Goal: Task Accomplishment & Management: Manage account settings

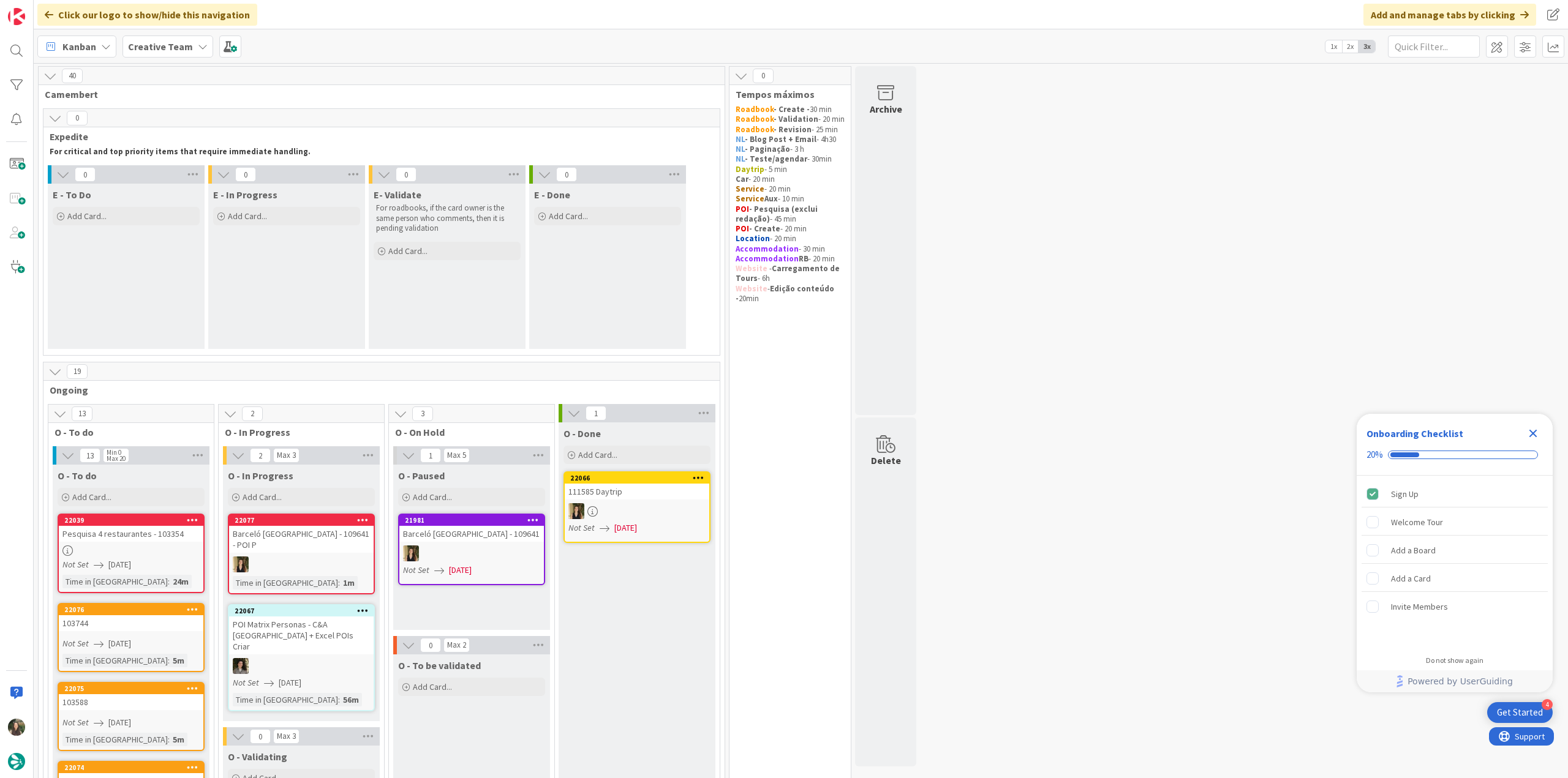
click at [755, 330] on icon "Close Checklist" at bounding box center [1533, 434] width 8 height 8
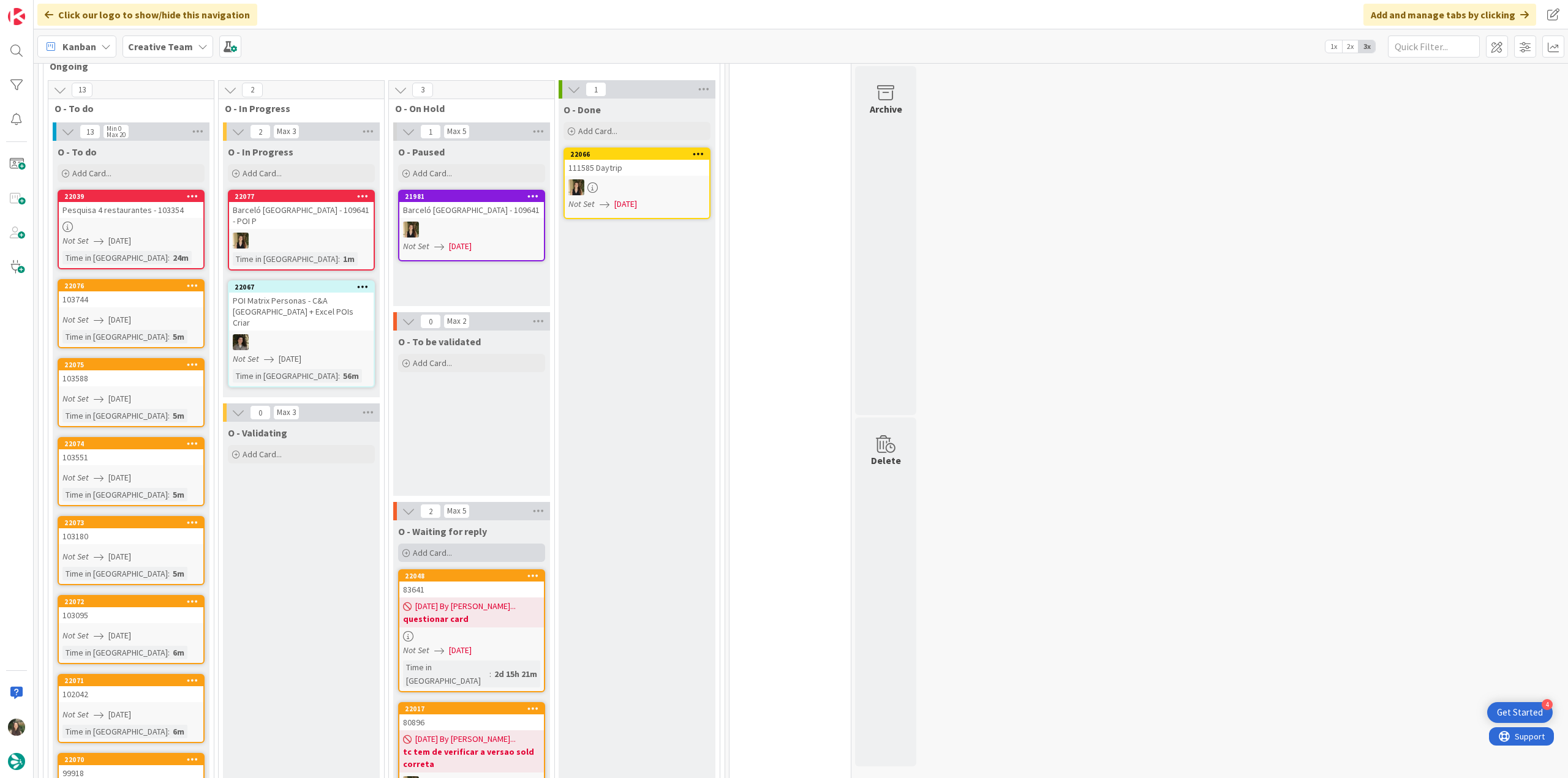
scroll to position [307, 0]
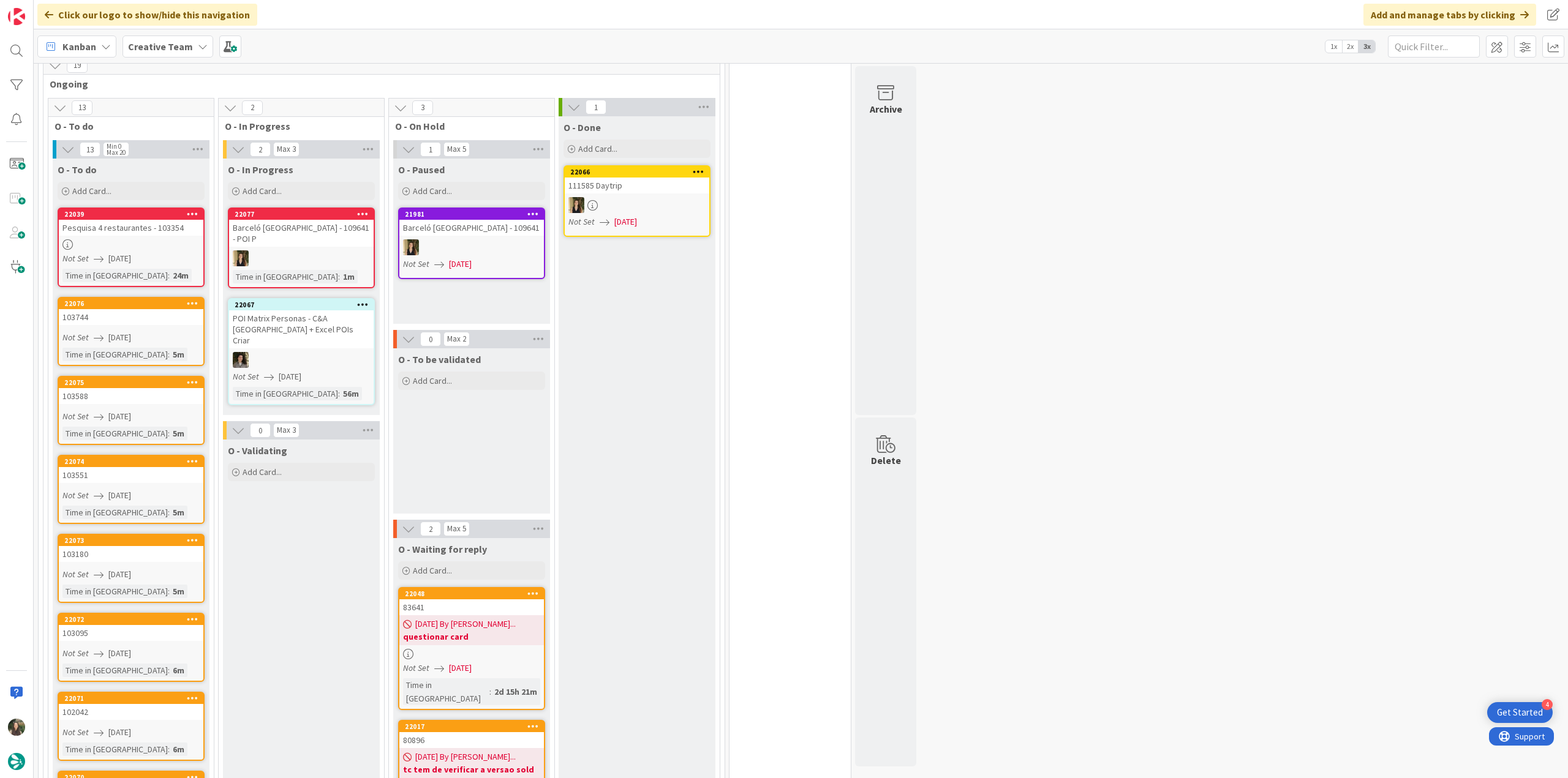
click at [501, 330] on div at bounding box center [472, 654] width 145 height 10
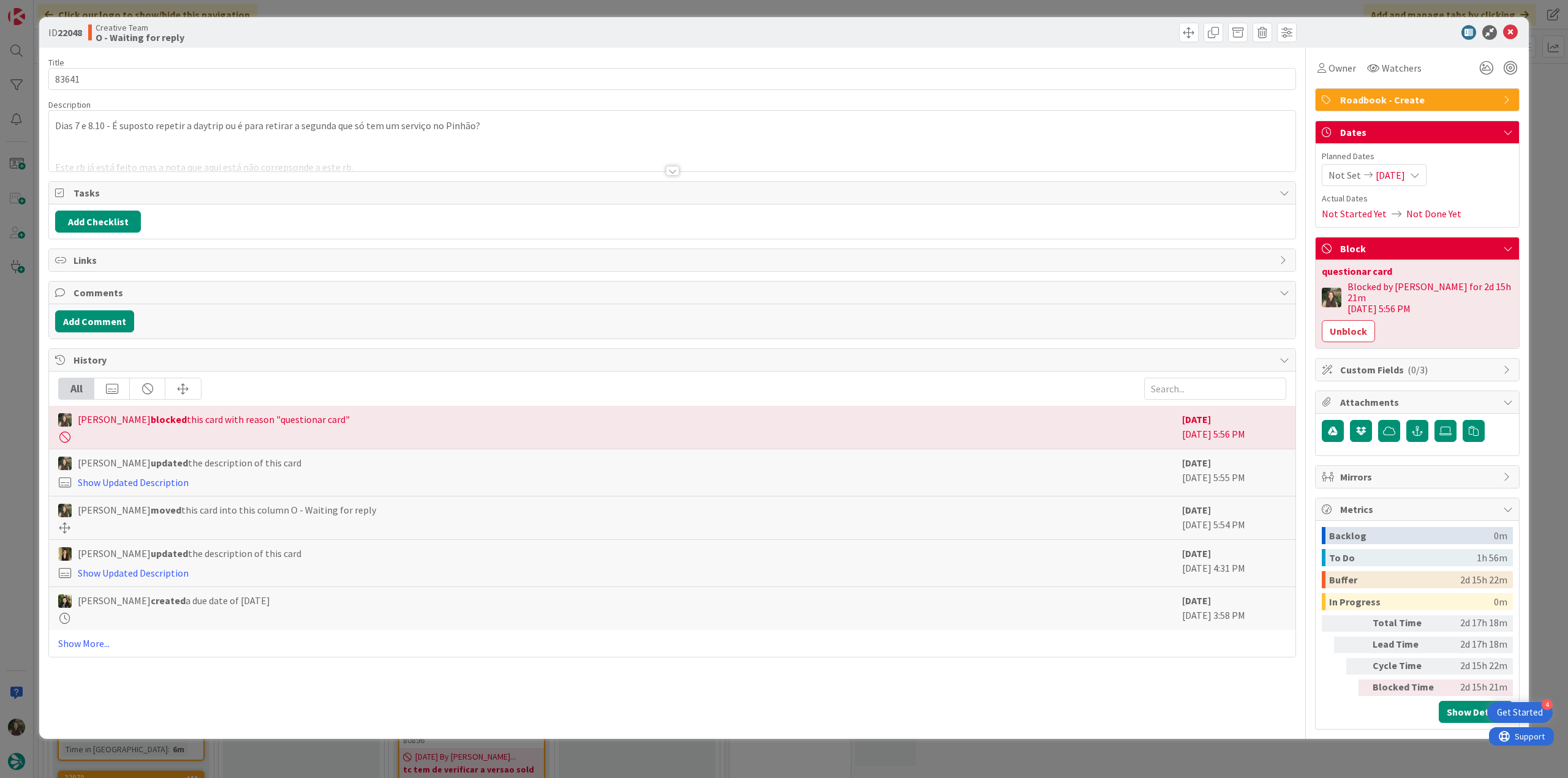
click at [547, 151] on div at bounding box center [672, 155] width 1246 height 31
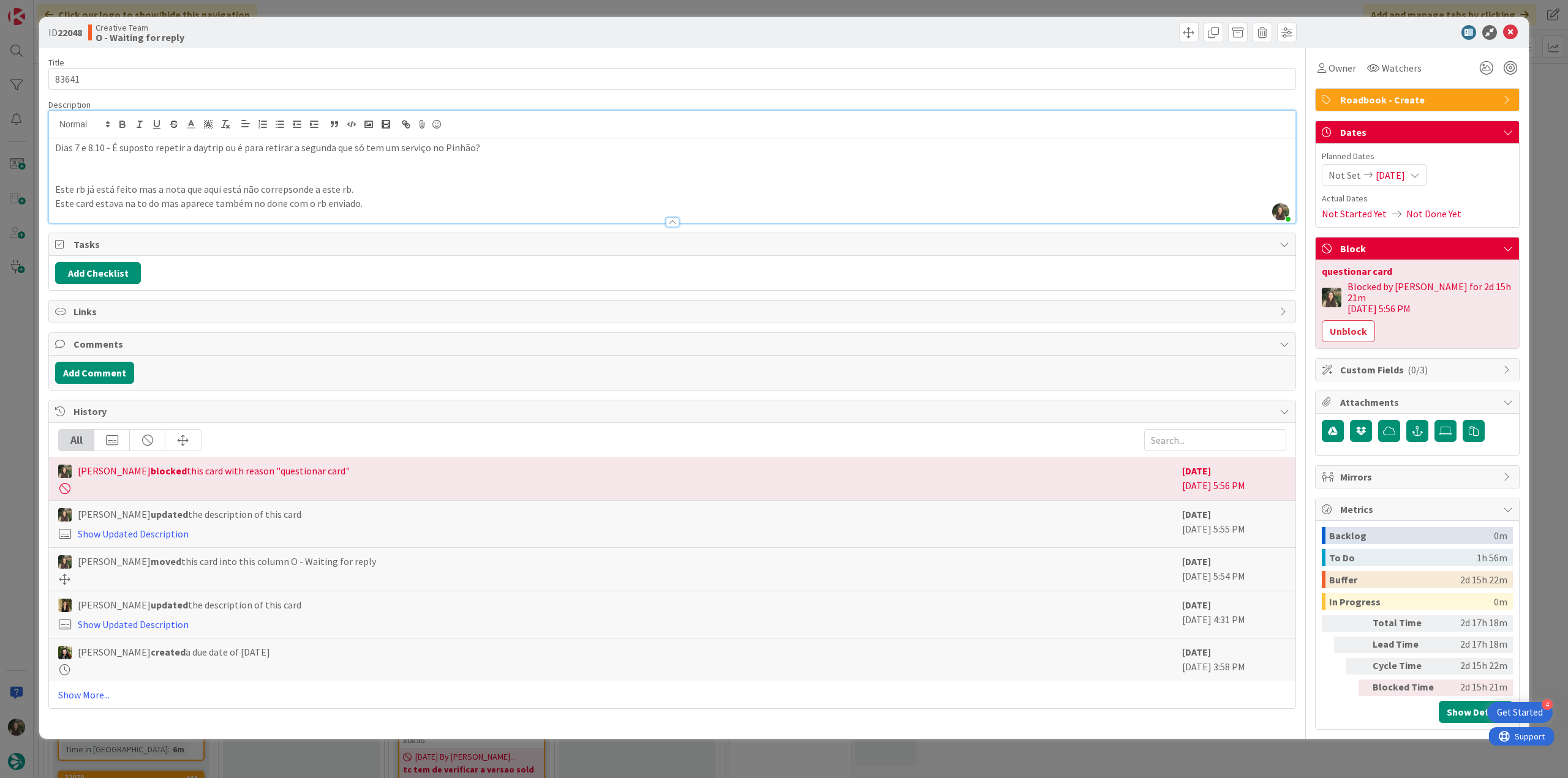
click at [25, 330] on div "ID 22048 Creative Team O - Waiting for reply Title 5 / 128 83641 Description In…" at bounding box center [784, 389] width 1568 height 778
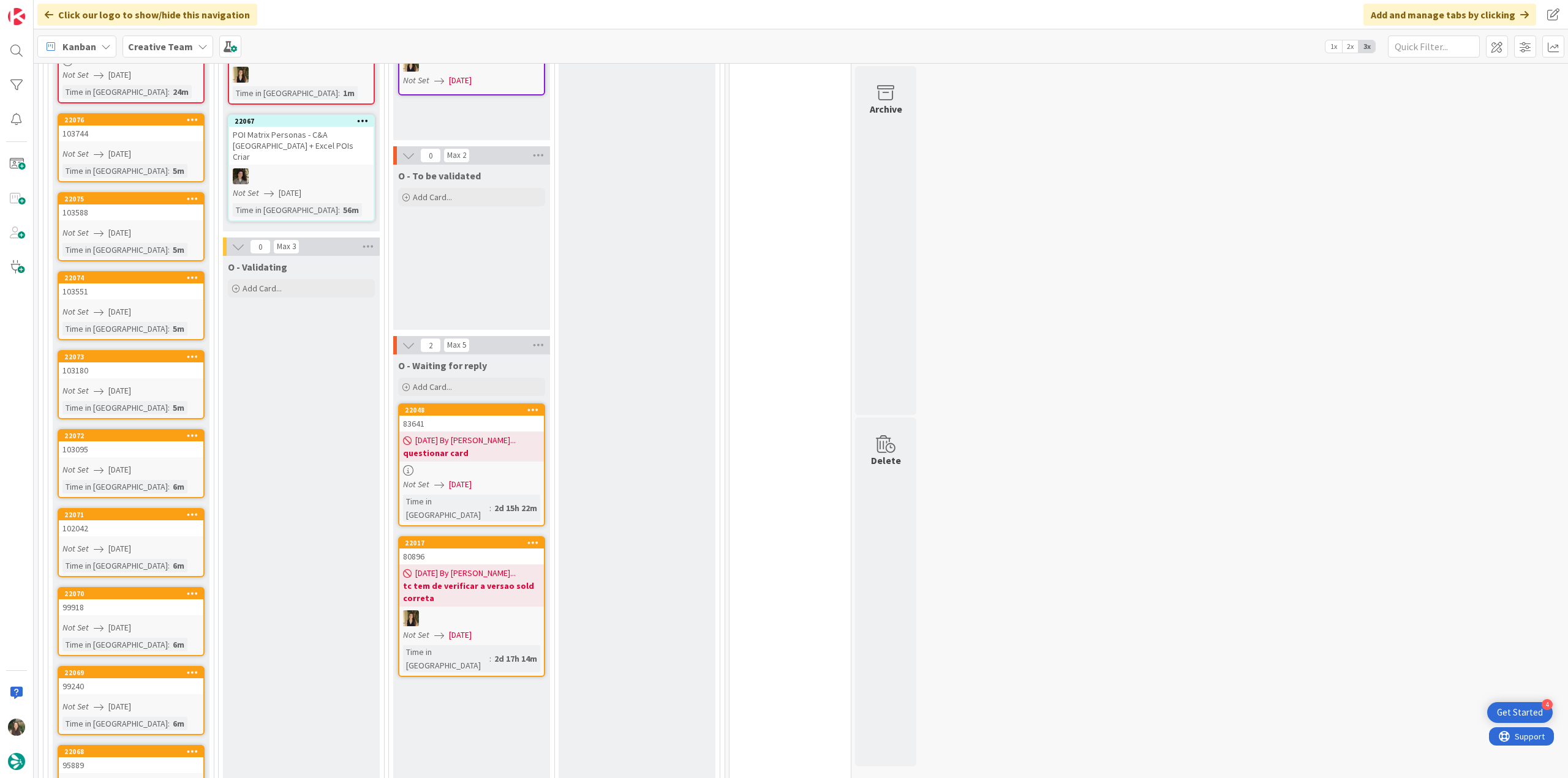
scroll to position [122, 0]
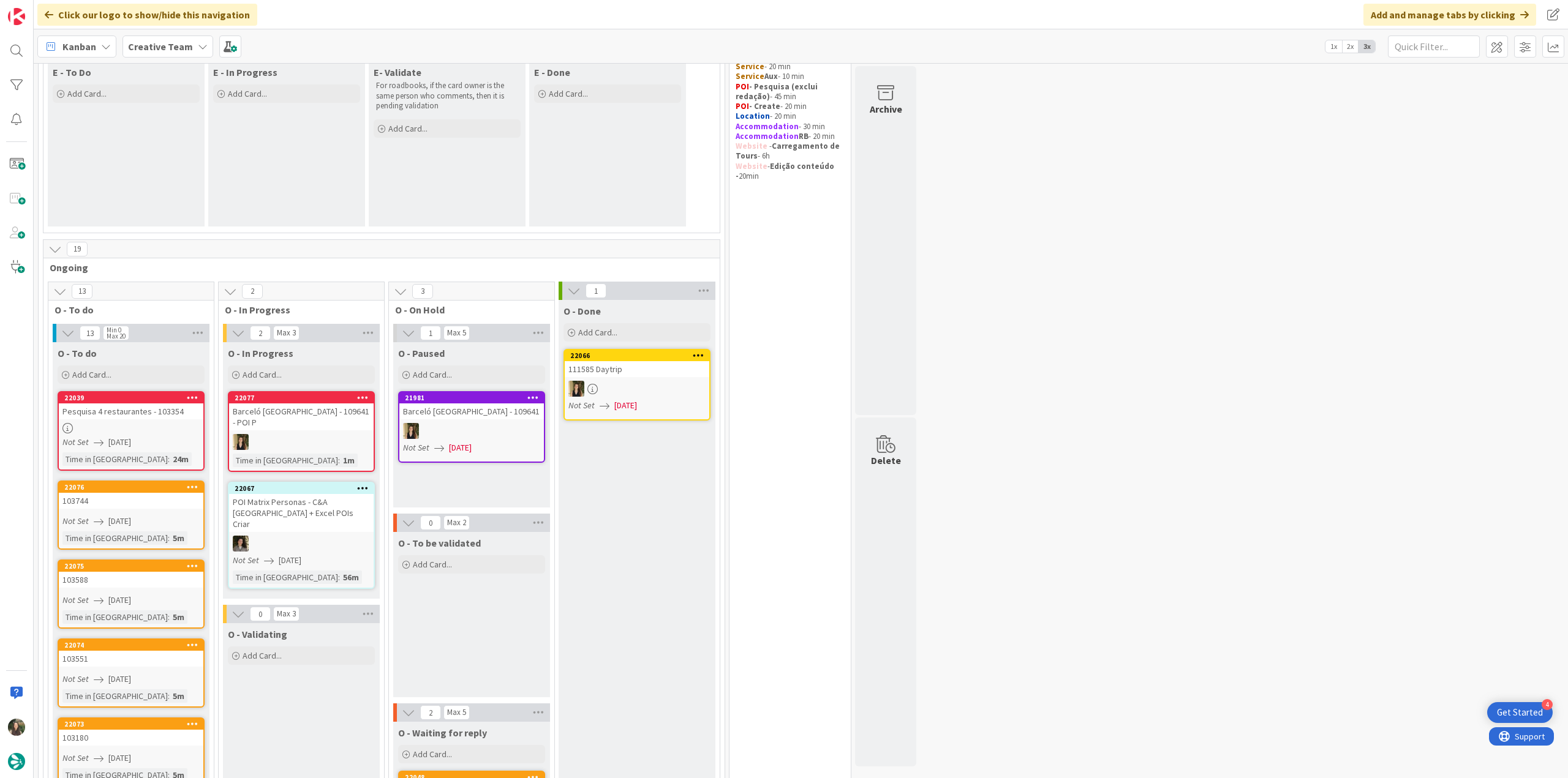
click at [181, 330] on div "Pesquisa 4 restaurantes - 103354" at bounding box center [131, 411] width 145 height 16
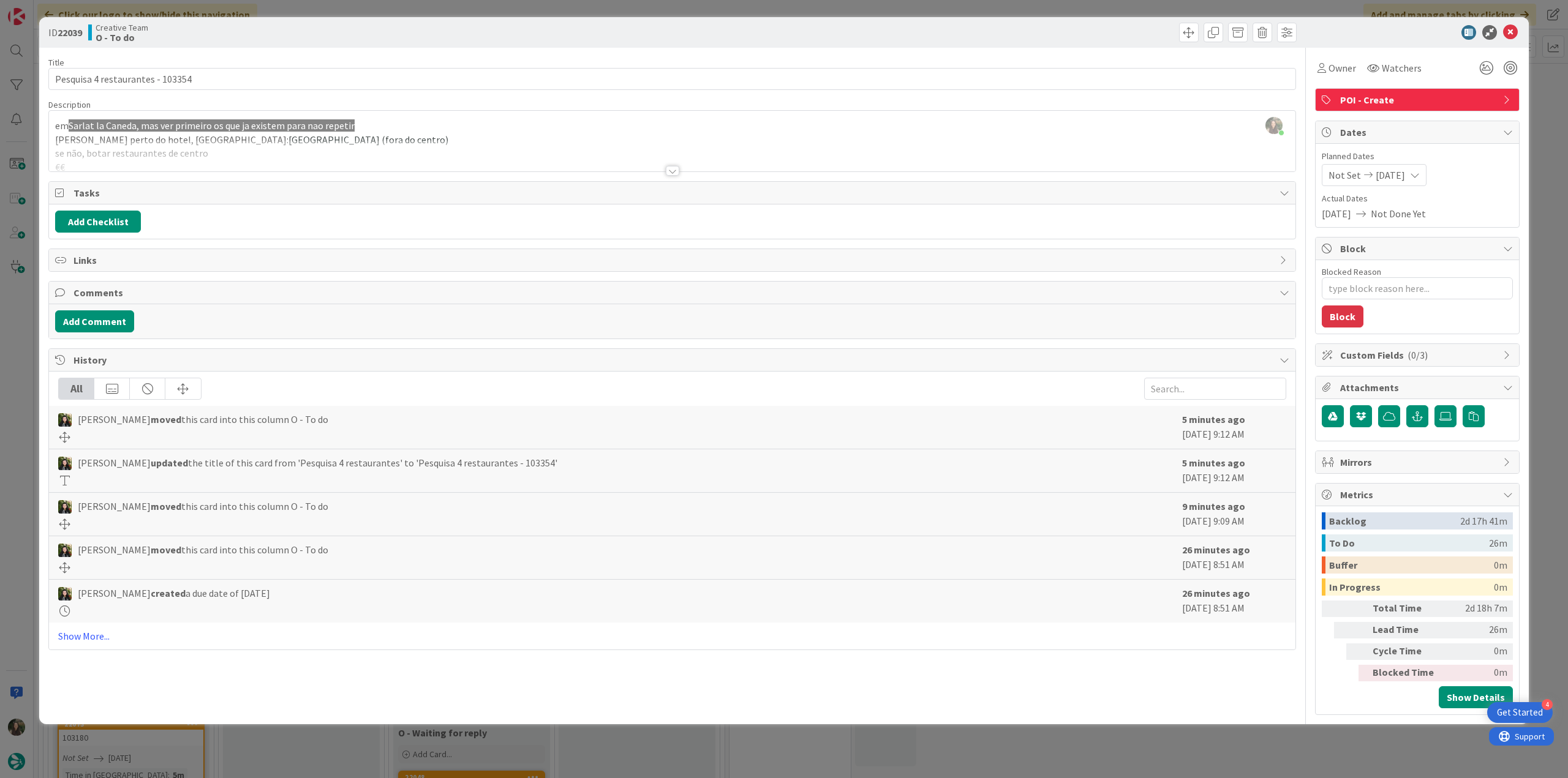
click at [454, 142] on div at bounding box center [672, 155] width 1246 height 31
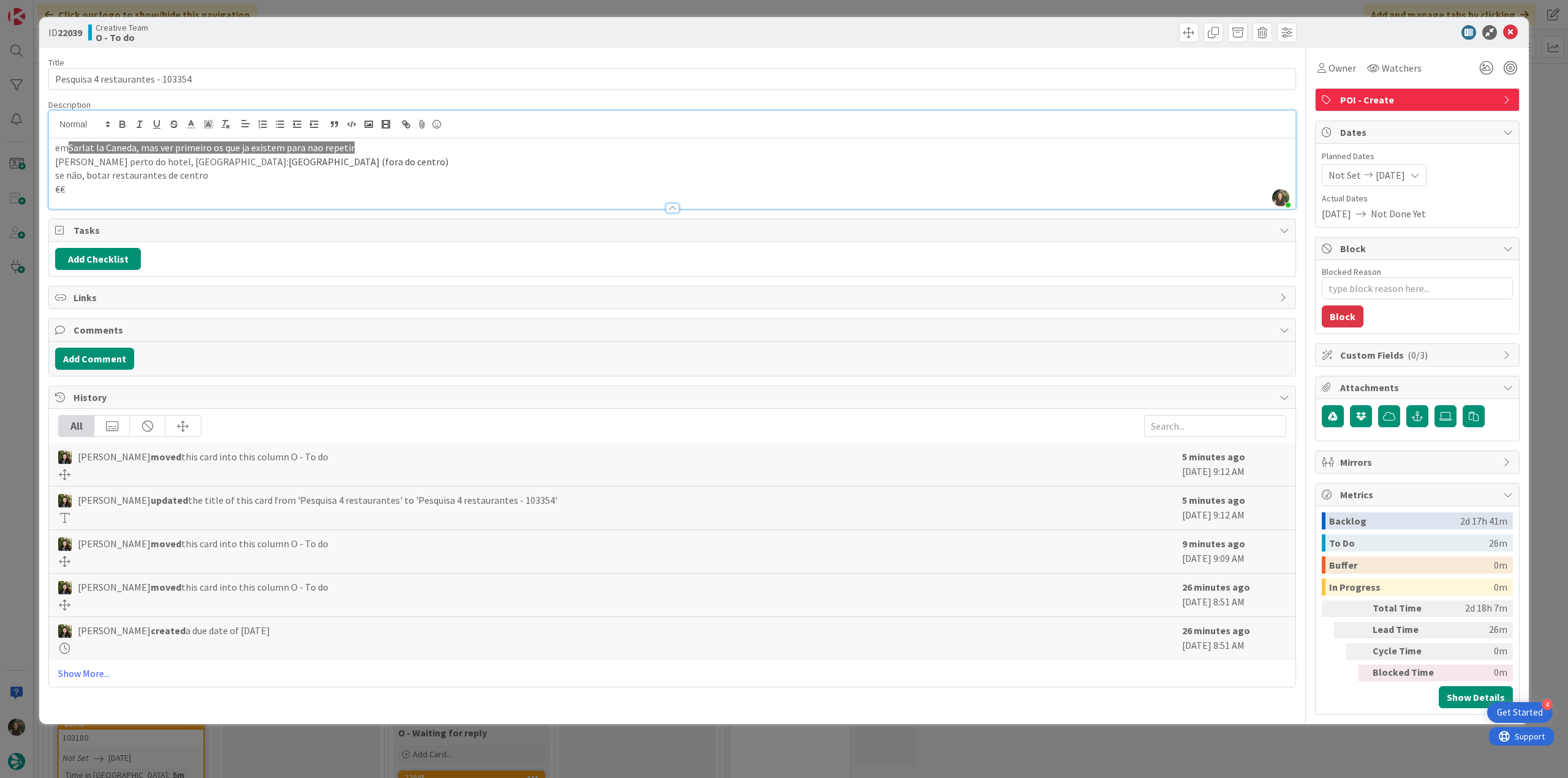
click at [29, 330] on div "ID 22039 Creative Team O - To do Title 32 / 128 Pesquisa 4 restaurantes - 10335…" at bounding box center [784, 389] width 1568 height 778
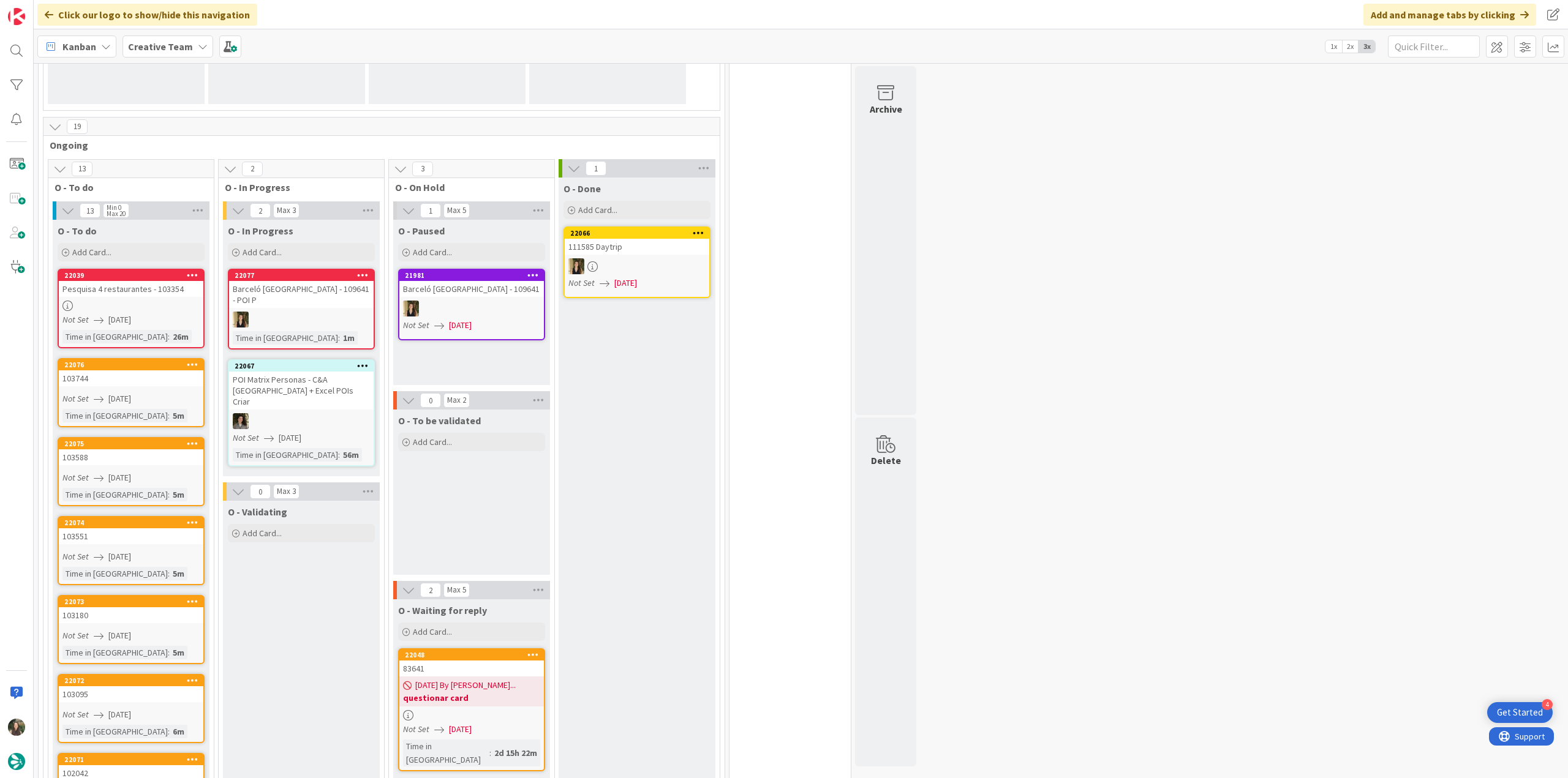
click at [158, 330] on div "103744" at bounding box center [131, 378] width 145 height 16
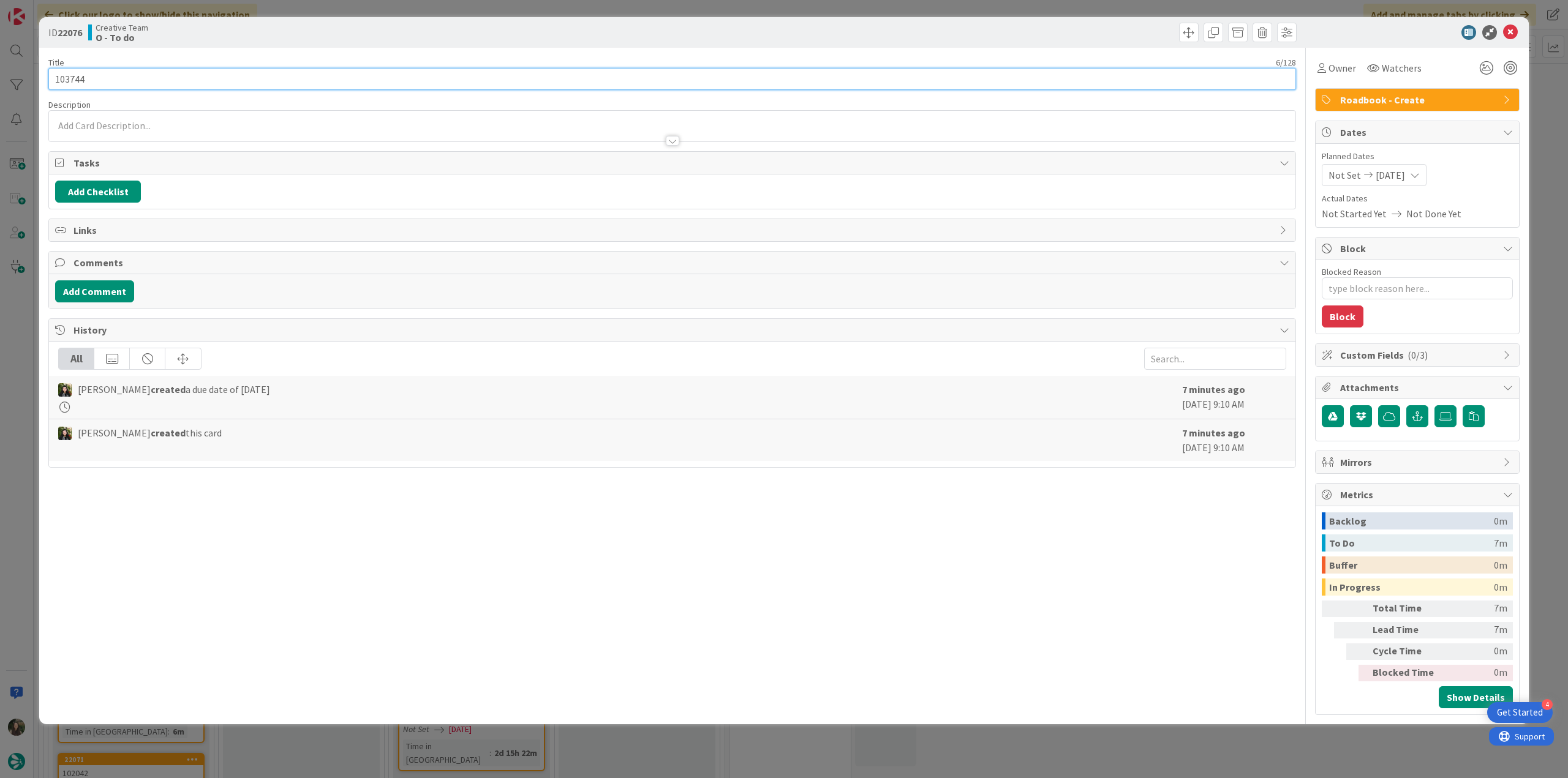
click at [74, 79] on input "103744" at bounding box center [672, 79] width 1247 height 22
click at [755, 69] on span "Owner" at bounding box center [1342, 68] width 28 height 15
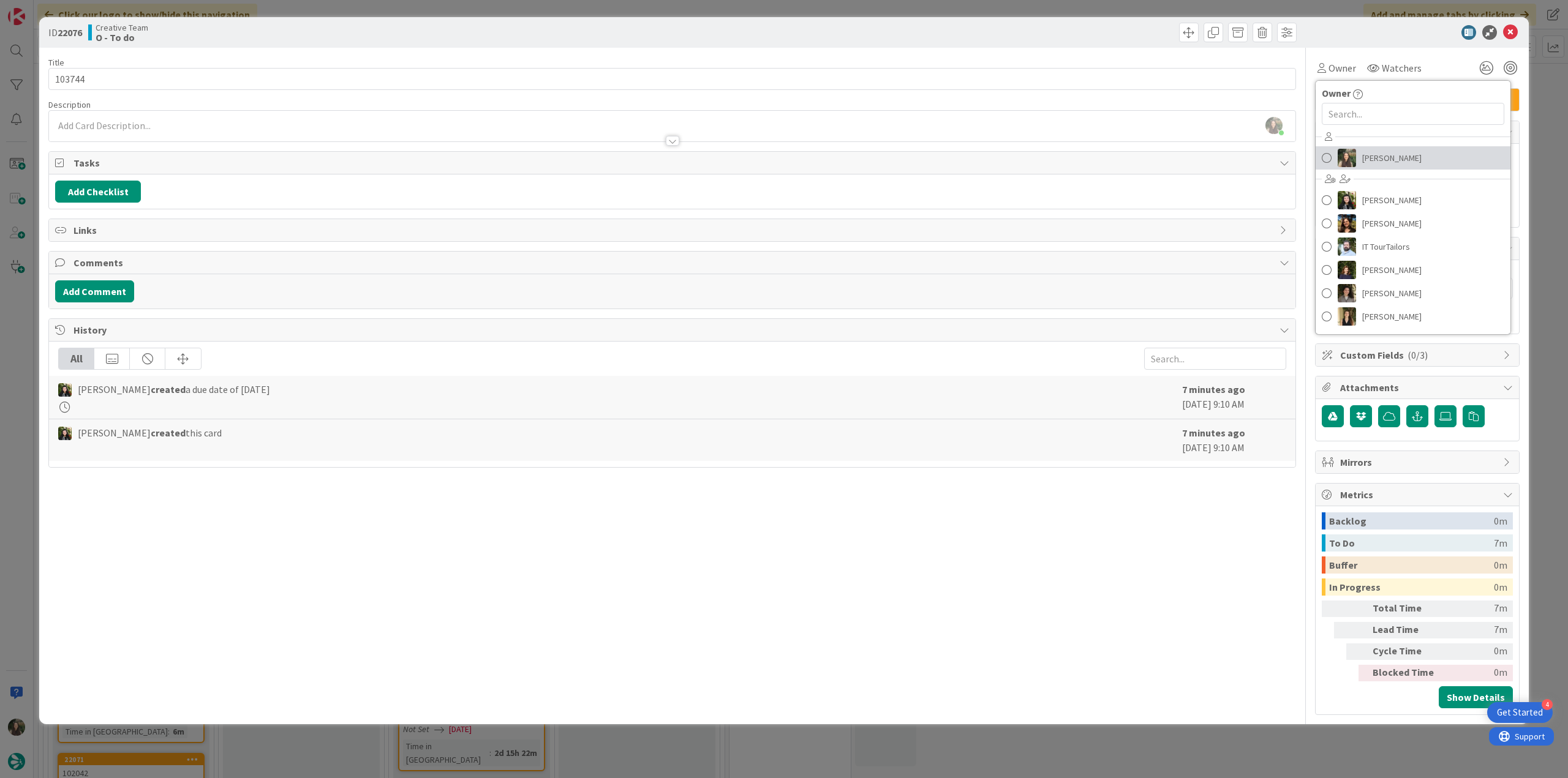
click at [755, 155] on span "[PERSON_NAME]" at bounding box center [1391, 158] width 59 height 18
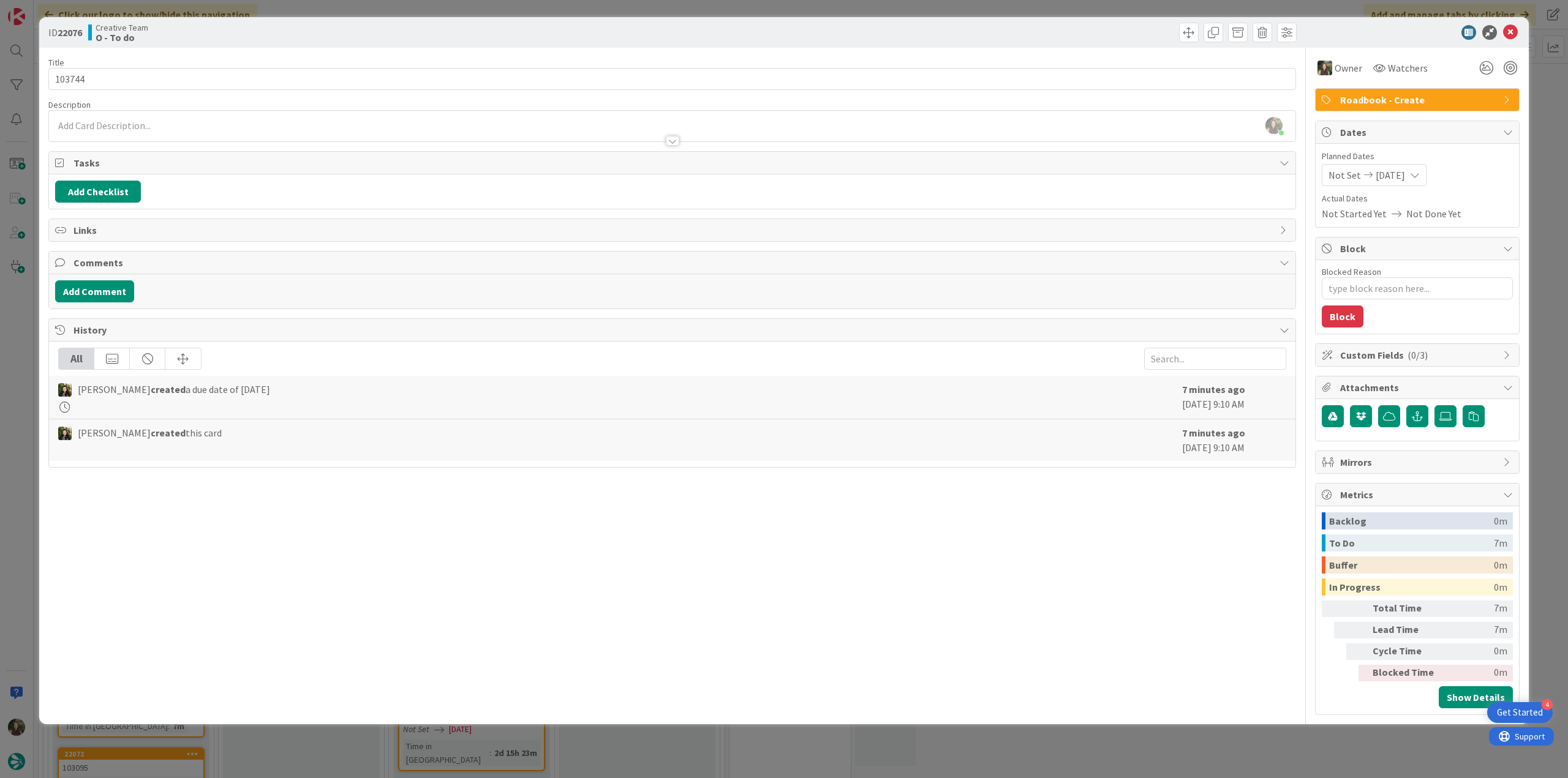
drag, startPoint x: 1547, startPoint y: 128, endPoint x: 1449, endPoint y: 106, distance: 100.4
click at [755, 128] on div "ID 22076 Creative Team O - To do Title 6 / 128 103744 Description Inês Gonçalve…" at bounding box center [784, 389] width 1568 height 778
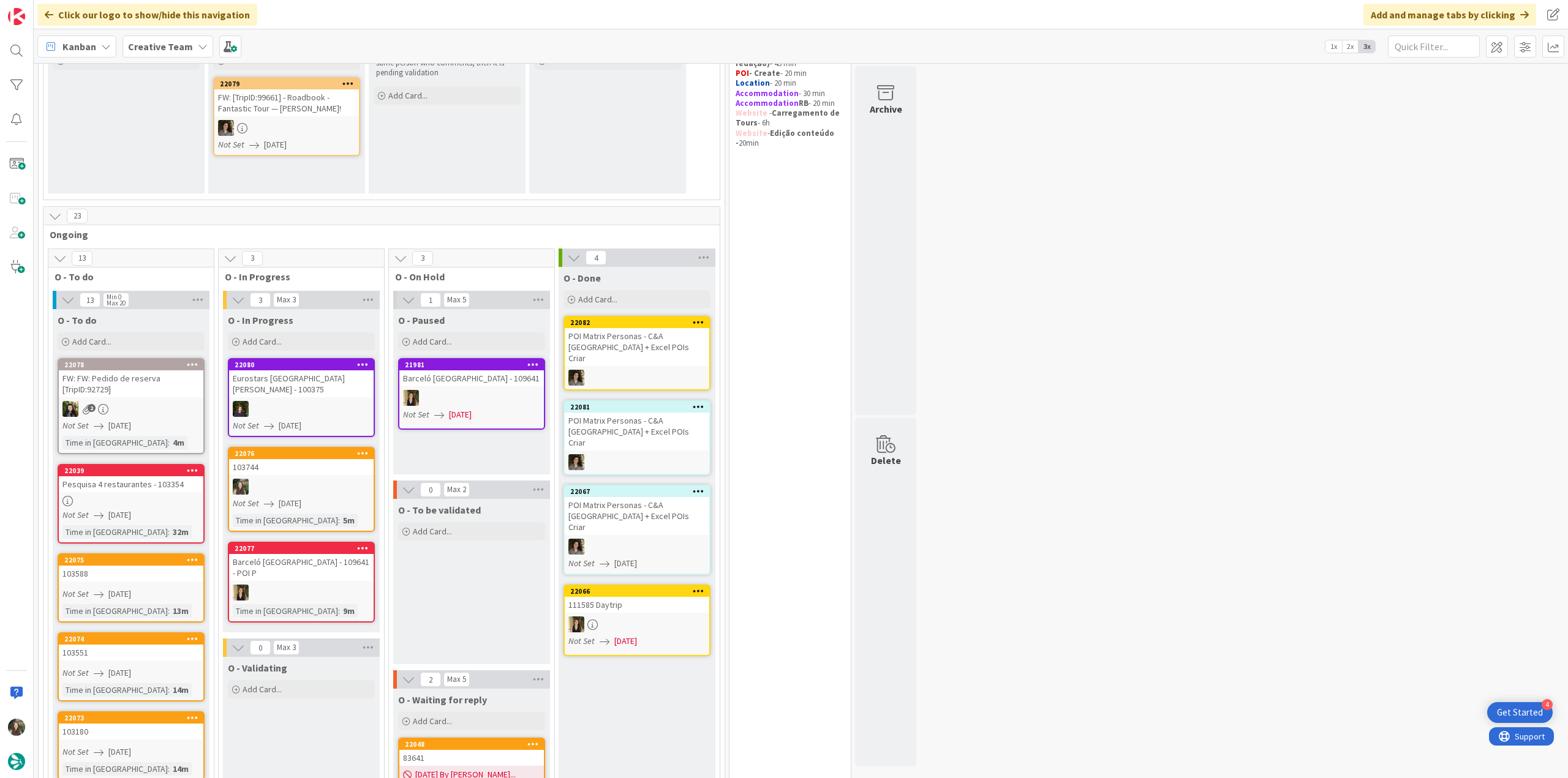
scroll to position [183, 0]
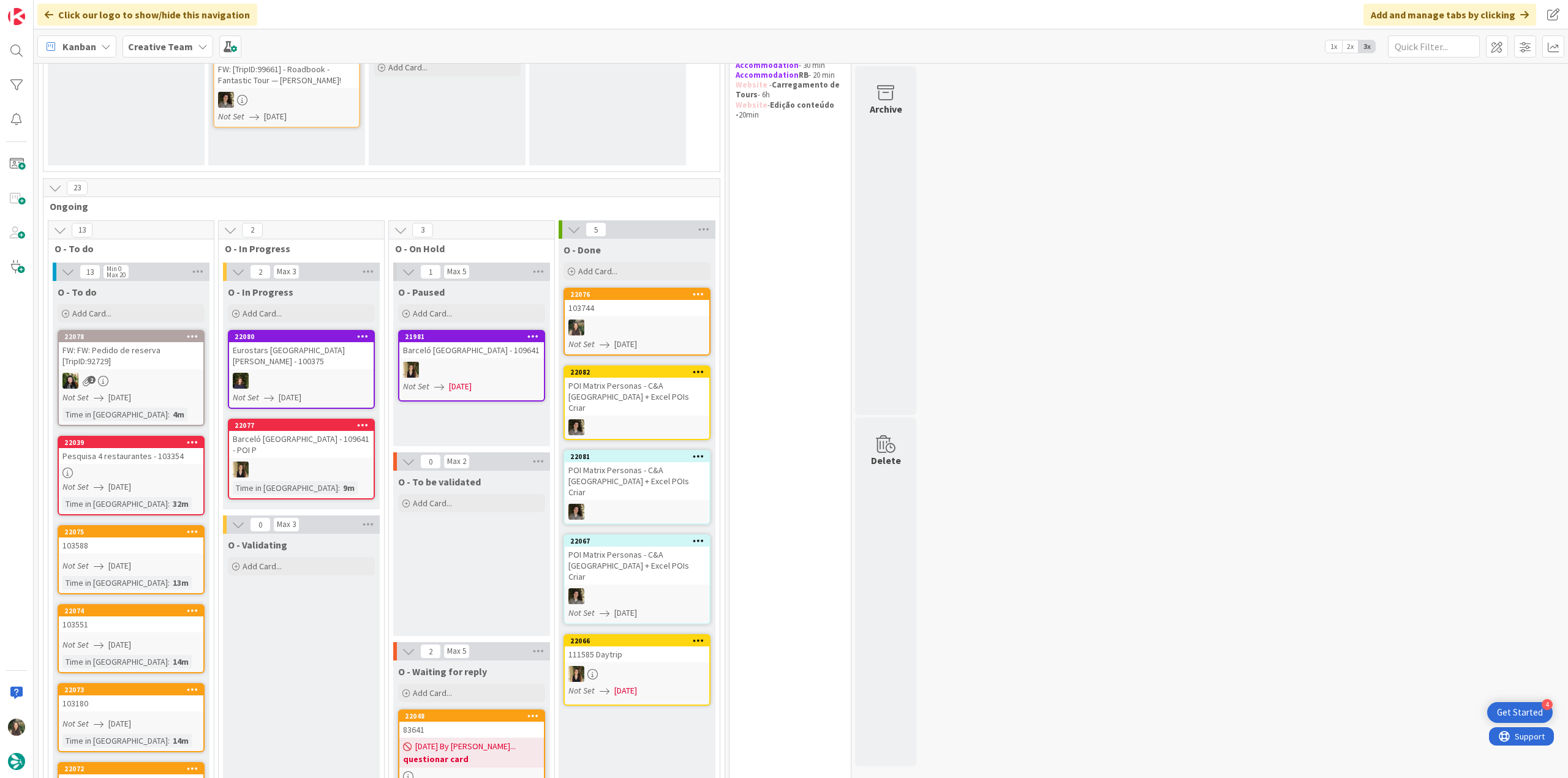
click at [650, 315] on div "103744" at bounding box center [637, 307] width 145 height 16
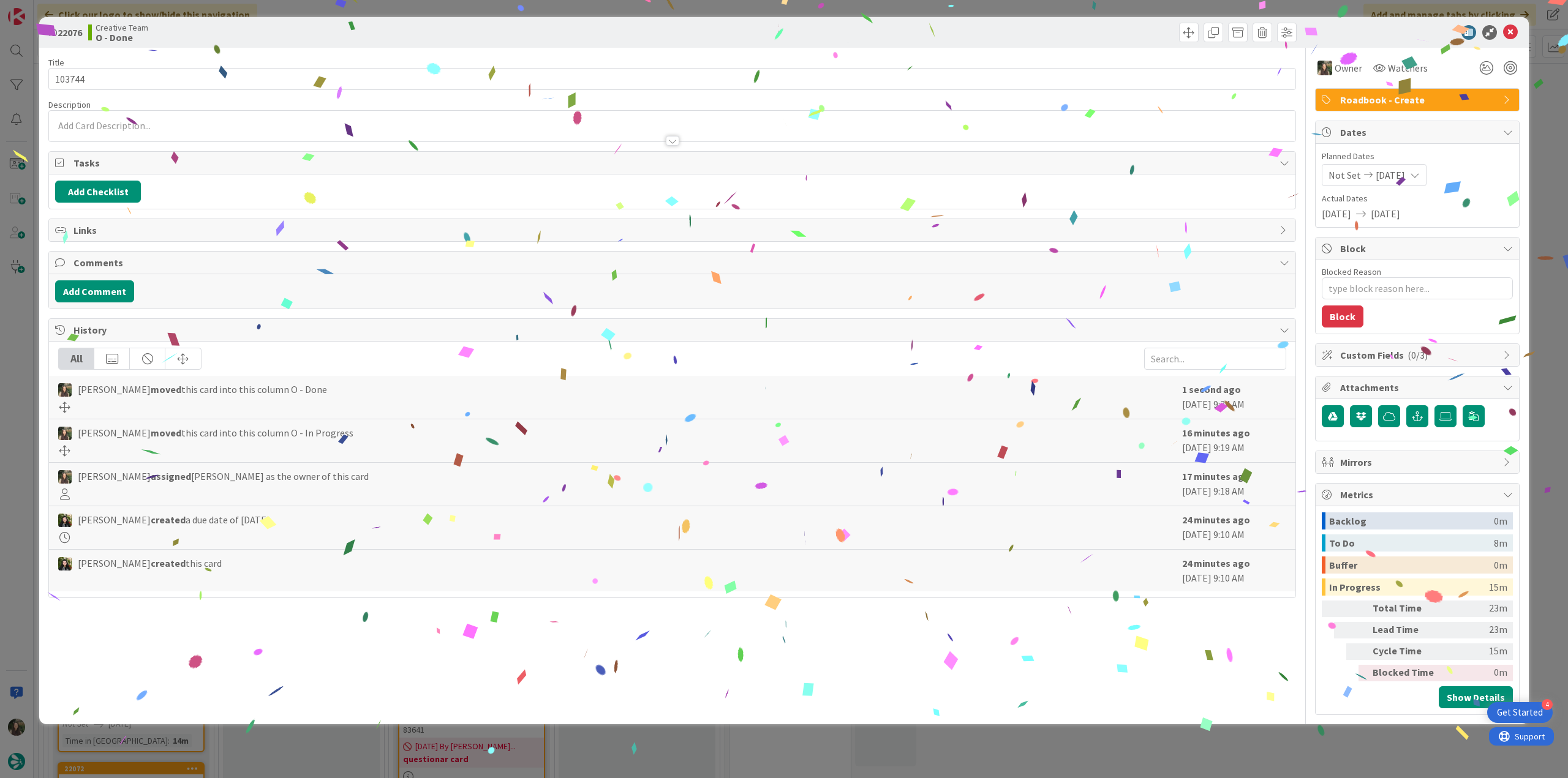
type textarea "x"
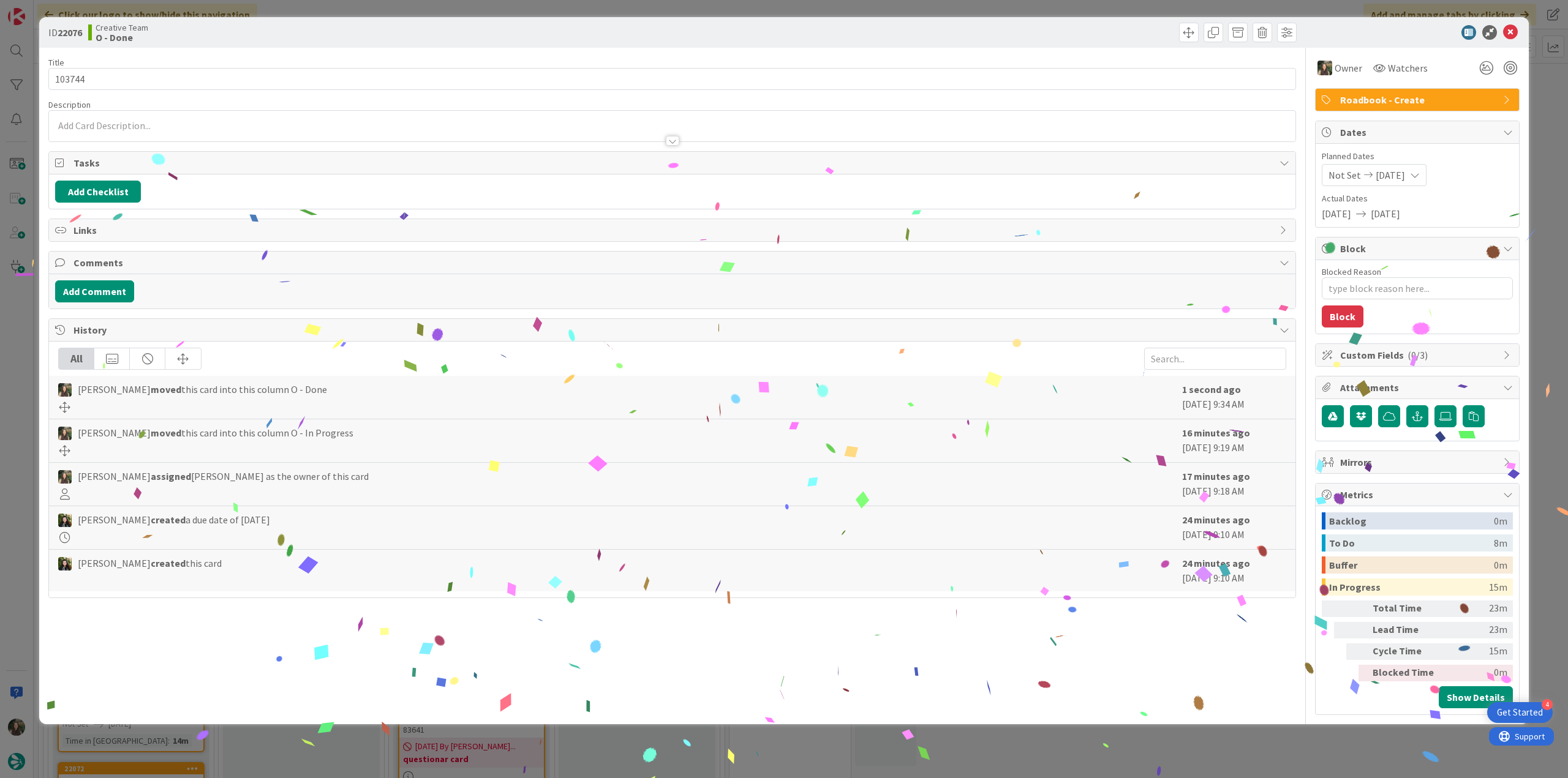
click at [755, 330] on div "ID 22076 Creative Team O - Done Title 6 / 128 103744 Description Owner Watchers…" at bounding box center [784, 389] width 1568 height 778
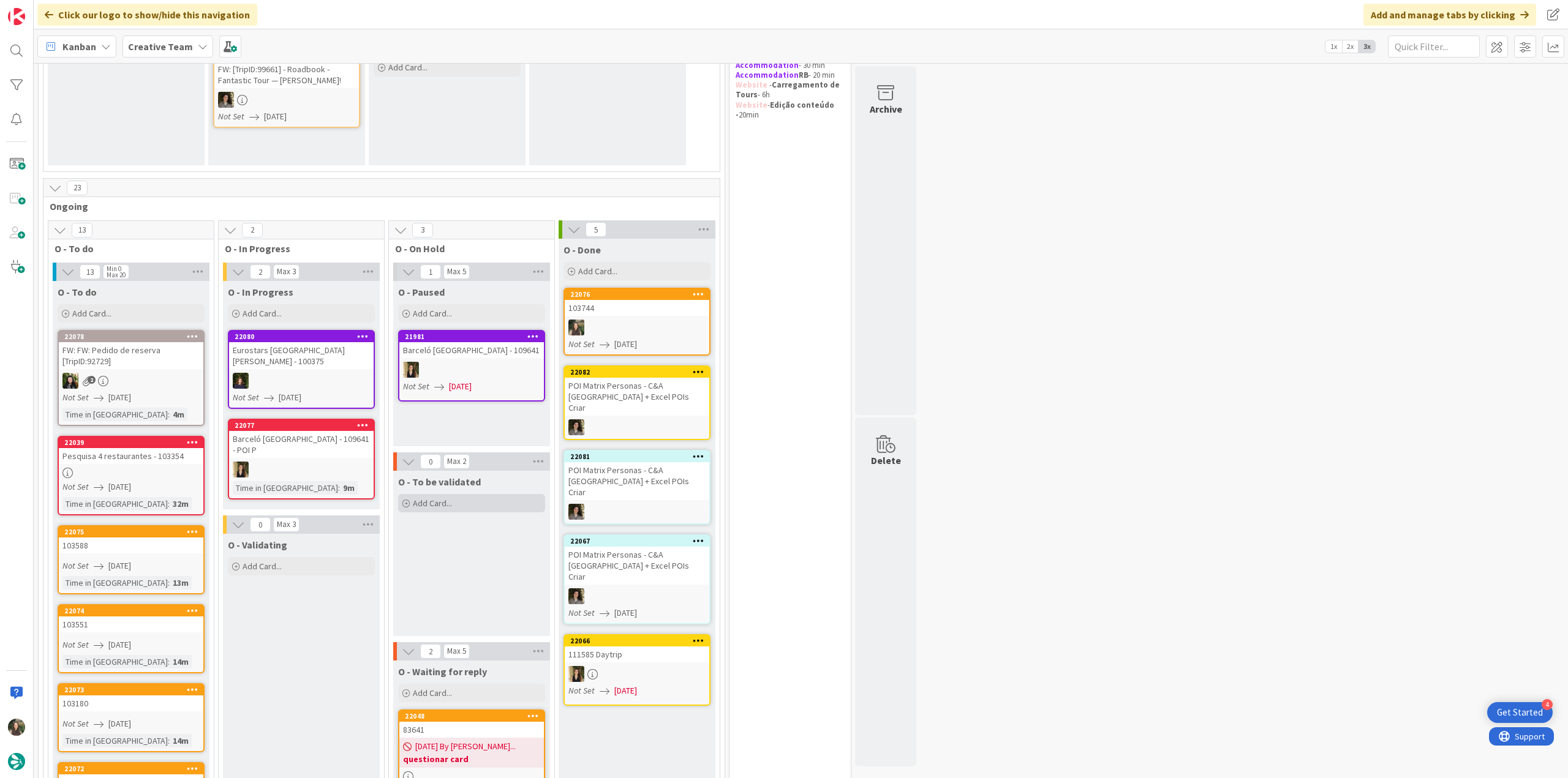
click at [487, 330] on div "Add Card..." at bounding box center [471, 503] width 147 height 18
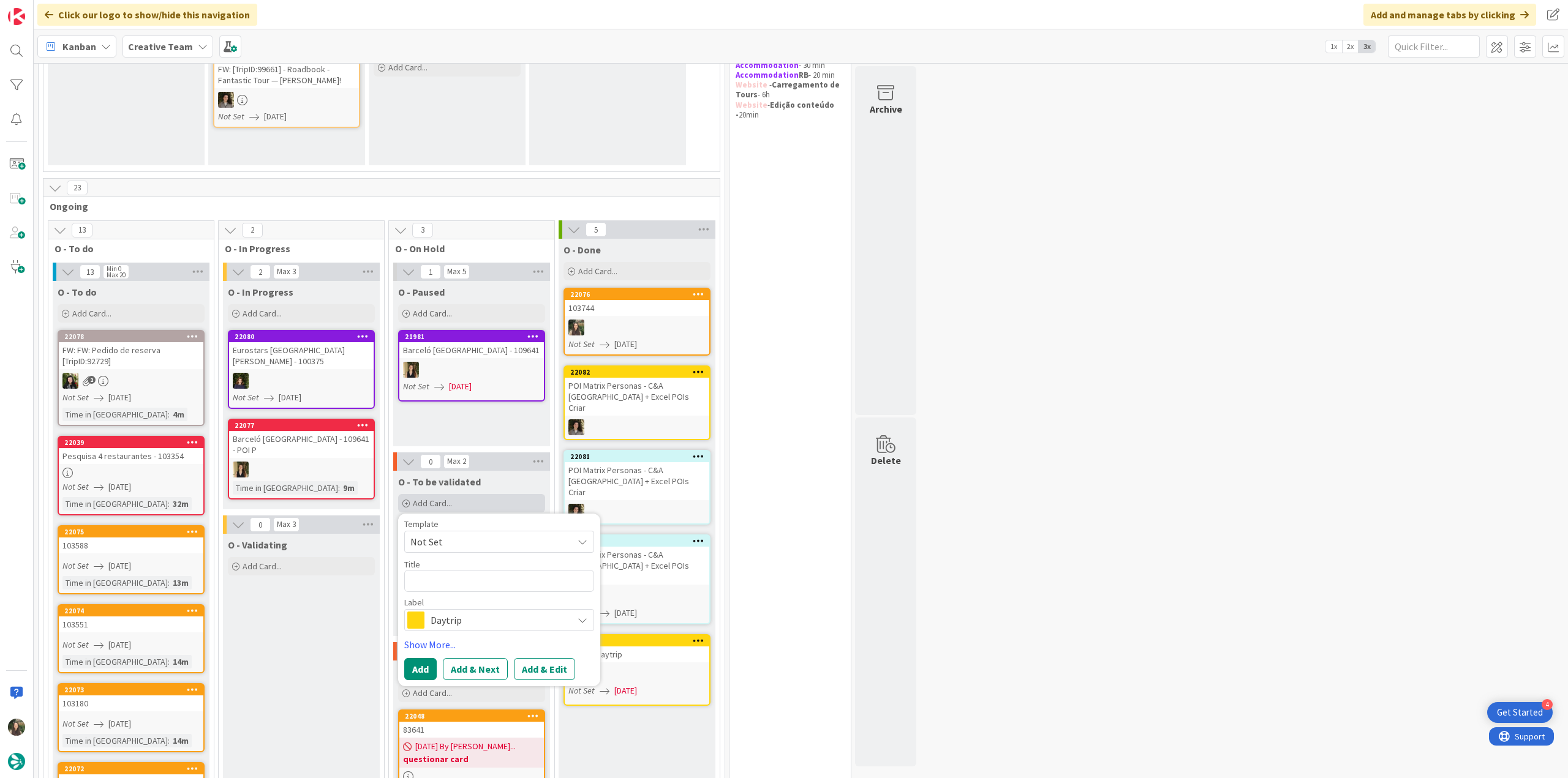
type textarea "103744"
type textarea "x"
type textarea "103744 -"
type textarea "x"
type textarea "103744 -"
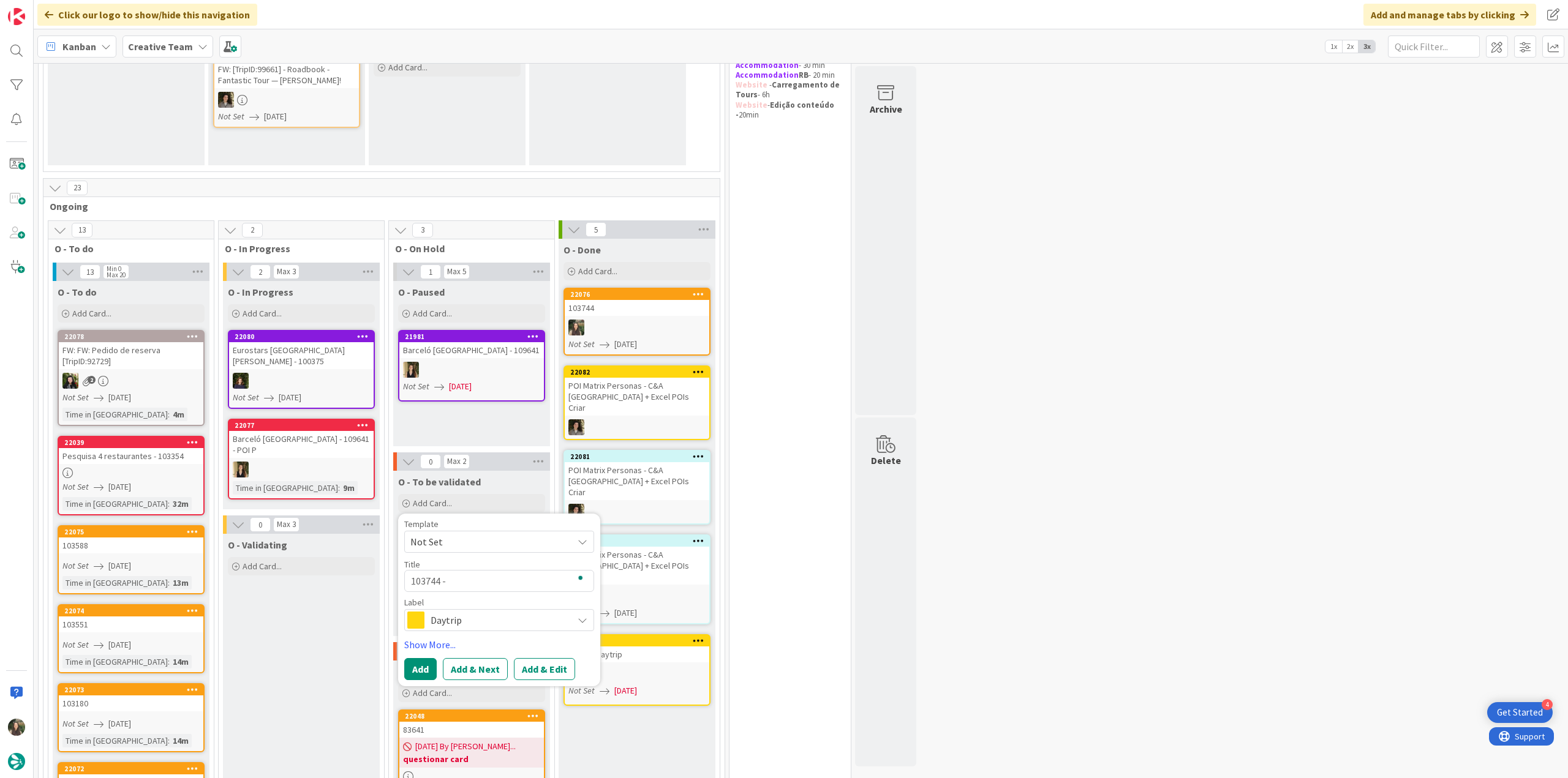
type textarea "x"
type textarea "103744 - V"
type textarea "x"
type textarea "103744 - Val"
type textarea "x"
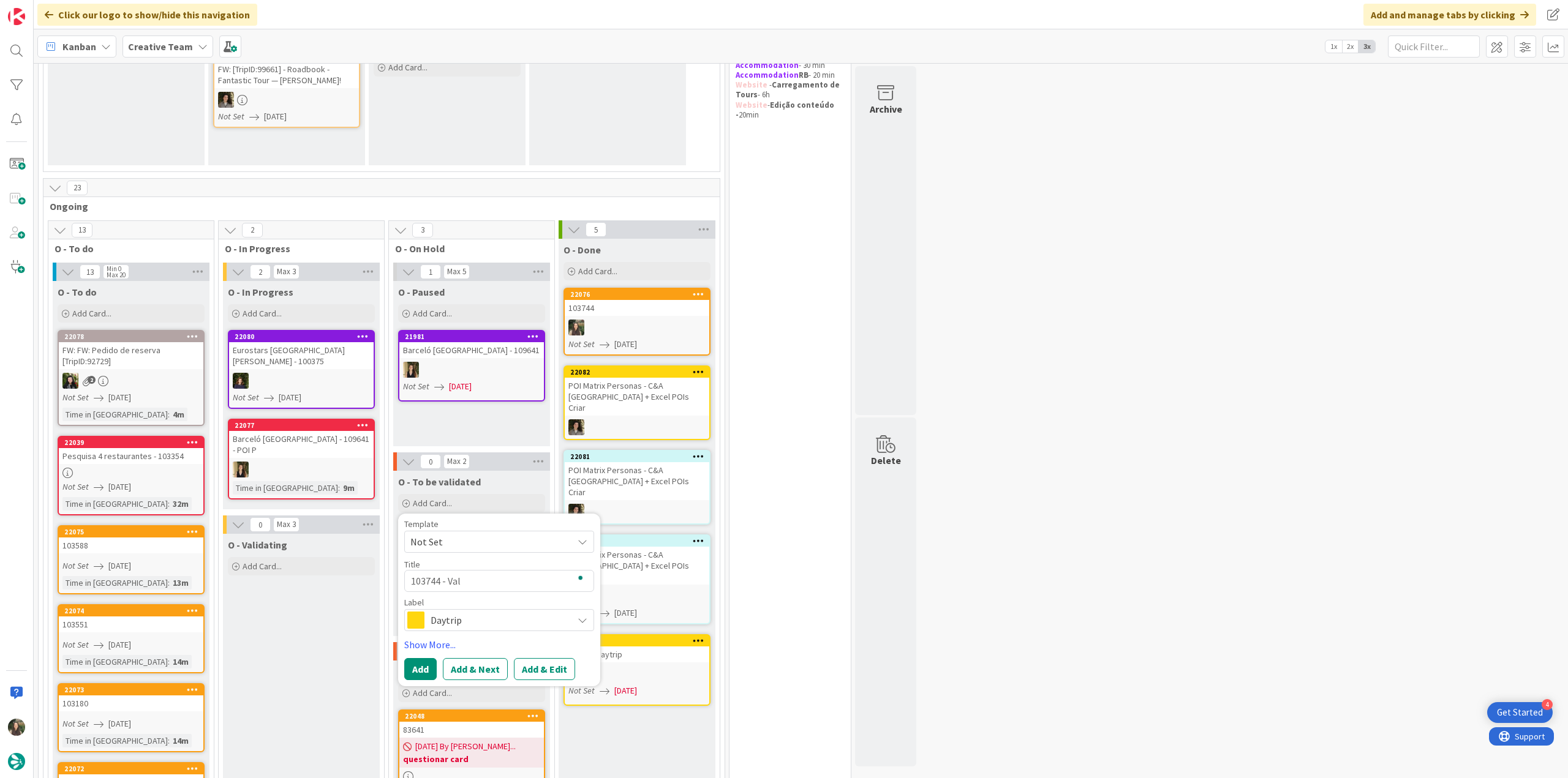
type textarea "103744 - Vali"
type textarea "x"
type textarea "103744 - Valid"
type textarea "x"
type textarea "103744 - Vali"
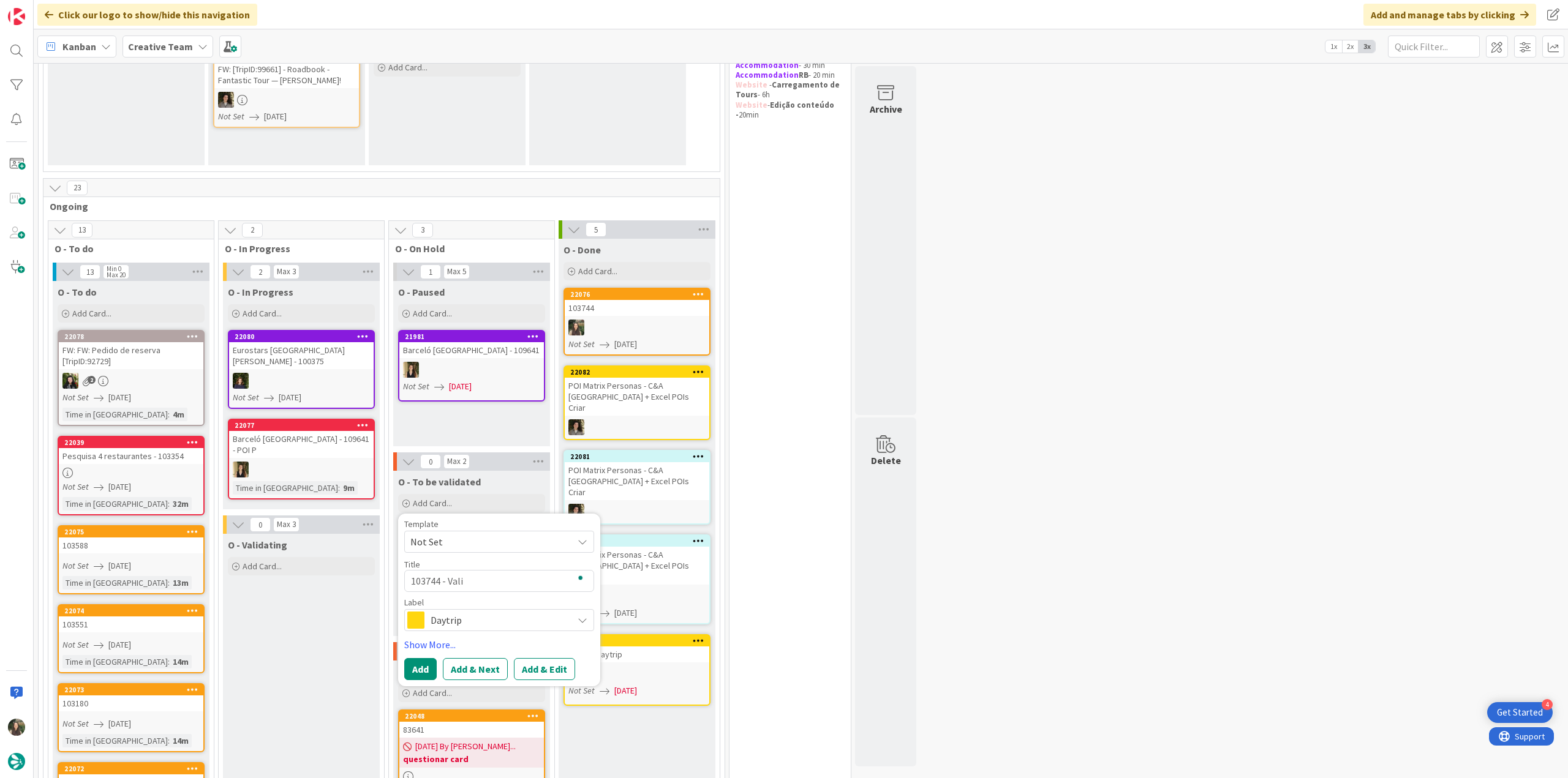
type textarea "x"
type textarea "103744 - Val"
type textarea "x"
type textarea "103744 - Va"
type textarea "x"
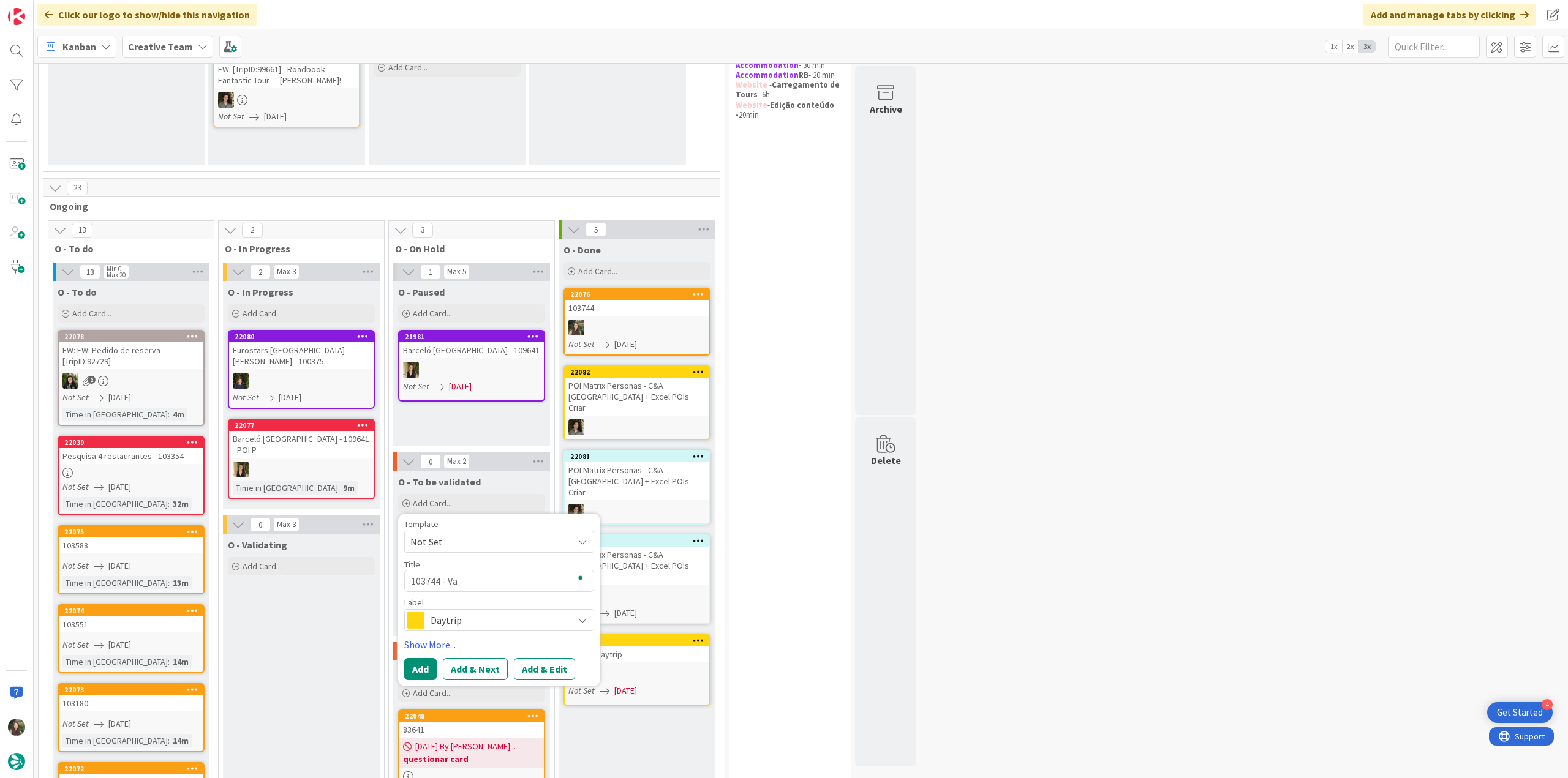
type textarea "103744 - Val"
type textarea "x"
type textarea "103744 - Vali"
type textarea "x"
type textarea "103744 - Valia"
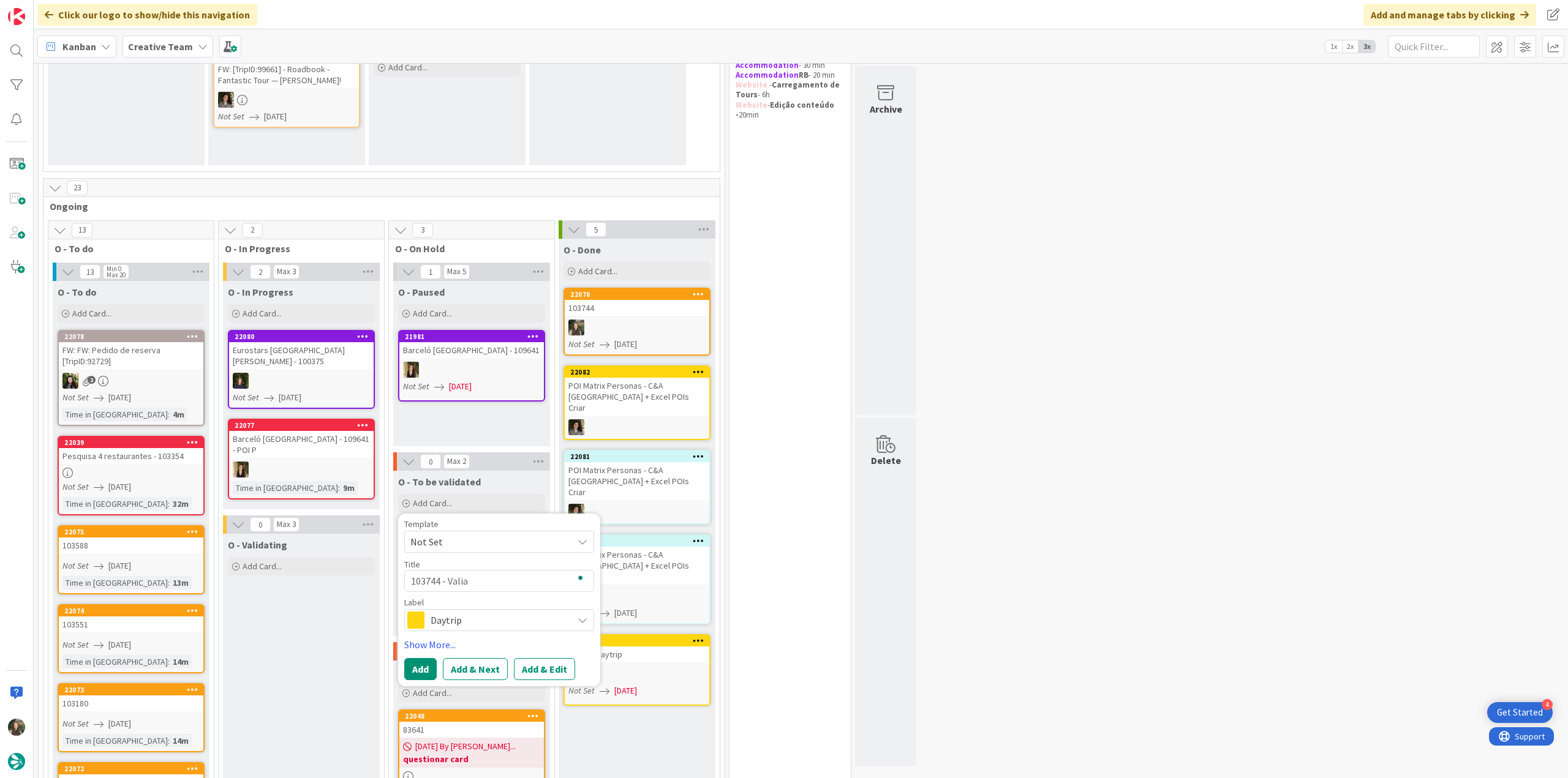
type textarea "x"
type textarea "103744 - Vali"
type textarea "x"
type textarea "103744 - Valid"
type textarea "x"
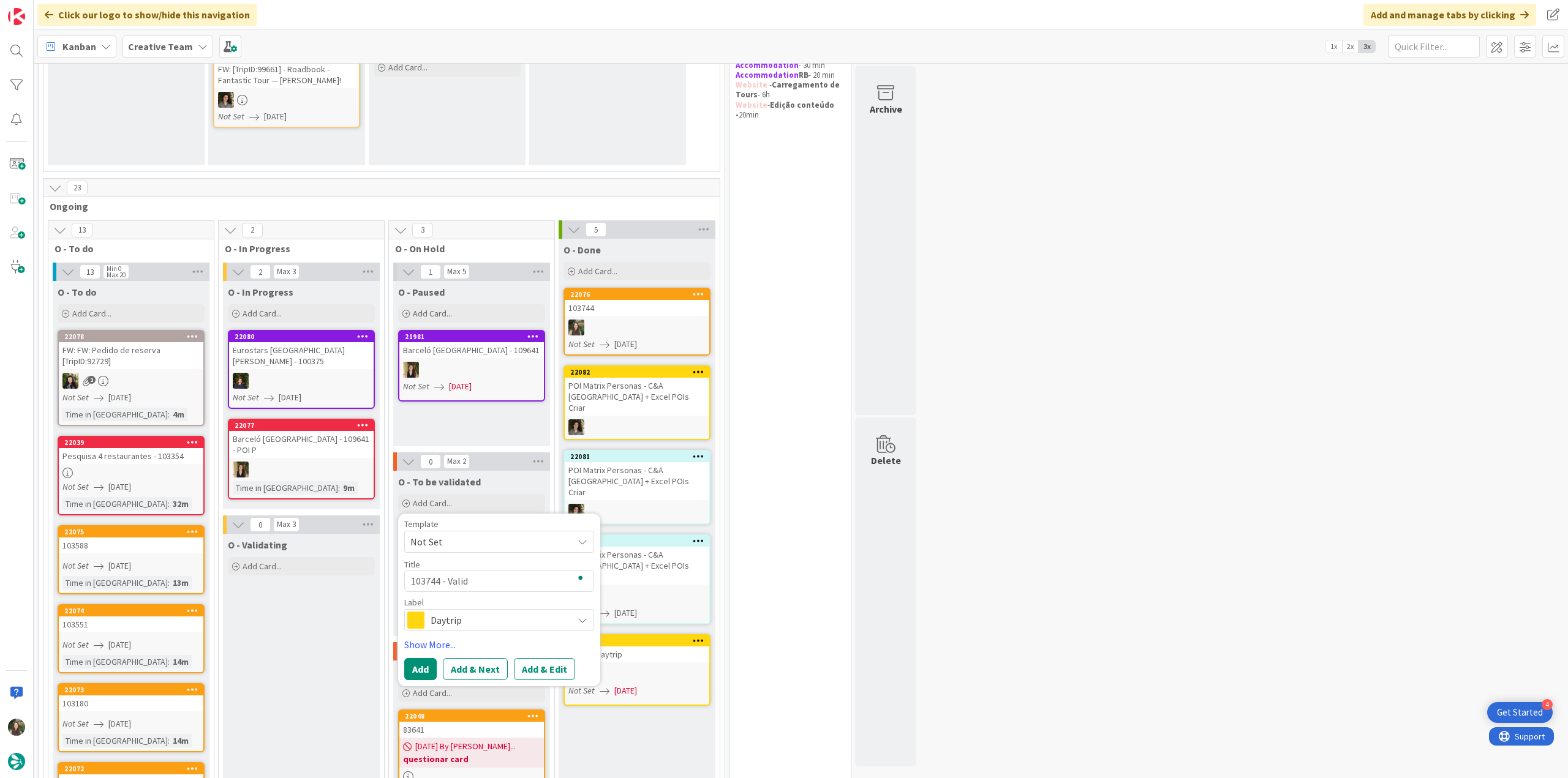
type textarea "103744 - Valida"
type textarea "x"
type textarea "103744 - Validat"
type textarea "x"
type textarea "103744 - Validati"
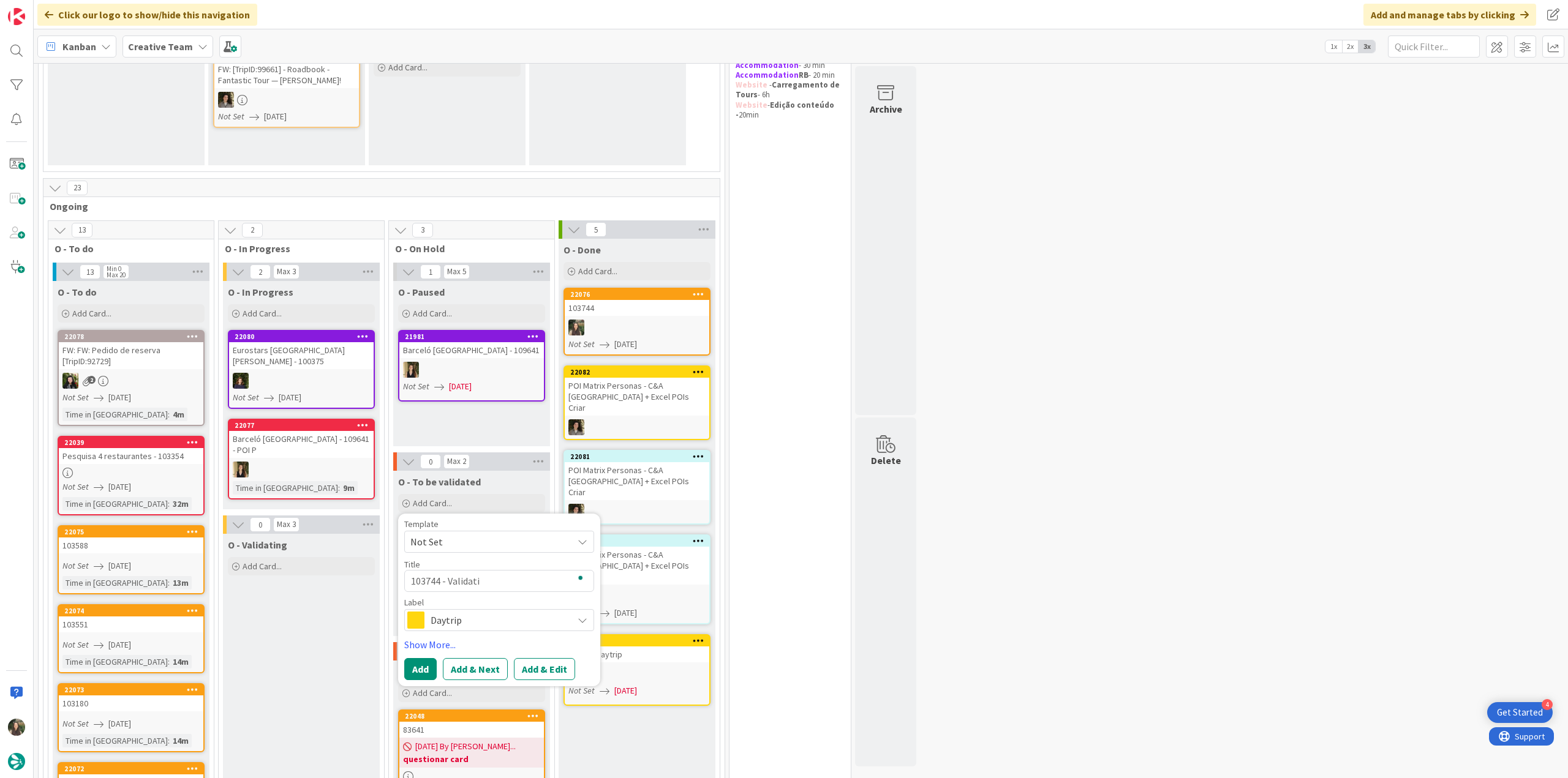
type textarea "x"
type textarea "103744 - Validatio"
type textarea "x"
type textarea "103744 - Validation"
click at [493, 330] on span "Daytrip" at bounding box center [498, 620] width 136 height 17
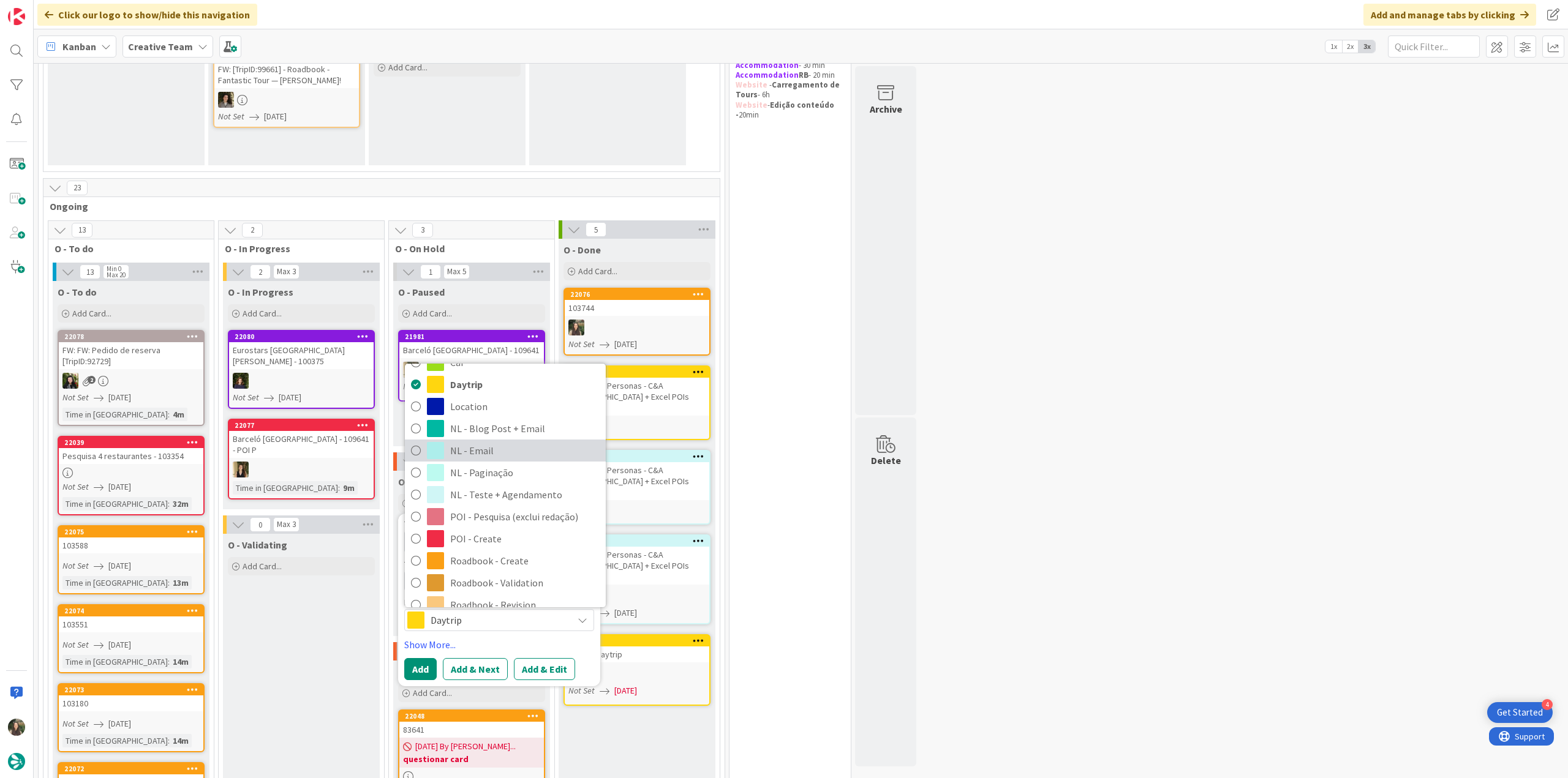
scroll to position [122, 0]
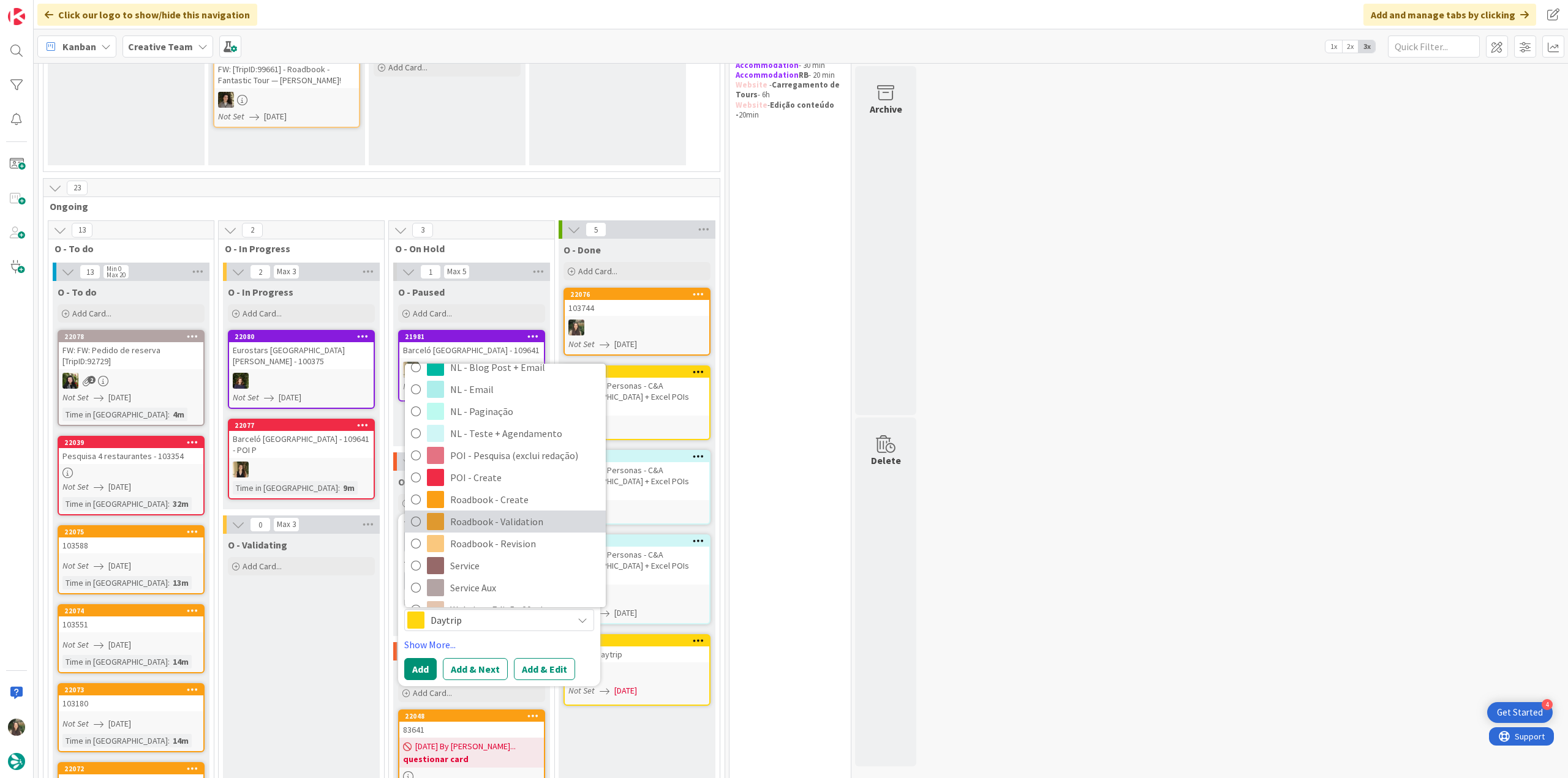
click at [532, 330] on span "Roadbook - Validation" at bounding box center [524, 522] width 149 height 18
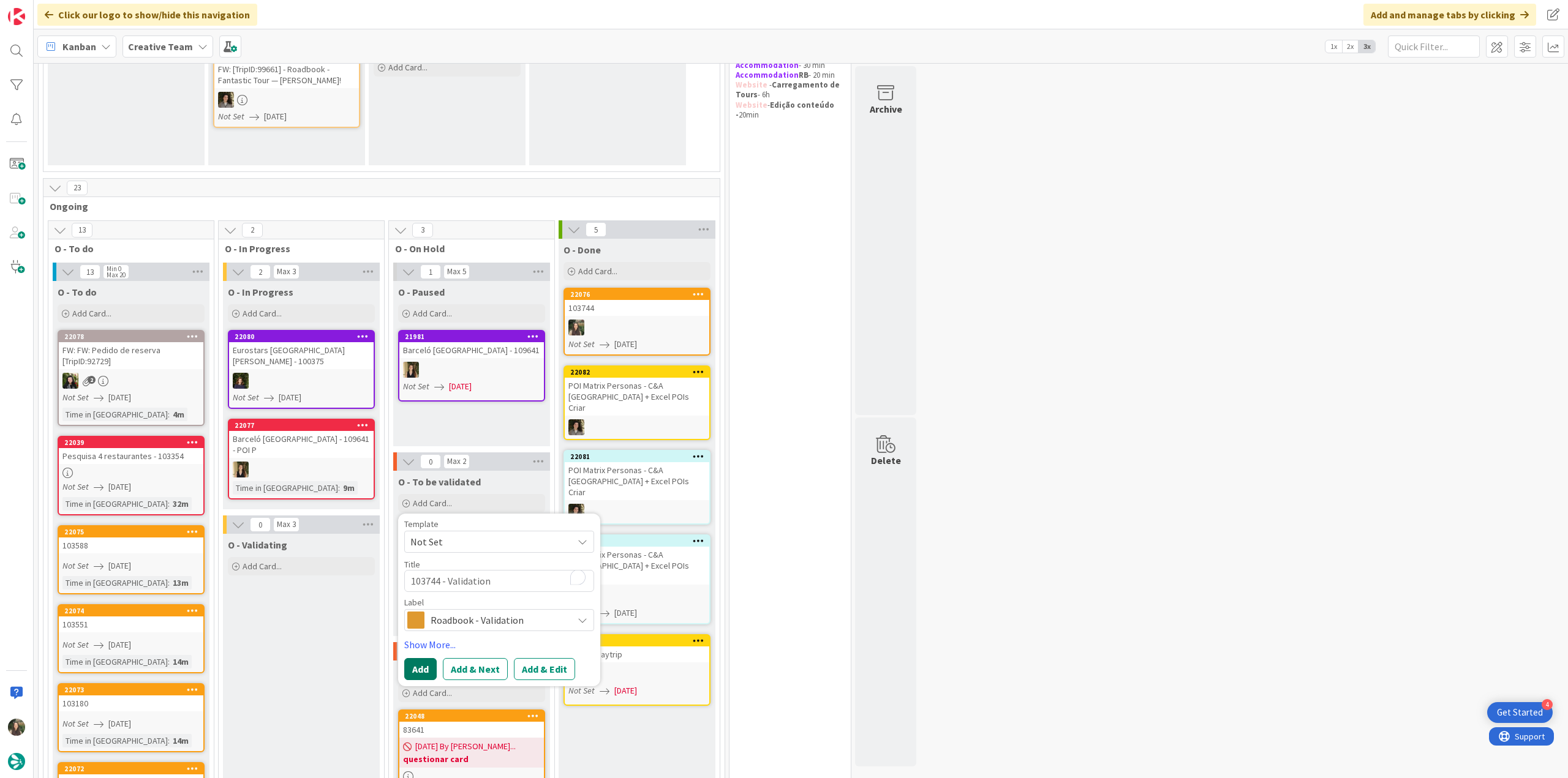
click at [420, 330] on button "Add" at bounding box center [420, 669] width 33 height 22
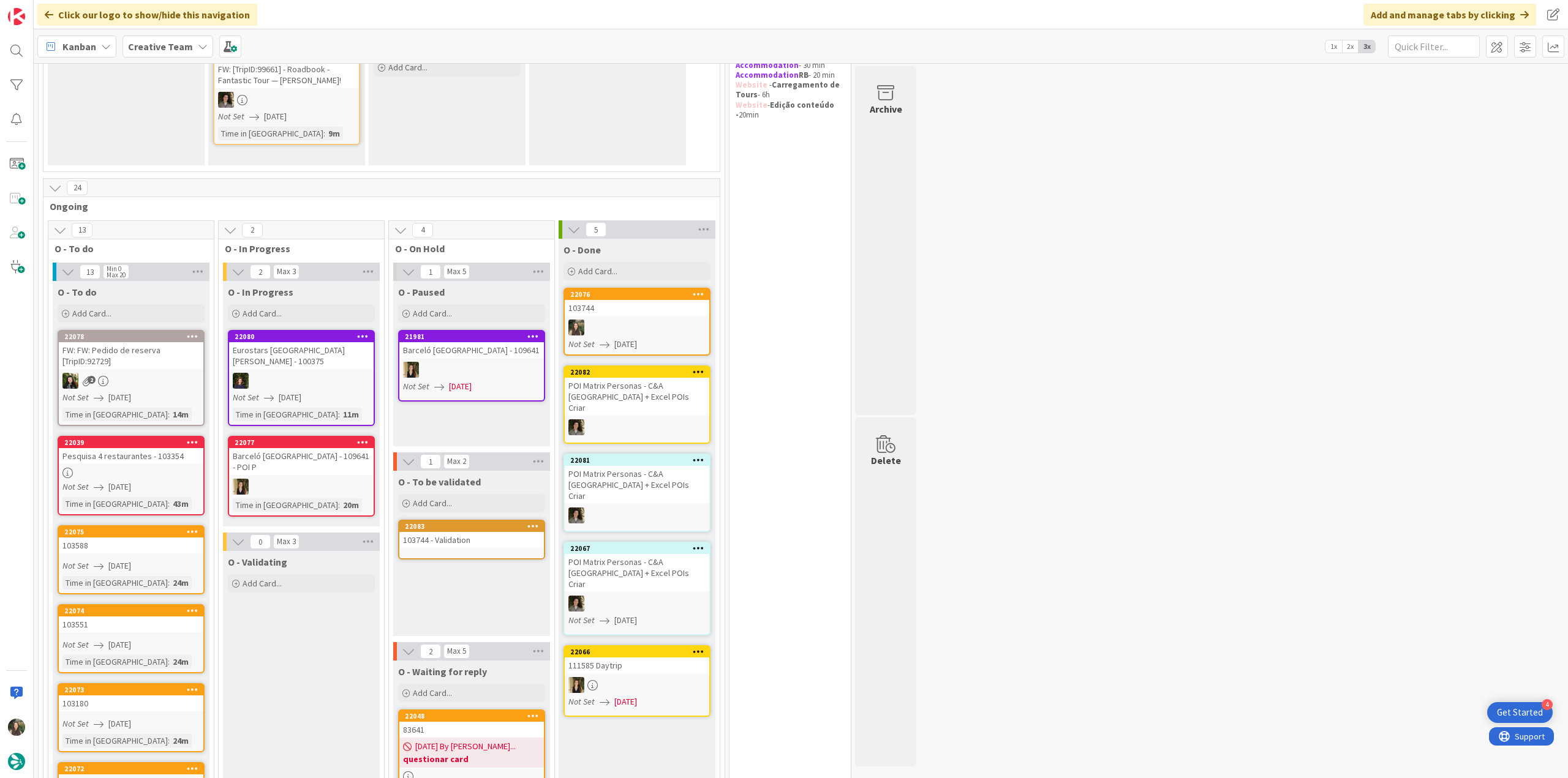
click at [463, 330] on div "22083" at bounding box center [474, 527] width 139 height 8
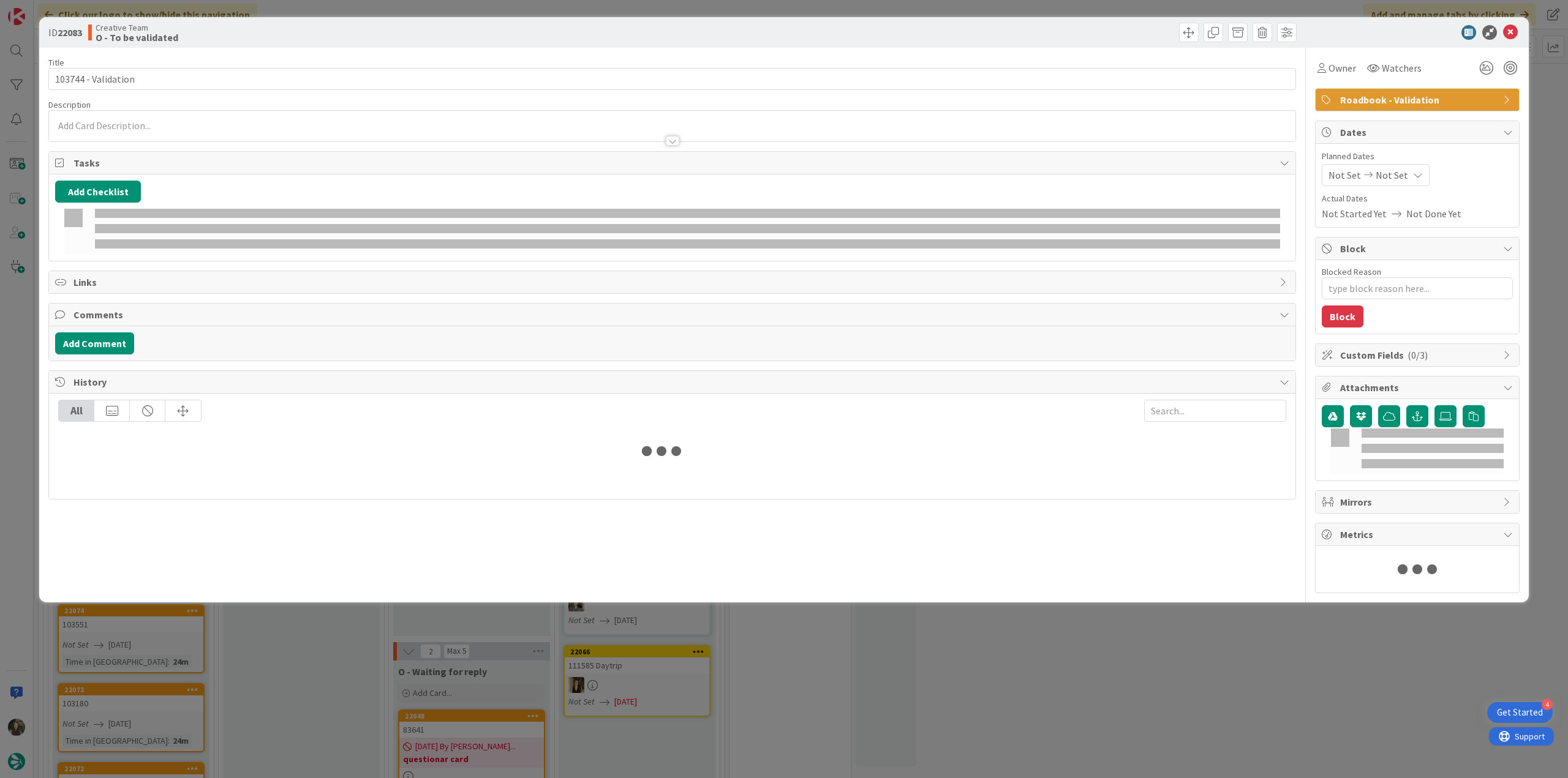
type textarea "x"
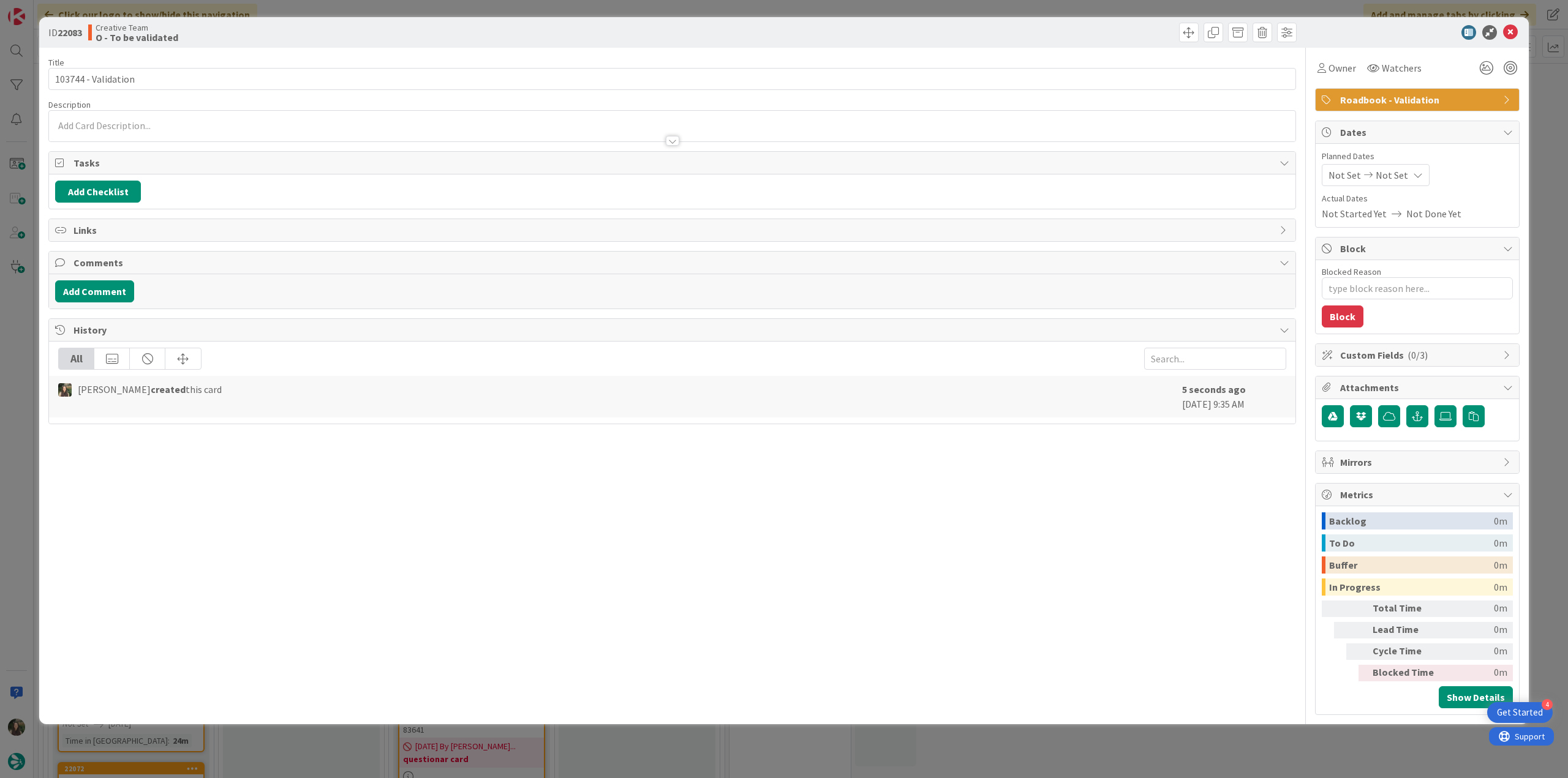
click at [132, 131] on div at bounding box center [672, 135] width 1246 height 13
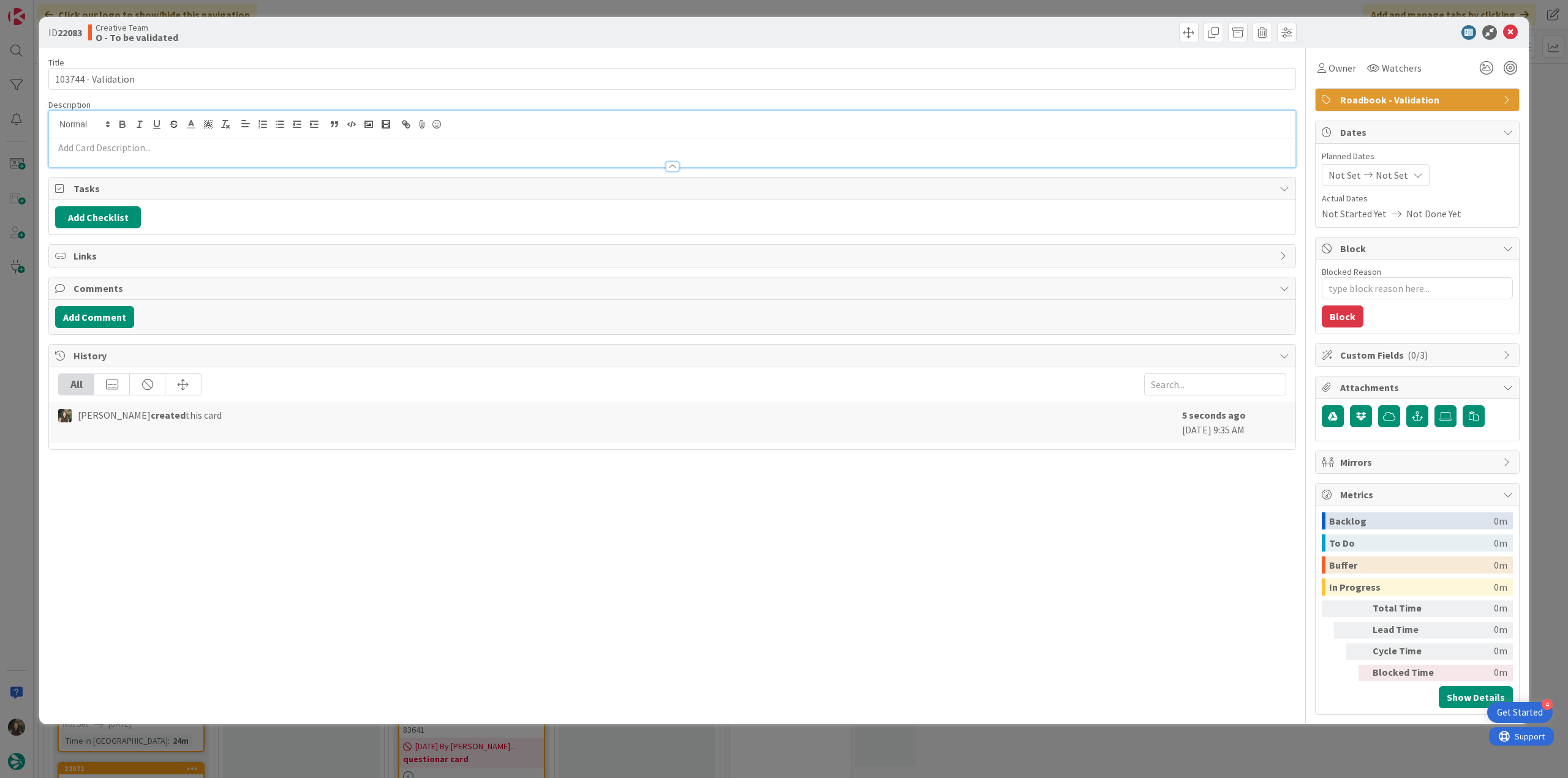
click at [97, 141] on p at bounding box center [672, 147] width 1234 height 14
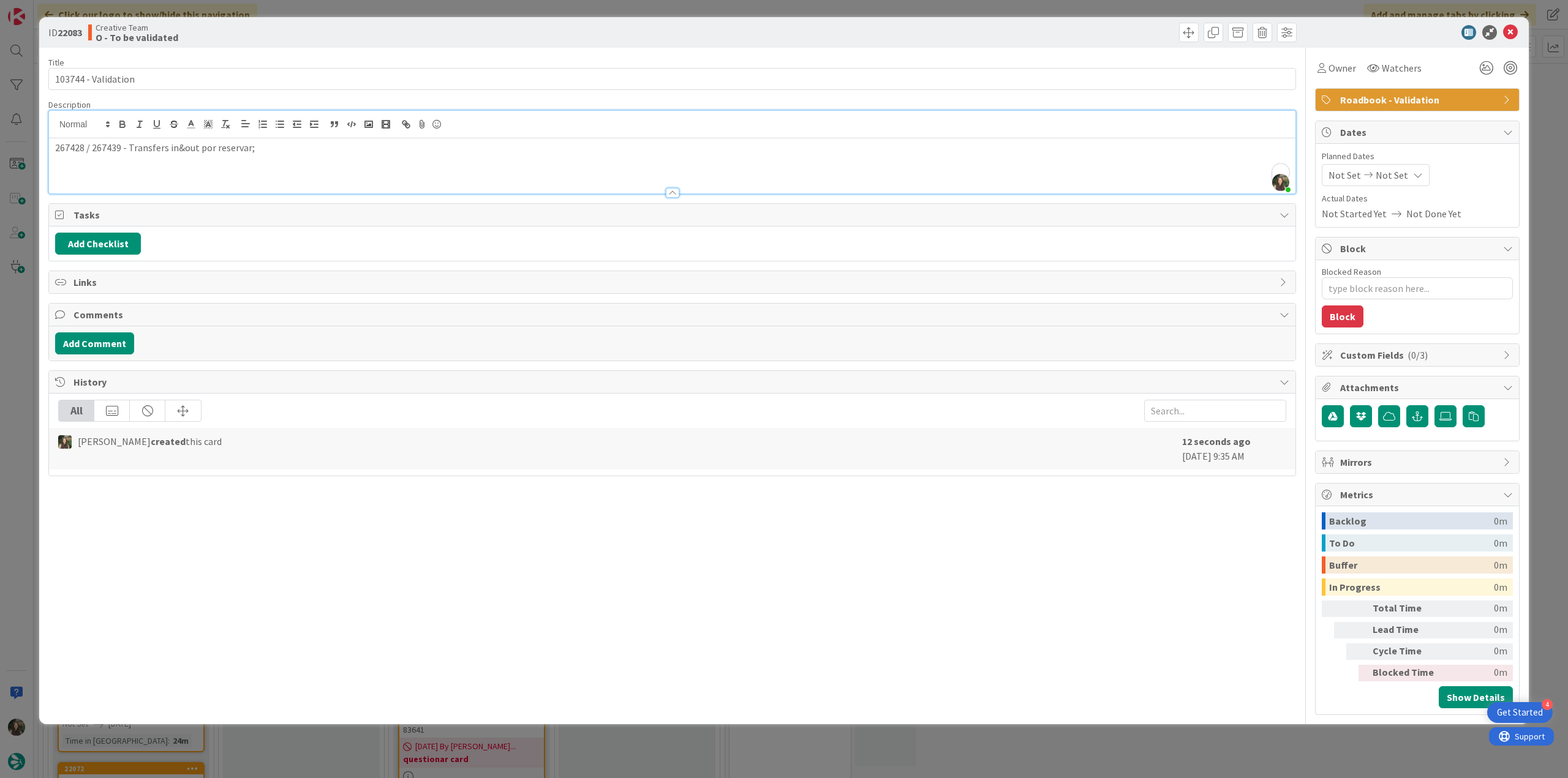
click at [55, 147] on p "267428 / 267439 - Transfers in&out por reservar;" at bounding box center [672, 147] width 1234 height 14
click at [83, 142] on p "To enrich screen reader interactions, please activate Accessibility in Grammarl…" at bounding box center [672, 147] width 1234 height 14
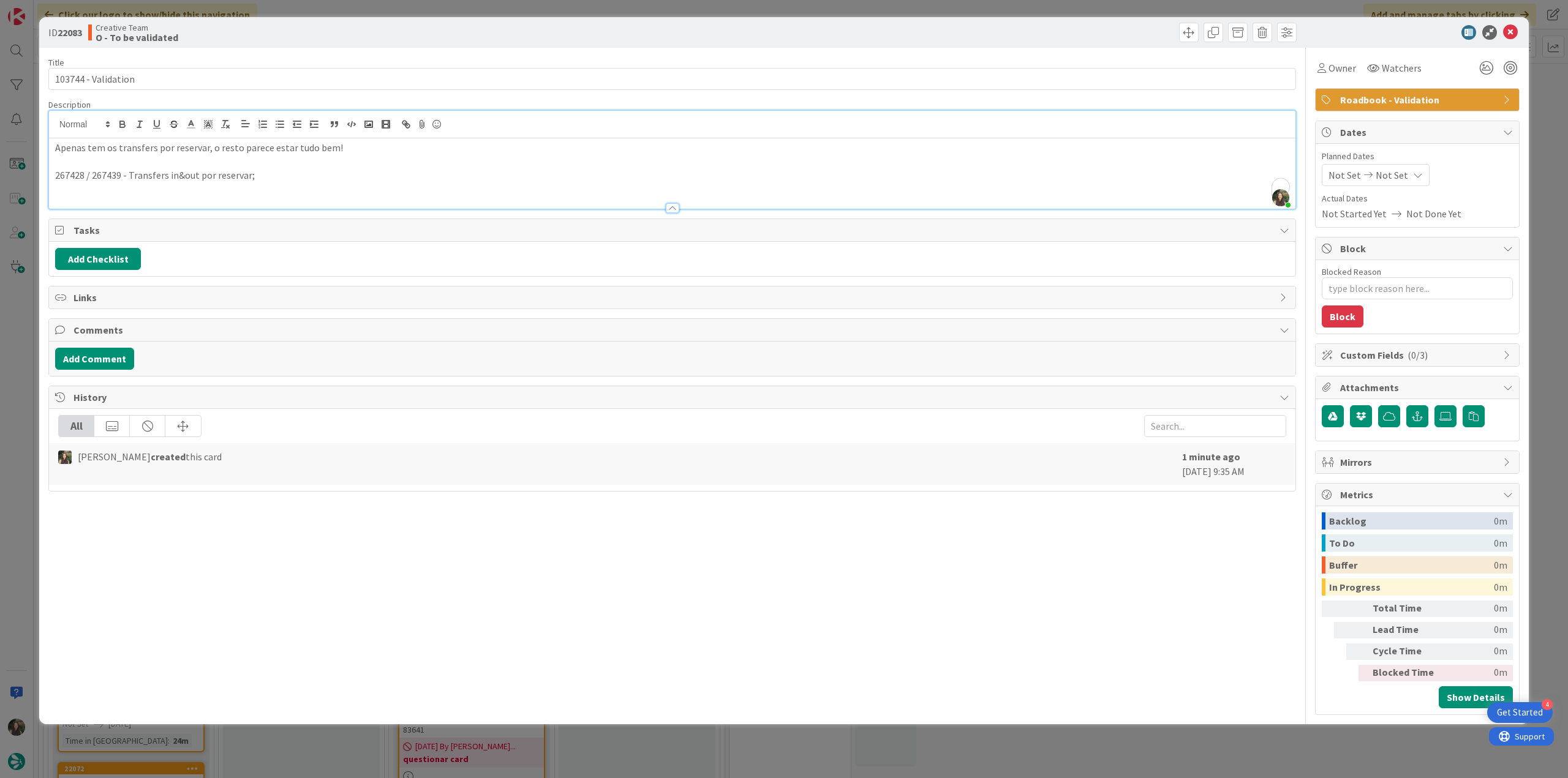
click at [22, 311] on div "ID 22083 Creative Team O - To be validated Title 19 / 128 103744 - Validation D…" at bounding box center [784, 389] width 1568 height 778
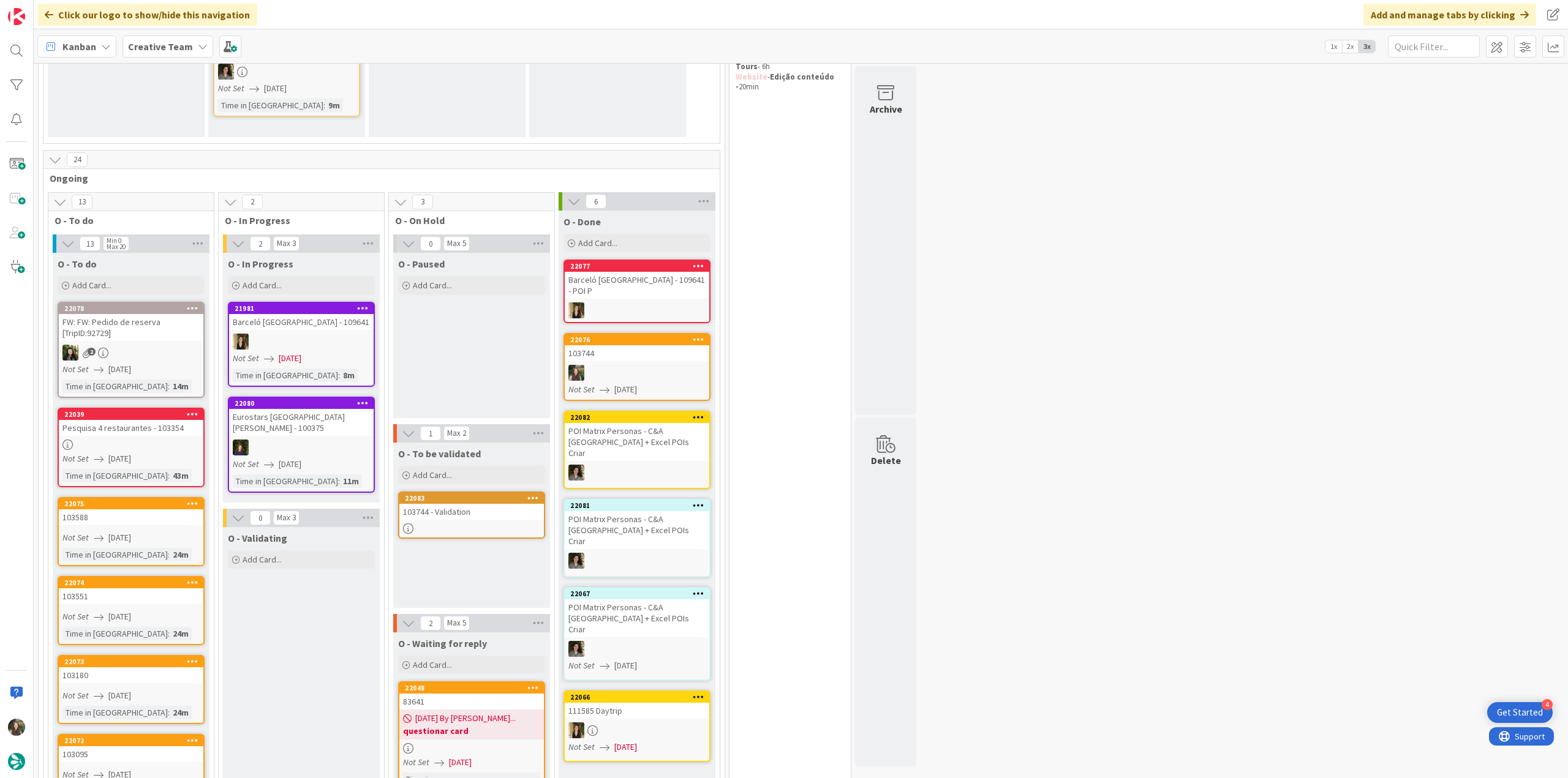
scroll to position [368, 0]
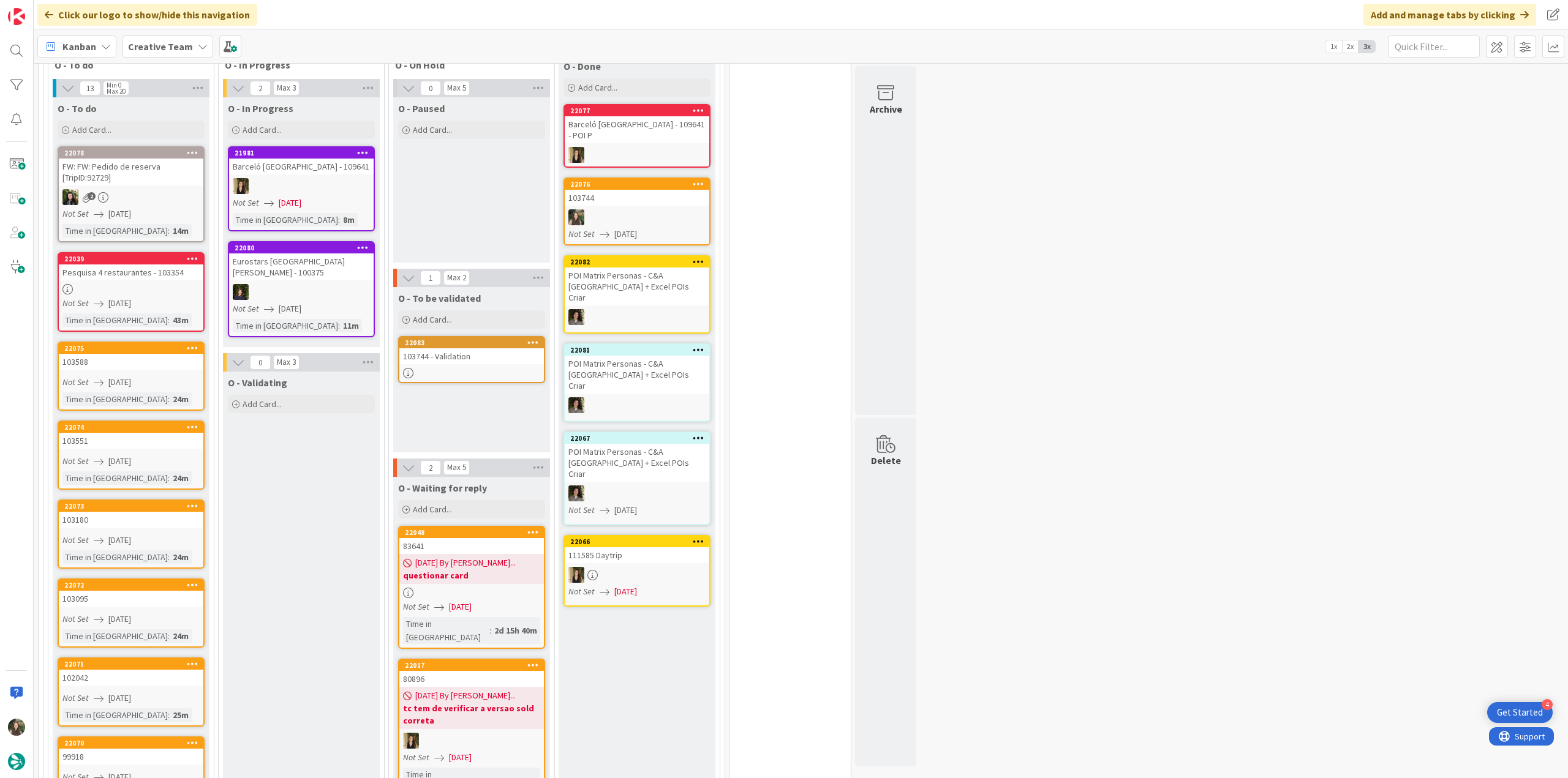
click at [500, 330] on link "22048 83641 08/29/2025 By Inês... questionar card Not Set 08/29/2025 Time in Co…" at bounding box center [471, 587] width 147 height 123
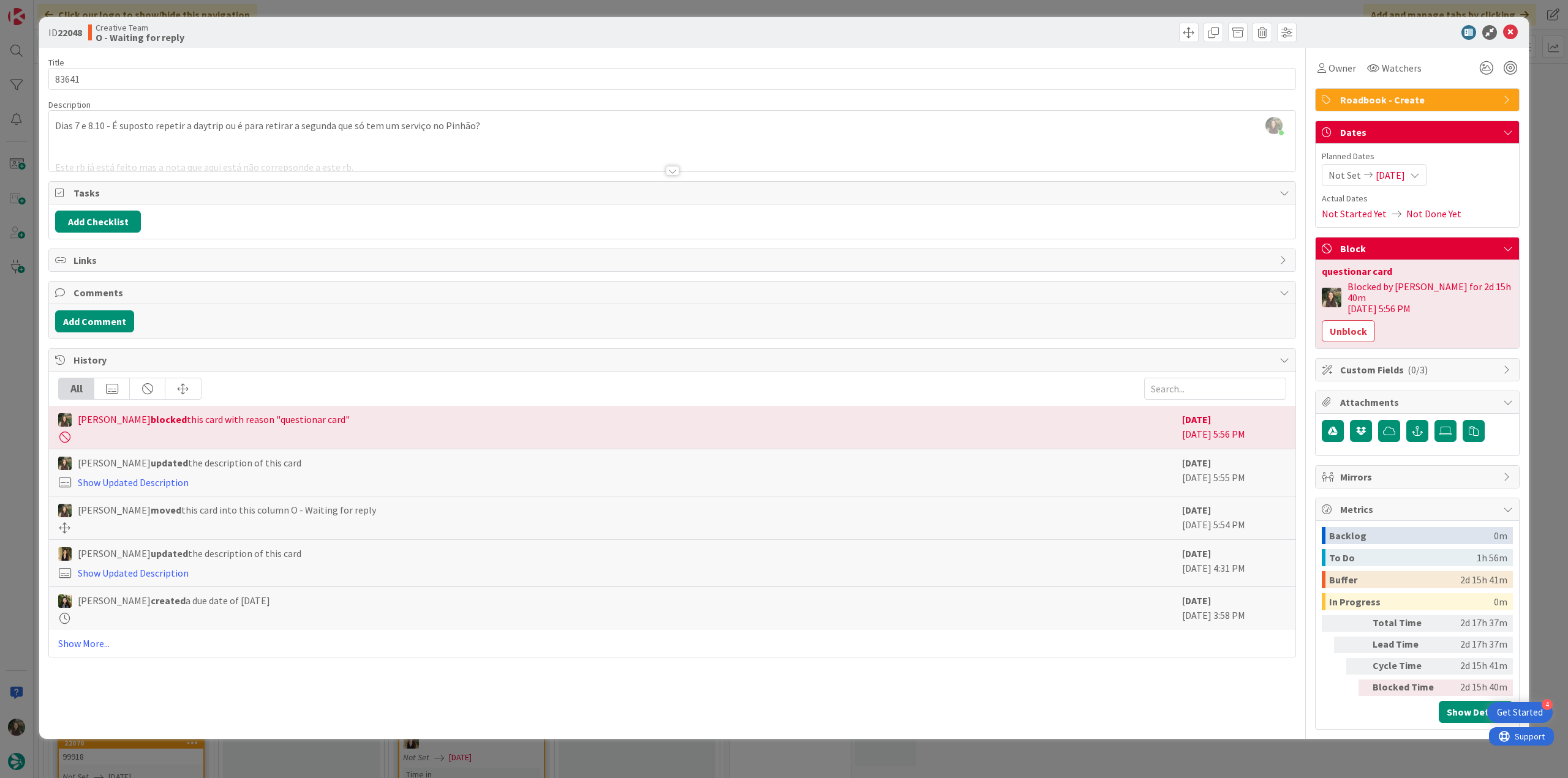
click at [13, 330] on div "ID 22048 Creative Team O - Waiting for reply Title 5 / 128 83641 Description In…" at bounding box center [784, 389] width 1568 height 778
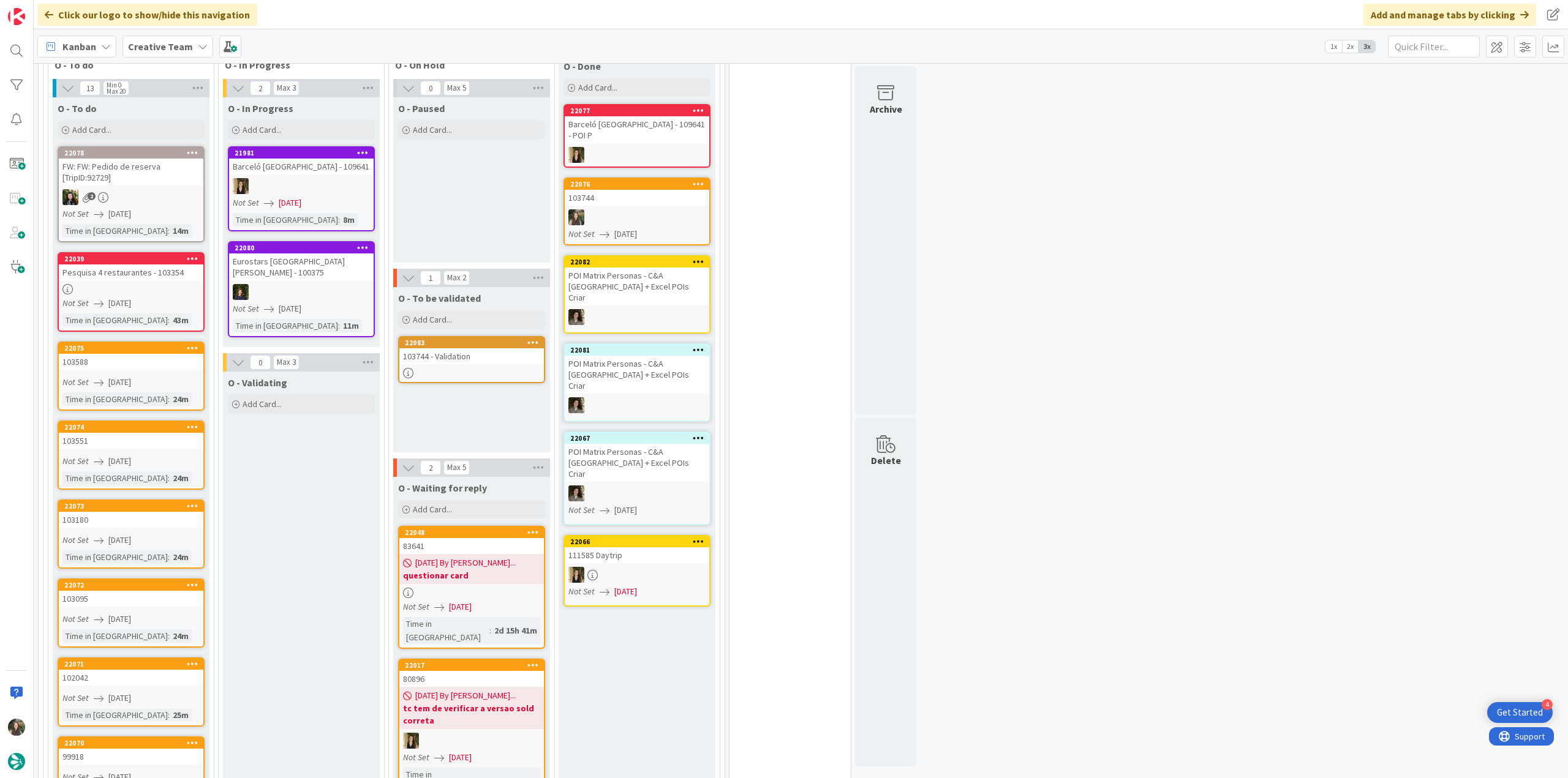
click at [502, 330] on div "Not Set 08/29/2025" at bounding box center [473, 606] width 141 height 13
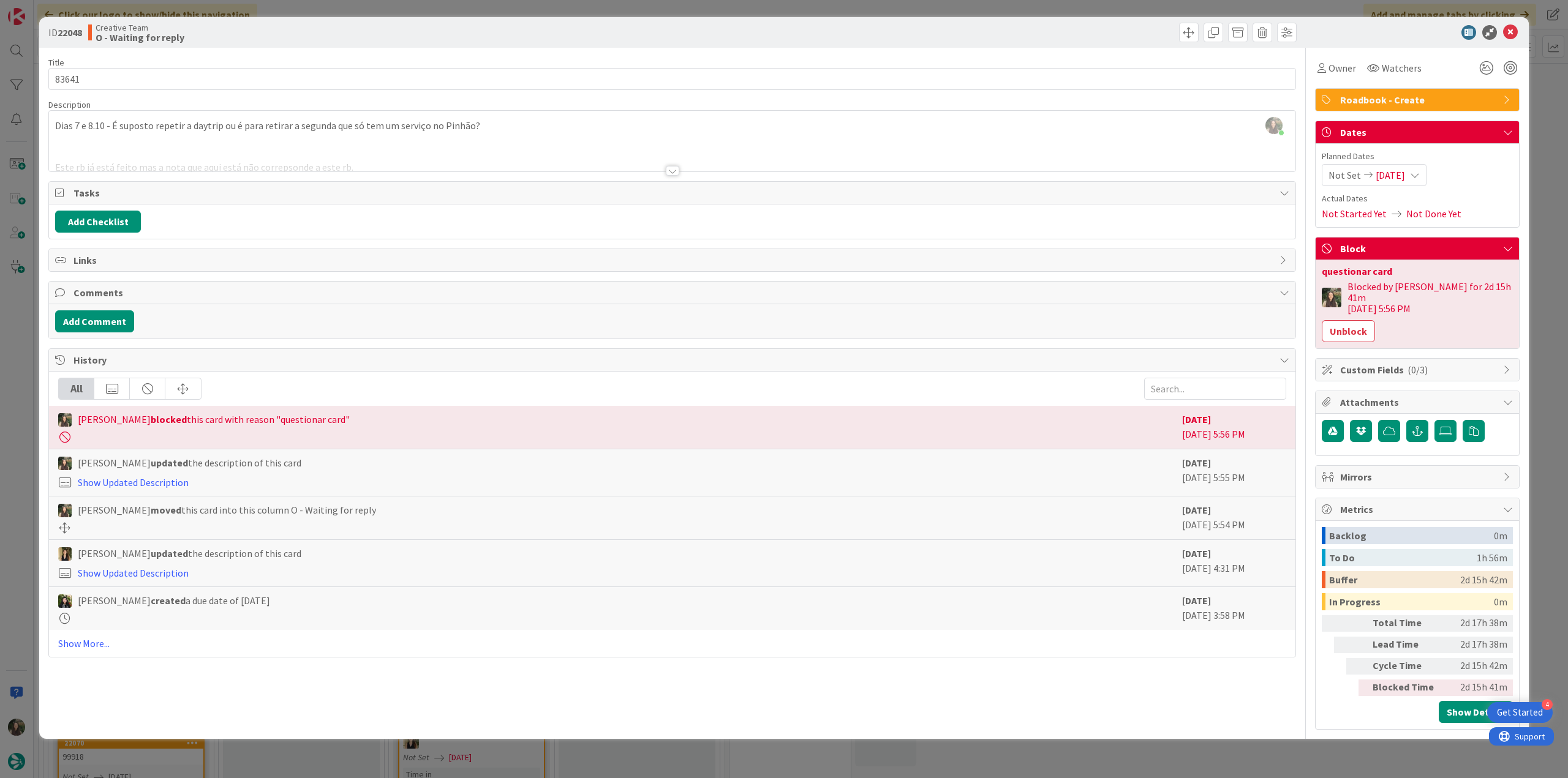
click at [6, 330] on div "ID 22048 Creative Team O - Waiting for reply Title 5 / 128 83641 Description In…" at bounding box center [784, 389] width 1568 height 778
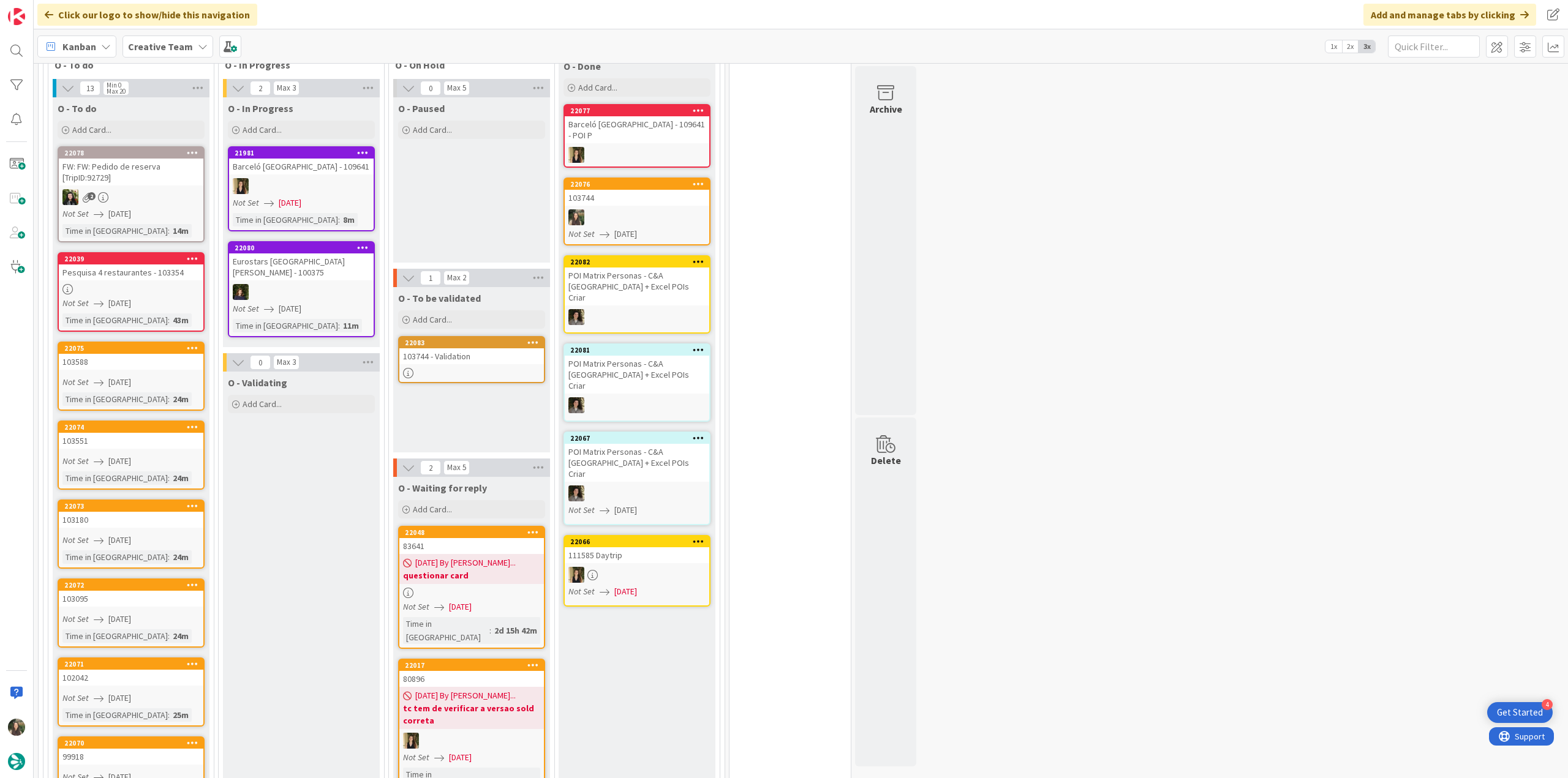
click at [178, 330] on link "22075 103588 Not Set 09/01/2025 Time in Column : 24m" at bounding box center [131, 376] width 147 height 70
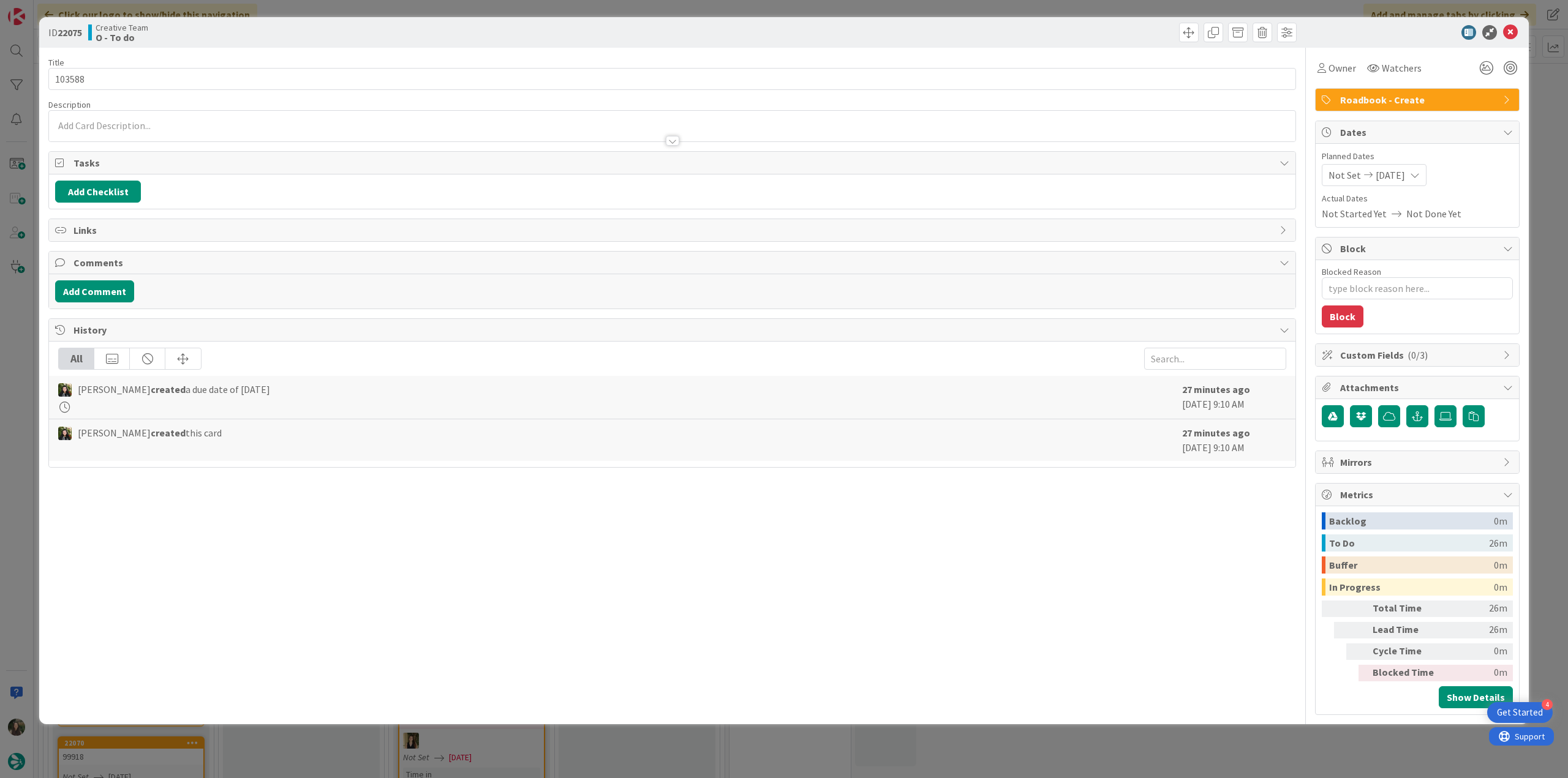
click at [34, 330] on div "ID 22075 Creative Team O - To do Title 6 / 128 103588 Description Owner Watcher…" at bounding box center [784, 389] width 1568 height 778
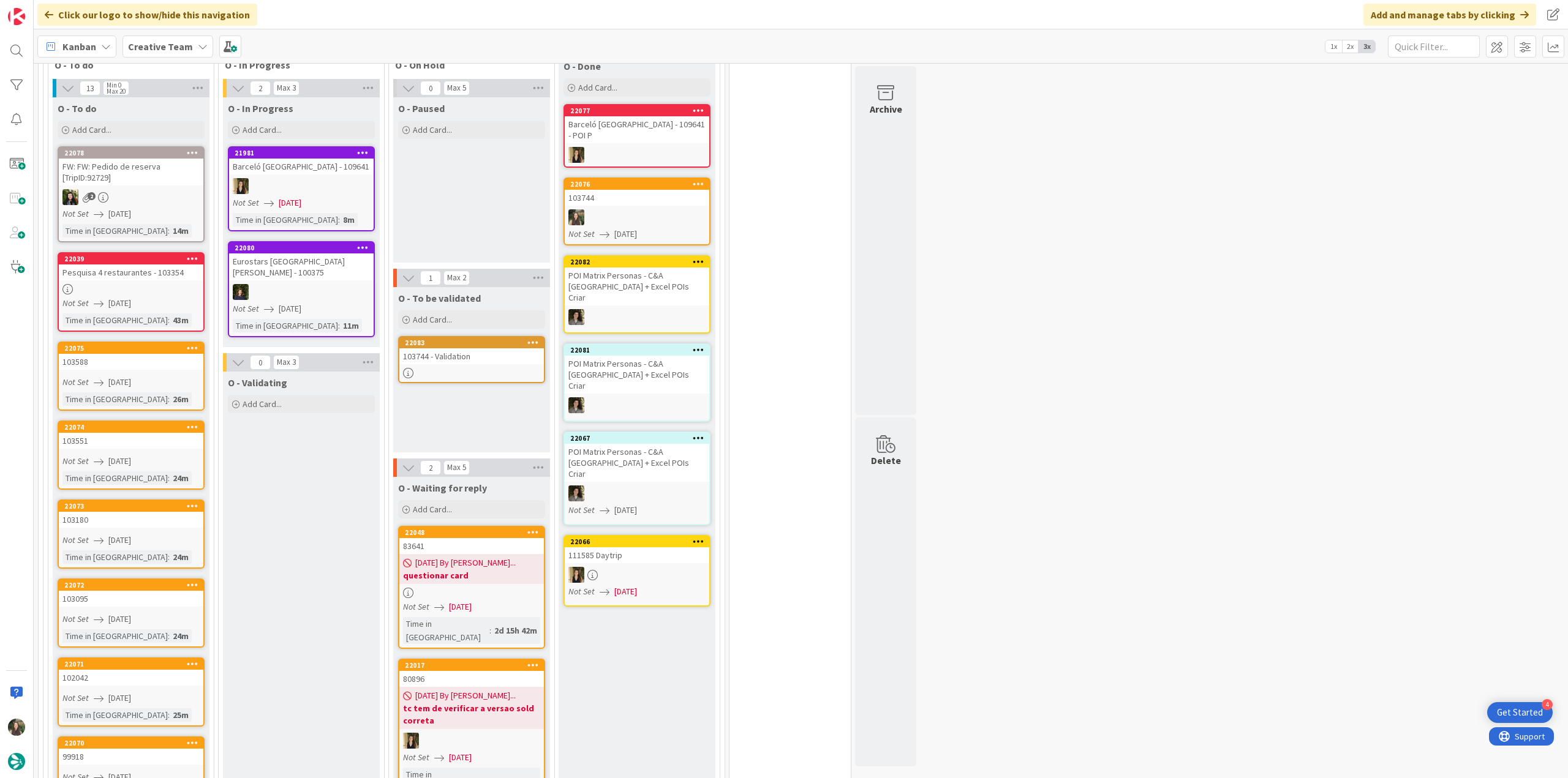
click at [170, 314] on div "43m" at bounding box center [181, 320] width 22 height 13
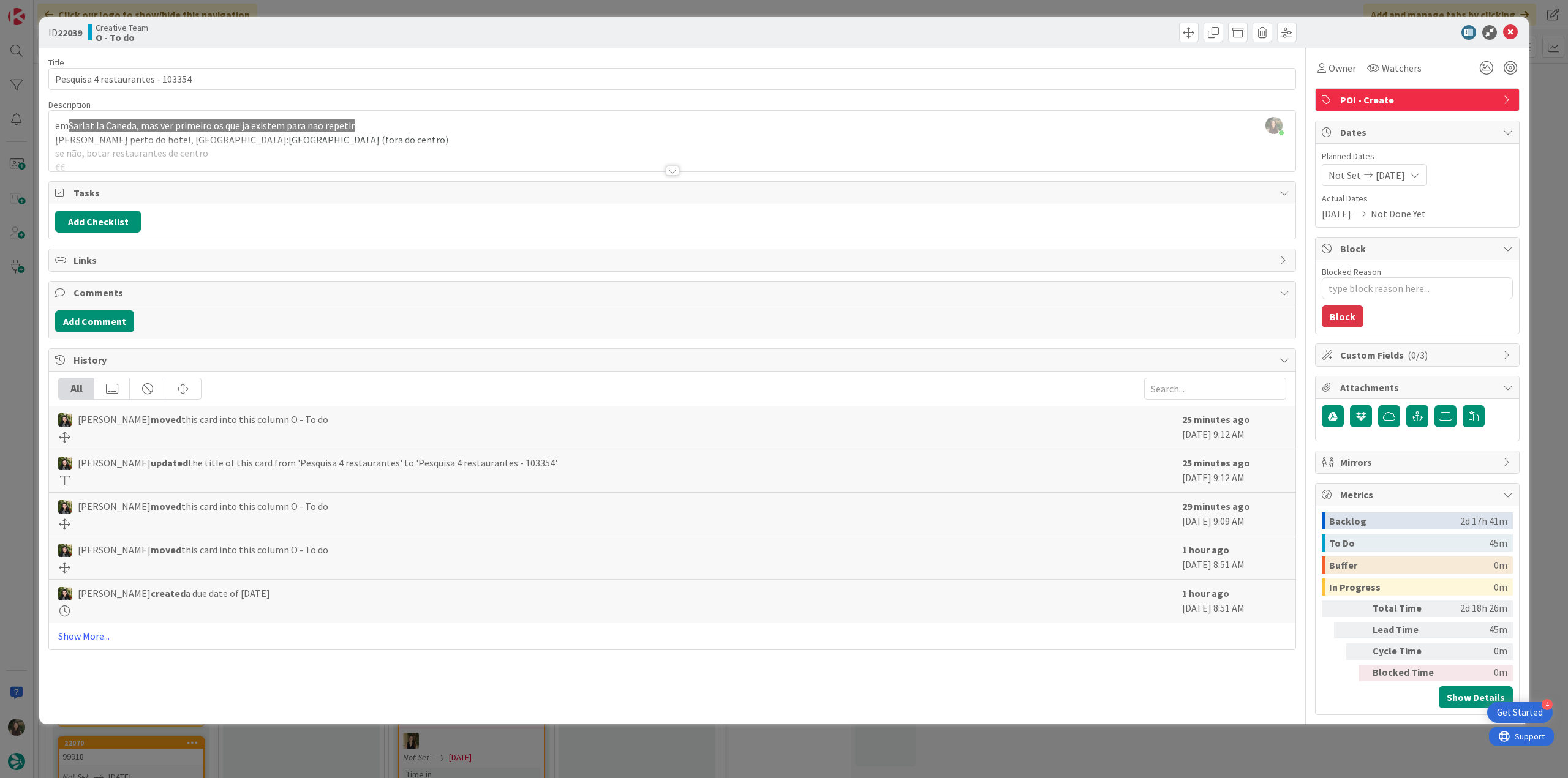
click at [424, 137] on div "em Sarlat la Caneda, mas ver primeiro os que ja existem para nao repetir se hou…" at bounding box center [672, 144] width 1246 height 55
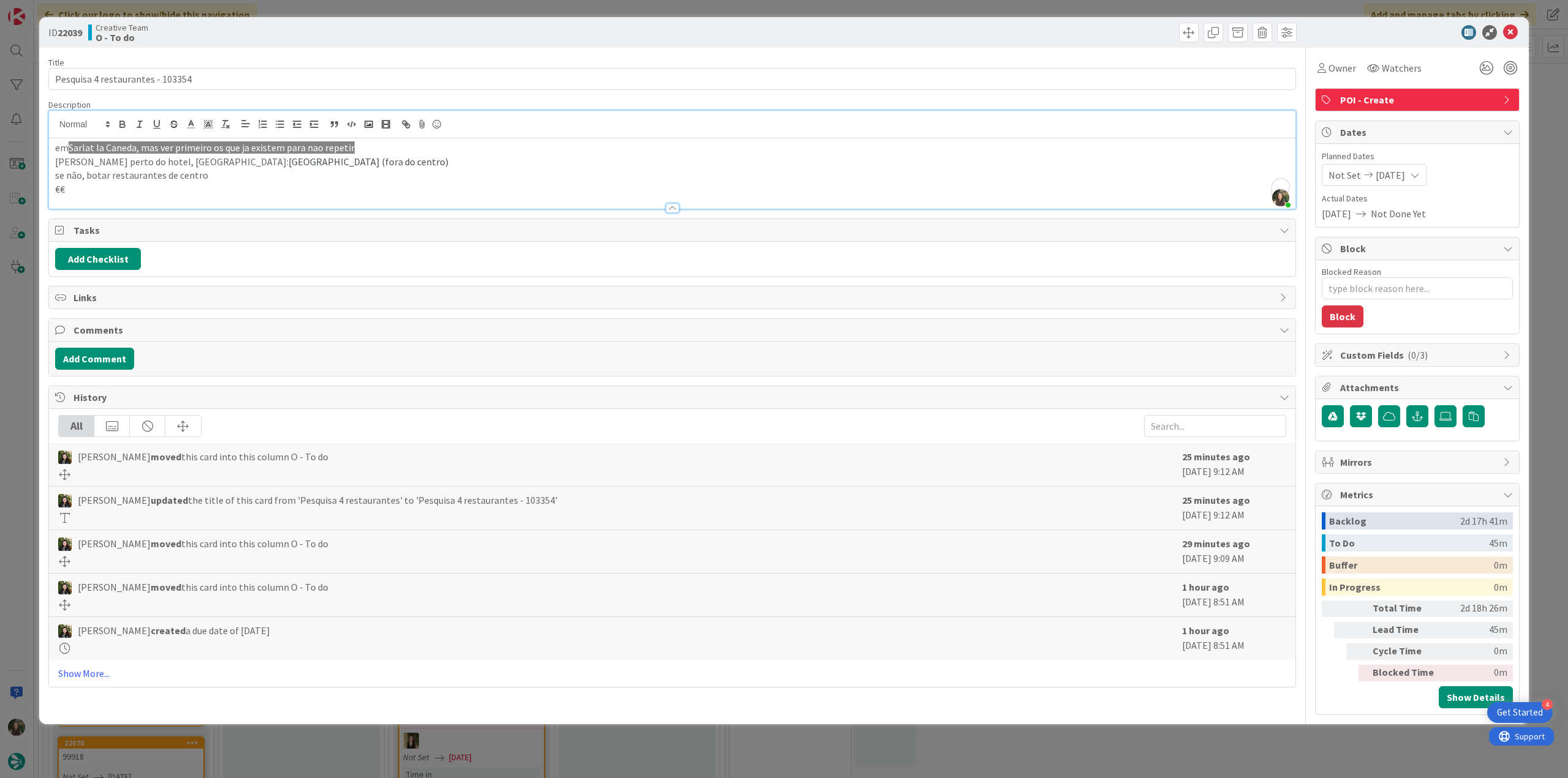
scroll to position [368, 0]
click at [23, 292] on div "ID 22039 Creative Team O - To do Title 32 / 128 Pesquisa 4 restaurantes - 10335…" at bounding box center [784, 389] width 1568 height 778
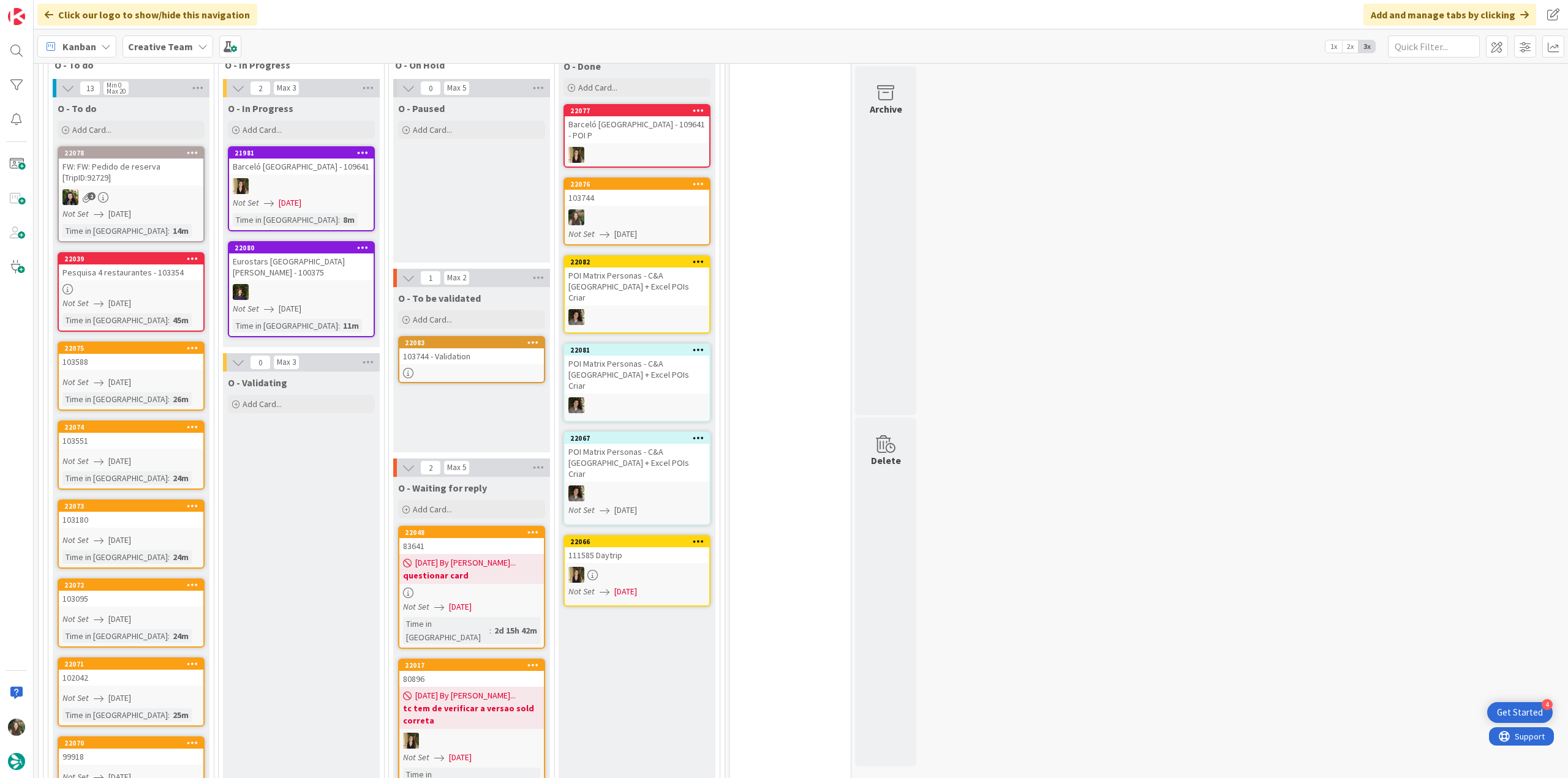
click at [183, 276] on div "Pesquisa 4 restaurantes - 103354" at bounding box center [131, 272] width 145 height 16
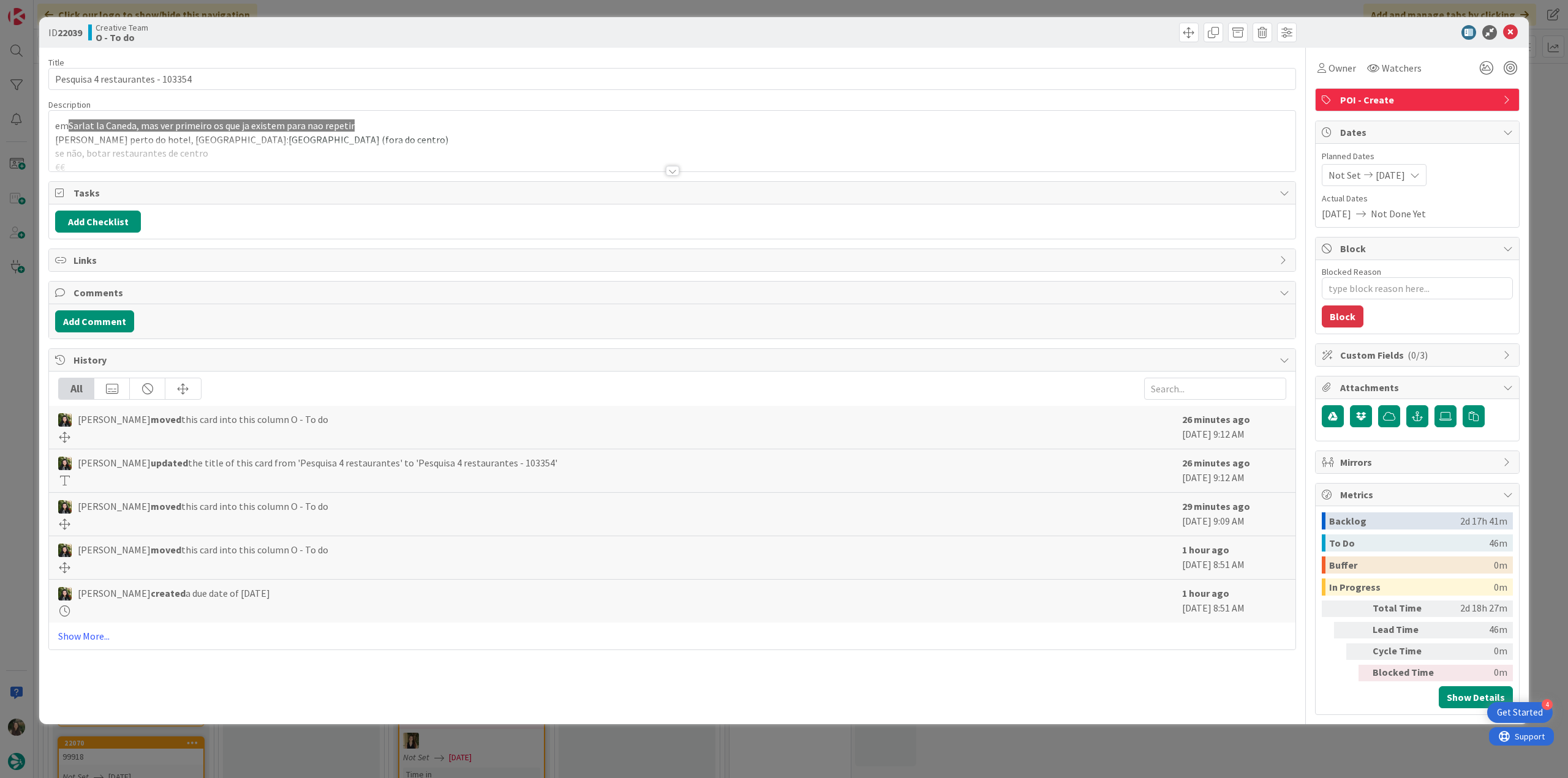
click at [26, 330] on div "ID 22039 Creative Team O - To do Title 32 / 128 Pesquisa 4 restaurantes - 10335…" at bounding box center [784, 389] width 1568 height 778
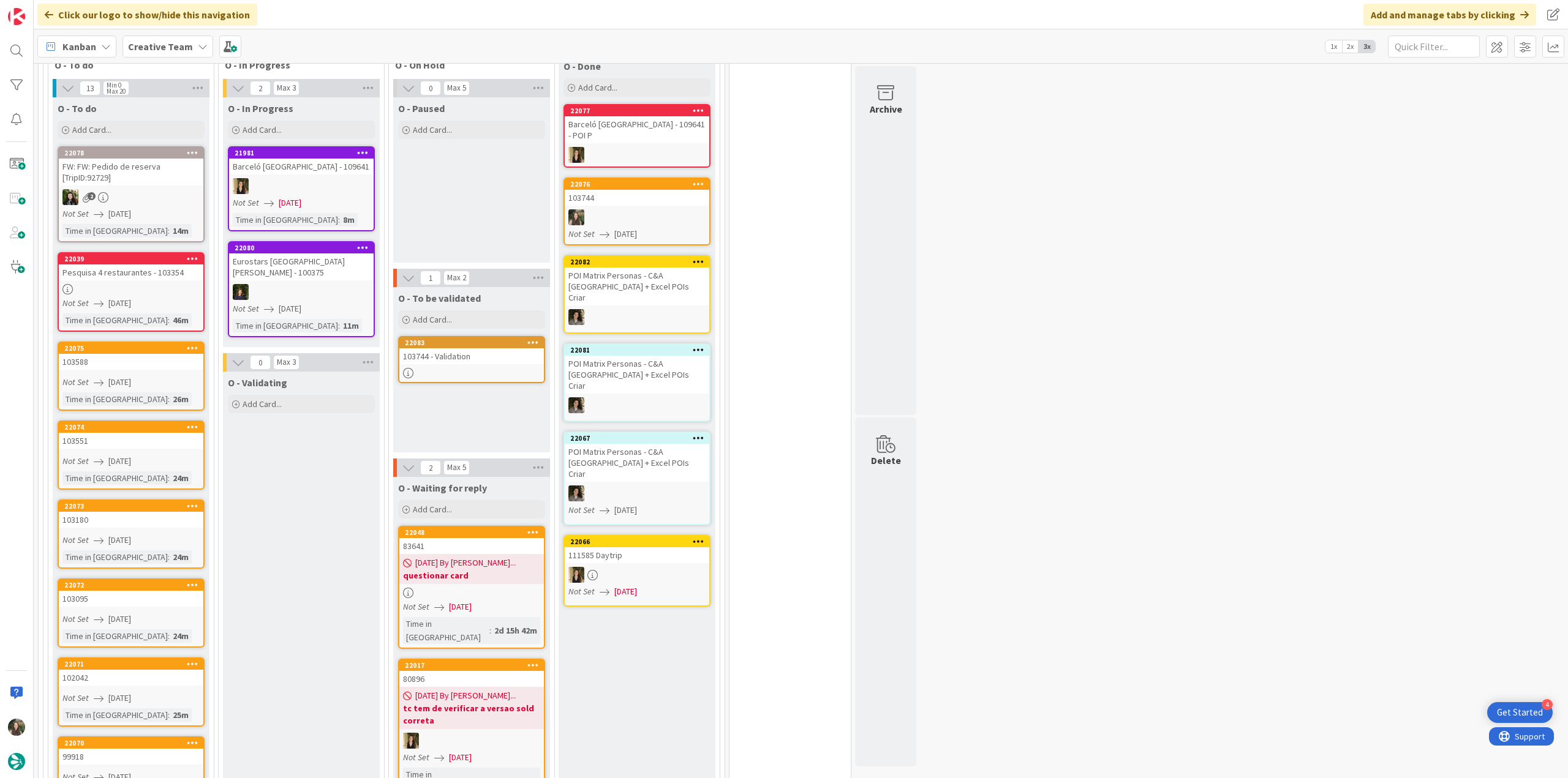
click at [141, 330] on link "22075 103588 Not Set 09/01/2025 Time in Column : 26m" at bounding box center [131, 376] width 147 height 70
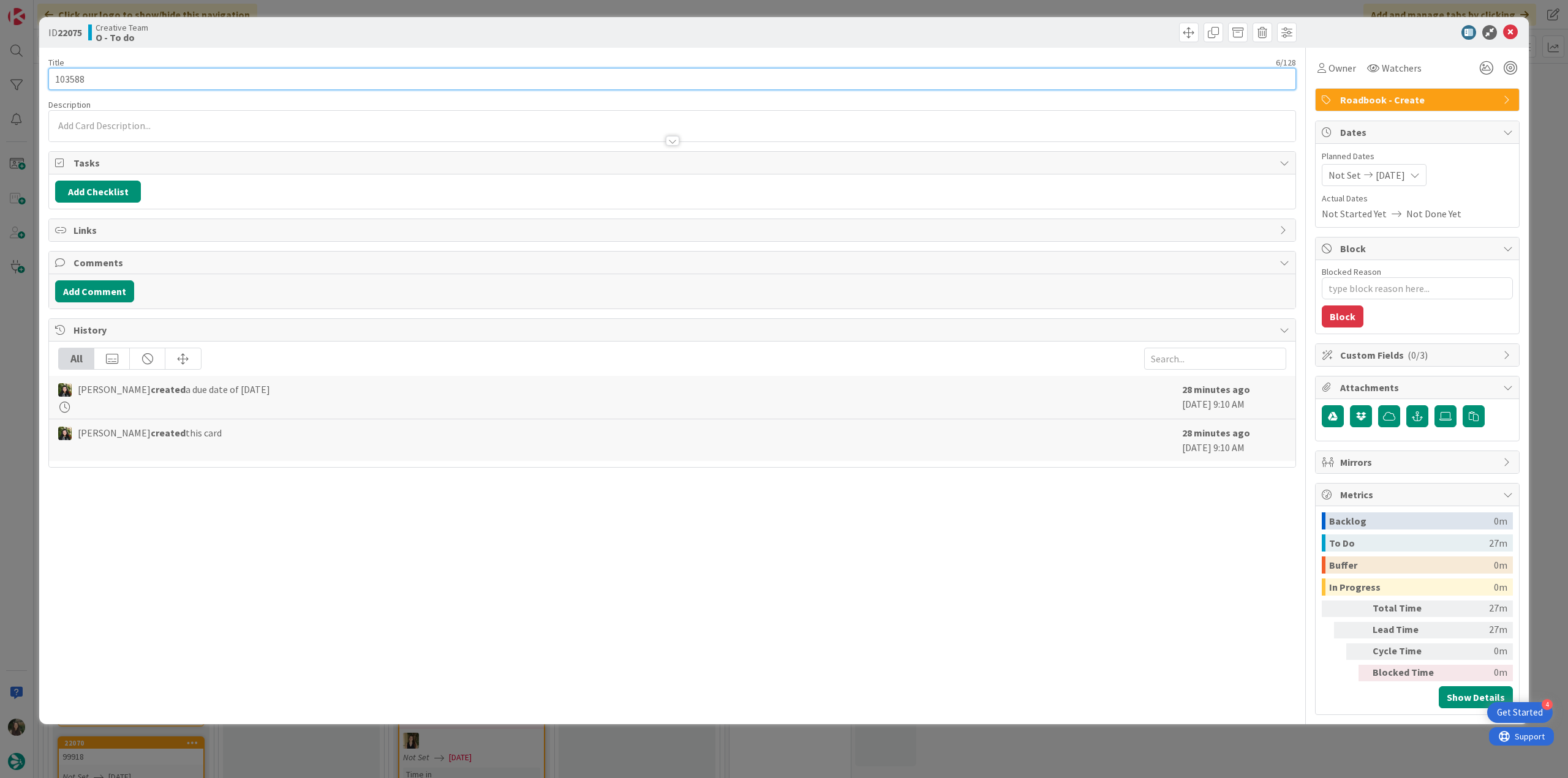
click at [78, 78] on input "103588" at bounding box center [672, 79] width 1247 height 22
click at [755, 71] on icon at bounding box center [1322, 68] width 8 height 10
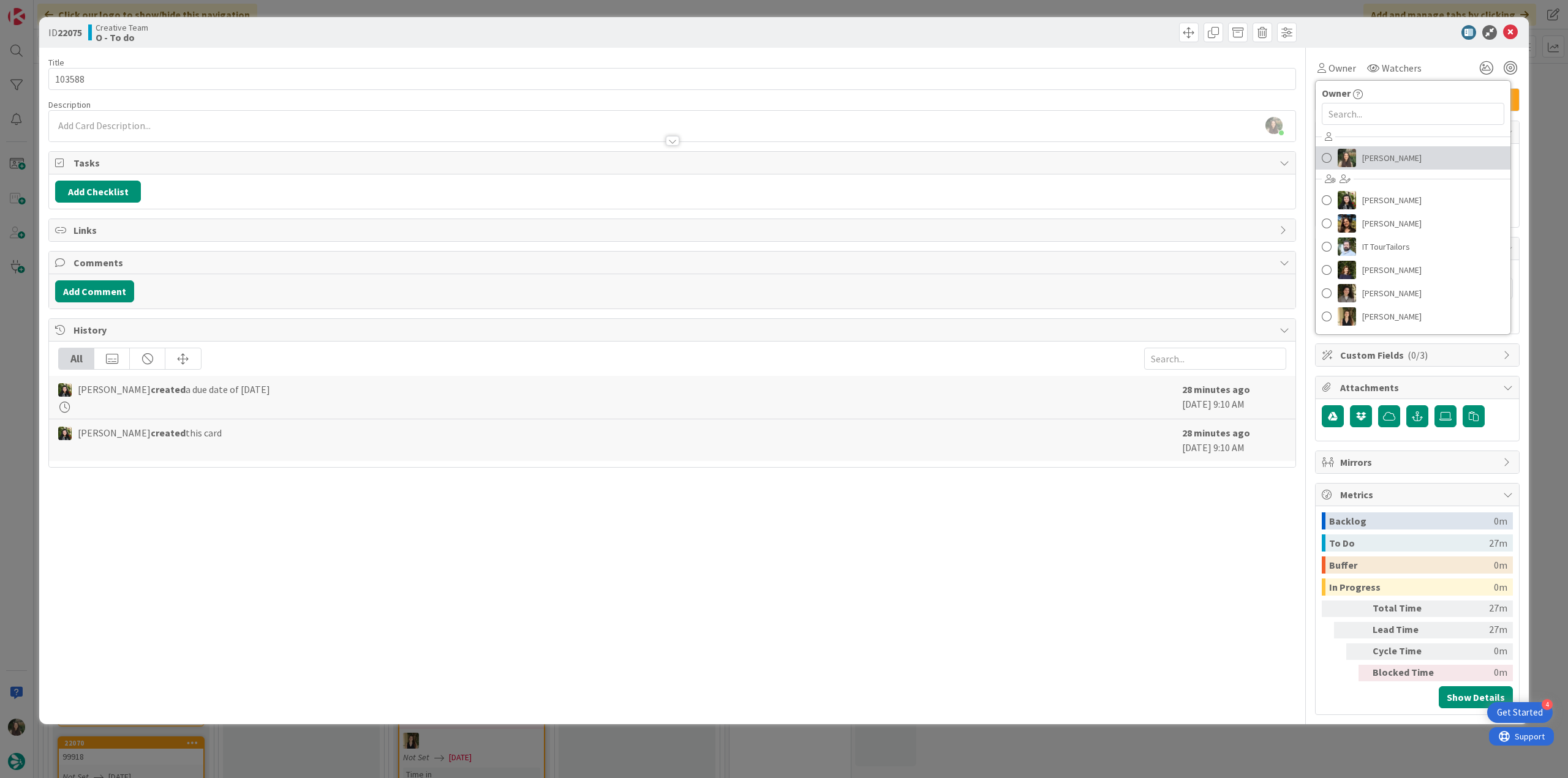
click at [755, 155] on span "[PERSON_NAME]" at bounding box center [1391, 158] width 59 height 18
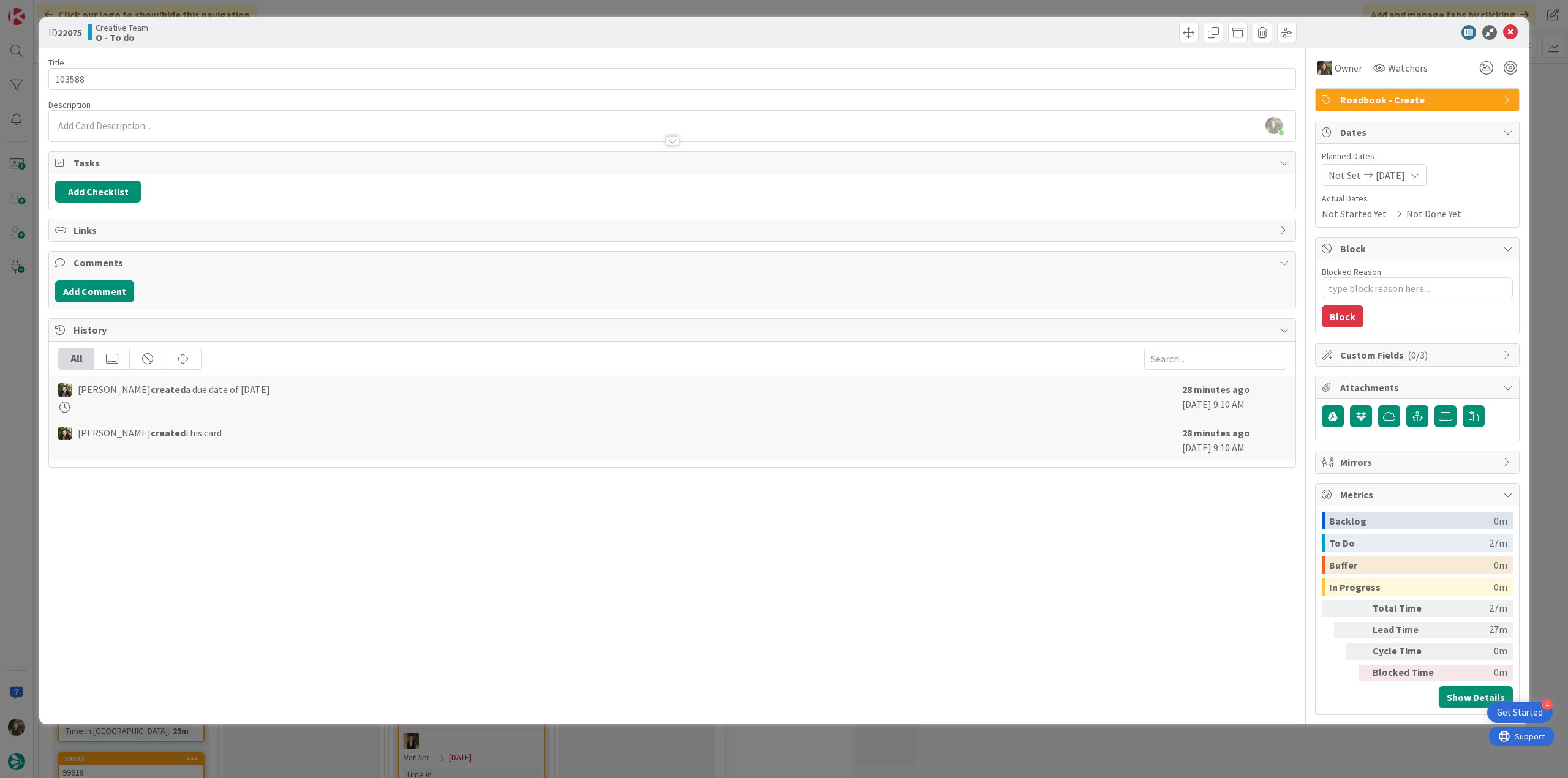
type textarea "x"
click at [755, 88] on div "ID 22075 Creative Team O - To do Title 6 / 128 103588 Description Inês Gonçalve…" at bounding box center [784, 389] width 1568 height 778
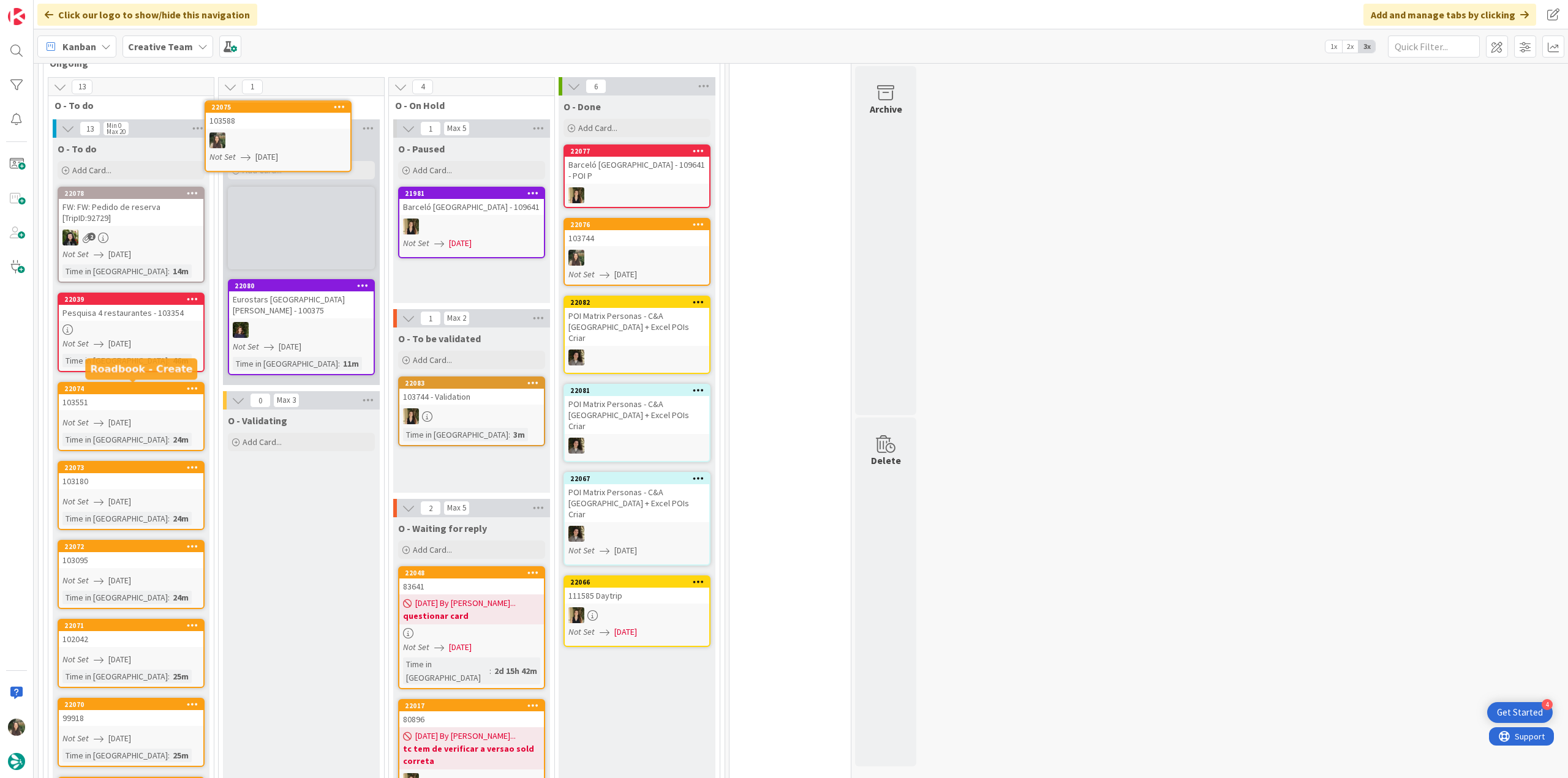
scroll to position [297, 0]
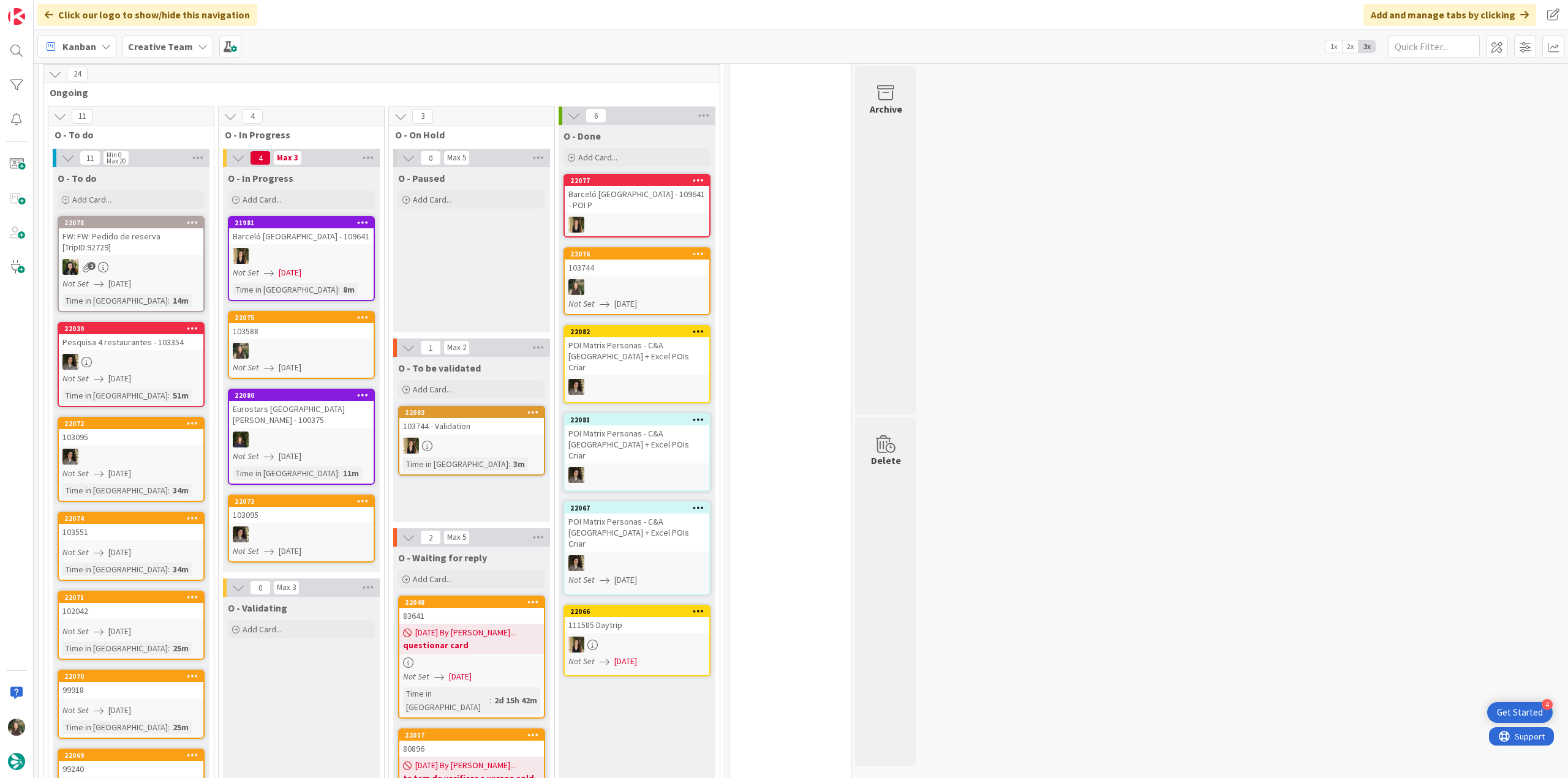
click at [486, 330] on b "questionar card" at bounding box center [472, 645] width 137 height 13
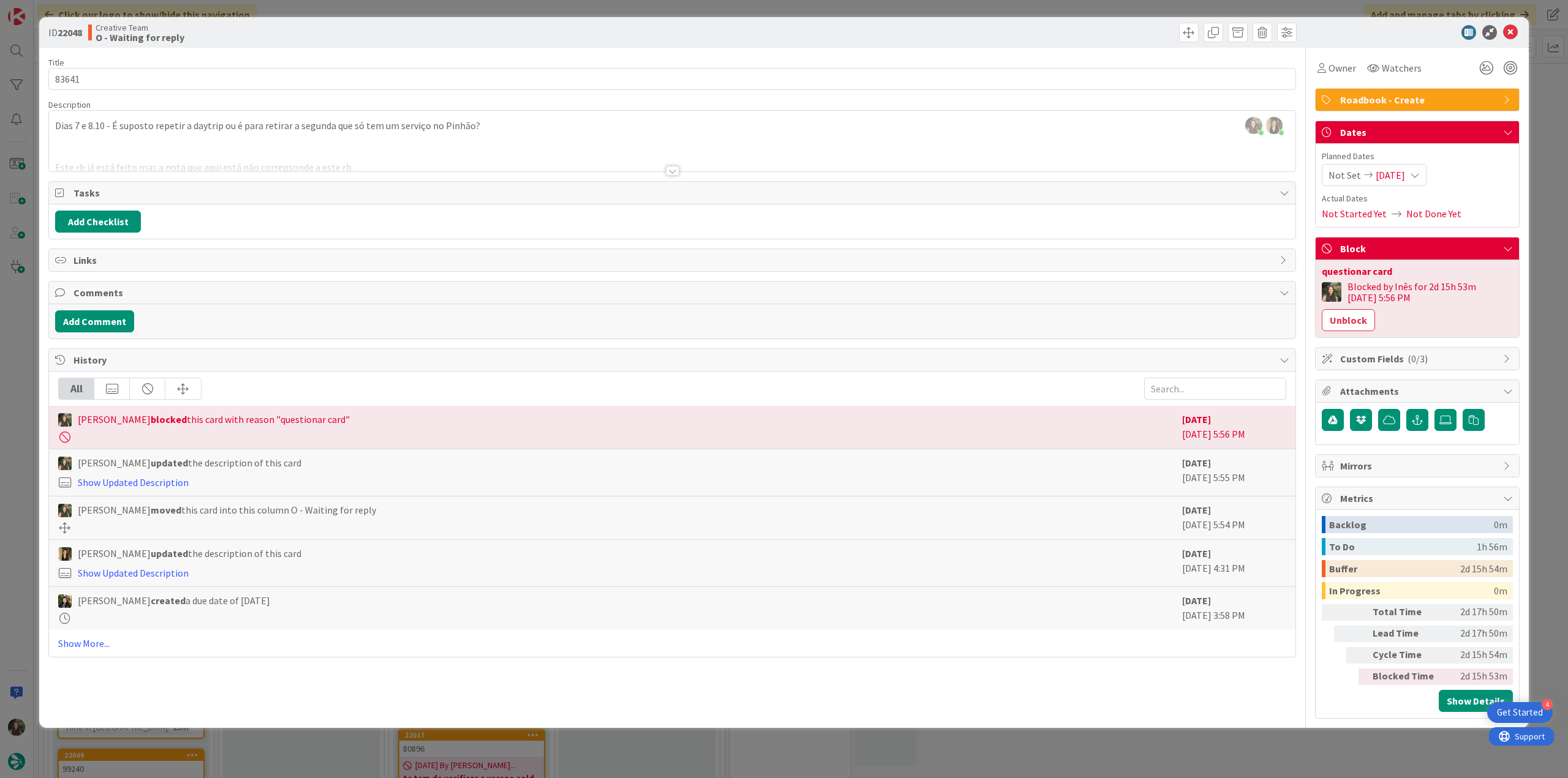
click at [395, 142] on div at bounding box center [672, 155] width 1246 height 31
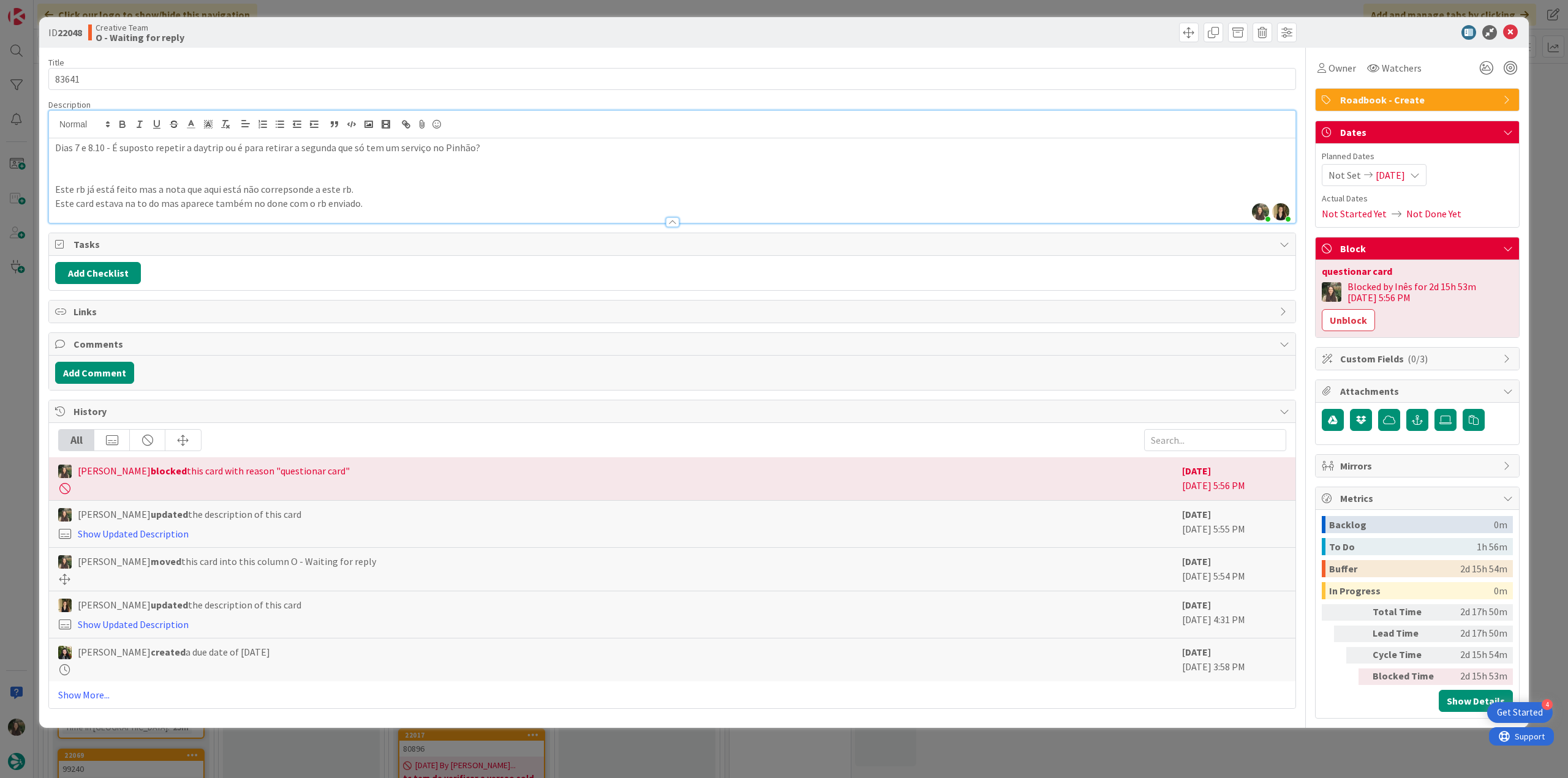
click at [755, 157] on div "ID 22048 Creative Team O - Waiting for reply Title 5 / 128 83641 Description In…" at bounding box center [784, 389] width 1568 height 778
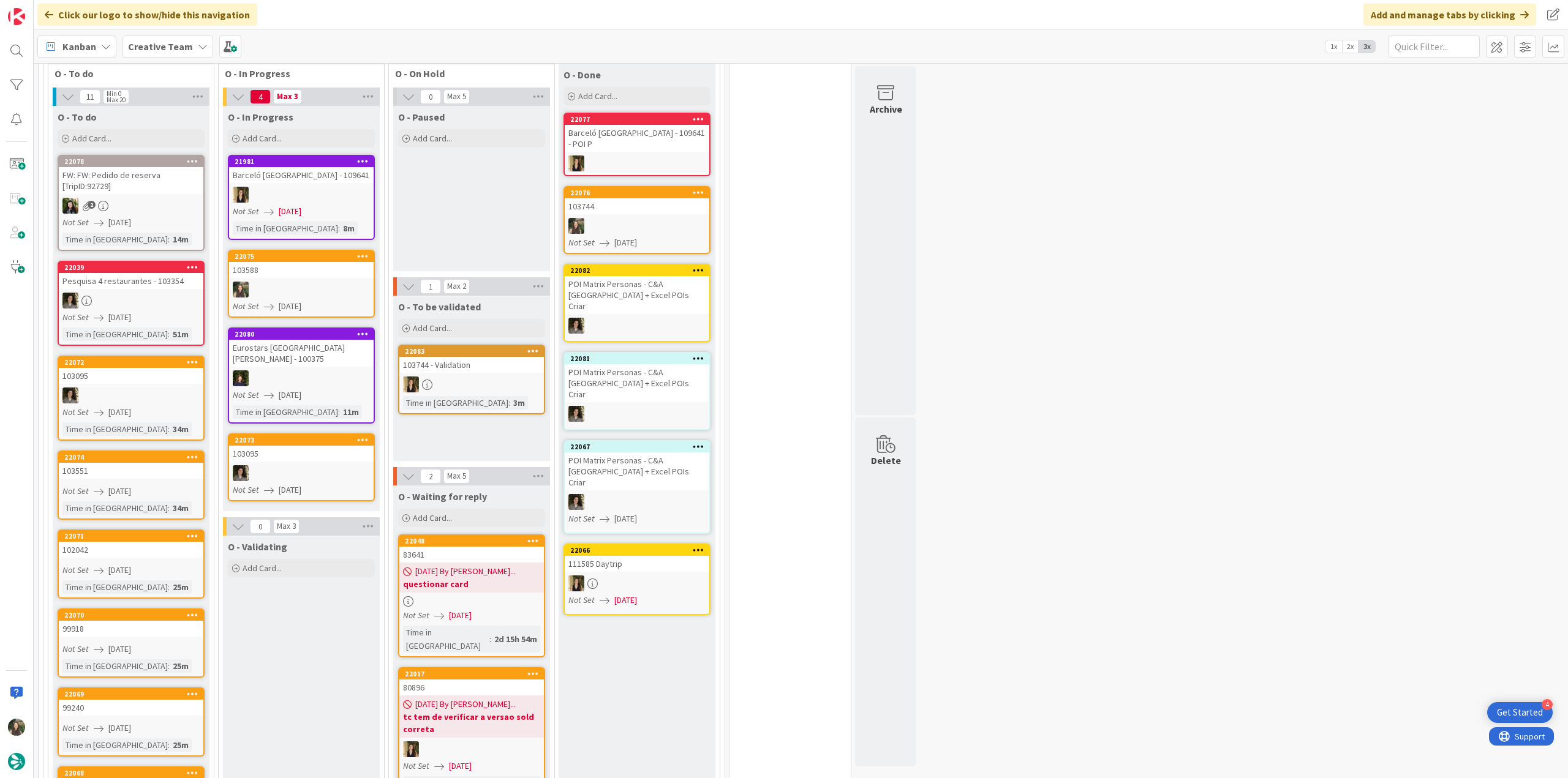
click at [534, 330] on icon at bounding box center [533, 540] width 12 height 8
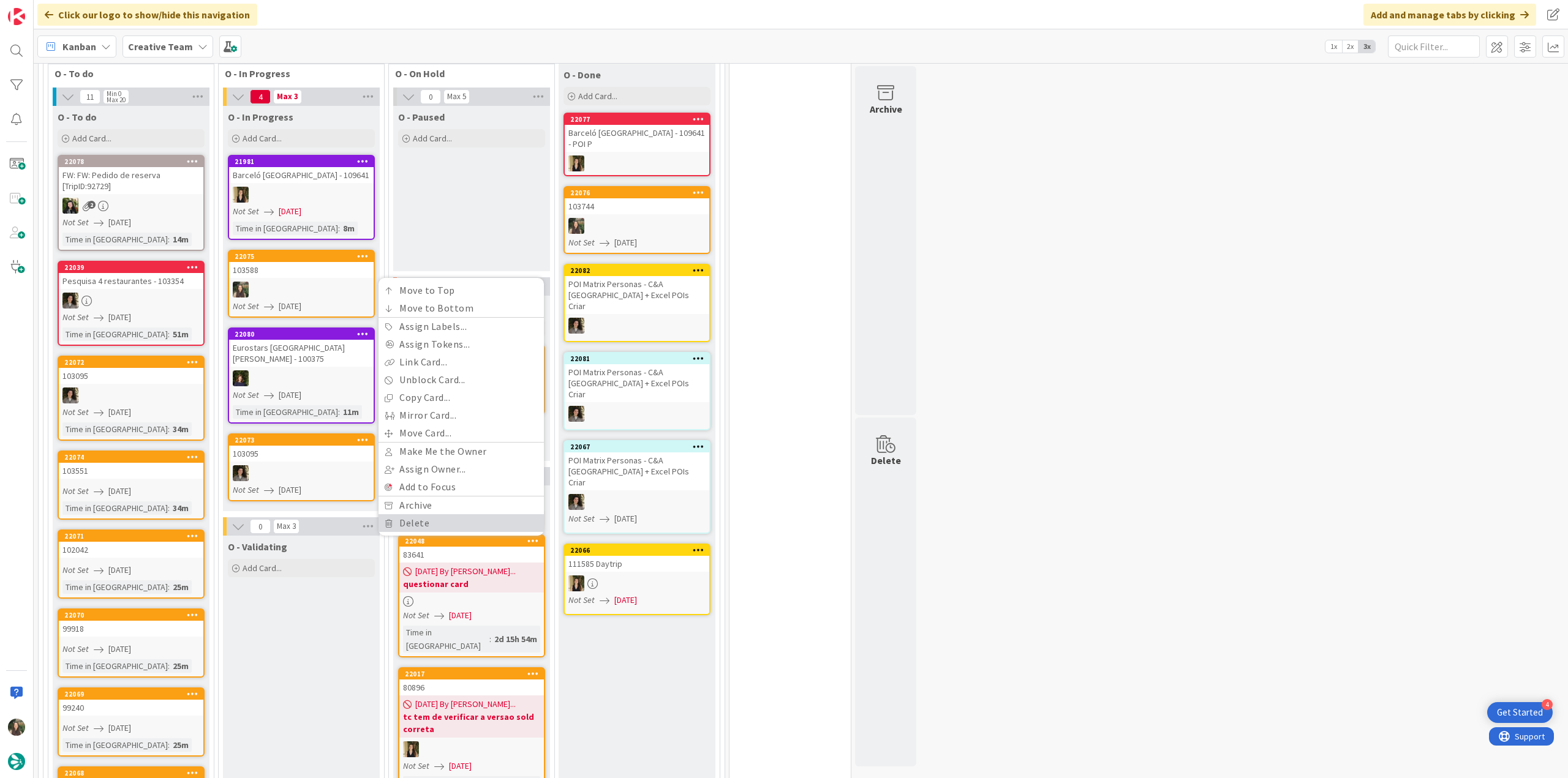
click at [422, 330] on link "Delete" at bounding box center [461, 523] width 165 height 18
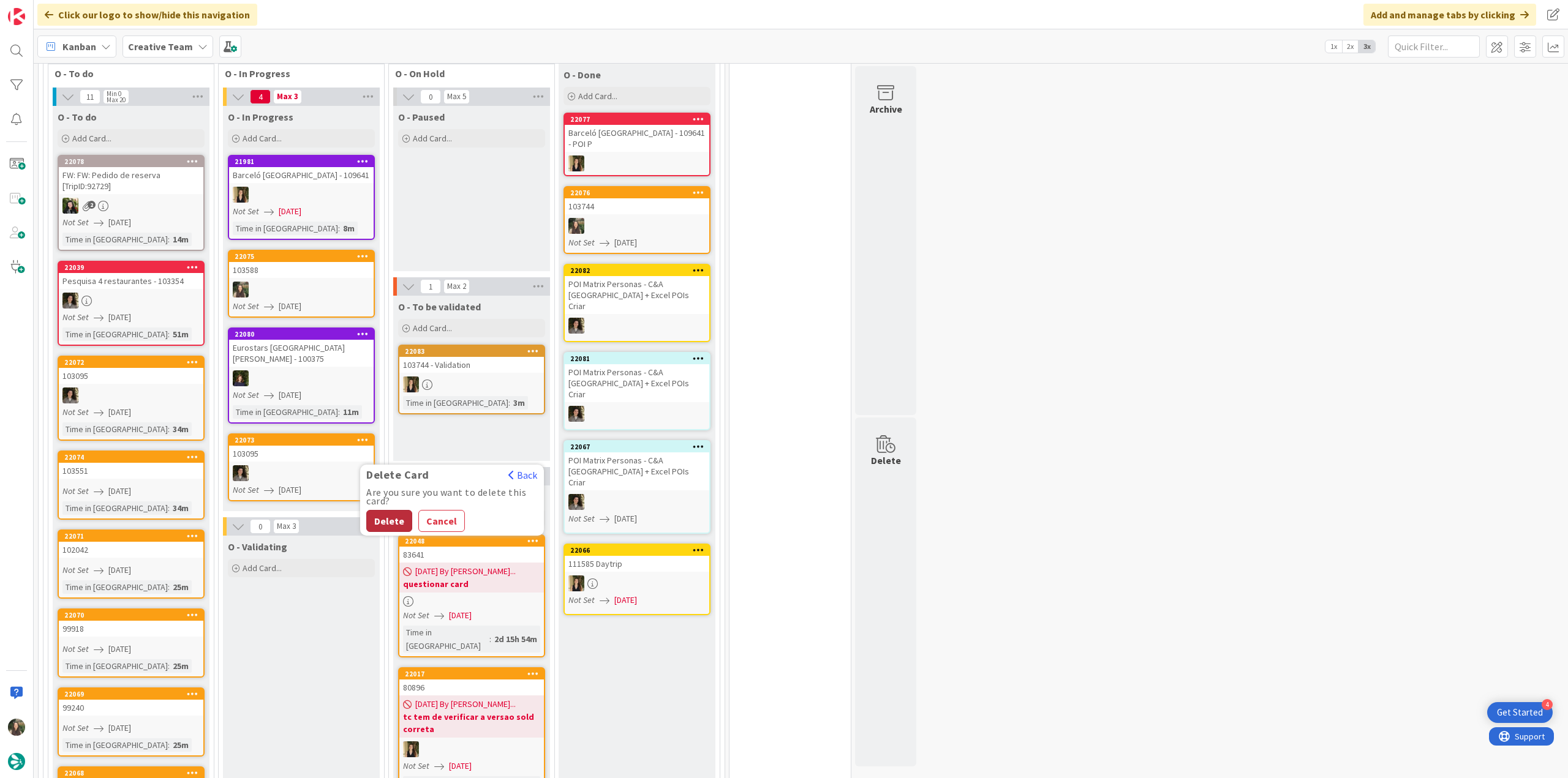
click at [389, 330] on button "Delete" at bounding box center [389, 521] width 46 height 22
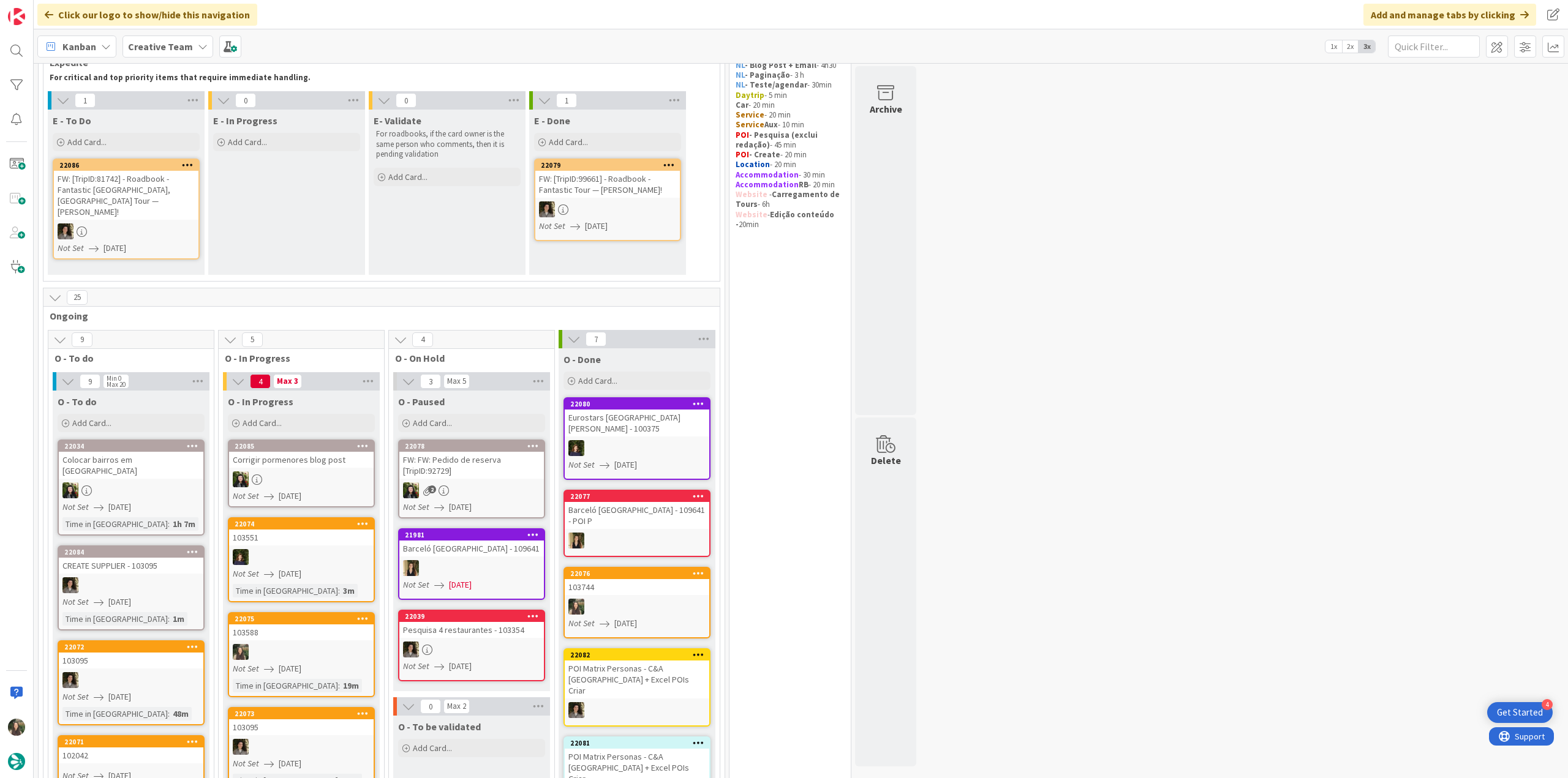
scroll to position [245, 0]
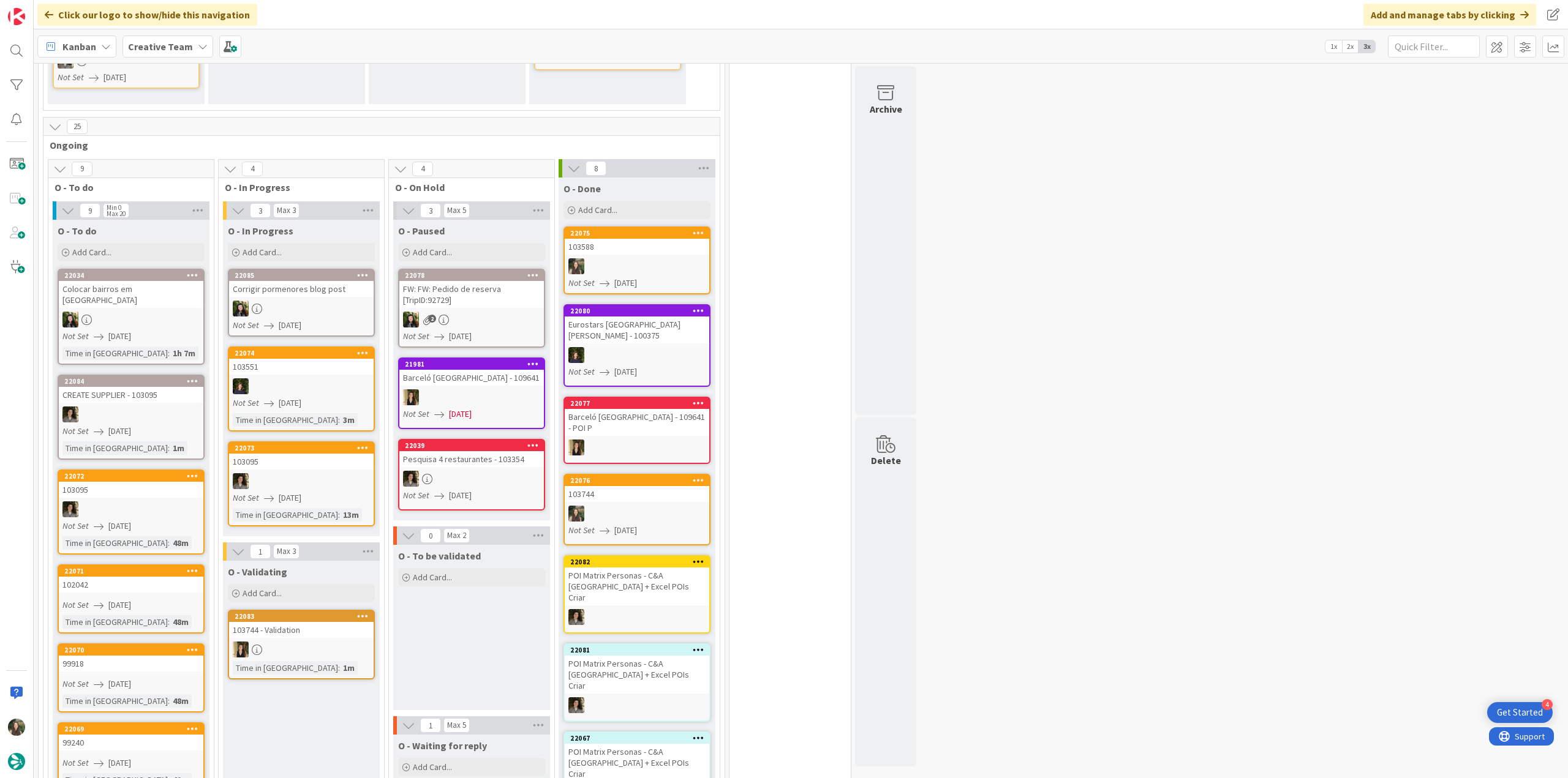
click at [671, 268] on div at bounding box center [637, 266] width 145 height 16
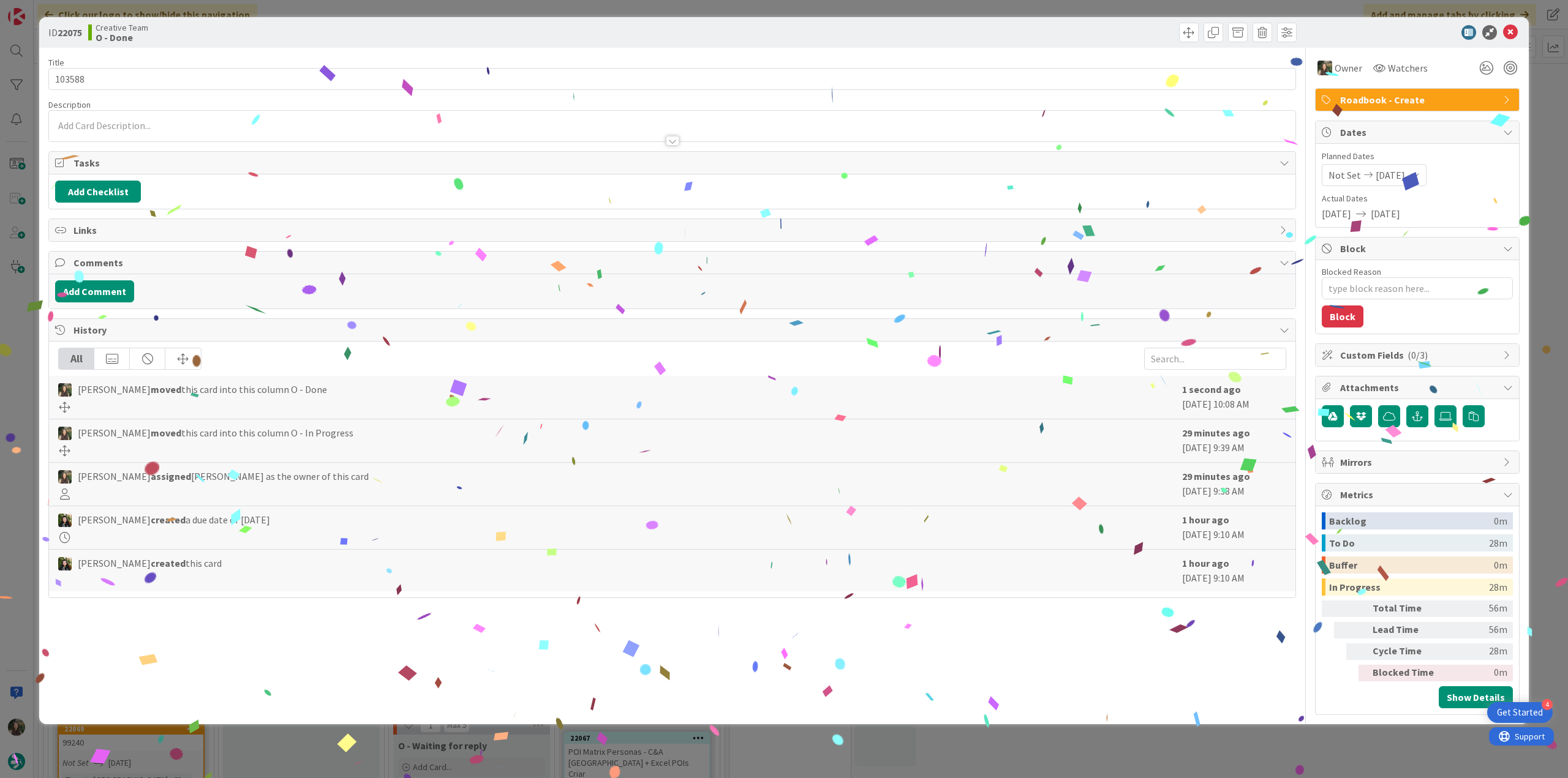
click at [1191, 754] on div "ID 22075 Creative Team O - Done Title 6 / 128 103588 Description Owner Watchers…" at bounding box center [784, 389] width 1568 height 778
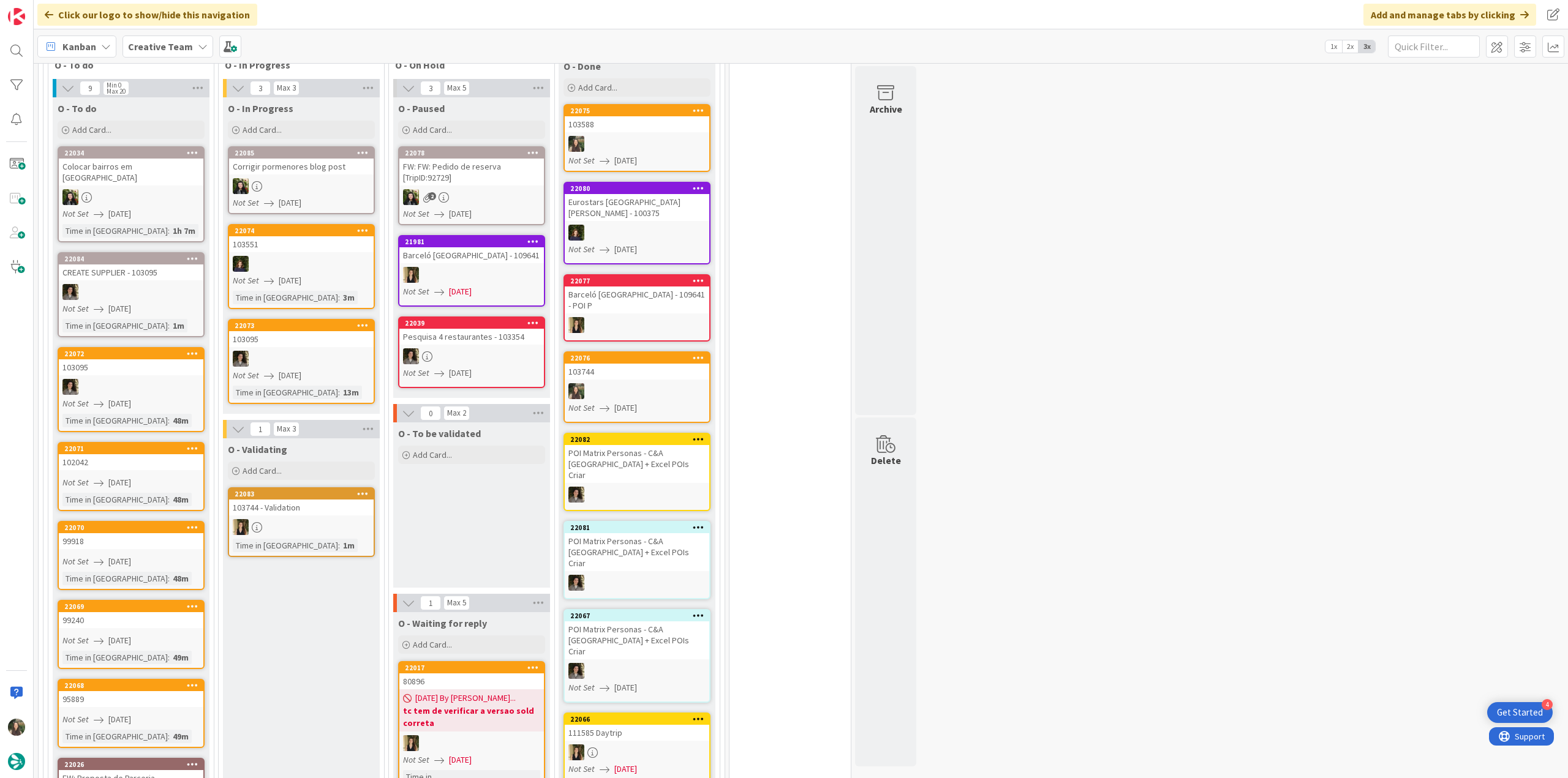
scroll to position [429, 0]
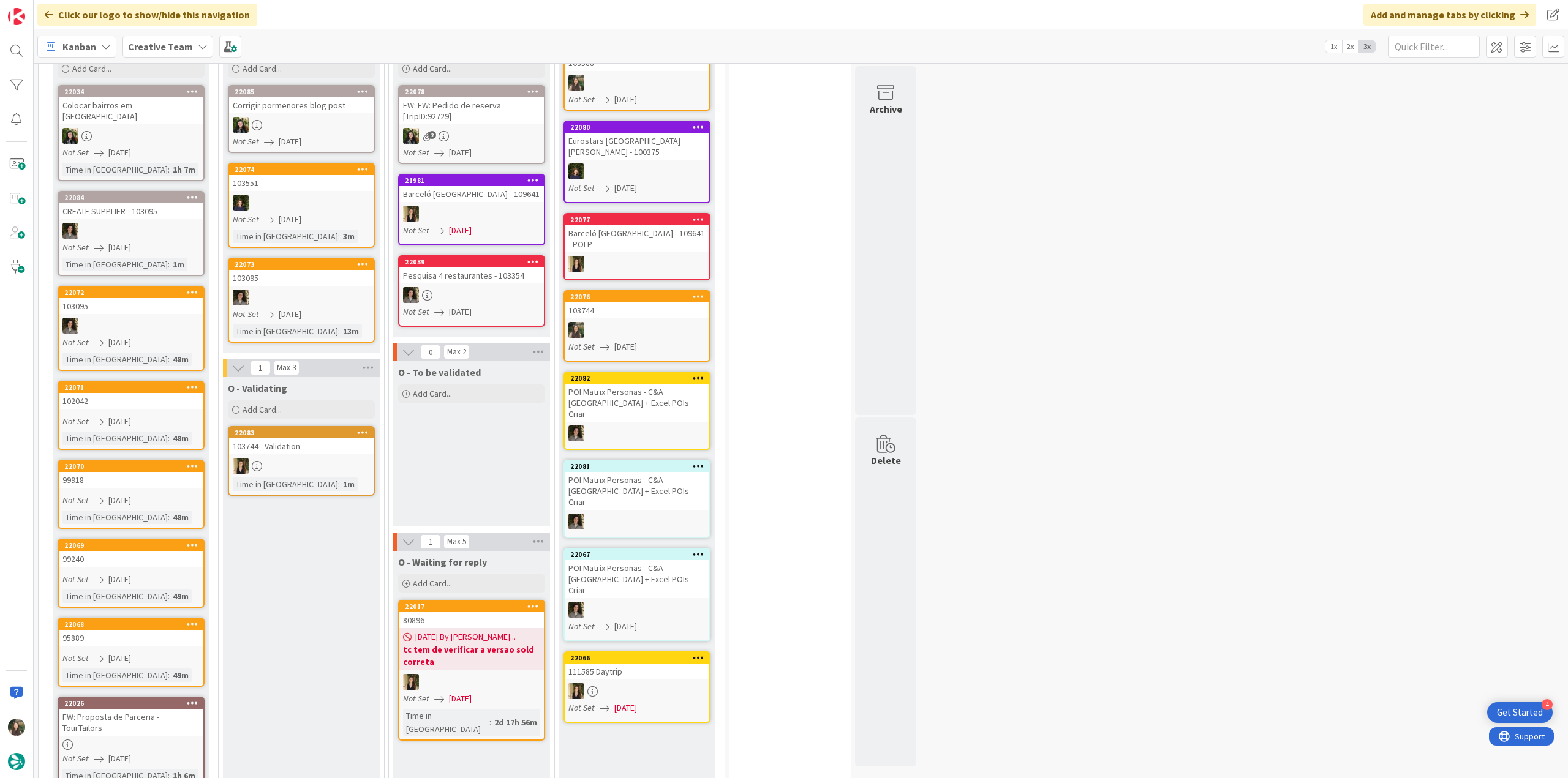
click at [173, 399] on link "22071 102042 Not Set [DATE] Time in [GEOGRAPHIC_DATA] : 48m" at bounding box center [131, 415] width 147 height 70
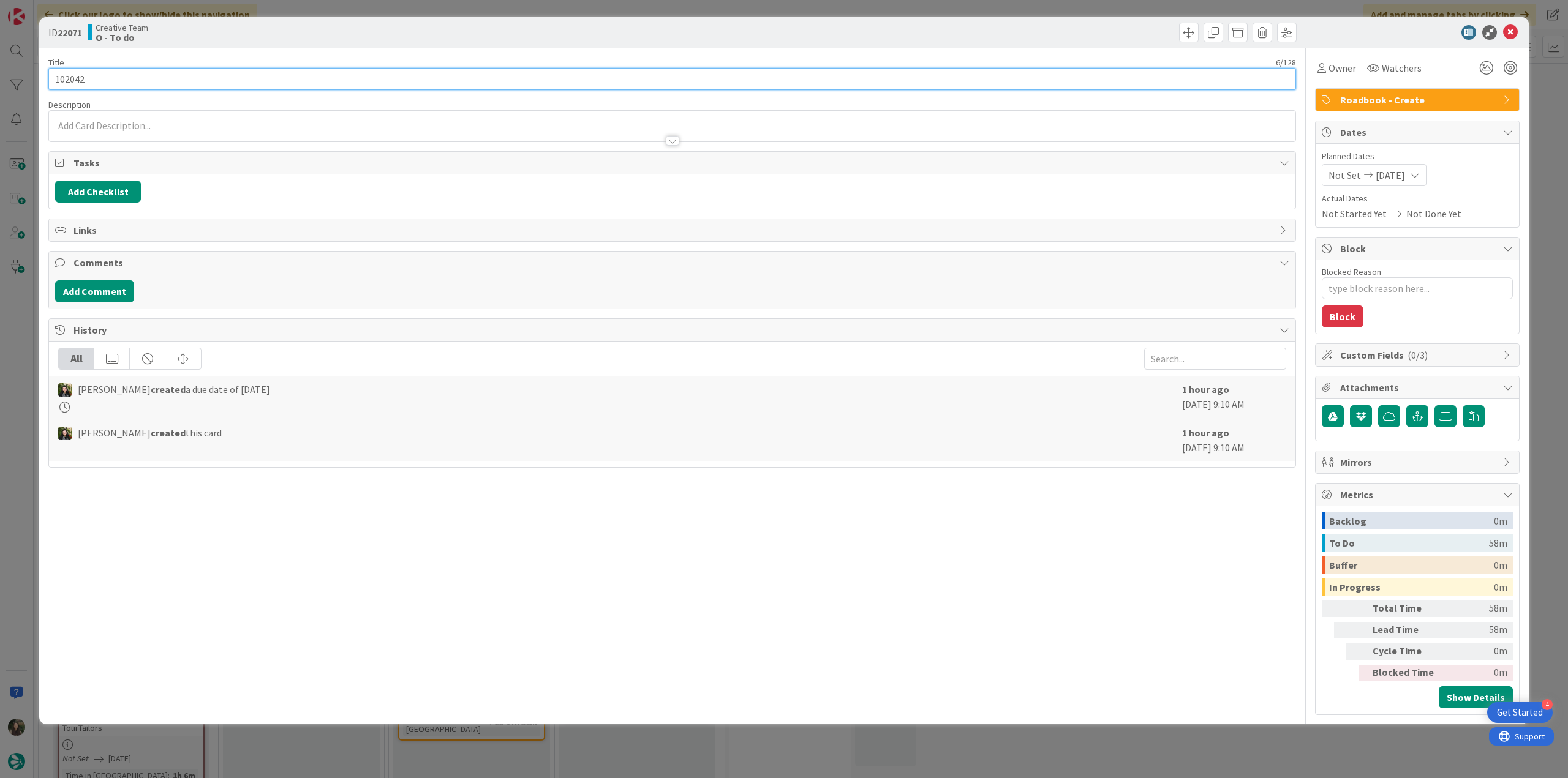
click at [77, 82] on input "102042" at bounding box center [672, 79] width 1247 height 22
click at [19, 504] on div "ID 22071 Creative Team O - To do Title 6 / 128 102042 Description [PERSON_NAME]…" at bounding box center [784, 389] width 1568 height 778
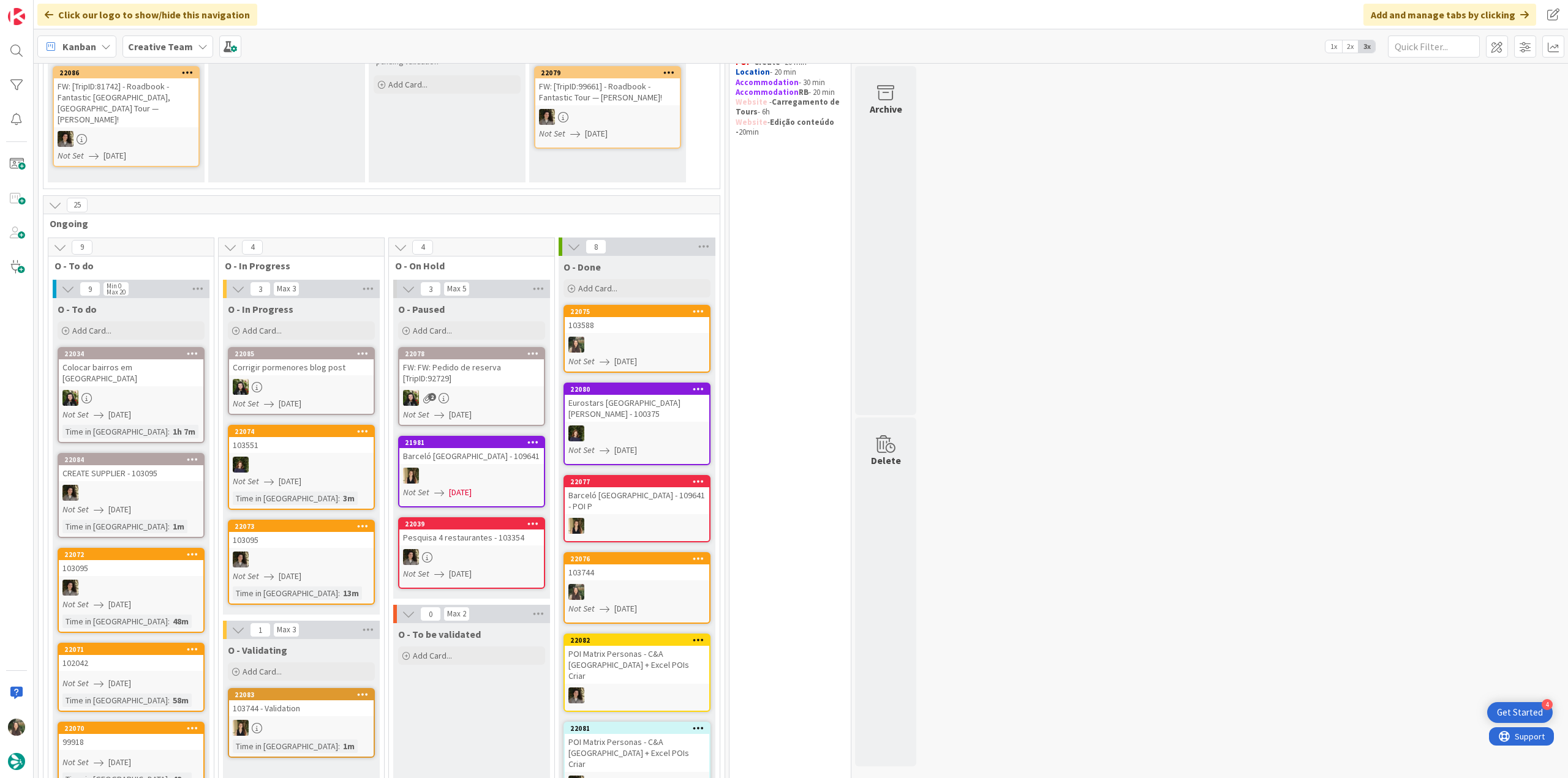
scroll to position [368, 0]
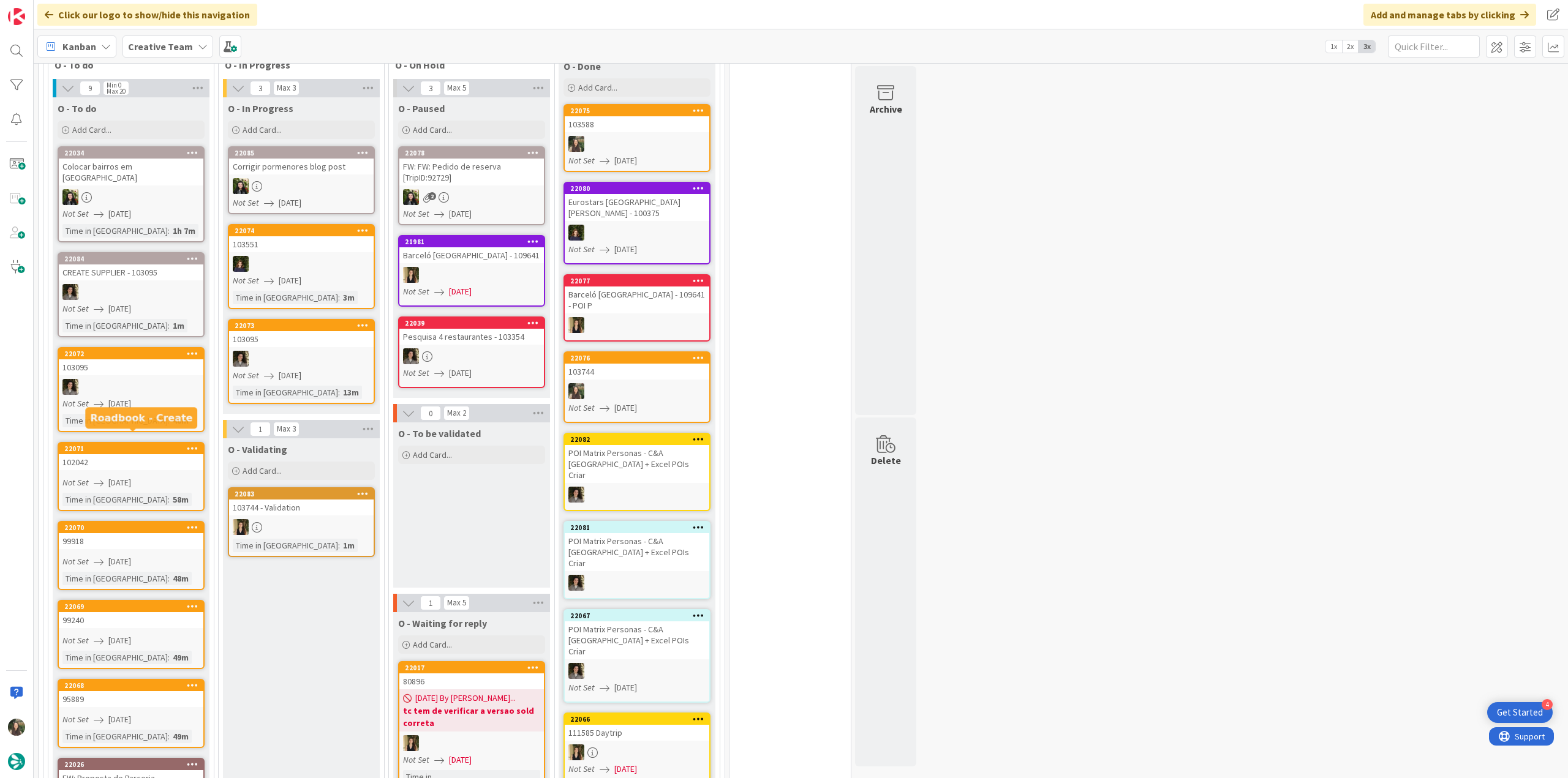
click at [140, 454] on div "102042" at bounding box center [131, 461] width 145 height 16
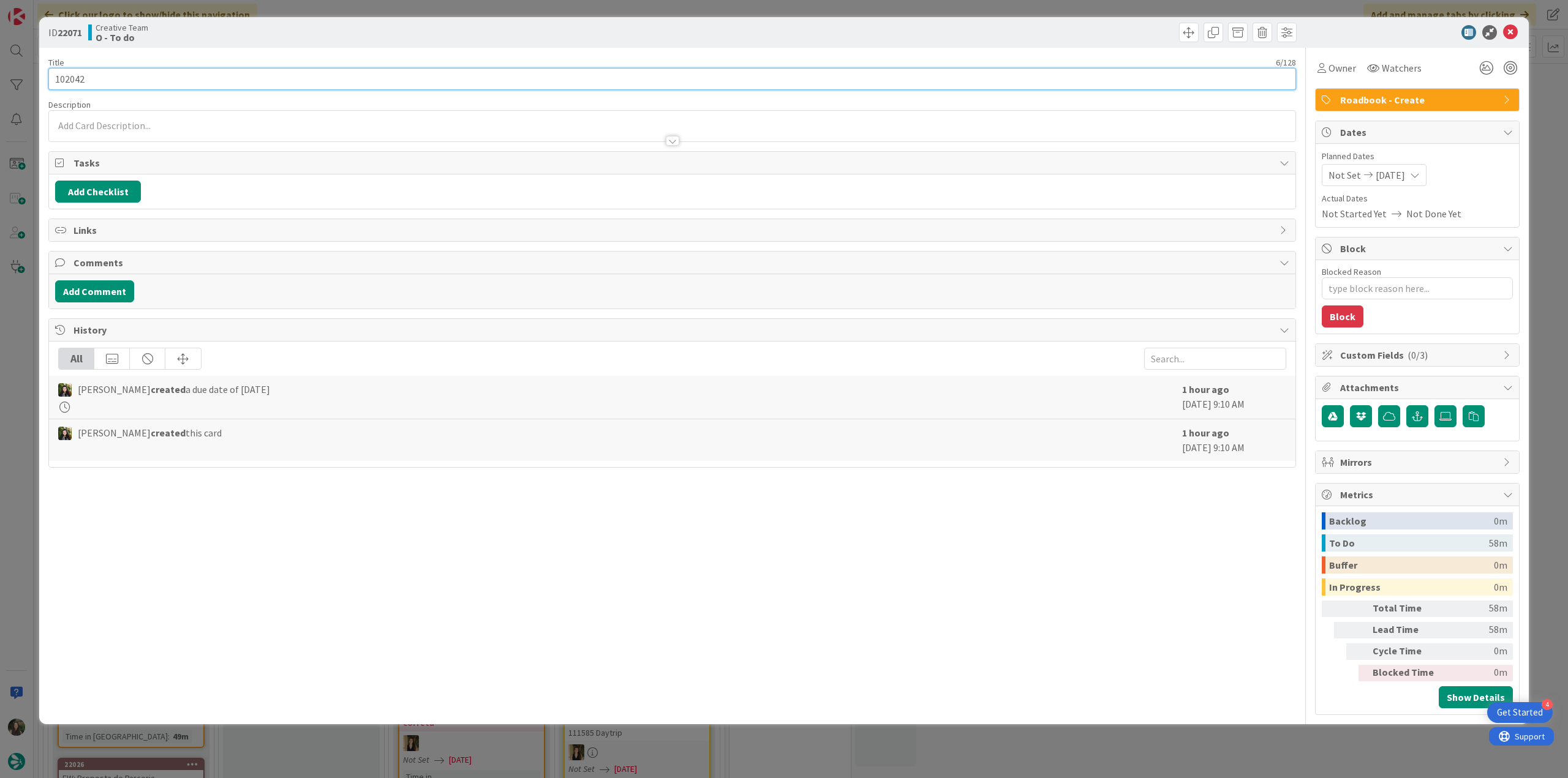
click at [74, 74] on input "102042" at bounding box center [672, 79] width 1247 height 22
click at [74, 75] on input "102042" at bounding box center [672, 79] width 1247 height 22
click at [70, 83] on input "102042" at bounding box center [672, 79] width 1247 height 22
click at [29, 356] on div "ID 22071 Creative Team O - To do Title 6 / 128 102042 Description [PERSON_NAME]…" at bounding box center [784, 389] width 1568 height 778
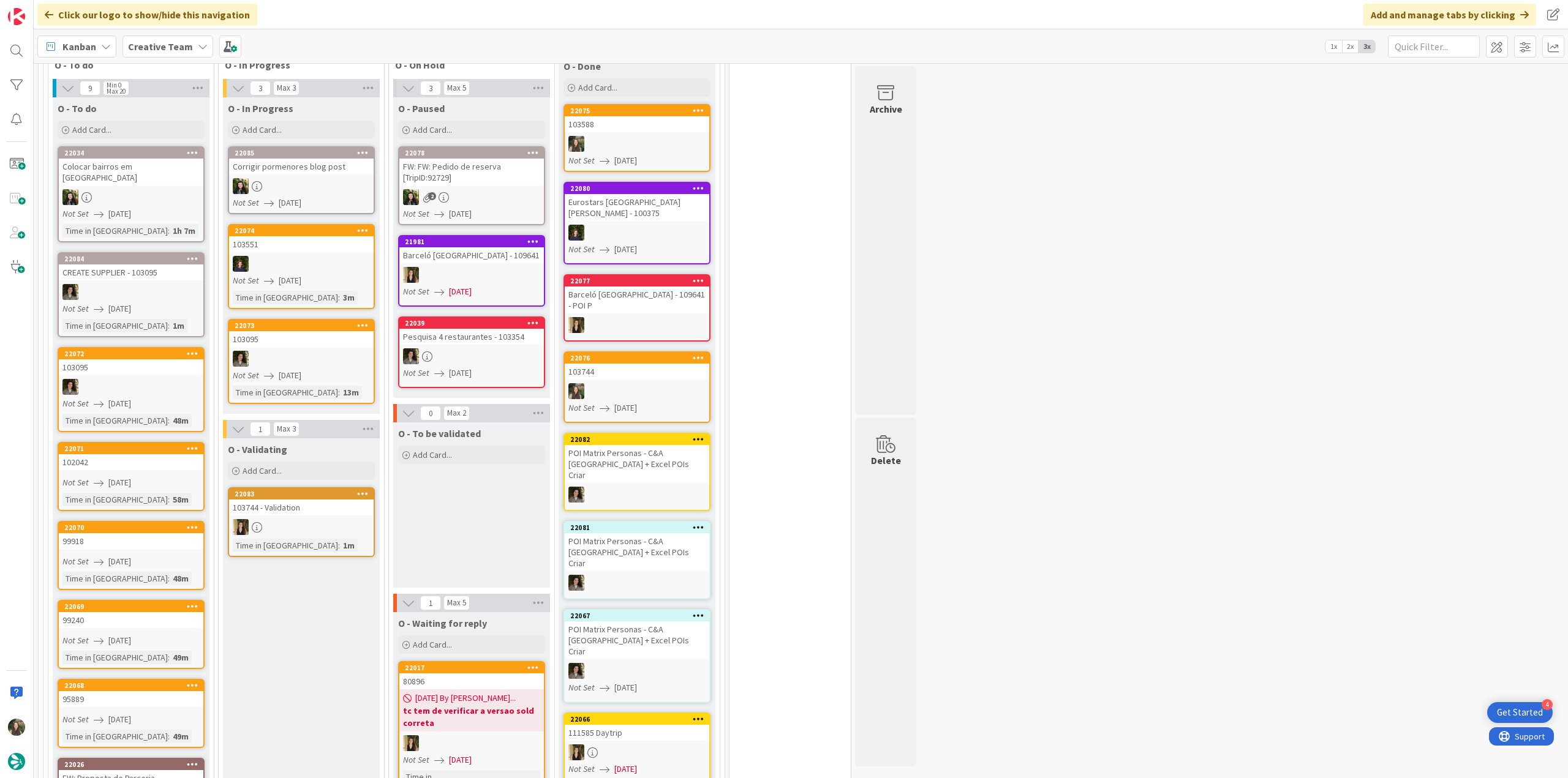
click at [151, 537] on div "99918" at bounding box center [131, 541] width 145 height 16
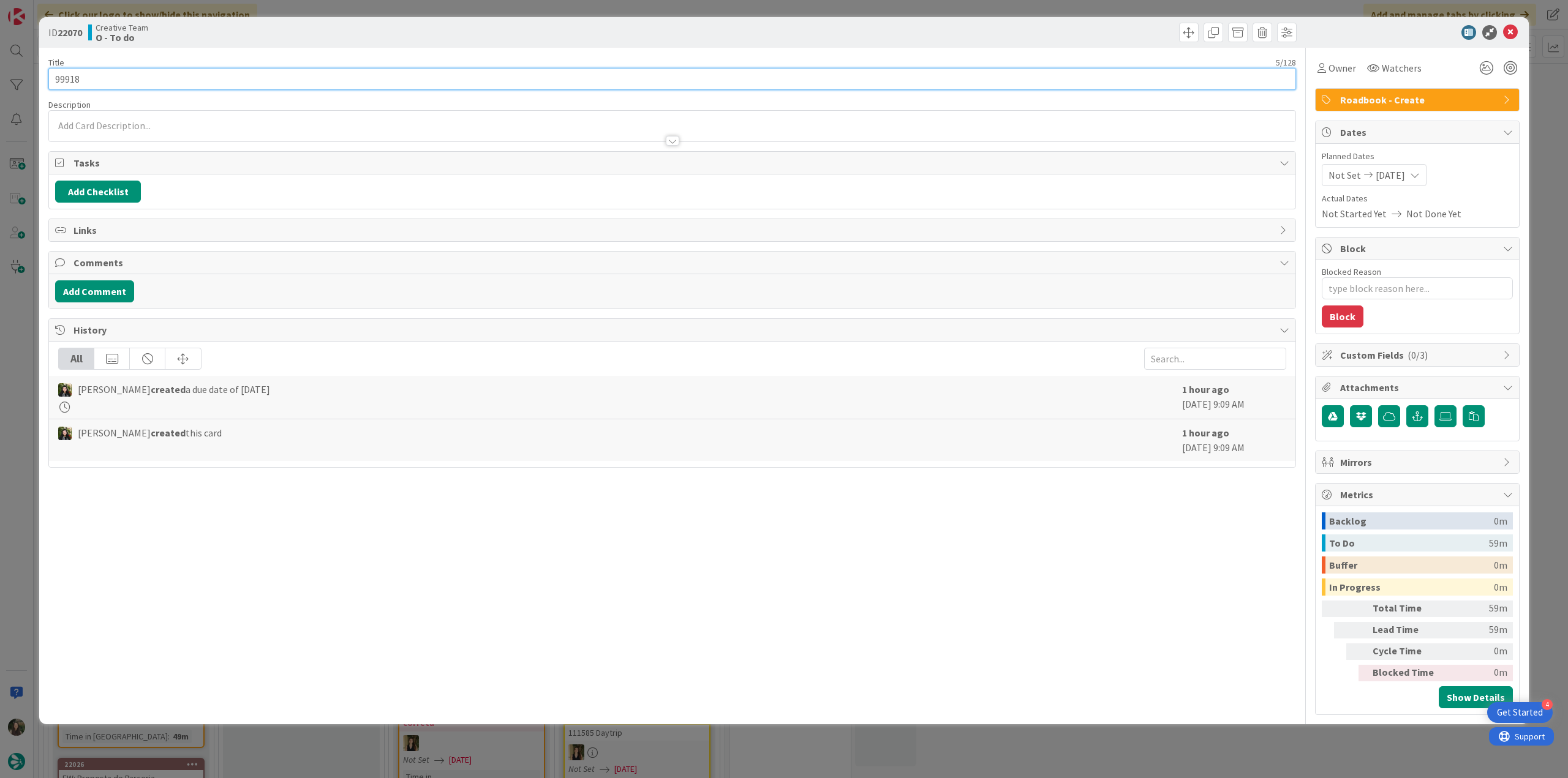
click at [67, 80] on input "99918" at bounding box center [672, 79] width 1247 height 22
click at [1349, 71] on span "Owner" at bounding box center [1342, 68] width 28 height 15
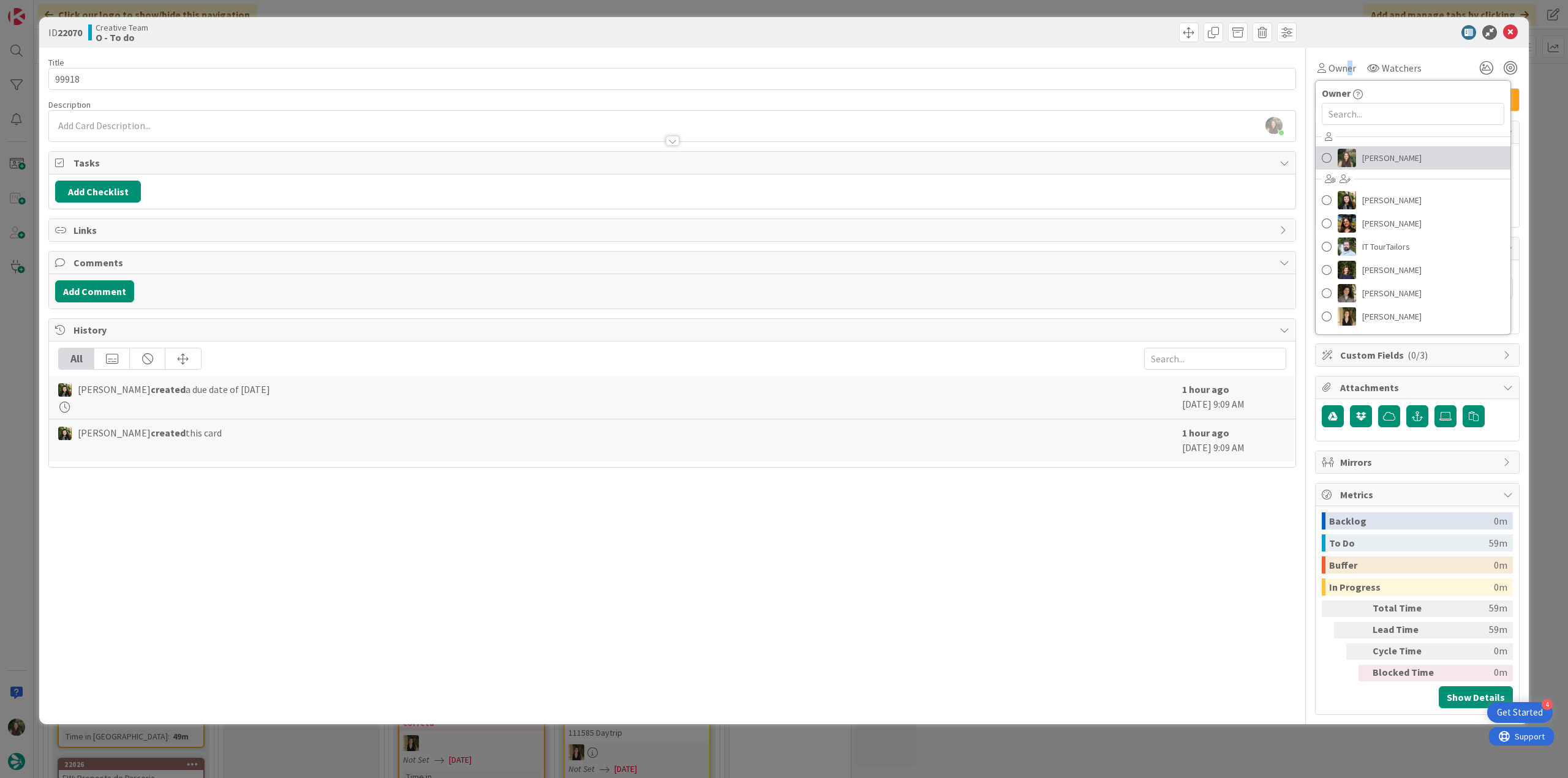
drag, startPoint x: 1384, startPoint y: 161, endPoint x: 1457, endPoint y: 141, distance: 75.7
click at [1384, 161] on span "[PERSON_NAME]" at bounding box center [1391, 158] width 59 height 18
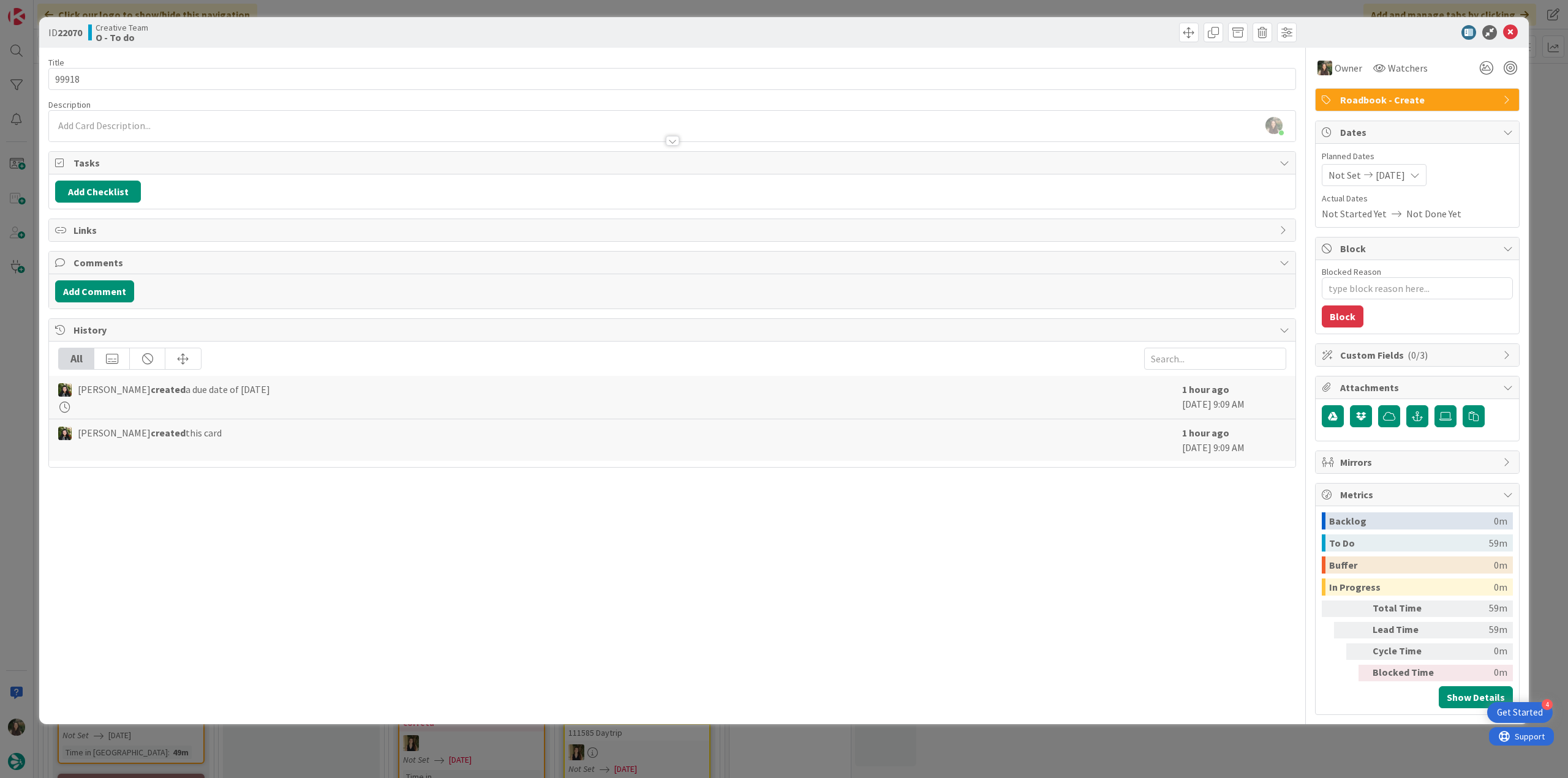
click at [1543, 106] on div "ID 22070 Creative Team O - To do Title 5 / 128 99918 Description [PERSON_NAME] …" at bounding box center [784, 389] width 1568 height 778
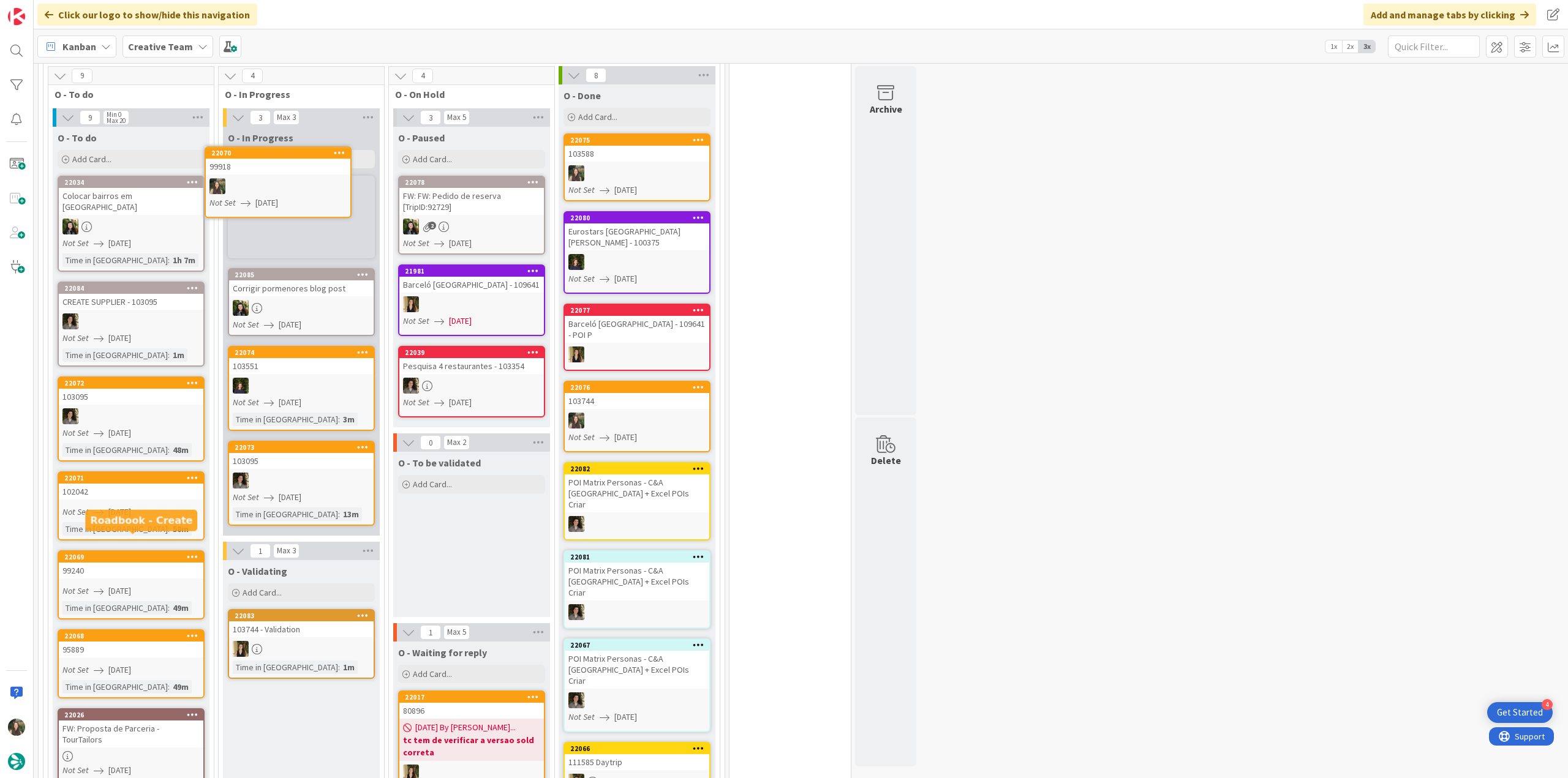
scroll to position [315, 0]
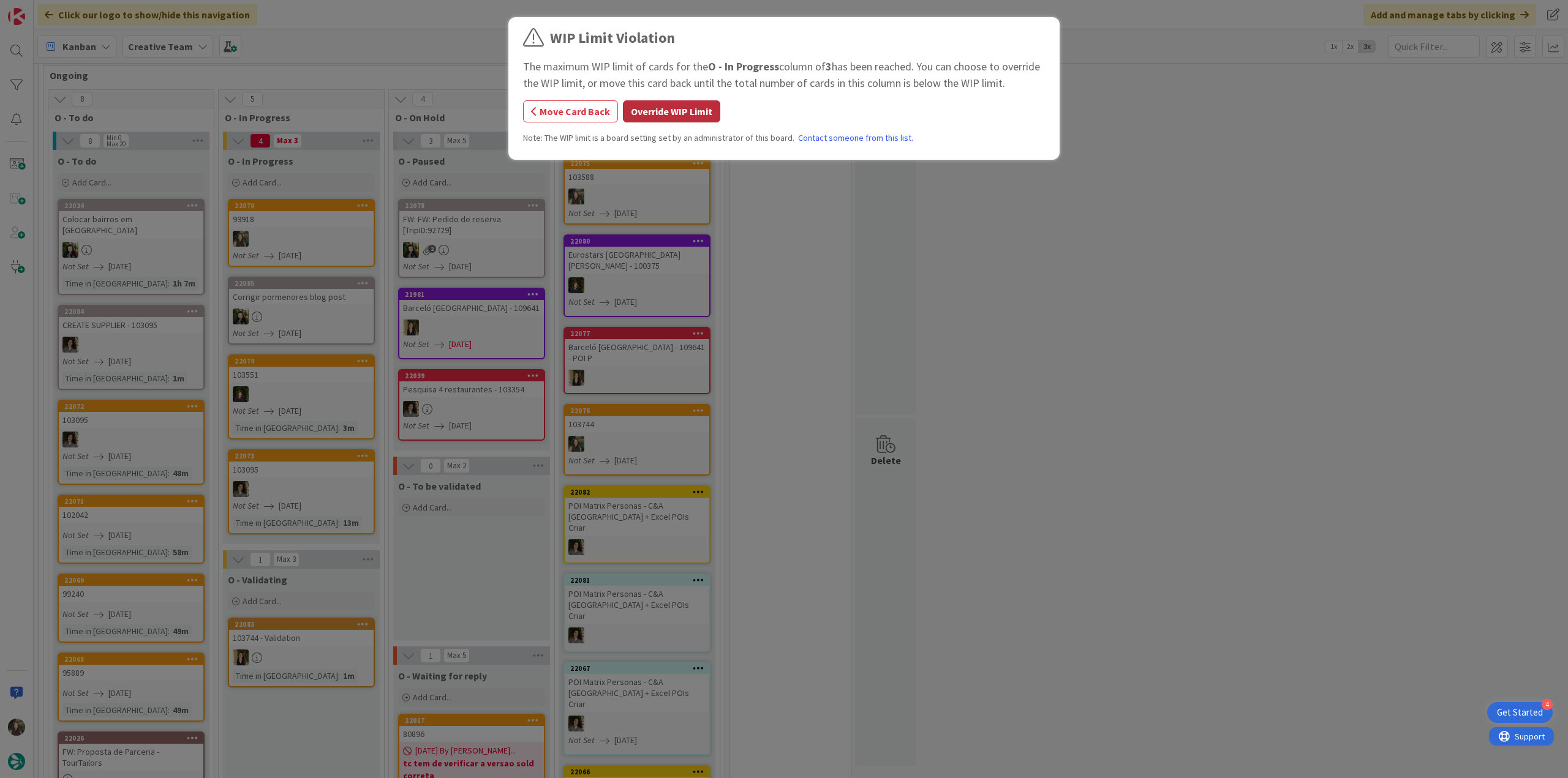
click at [697, 110] on button "Override WIP Limit" at bounding box center [671, 111] width 97 height 22
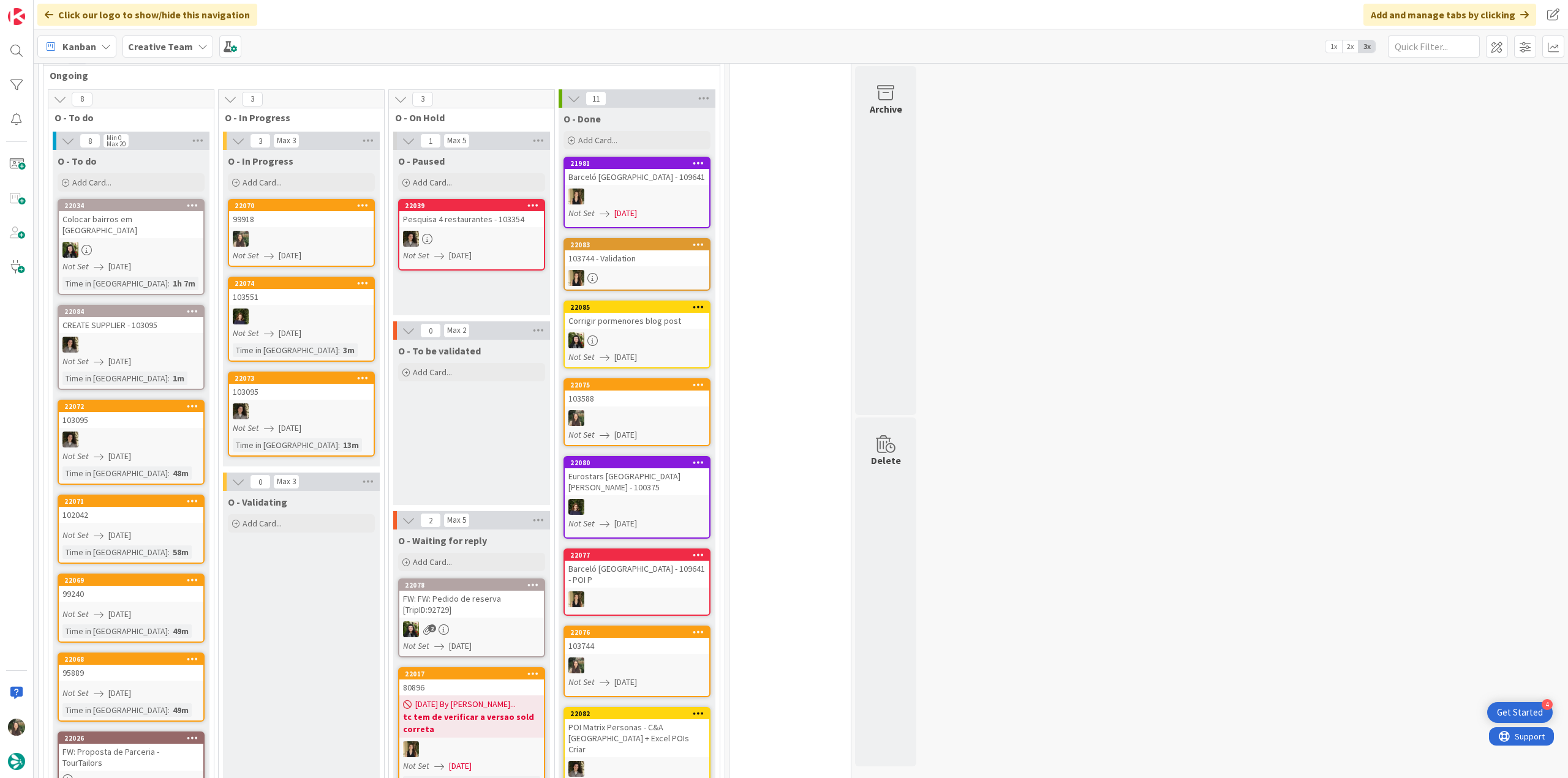
click at [671, 407] on link "22075 103588 Not Set [DATE]" at bounding box center [637, 412] width 147 height 68
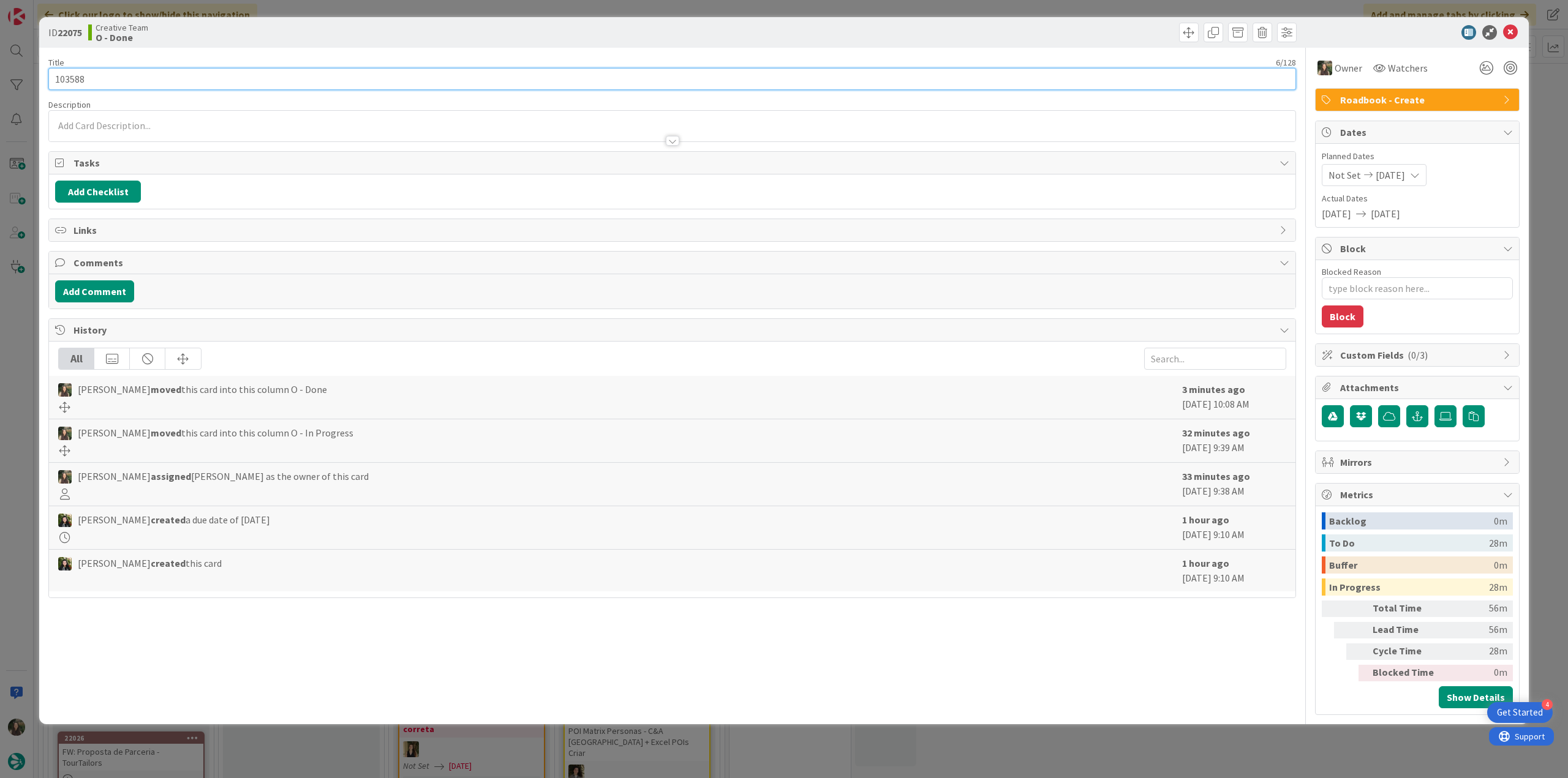
click at [79, 79] on input "103588" at bounding box center [672, 79] width 1247 height 22
click at [24, 313] on div "ID 22075 Creative Team O - Done Title 6 / 128 103588 Description Owner Watchers…" at bounding box center [784, 389] width 1568 height 778
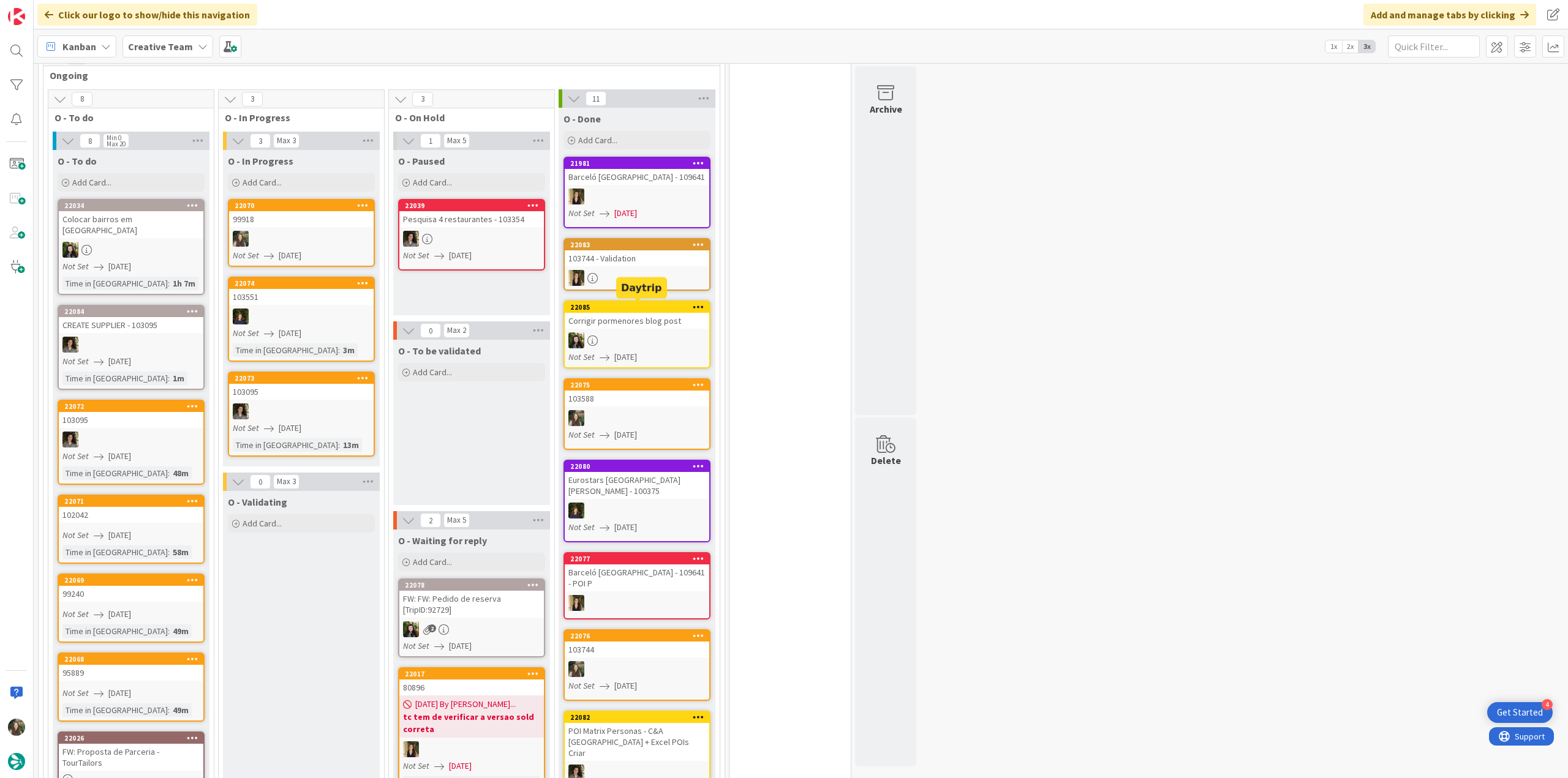
click at [672, 272] on div at bounding box center [637, 277] width 145 height 16
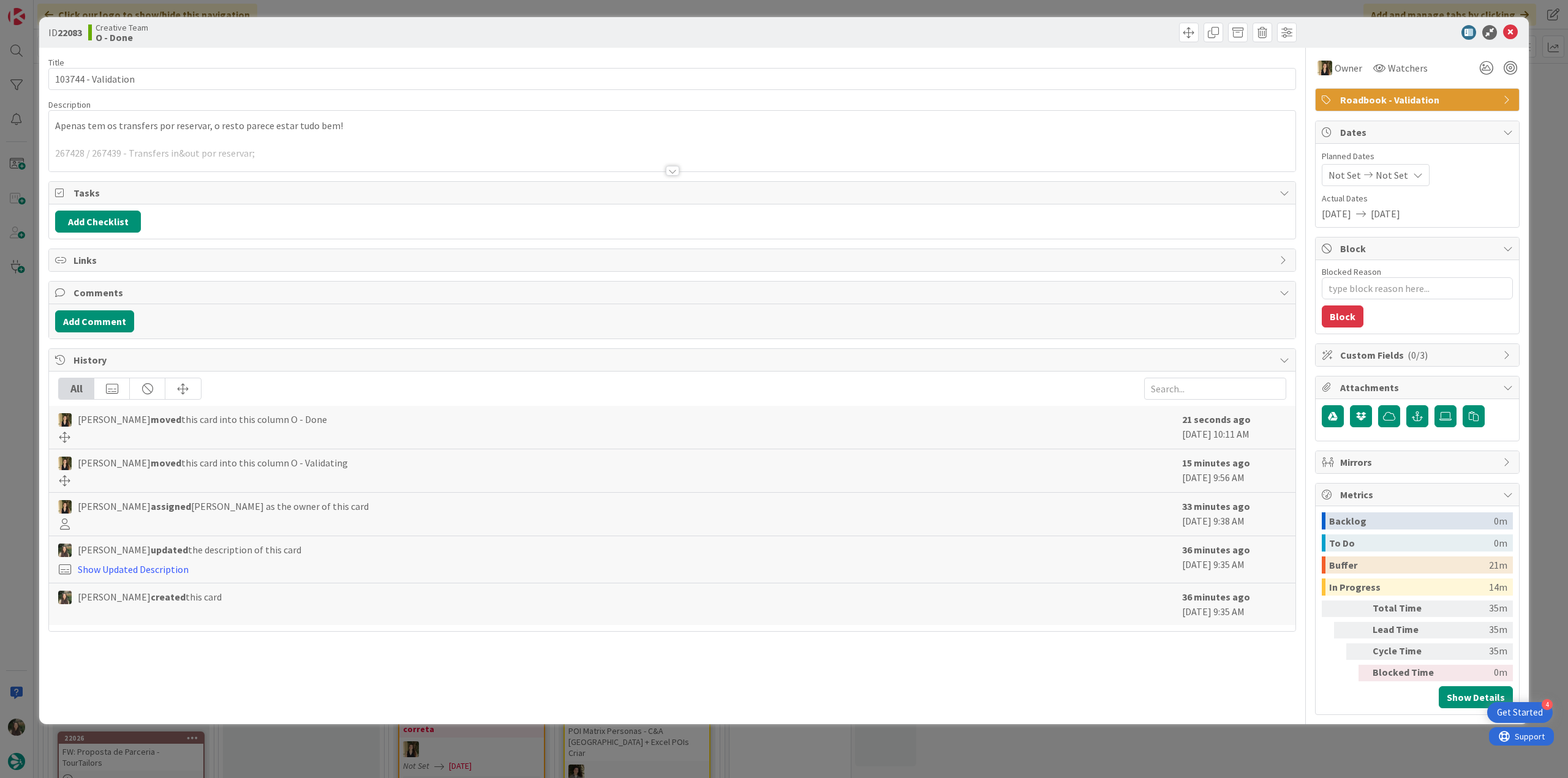
click at [1235, 750] on div "ID 22083 Creative Team O - Done Title 19 / 128 103744 - Validation Description …" at bounding box center [784, 389] width 1568 height 778
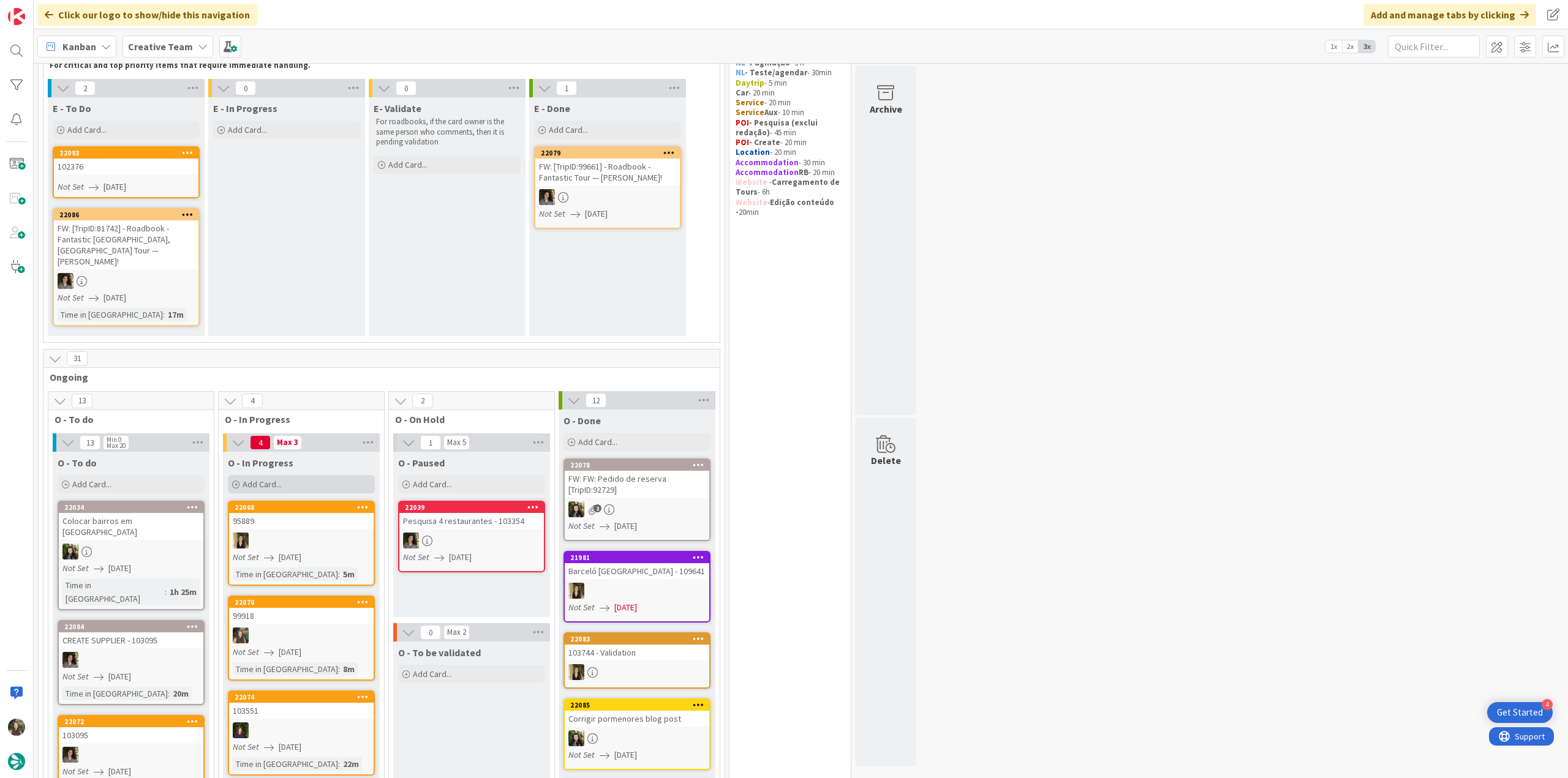
scroll to position [1, 0]
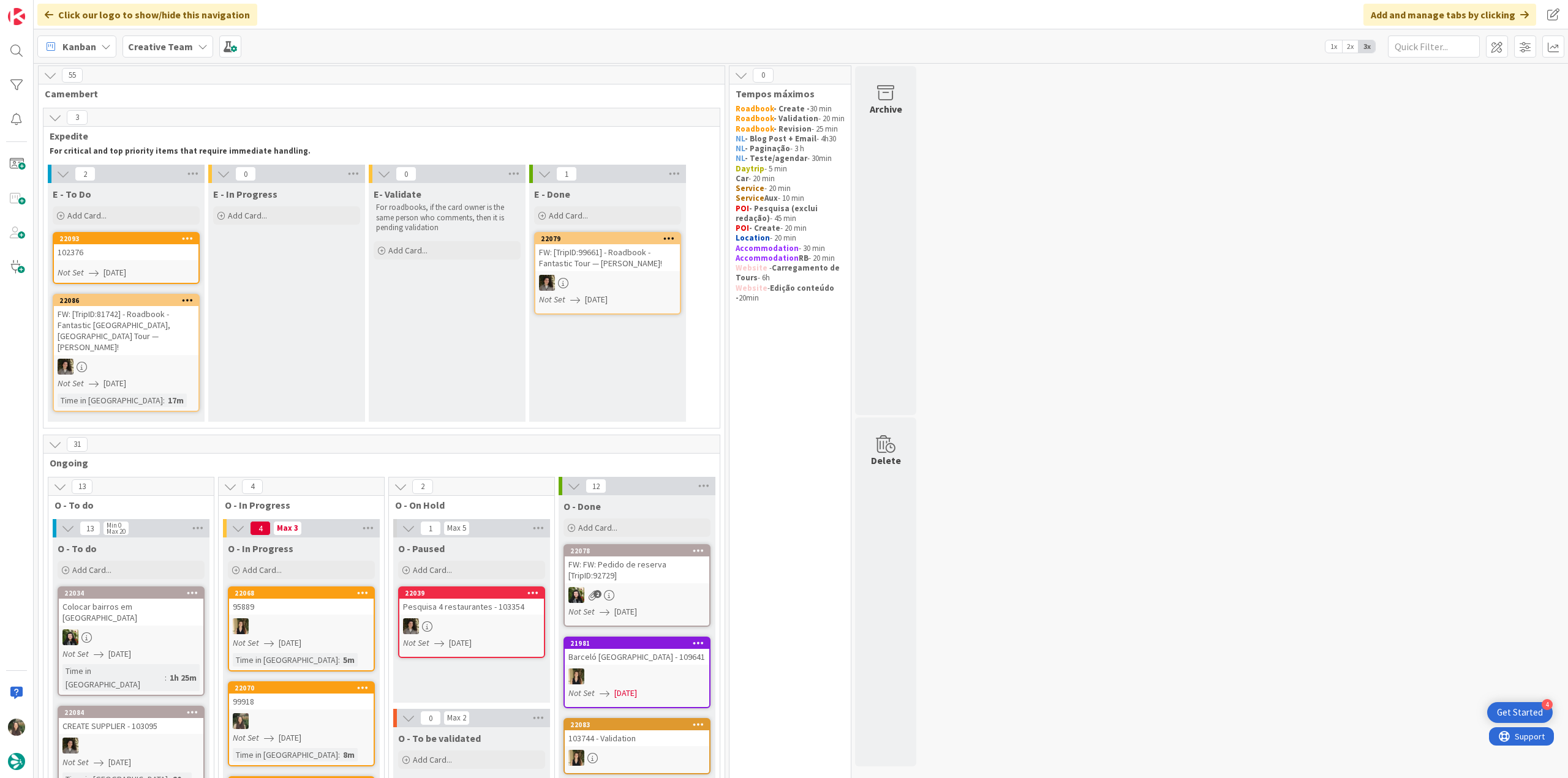
click at [162, 254] on div "102376" at bounding box center [126, 252] width 145 height 16
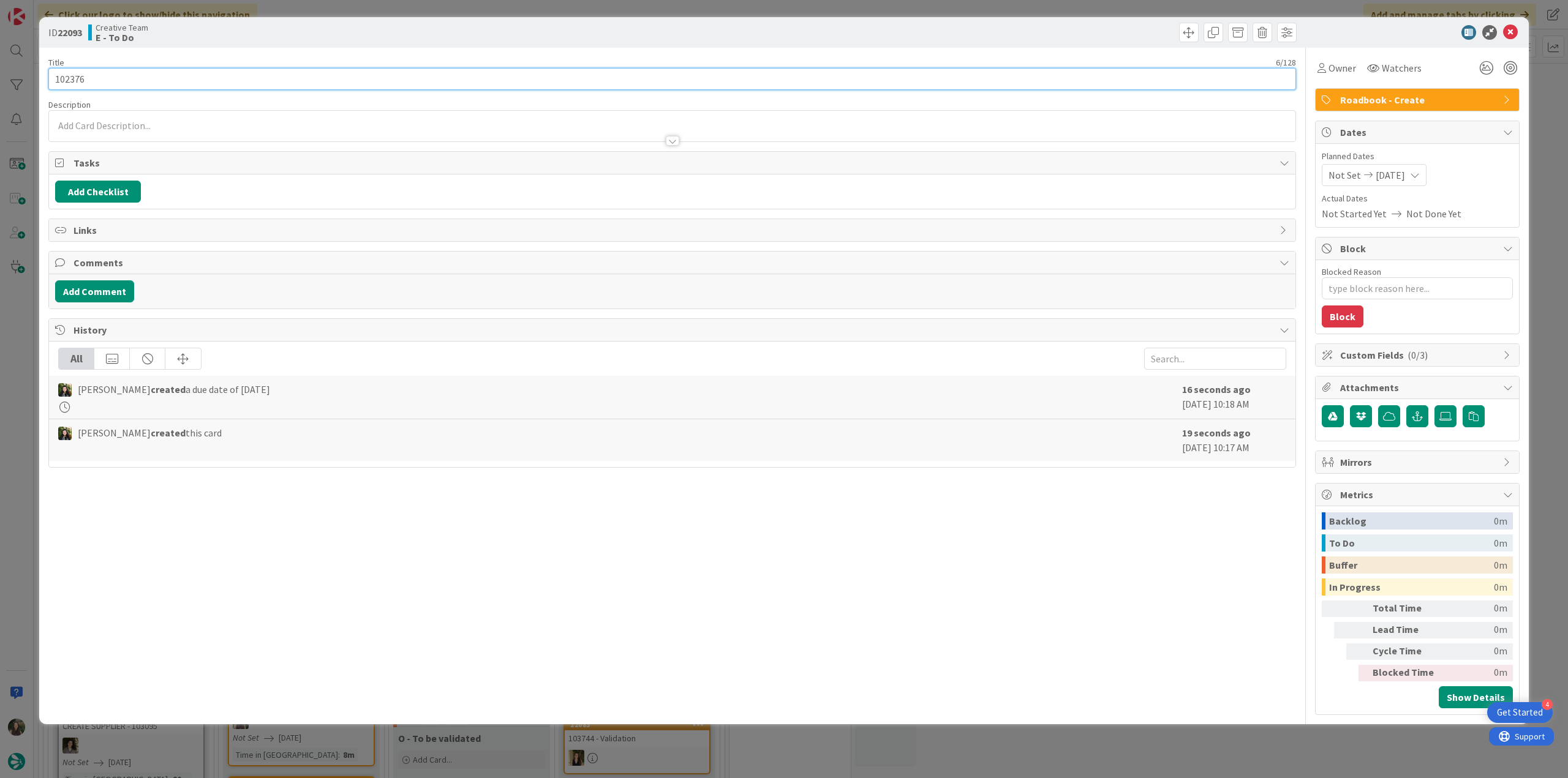
click at [69, 80] on input "102376" at bounding box center [672, 79] width 1247 height 22
click at [16, 315] on div "ID 22093 Creative Team E - To Do Title 6 / 128 102376 Description [PERSON_NAME]…" at bounding box center [784, 389] width 1568 height 778
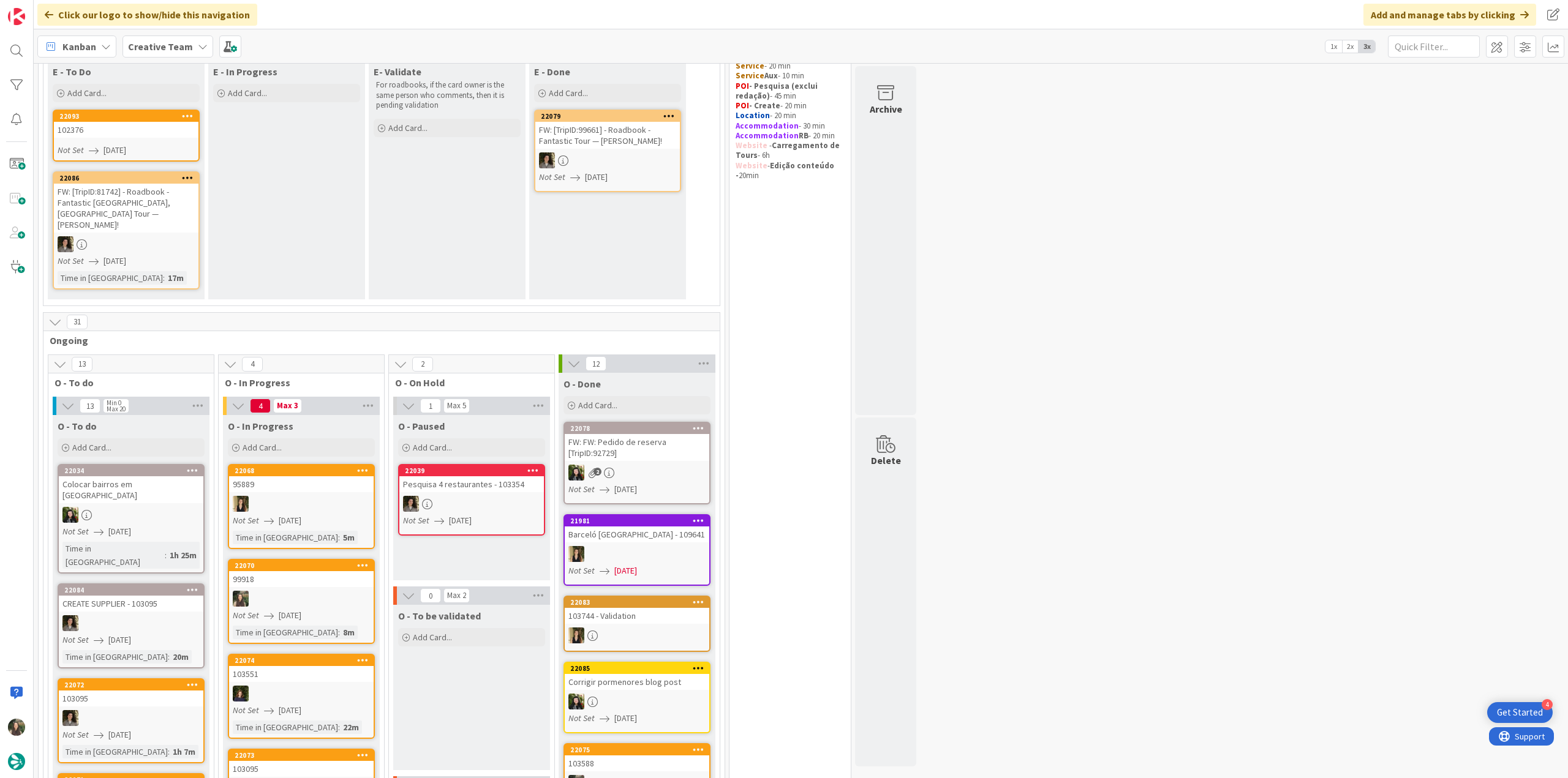
click at [308, 590] on div at bounding box center [301, 598] width 145 height 16
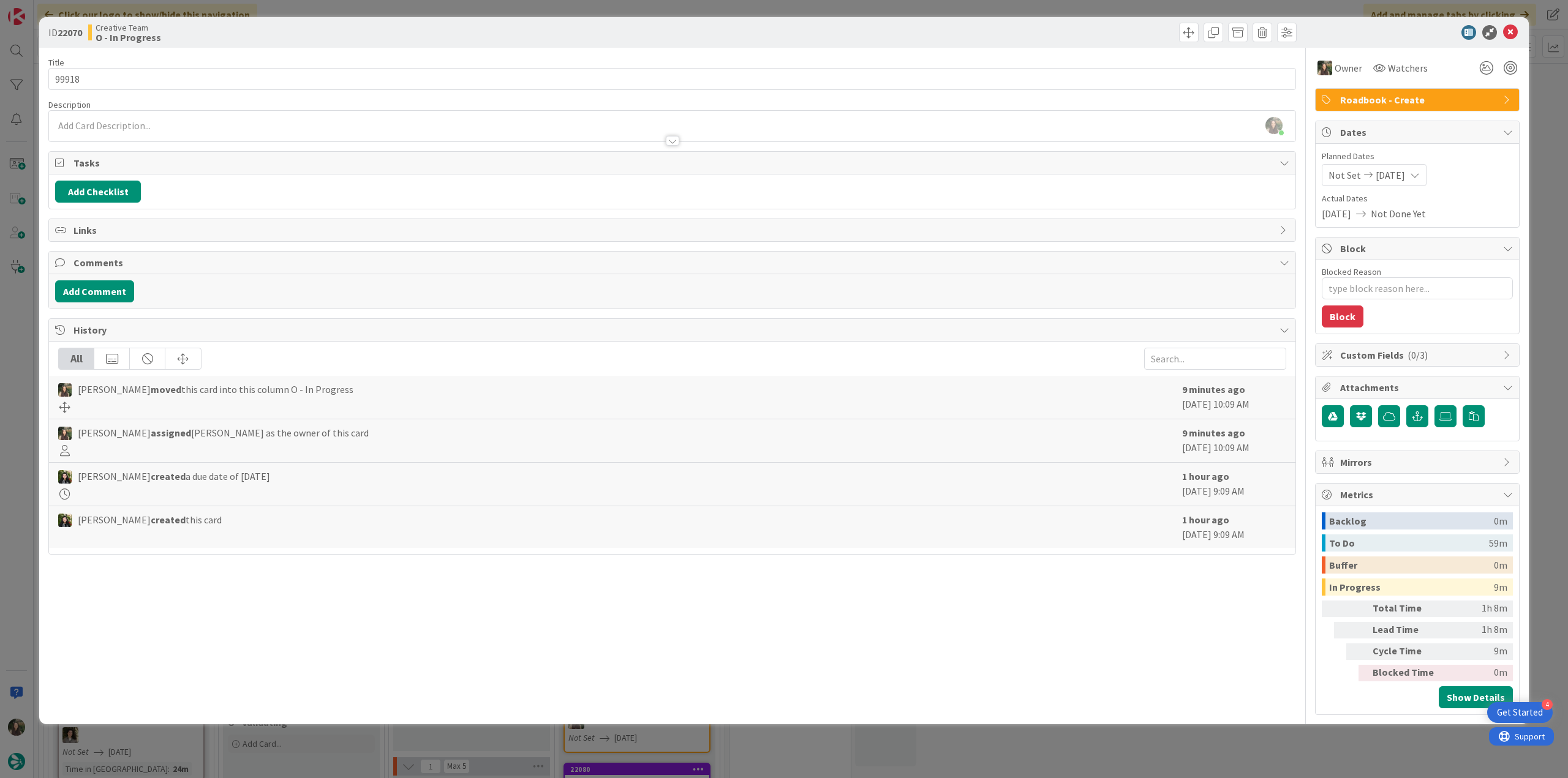
click at [21, 374] on div "ID 22070 Creative Team O - In Progress Title 5 / 128 99918 Description [PERSON_…" at bounding box center [784, 389] width 1568 height 778
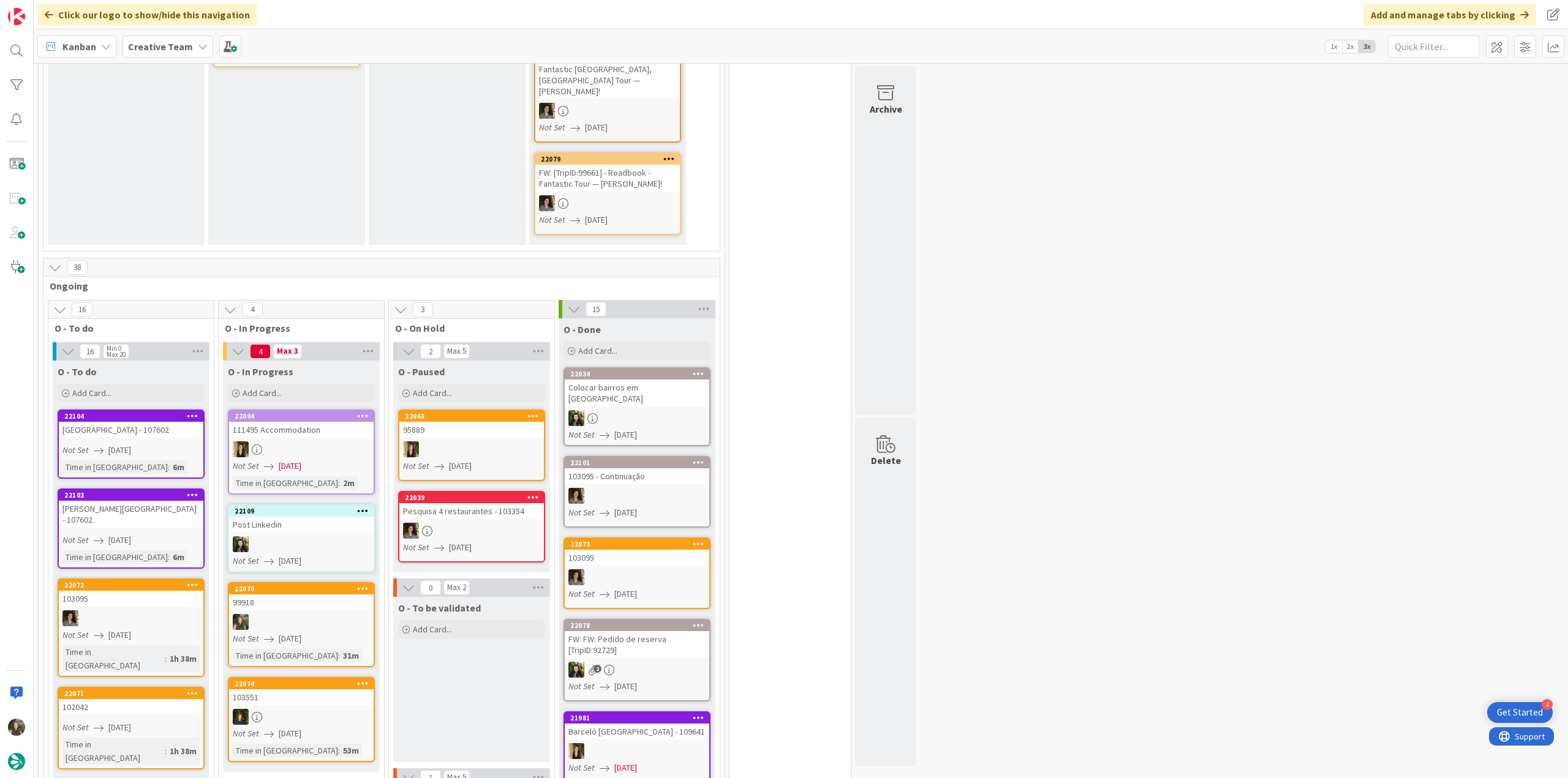
scroll to position [307, 0]
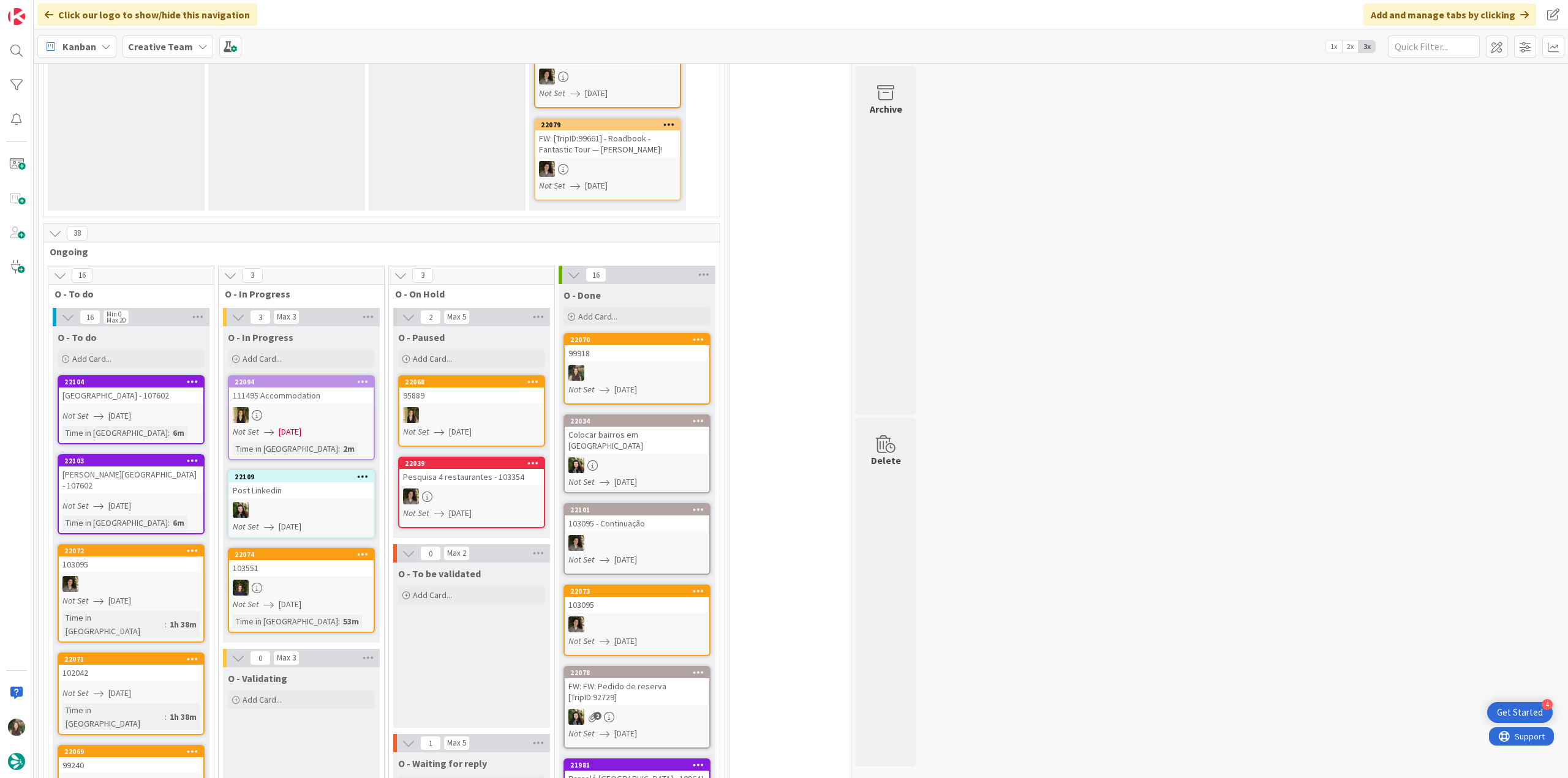
click at [655, 351] on link "22070 99918 Not Set [DATE]" at bounding box center [637, 369] width 147 height 72
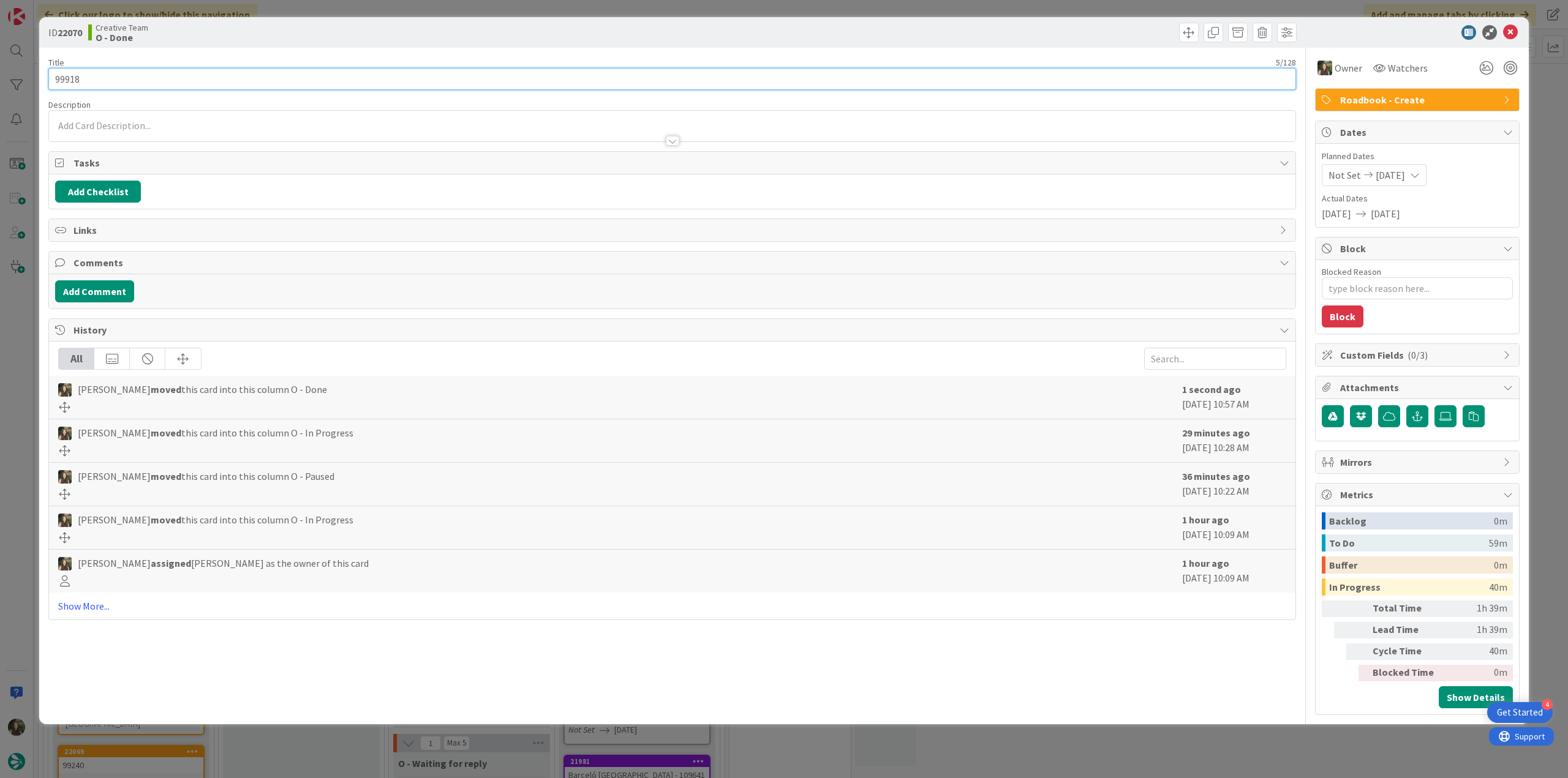
click at [75, 80] on input "99918" at bounding box center [672, 79] width 1247 height 22
click at [18, 383] on div "ID 22070 Creative Team O - Done Title 5 / 128 99918 Description [PERSON_NAME] j…" at bounding box center [784, 389] width 1568 height 778
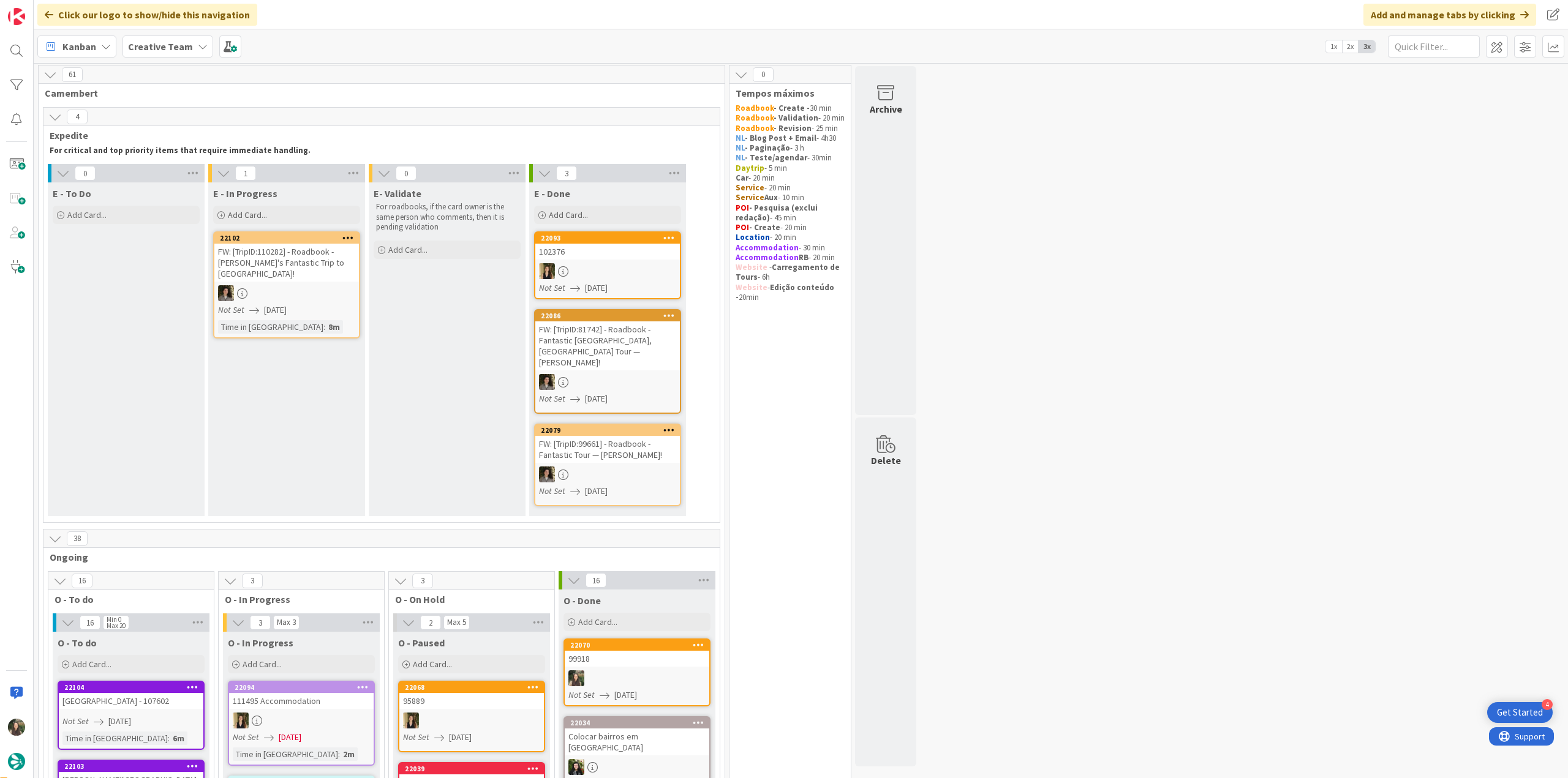
scroll to position [1, 0]
click at [336, 304] on div "Not Set [DATE]" at bounding box center [288, 310] width 141 height 13
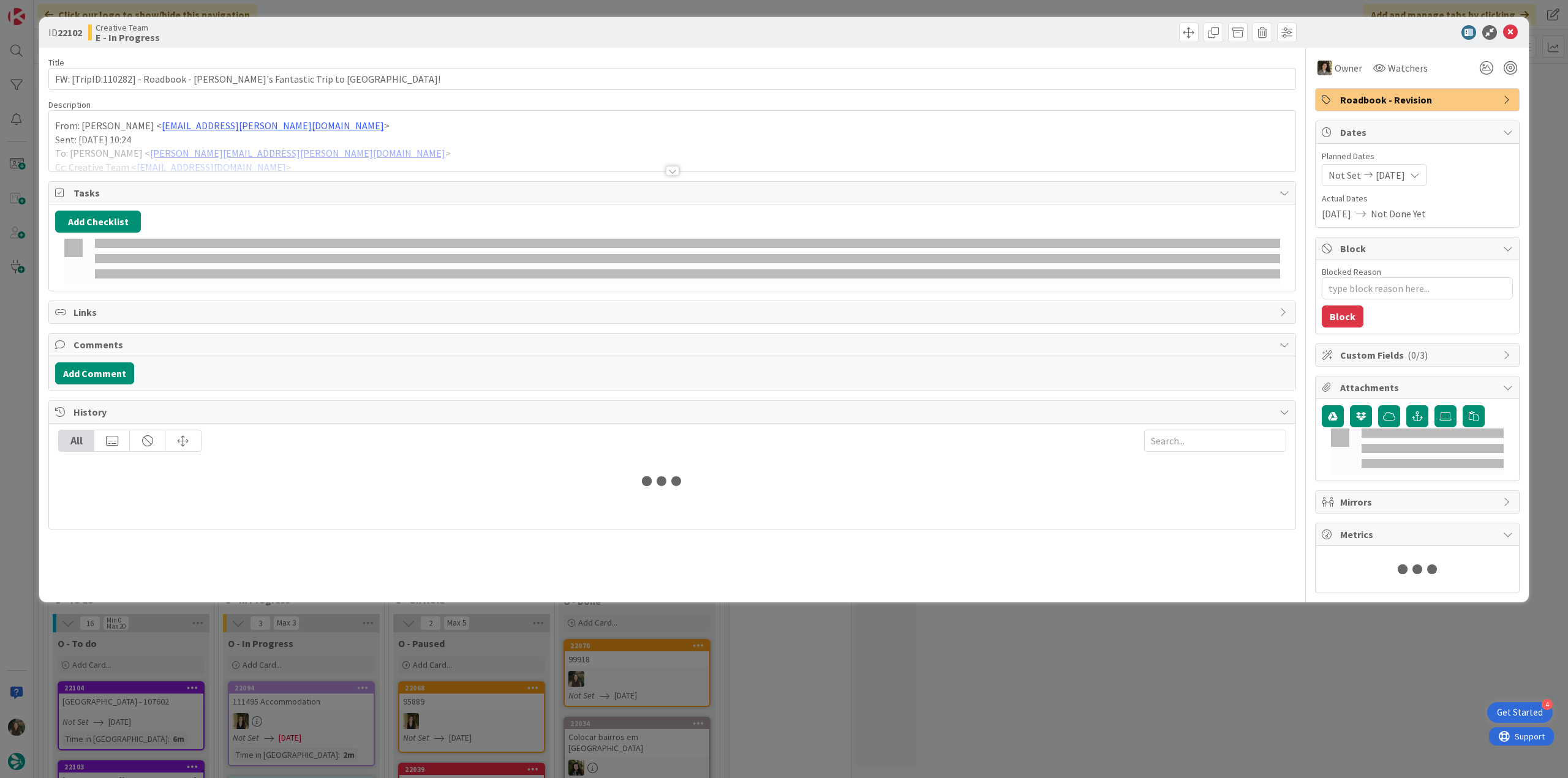
type textarea "x"
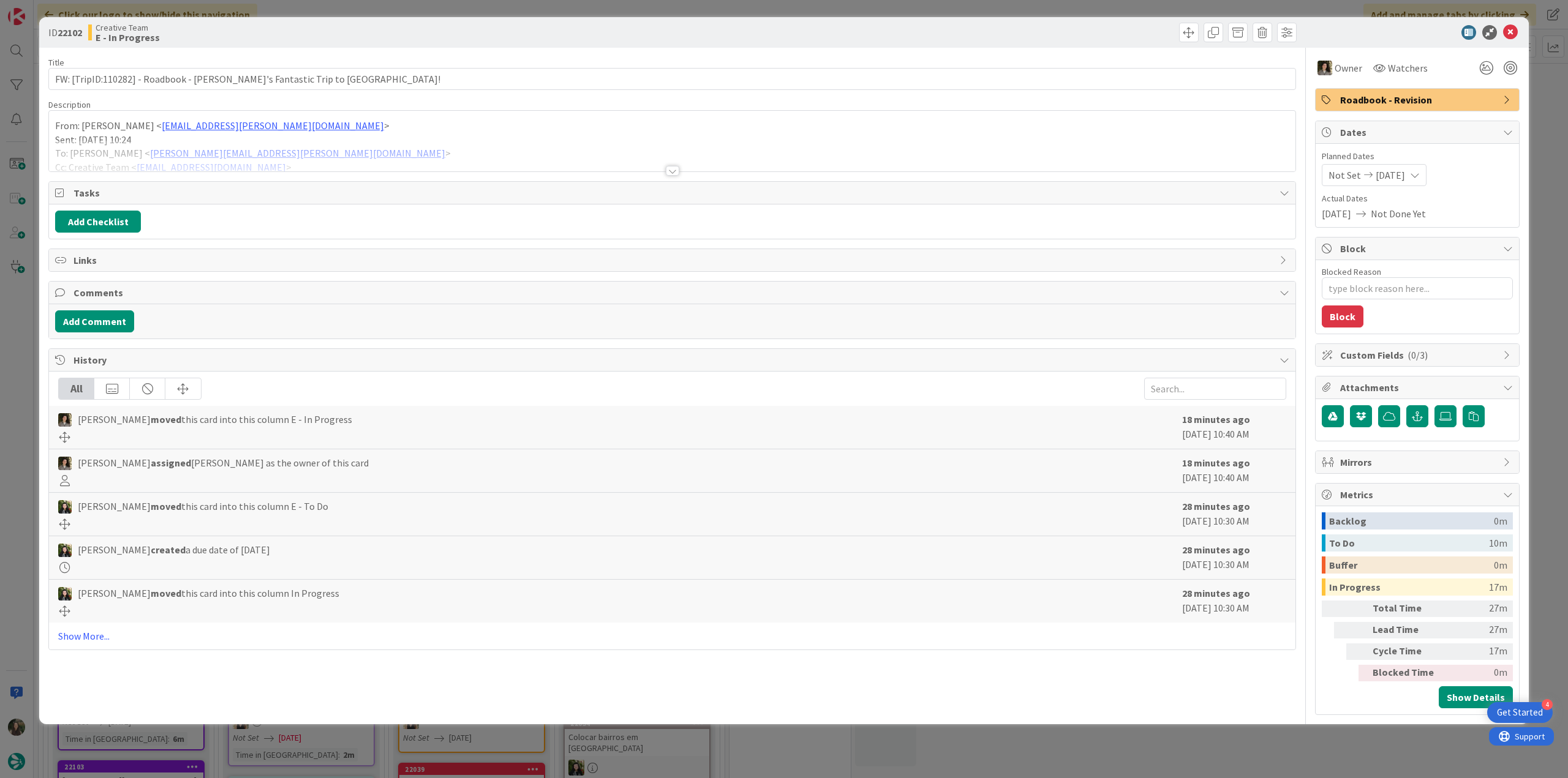
click at [422, 152] on div at bounding box center [672, 155] width 1246 height 31
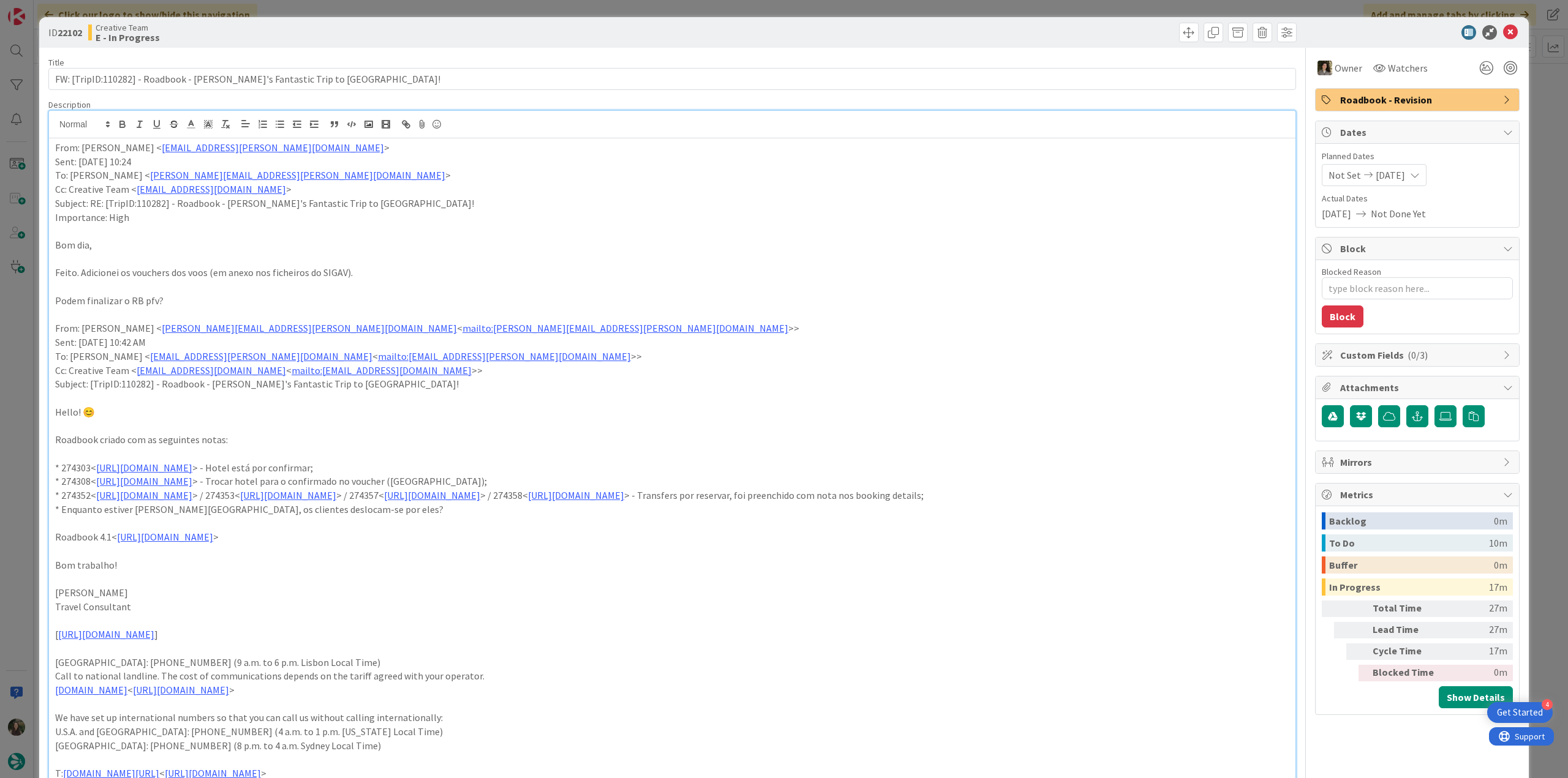
click at [22, 396] on div "ID 22102 Creative Team E - In Progress Title 66 / 128 FW: [TripID:110282] - Roa…" at bounding box center [784, 389] width 1568 height 778
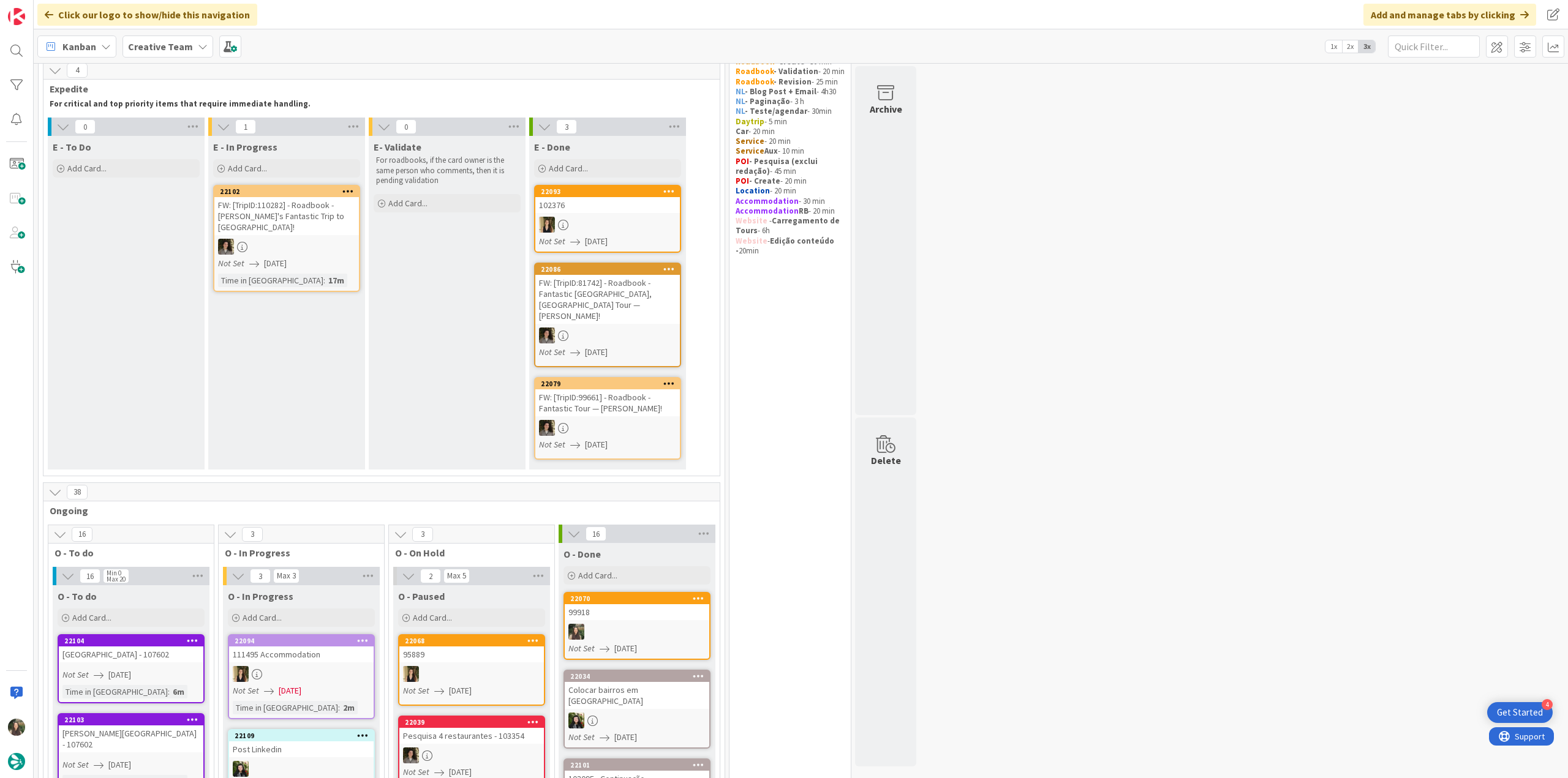
scroll to position [1, 0]
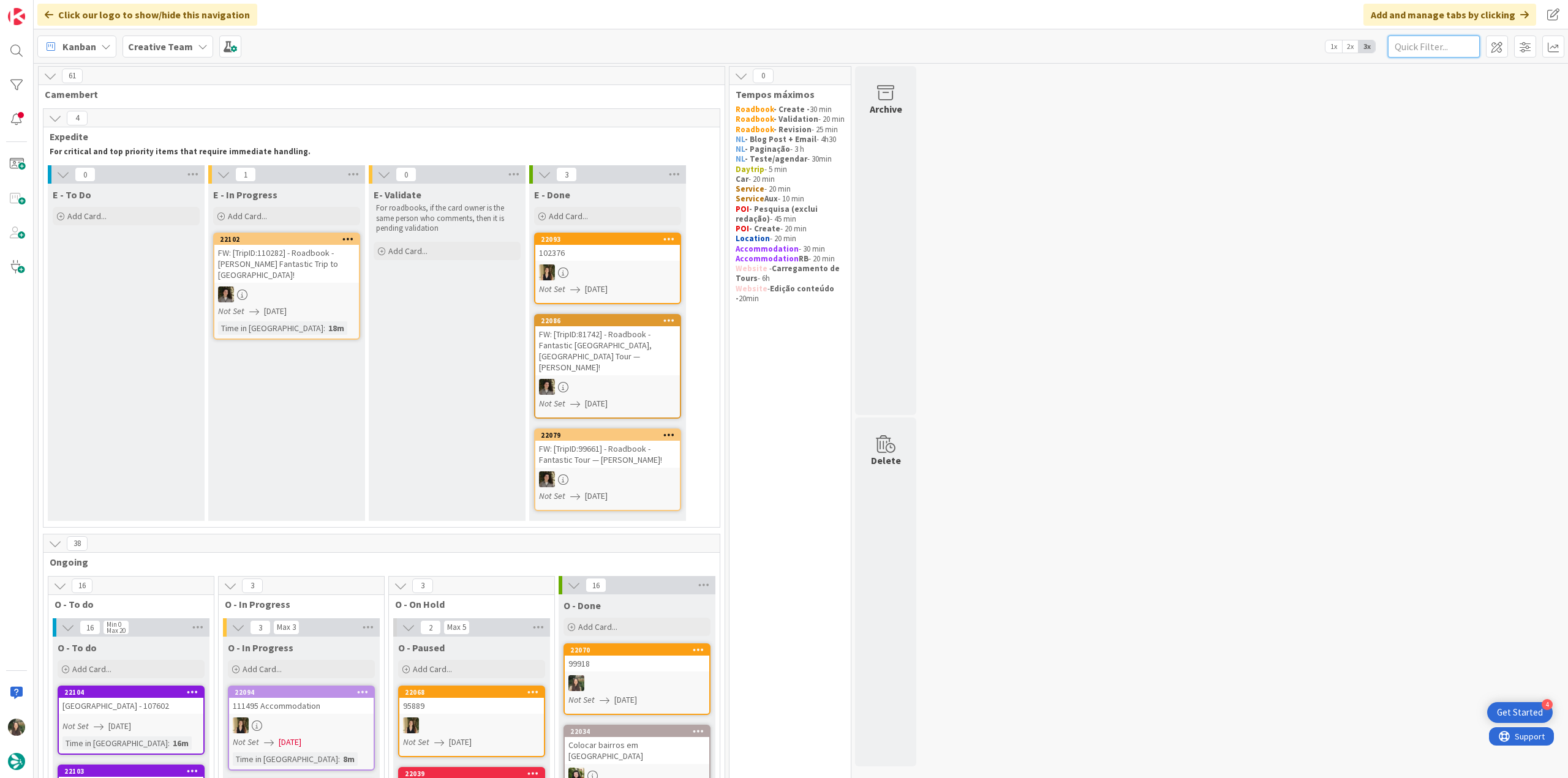
click at [1425, 44] on input "text" at bounding box center [1434, 46] width 92 height 22
paste input "99661"
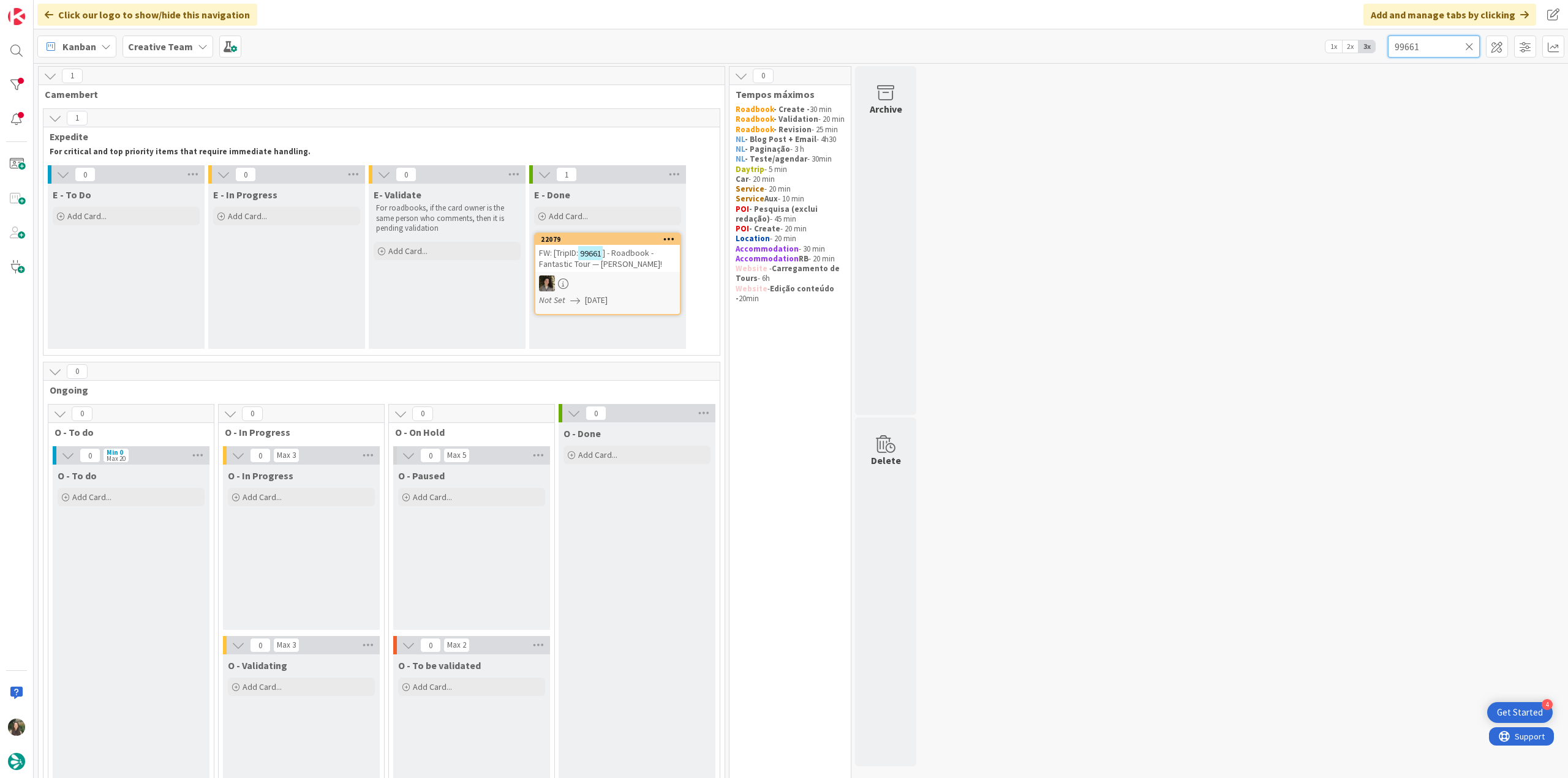
type input "99661"
click at [647, 281] on div at bounding box center [607, 283] width 145 height 16
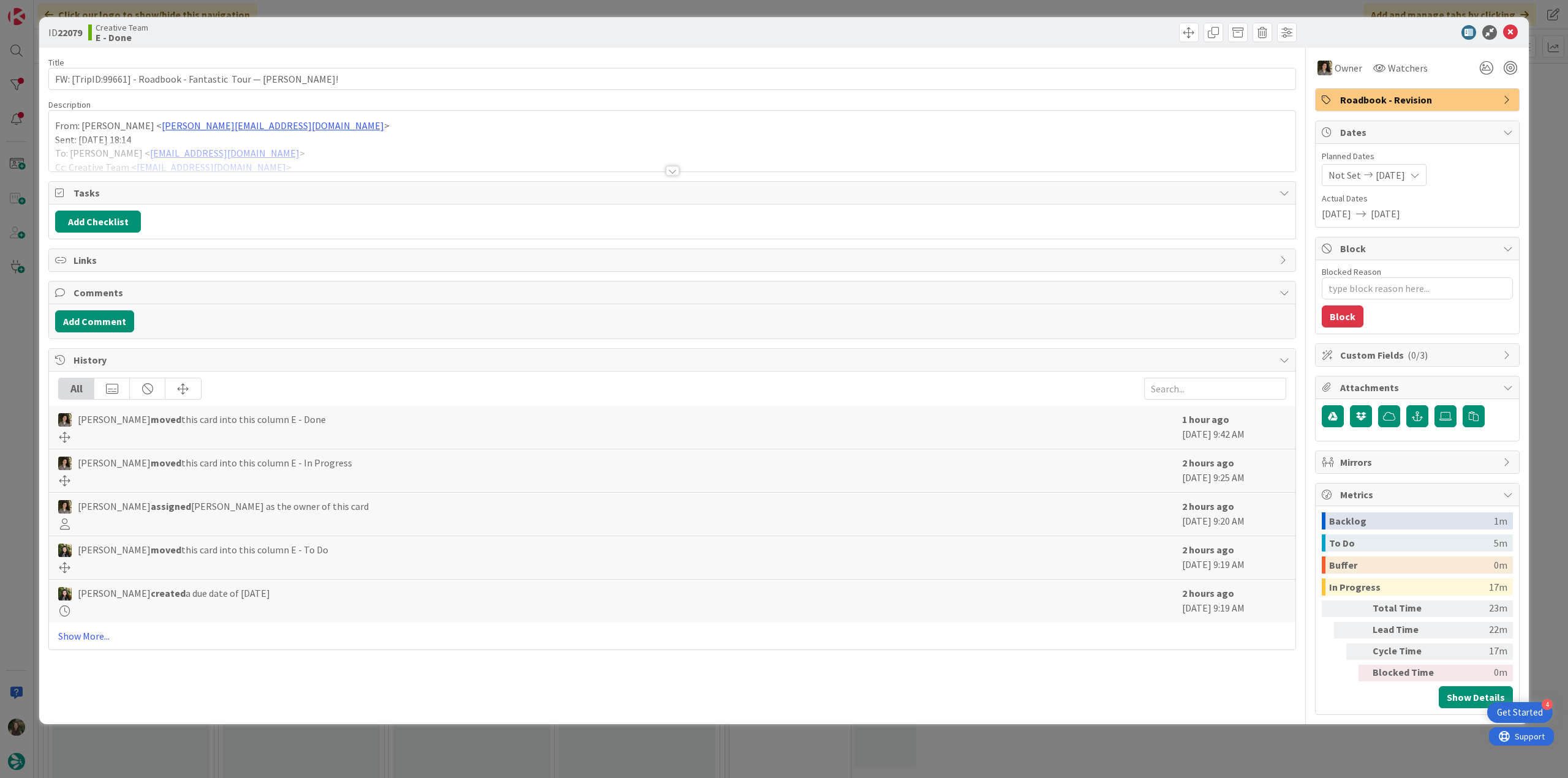
type textarea "x"
click at [366, 159] on div at bounding box center [672, 155] width 1246 height 31
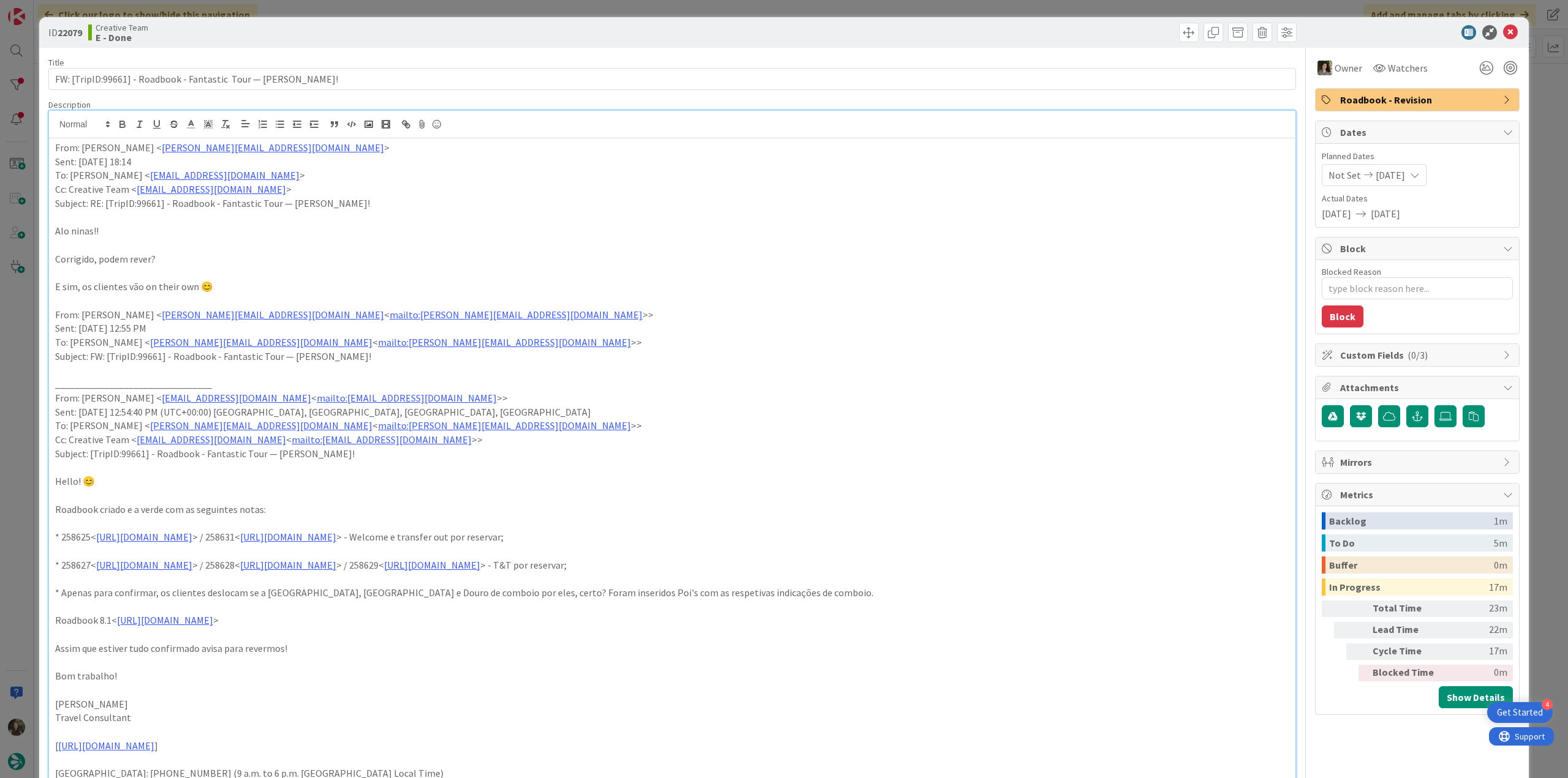
click at [29, 455] on div "ID 22079 Creative Team E - Done Title 64 / 128 FW: [TripID:99661] - Roadbook - …" at bounding box center [784, 389] width 1568 height 778
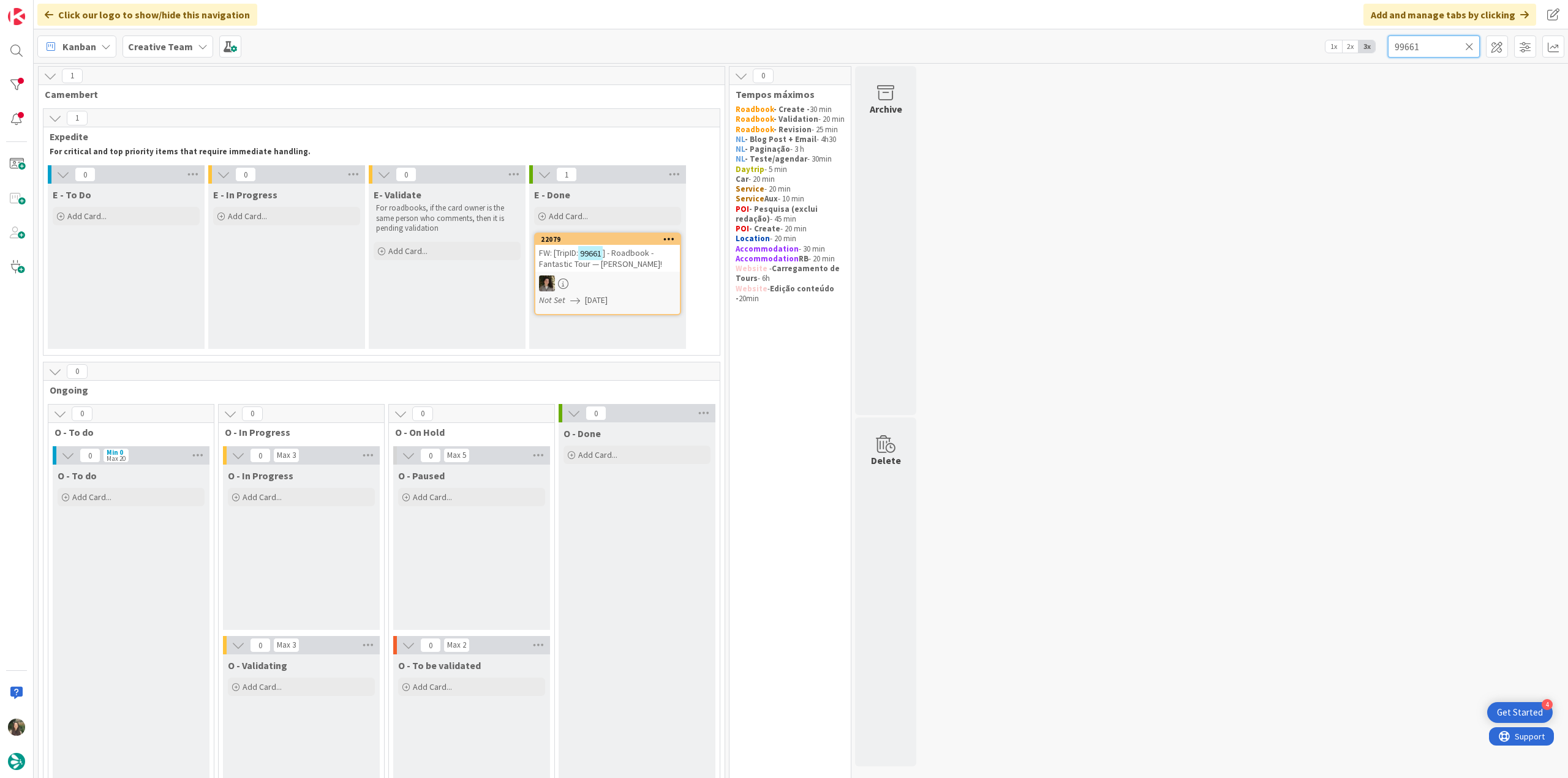
click at [1464, 43] on input "99661" at bounding box center [1434, 46] width 92 height 22
click at [1469, 42] on icon at bounding box center [1469, 46] width 8 height 11
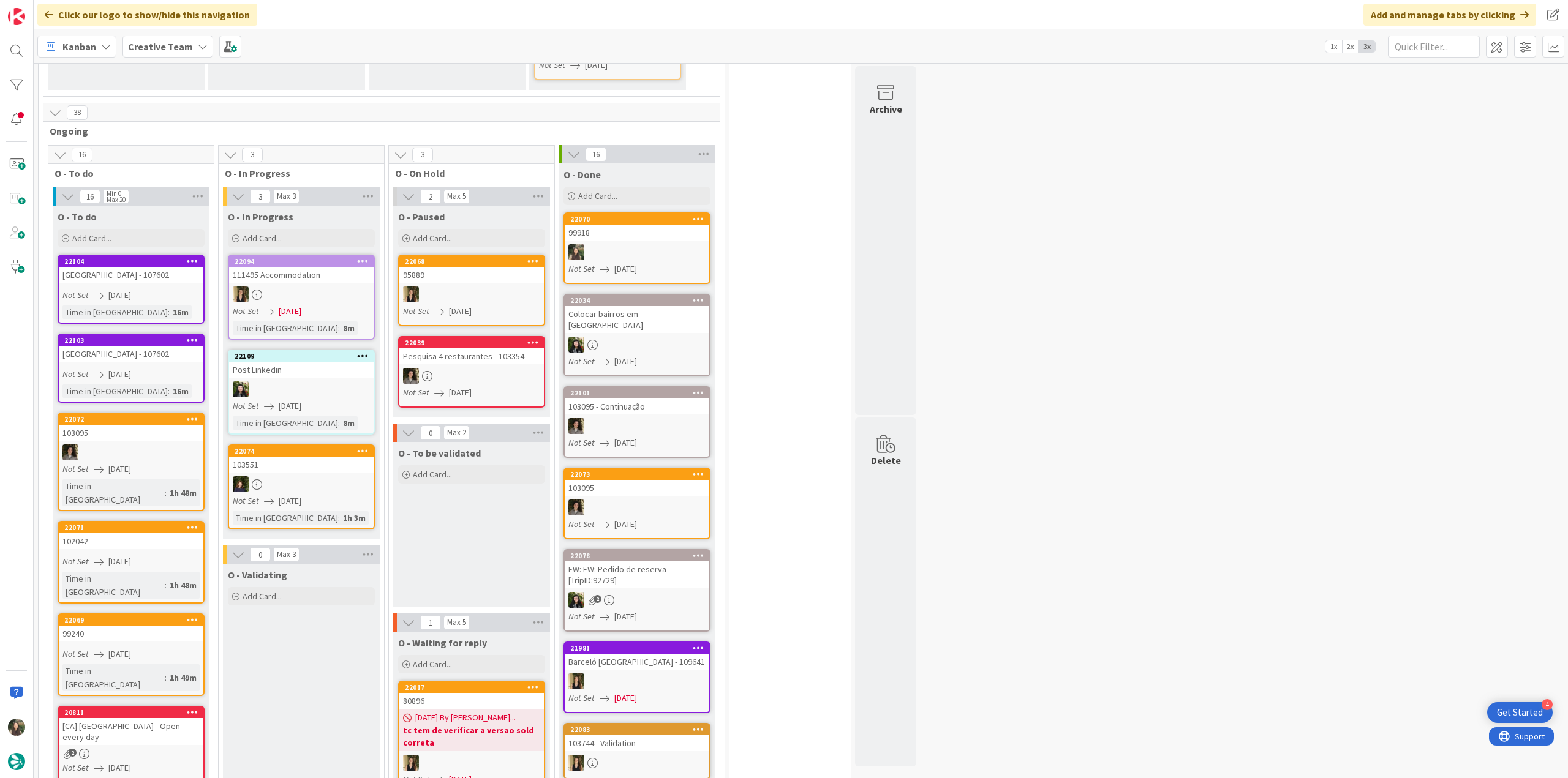
scroll to position [307, 0]
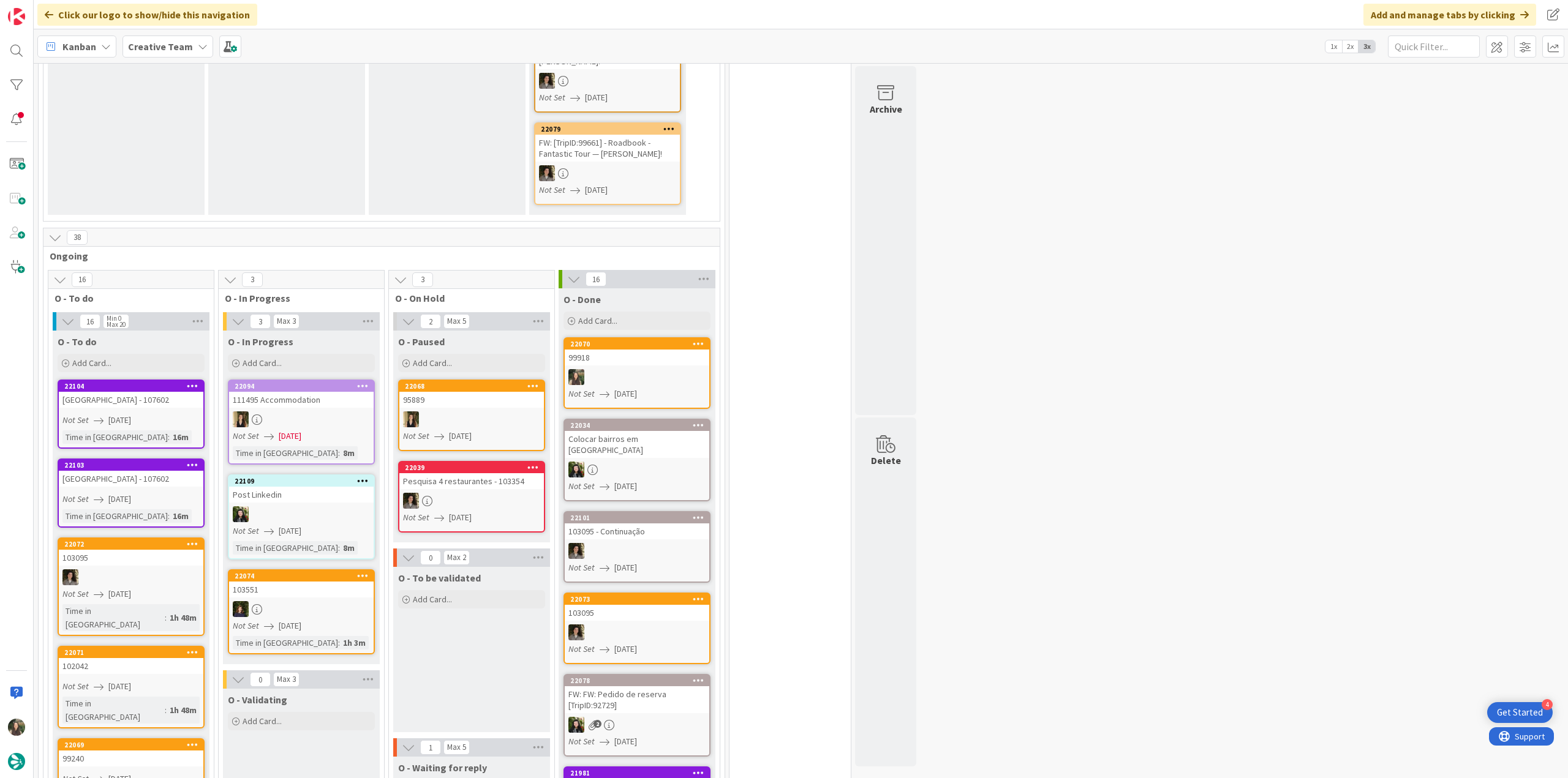
click at [175, 414] on div "Not Set [DATE]" at bounding box center [133, 420] width 141 height 13
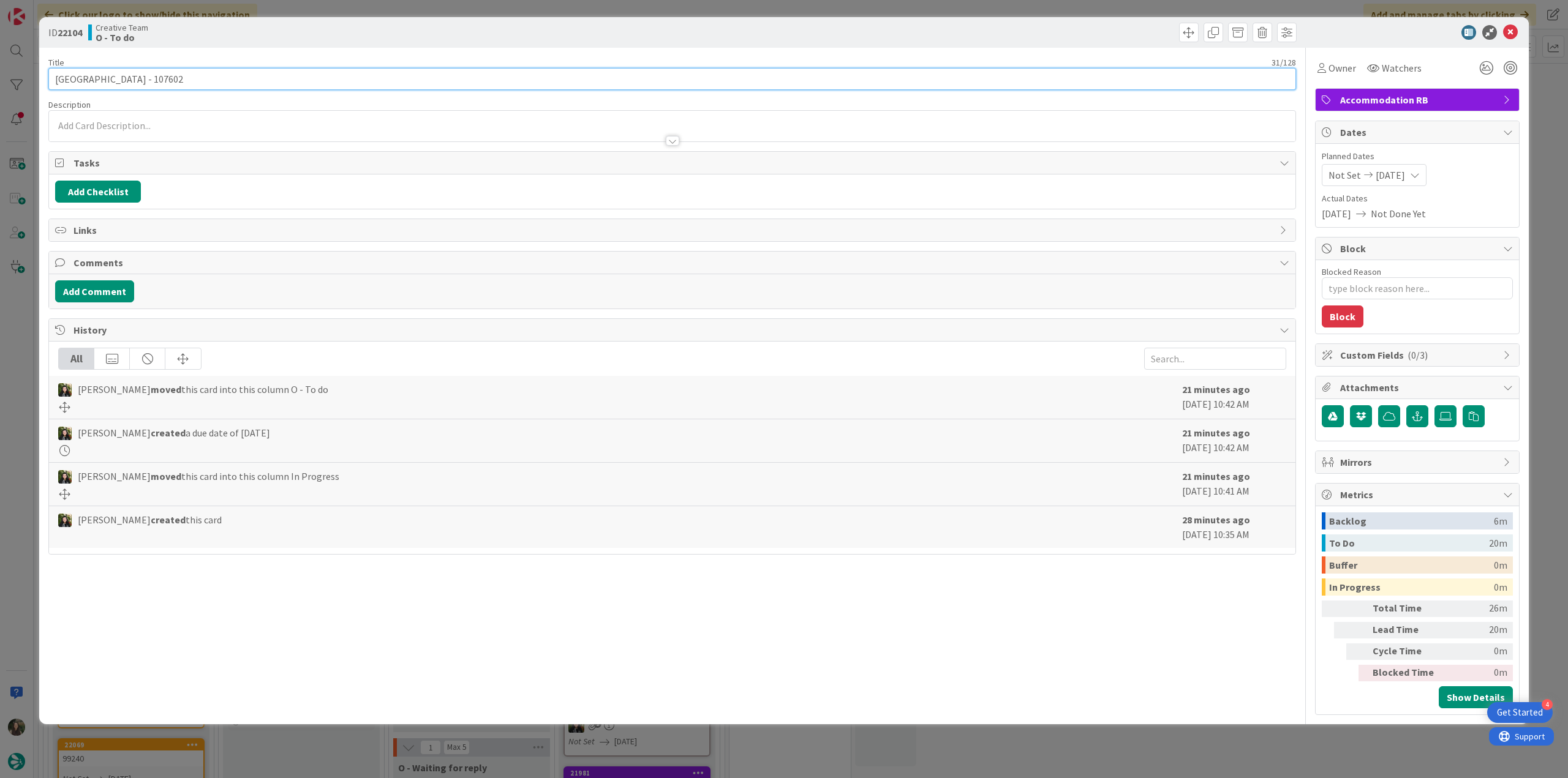
drag, startPoint x: 147, startPoint y: 73, endPoint x: 36, endPoint y: 99, distance: 114.0
click at [45, 81] on div "ID 22104 Creative Team O - To do Title 31 / 128 King Street Aparthotel - 107602…" at bounding box center [784, 370] width 1489 height 707
click at [1358, 66] on div "Owner Watchers" at bounding box center [1370, 68] width 111 height 22
click at [1345, 77] on div "Owner" at bounding box center [1337, 68] width 44 height 22
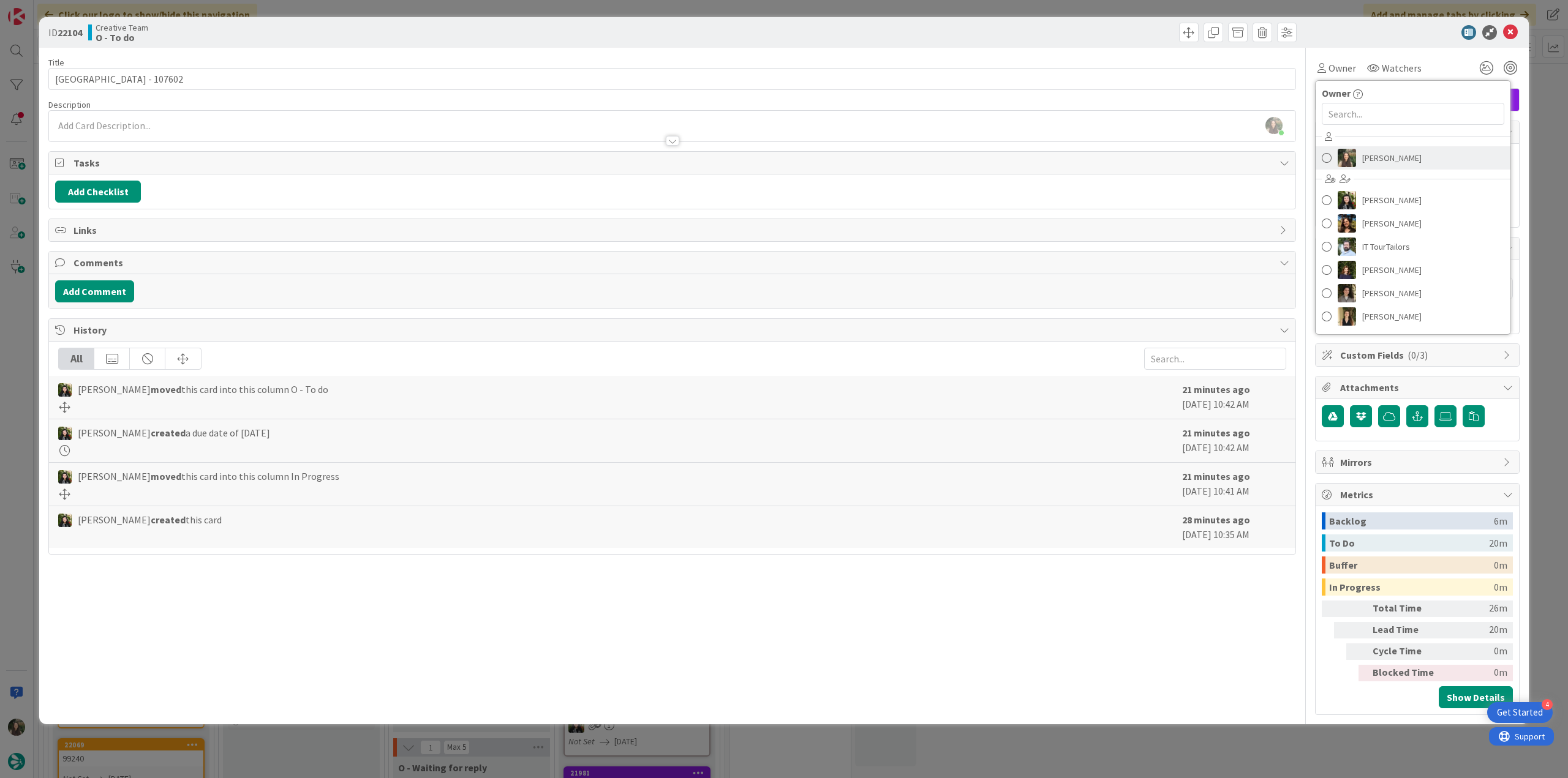
click at [1420, 165] on link "[PERSON_NAME]" at bounding box center [1412, 158] width 194 height 23
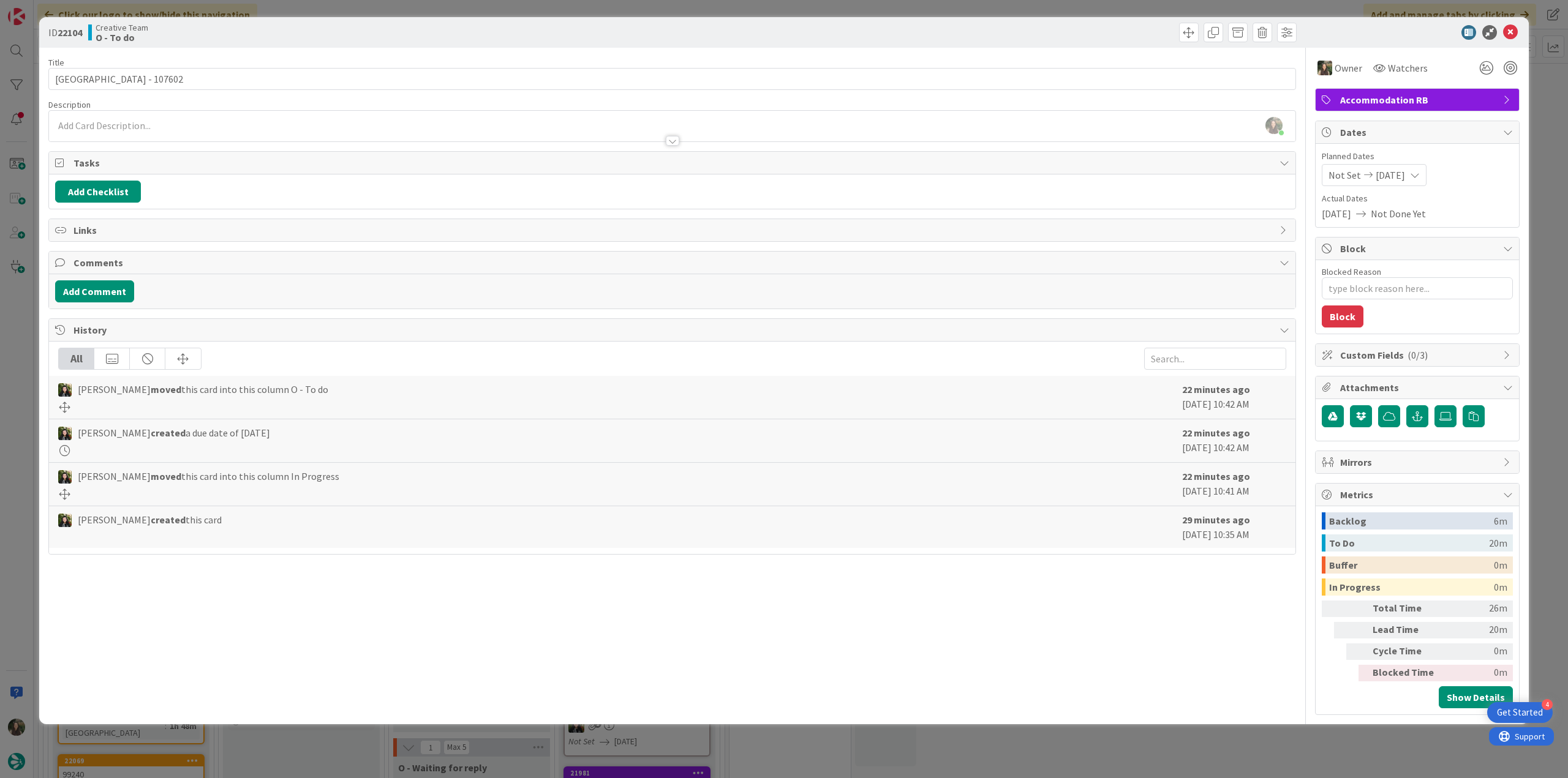
click at [1545, 139] on div "ID 22104 Creative Team O - To do Title 31 / 128 King Street Aparthotel - 107602…" at bounding box center [784, 389] width 1568 height 778
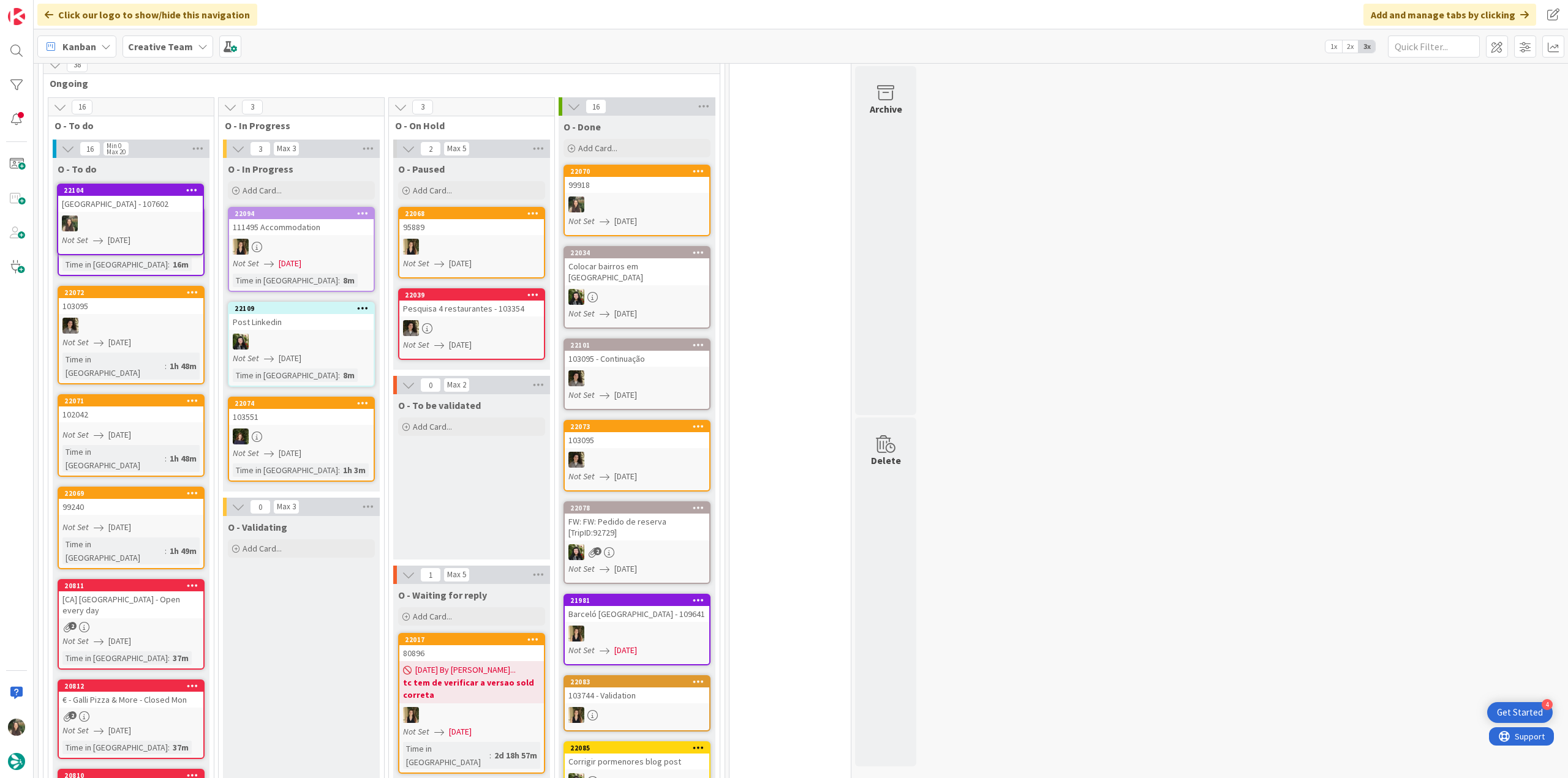
scroll to position [576, 0]
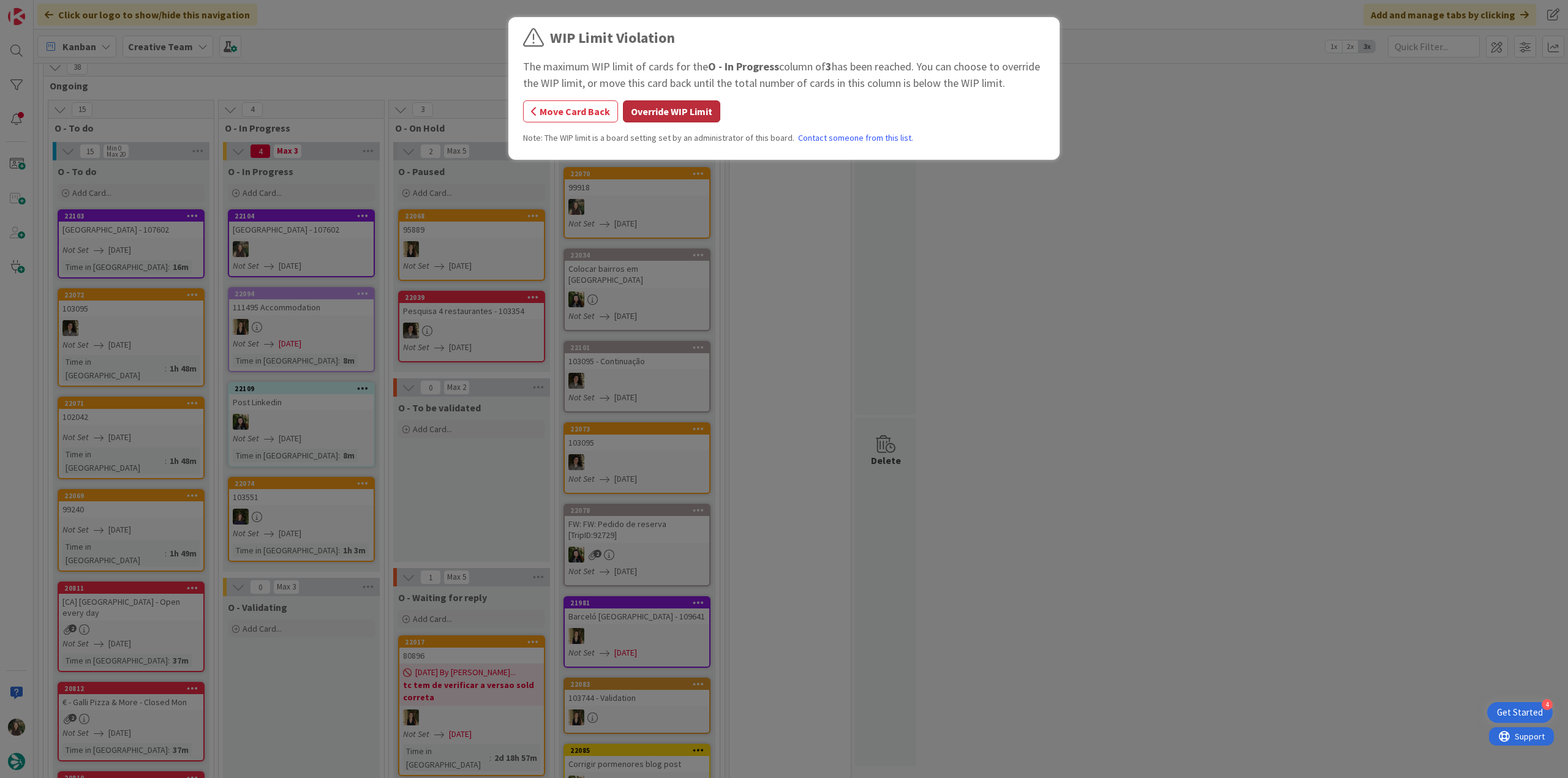
click at [689, 112] on button "Override WIP Limit" at bounding box center [671, 111] width 97 height 22
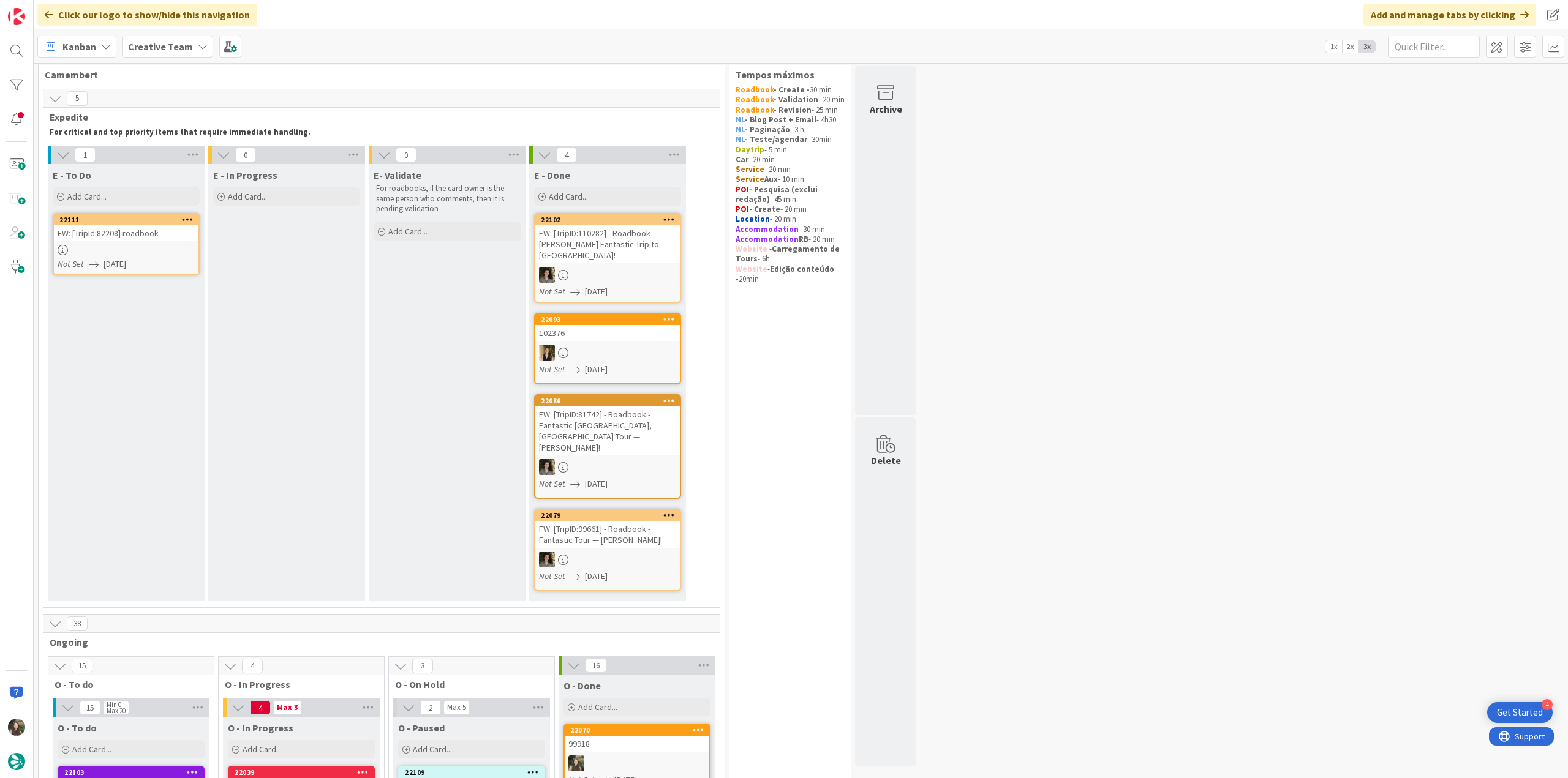
scroll to position [0, 0]
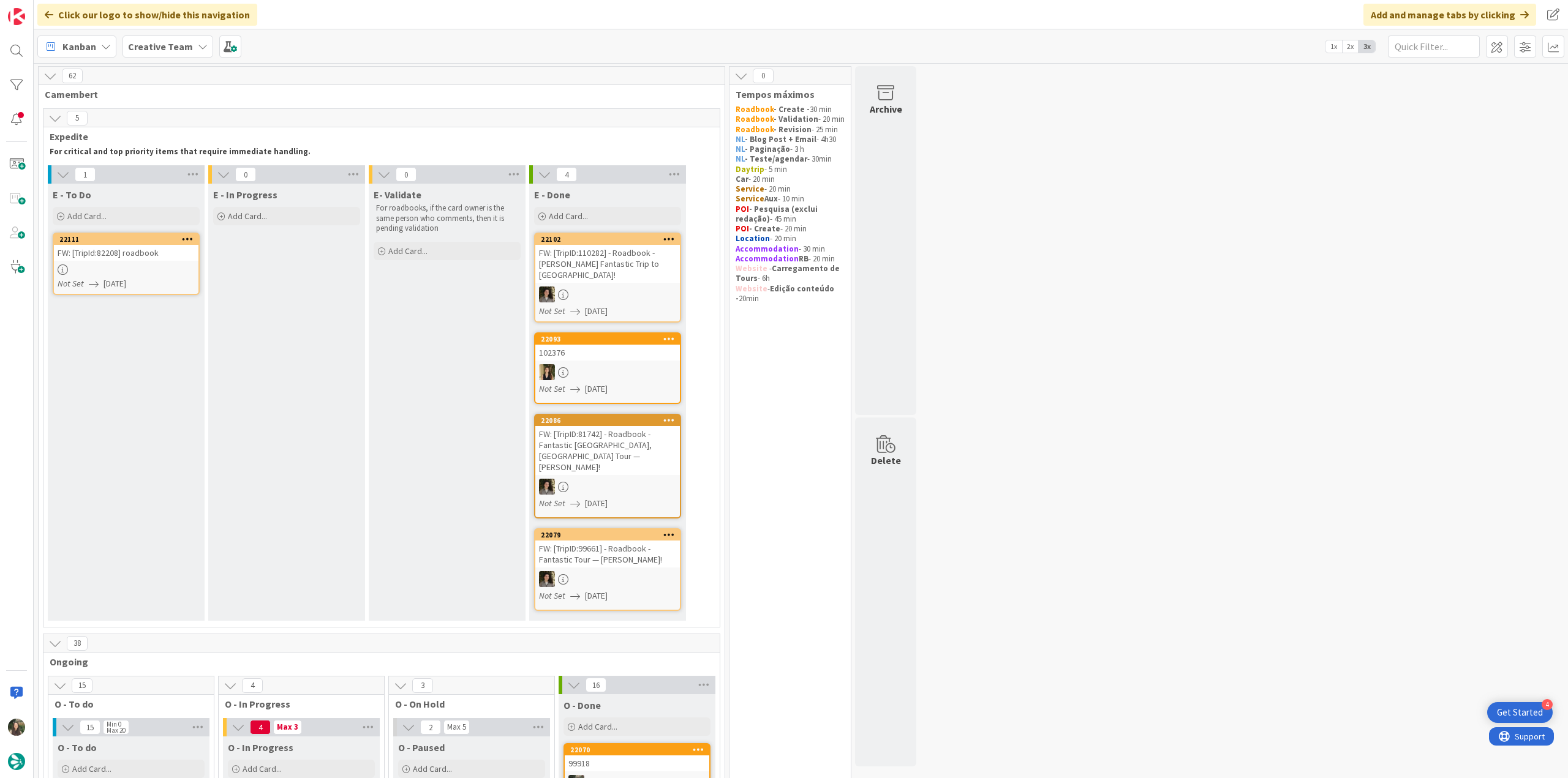
click at [157, 272] on div at bounding box center [126, 270] width 145 height 10
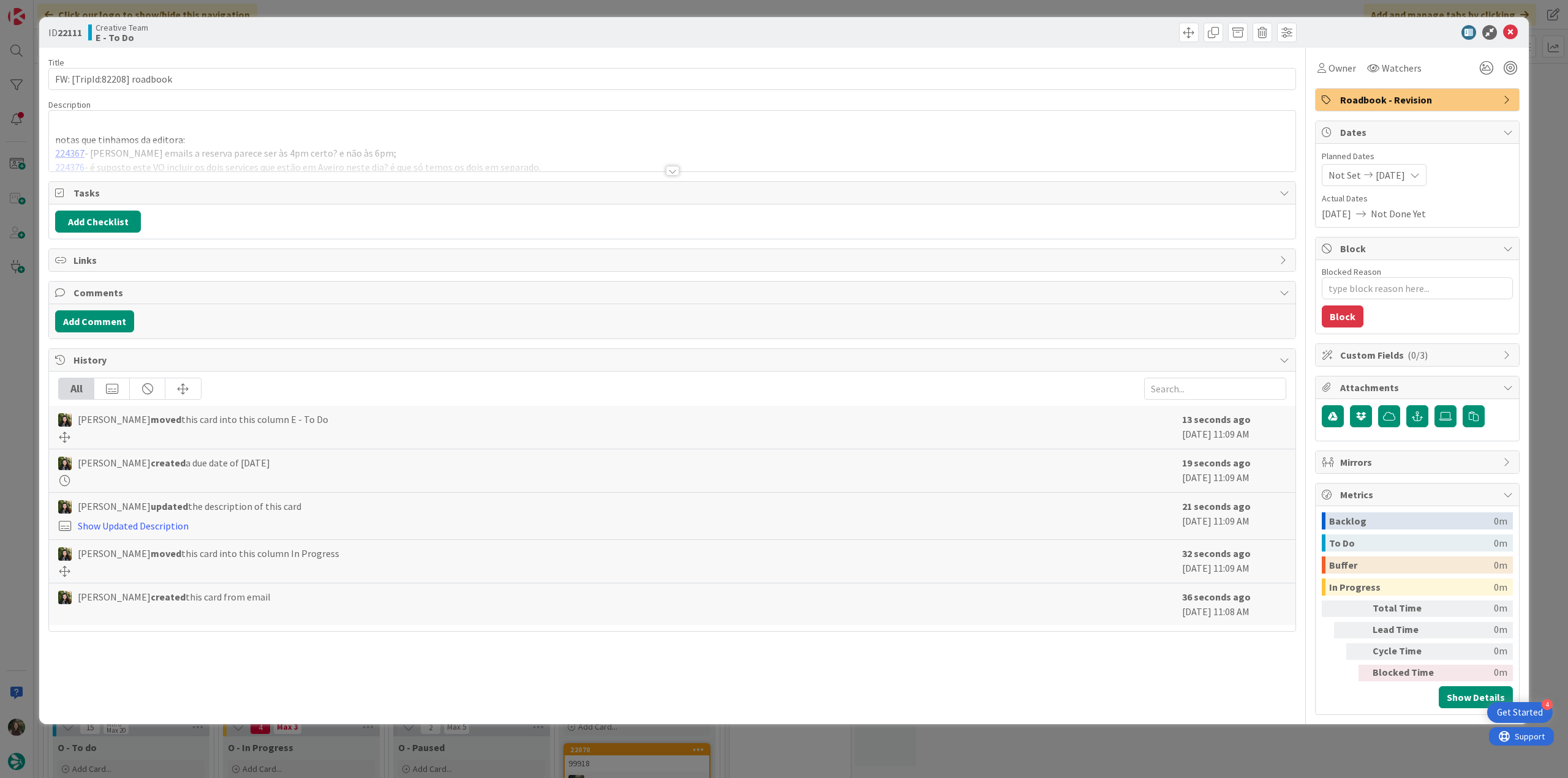
drag, startPoint x: 16, startPoint y: 339, endPoint x: 35, endPoint y: 324, distance: 24.2
click at [16, 339] on div "ID 22111 Creative Team E - To Do Title 27 / 128 FW: [TripId:82208] roadbook Des…" at bounding box center [784, 389] width 1568 height 778
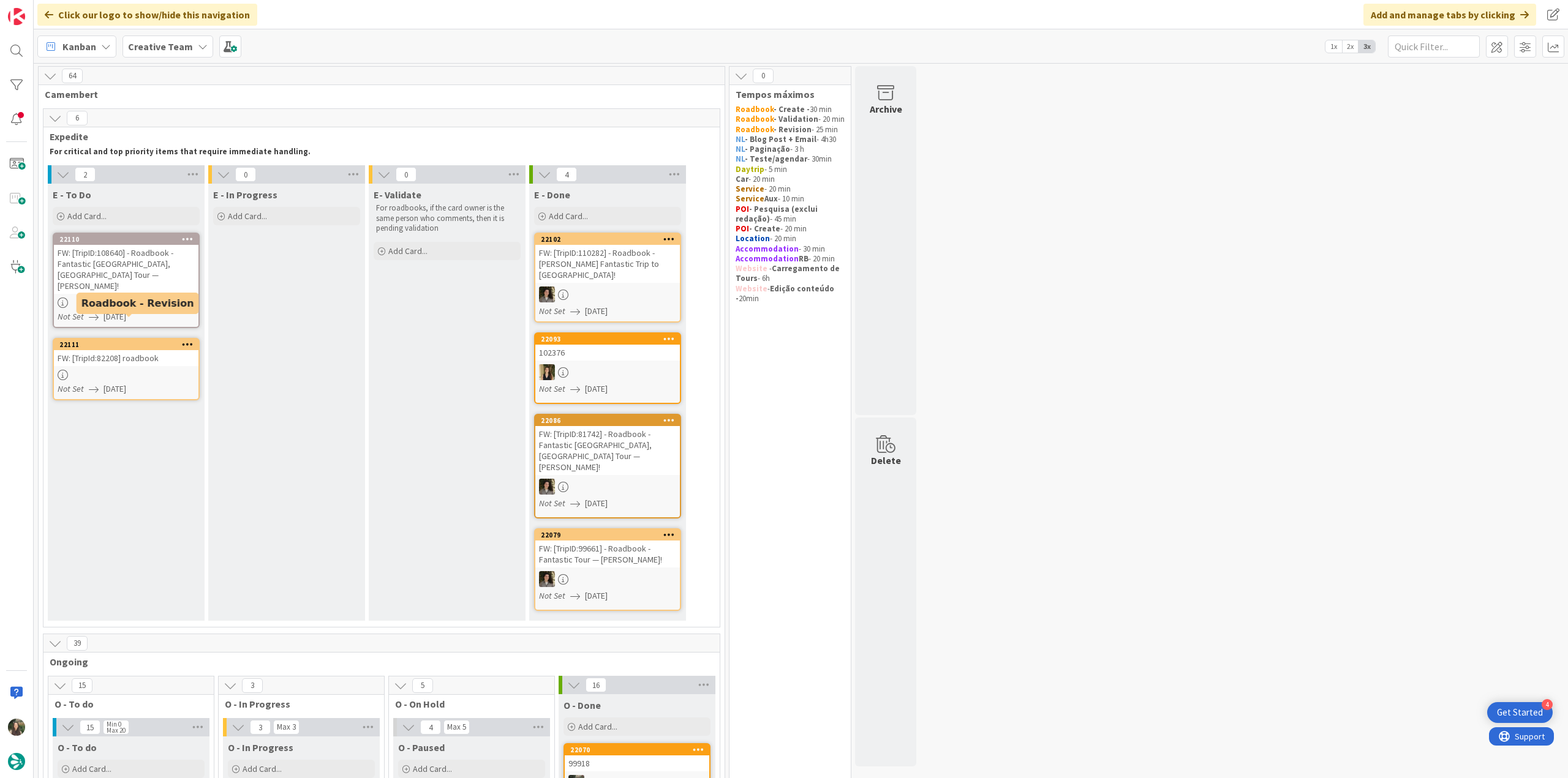
click at [140, 297] on div at bounding box center [126, 302] width 145 height 10
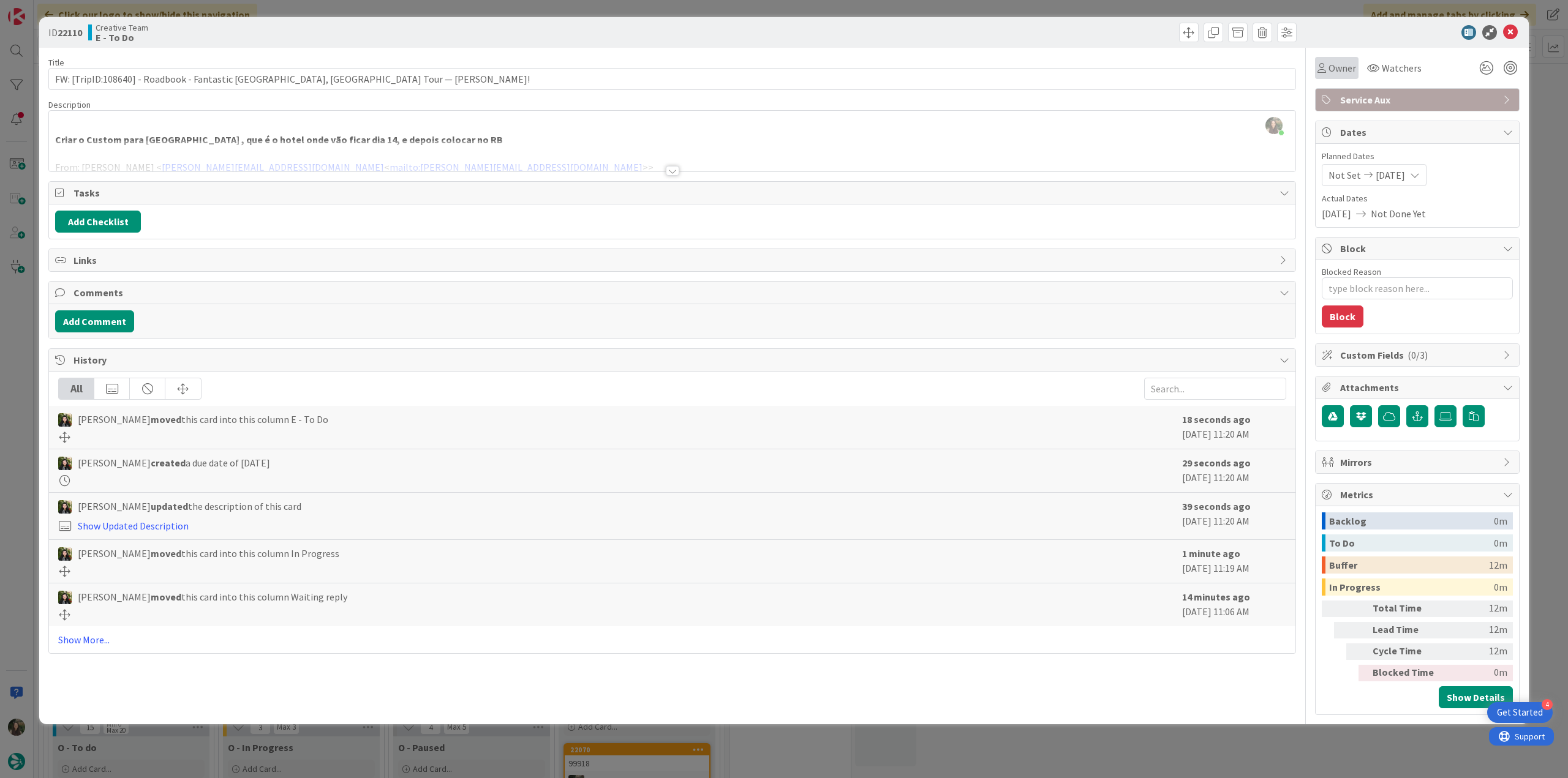
click at [1335, 78] on div "Owner" at bounding box center [1337, 68] width 44 height 22
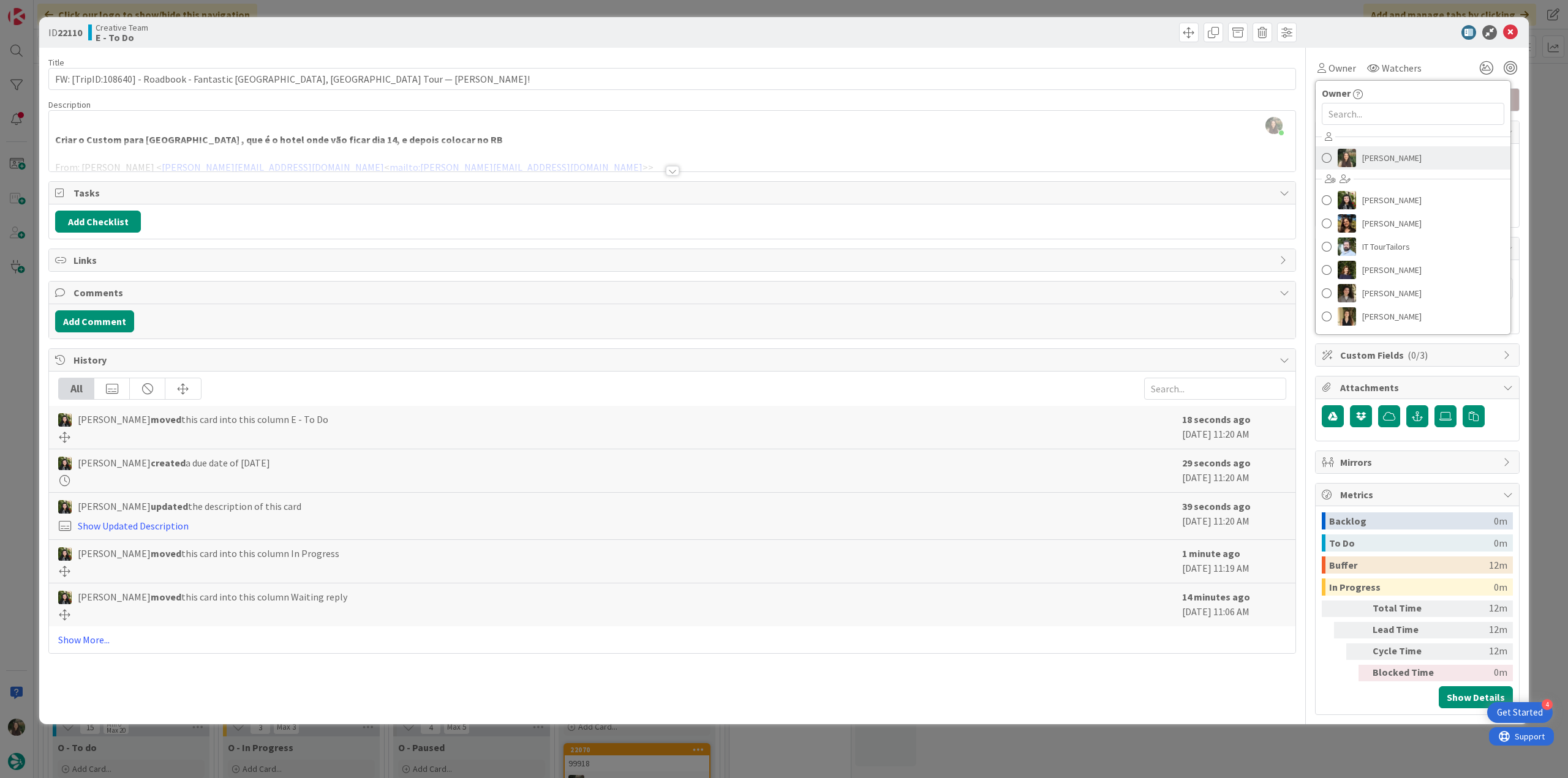
click at [1369, 158] on span "[PERSON_NAME]" at bounding box center [1391, 158] width 59 height 18
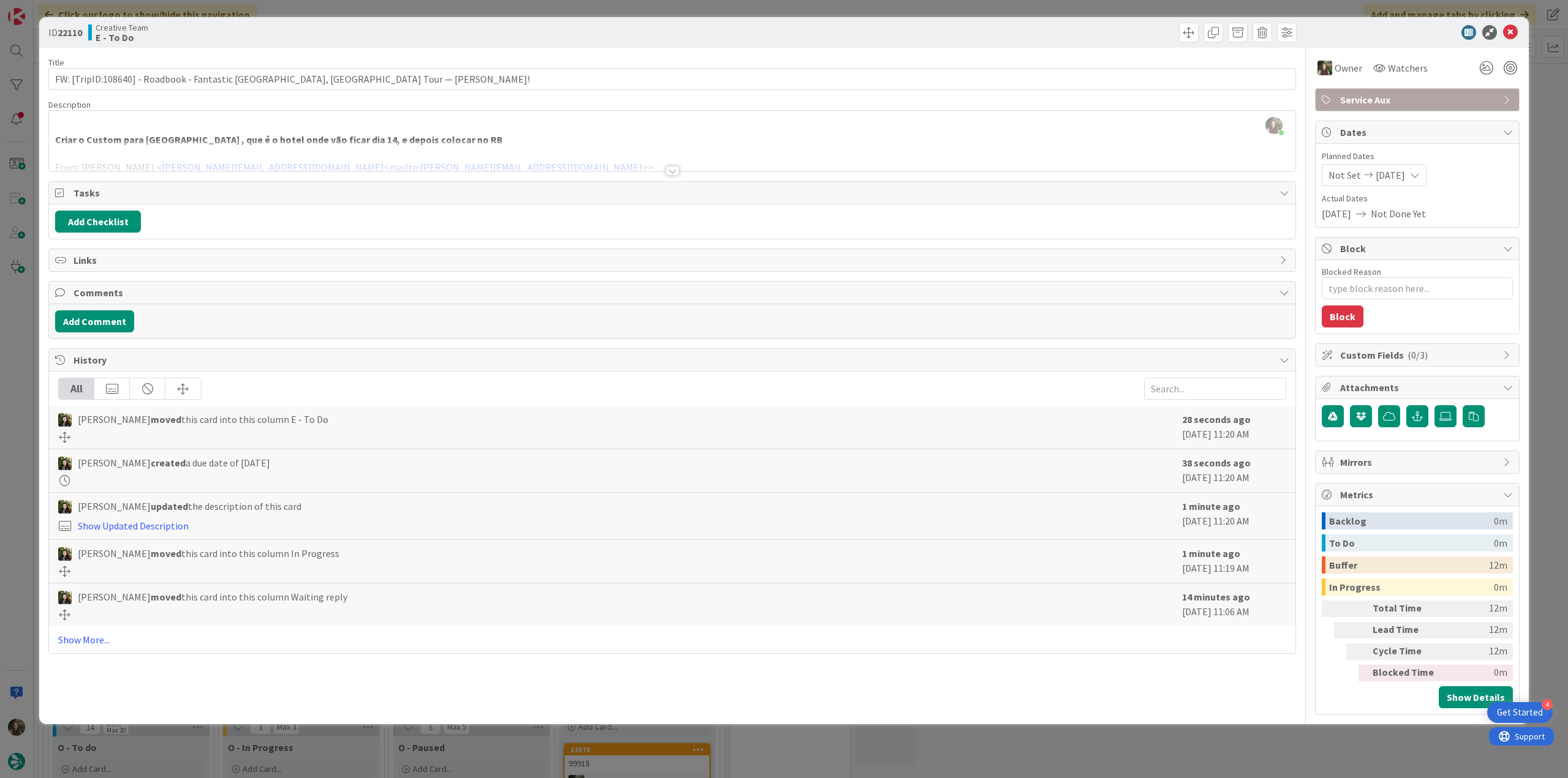
click at [31, 377] on div "ID 22110 Creative Team E - To Do Title 71 / 128 FW: [TripID:108640] - Roadbook …" at bounding box center [784, 389] width 1568 height 778
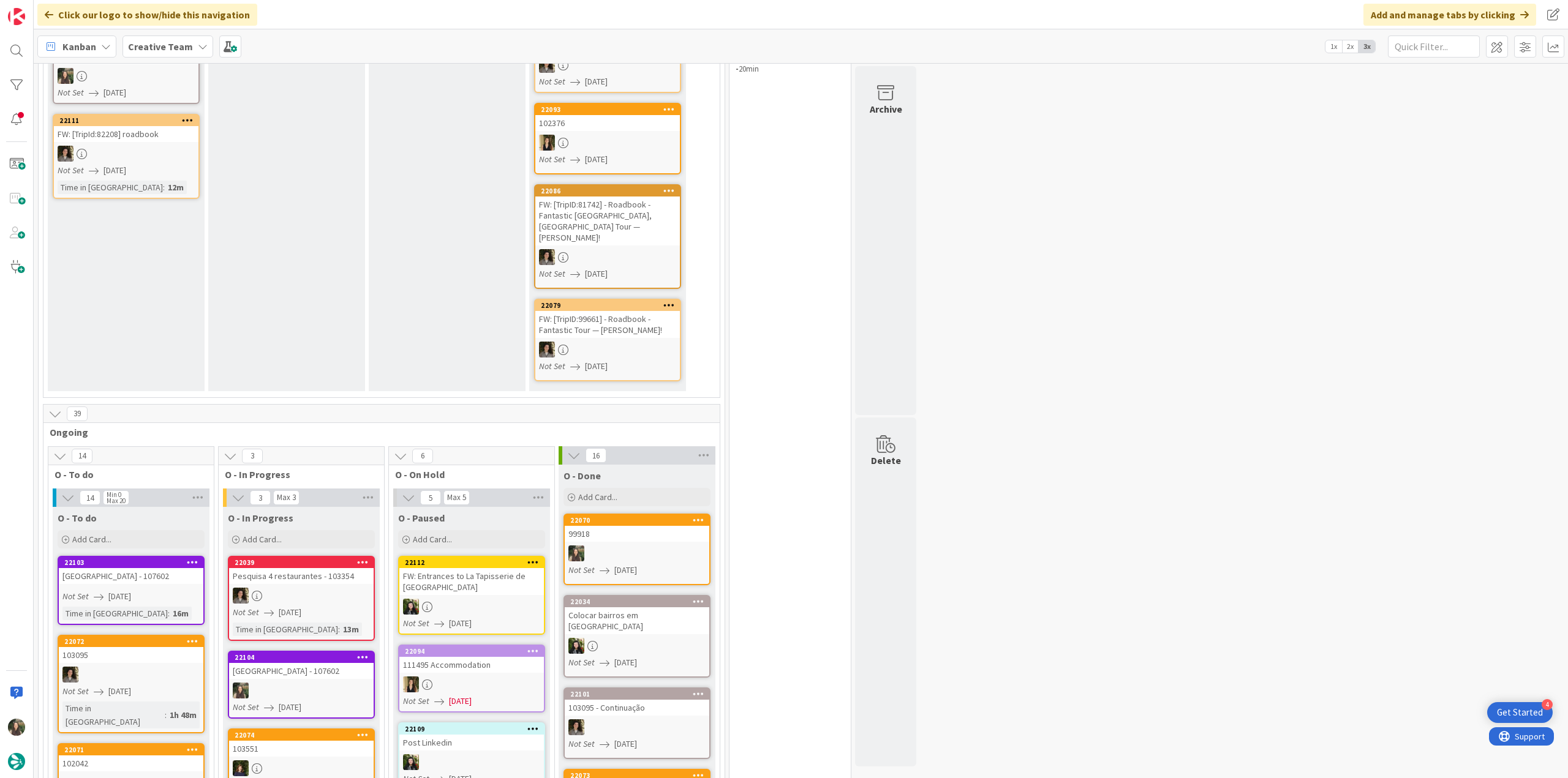
scroll to position [307, 0]
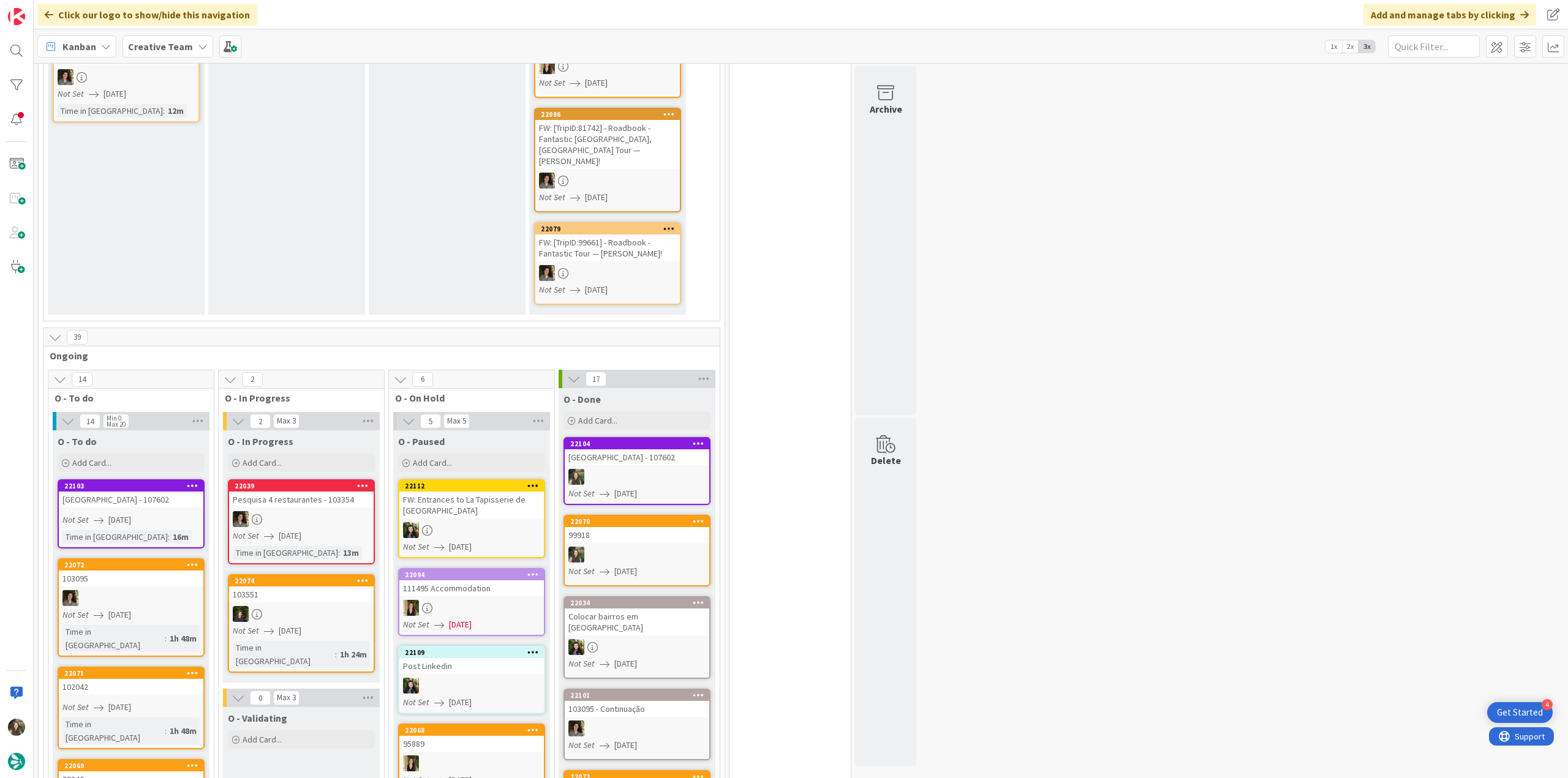
click at [662, 469] on div at bounding box center [637, 477] width 145 height 16
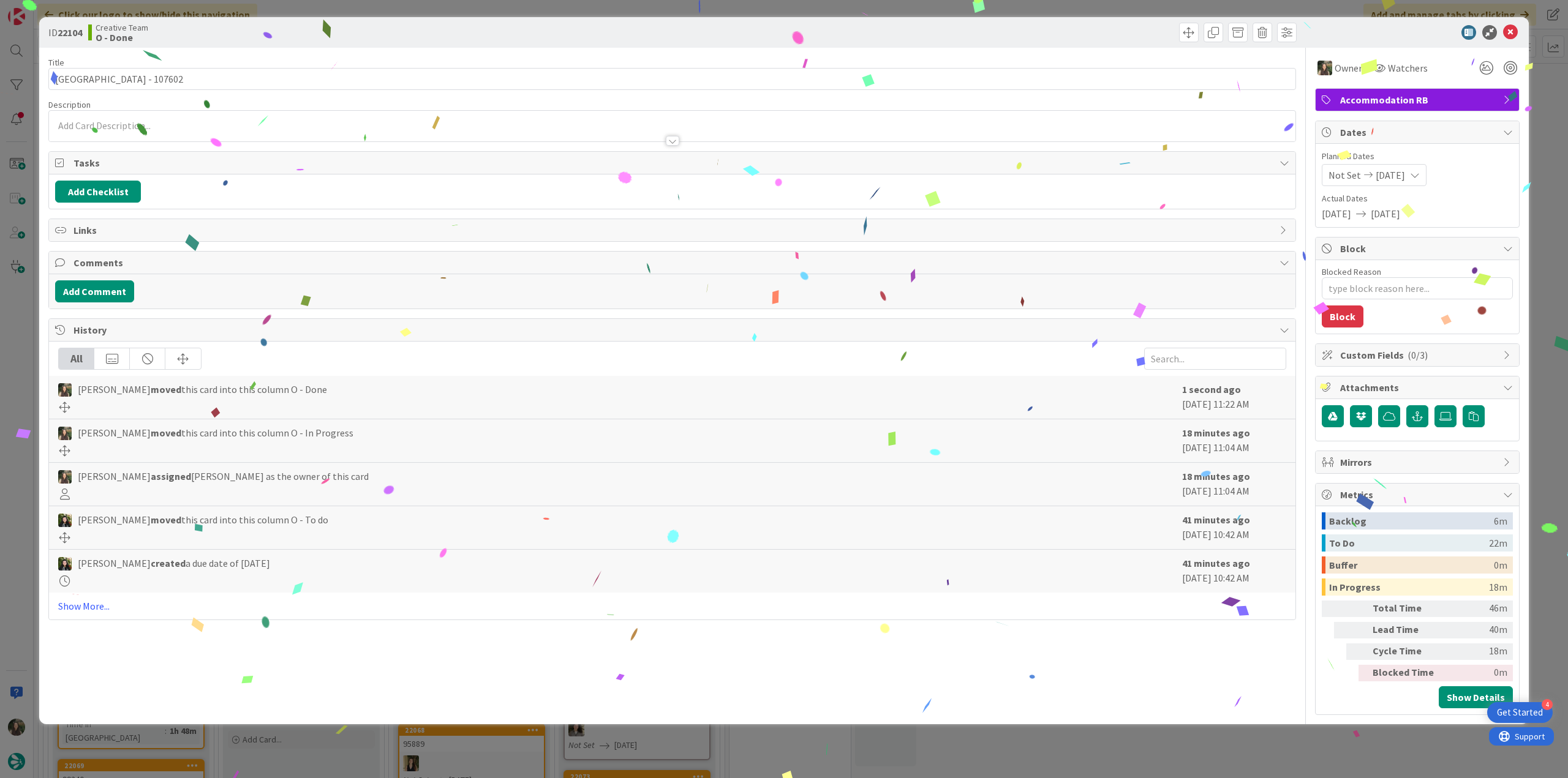
click at [1328, 760] on div "ID 22104 Creative Team O - Done Title 31 / 128 King Street Aparthotel - 107602 …" at bounding box center [784, 389] width 1568 height 778
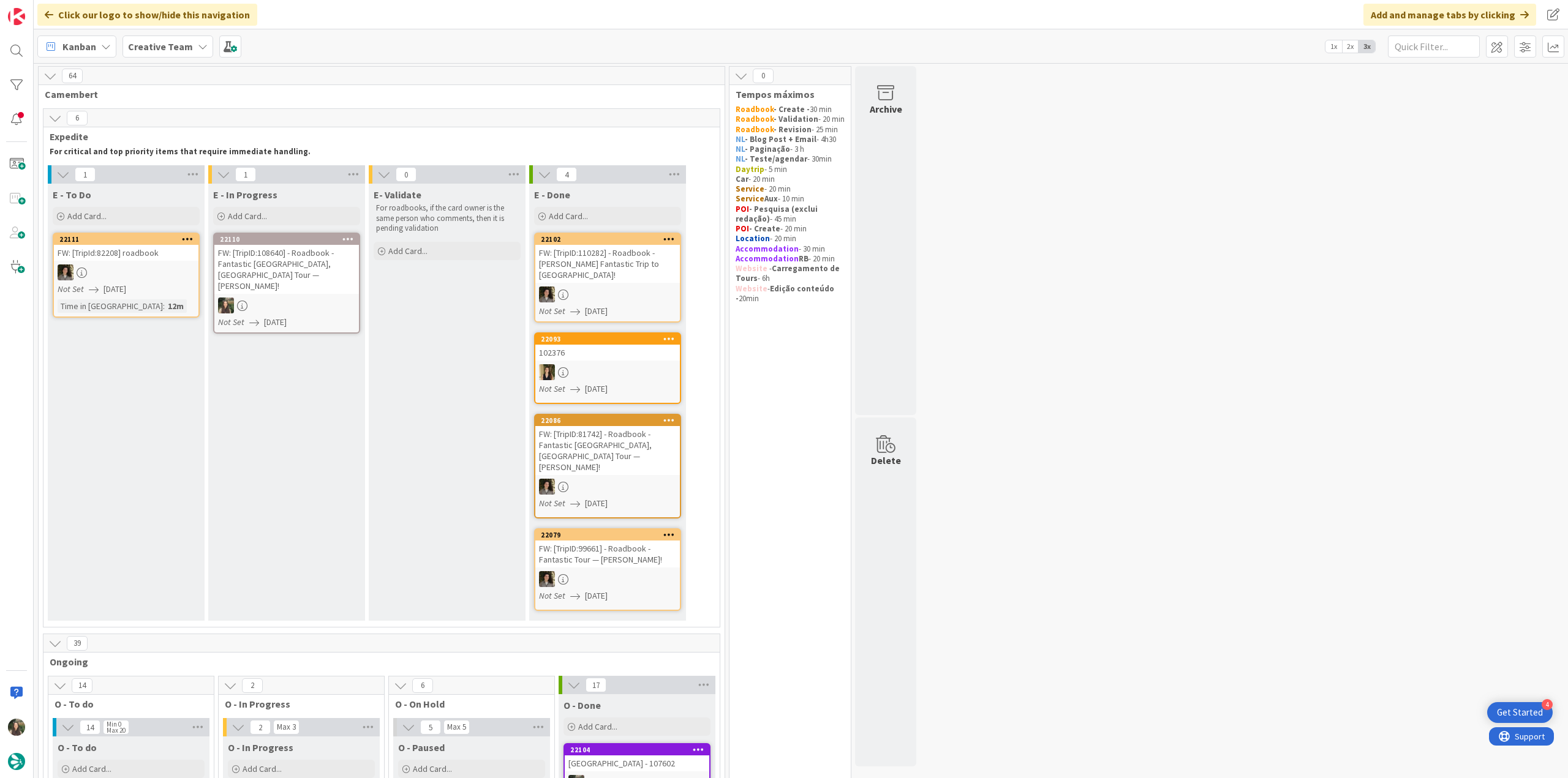
click at [291, 269] on div "FW: [TripID:108640] - Roadbook - Fantastic Portugal, Spain Tour — Alan!" at bounding box center [286, 269] width 145 height 49
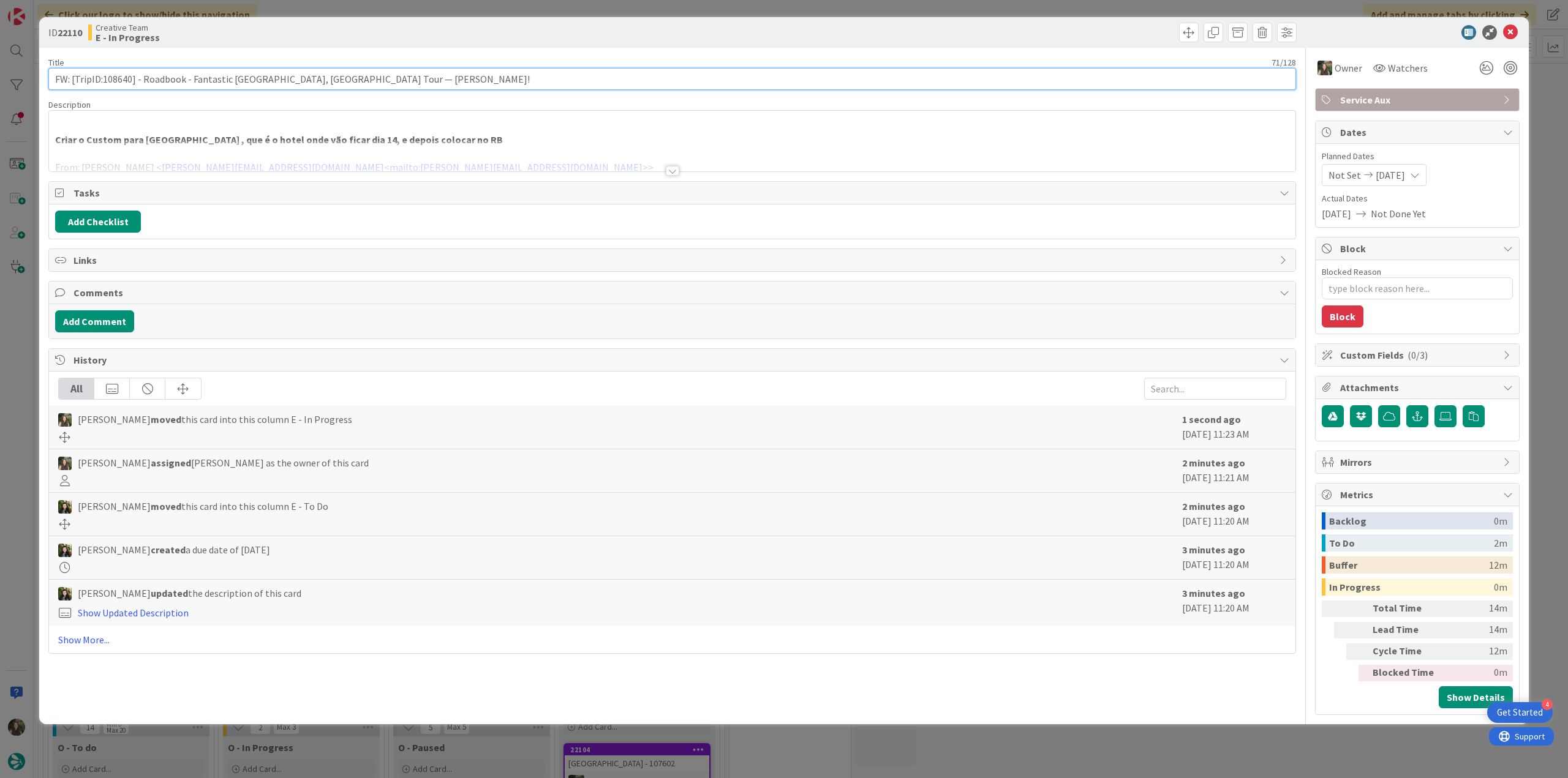
click at [120, 74] on input "FW: [TripID:108640] - Roadbook - Fantastic Portugal, Spain Tour — Alan!" at bounding box center [672, 79] width 1247 height 22
click at [566, 135] on div "Inês Gonçalves just joined Criar o Custom para Lisbon Airport Marriott , que é …" at bounding box center [672, 141] width 1246 height 60
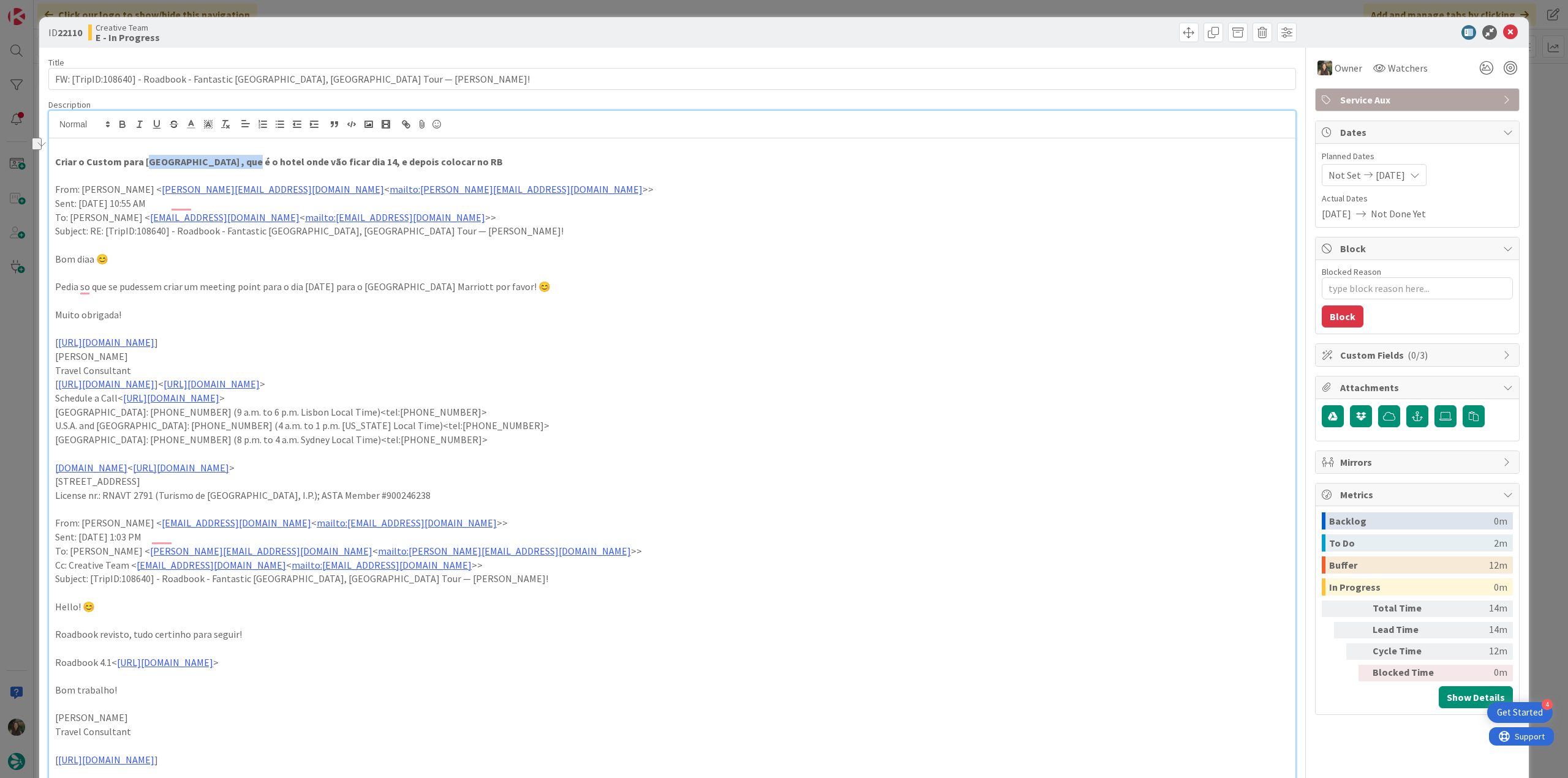
drag, startPoint x: 144, startPoint y: 162, endPoint x: 240, endPoint y: 160, distance: 96.0
click at [240, 160] on strong "Criar o Custom para Lisbon Airport Marriott , que é o hotel onde vão ficar dia …" at bounding box center [279, 162] width 447 height 13
copy strong "isbon Airport Marriott"
drag, startPoint x: 28, startPoint y: 447, endPoint x: 47, endPoint y: 446, distance: 19.0
click at [28, 447] on div "ID 22110 Creative Team E - In Progress Title 71 / 128 FW: [TripID:108640] - Roa…" at bounding box center [784, 389] width 1568 height 778
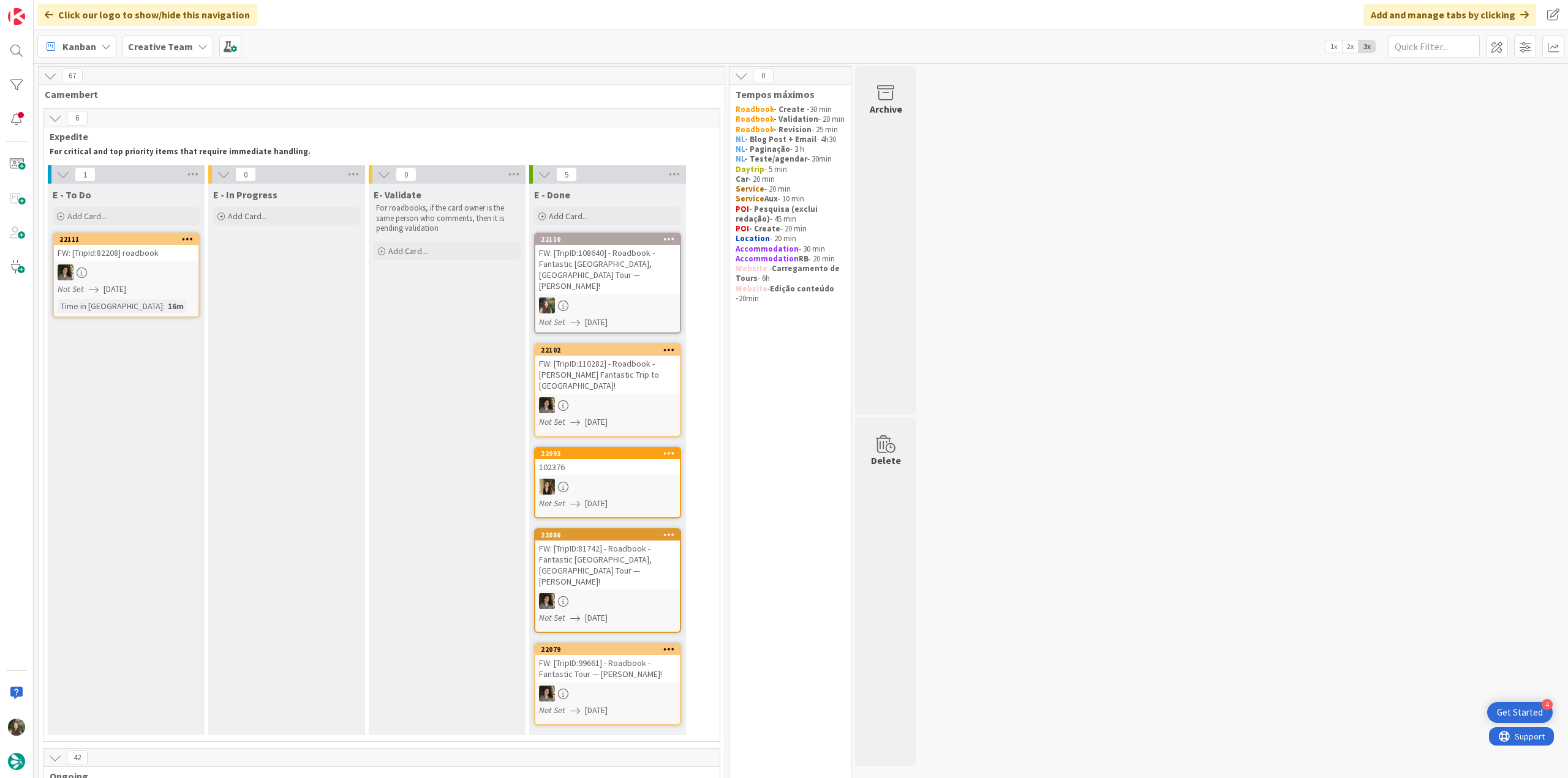
click at [640, 263] on div "FW: [TripID:108640] - Roadbook - Fantastic Portugal, Spain Tour — Alan!" at bounding box center [607, 269] width 145 height 49
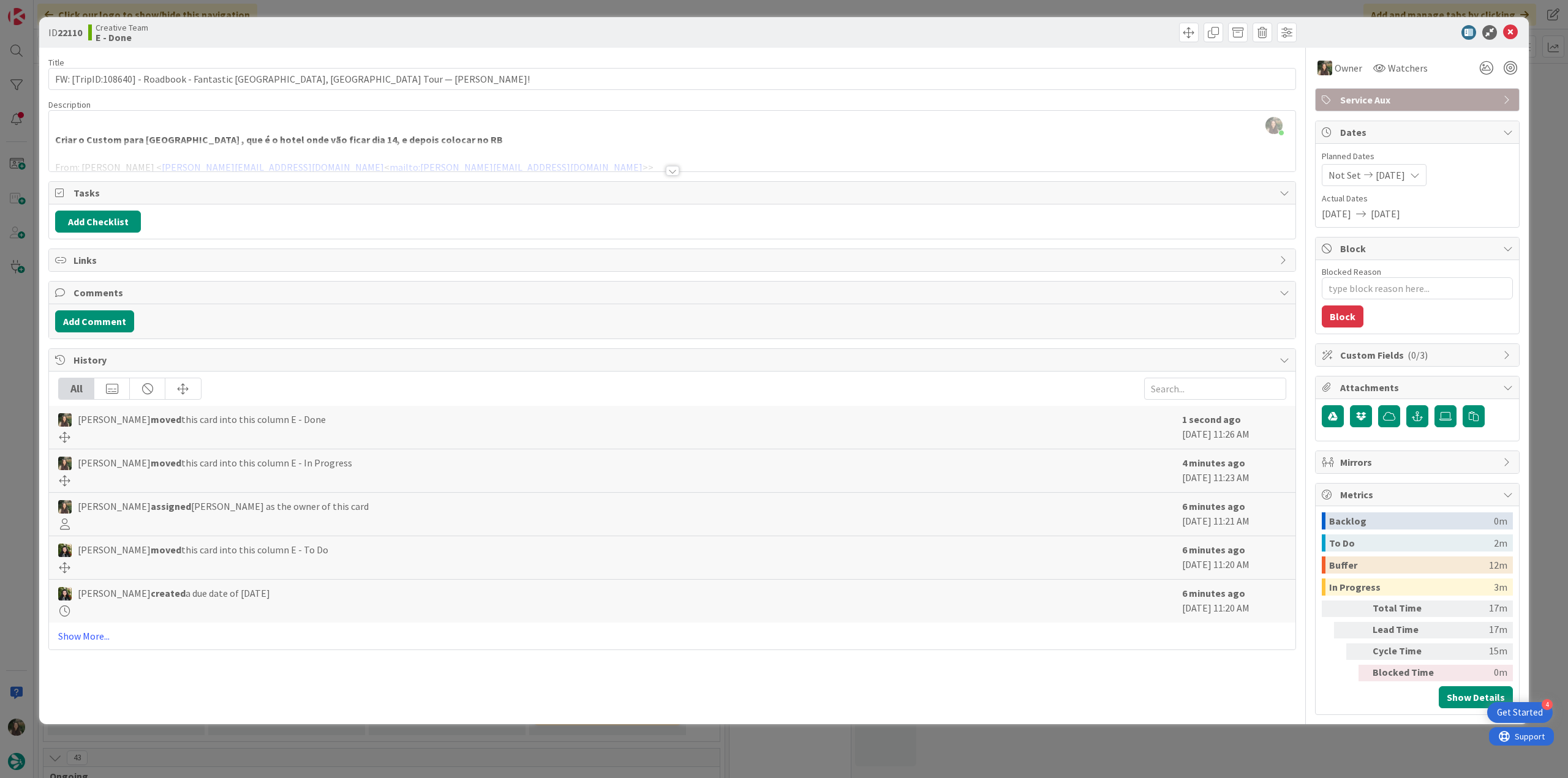
click at [1034, 742] on div "ID 22110 Creative Team E - Done Title 71 / 128 FW: [TripID:108640] - Roadbook -…" at bounding box center [784, 389] width 1568 height 778
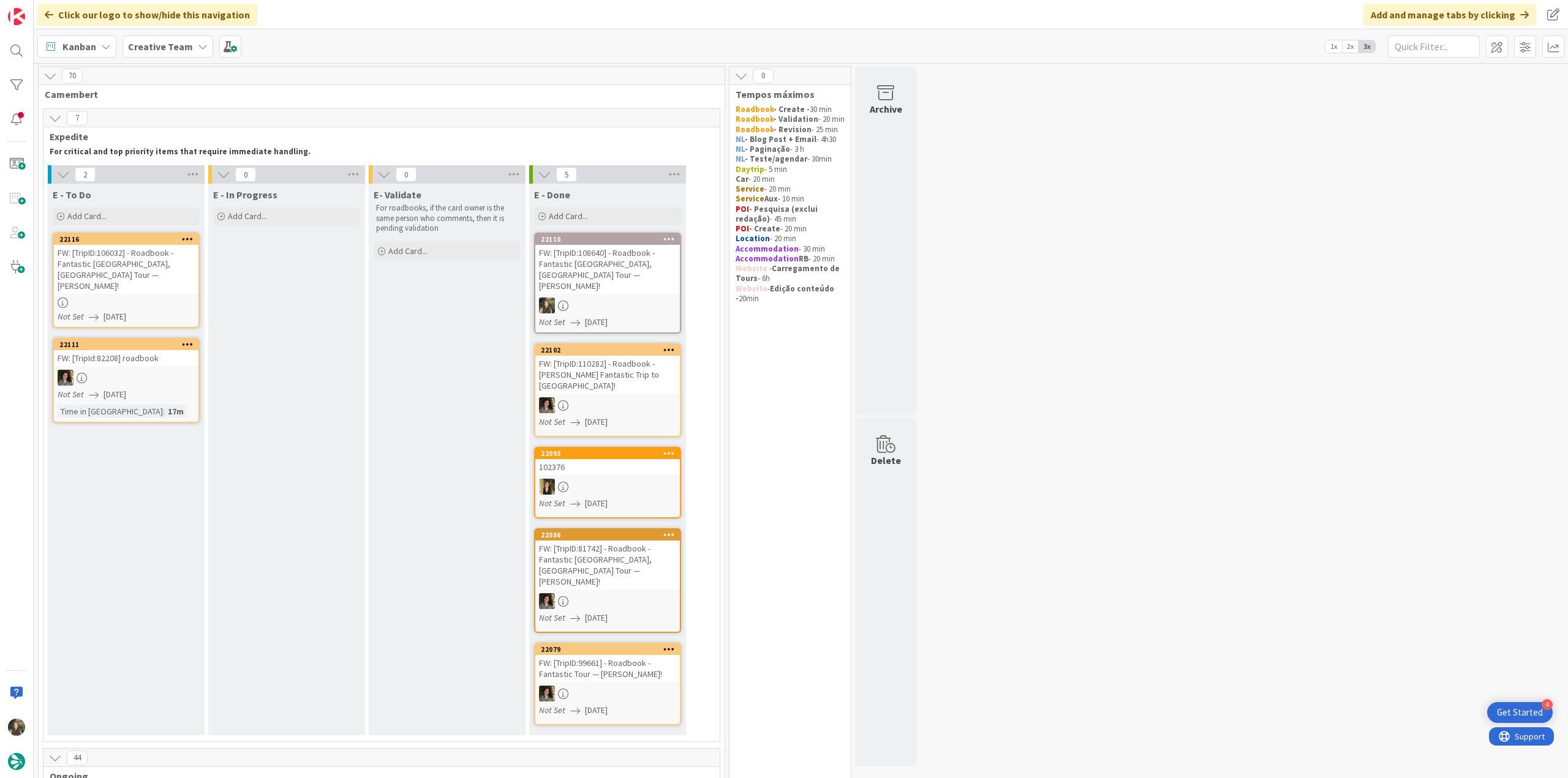
click at [129, 273] on div "FW: [TripID:106032] - Roadbook - Fantastic Portugal, Spain Tour — Sterling Roca…" at bounding box center [126, 269] width 145 height 49
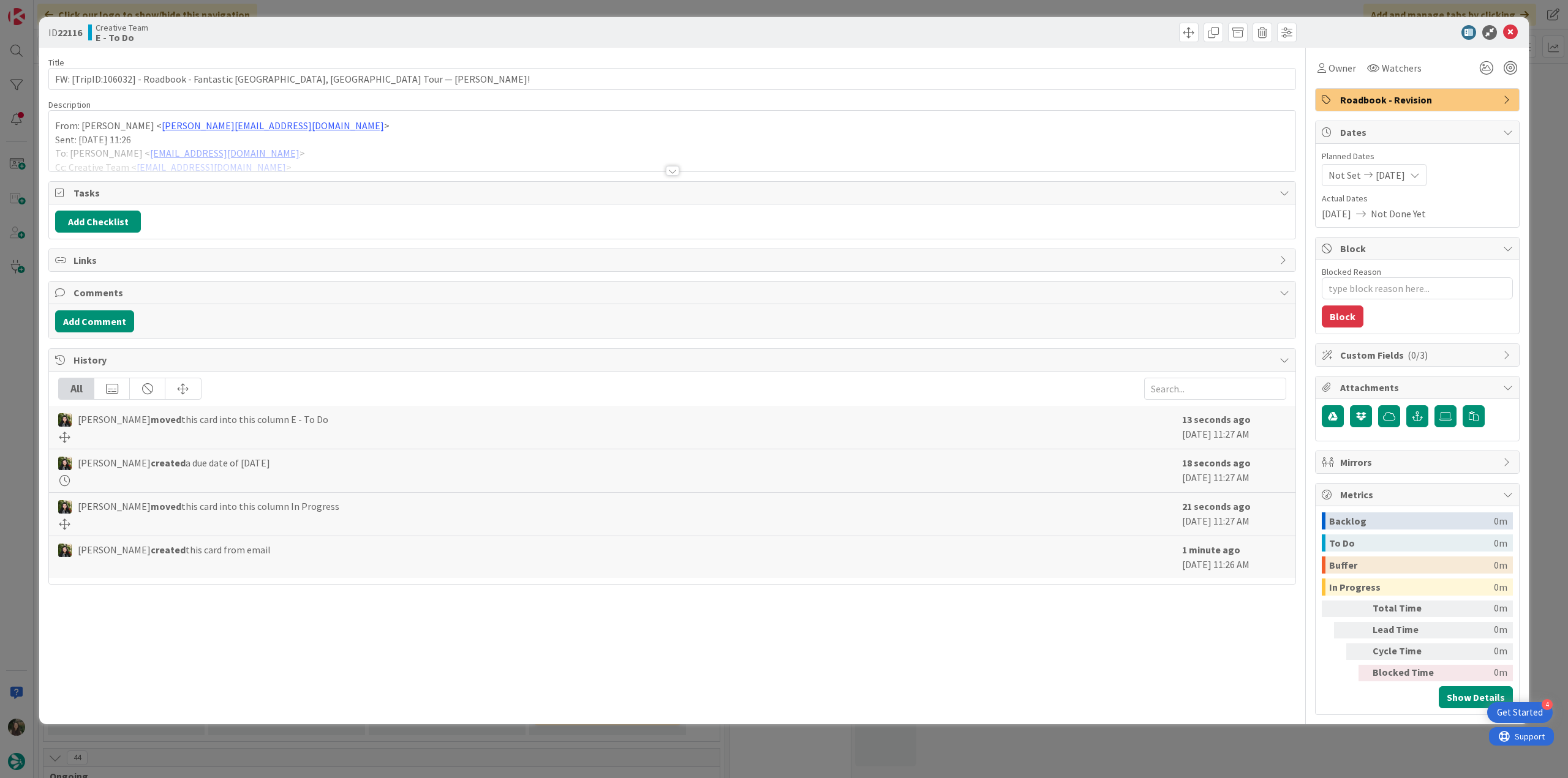
click at [343, 122] on div "From: Catarina Raio < Catarina.Raio@tourtailors.com > Sent: Monday, September 1…" at bounding box center [672, 141] width 1246 height 60
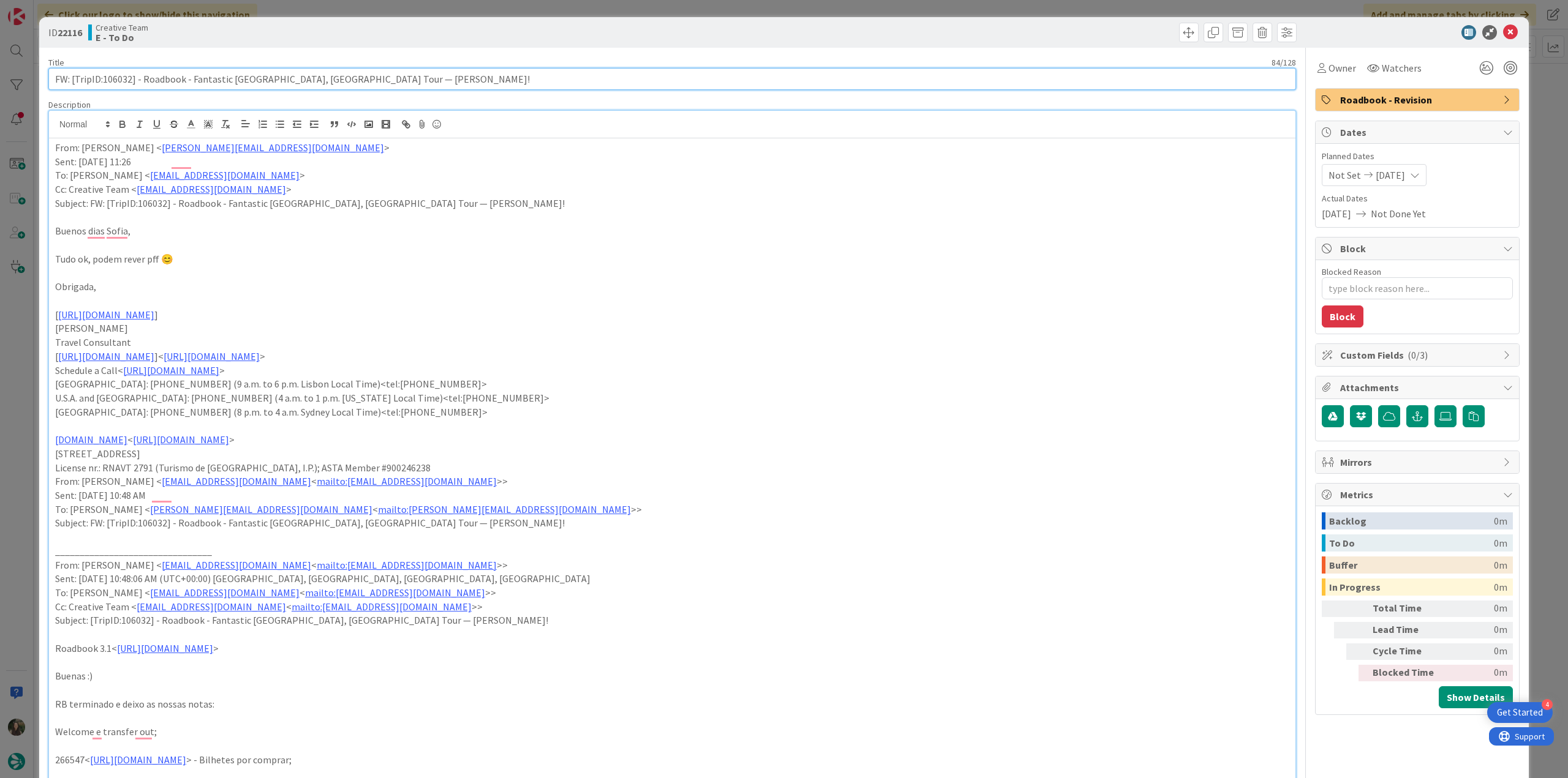
click at [125, 85] on input "FW: [TripID:106032] - Roadbook - Fantastic Portugal, Spain Tour — Sterling Roca…" at bounding box center [672, 79] width 1247 height 22
click at [1336, 70] on span "Owner" at bounding box center [1342, 68] width 28 height 15
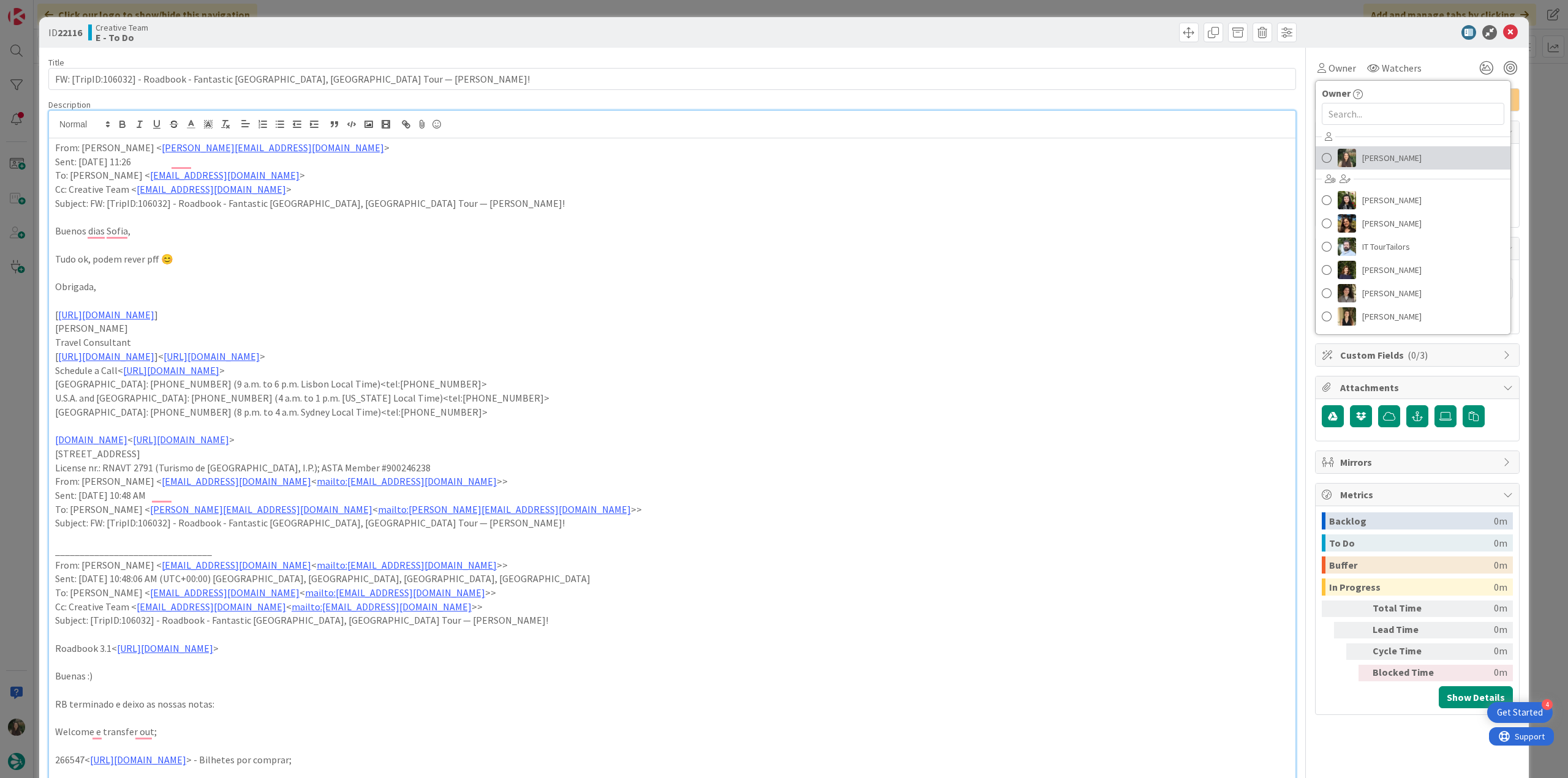
click at [1367, 150] on span "[PERSON_NAME]" at bounding box center [1391, 158] width 59 height 18
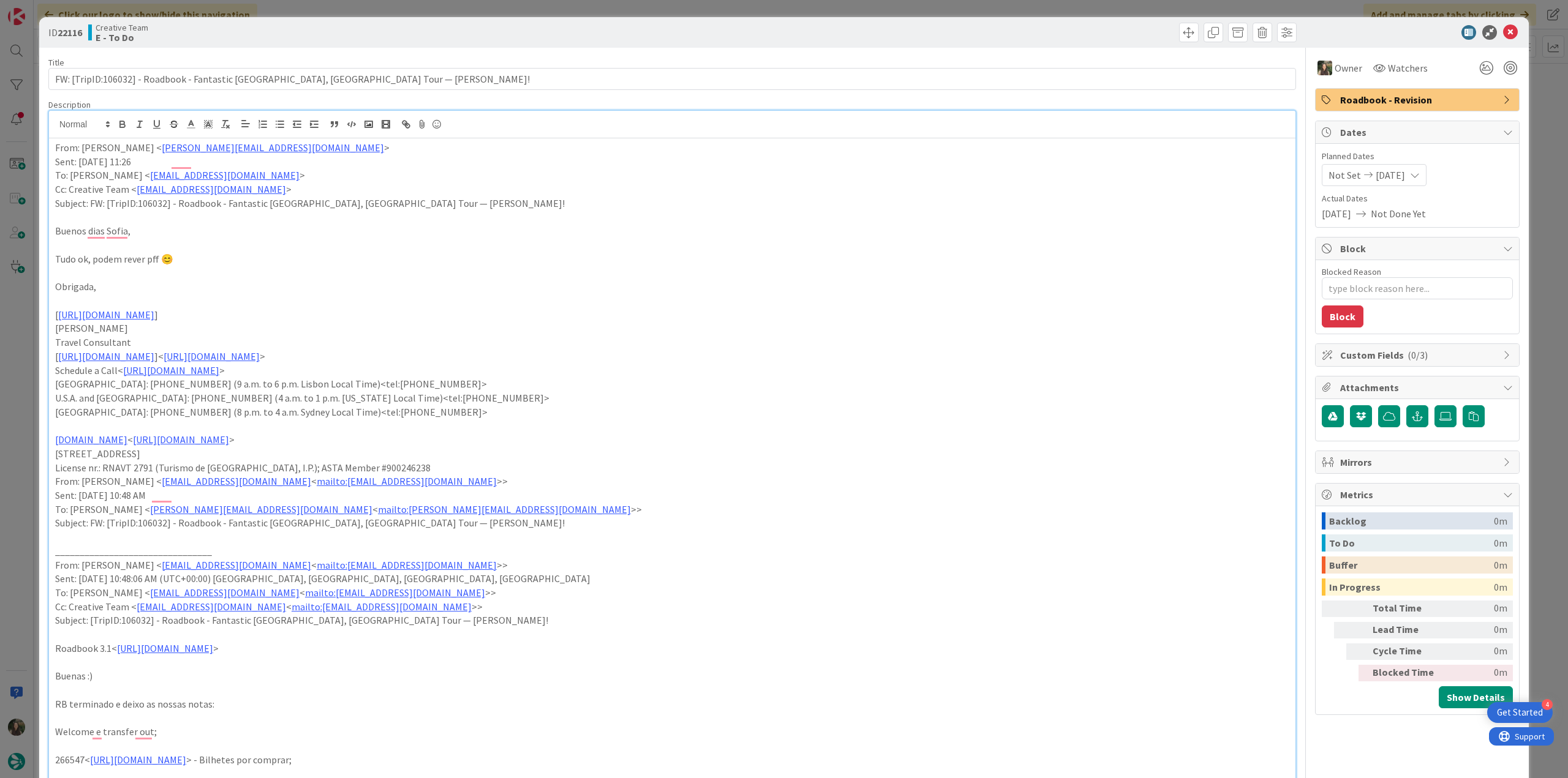
click at [1519, 111] on div "ID 22116 Creative Team E - To Do Title 84 / 128 FW: [TripID:106032] - Roadbook …" at bounding box center [784, 389] width 1568 height 778
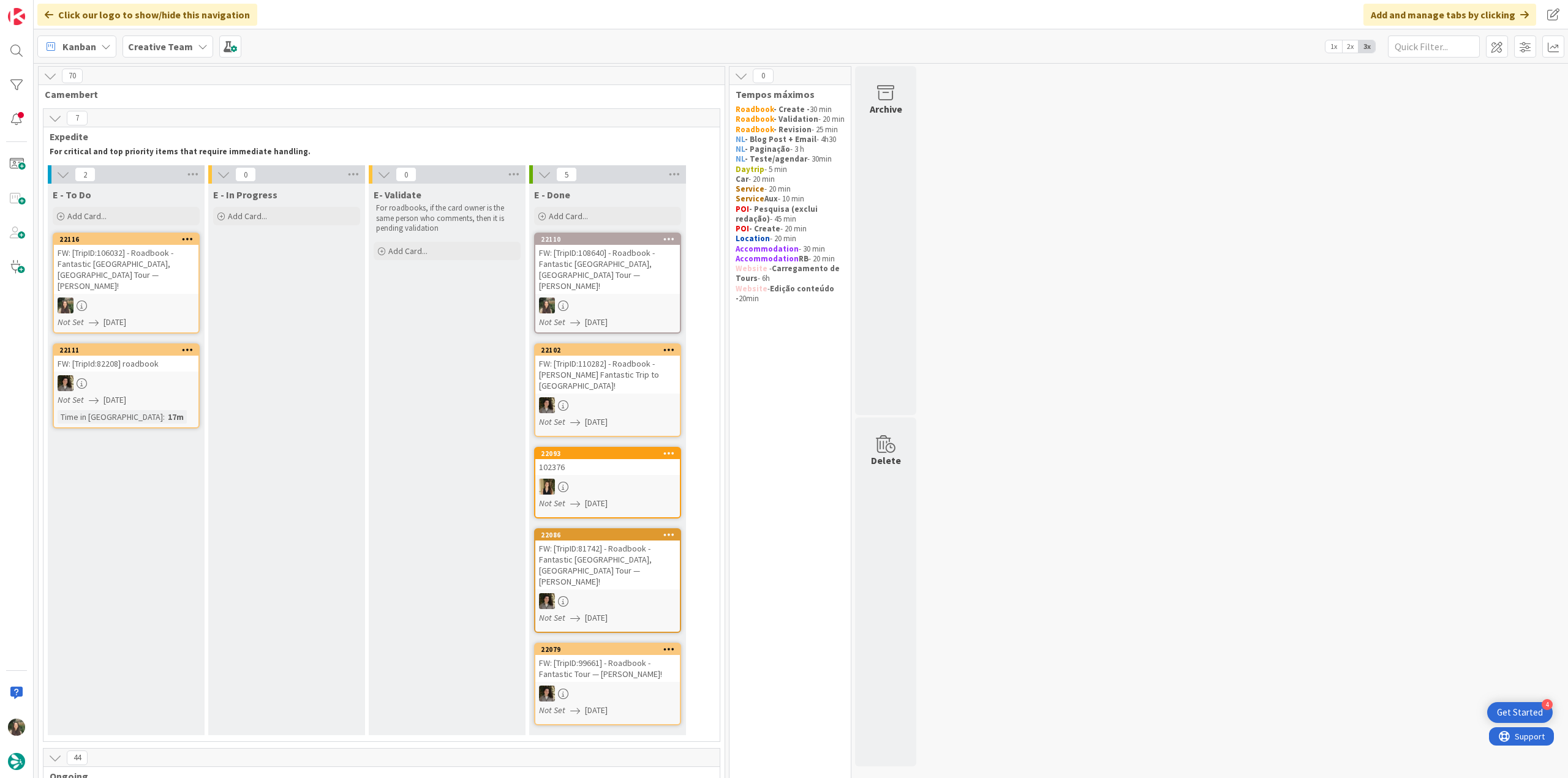
click at [173, 260] on div "FW: [TripID:106032] - Roadbook - Fantastic Portugal, Spain Tour — Sterling Roca…" at bounding box center [126, 269] width 145 height 49
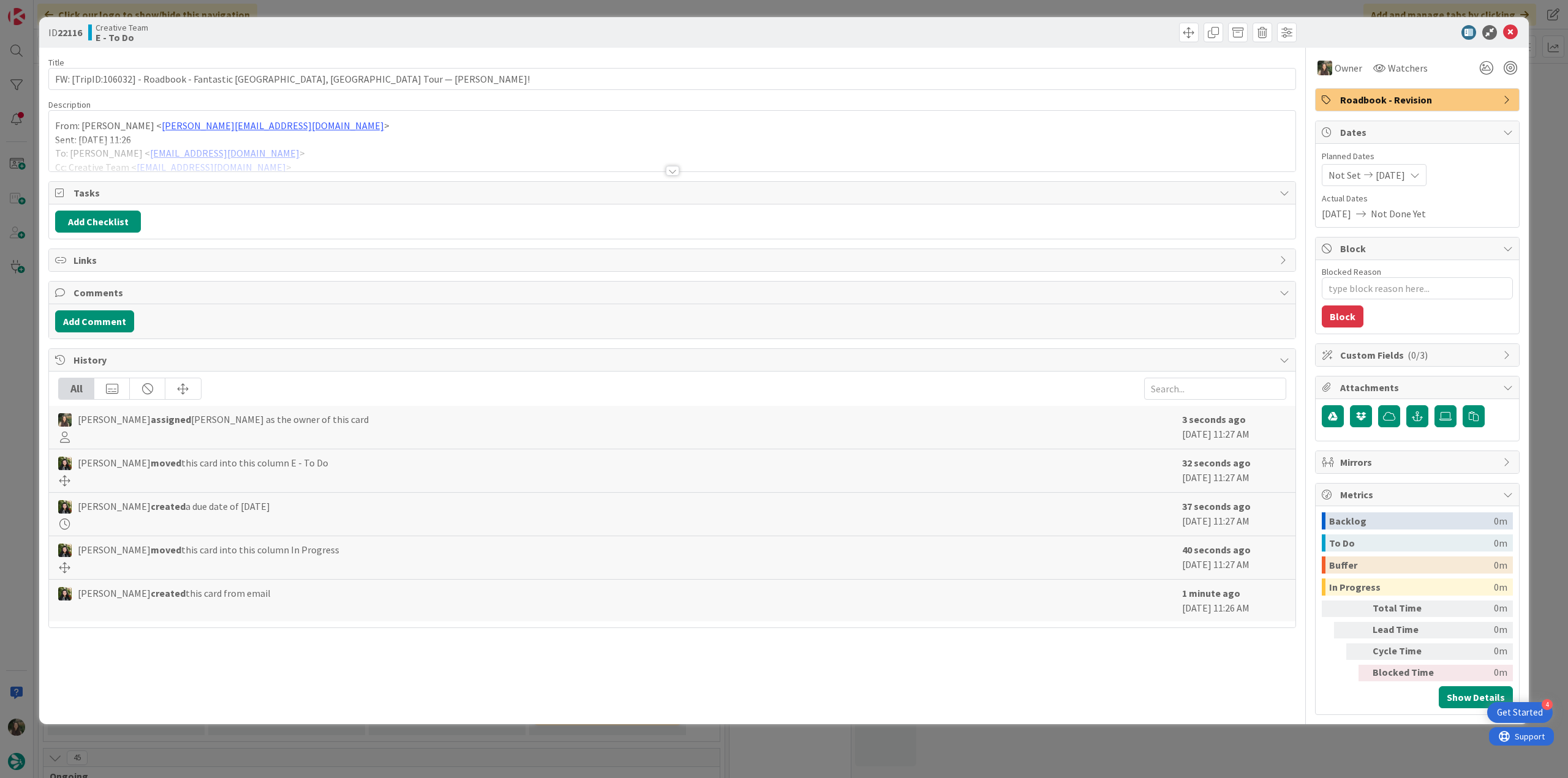
click at [377, 147] on div at bounding box center [672, 155] width 1246 height 31
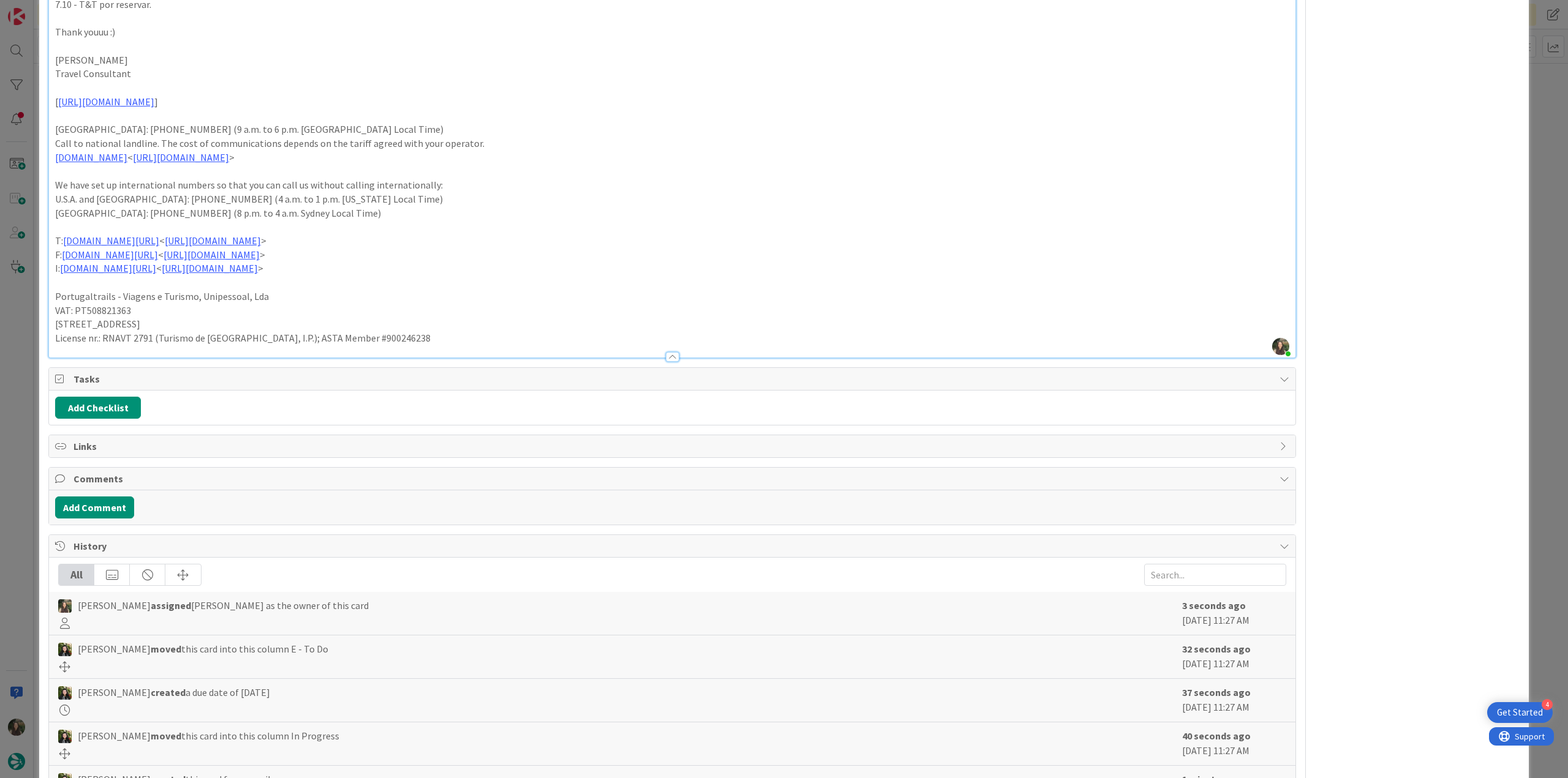
scroll to position [951, 0]
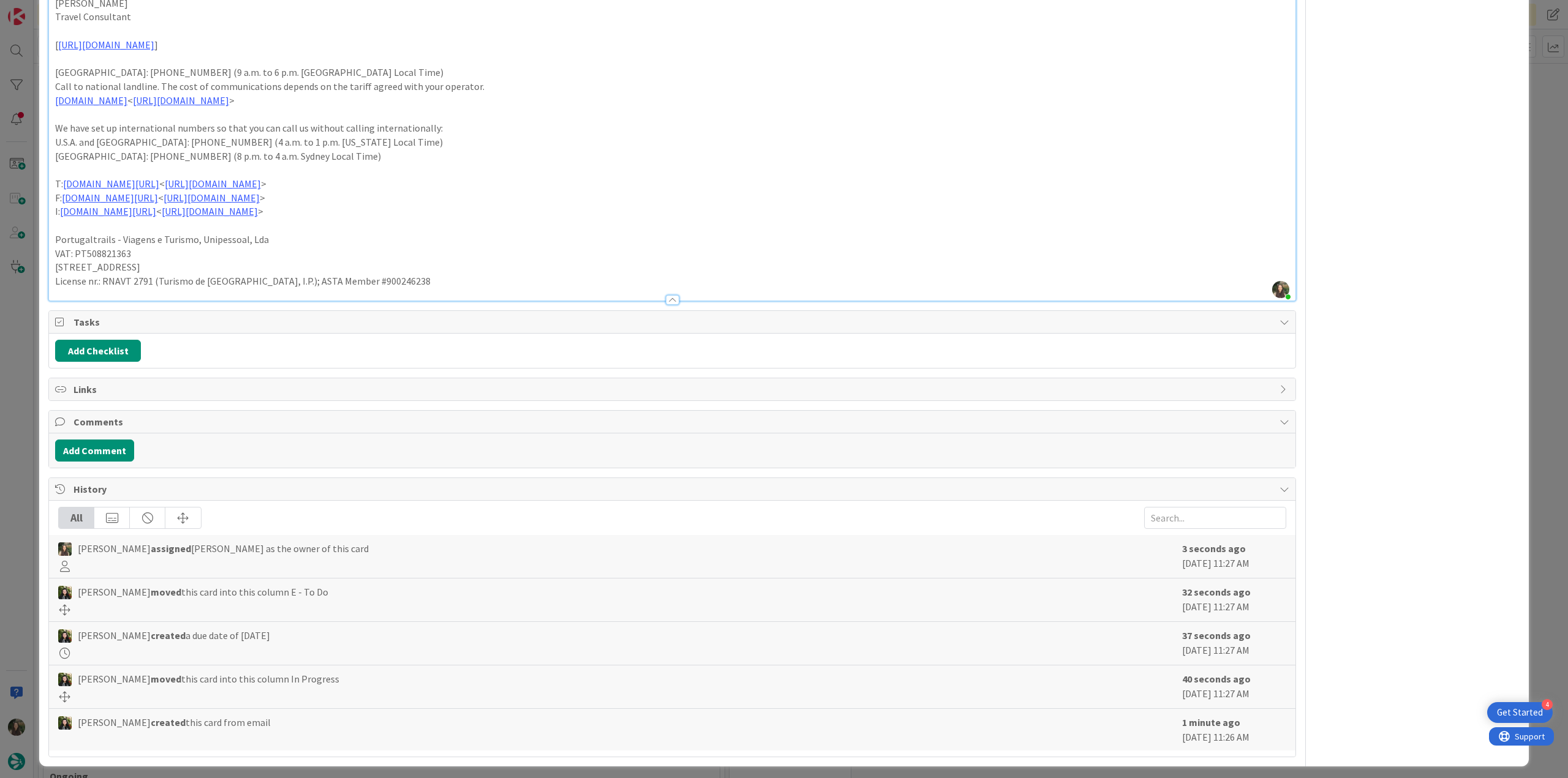
click at [27, 415] on div "ID 22116 Creative Team E - To Do Title 84 / 128 FW: [TripID:106032] - Roadbook …" at bounding box center [784, 389] width 1568 height 778
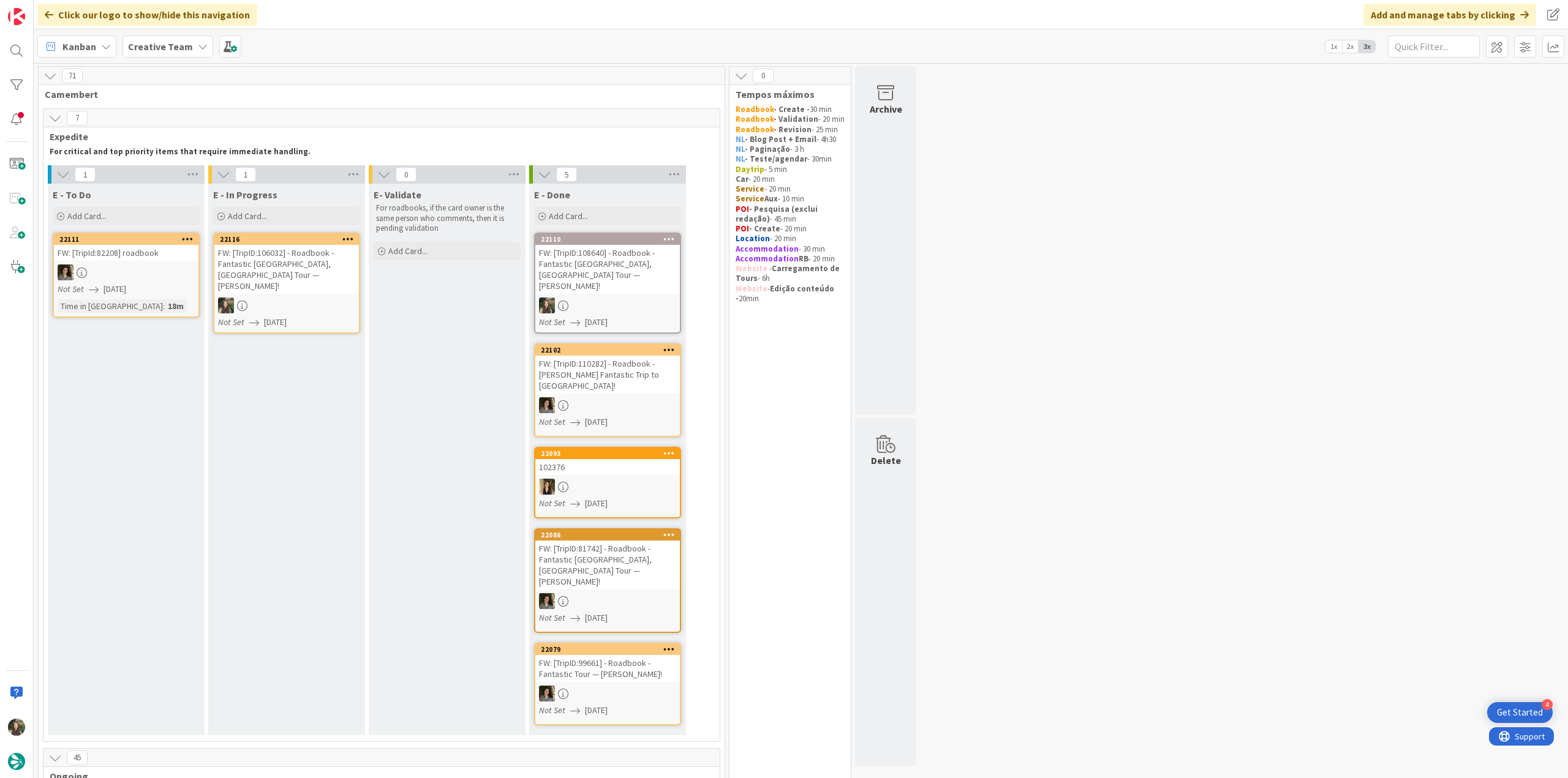
click at [315, 282] on link "22116 FW: [TripID:106032] - Roadbook - Fantastic Portugal, Spain Tour — Sterlin…" at bounding box center [286, 283] width 147 height 101
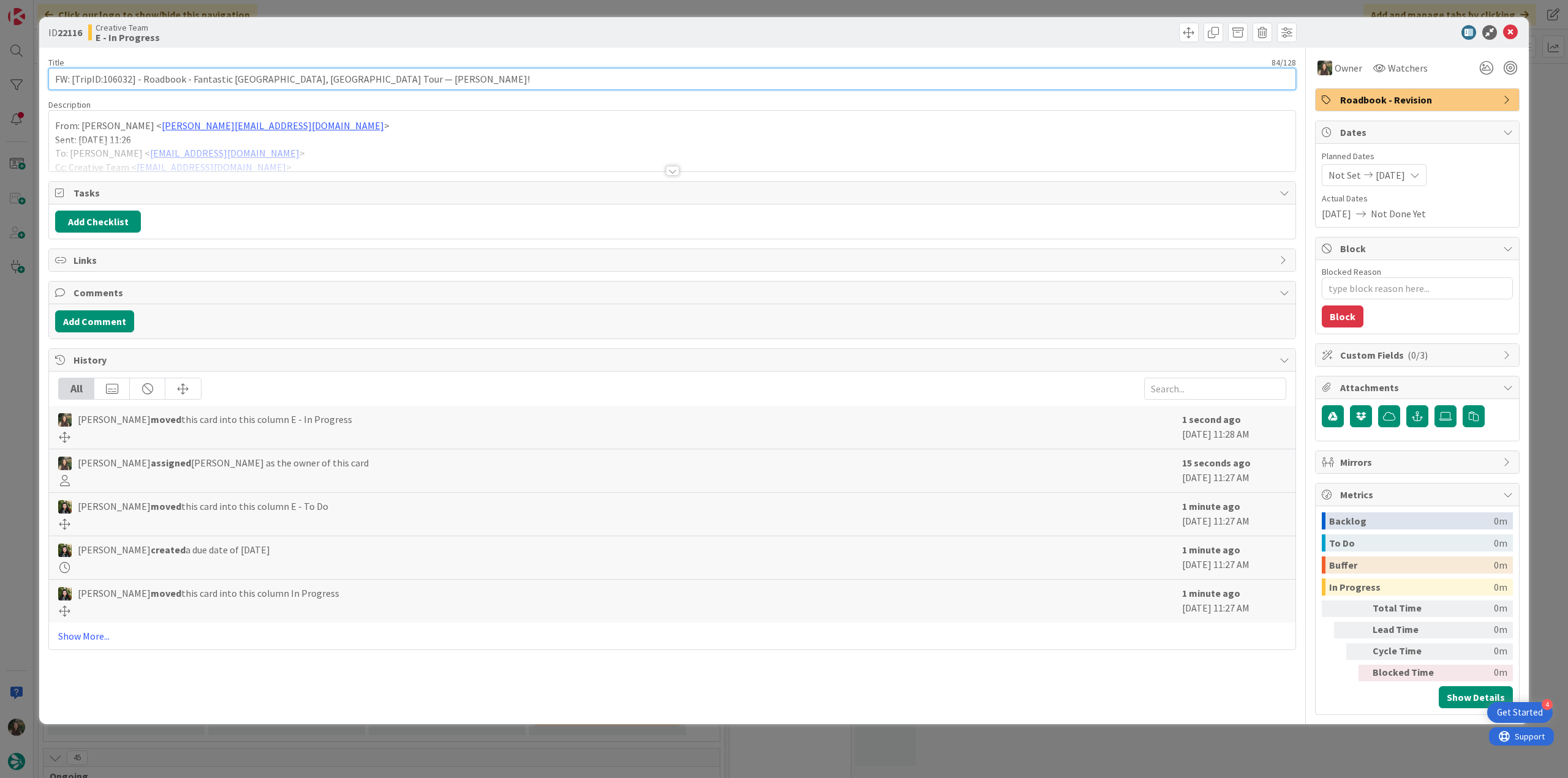
click at [117, 80] on input "FW: [TripID:106032] - Roadbook - Fantastic Portugal, Spain Tour — Sterling Roca…" at bounding box center [672, 79] width 1247 height 22
click at [25, 336] on div "ID 22116 Creative Team E - In Progress Title 84 / 128 FW: [TripID:106032] - Roa…" at bounding box center [784, 389] width 1568 height 778
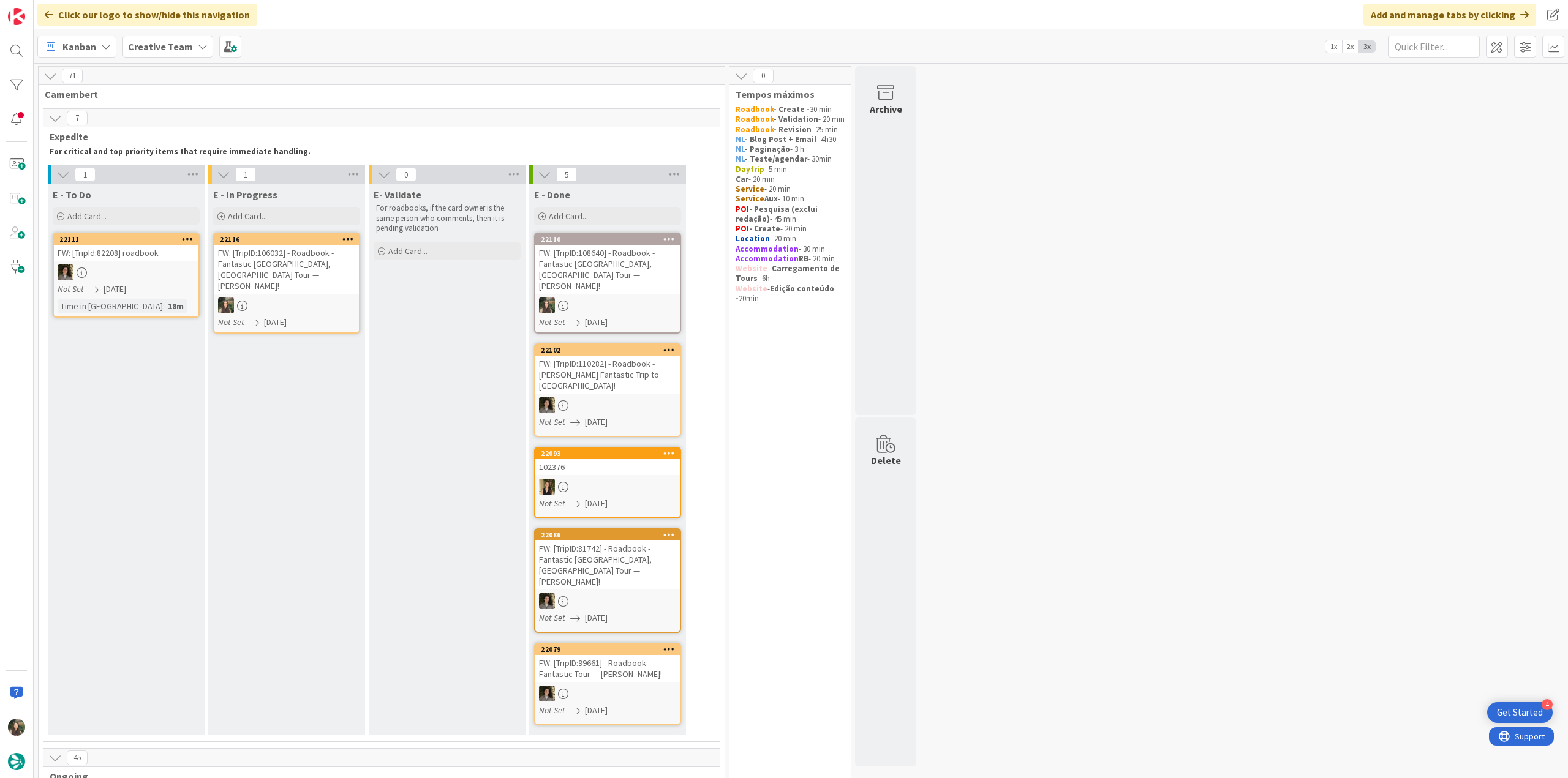
click at [317, 297] on div at bounding box center [286, 305] width 145 height 16
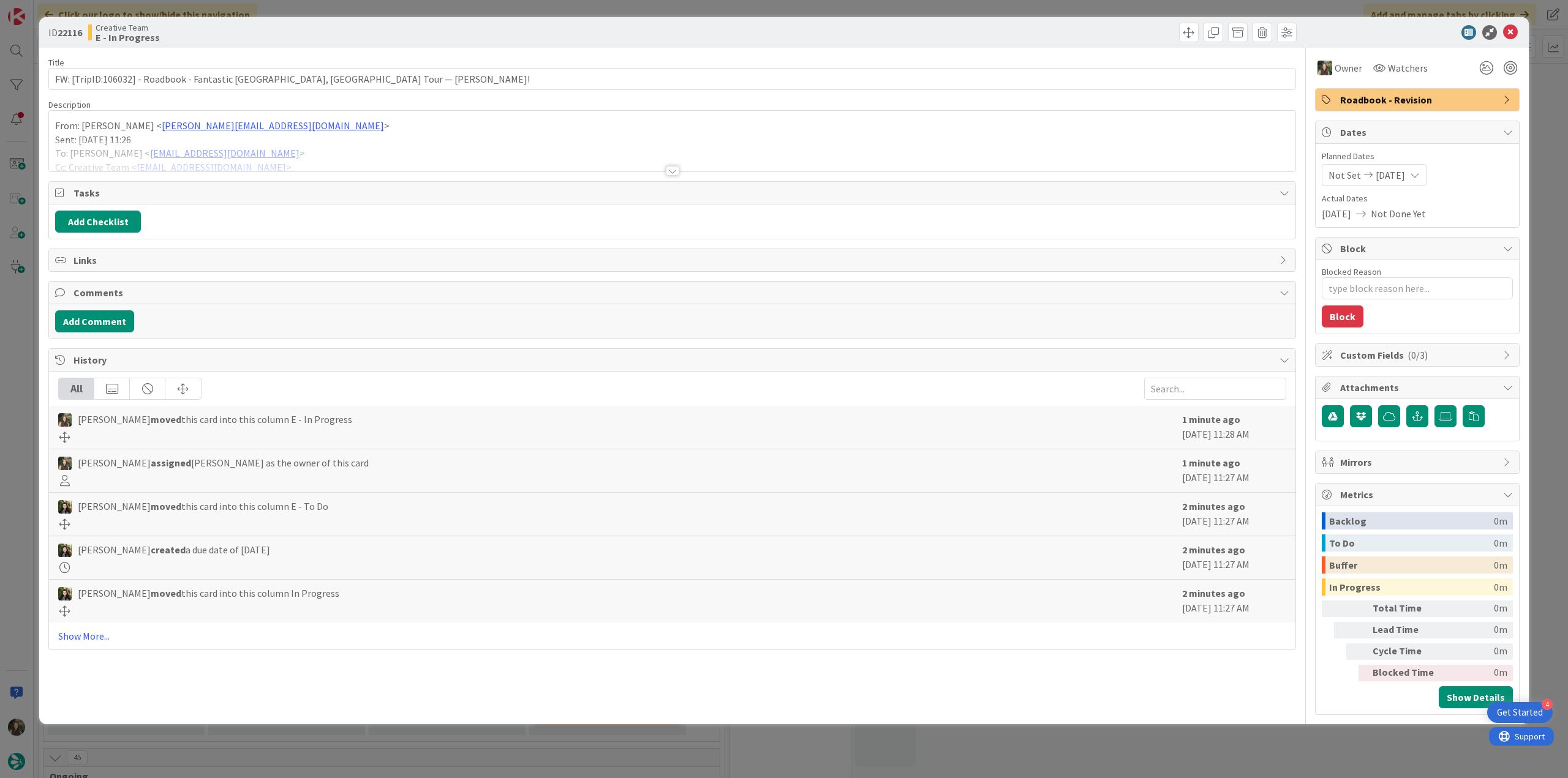
click at [371, 137] on p "Sent: [DATE] 11:26" at bounding box center [672, 140] width 1234 height 14
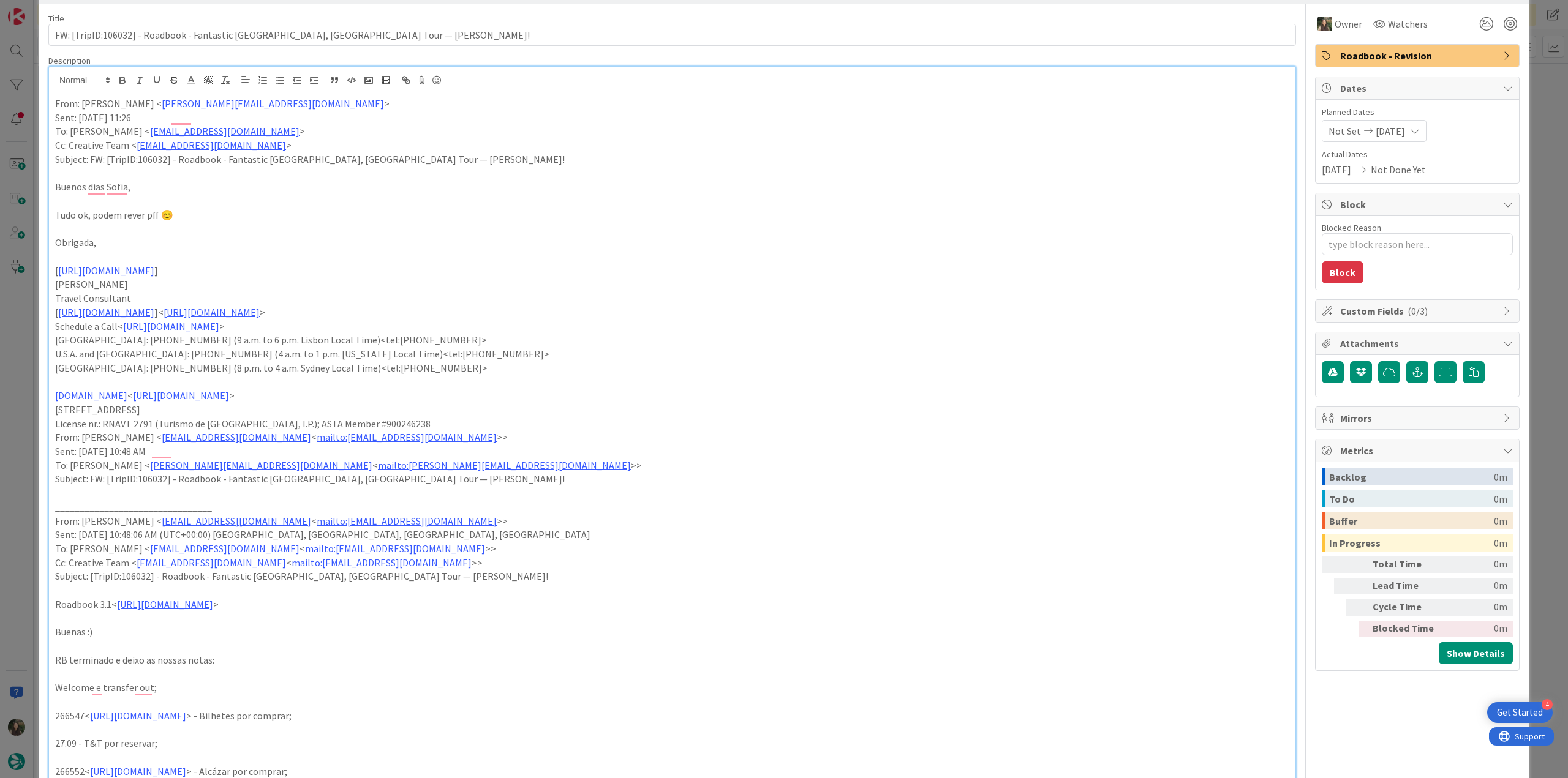
scroll to position [61, 0]
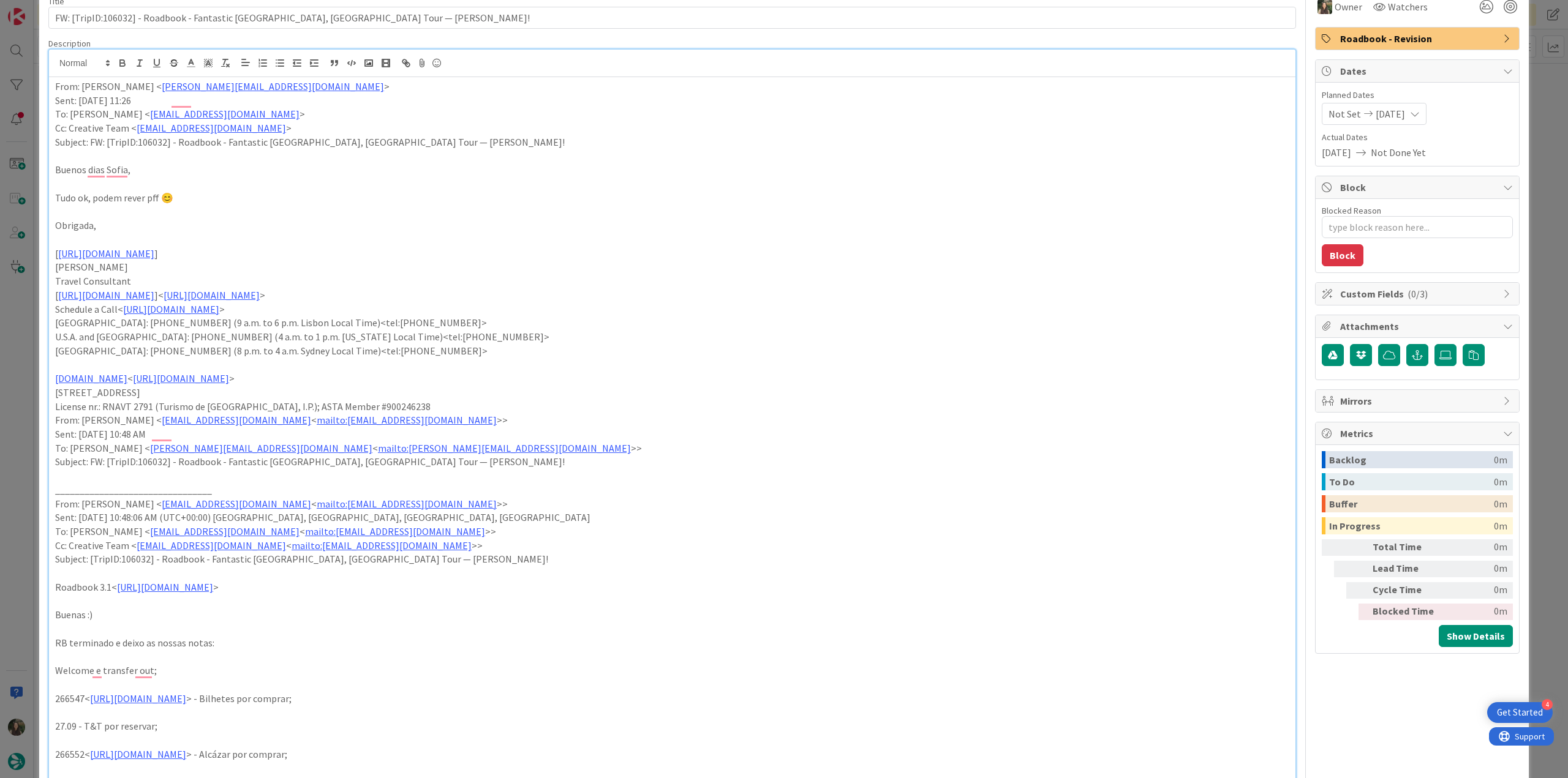
click at [30, 423] on div "ID 22116 Creative Team E - In Progress Title 84 / 128 FW: [TripID:106032] - Roa…" at bounding box center [784, 389] width 1568 height 778
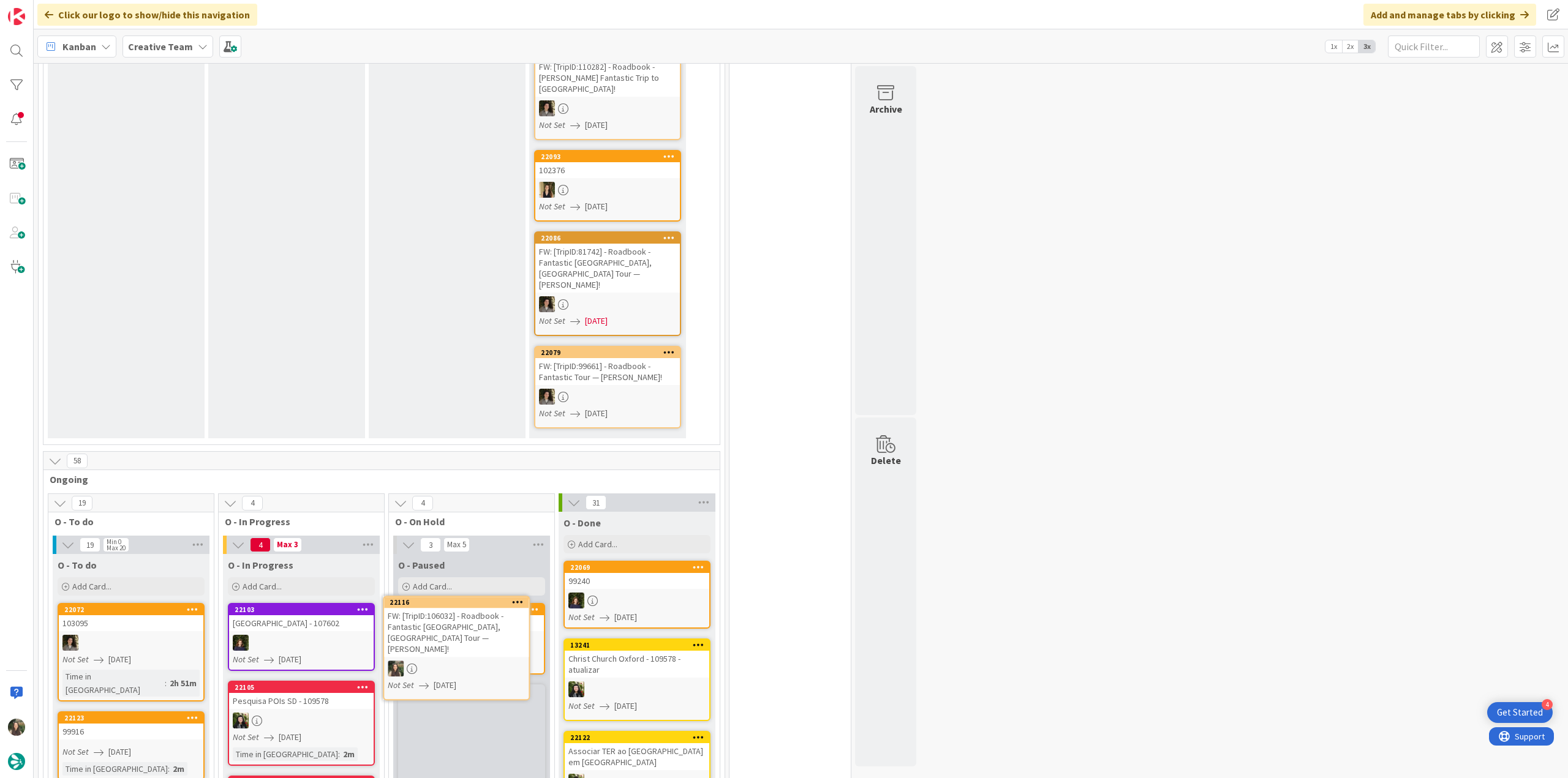
scroll to position [402, 0]
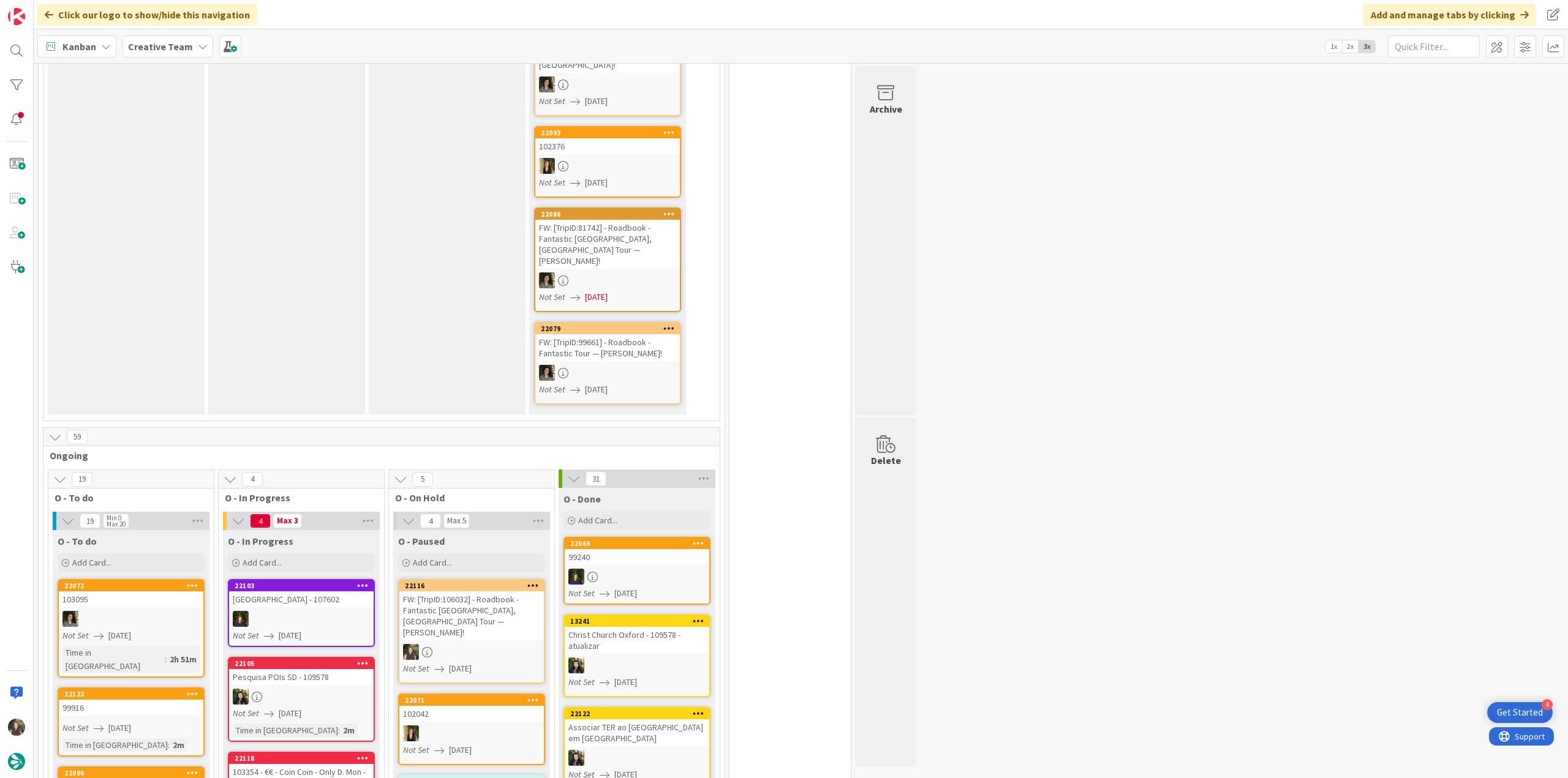
click at [491, 591] on div "FW: [TripID:106032] - Roadbook - Fantastic [GEOGRAPHIC_DATA], [GEOGRAPHIC_DATA]…" at bounding box center [472, 616] width 145 height 49
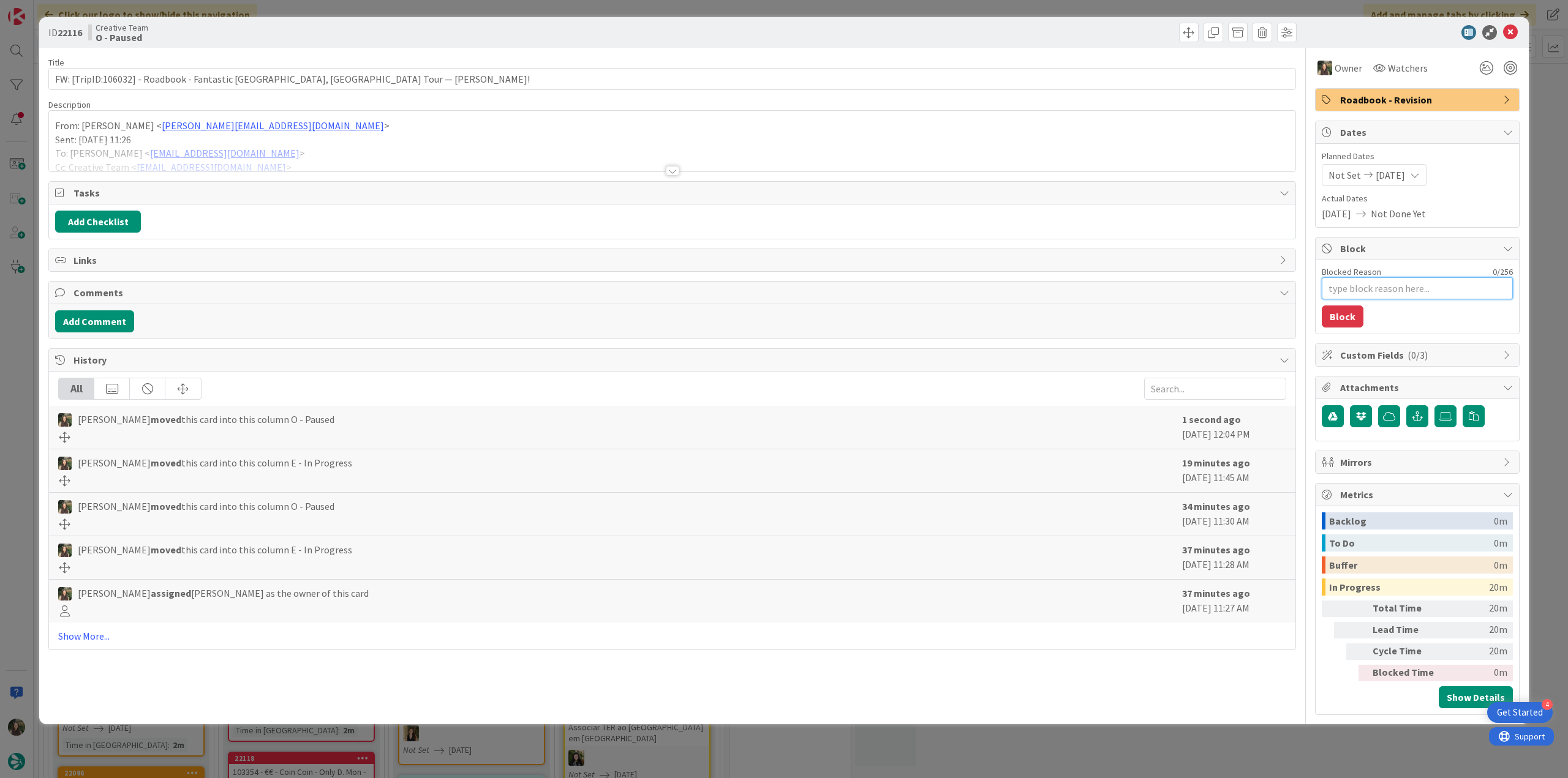
click at [1363, 287] on textarea "Blocked Reason" at bounding box center [1417, 288] width 191 height 22
type textarea "x"
type textarea "a"
type textarea "x"
type textarea "agu"
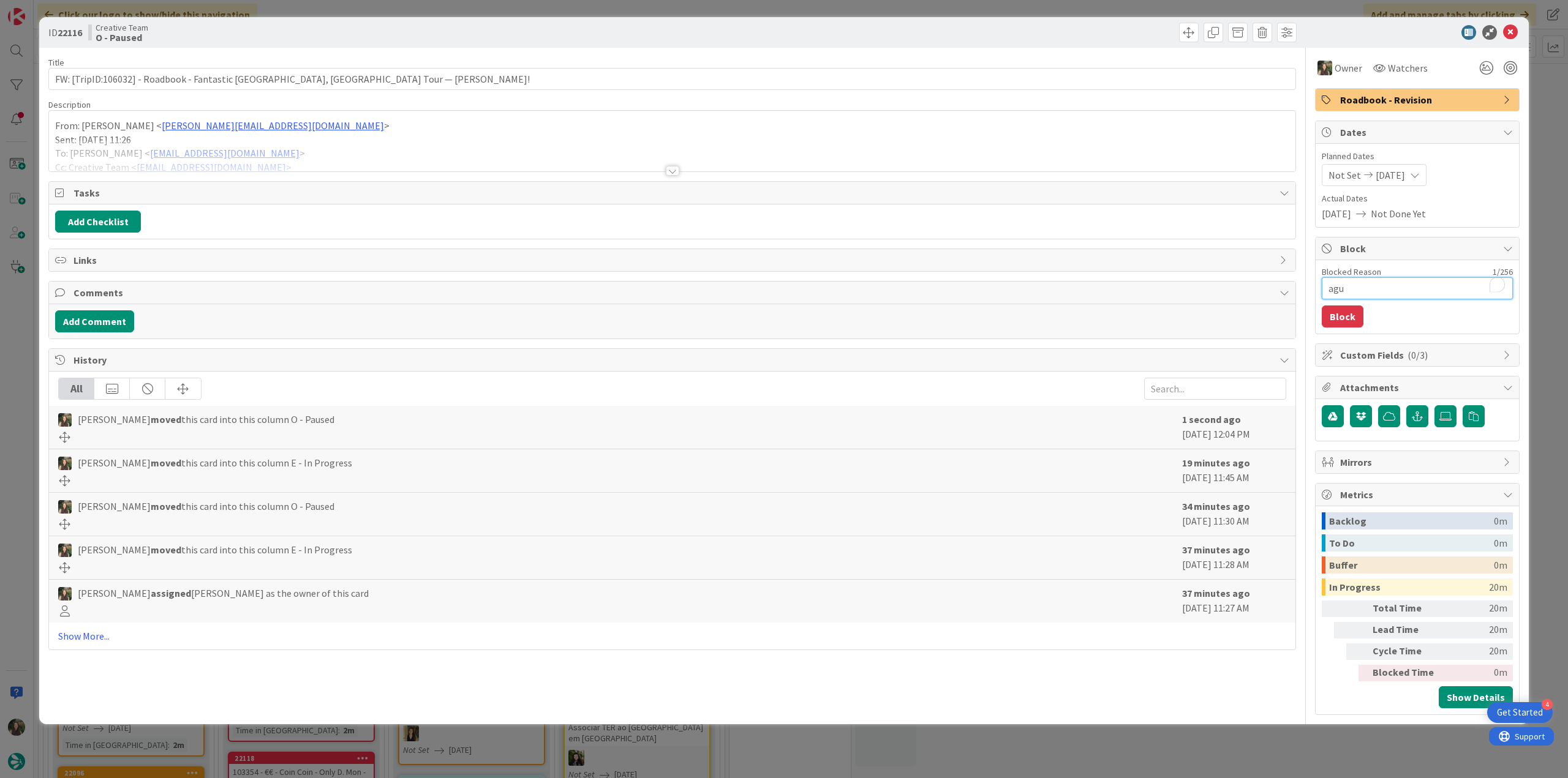
type textarea "x"
type textarea "agui"
type textarea "x"
type textarea "agu"
type textarea "x"
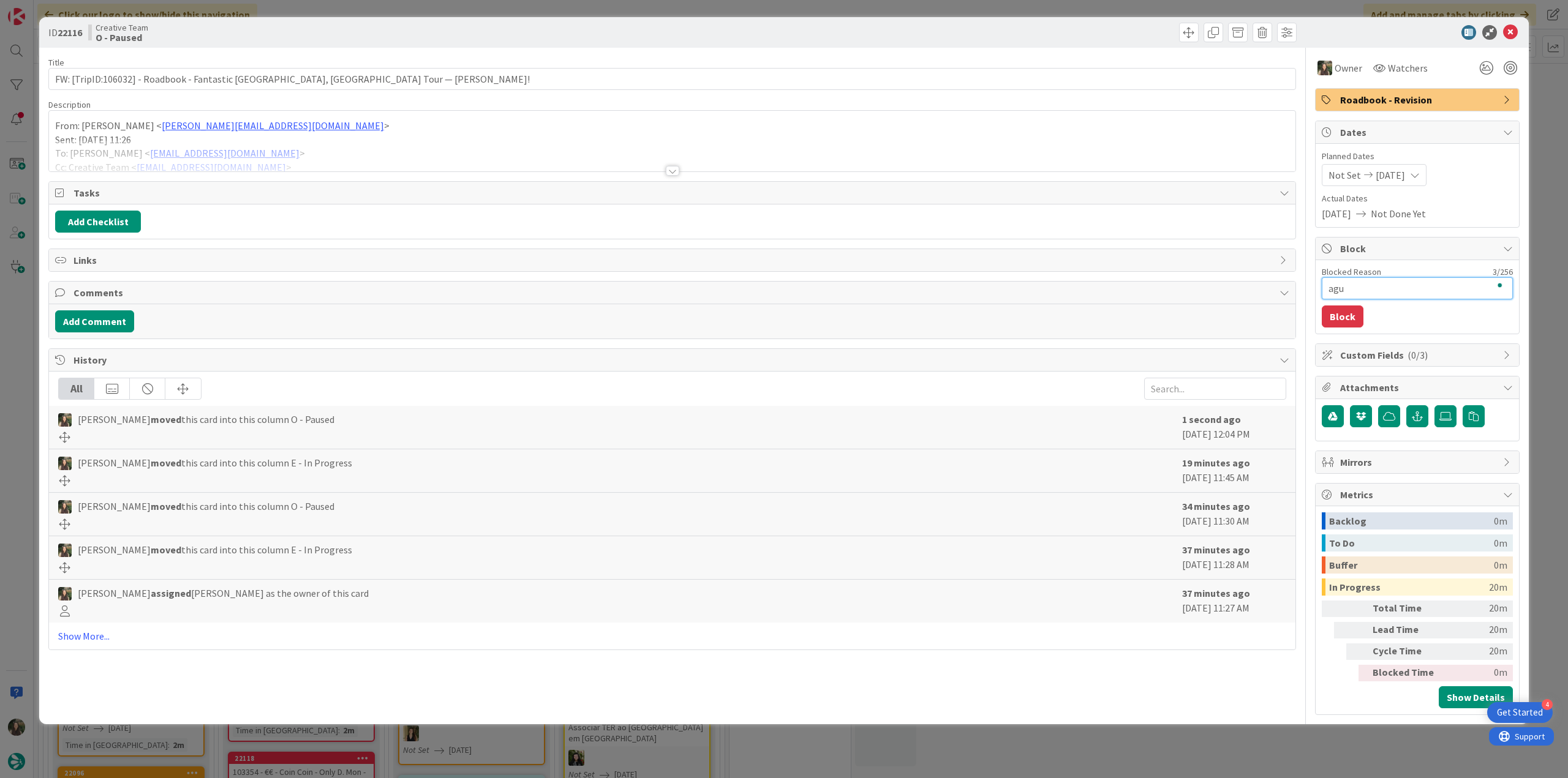
type textarea "agua"
type textarea "x"
type textarea "aguar"
type textarea "x"
type textarea "aguard"
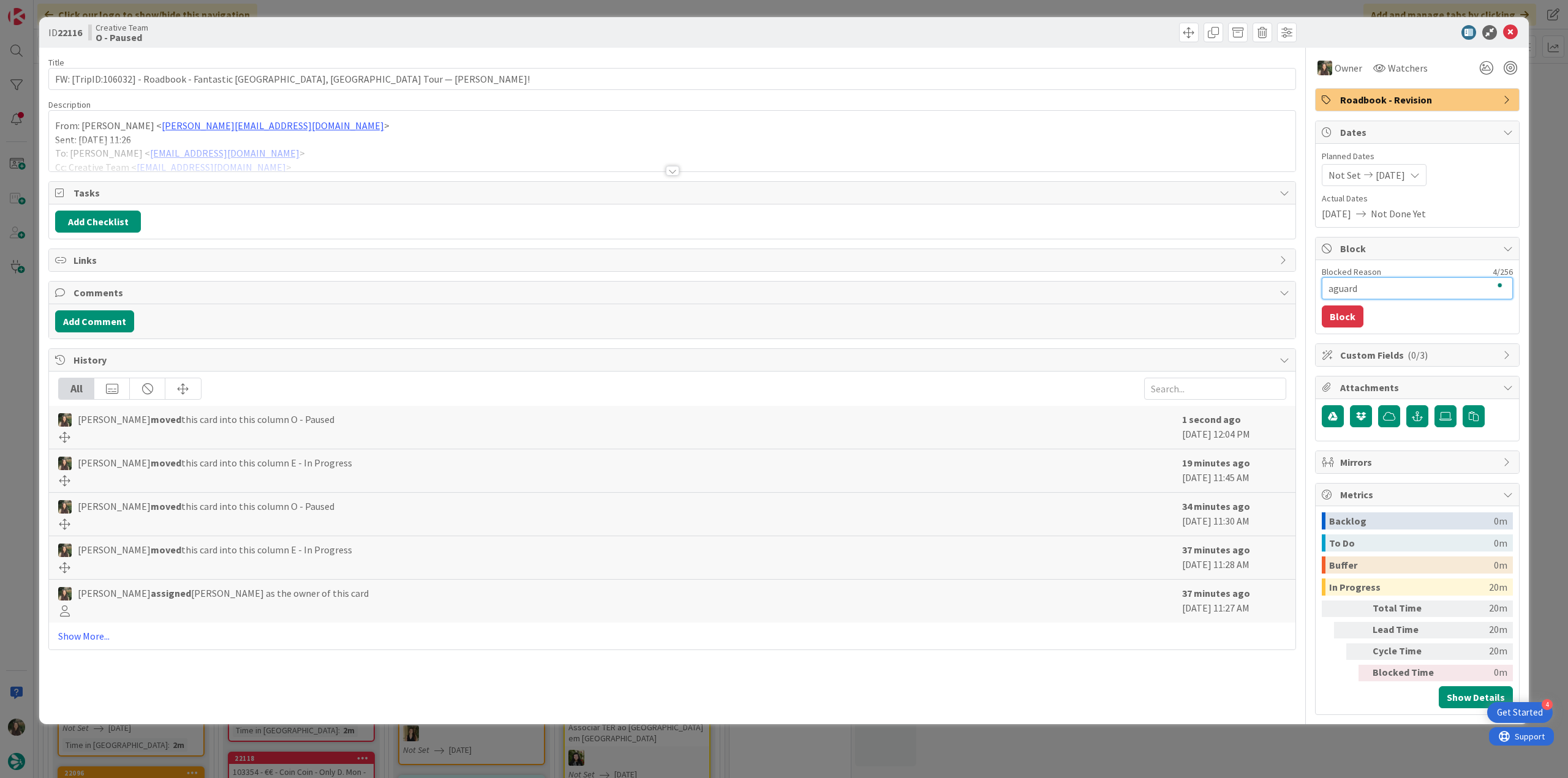
type textarea "x"
type textarea "aguarda"
type textarea "x"
type textarea "aguarda"
type textarea "x"
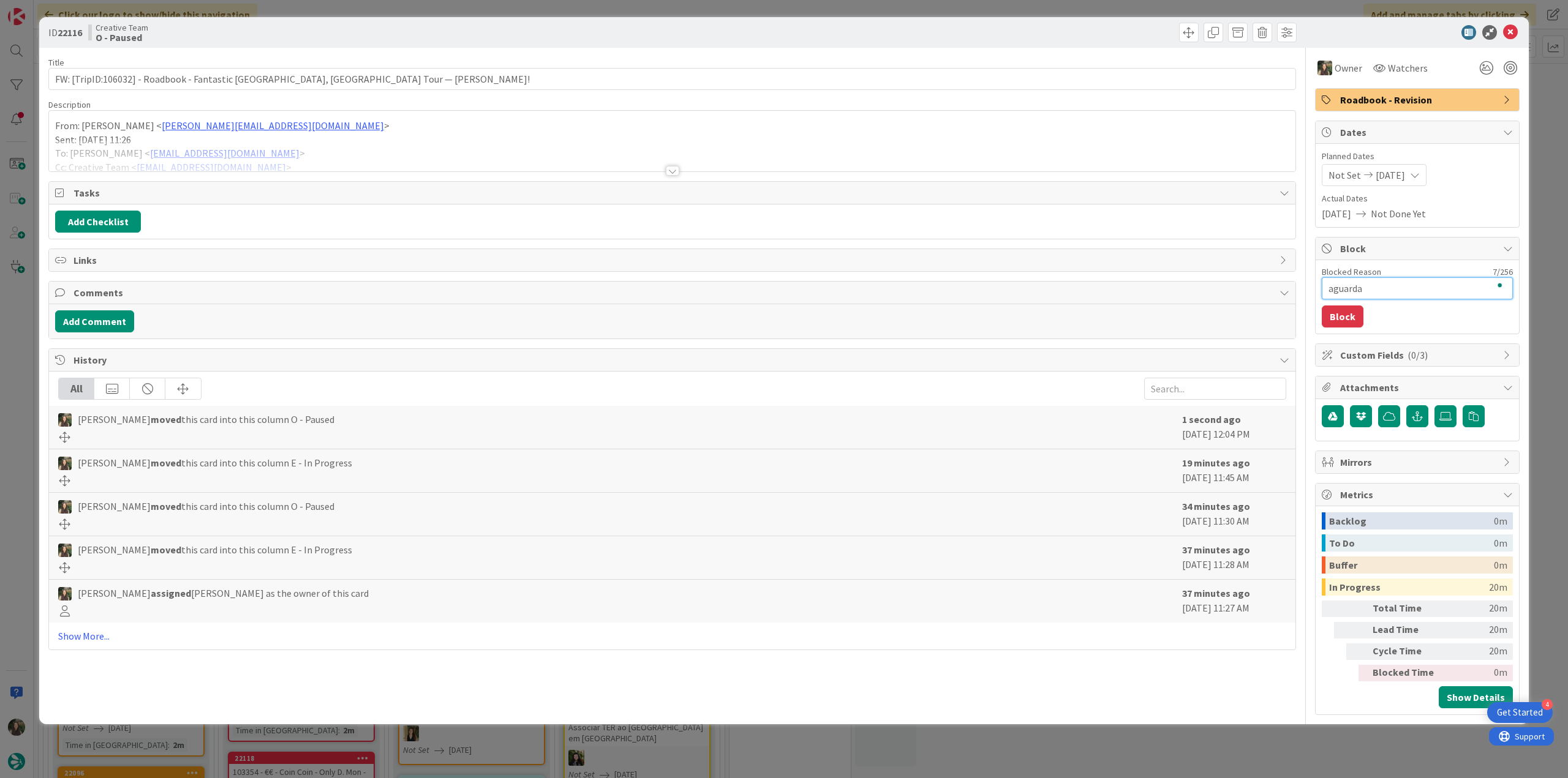
type textarea "aguarda s"
type textarea "x"
type textarea "aguarda se"
type textarea "x"
type textarea "aguarda ser"
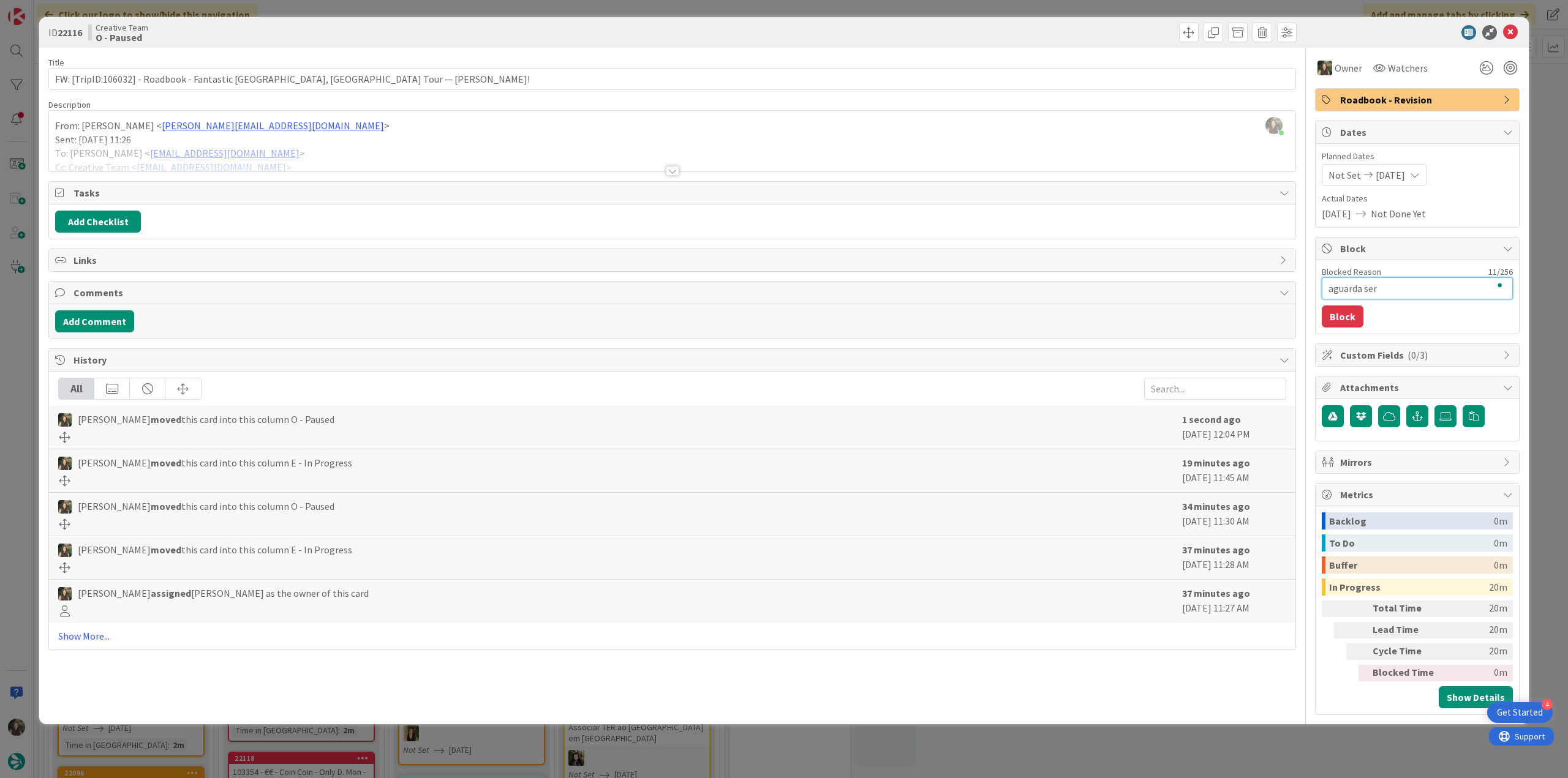
type textarea "x"
type textarea "aguarda serv"
click at [1353, 313] on button "Block" at bounding box center [1343, 317] width 42 height 22
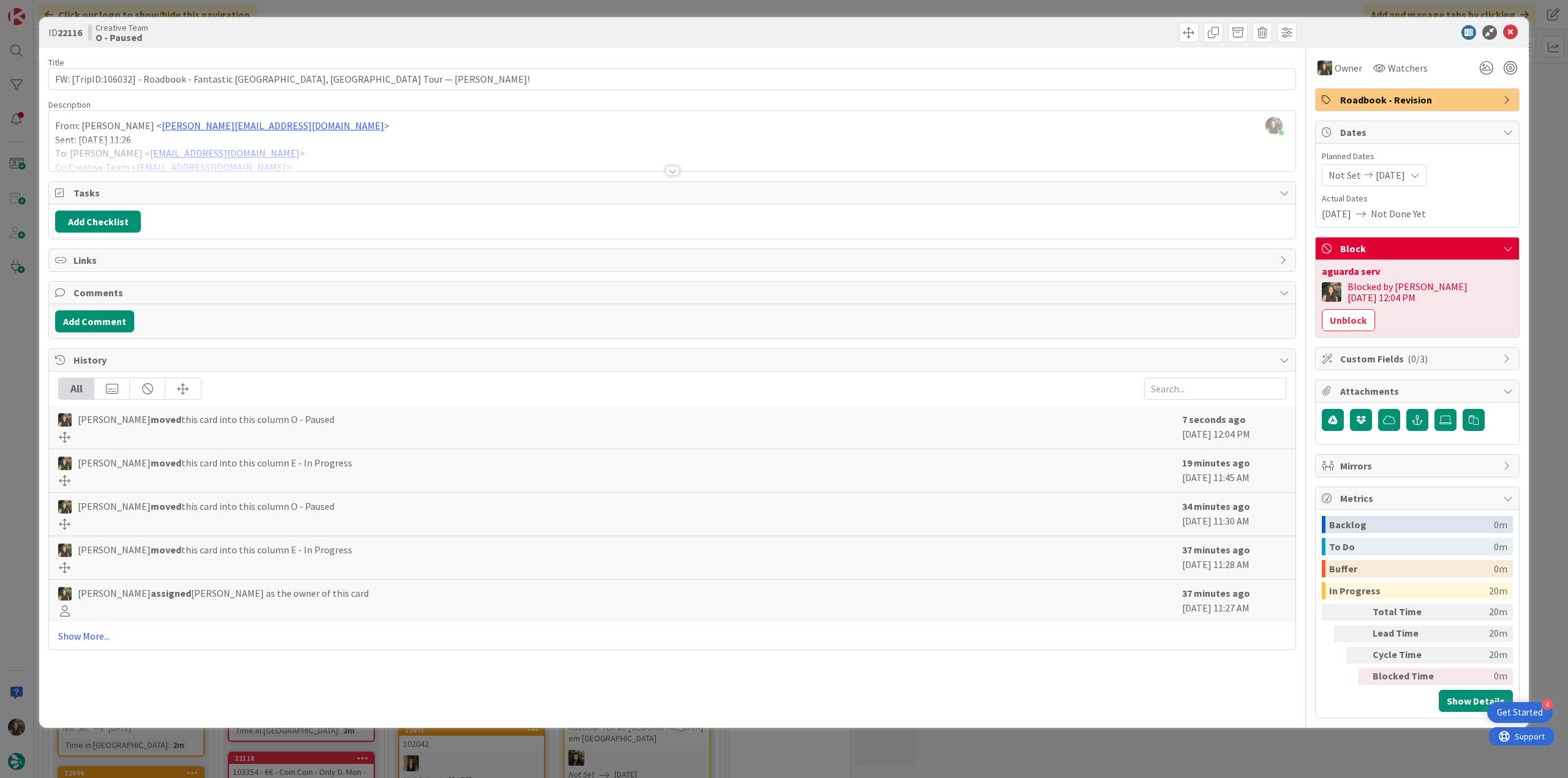
click at [1545, 240] on div "ID 22116 Creative Team O - Paused Title 84 / 128 FW: [TripID:106032] - Roadbook…" at bounding box center [784, 389] width 1568 height 778
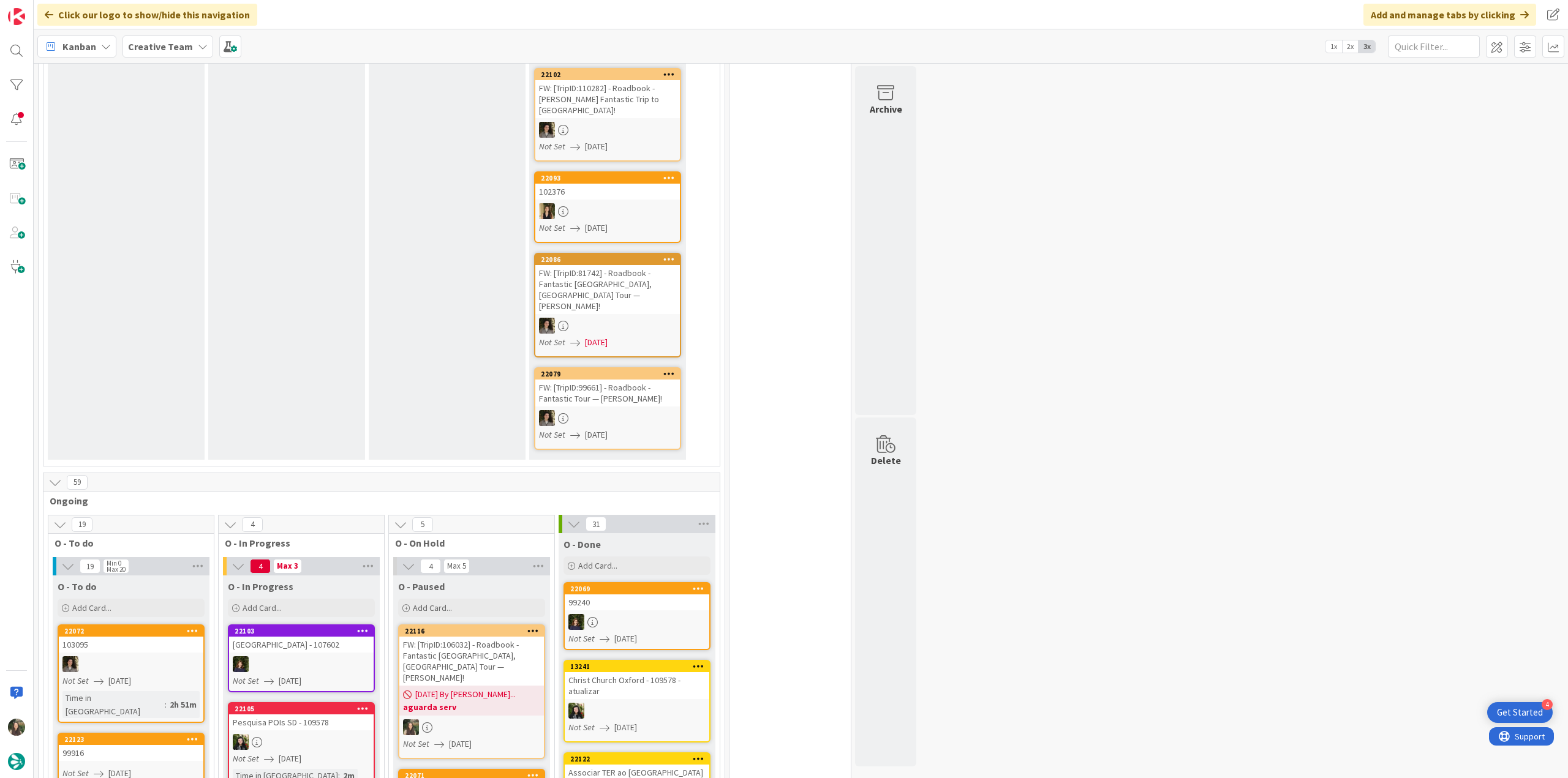
scroll to position [490, 0]
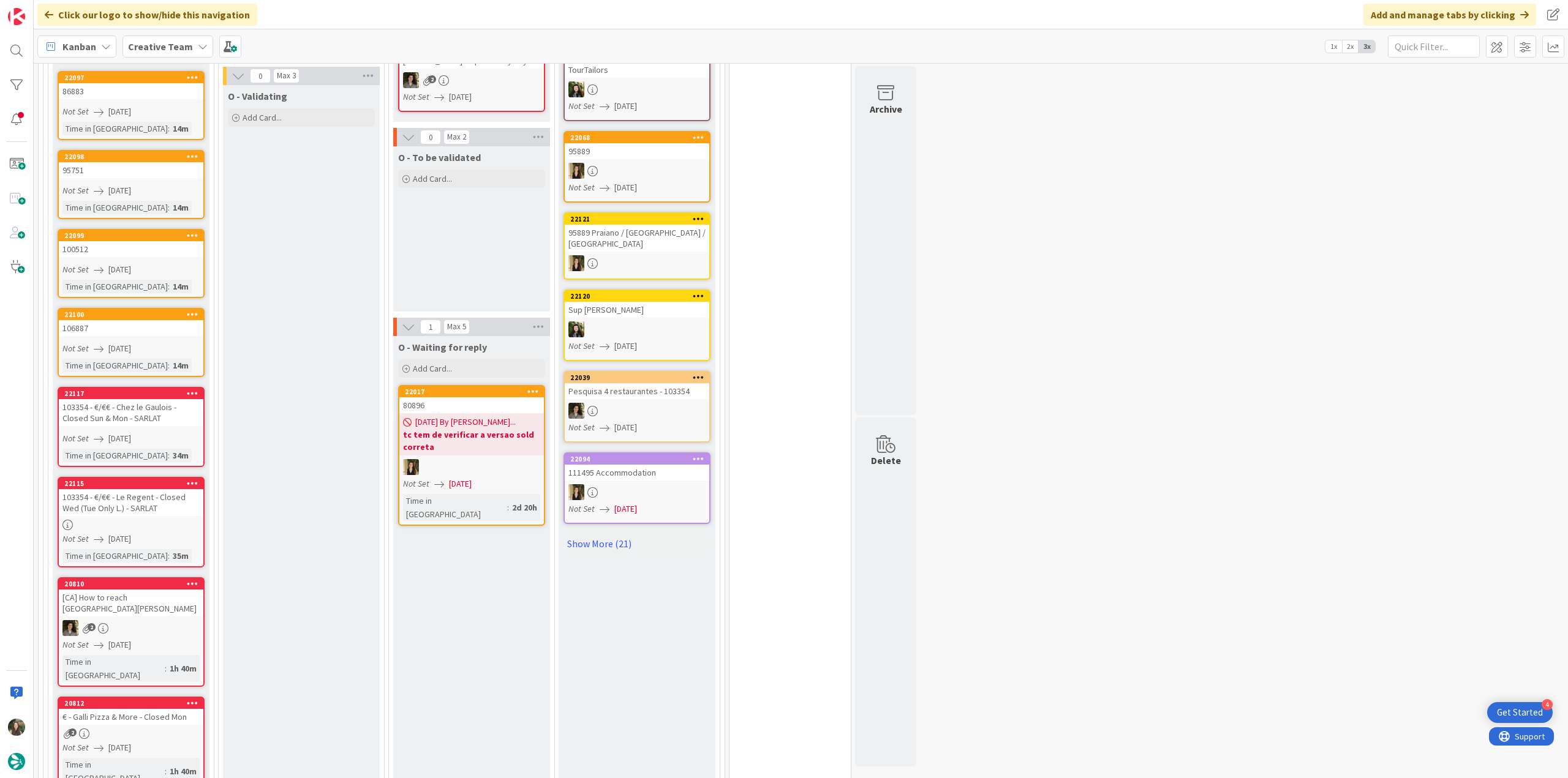
scroll to position [1163, 0]
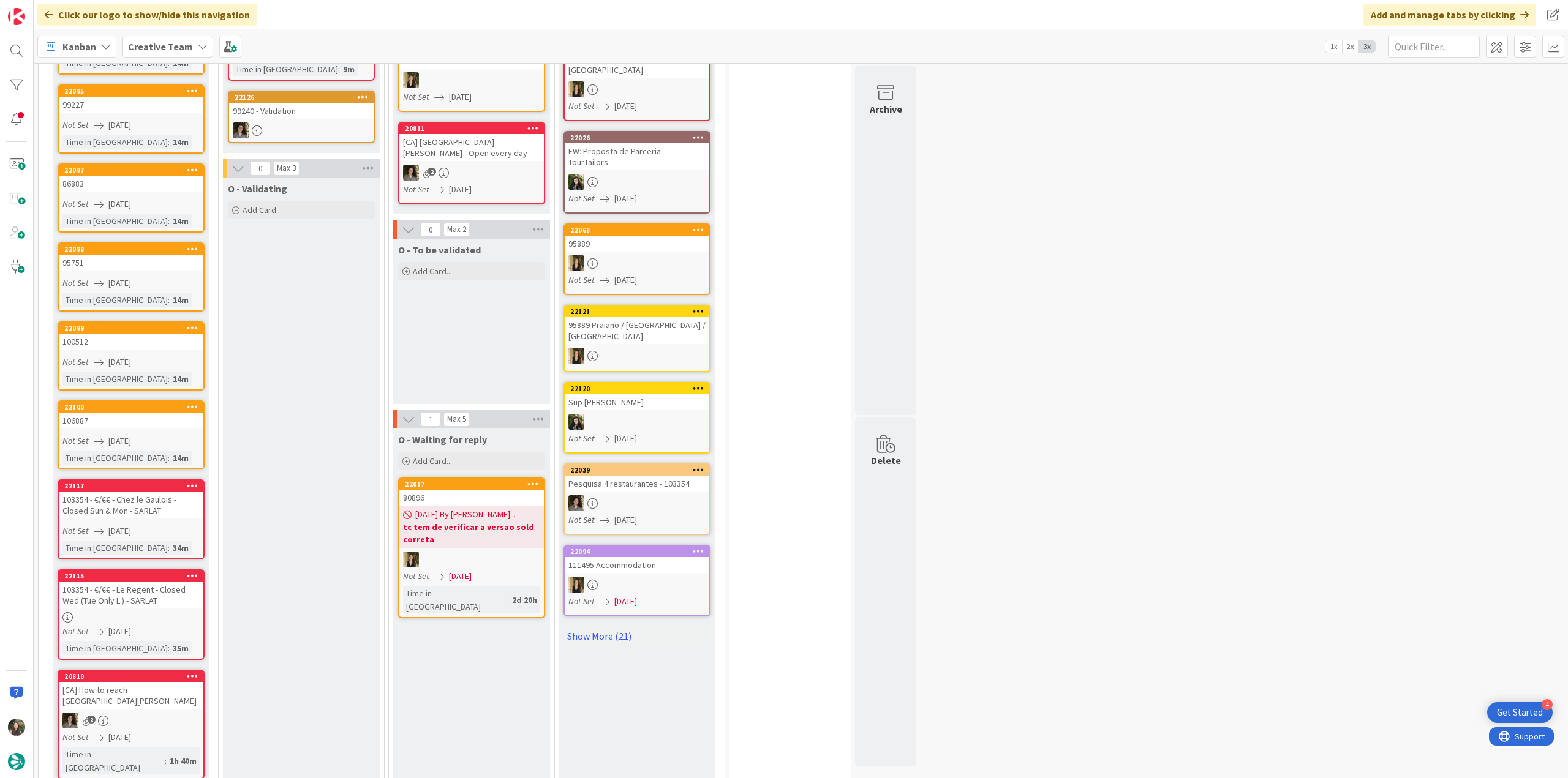
click at [178, 492] on div "103354 - €/€€ - Chez le Gaulois - Closed Sun & Mon - SARLAT" at bounding box center [131, 505] width 145 height 27
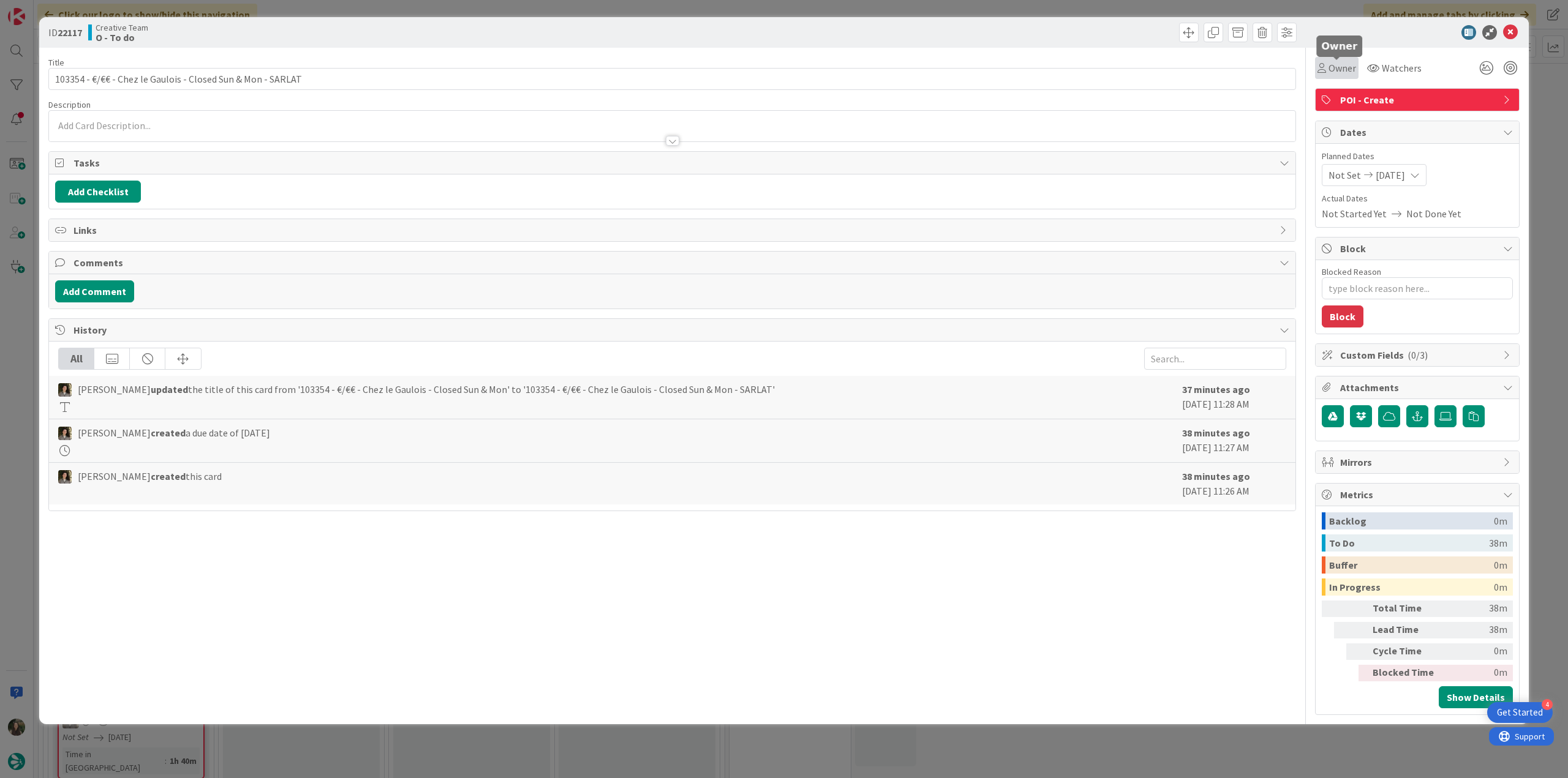
drag, startPoint x: 1322, startPoint y: 66, endPoint x: 1328, endPoint y: 74, distance: 10.0
click at [1323, 66] on icon at bounding box center [1322, 68] width 8 height 10
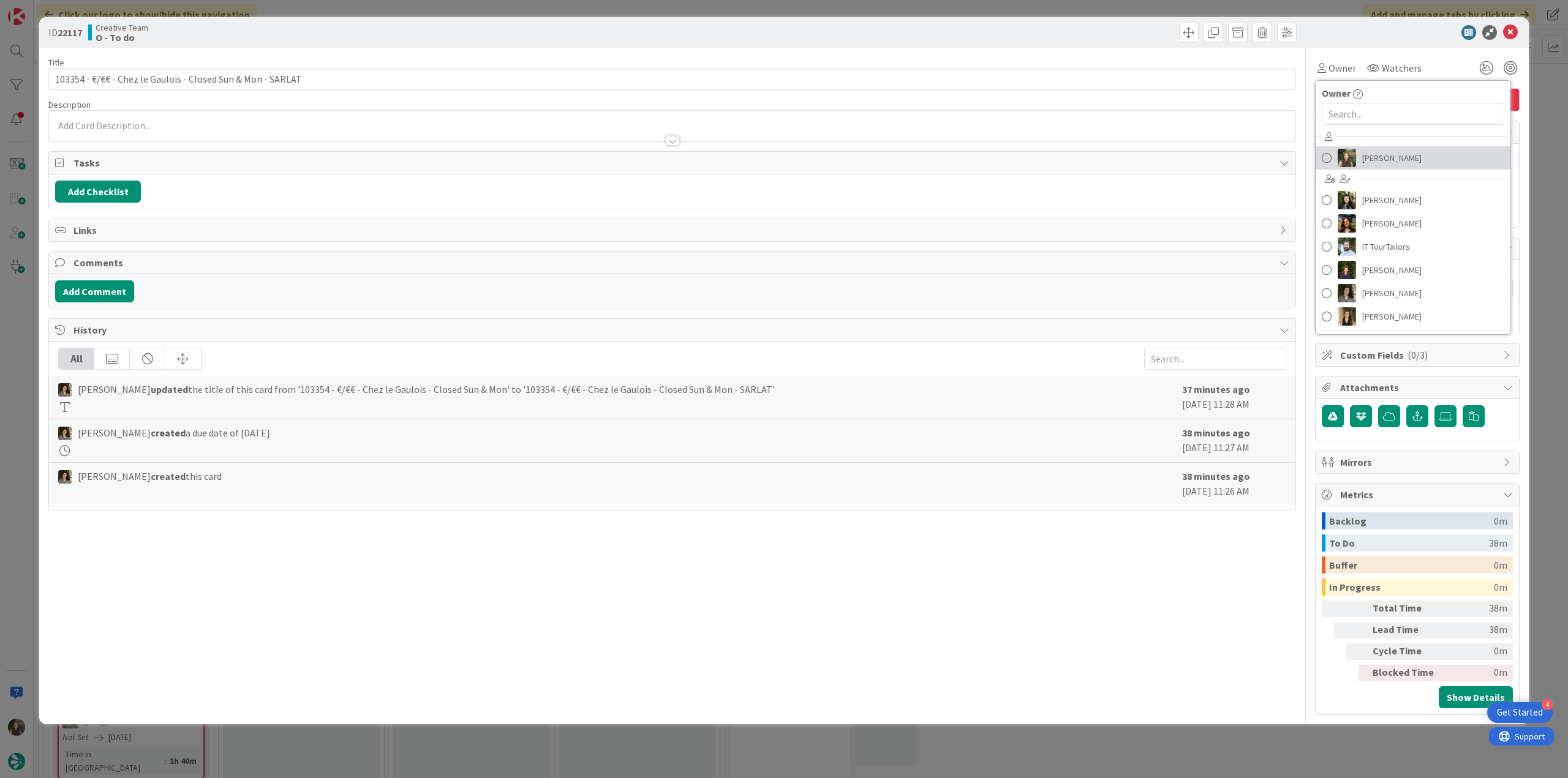
click at [1391, 166] on span "[PERSON_NAME]" at bounding box center [1391, 158] width 59 height 18
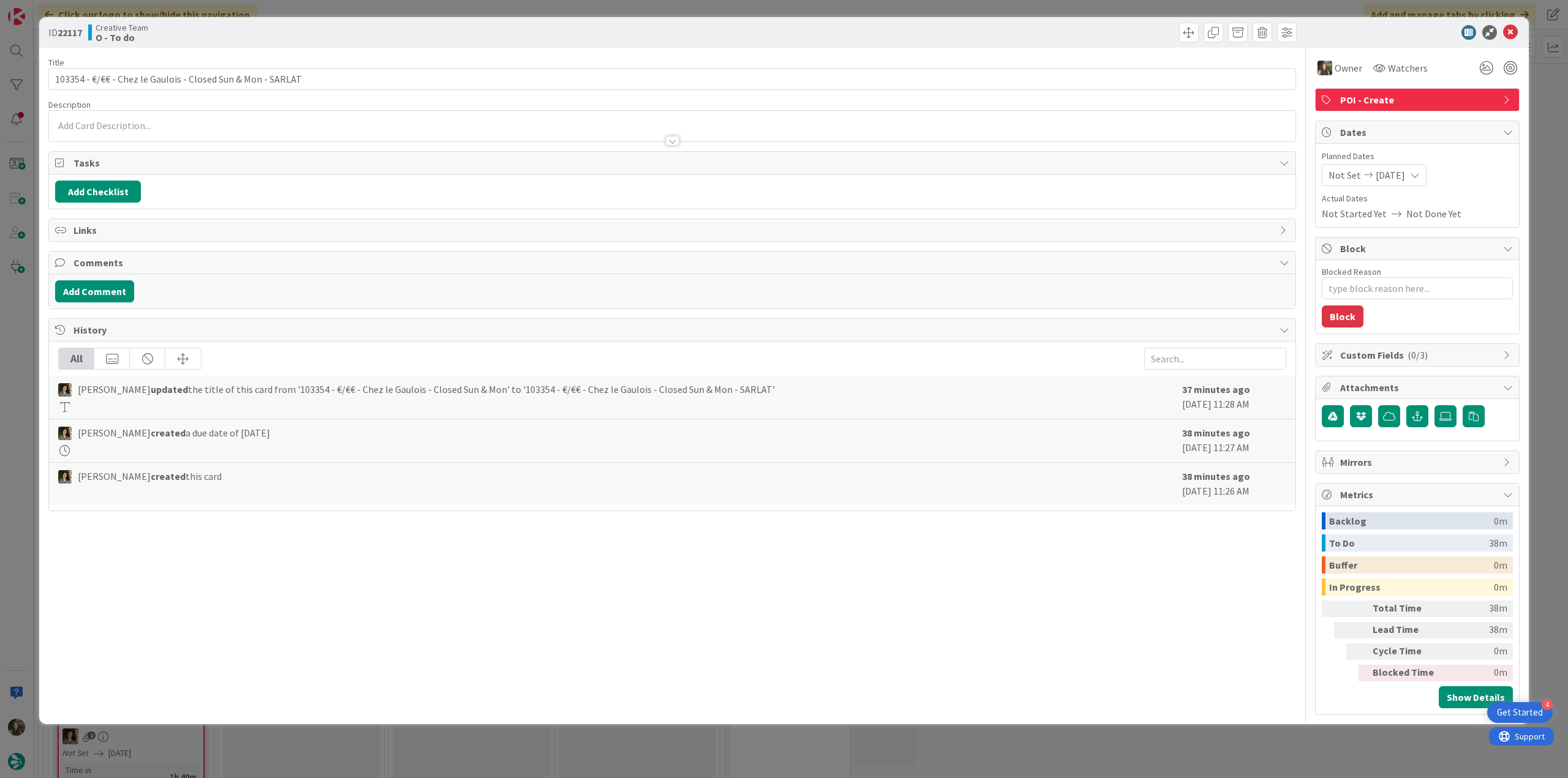
click at [1533, 116] on div "ID 22117 Creative Team O - To do Title 59 / 128 103354 - €/€€ - Chez le Gaulois…" at bounding box center [784, 389] width 1568 height 778
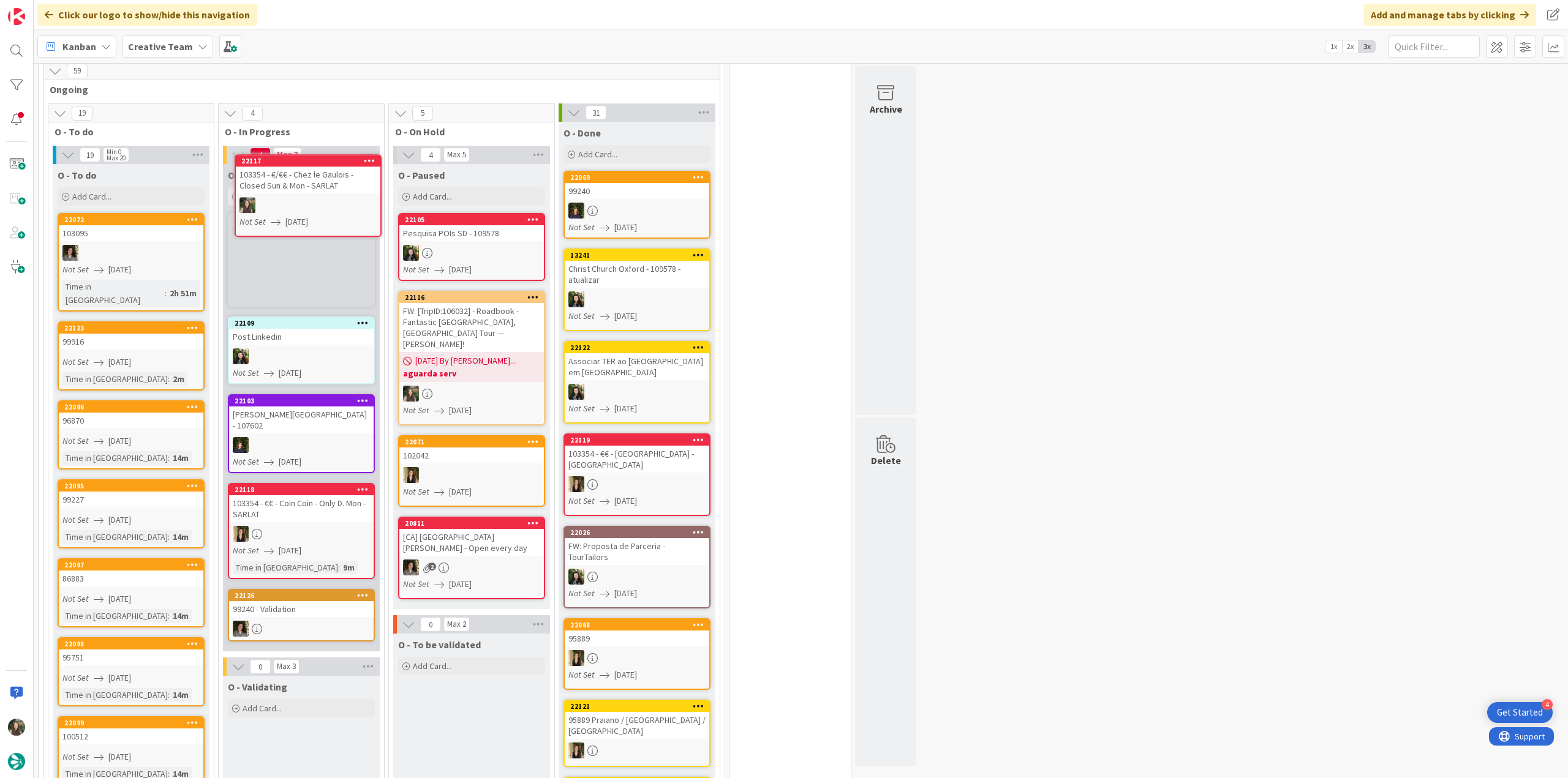
scroll to position [763, 0]
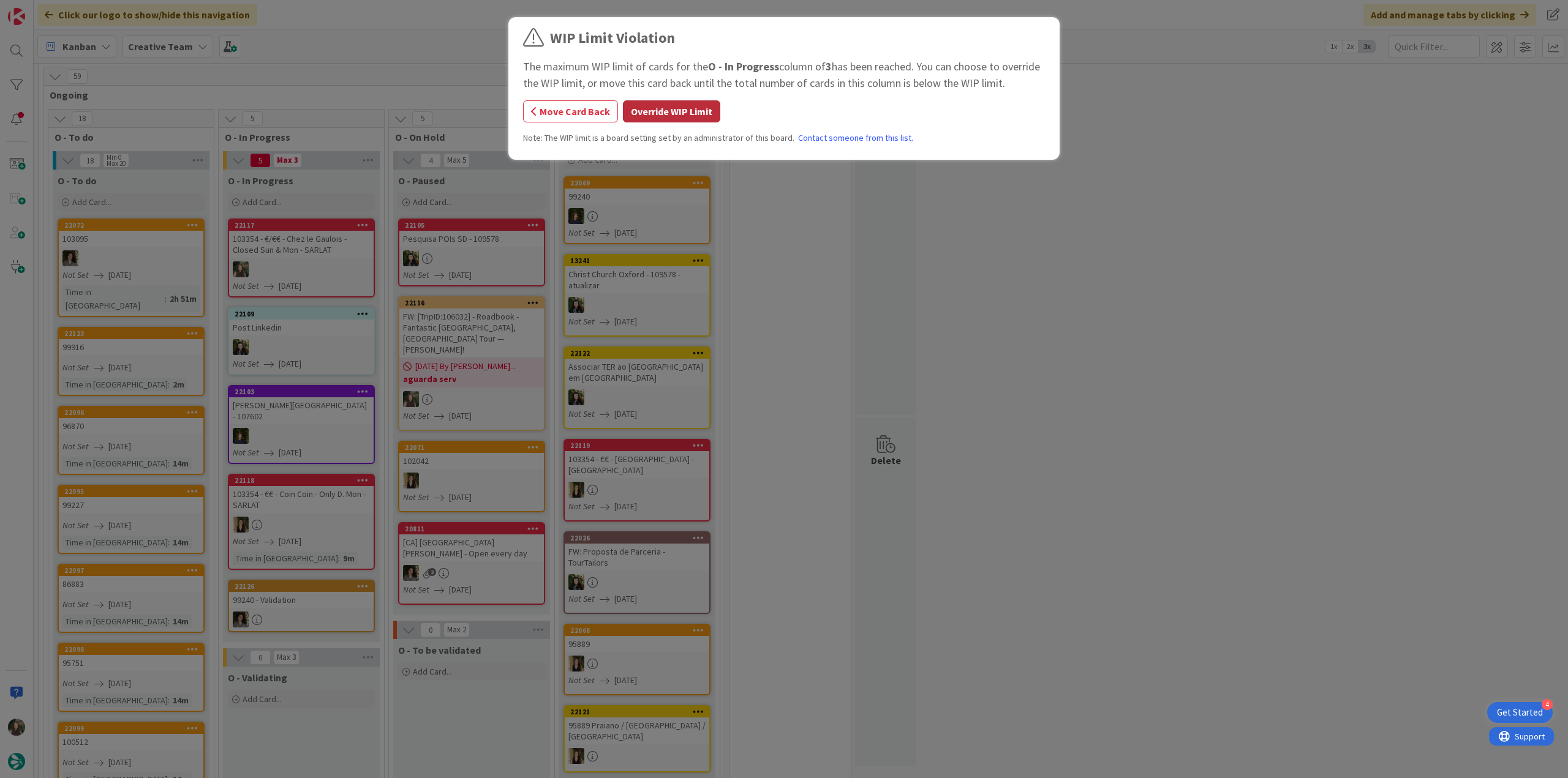
click at [666, 112] on button "Override WIP Limit" at bounding box center [671, 111] width 97 height 22
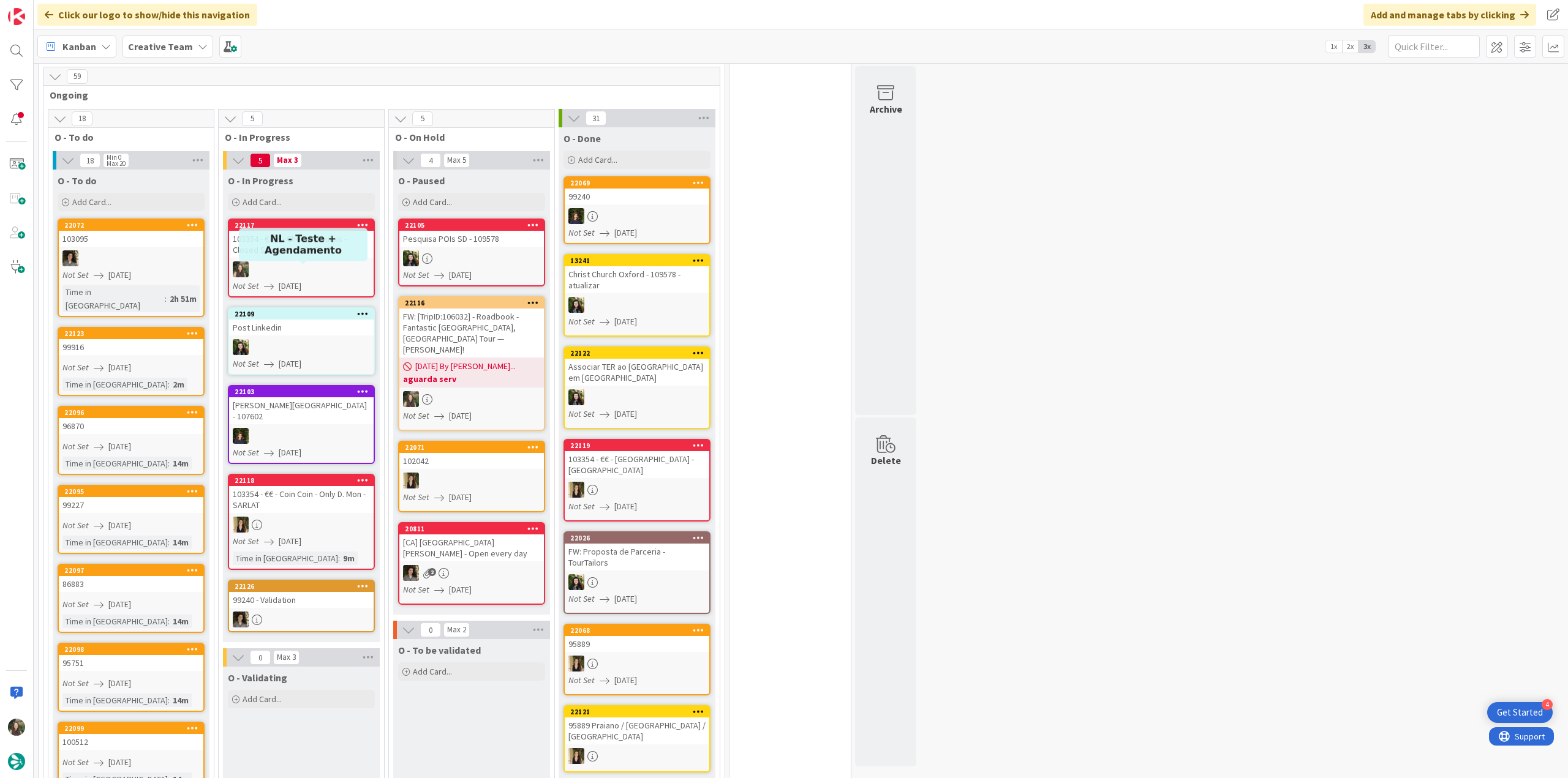
click at [279, 261] on div at bounding box center [301, 269] width 145 height 16
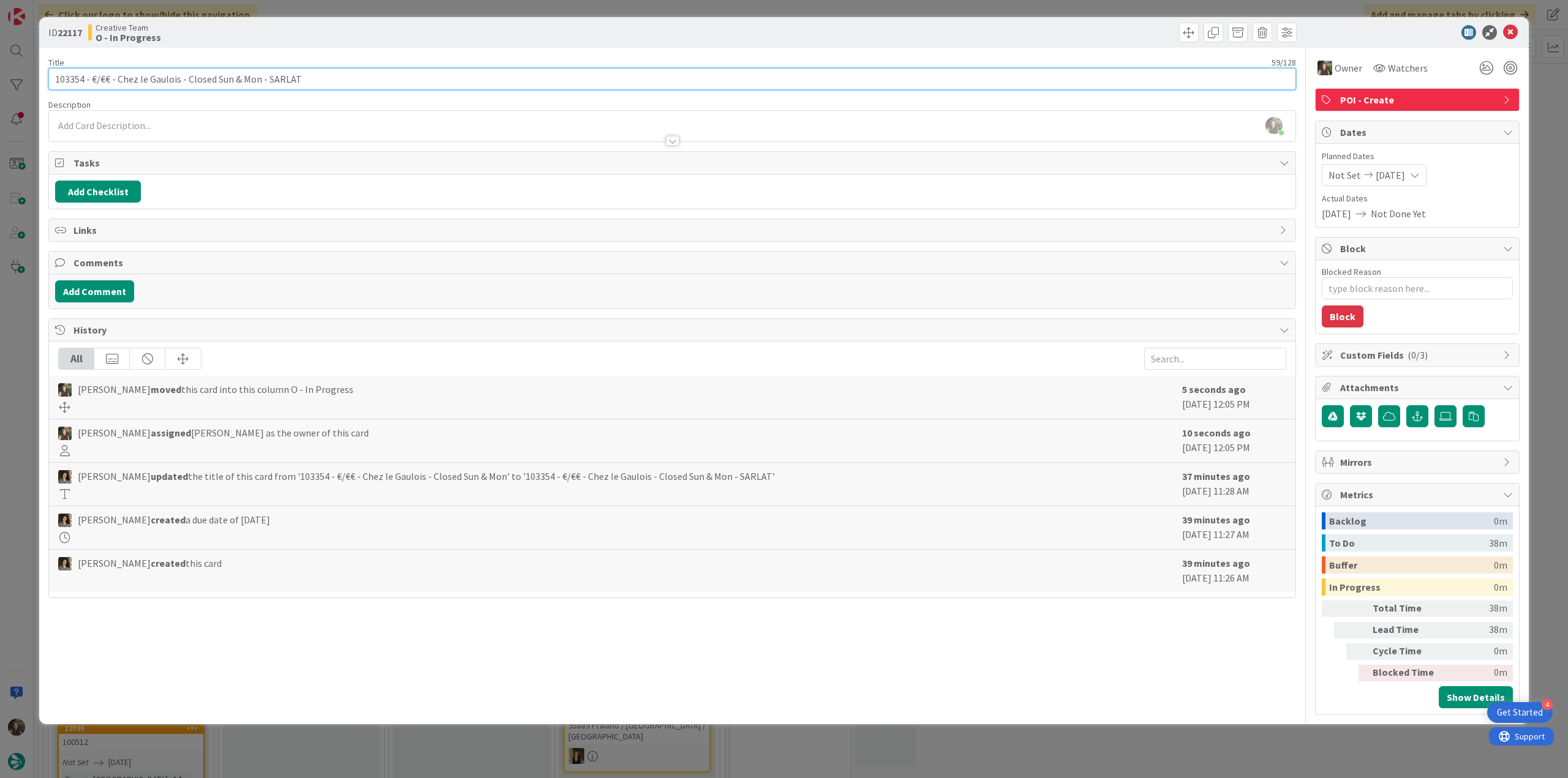
drag, startPoint x: 257, startPoint y: 76, endPoint x: 42, endPoint y: 83, distance: 215.1
click at [42, 83] on div "ID 22117 Creative Team O - In Progress Title 59 / 128 103354 - €/€€ - Chez le G…" at bounding box center [784, 370] width 1489 height 707
click at [256, 84] on input "103354 - €/€€ - Chez le Gaulois - Closed Sun & Mon - SARLAT" at bounding box center [672, 79] width 1247 height 22
drag, startPoint x: 258, startPoint y: 79, endPoint x: 92, endPoint y: 79, distance: 166.0
click at [92, 79] on input "103354 - €/€€ - Chez le Gaulois - Closed Sun & Mon - SARLAT" at bounding box center [672, 79] width 1247 height 22
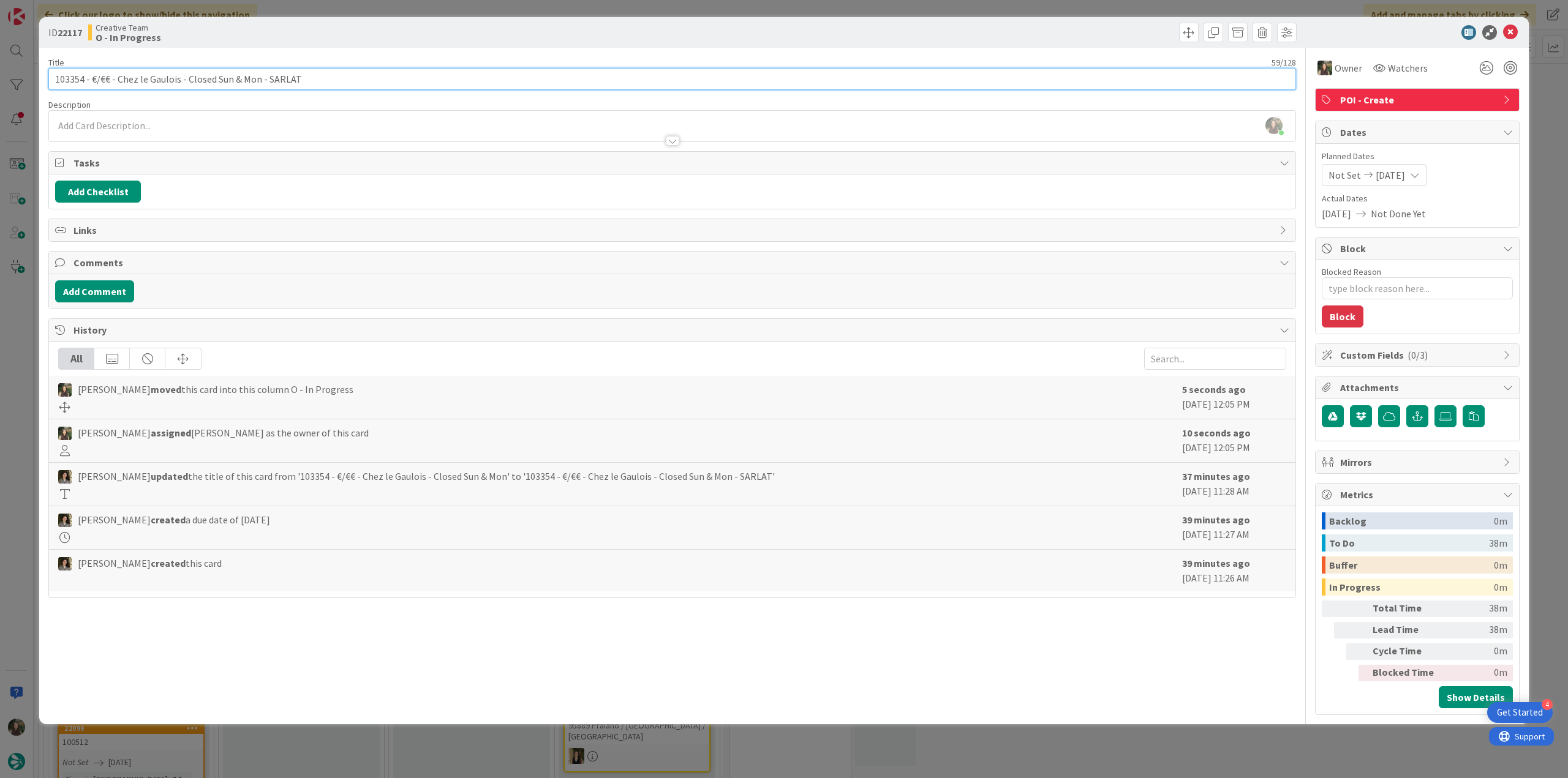
click at [191, 81] on input "103354 - €/€€ - Chez le Gaulois - Closed Sun & Mon - SARLAT" at bounding box center [672, 79] width 1247 height 22
click at [193, 80] on input "103354 - €/€€ - Chez le Gaulois - Closed Sun & Mon - SARLAT" at bounding box center [672, 79] width 1247 height 22
drag, startPoint x: 178, startPoint y: 77, endPoint x: 441, endPoint y: 8, distance: 271.9
click at [117, 77] on input "103354 - €/€€ - Chez le Gaulois - Closed Sun & Mon - SARLAT" at bounding box center [672, 79] width 1247 height 22
click at [13, 375] on div "ID 22117 Creative Team O - In Progress Title 59 / 128 103354 - €/€€ - Chez le G…" at bounding box center [784, 389] width 1568 height 778
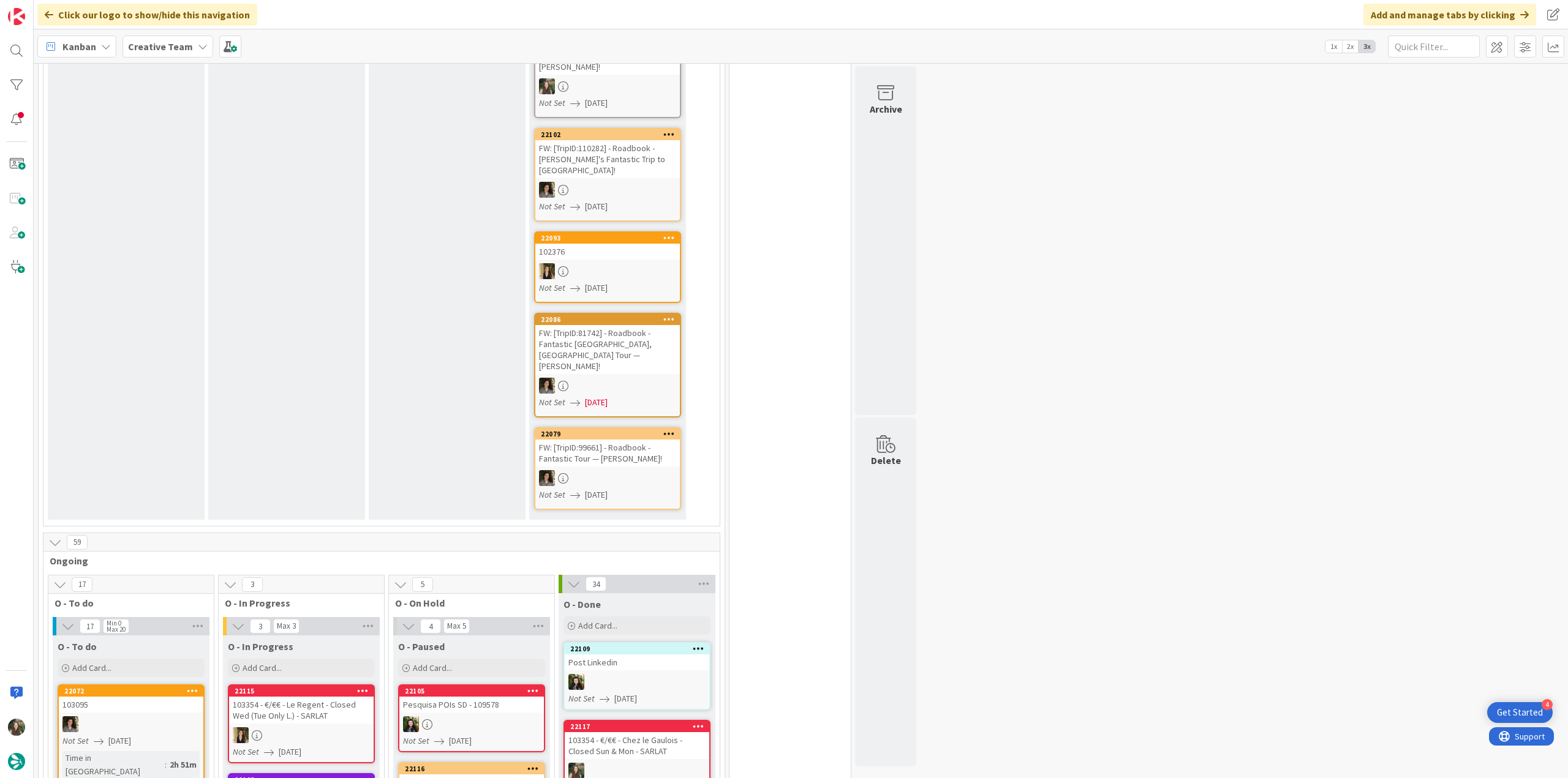
scroll to position [490, 0]
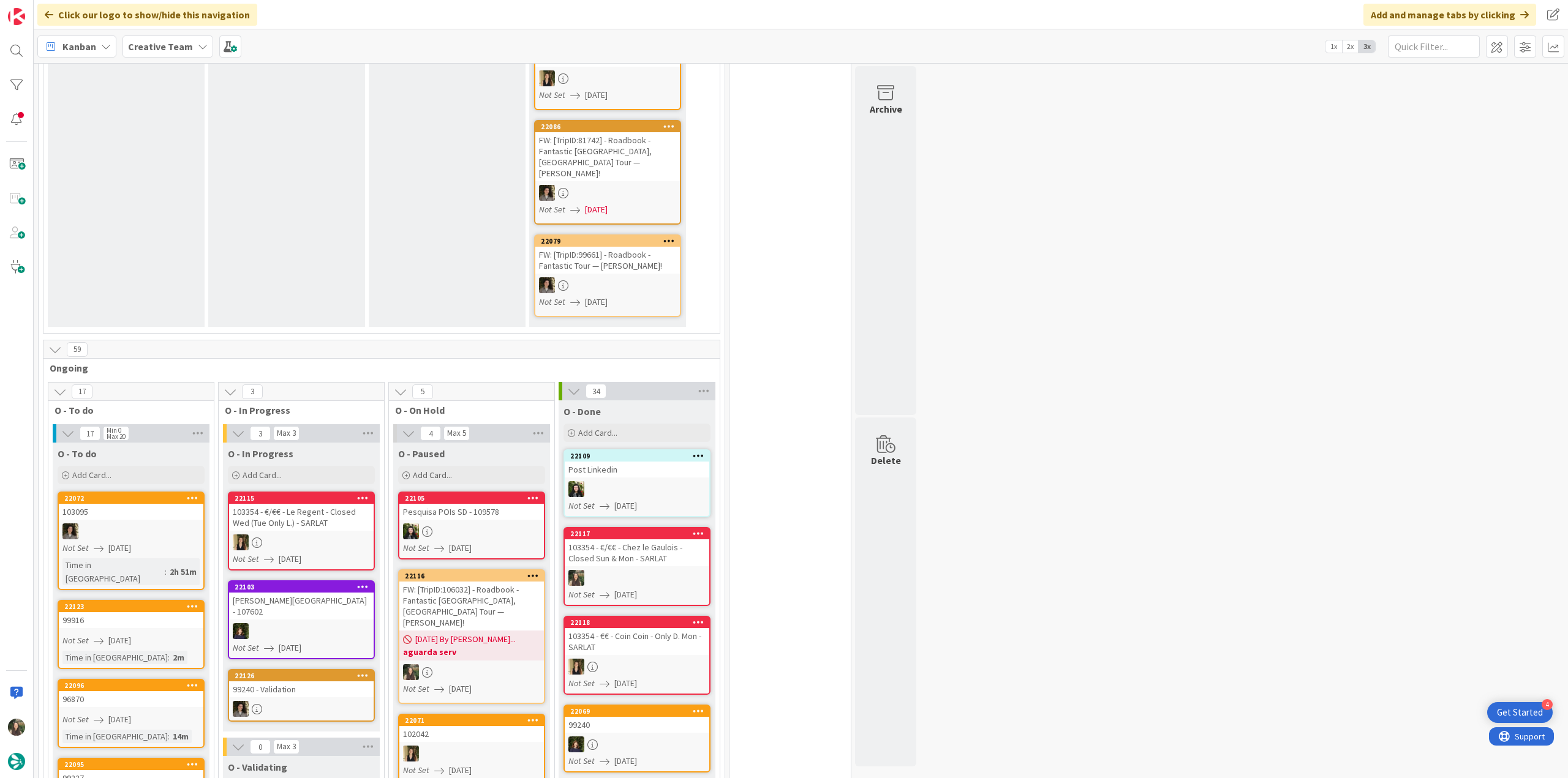
click at [147, 634] on div "Not Set [DATE]" at bounding box center [133, 640] width 141 height 13
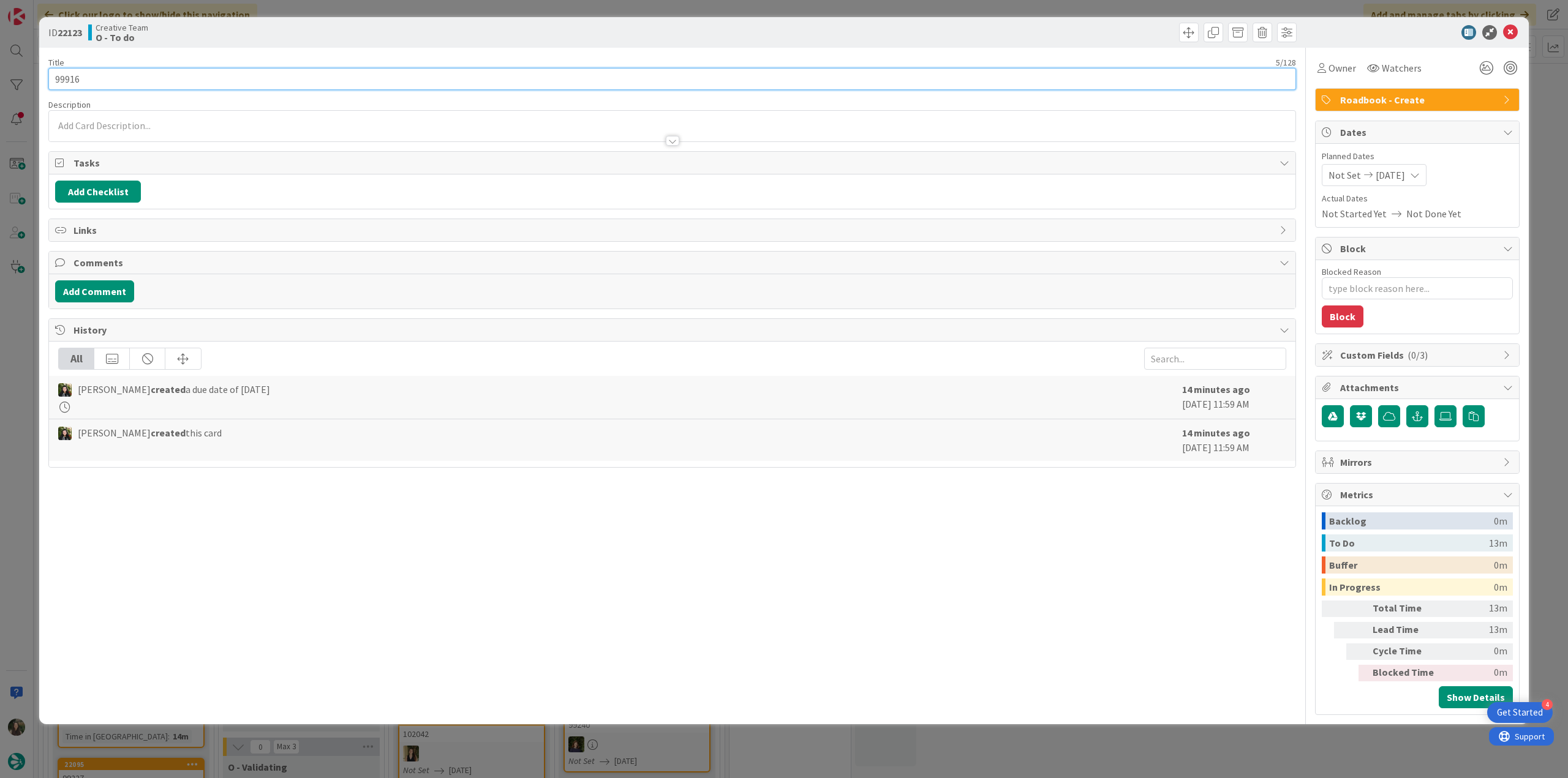
click at [72, 81] on input "99916" at bounding box center [672, 79] width 1247 height 22
click at [1349, 60] on div "Owner" at bounding box center [1337, 68] width 44 height 22
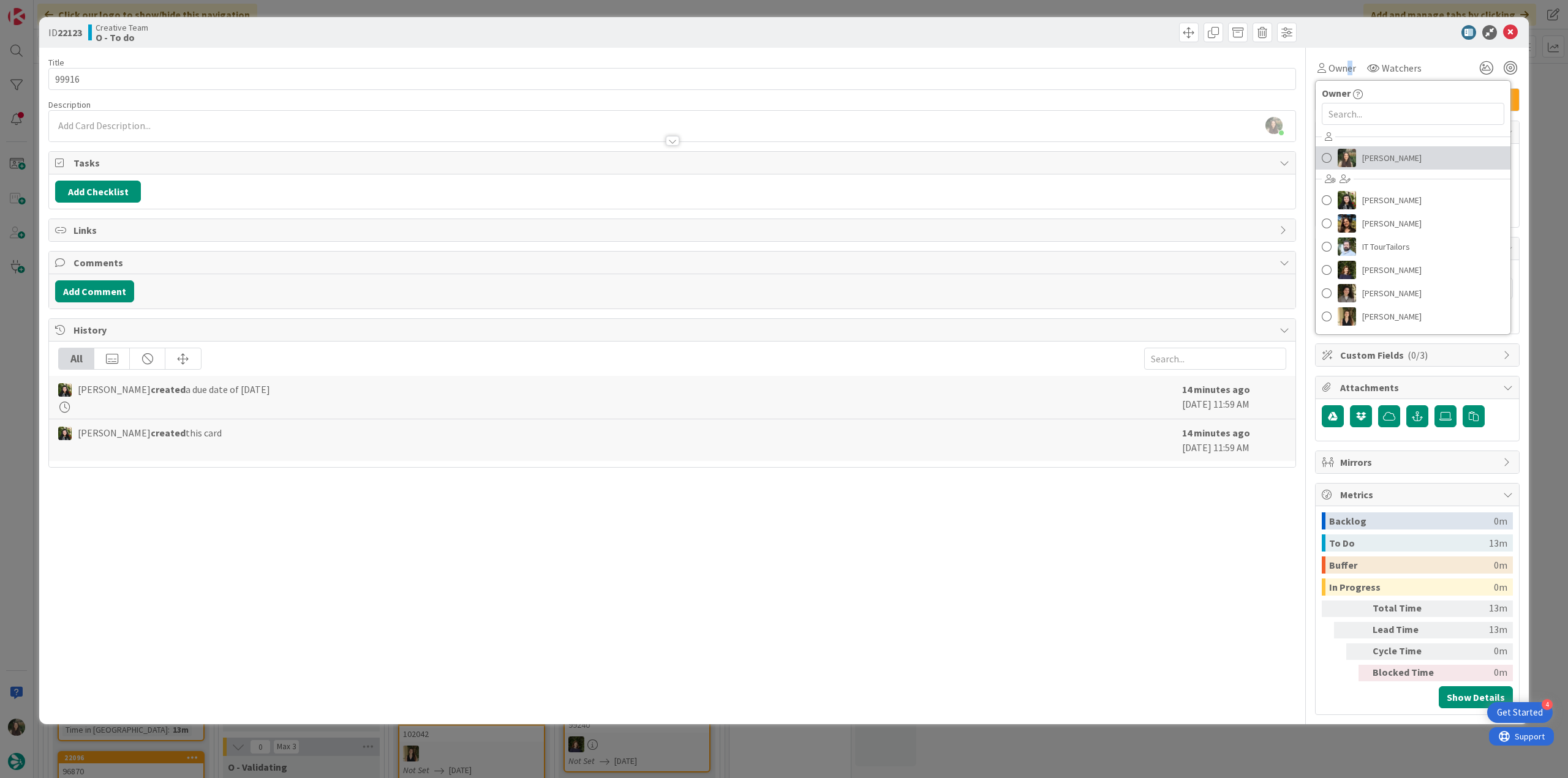
drag, startPoint x: 1386, startPoint y: 150, endPoint x: 1418, endPoint y: 152, distance: 32.1
click at [1386, 150] on span "[PERSON_NAME]" at bounding box center [1391, 158] width 59 height 18
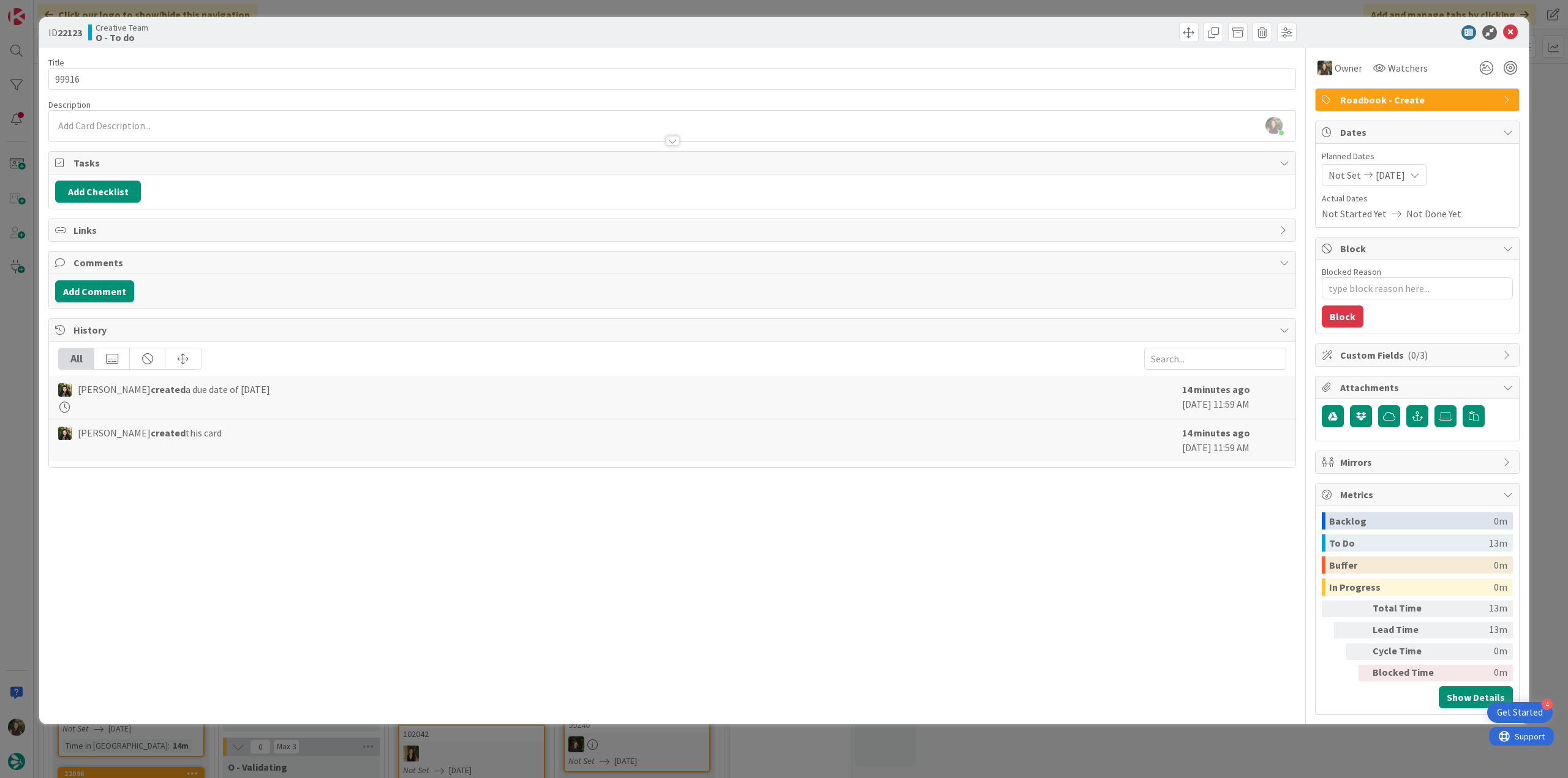
click at [1532, 126] on div "ID 22123 Creative Team O - To do Title 5 / 128 99916 Description Inês Gonçalves…" at bounding box center [784, 389] width 1568 height 778
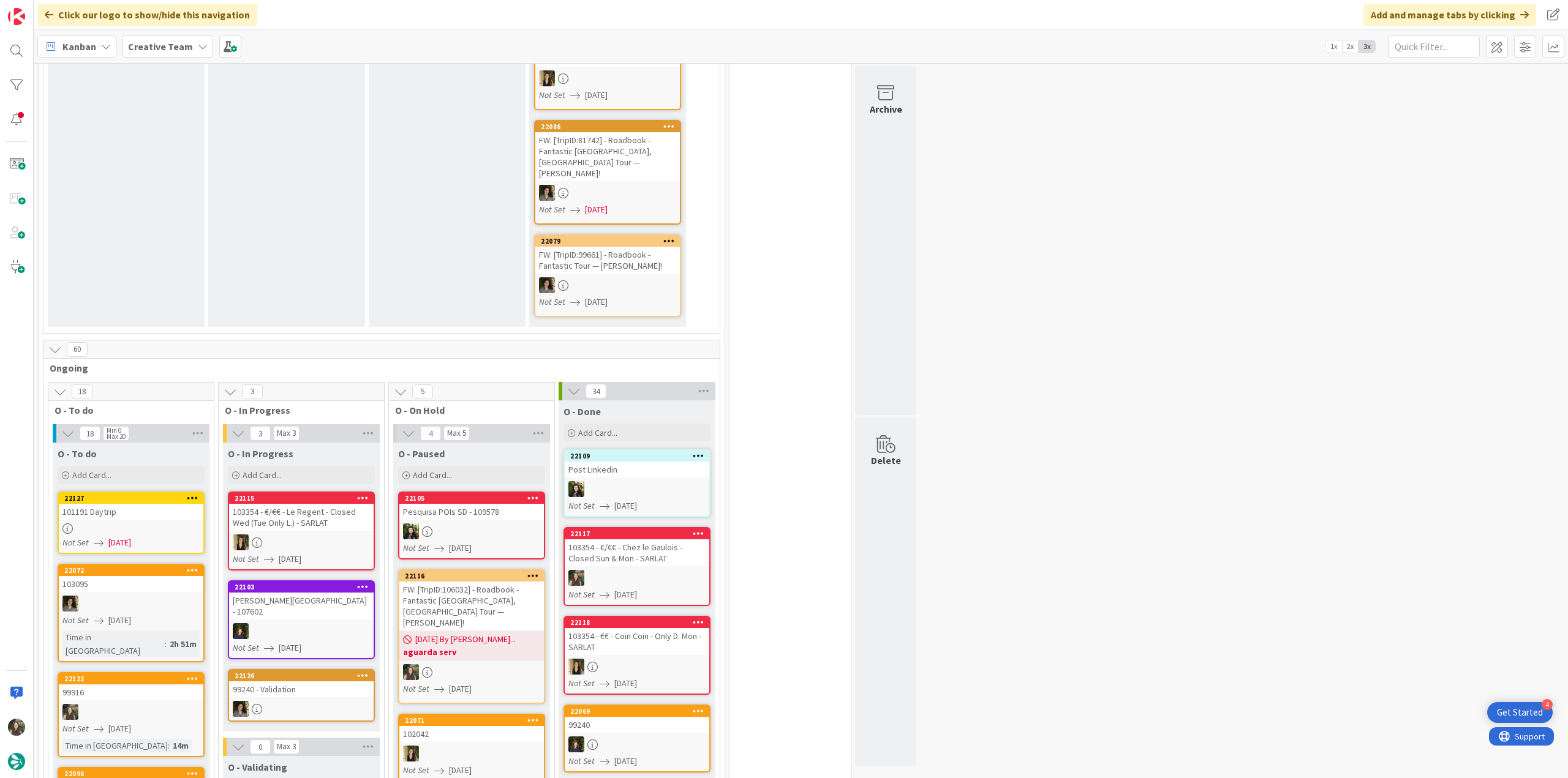
click at [167, 504] on div "101191 Daytrip" at bounding box center [131, 512] width 145 height 16
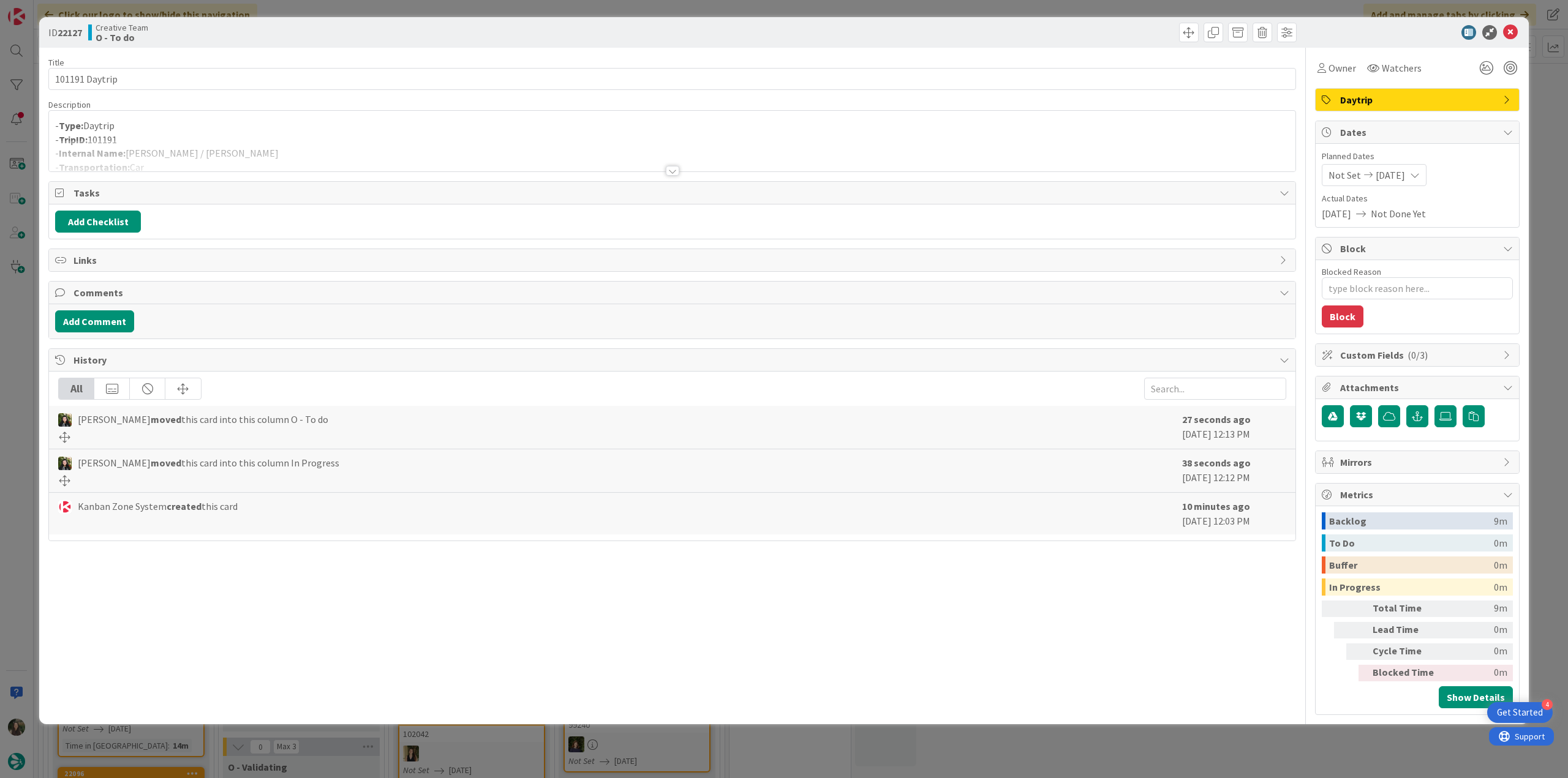
click at [252, 153] on div at bounding box center [672, 155] width 1246 height 31
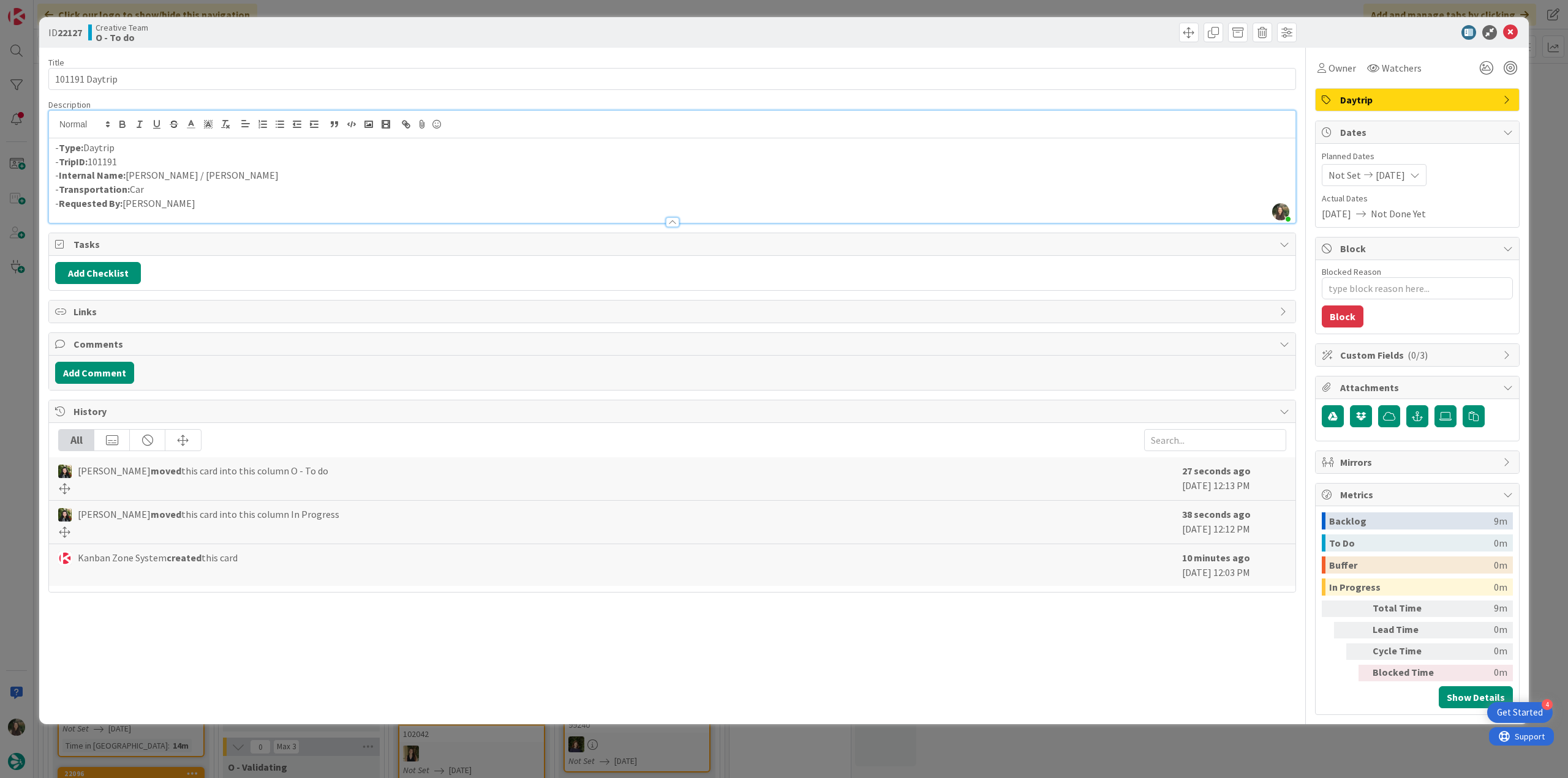
click at [1536, 179] on div "ID 22127 Creative Team O - To do Title 14 / 128 101191 Daytrip Description Inês…" at bounding box center [784, 389] width 1568 height 778
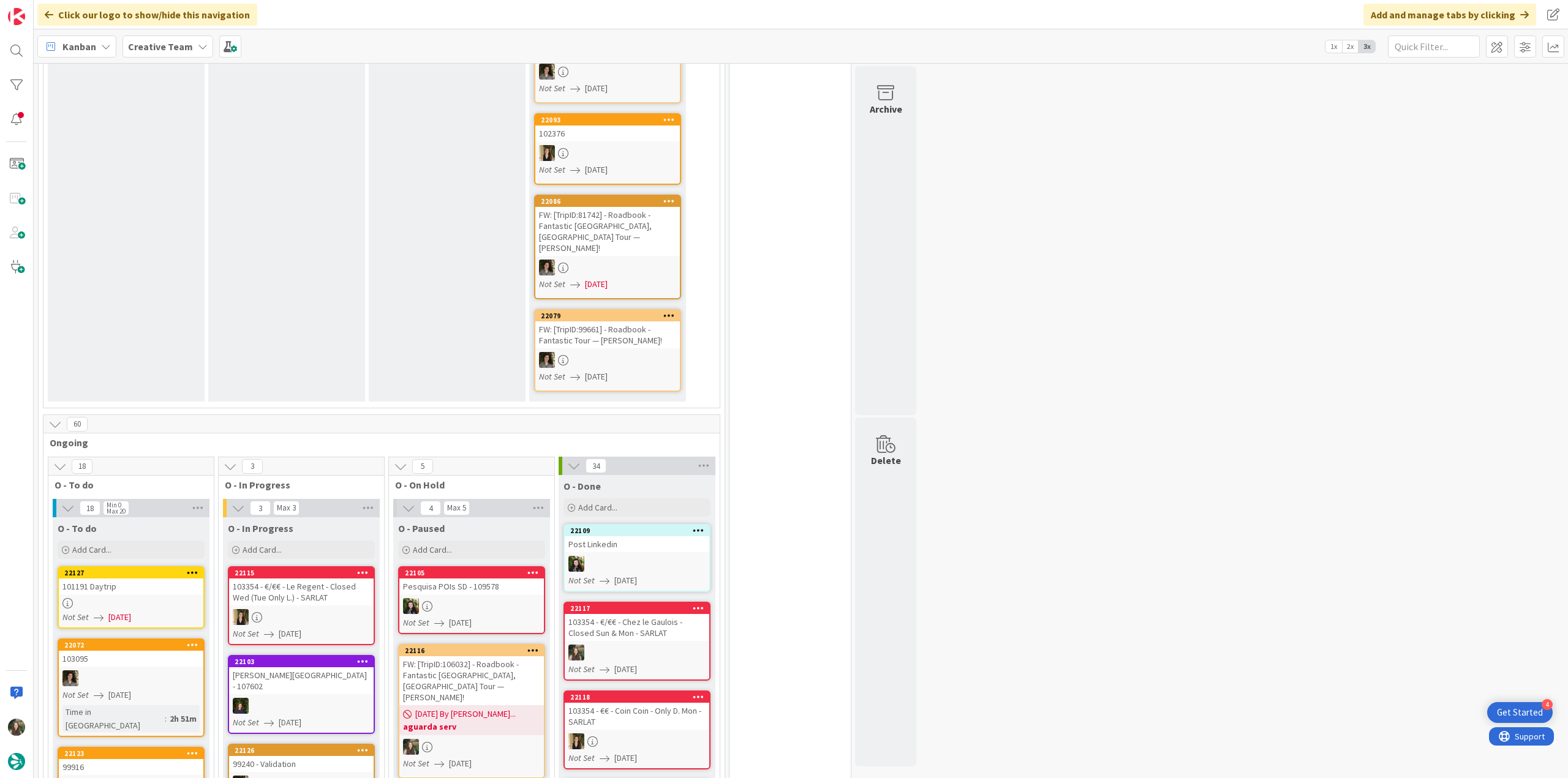
scroll to position [429, 0]
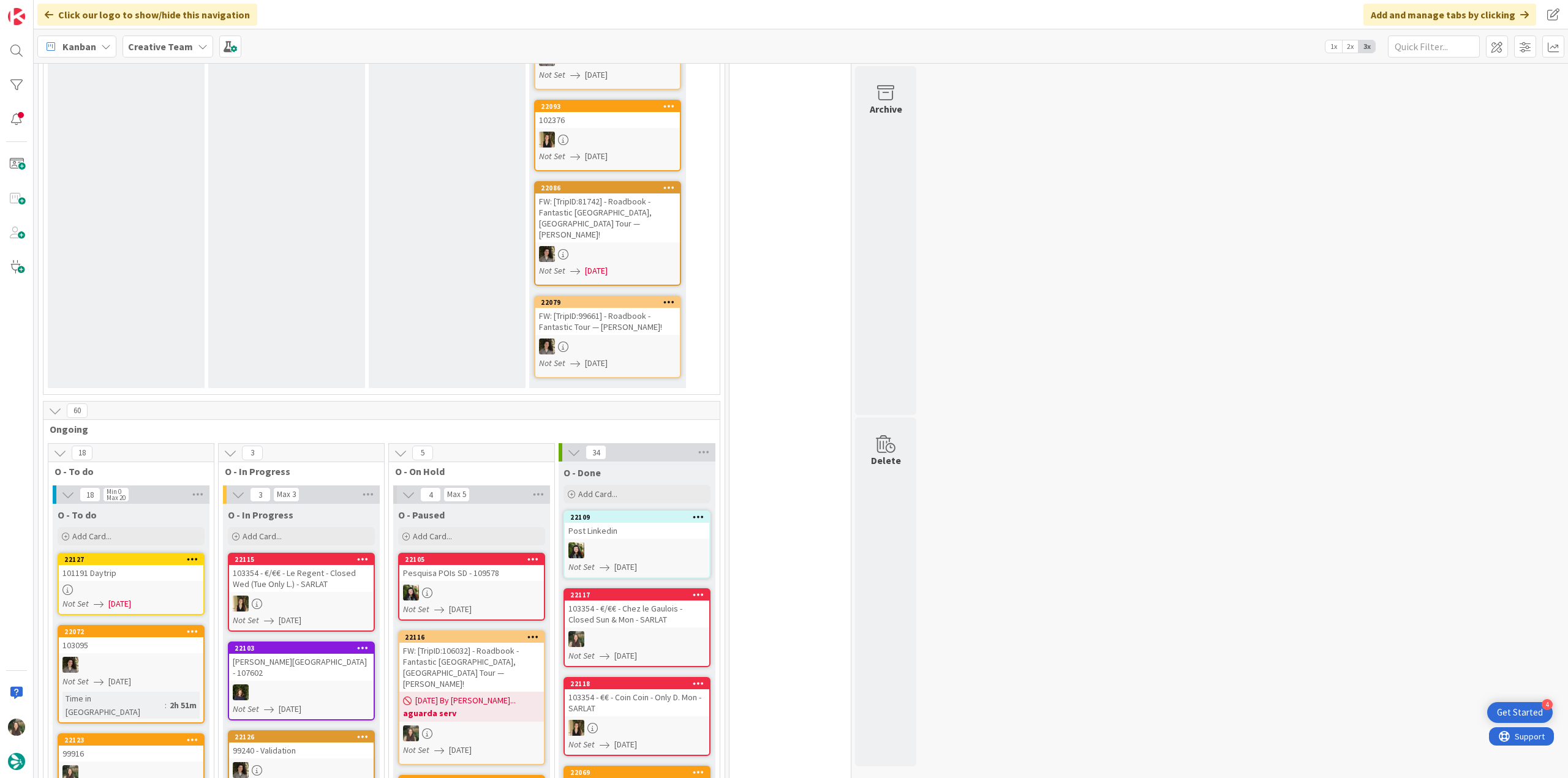
click at [132, 585] on div at bounding box center [131, 590] width 145 height 10
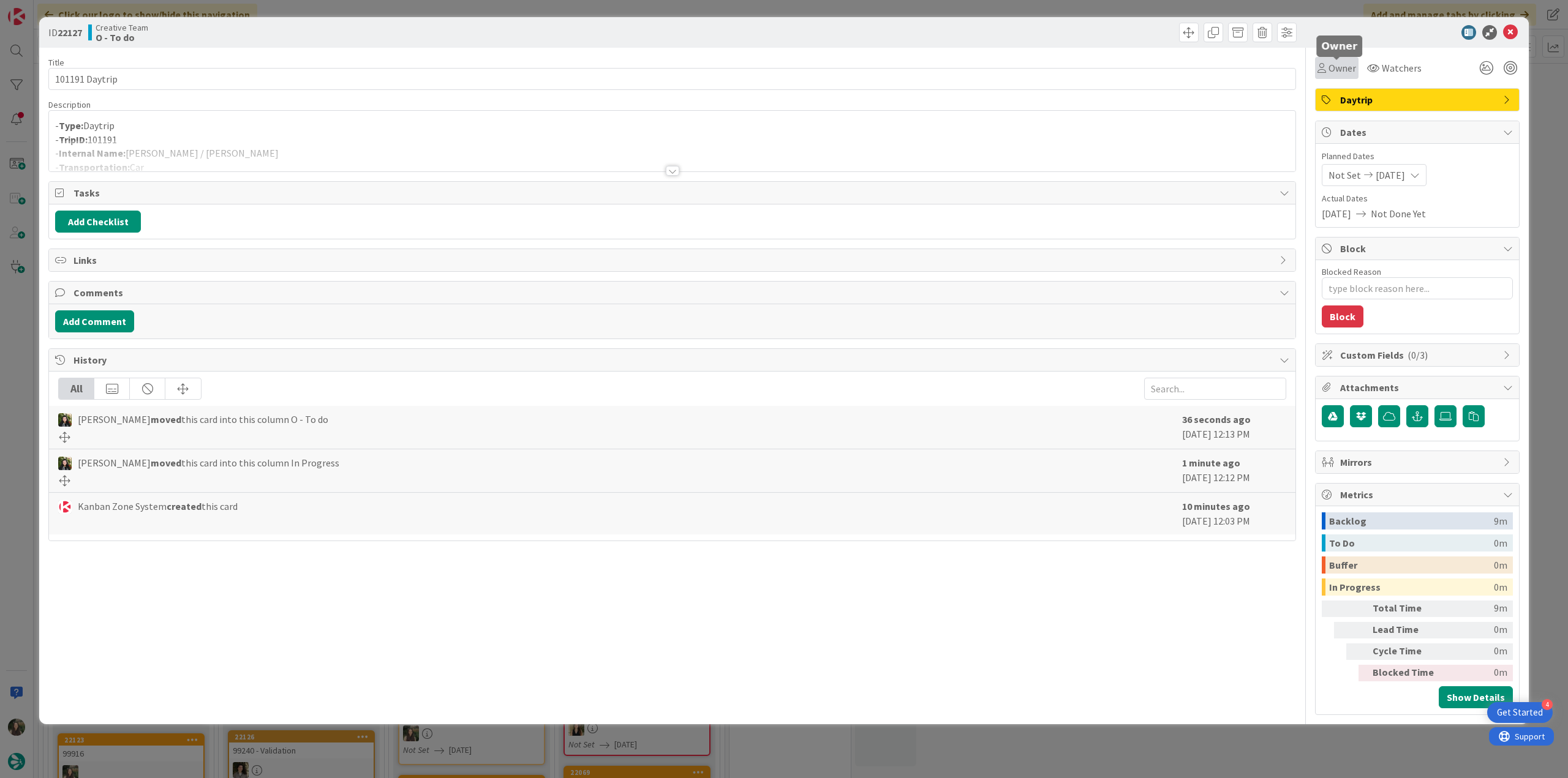
click at [1343, 62] on span "Owner" at bounding box center [1342, 68] width 28 height 15
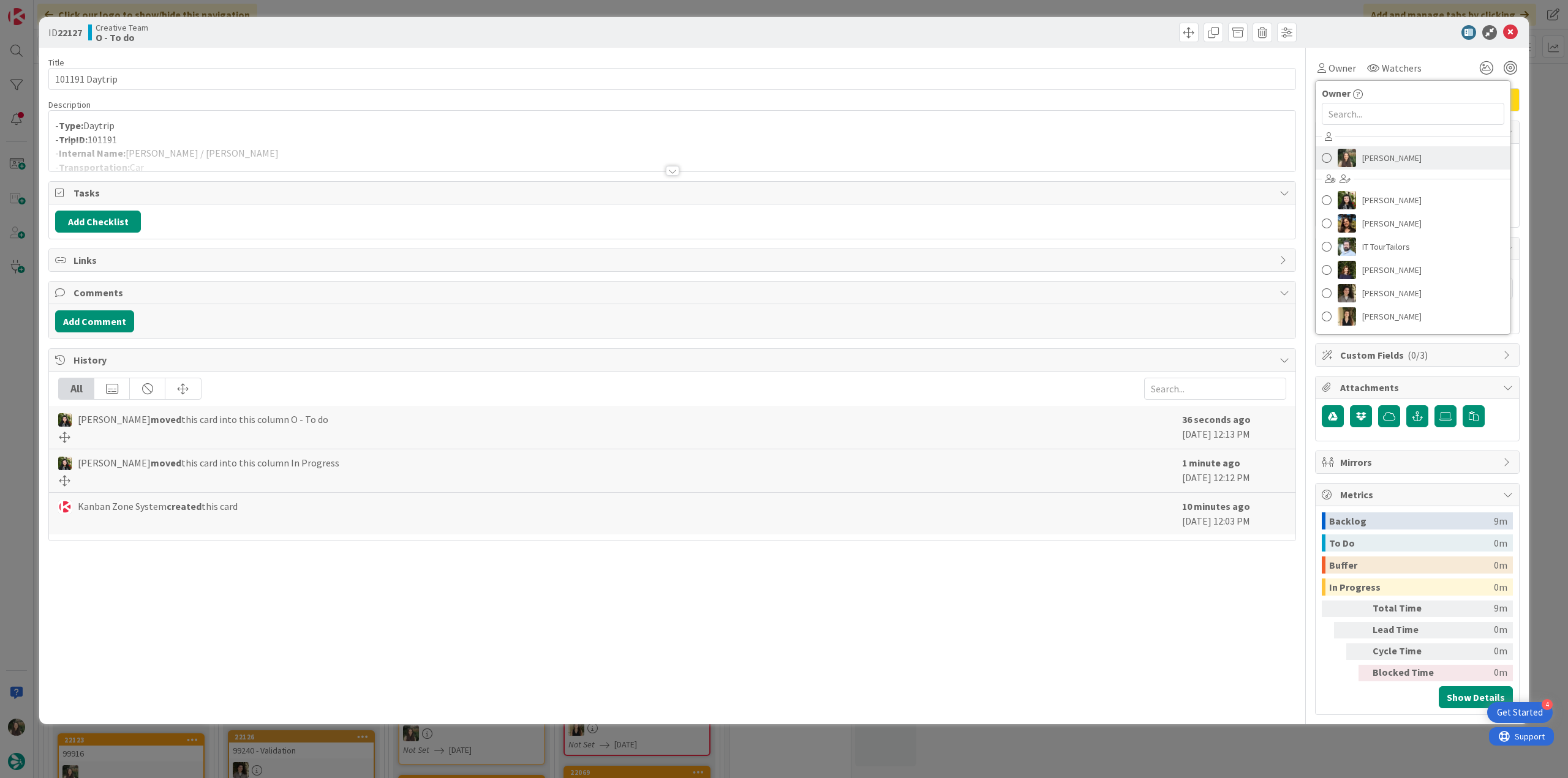
click at [1376, 156] on span "[PERSON_NAME]" at bounding box center [1391, 158] width 59 height 18
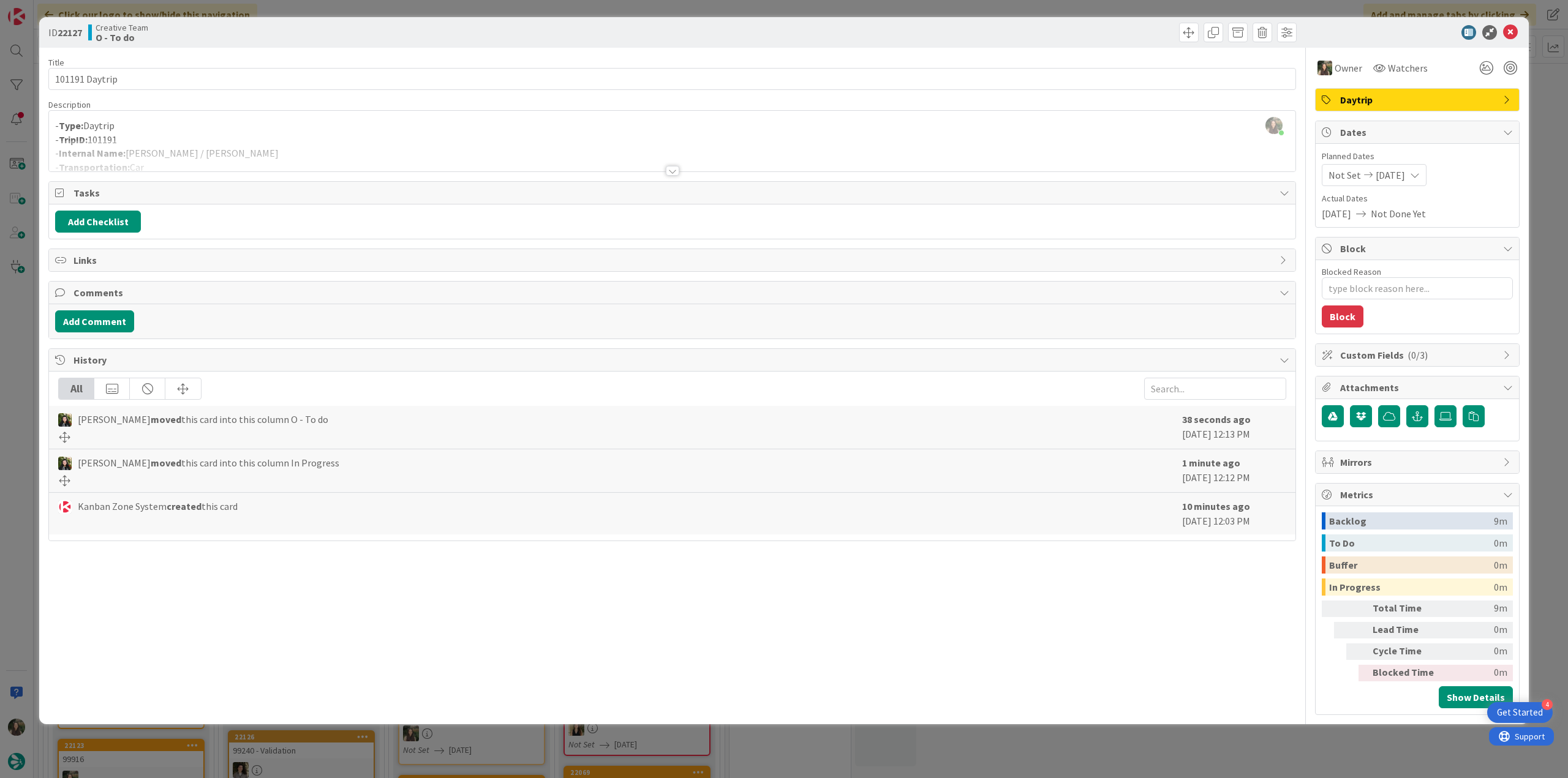
click at [1535, 105] on div "ID 22127 Creative Team O - To do Title 14 / 128 101191 Daytrip Description Inês…" at bounding box center [784, 389] width 1568 height 778
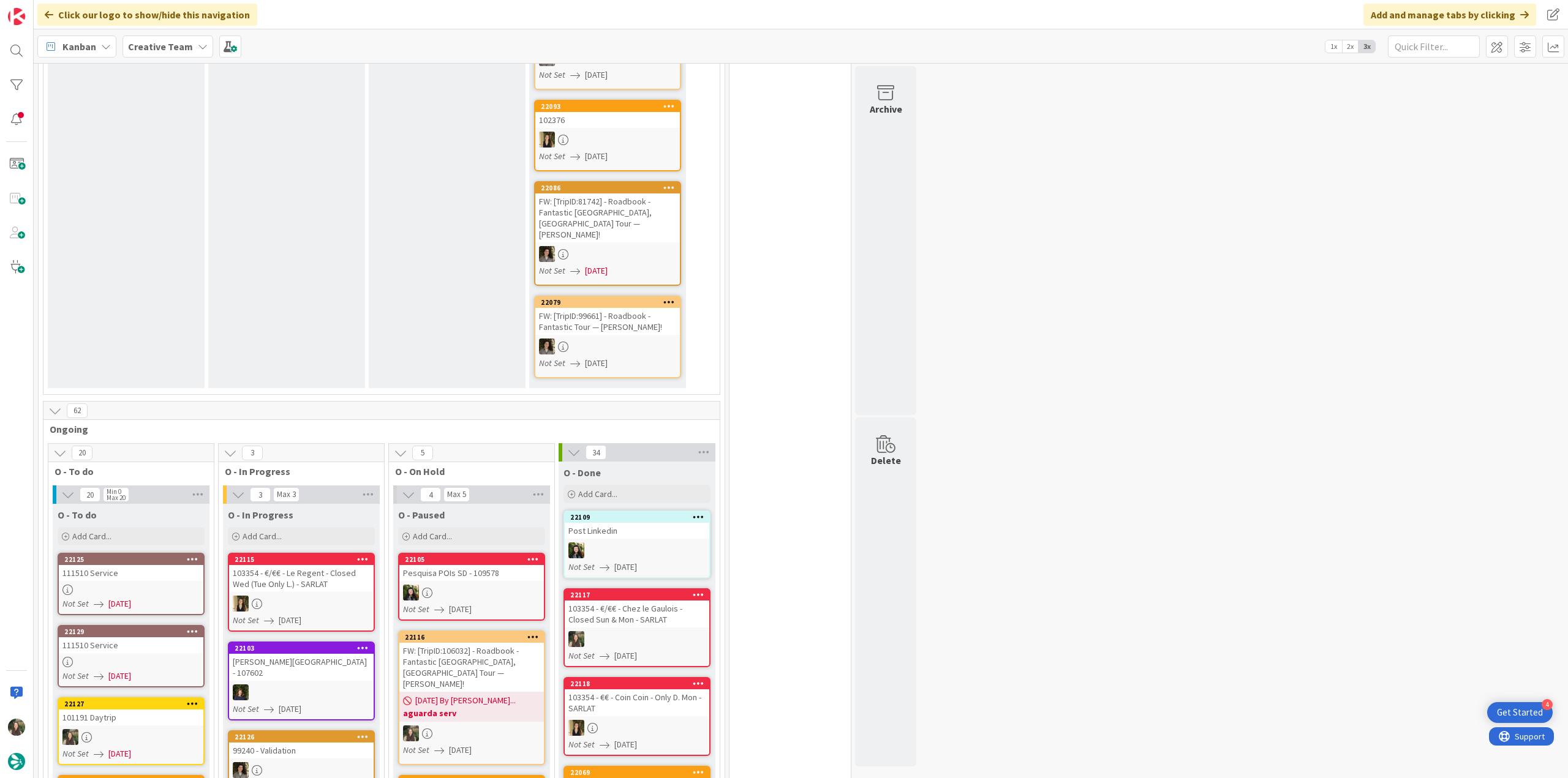
scroll to position [551, 0]
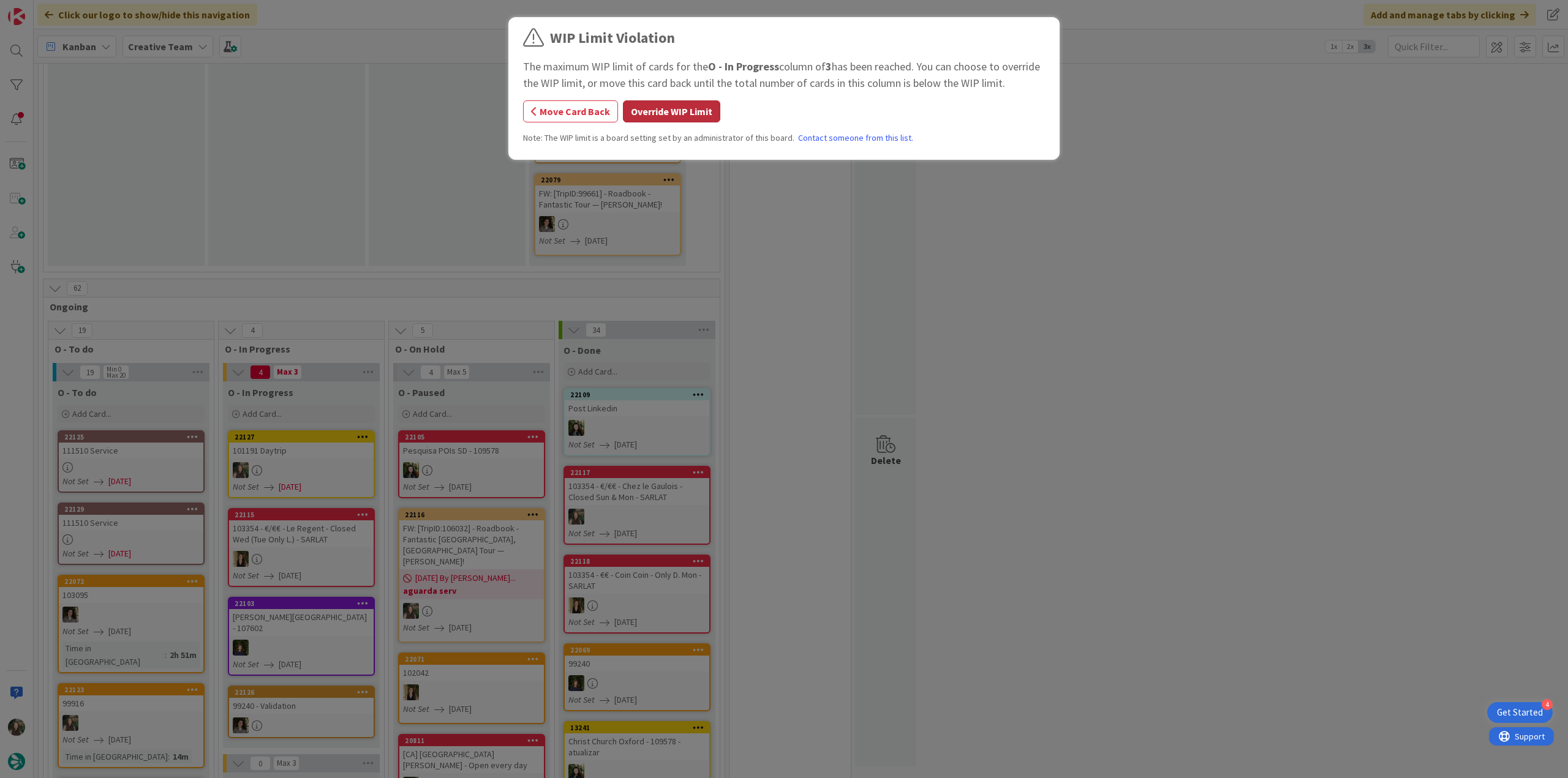
click at [689, 112] on button "Override WIP Limit" at bounding box center [671, 111] width 97 height 22
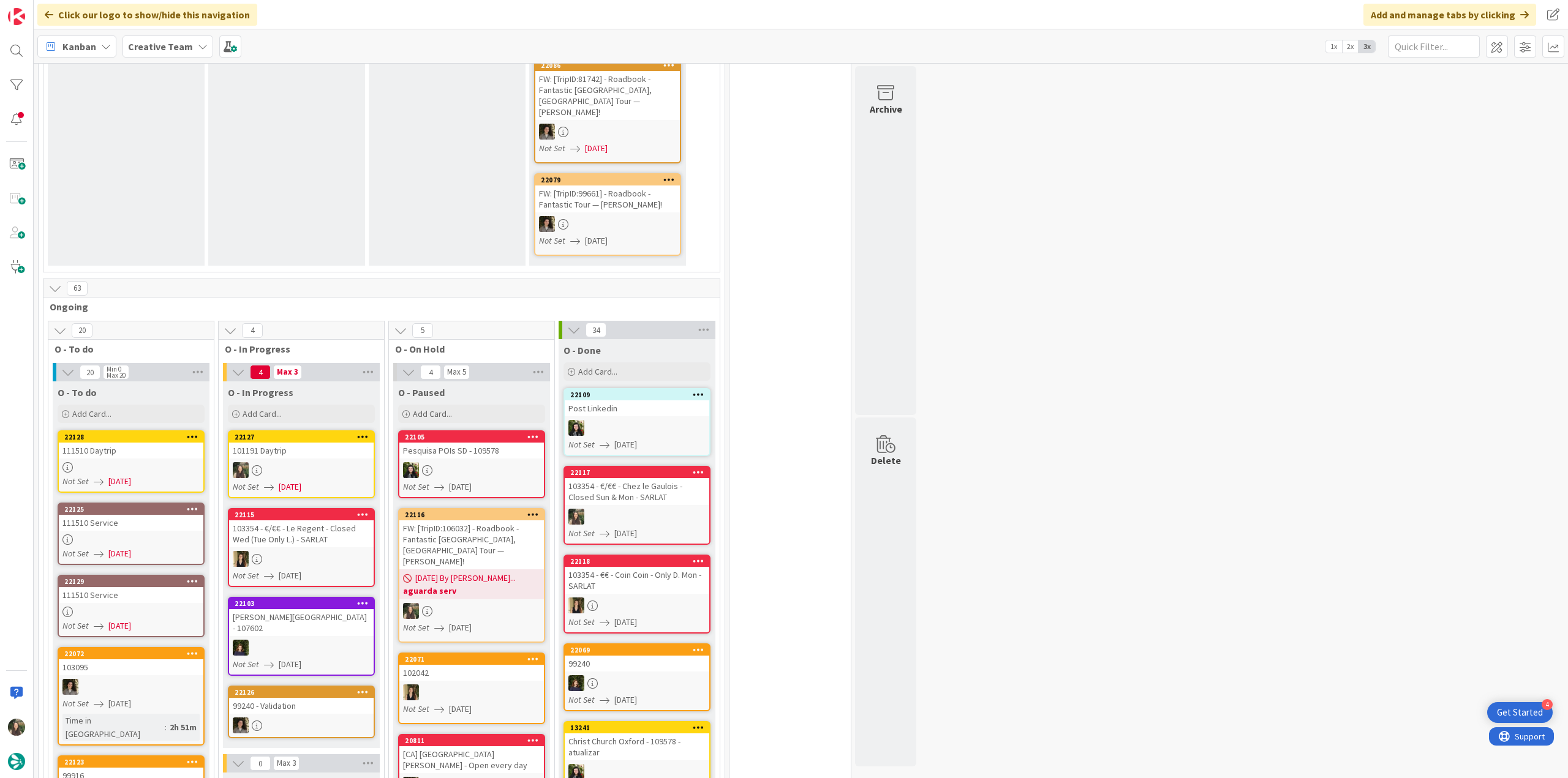
click at [299, 430] on link "22127 101191 Daytrip Not Set 09/01/2025" at bounding box center [301, 464] width 147 height 68
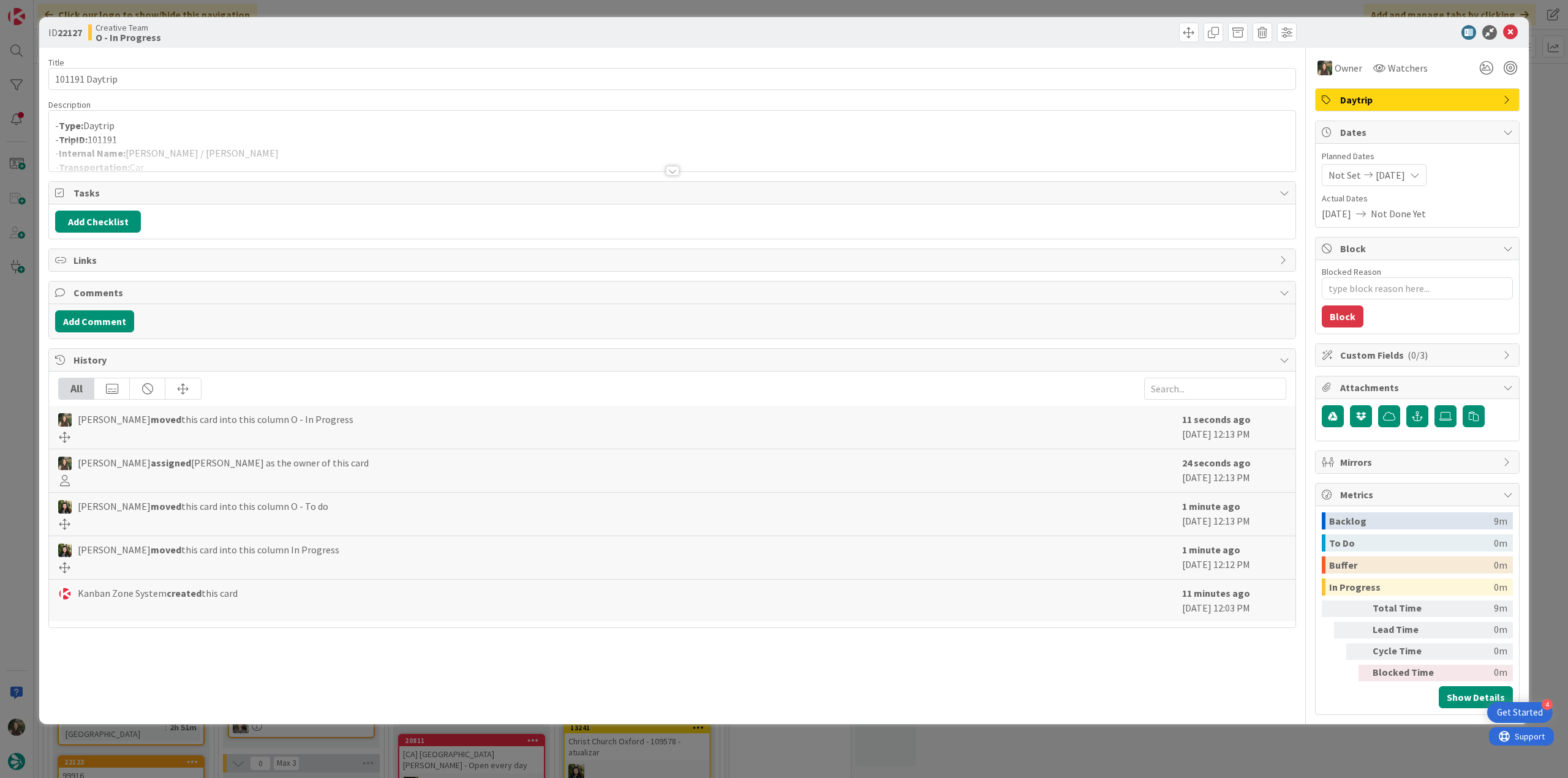
click at [224, 140] on div at bounding box center [672, 155] width 1246 height 31
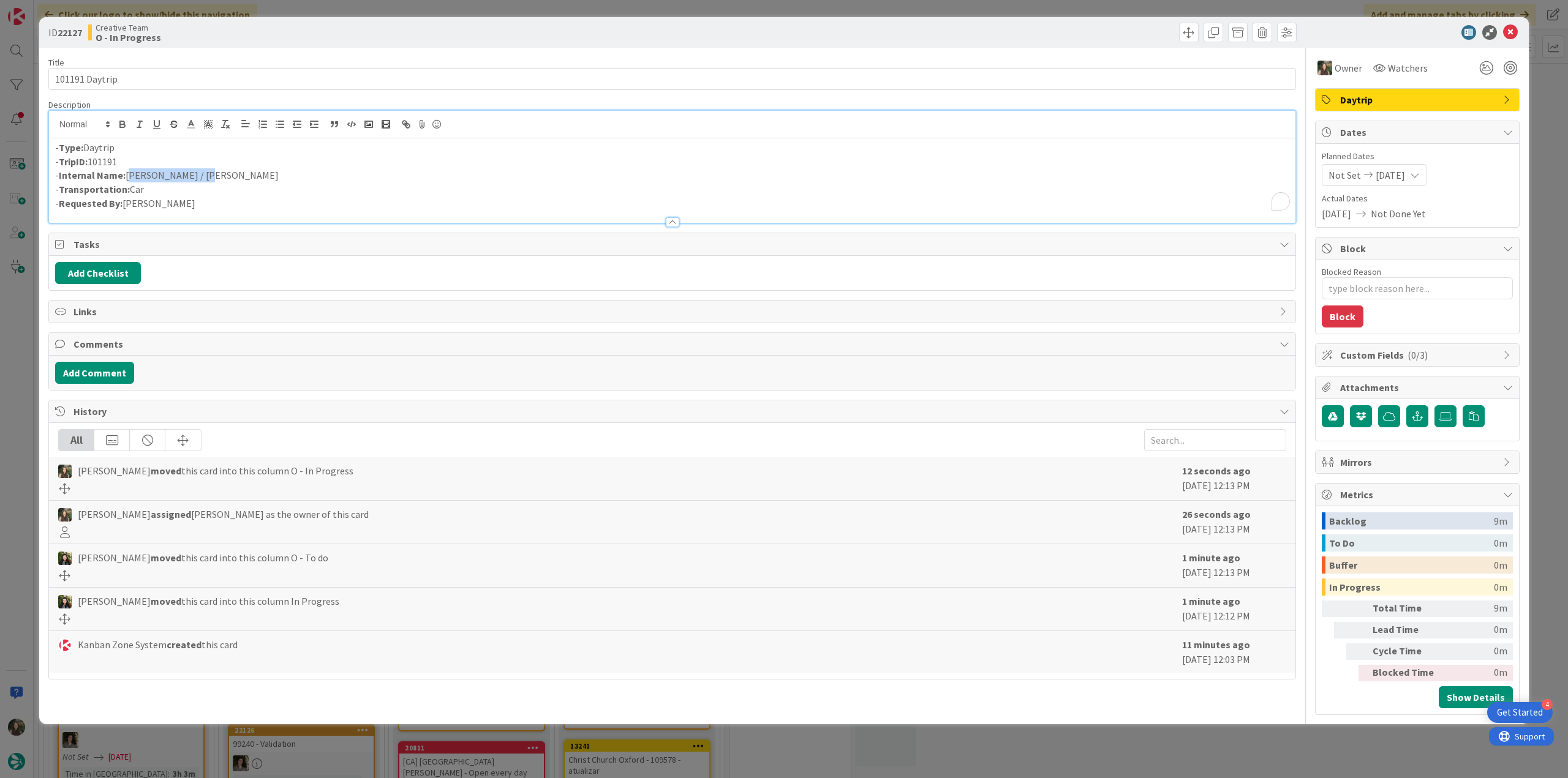
drag, startPoint x: 191, startPoint y: 173, endPoint x: 173, endPoint y: 173, distance: 18.0
click at [129, 176] on p "- Internal Name: Taormina / Cefalú" at bounding box center [672, 175] width 1234 height 14
copy p "Taormina / Cefalú"
click at [17, 478] on div "ID 22127 Creative Team O - In Progress Title 14 / 128 101191 Daytrip Descriptio…" at bounding box center [784, 389] width 1568 height 778
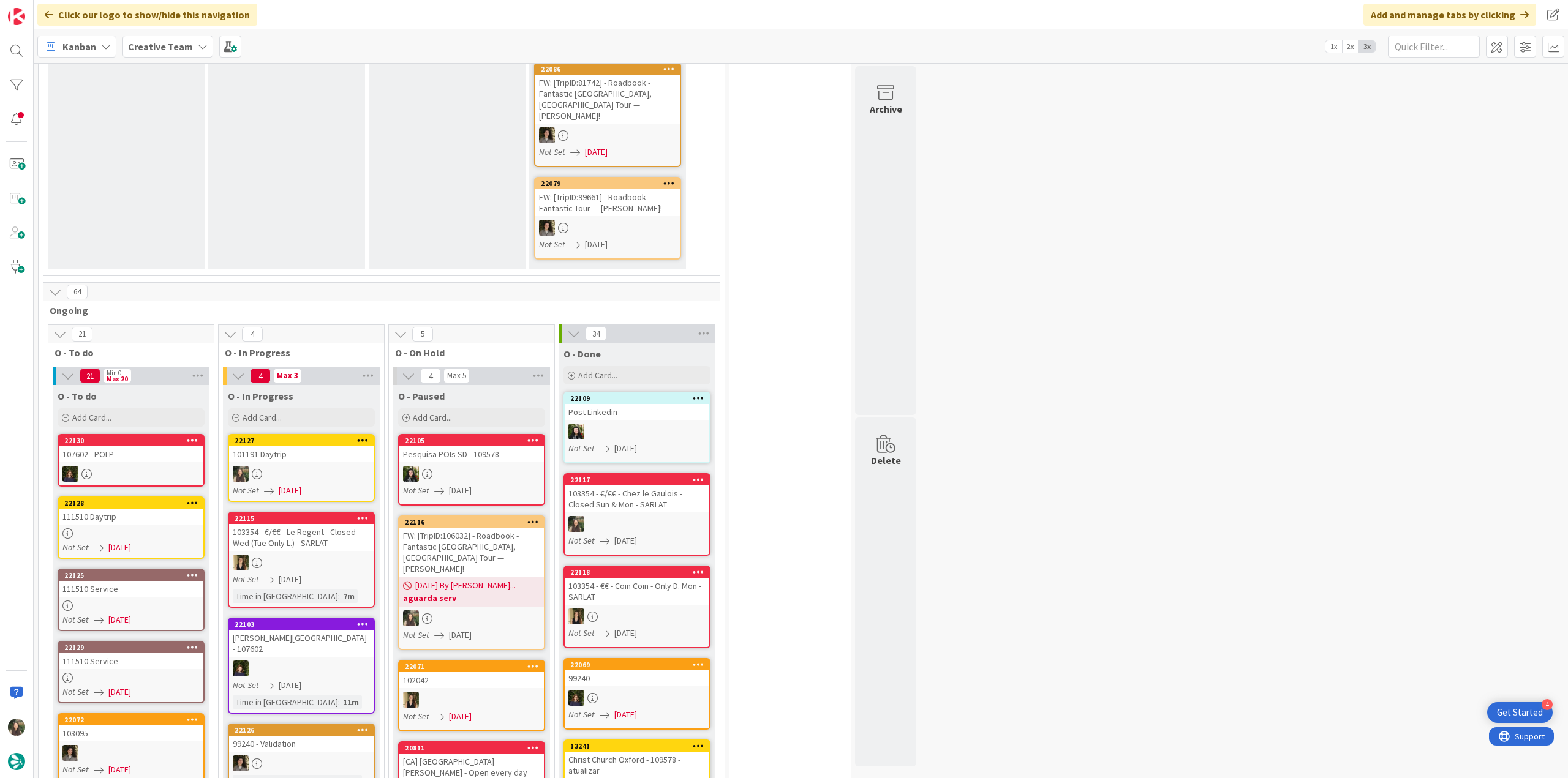
click at [315, 446] on div "101191 Daytrip" at bounding box center [301, 454] width 145 height 16
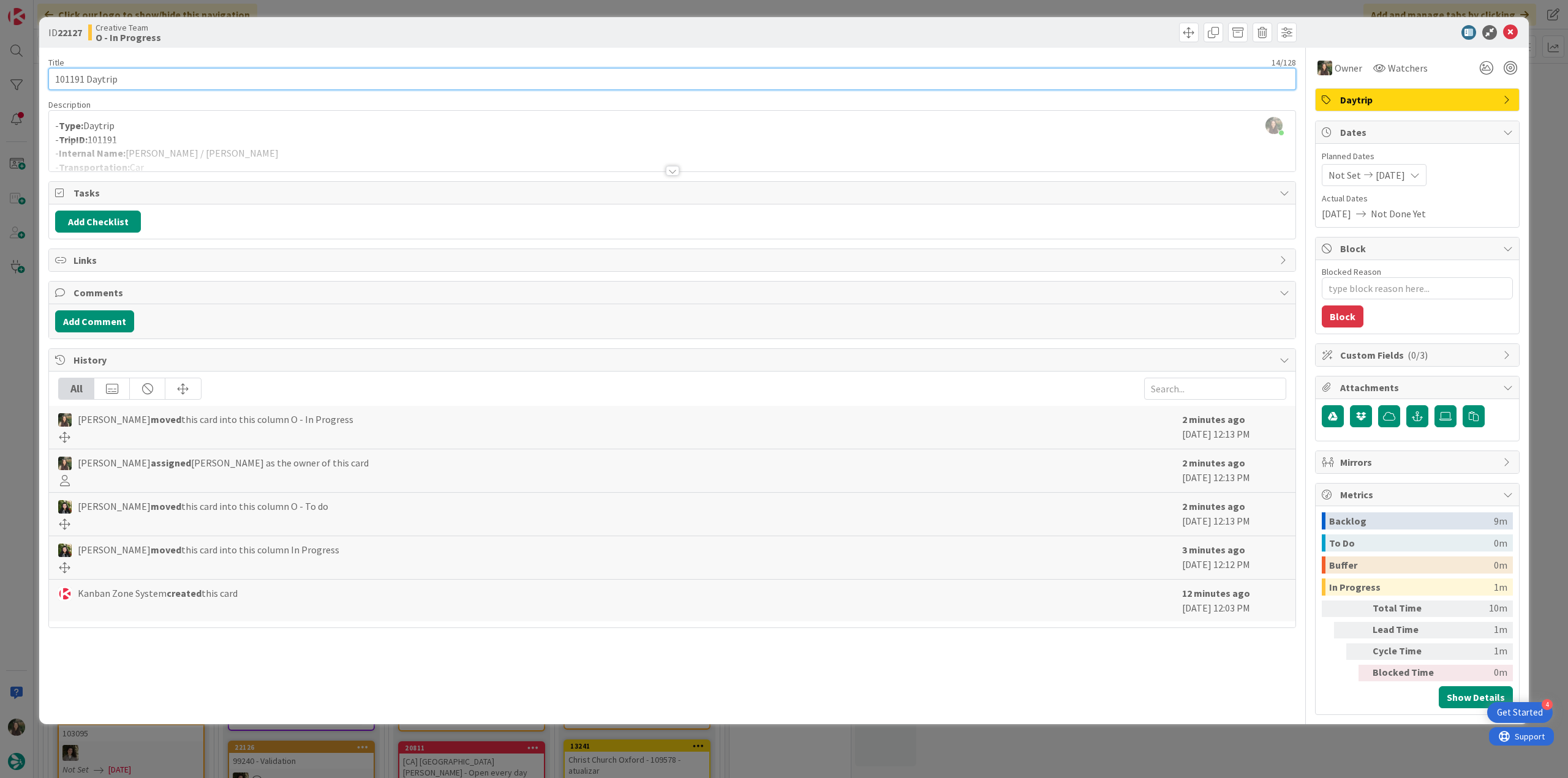
drag, startPoint x: 131, startPoint y: 79, endPoint x: -13, endPoint y: 396, distance: 348.2
click at [0, 396] on html "4 Get Started Click our logo to show/hide this navigation Add and manage tabs b…" at bounding box center [784, 389] width 1568 height 778
drag, startPoint x: 222, startPoint y: 145, endPoint x: 221, endPoint y: 155, distance: 10.0
click at [222, 145] on div at bounding box center [672, 155] width 1246 height 31
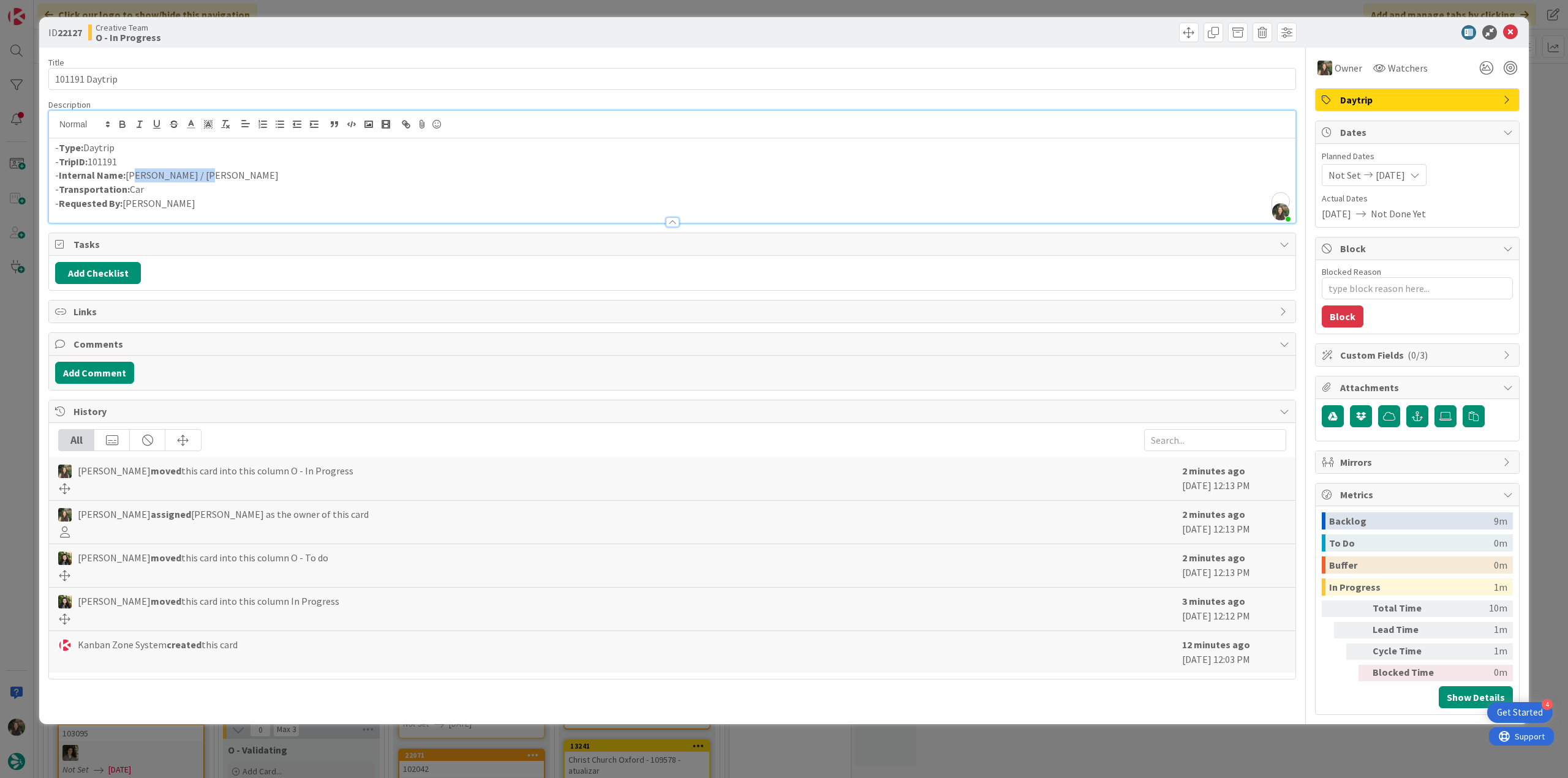
drag, startPoint x: 213, startPoint y: 172, endPoint x: 129, endPoint y: 172, distance: 84.0
click at [129, 172] on p "- Internal Name: Taormina / Cefalú" at bounding box center [672, 175] width 1234 height 14
copy p "aormina / Cefalú"
click at [27, 508] on div "ID 22127 Creative Team O - In Progress Title 14 / 128 101191 Daytrip Descriptio…" at bounding box center [784, 389] width 1568 height 778
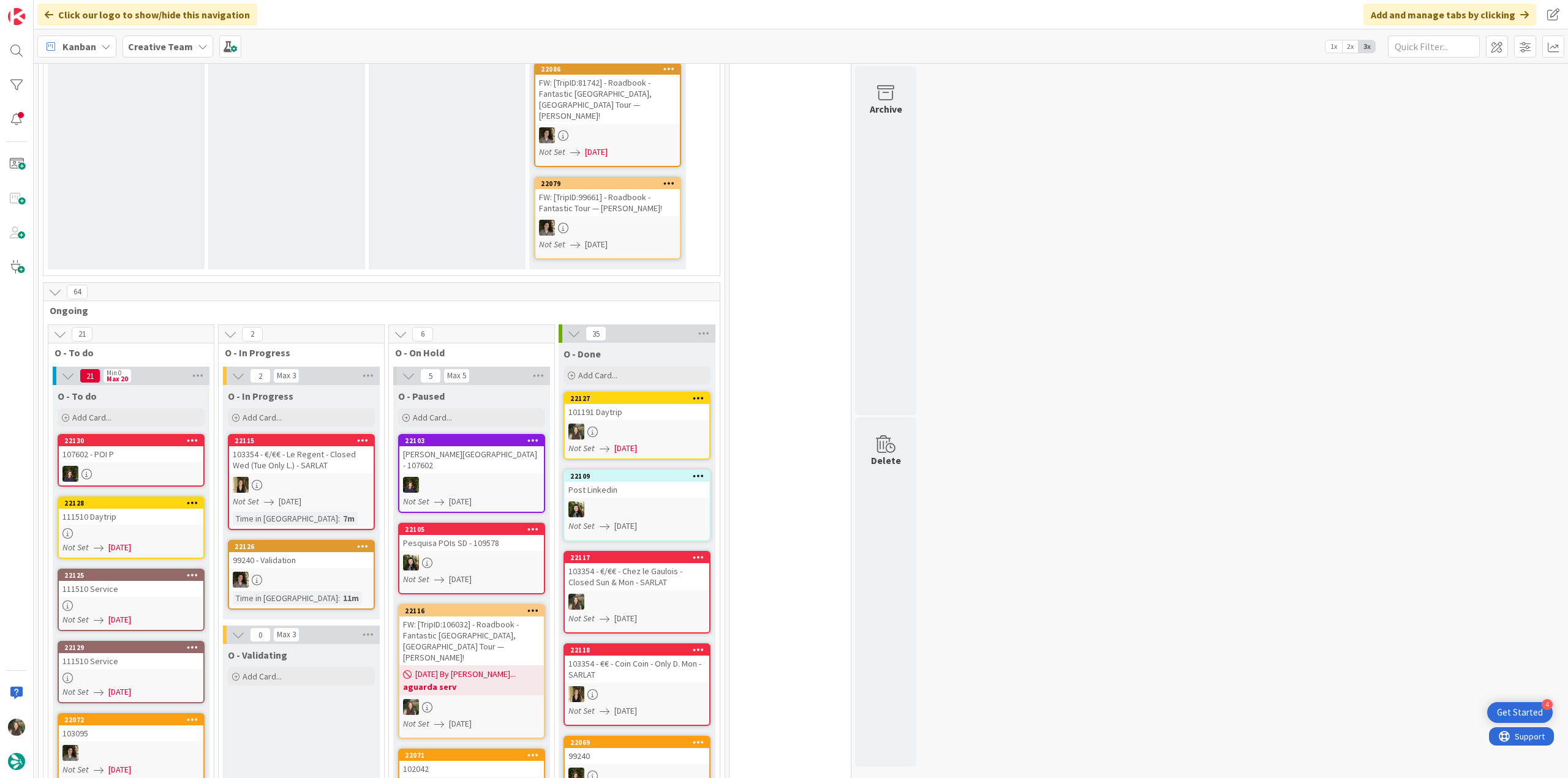
click at [154, 509] on div "111510 Daytrip" at bounding box center [131, 517] width 145 height 16
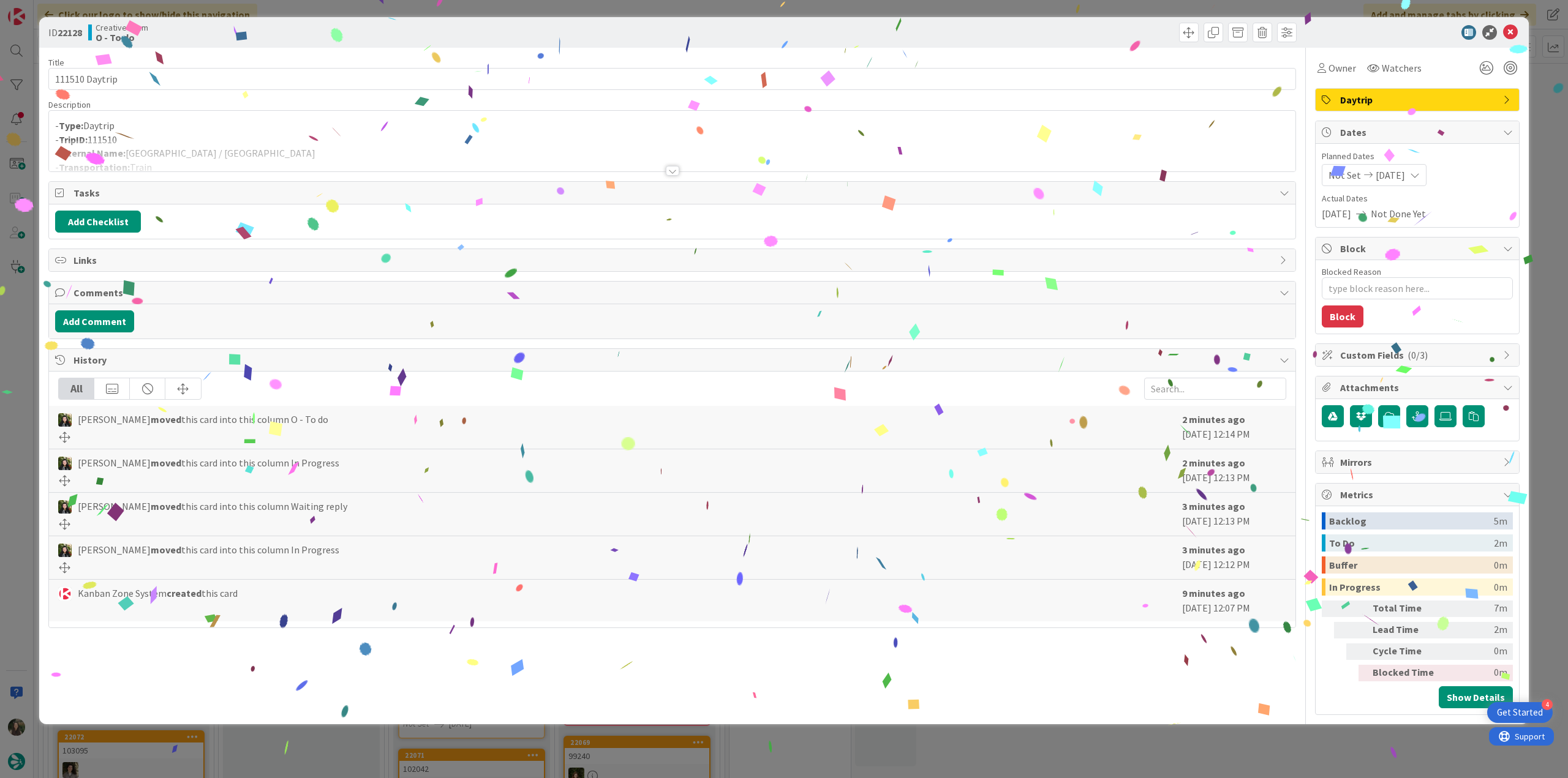
click at [459, 153] on div at bounding box center [672, 155] width 1246 height 31
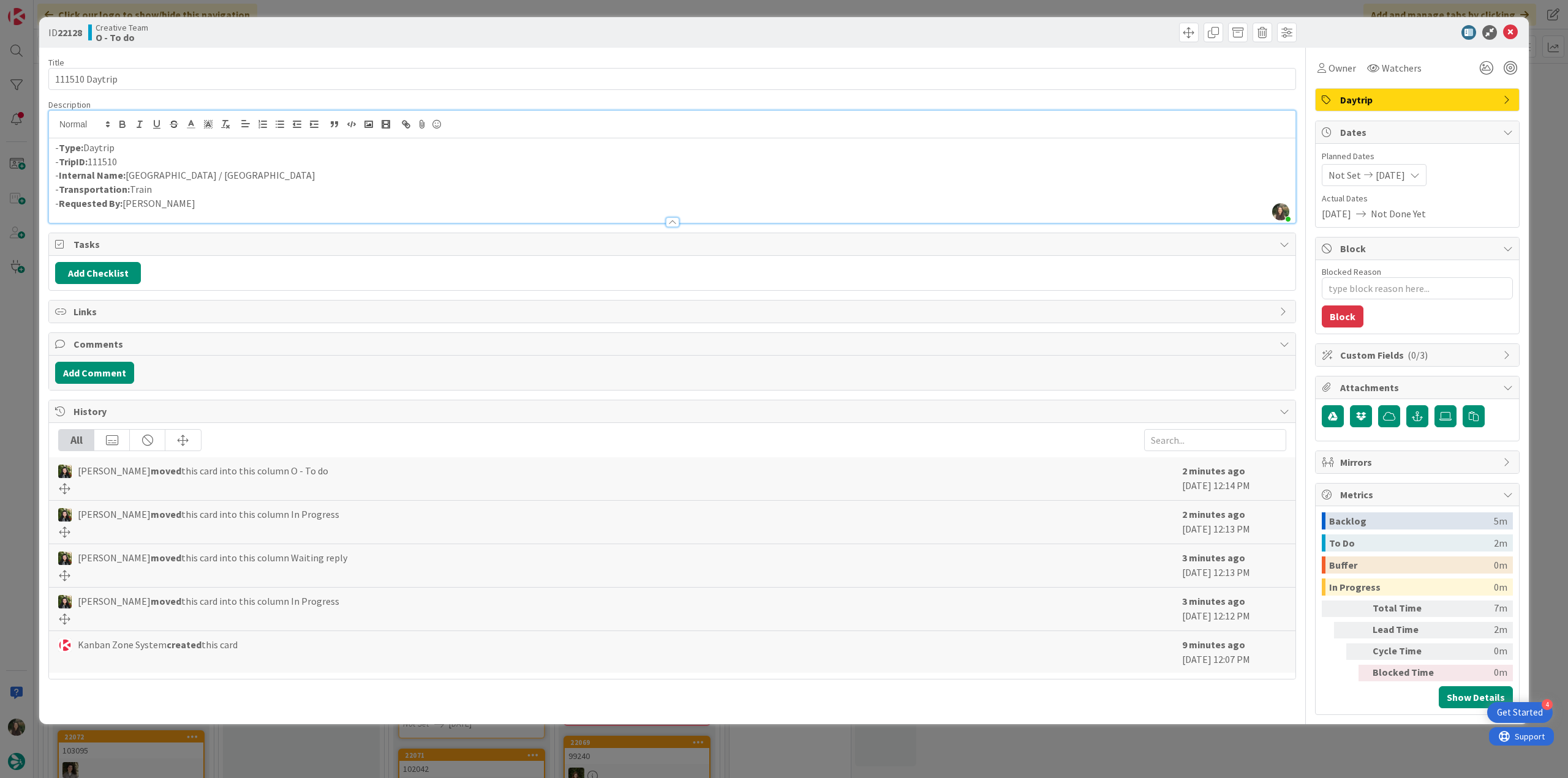
click at [31, 328] on div "ID 22128 Creative Team O - To do Title 14 / 128 111510 Daytrip Description Inês…" at bounding box center [784, 389] width 1568 height 778
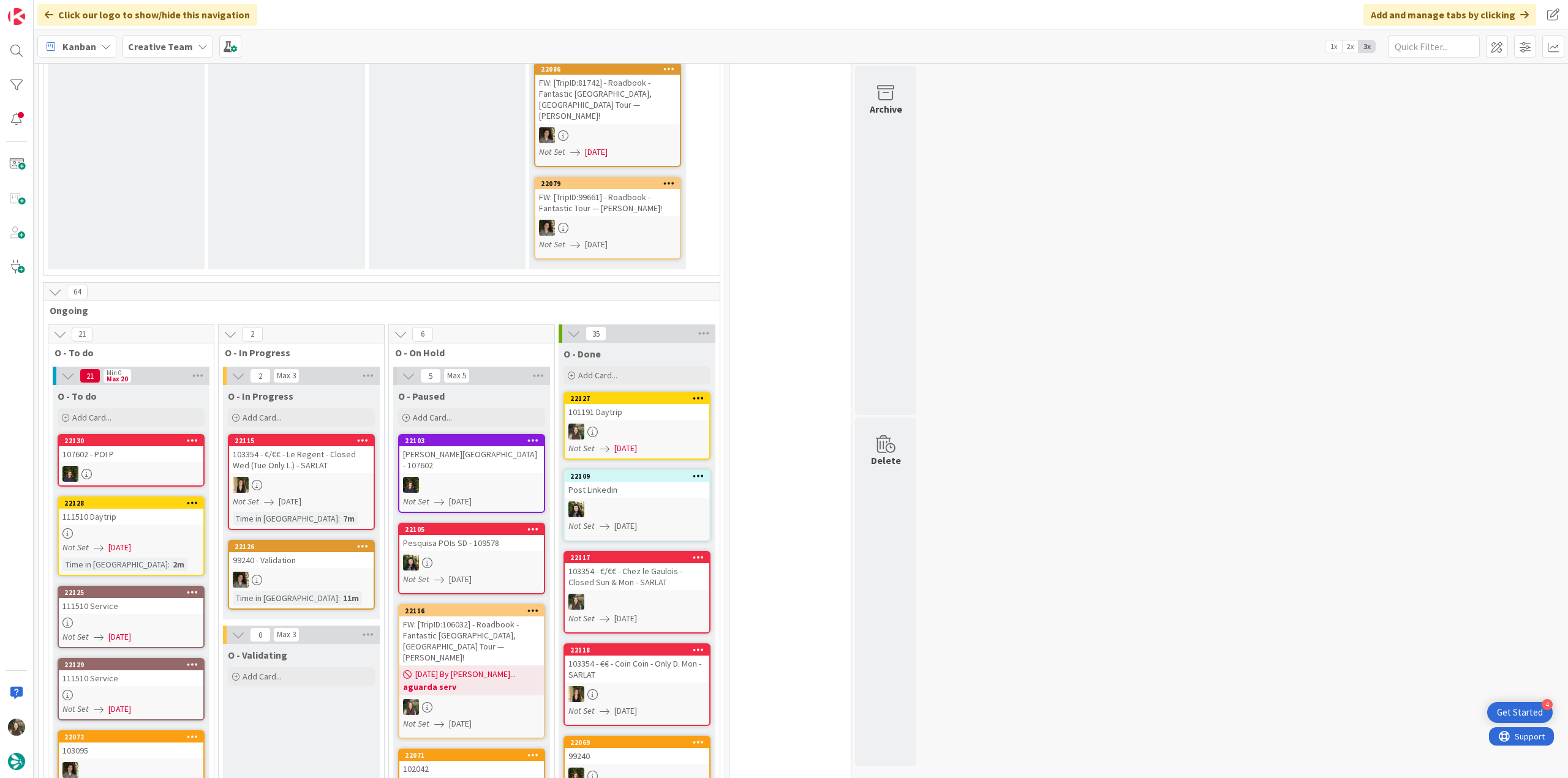
click at [149, 528] on div at bounding box center [131, 533] width 145 height 10
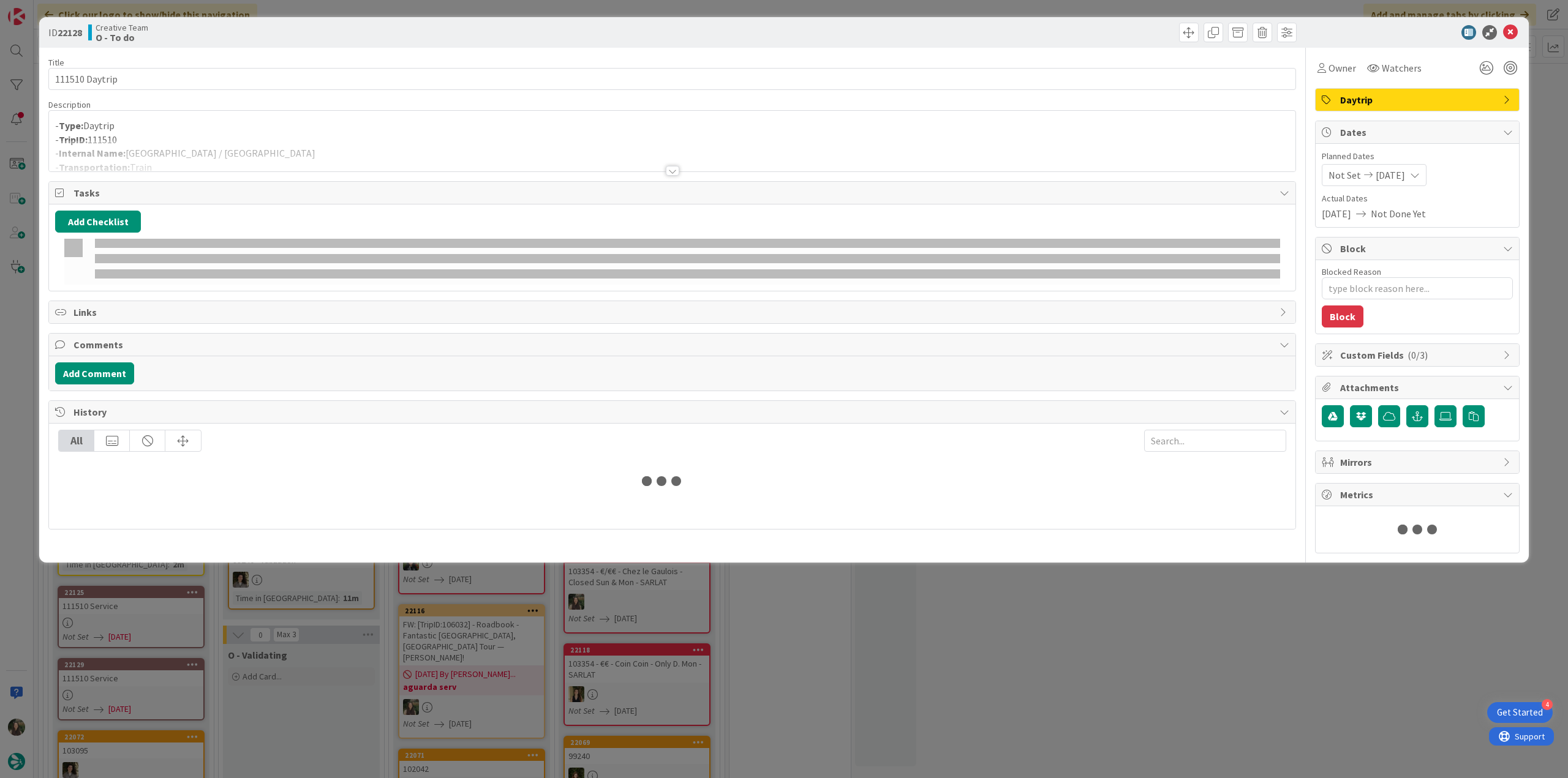
click at [218, 158] on div at bounding box center [672, 155] width 1246 height 31
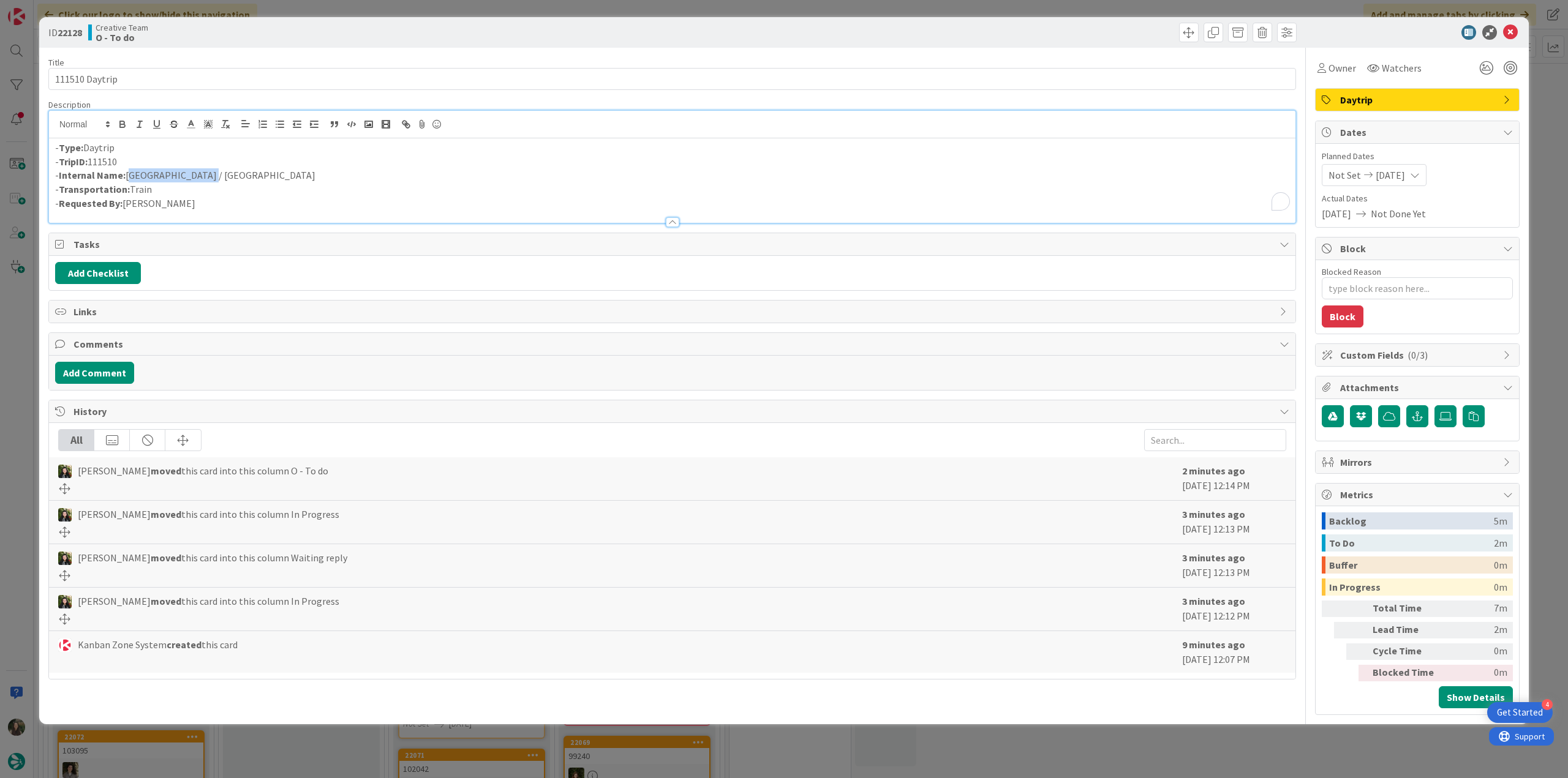
drag, startPoint x: 191, startPoint y: 173, endPoint x: 129, endPoint y: 175, distance: 62.0
click at [129, 175] on p "- Internal Name: A Coruña / Zamora" at bounding box center [672, 175] width 1234 height 14
copy p "A Coruña / Zamora"
click at [1328, 65] on span "Owner" at bounding box center [1342, 68] width 28 height 15
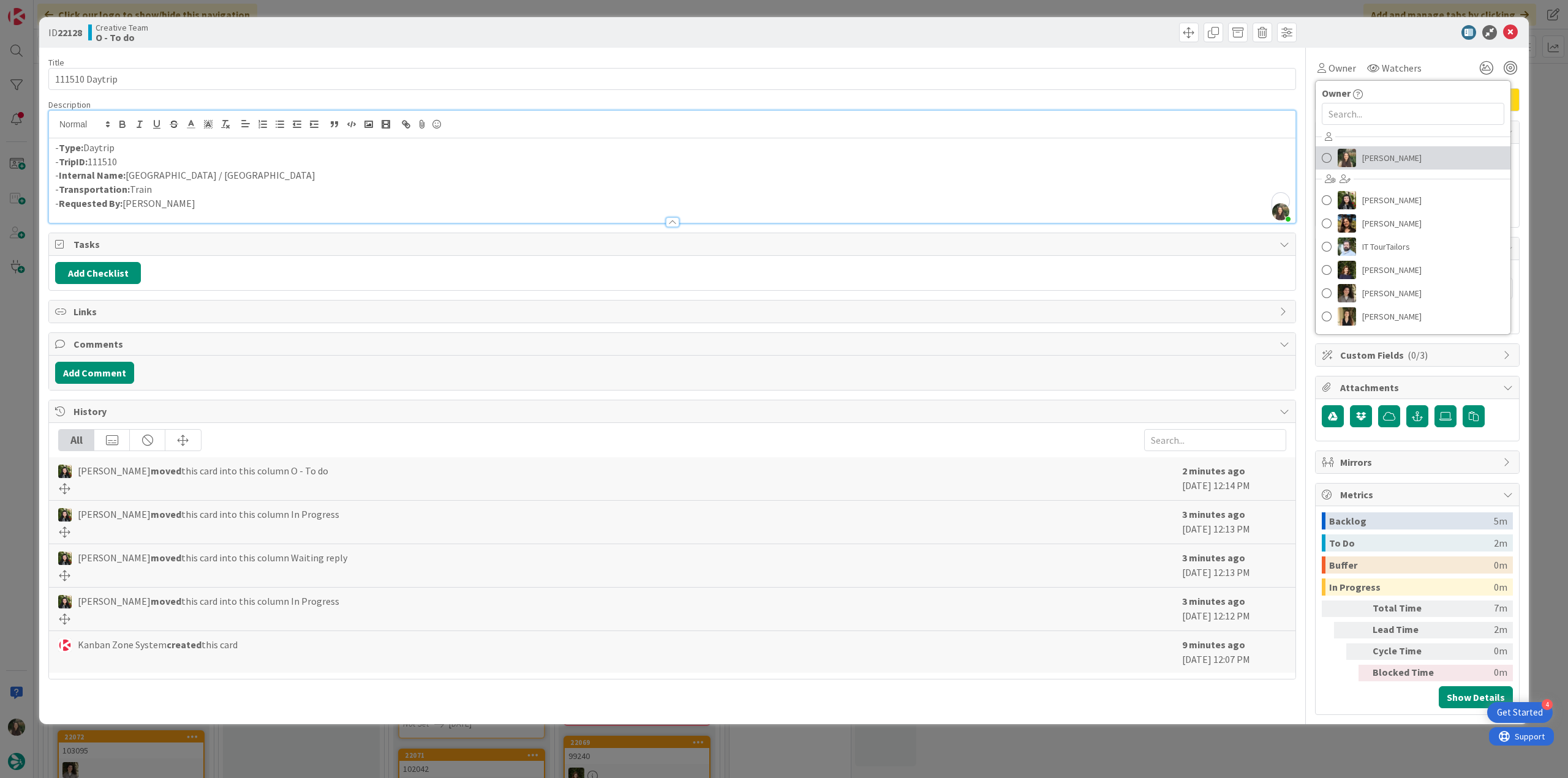
drag, startPoint x: 1391, startPoint y: 155, endPoint x: 1422, endPoint y: 153, distance: 31.1
click at [1392, 155] on span "[PERSON_NAME]" at bounding box center [1391, 158] width 59 height 18
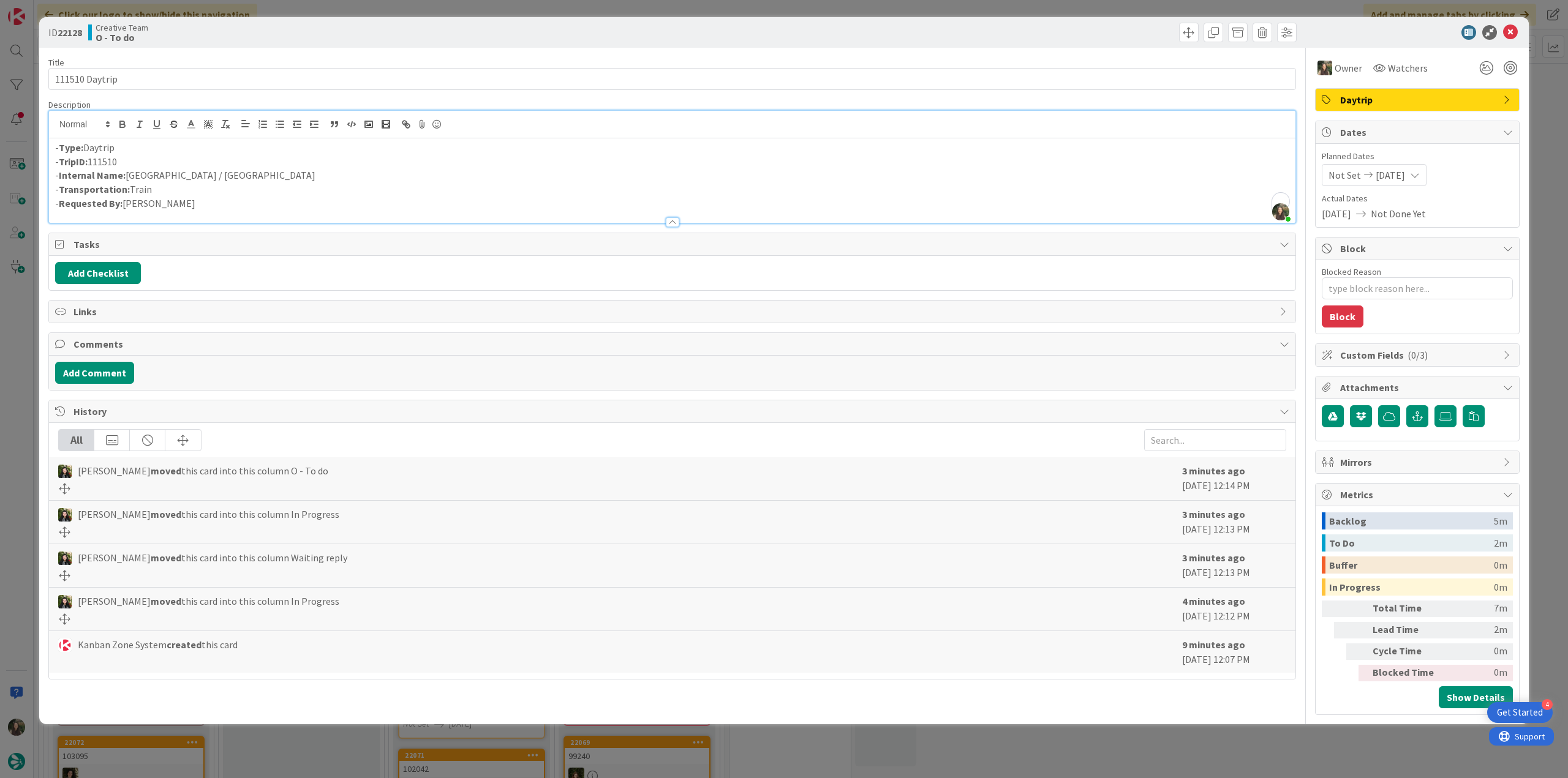
drag, startPoint x: 1555, startPoint y: 117, endPoint x: 1498, endPoint y: 128, distance: 58.1
click at [1555, 117] on div "ID 22128 Creative Team O - To do Title 14 / 128 111510 Daytrip Description Inês…" at bounding box center [784, 389] width 1568 height 778
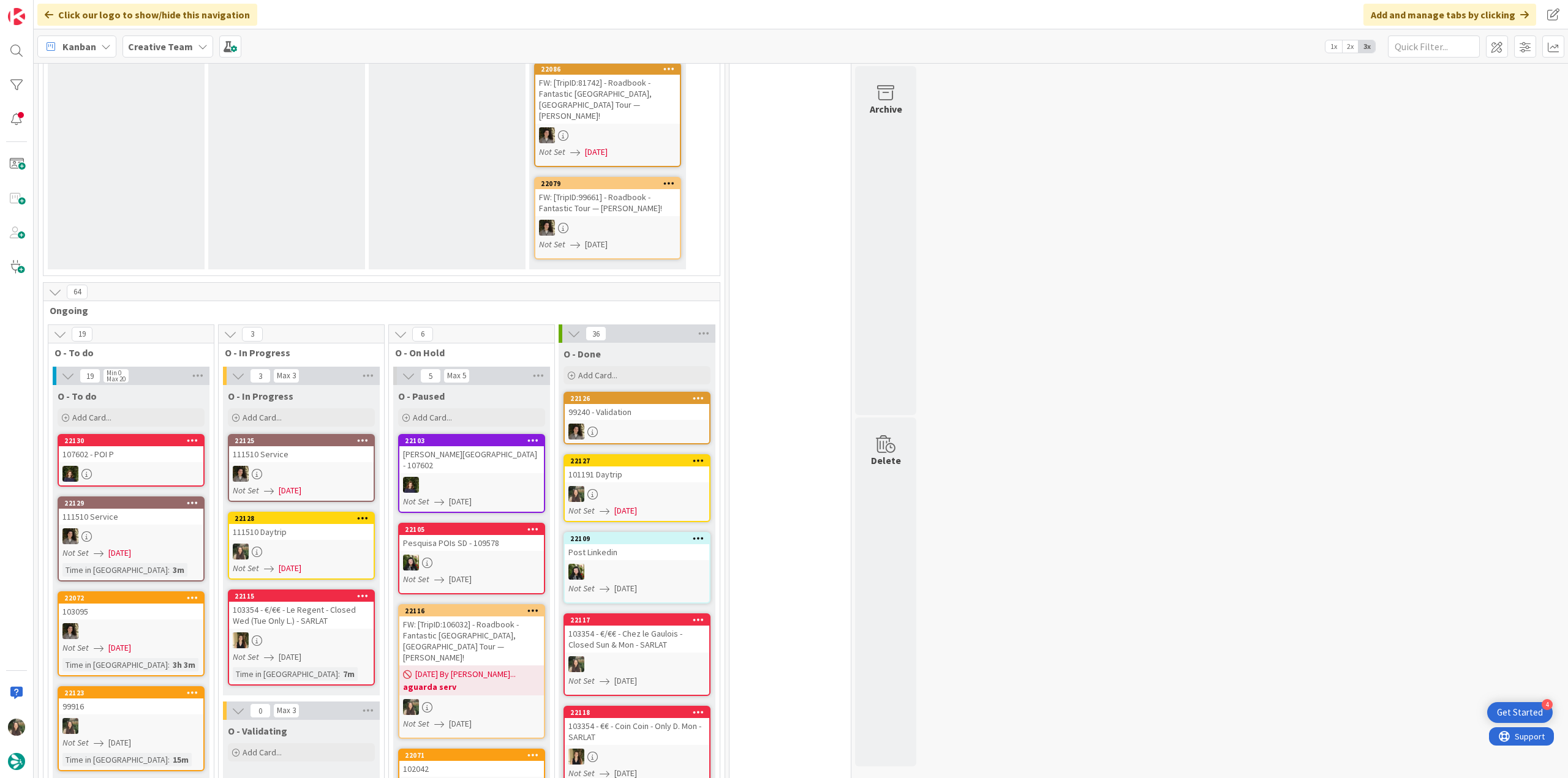
click at [301, 524] on div "111510 Daytrip" at bounding box center [301, 532] width 145 height 16
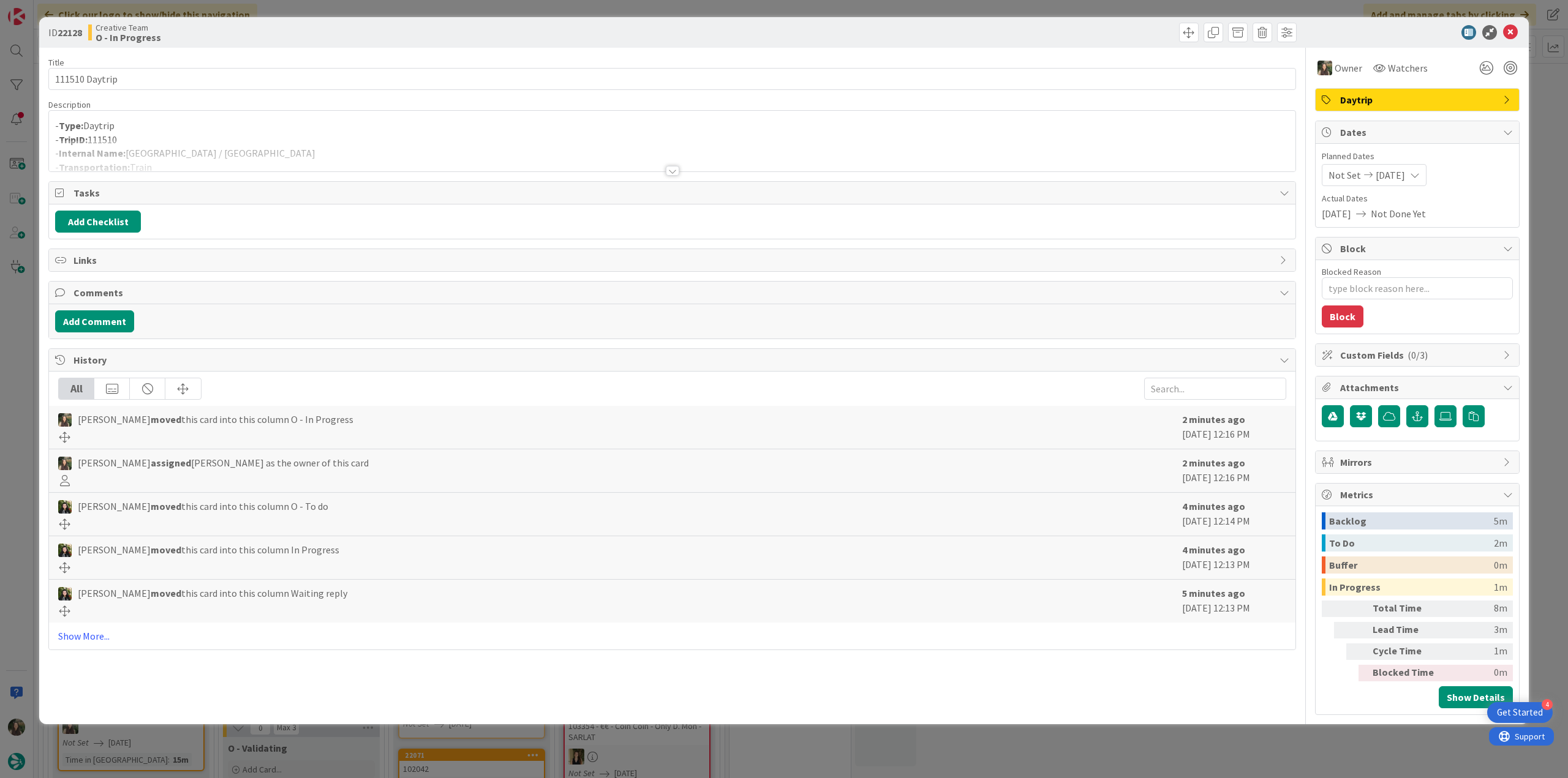
click at [208, 150] on div at bounding box center [672, 155] width 1246 height 31
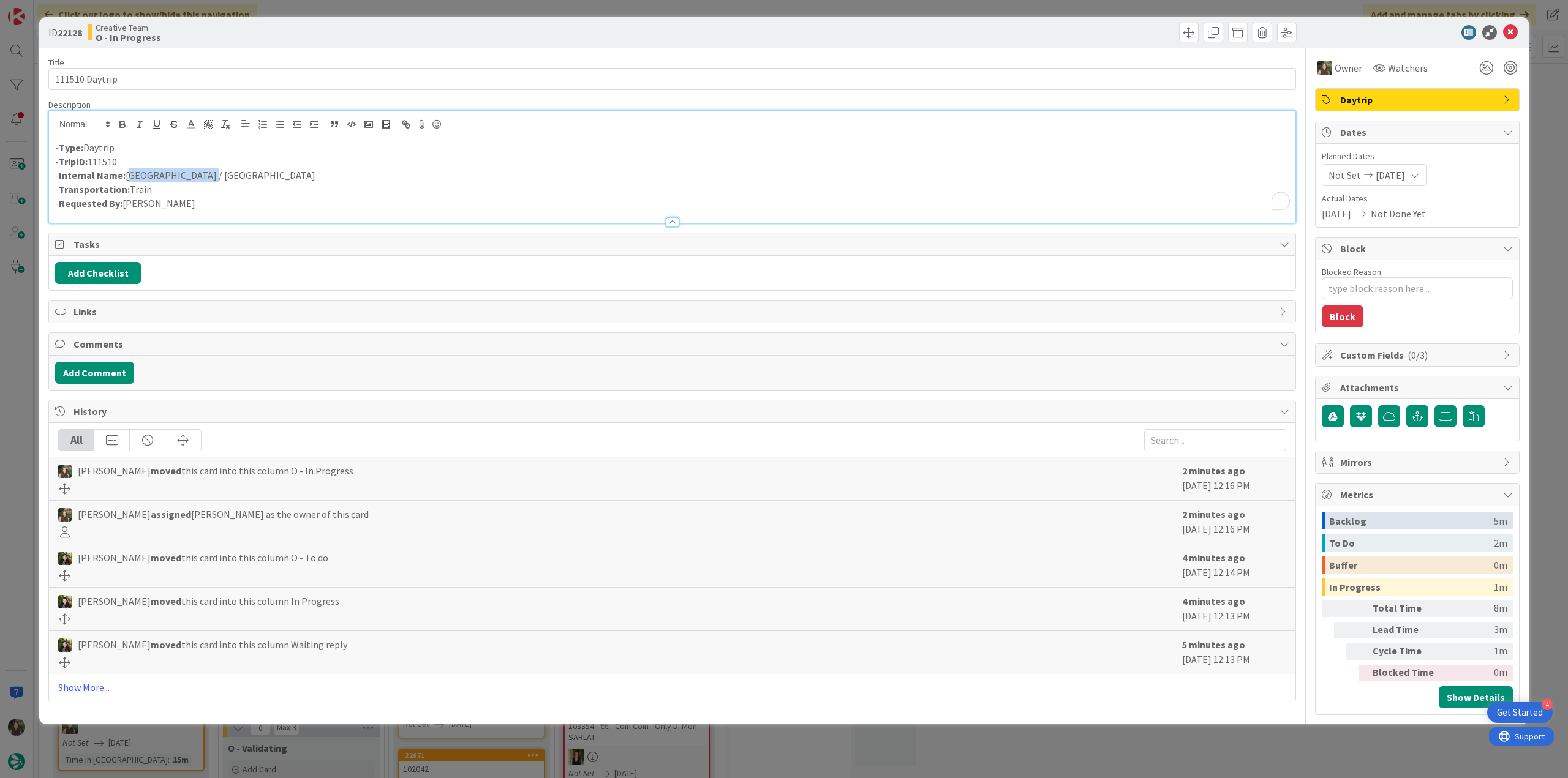
drag, startPoint x: 207, startPoint y: 172, endPoint x: 128, endPoint y: 173, distance: 79.0
click at [128, 173] on p "- Internal Name: A Coruña / Zamora" at bounding box center [672, 175] width 1234 height 14
copy p "A Coruña / Zamora"
drag, startPoint x: 22, startPoint y: 349, endPoint x: 53, endPoint y: 367, distance: 35.8
click at [22, 349] on div "ID 22128 Creative Team O - In Progress Title 14 / 128 111510 Daytrip Descriptio…" at bounding box center [784, 389] width 1568 height 778
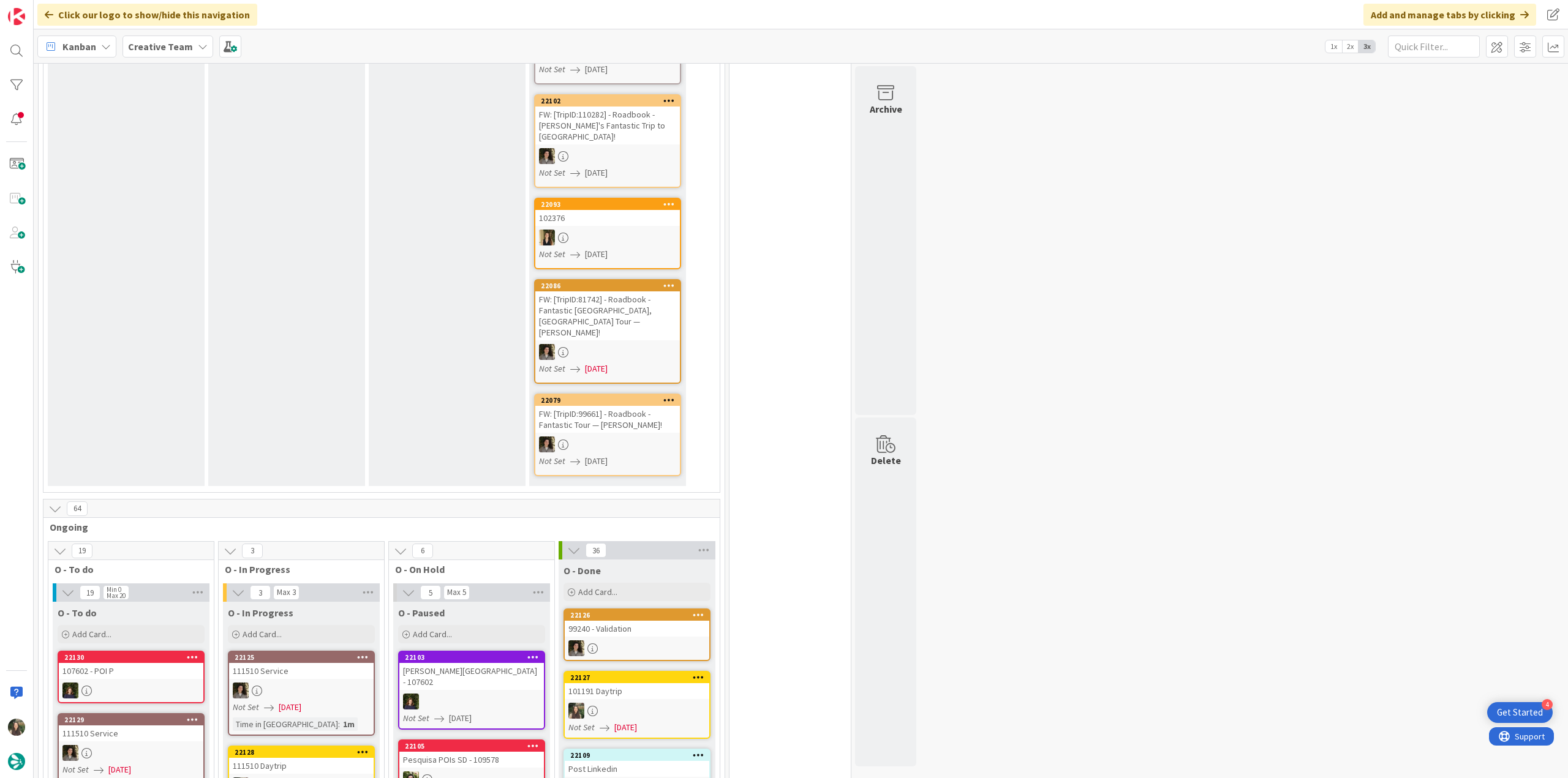
scroll to position [429, 0]
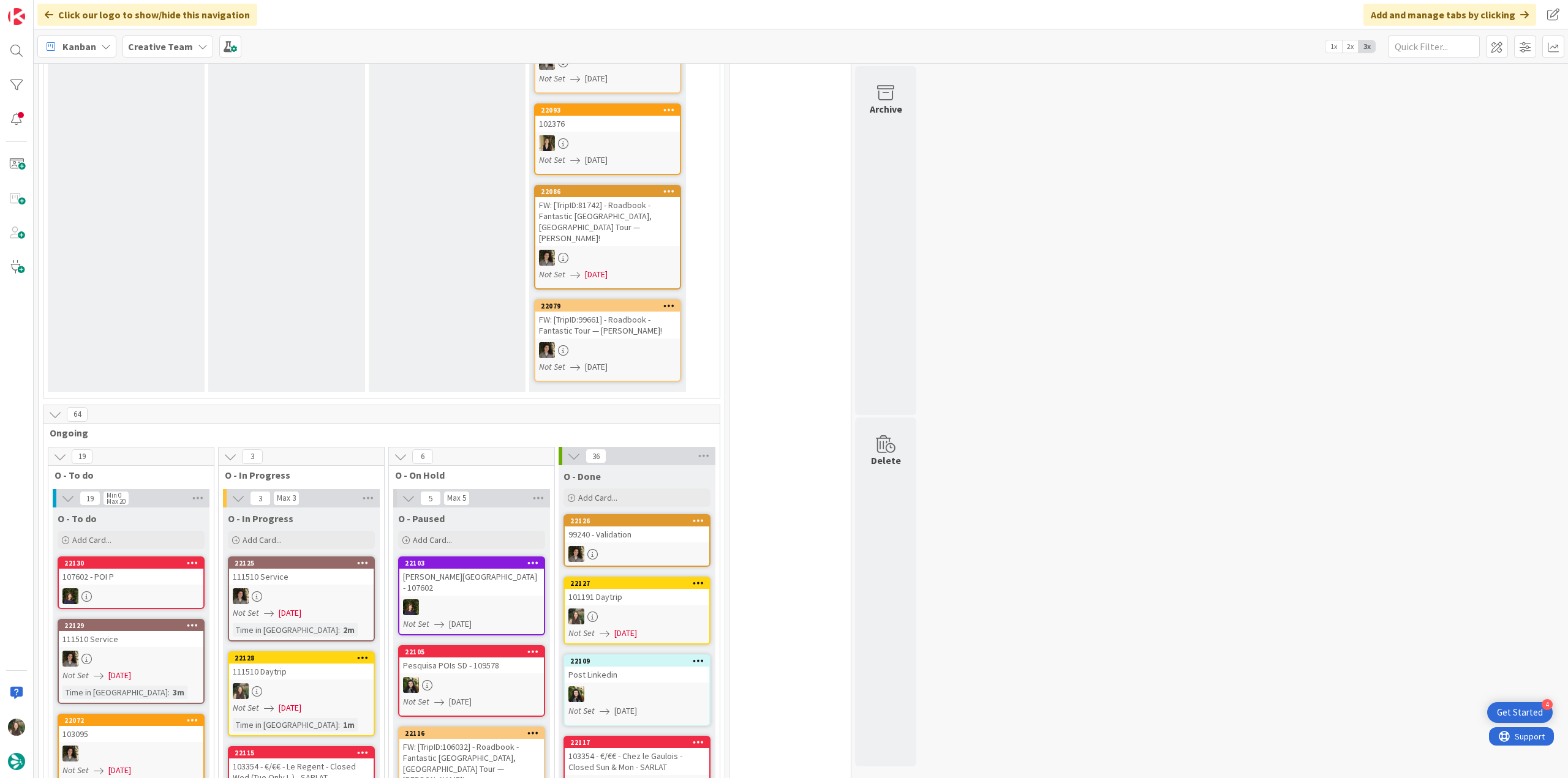
click at [266, 702] on div "Not Set [DATE]" at bounding box center [303, 708] width 141 height 13
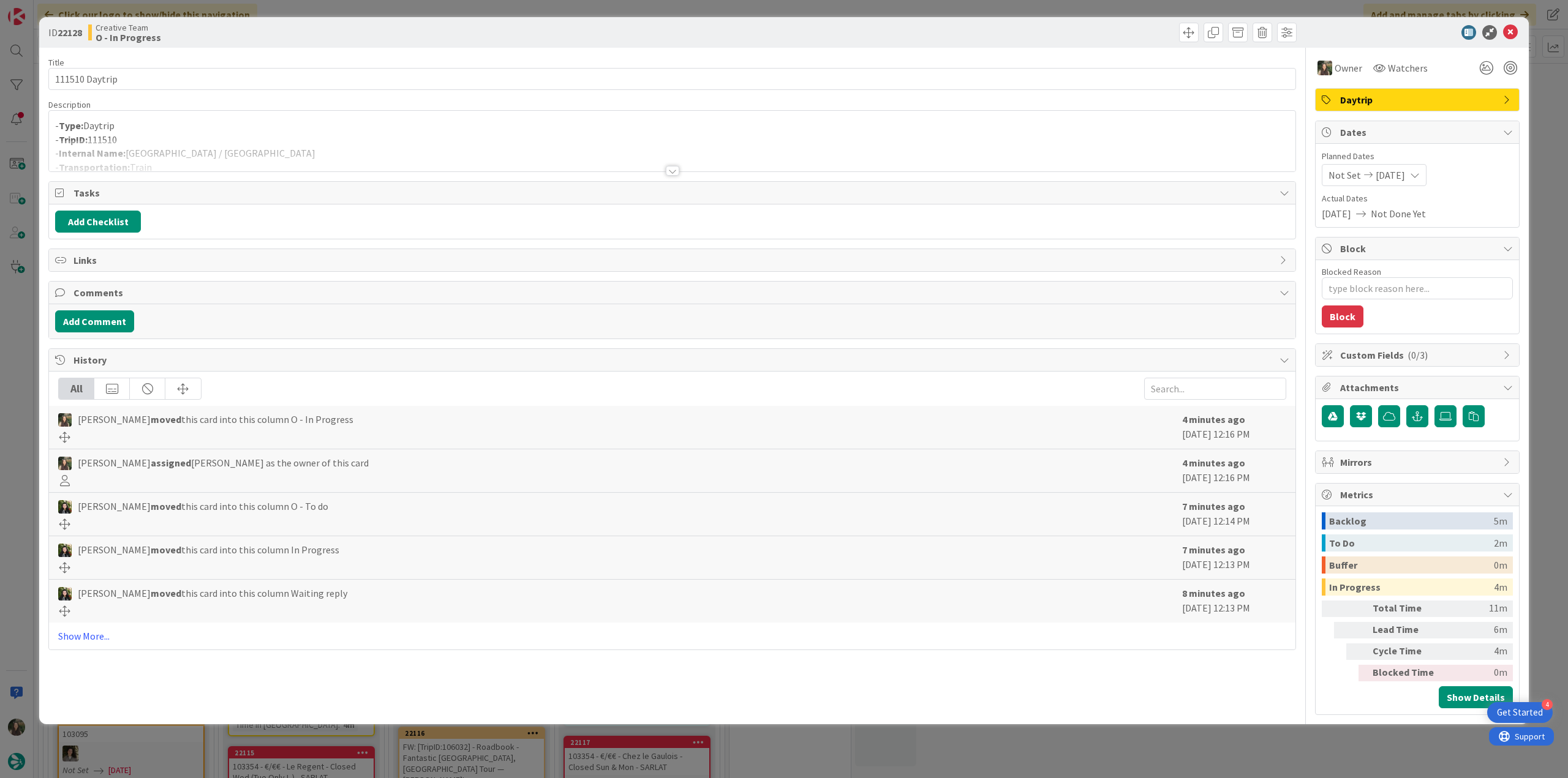
click at [274, 142] on div at bounding box center [672, 155] width 1246 height 31
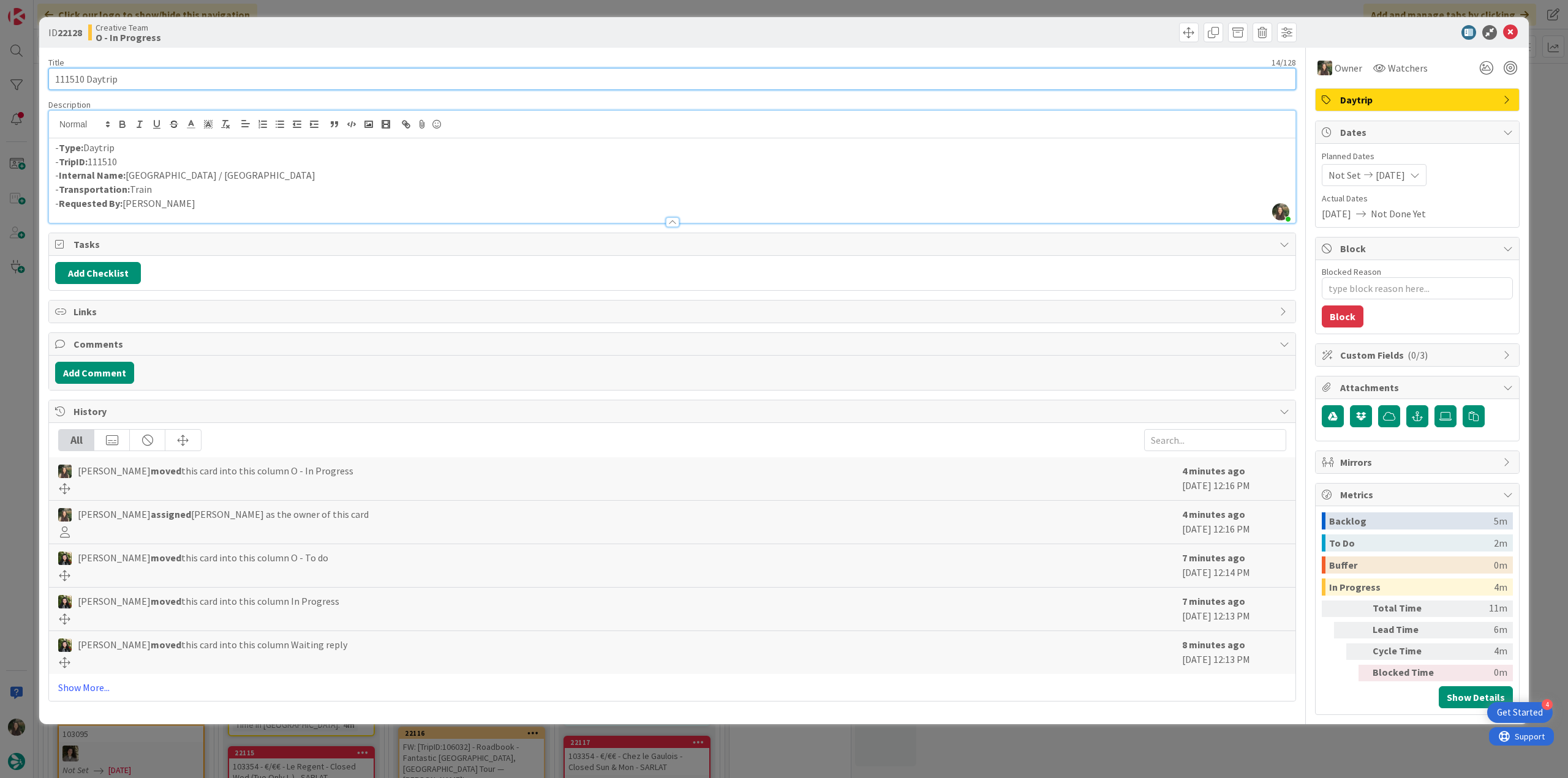
drag, startPoint x: 126, startPoint y: 74, endPoint x: 26, endPoint y: 86, distance: 100.7
click at [26, 84] on div "ID 22128 Creative Team O - In Progress Title 14 / 128 111510 Daytrip Descriptio…" at bounding box center [784, 389] width 1568 height 778
type textarea "x"
click at [19, 445] on div "ID 22128 Creative Team O - In Progress Title 14 / 128 111510 Daytrip Descriptio…" at bounding box center [784, 389] width 1568 height 778
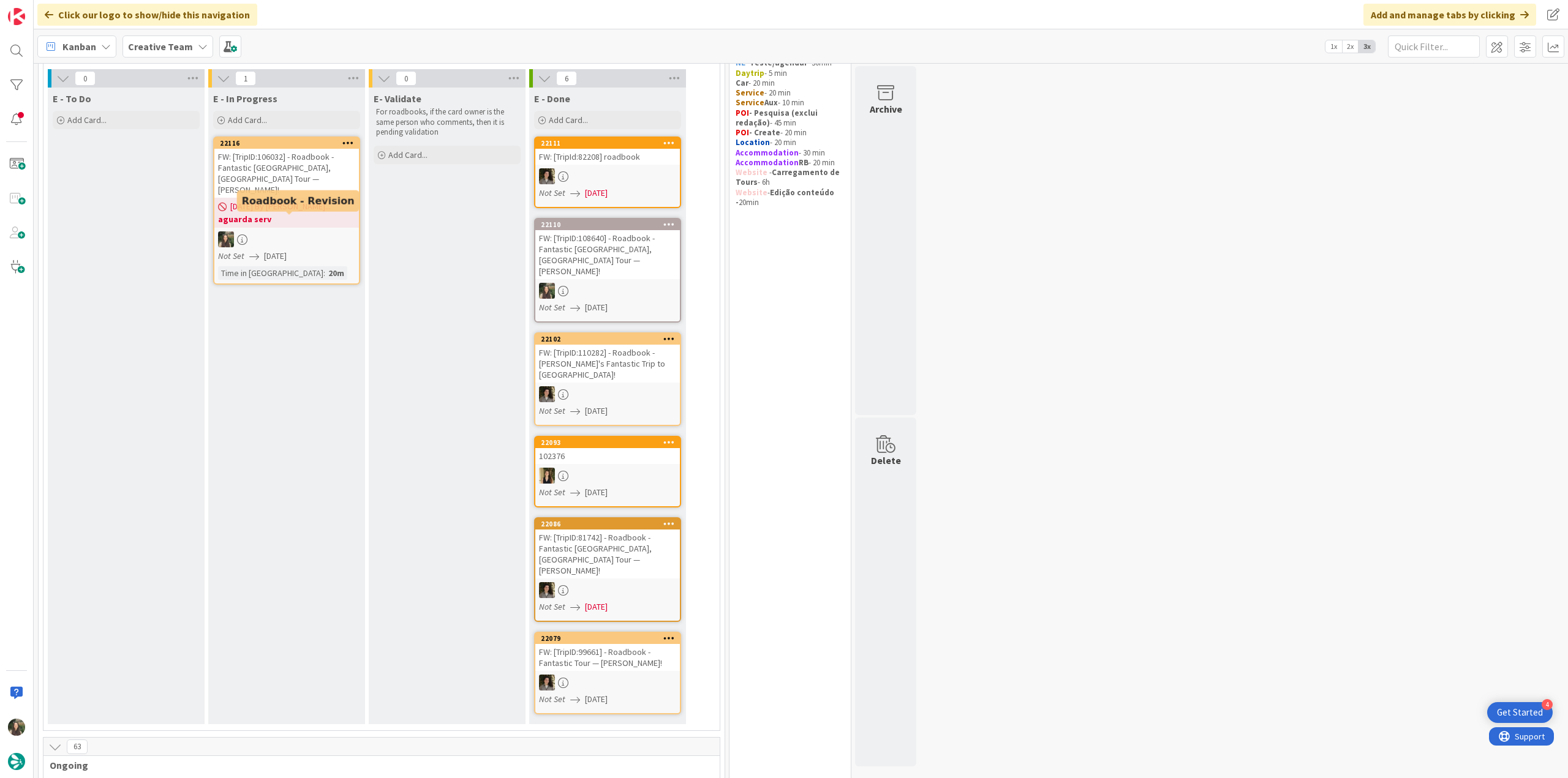
scroll to position [19, 0]
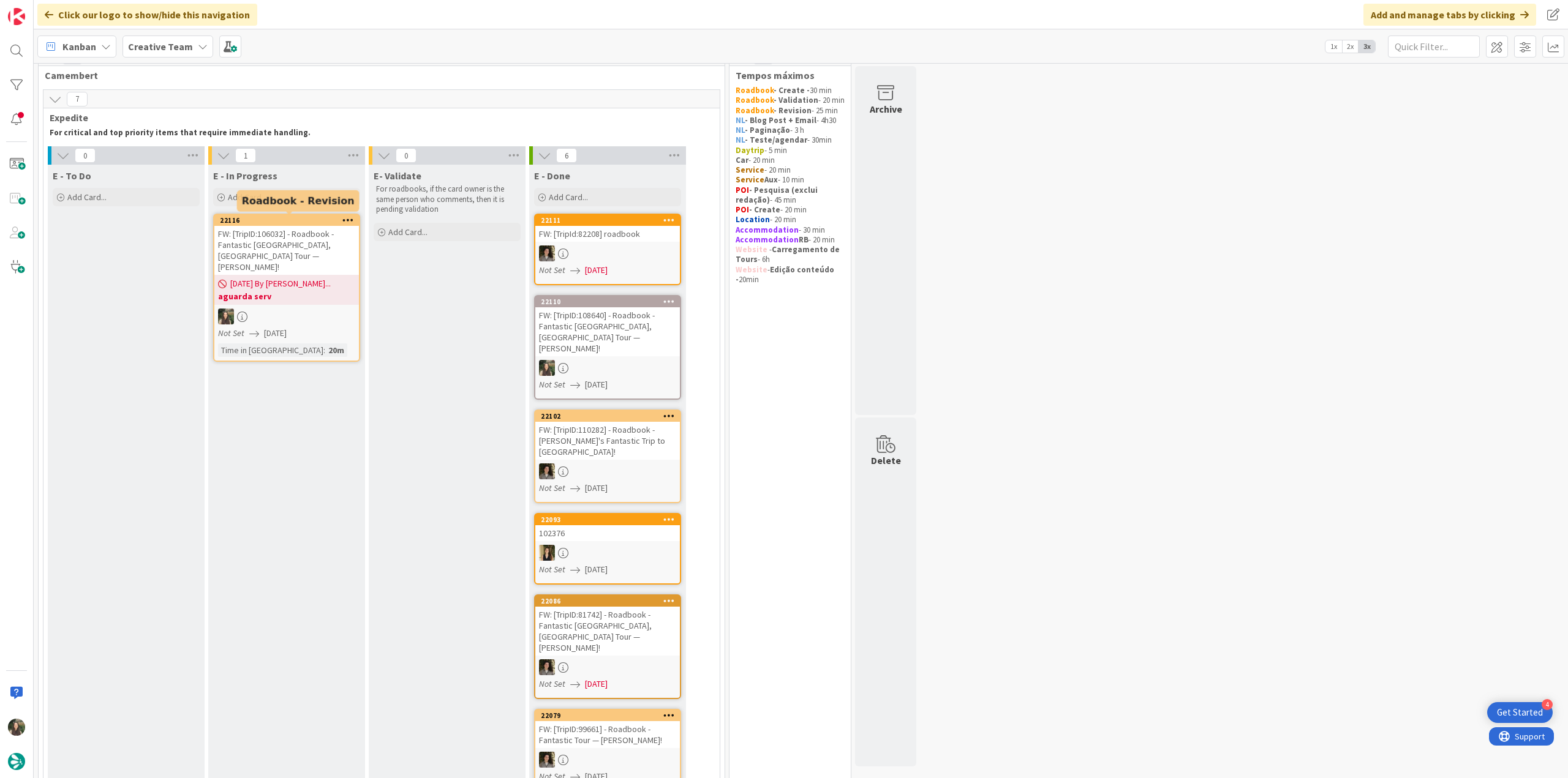
click at [271, 291] on div "[DATE] By [PERSON_NAME]... aguarda serv" at bounding box center [286, 290] width 145 height 30
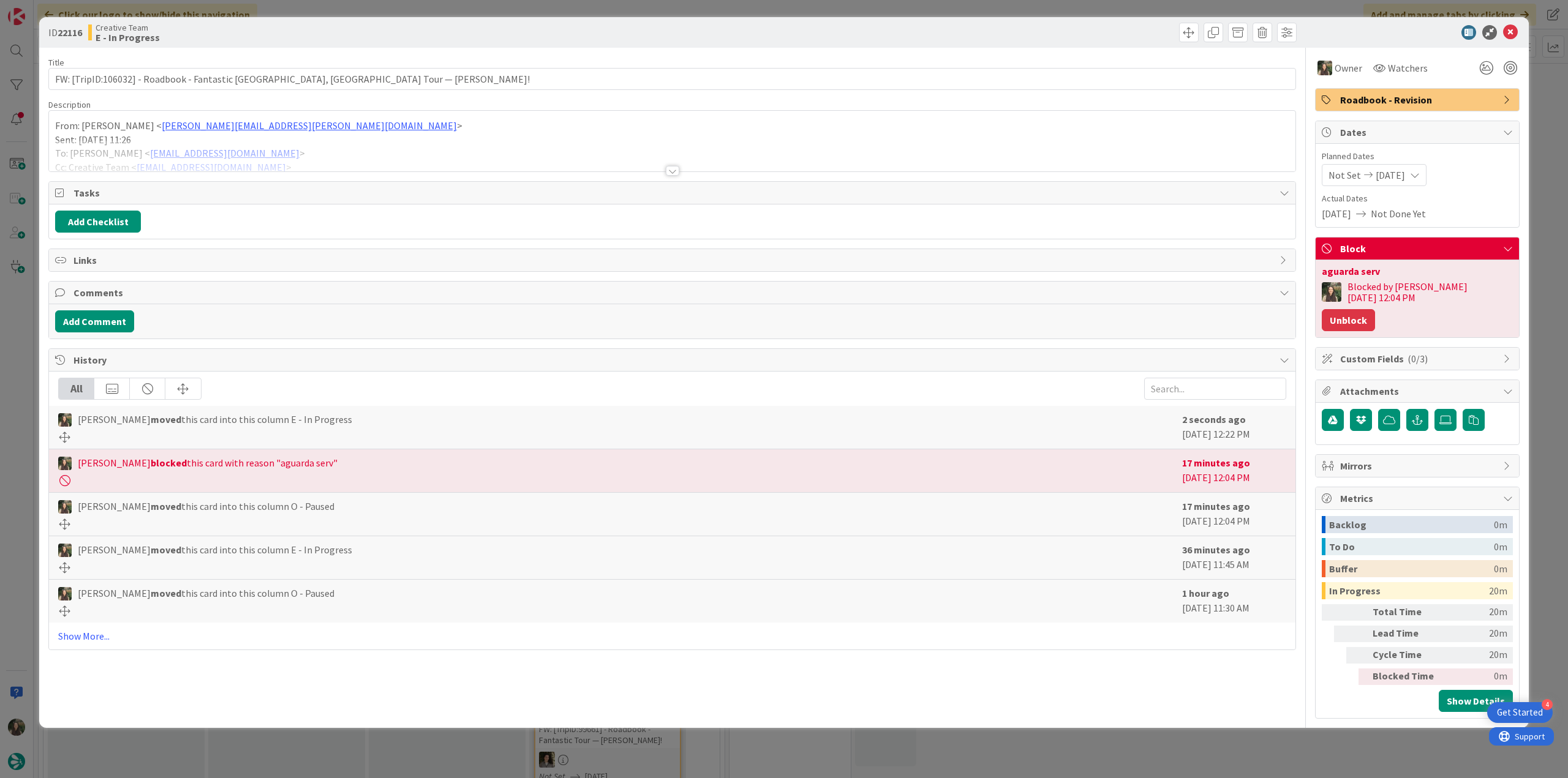
click at [1375, 309] on button "Unblock" at bounding box center [1349, 320] width 54 height 22
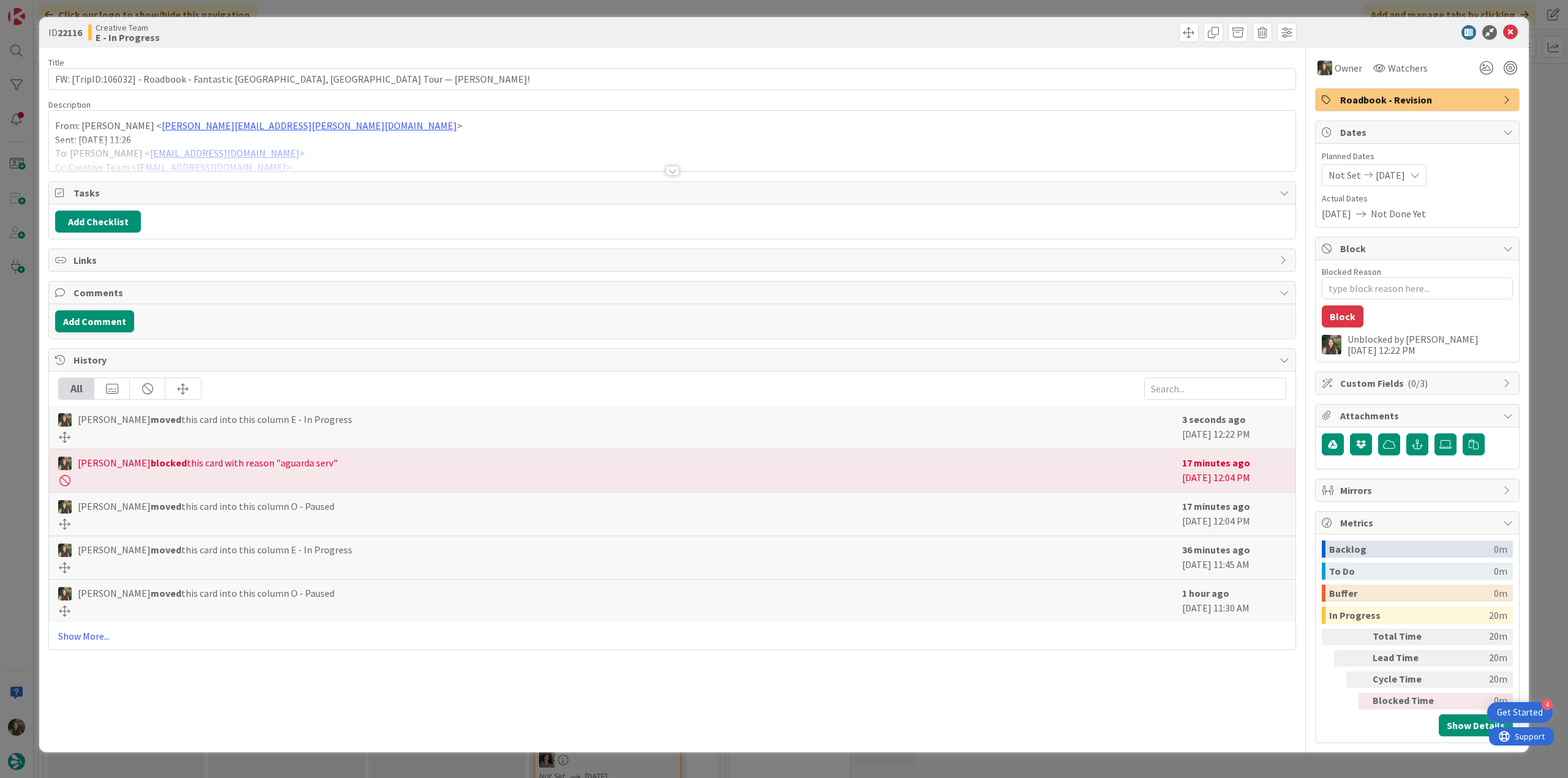
click at [1550, 263] on div "ID 22116 Creative Team E - In Progress Title 84 / 128 FW: [TripID:106032] - Roa…" at bounding box center [784, 389] width 1568 height 778
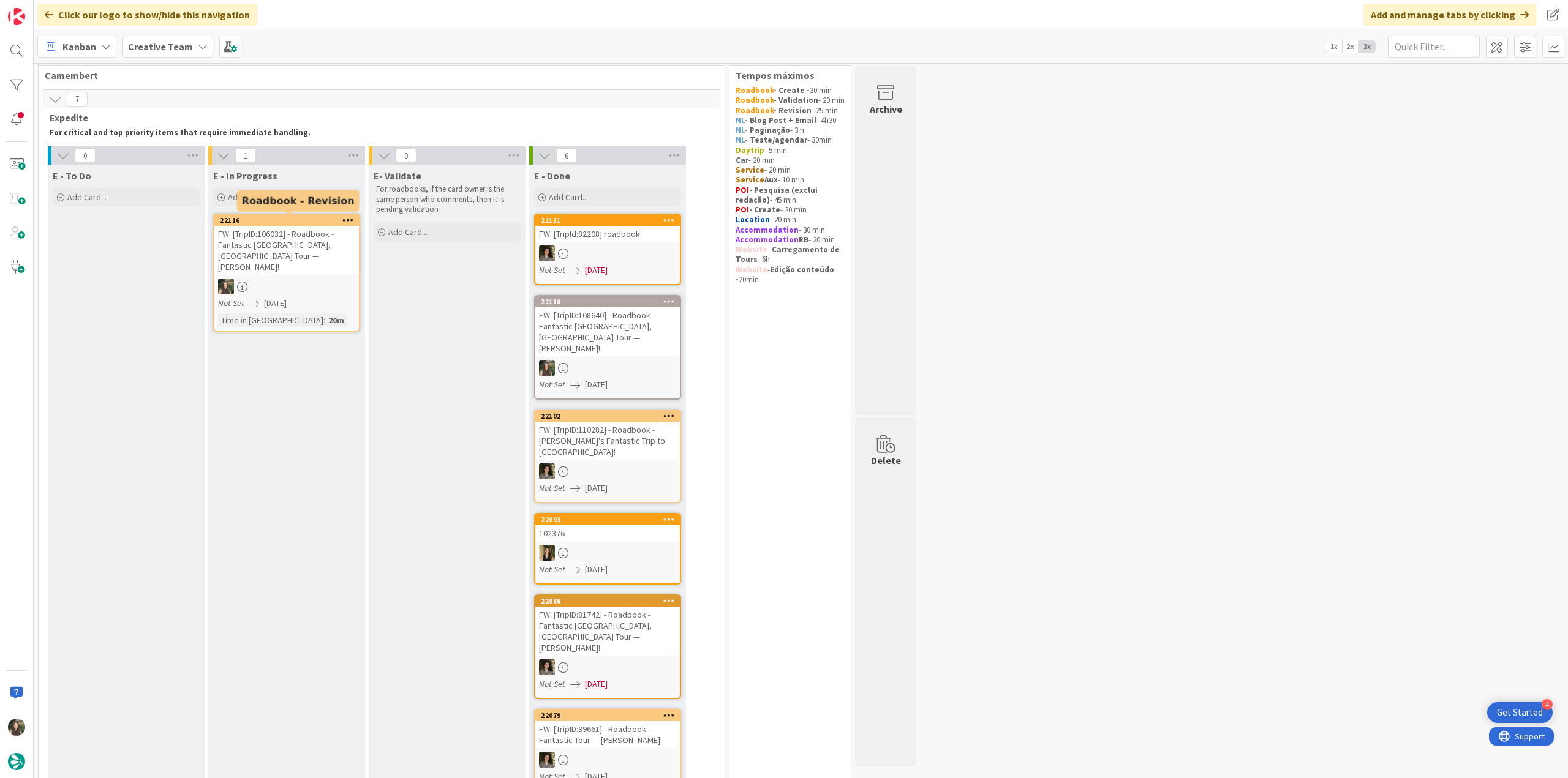
click at [312, 230] on div "FW: [TripID:106032] - Roadbook - Fantastic [GEOGRAPHIC_DATA], [GEOGRAPHIC_DATA]…" at bounding box center [286, 250] width 145 height 49
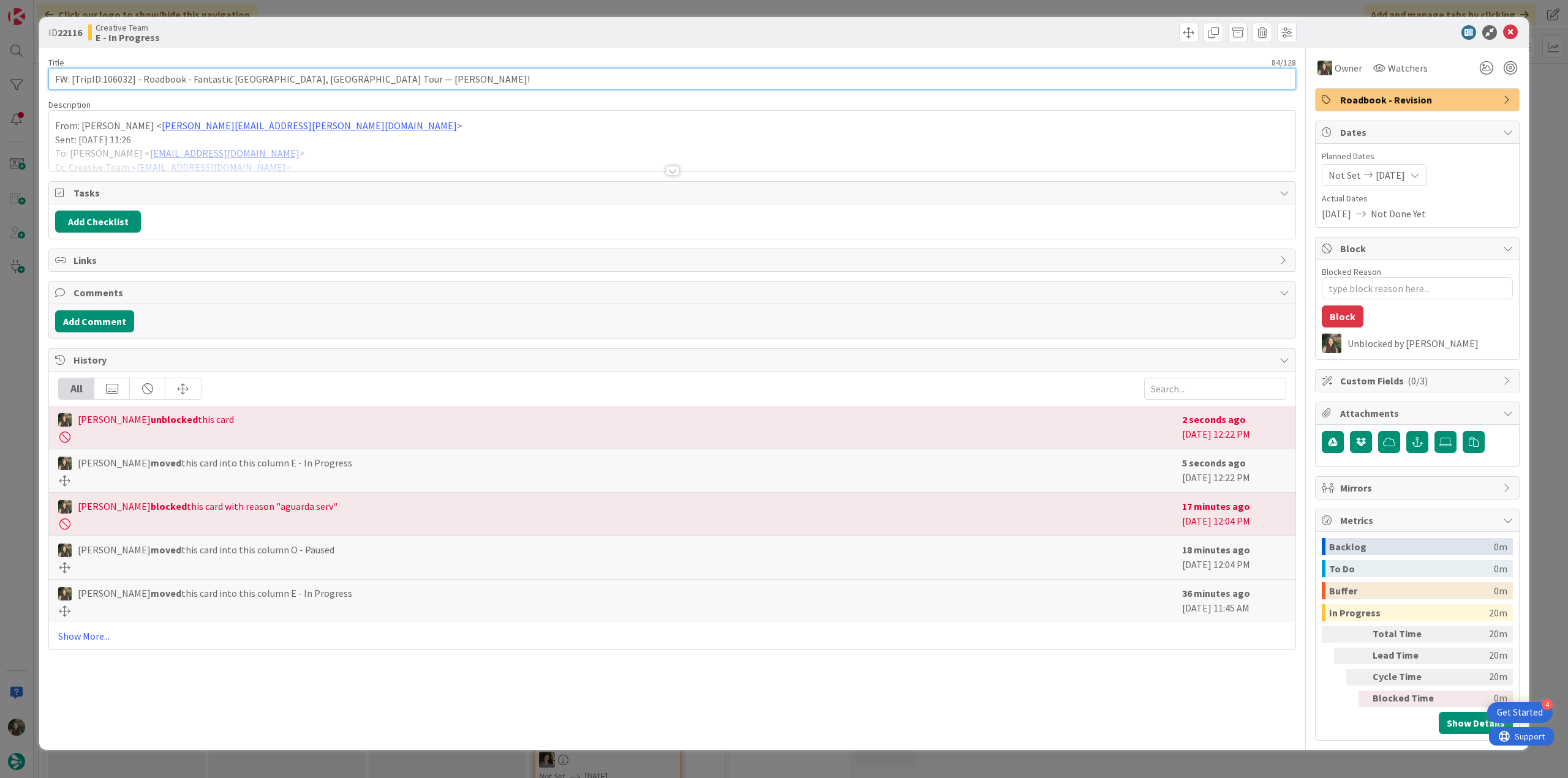
click at [117, 81] on input "FW: [TripID:106032] - Roadbook - Fantastic [GEOGRAPHIC_DATA], [GEOGRAPHIC_DATA]…" at bounding box center [672, 79] width 1247 height 22
click at [29, 344] on div "ID 22116 Creative Team E - In Progress Title 84 / 128 FW: [TripID:106032] - Roa…" at bounding box center [784, 389] width 1568 height 778
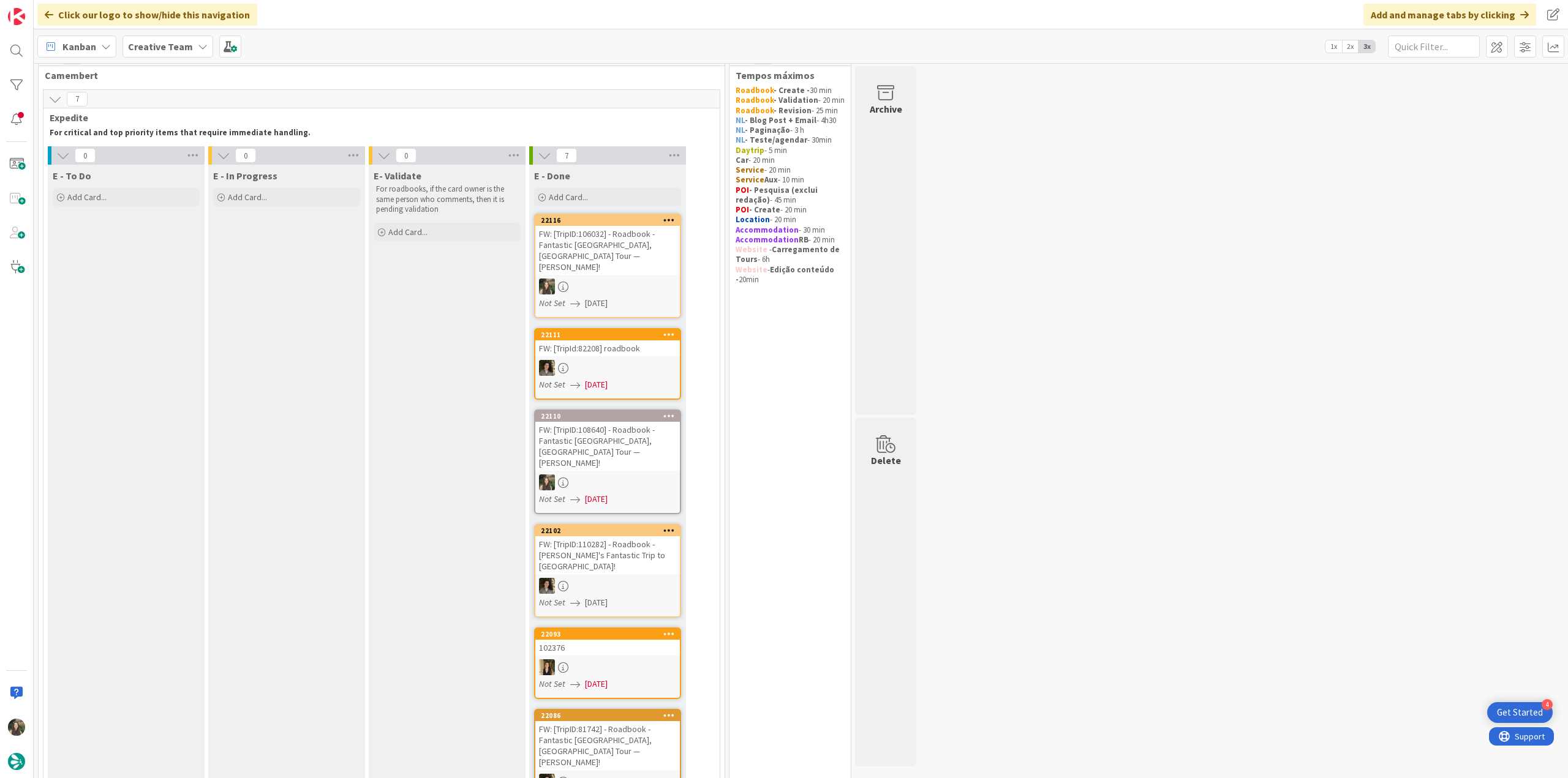
click at [615, 238] on div "FW: [TripID:106032] - Roadbook - Fantastic [GEOGRAPHIC_DATA], [GEOGRAPHIC_DATA]…" at bounding box center [607, 250] width 145 height 49
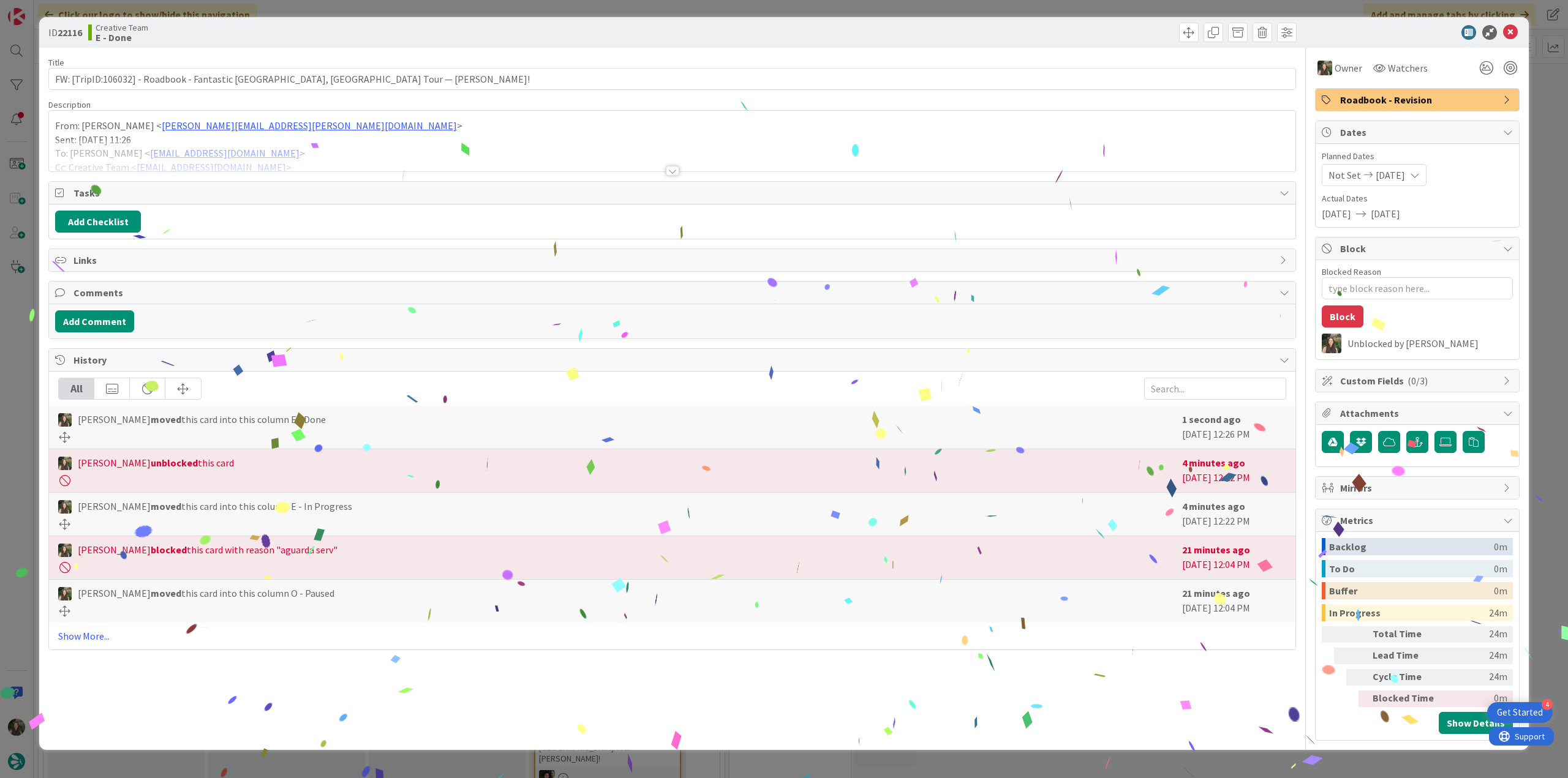
drag, startPoint x: 615, startPoint y: 238, endPoint x: 895, endPoint y: 777, distance: 607.4
click at [1184, 753] on div "ID 22116 Creative Team E - Done Title 84 / 128 FW: [TripID:106032] - Roadbook -…" at bounding box center [784, 389] width 1568 height 778
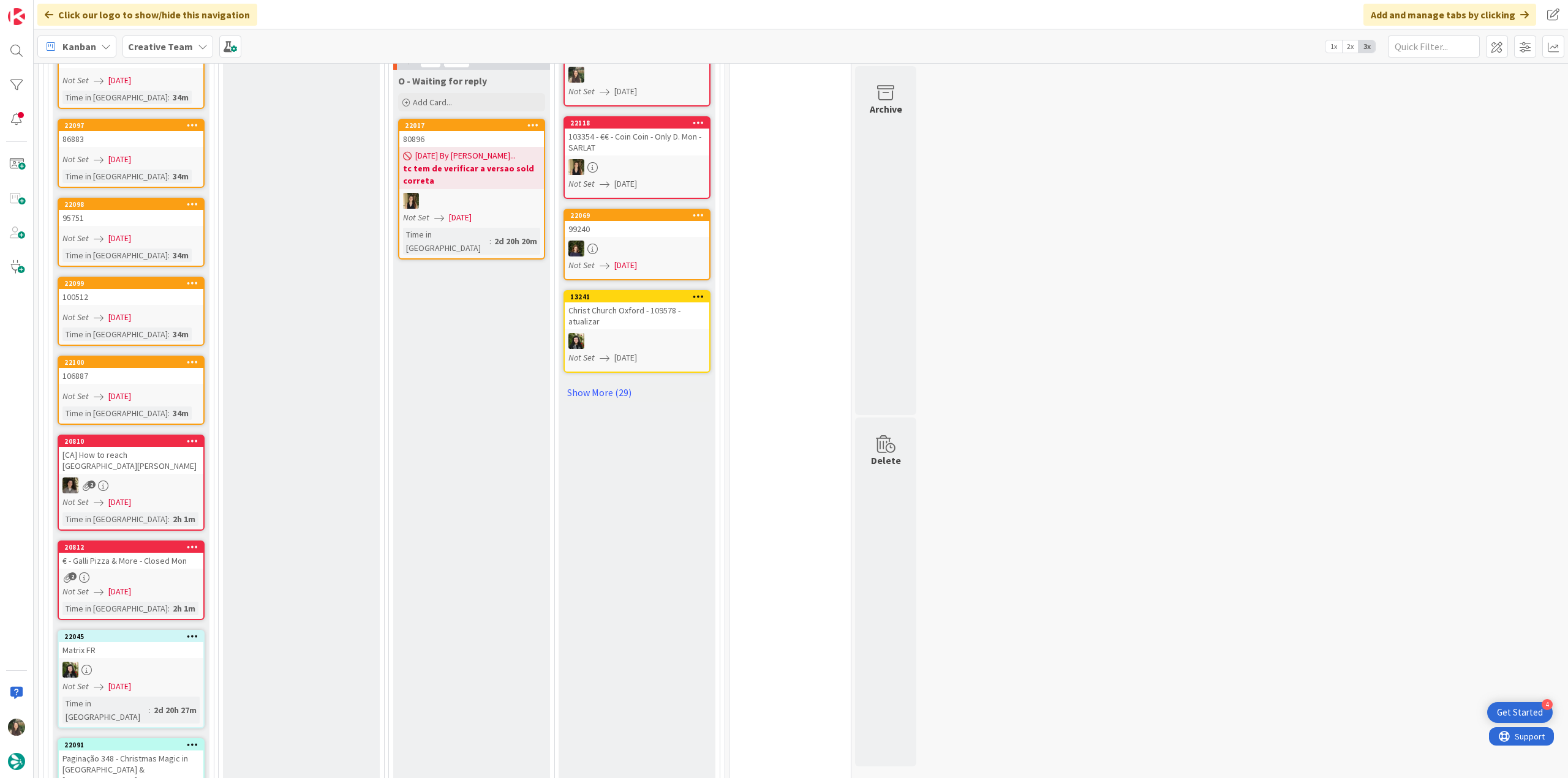
scroll to position [1488, 0]
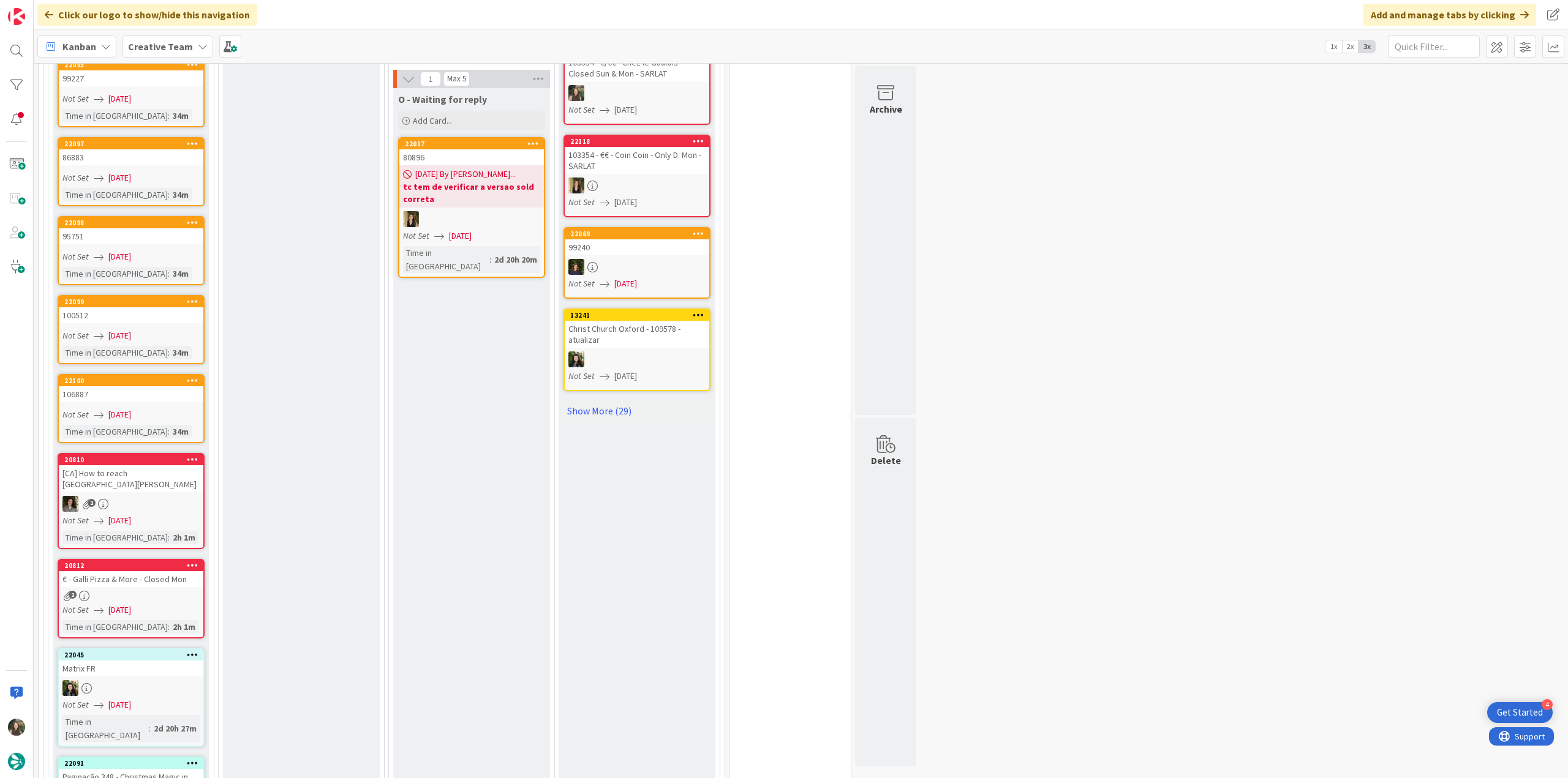
click at [173, 604] on div "Not Set [DATE]" at bounding box center [133, 610] width 141 height 13
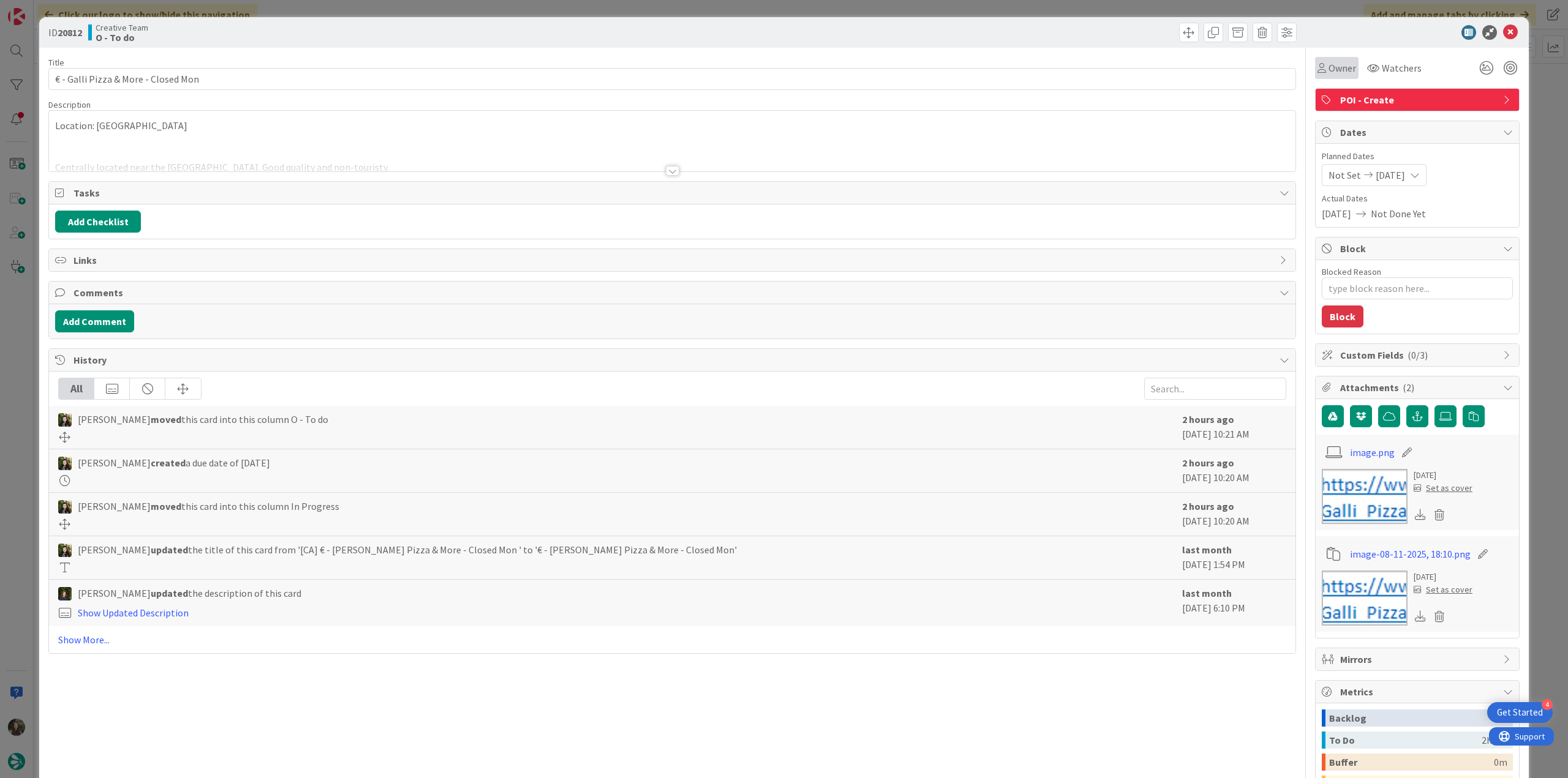
click at [1346, 74] on div "Owner" at bounding box center [1337, 68] width 44 height 22
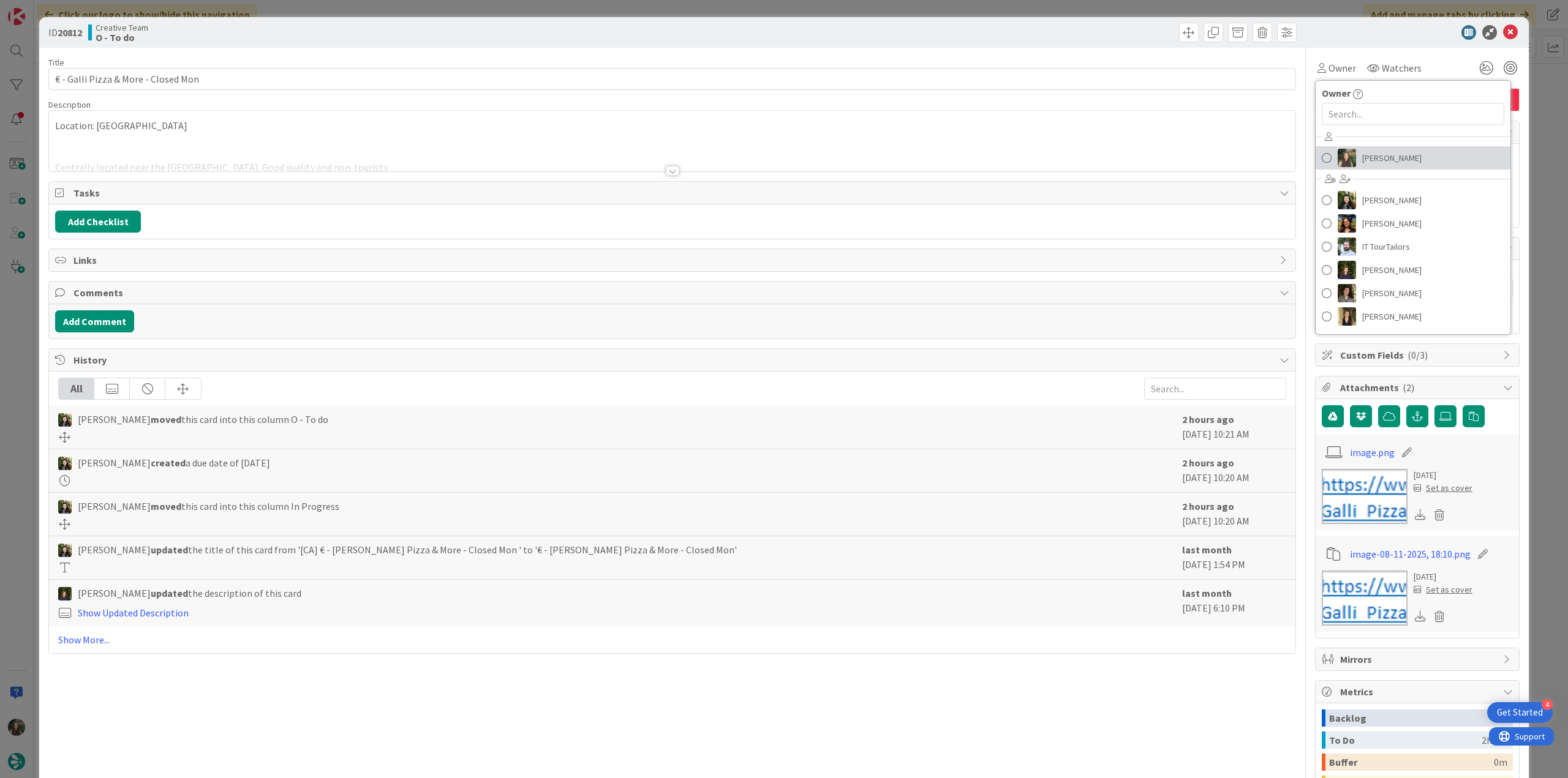
click at [1367, 152] on span "[PERSON_NAME]" at bounding box center [1391, 158] width 59 height 18
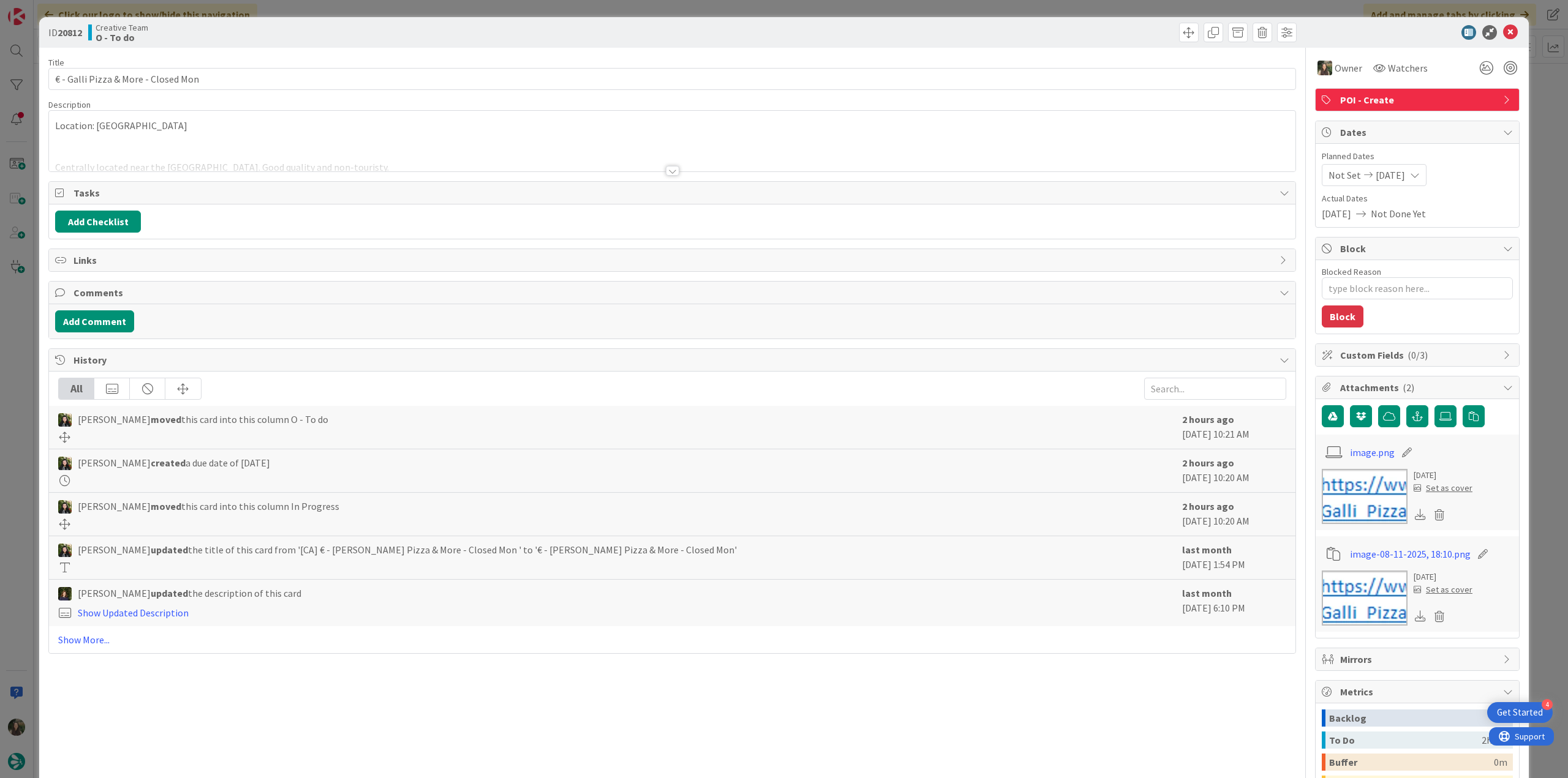
click at [1531, 104] on div "ID 20812 Creative Team O - To do Title 35 / 128 € - [PERSON_NAME] Pizza & More …" at bounding box center [784, 389] width 1568 height 778
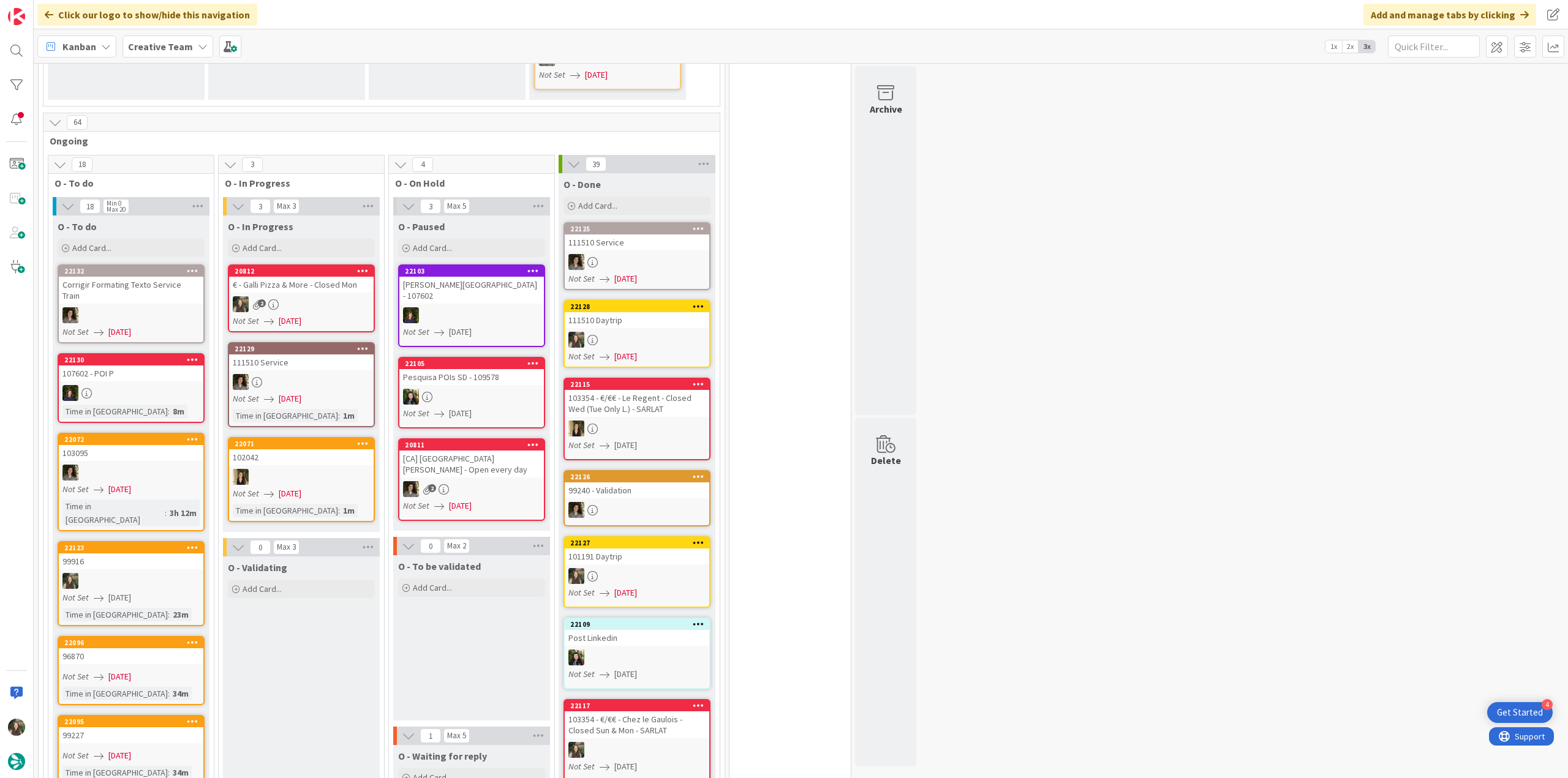
scroll to position [830, 0]
click at [347, 265] on link "20812 € - [PERSON_NAME] Pizza & More - Closed Mon 2 Not Set [DATE]" at bounding box center [301, 299] width 147 height 68
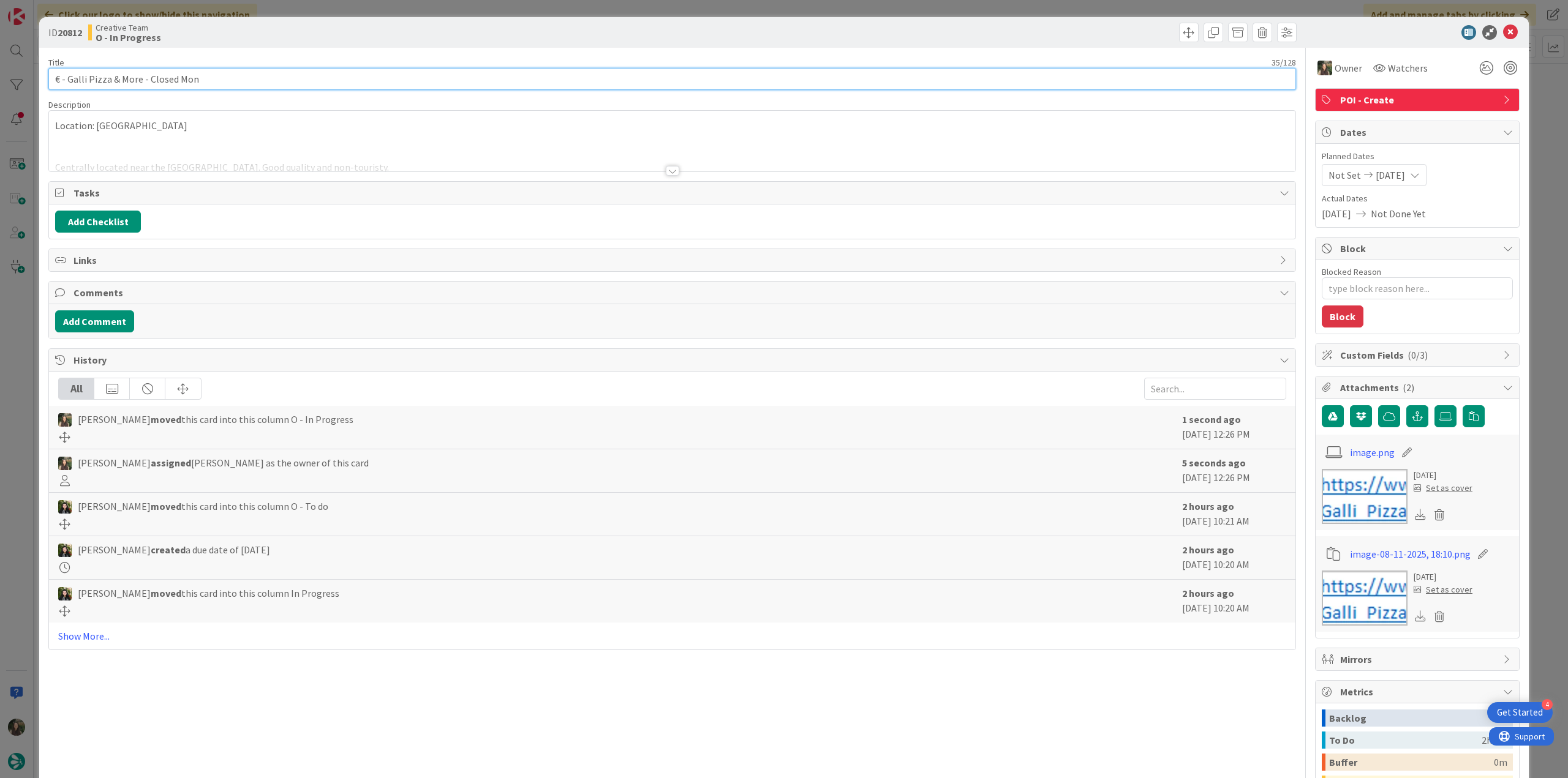
drag, startPoint x: 117, startPoint y: 81, endPoint x: 28, endPoint y: 89, distance: 89.4
click at [24, 81] on div "ID 20812 Creative Team O - In Progress Title 35 / 128 € - [PERSON_NAME] Pizza &…" at bounding box center [784, 389] width 1568 height 778
click at [274, 147] on div at bounding box center [672, 155] width 1246 height 31
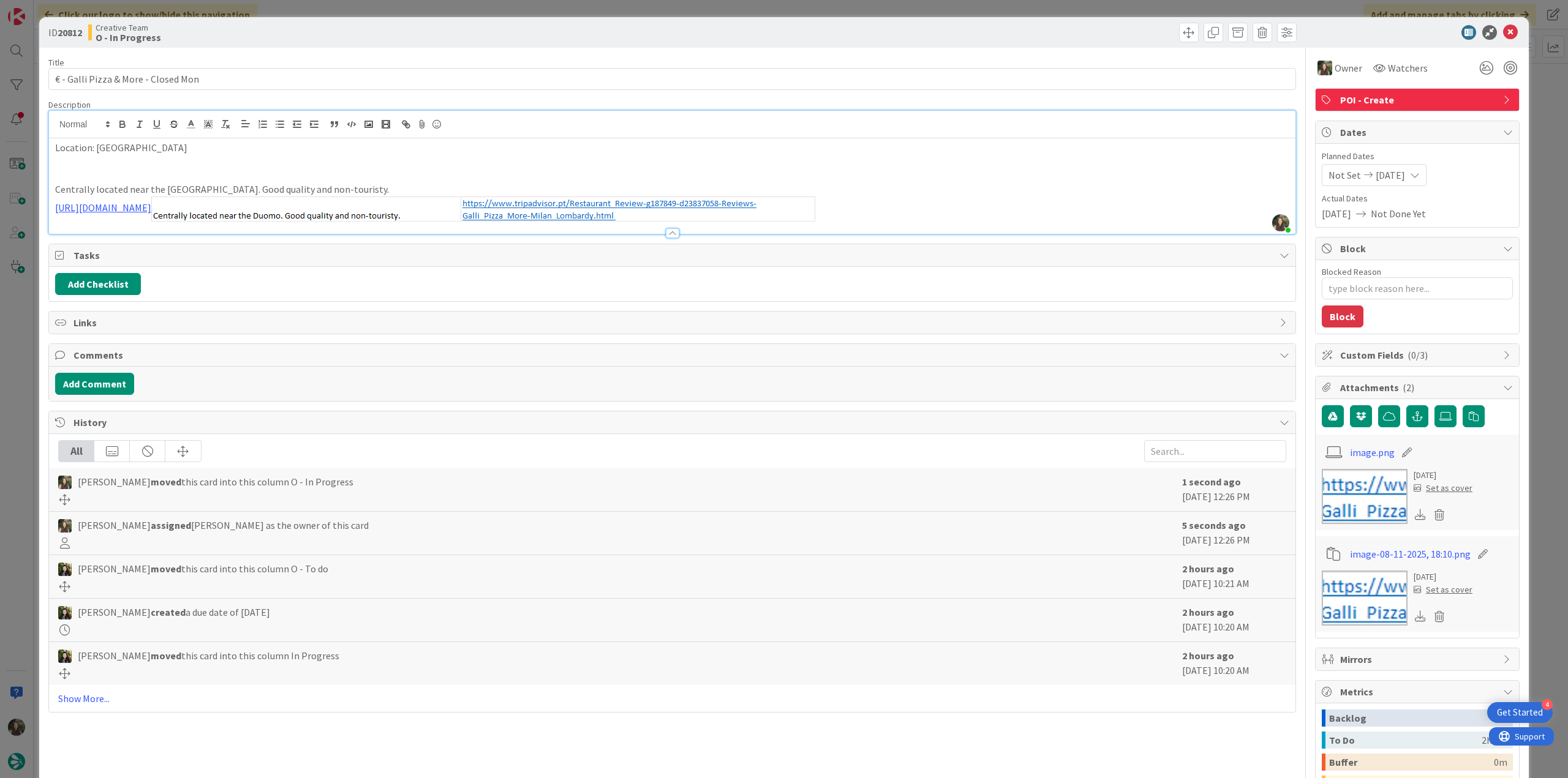
click at [1524, 184] on div "ID 20812 Creative Team O - In Progress Title 35 / 128 € - Galli Pizza & More - …" at bounding box center [784, 389] width 1568 height 778
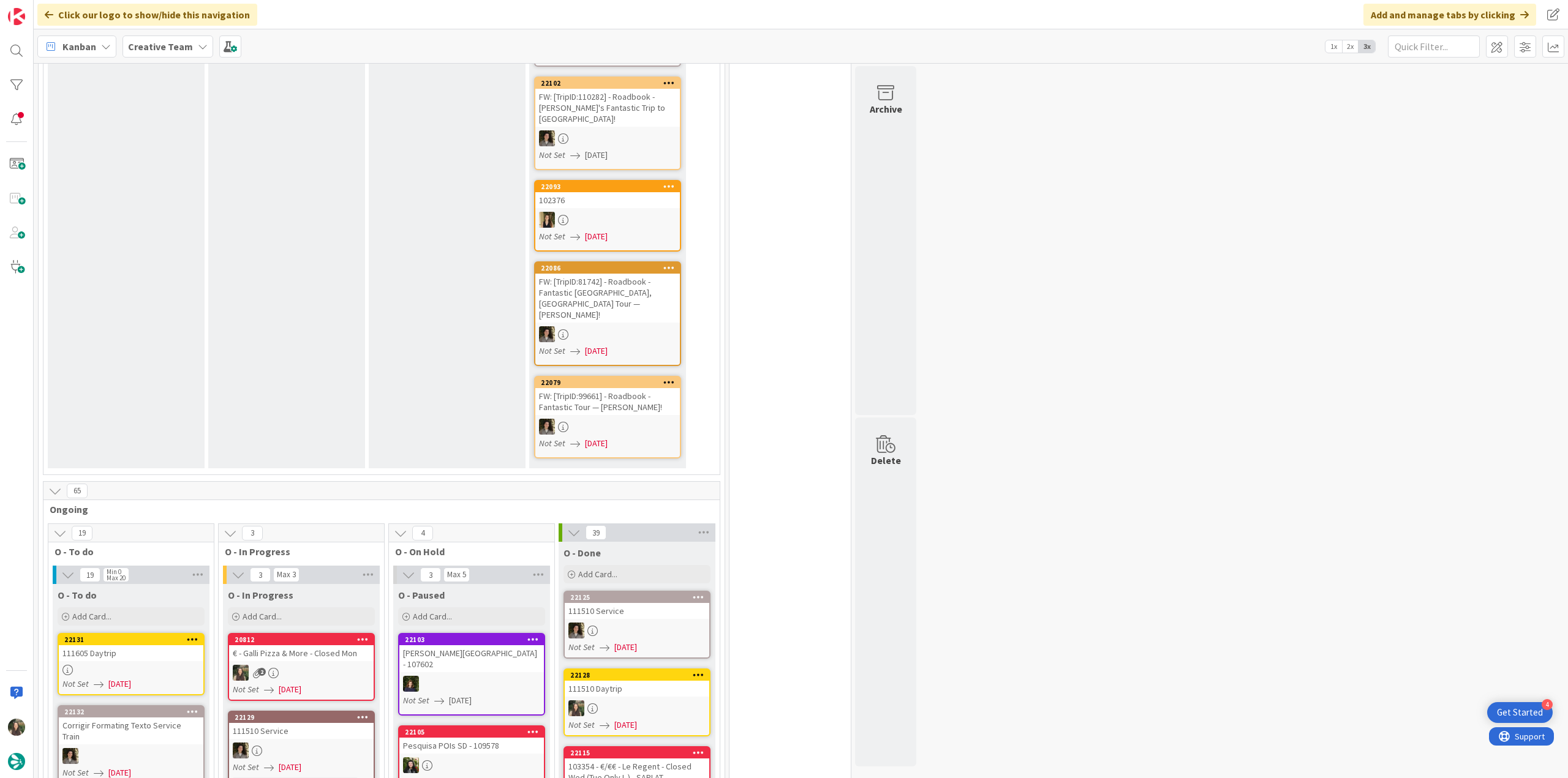
scroll to position [891, 0]
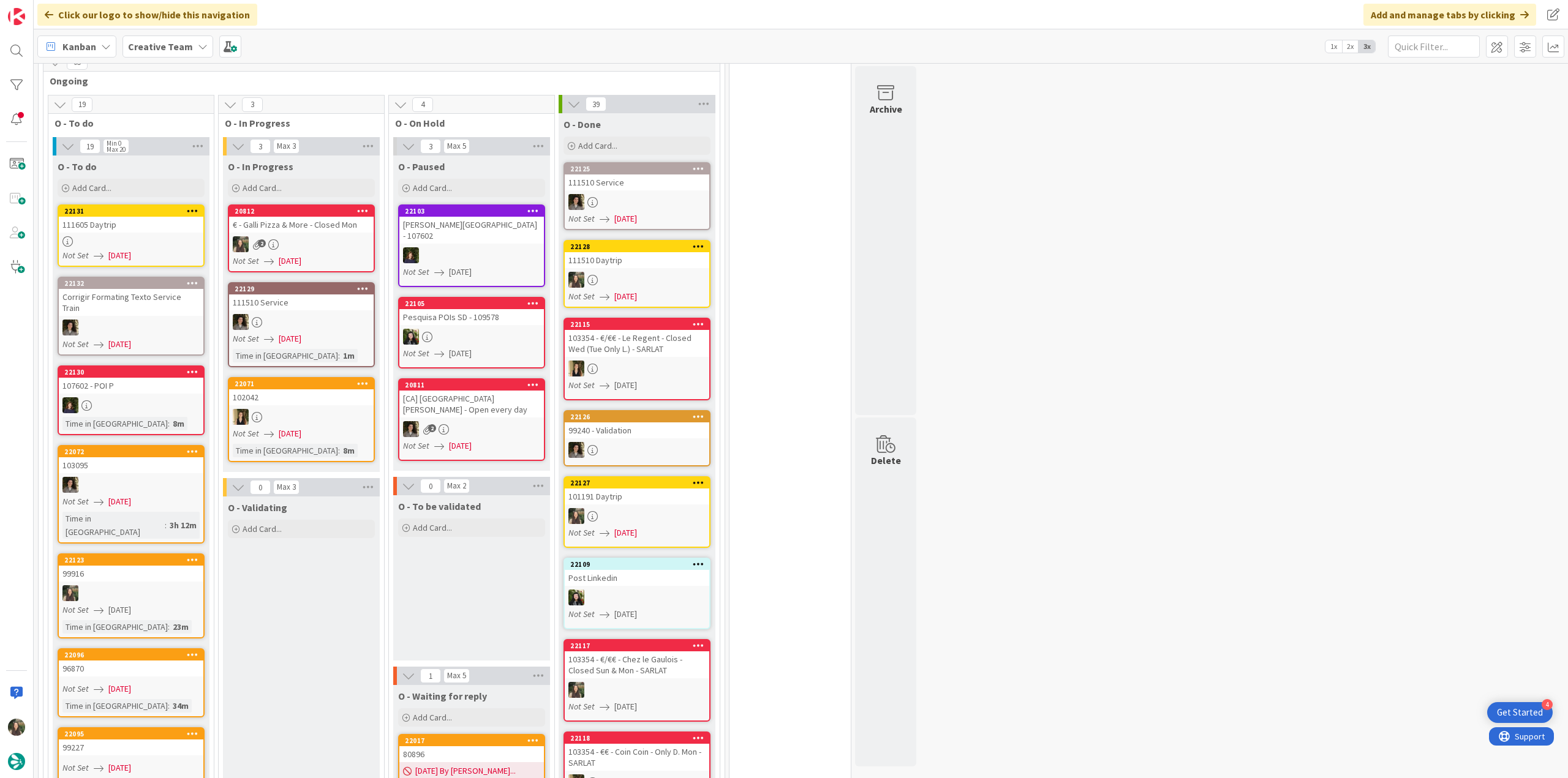
click at [158, 236] on div at bounding box center [131, 241] width 145 height 10
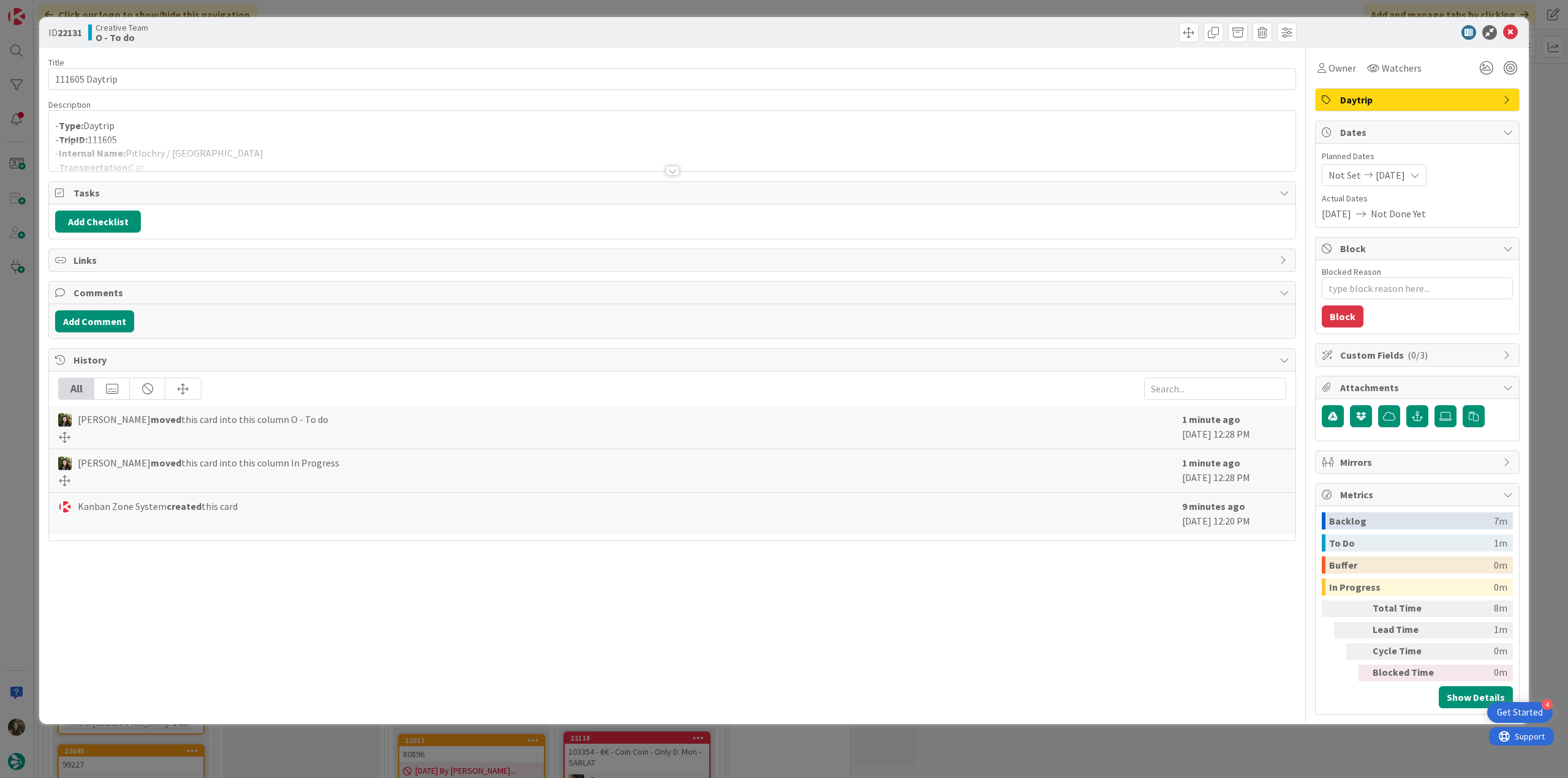
click at [234, 144] on div at bounding box center [672, 155] width 1246 height 31
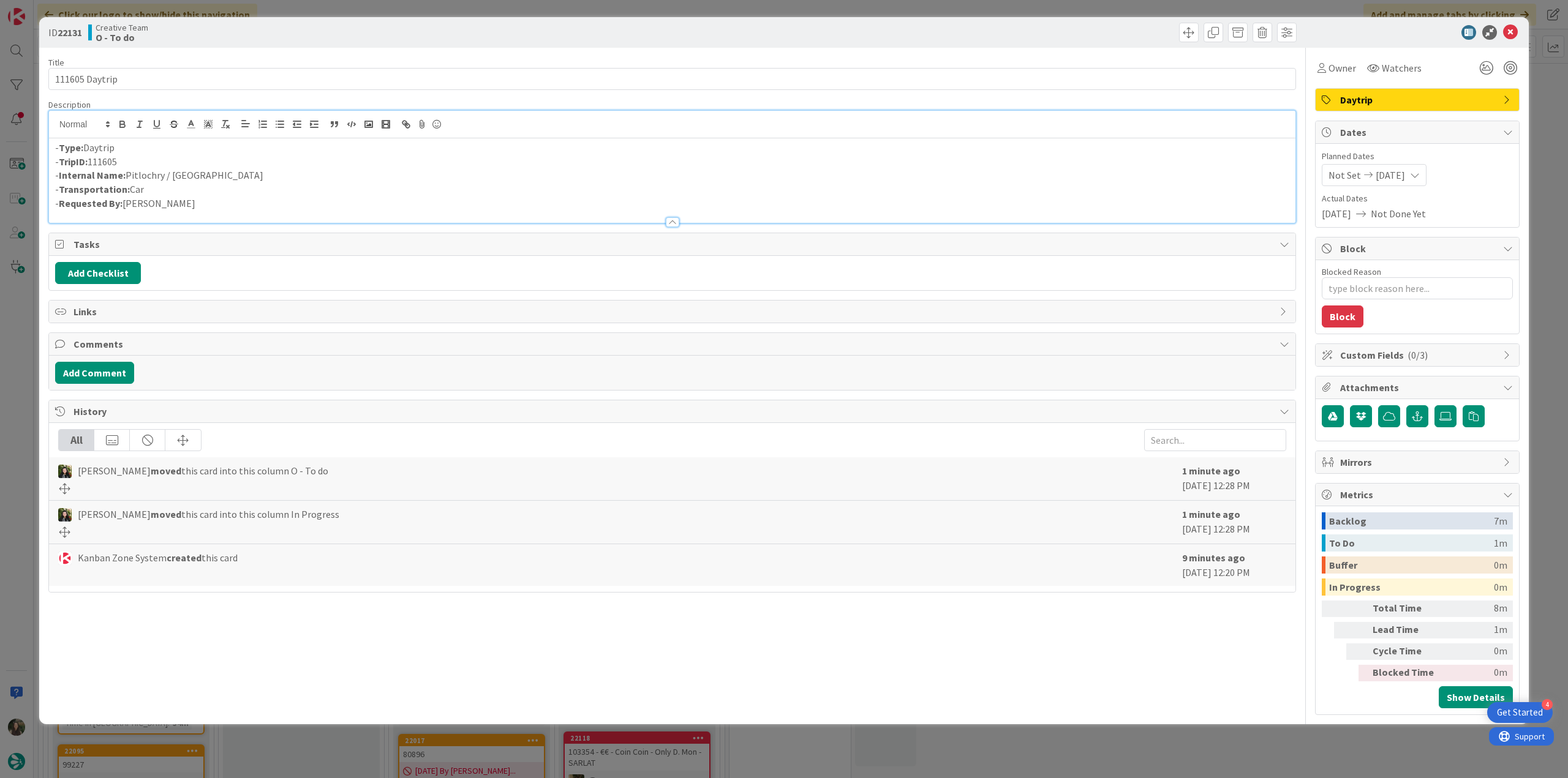
click at [17, 307] on div "ID 22131 Creative Team O - To do Title 14 / 128 111605 Daytrip Description - Ty…" at bounding box center [784, 389] width 1568 height 778
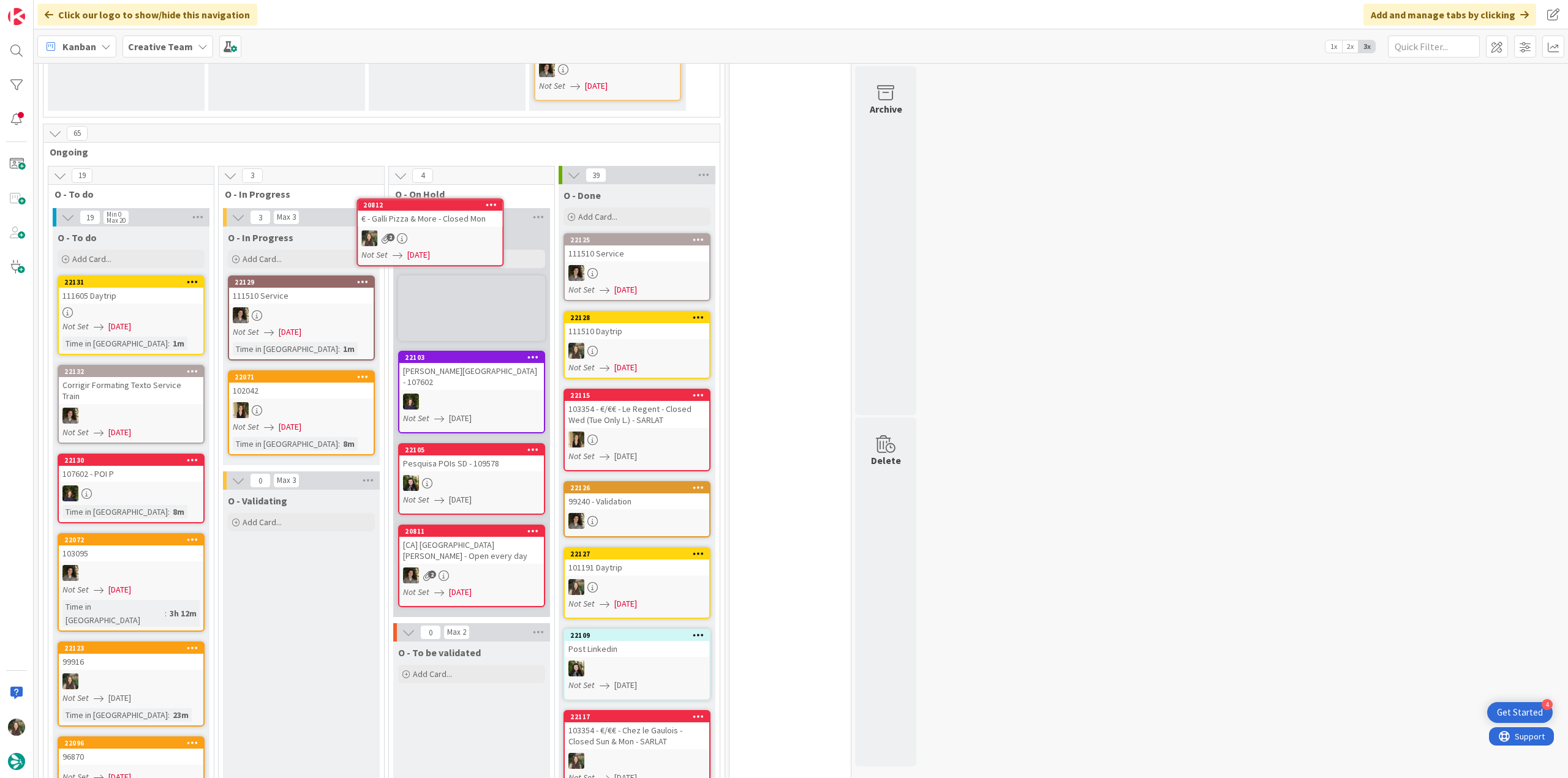
scroll to position [816, 0]
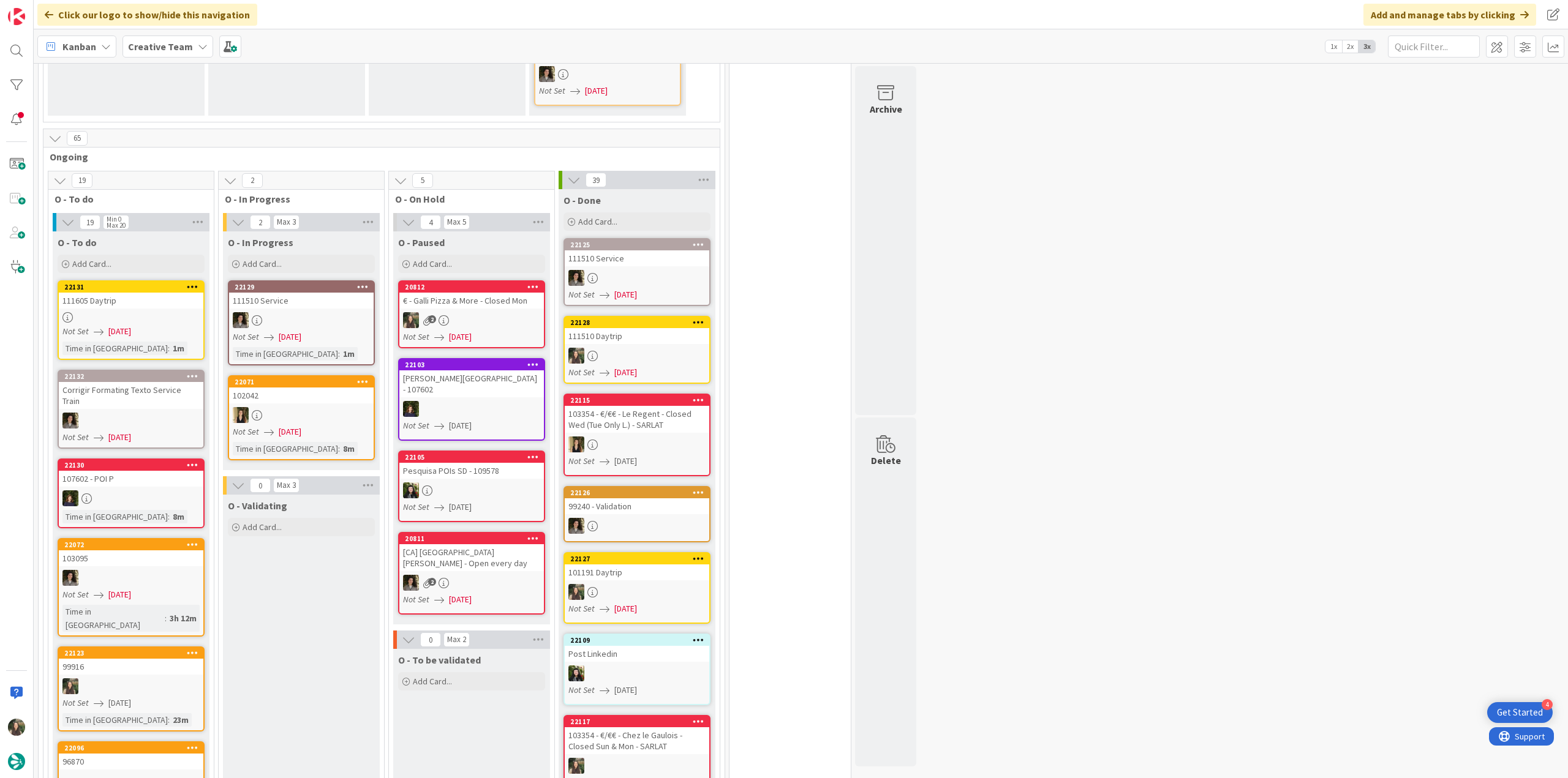
click at [173, 325] on div "Not Set 09/01/2025" at bounding box center [133, 331] width 141 height 13
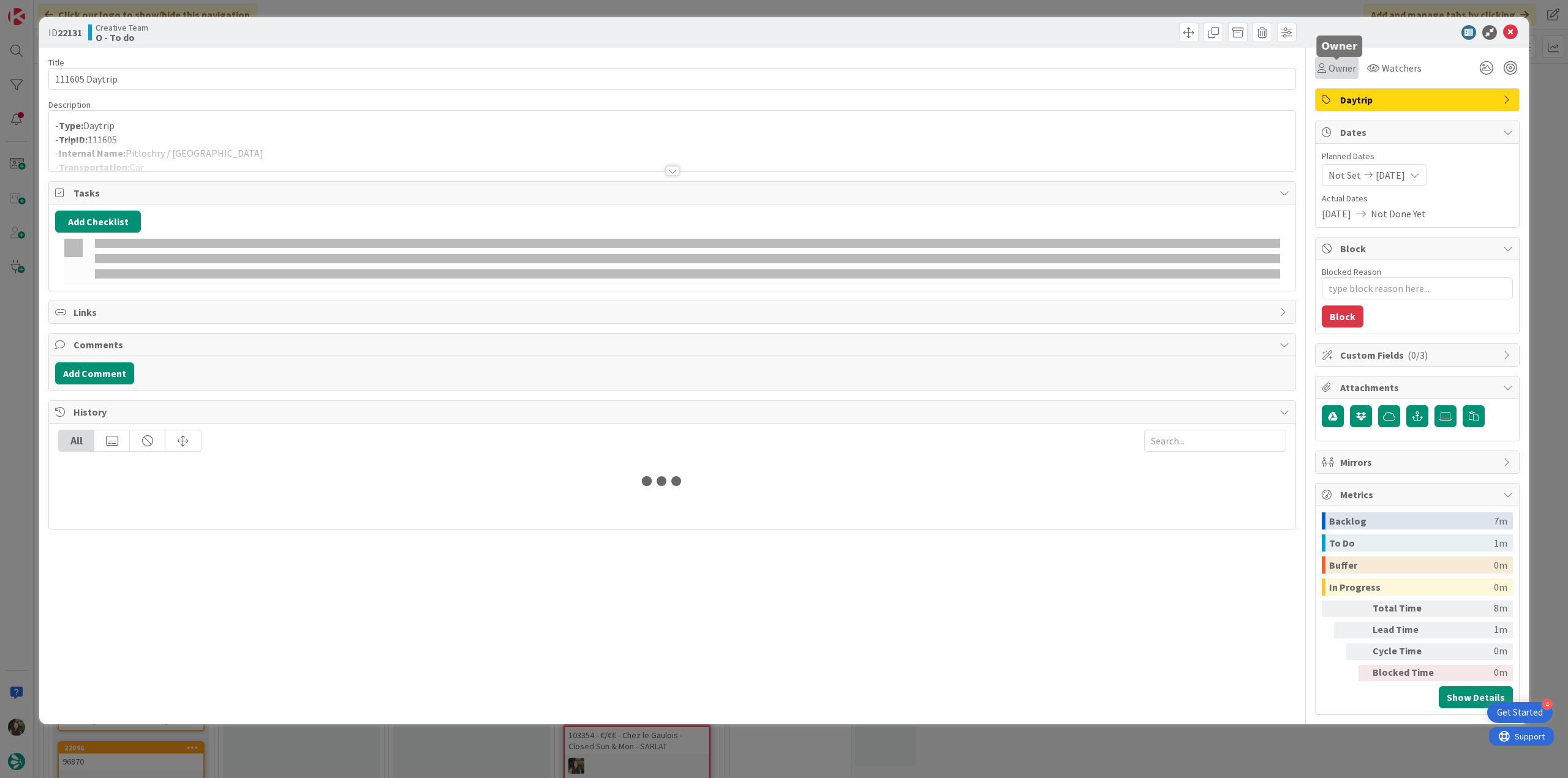
click at [1328, 74] on div "Owner" at bounding box center [1337, 68] width 39 height 15
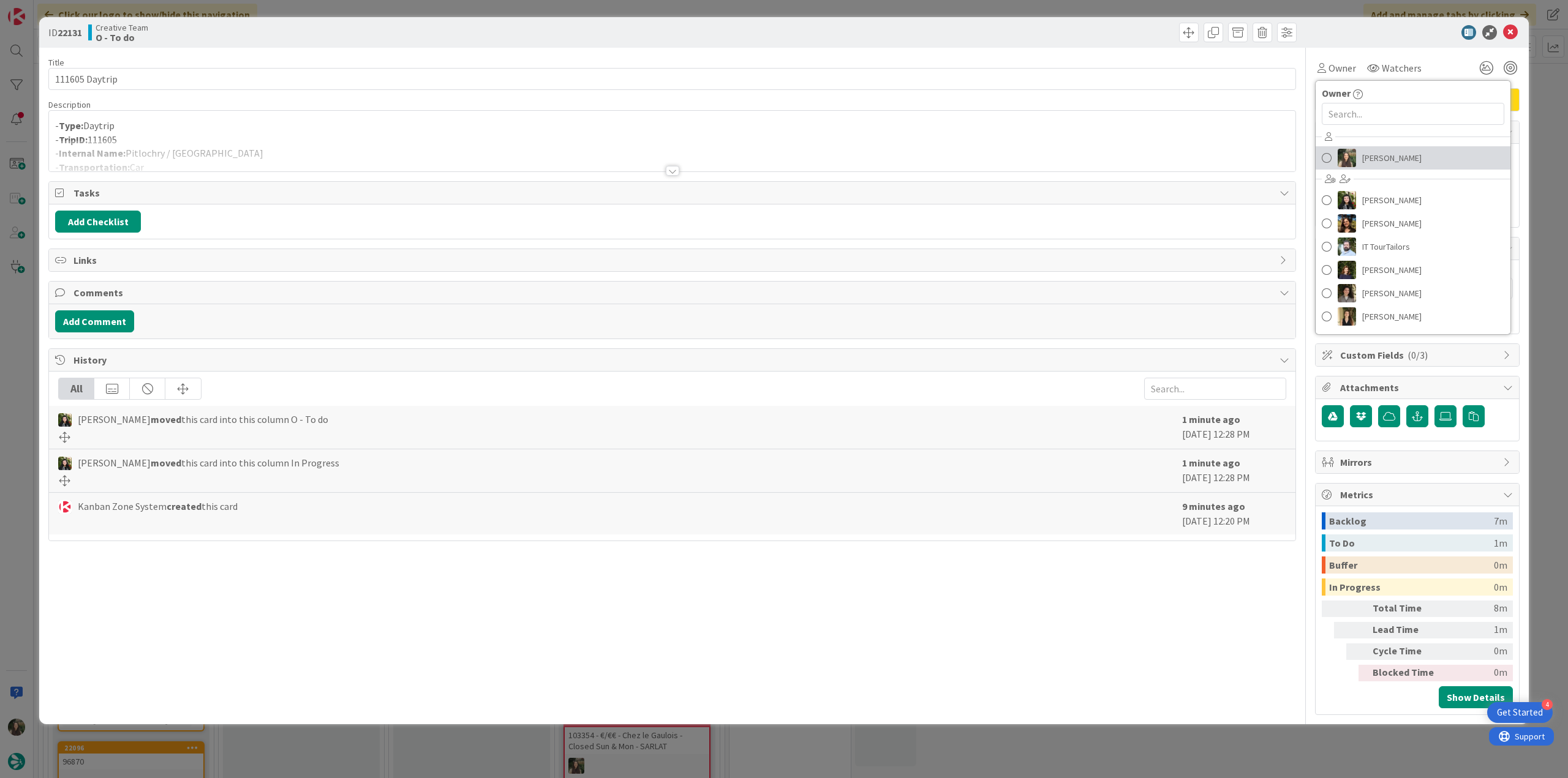
drag, startPoint x: 1394, startPoint y: 152, endPoint x: 1440, endPoint y: 144, distance: 46.7
click at [1395, 152] on span "[PERSON_NAME]" at bounding box center [1391, 158] width 59 height 18
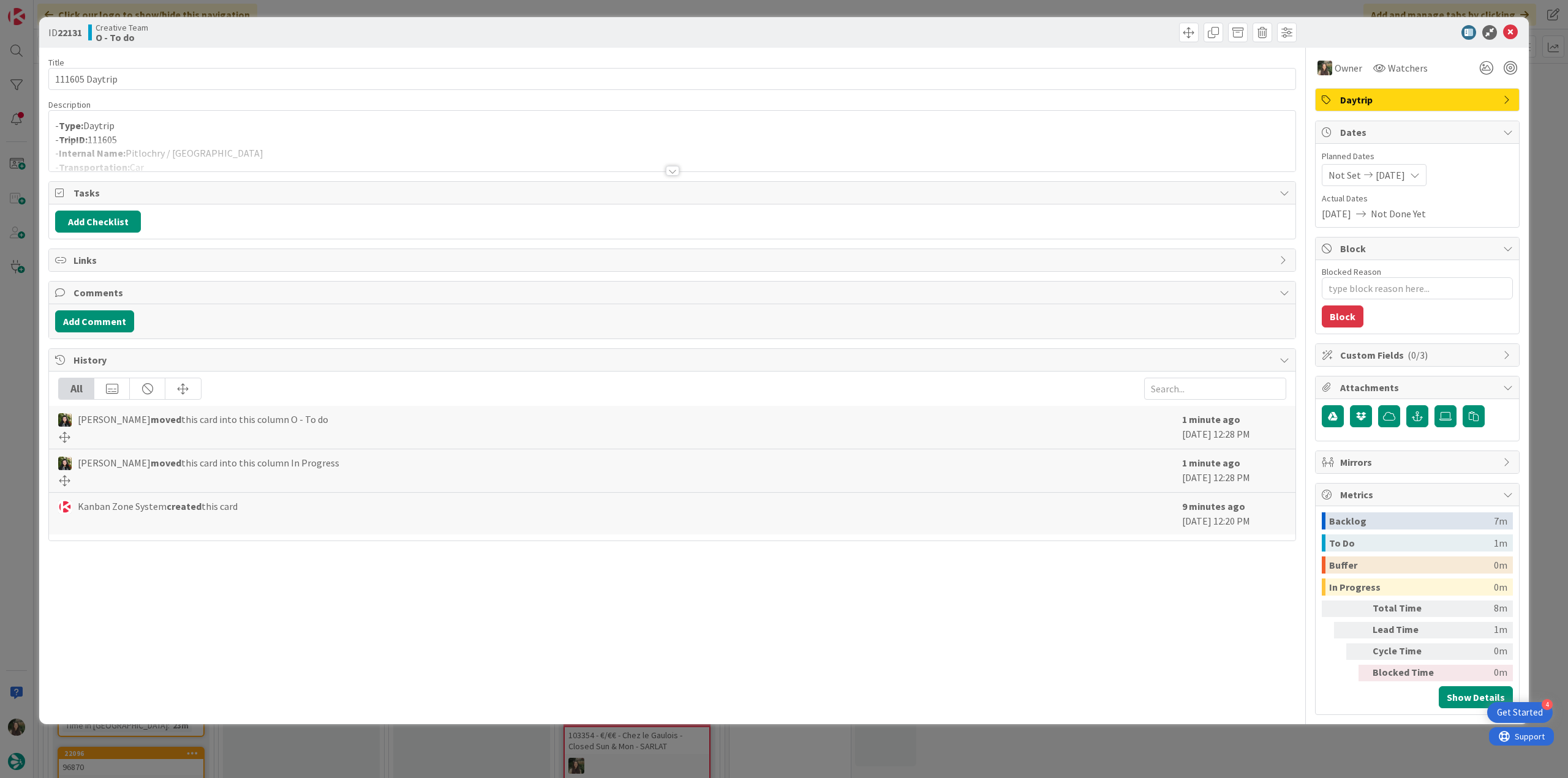
click at [1545, 111] on div "ID 22131 Creative Team O - To do Title 14 / 128 111605 Daytrip Description - Ty…" at bounding box center [784, 389] width 1568 height 778
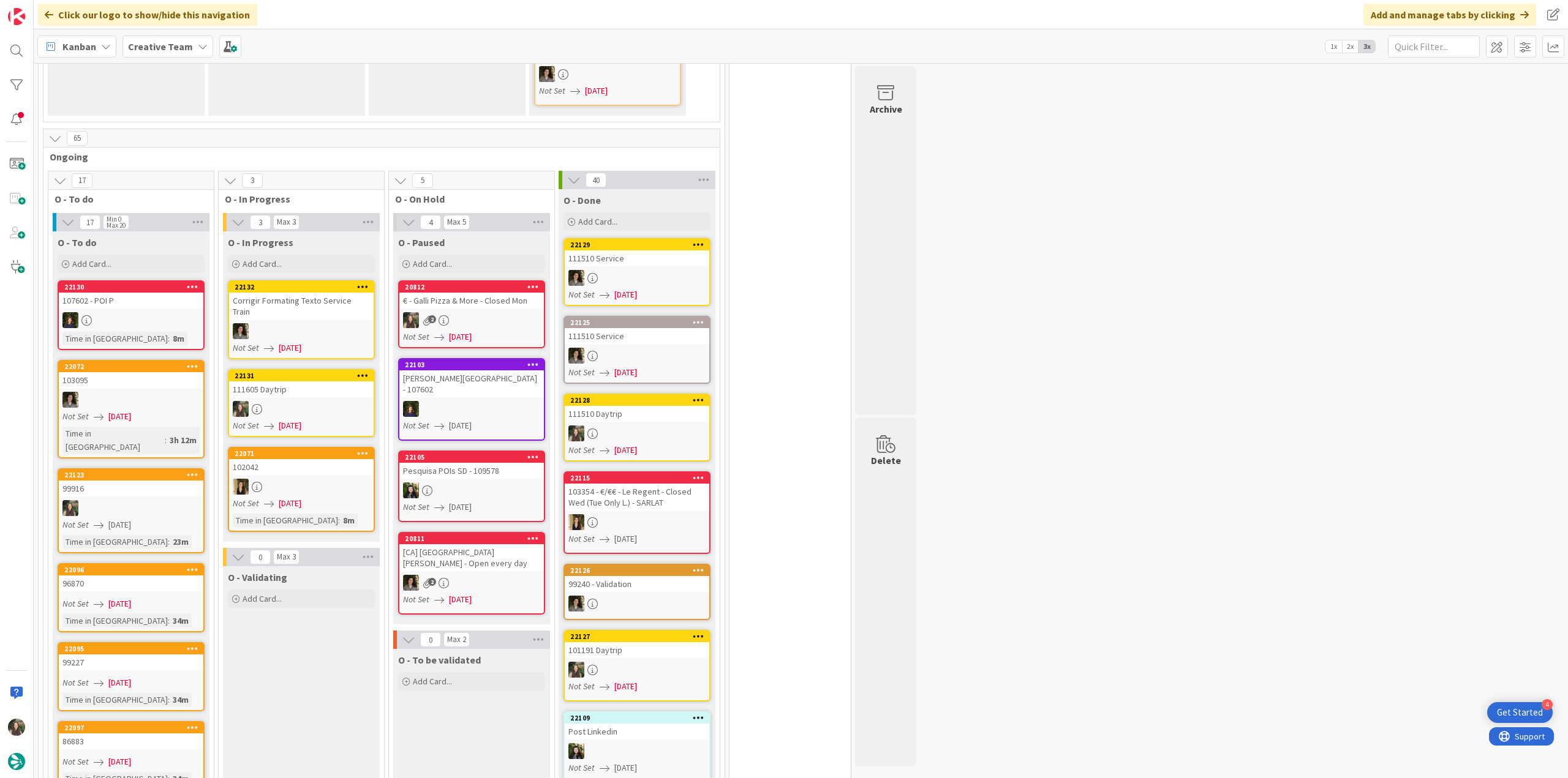
click at [308, 381] on div "111605 Daytrip" at bounding box center [301, 389] width 145 height 16
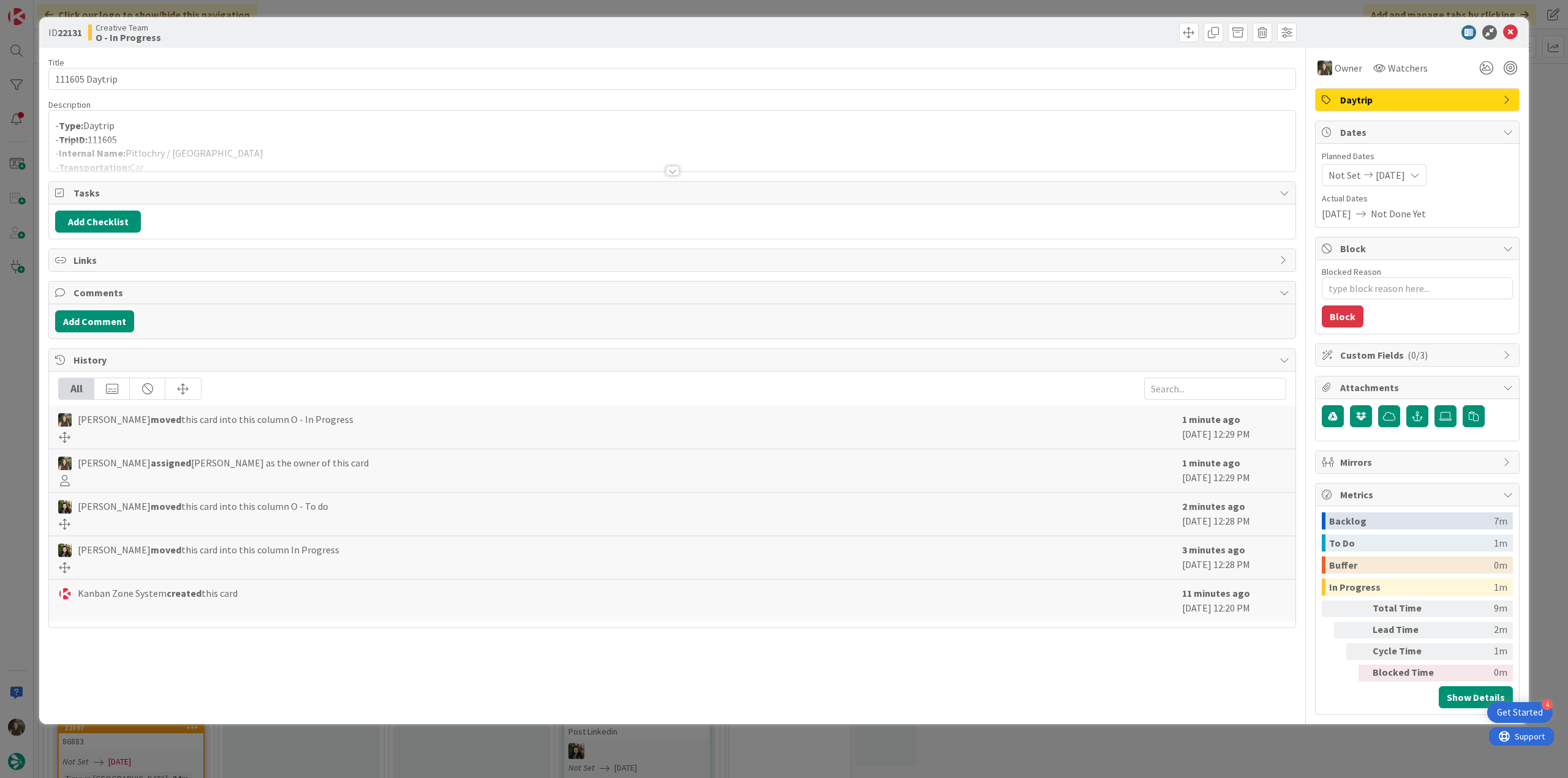
click at [234, 152] on div at bounding box center [672, 155] width 1246 height 31
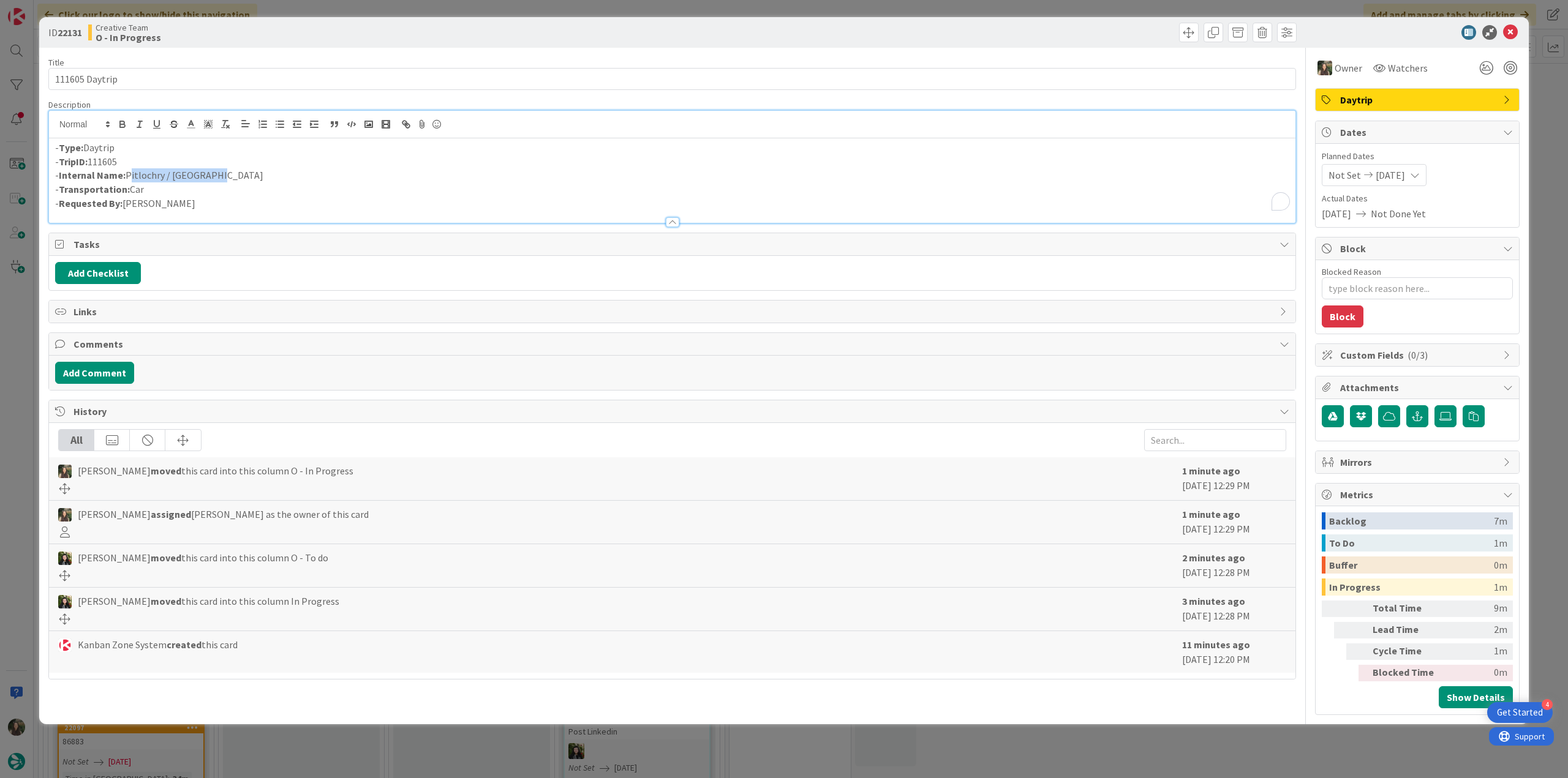
drag, startPoint x: 213, startPoint y: 173, endPoint x: 127, endPoint y: 174, distance: 86.0
click at [127, 174] on p "- Internal Name: Pitlochry / Edinburgh" at bounding box center [672, 175] width 1234 height 14
copy p "Pitlochry / Edinburgh"
drag, startPoint x: 57, startPoint y: 80, endPoint x: 19, endPoint y: 94, distance: 40.5
click at [31, 83] on div "ID 22131 Creative Team O - In Progress Title 14 / 128 111605 Daytrip Descriptio…" at bounding box center [784, 389] width 1568 height 778
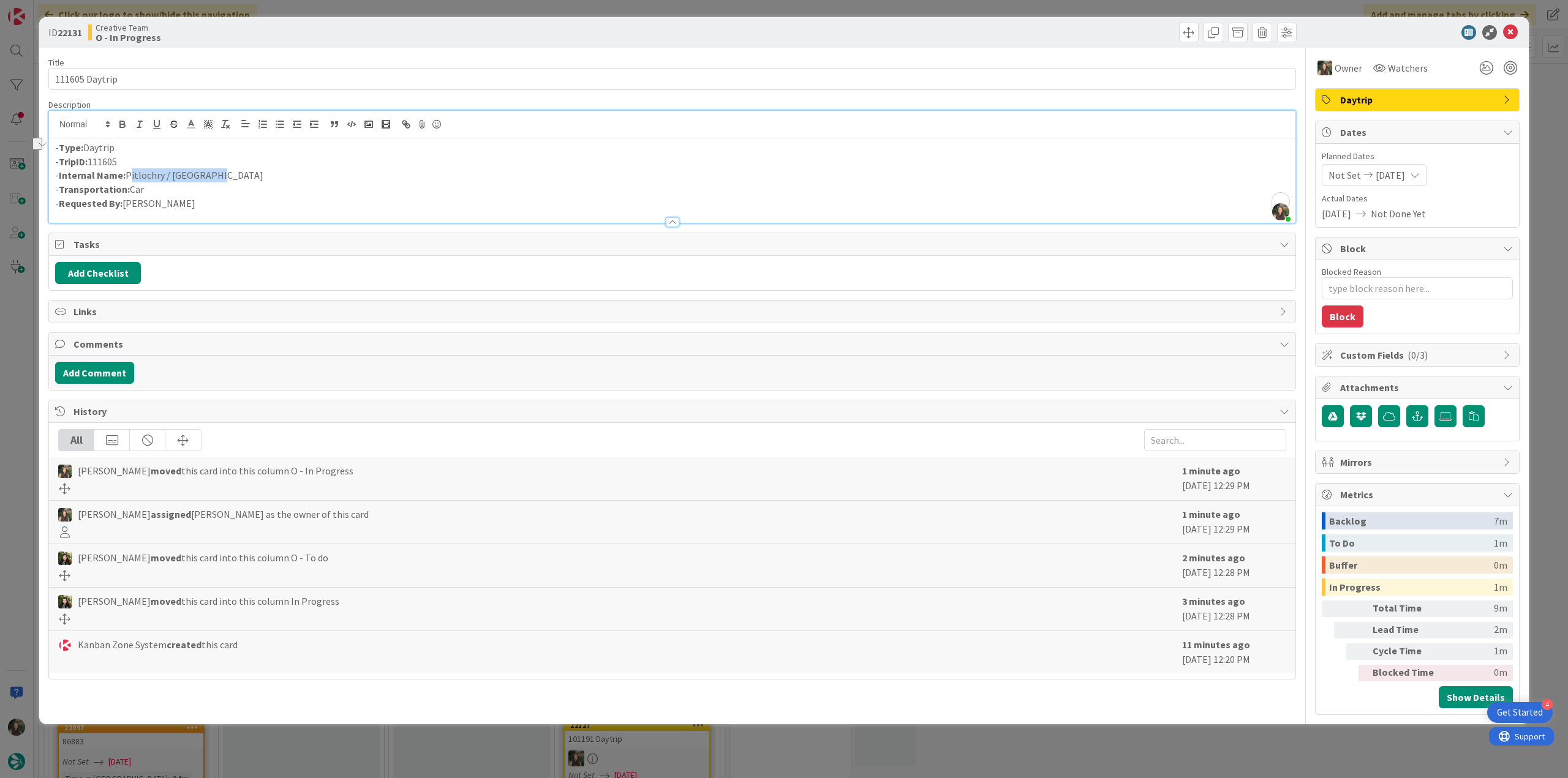
drag, startPoint x: 178, startPoint y: 176, endPoint x: 126, endPoint y: 172, distance: 52.2
click at [126, 172] on p "- Internal Name: Pitlochry / Edinburgh" at bounding box center [672, 175] width 1234 height 14
click at [25, 397] on div "ID 22131 Creative Team O - In Progress Title 14 / 128 111605 Daytrip Descriptio…" at bounding box center [784, 389] width 1568 height 778
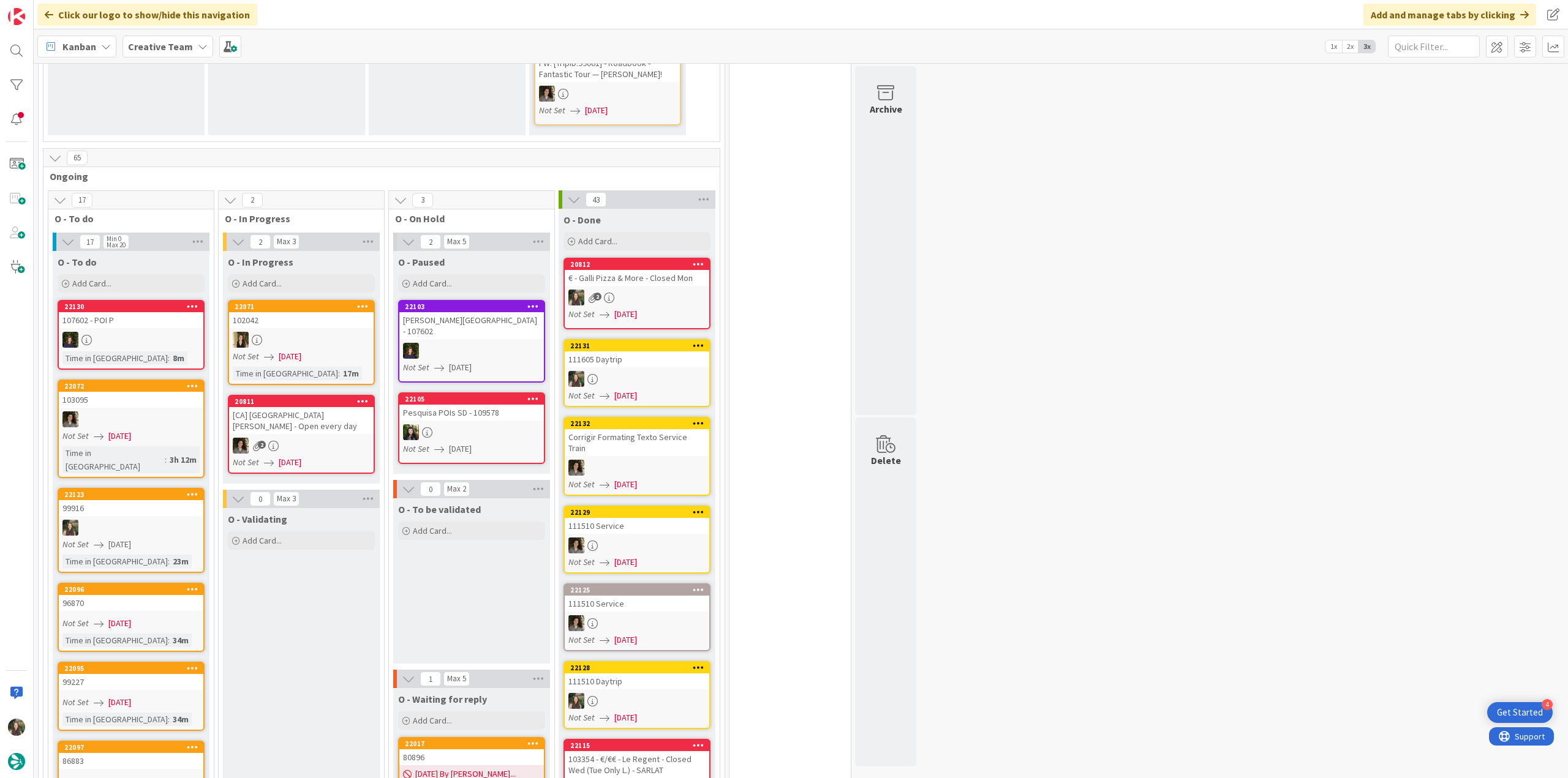
click at [647, 270] on div "€ - Galli Pizza & More - Closed Mon" at bounding box center [637, 277] width 145 height 16
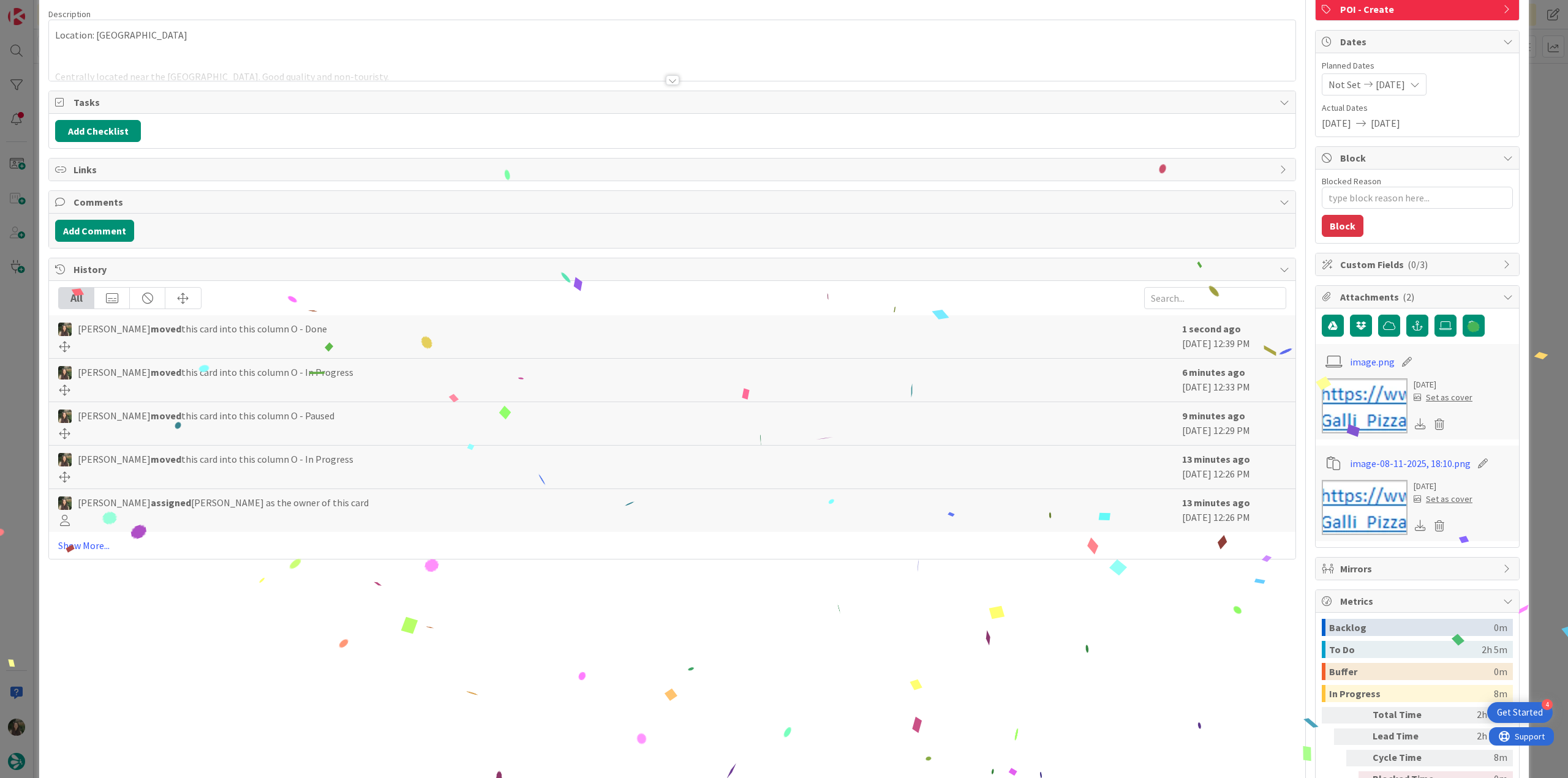
scroll to position [122, 0]
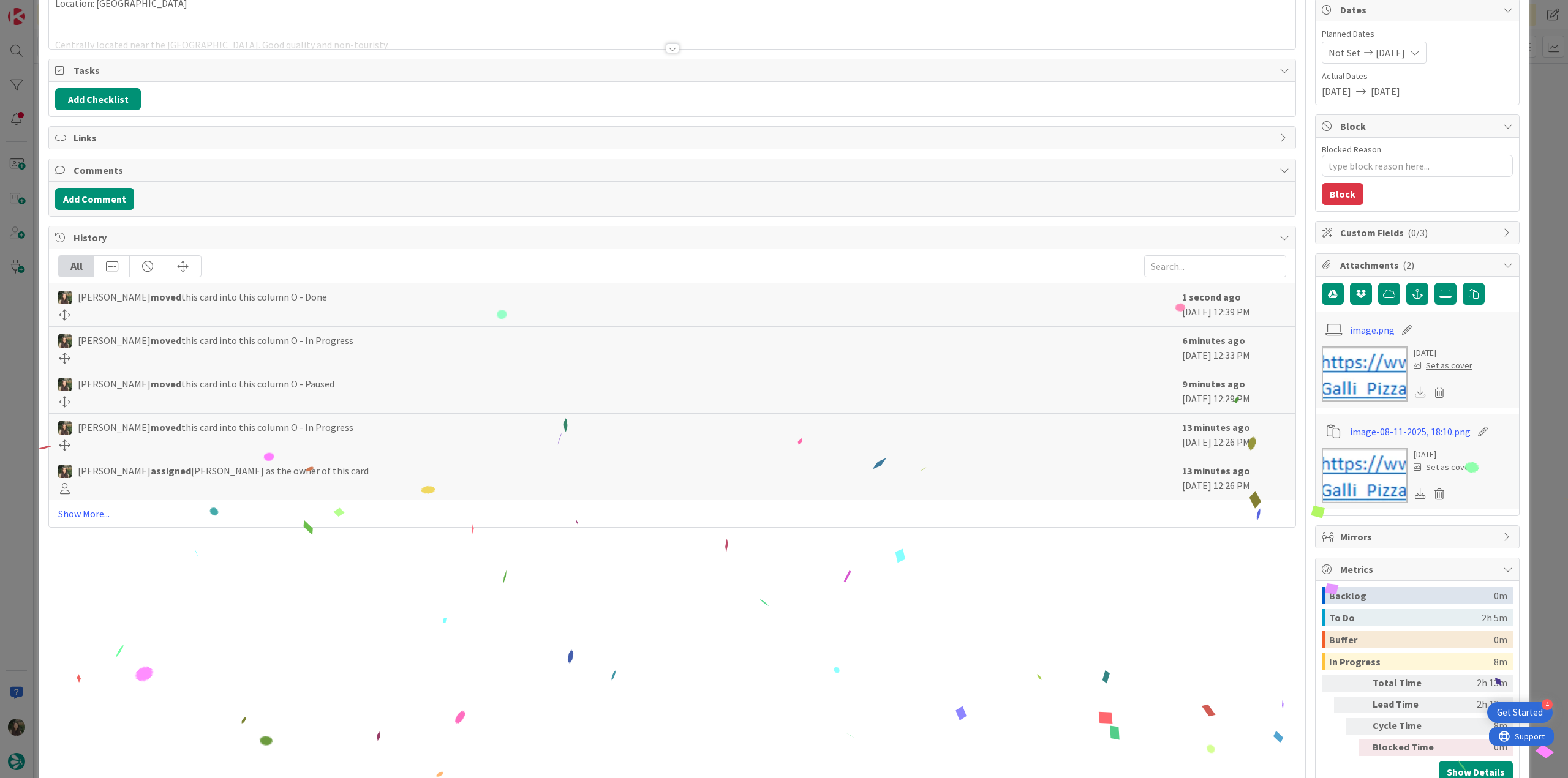
click at [1526, 595] on div "ID 20812 Creative Team O - Done Title 35 / 128 € - Galli Pizza & More - Closed …" at bounding box center [784, 389] width 1568 height 778
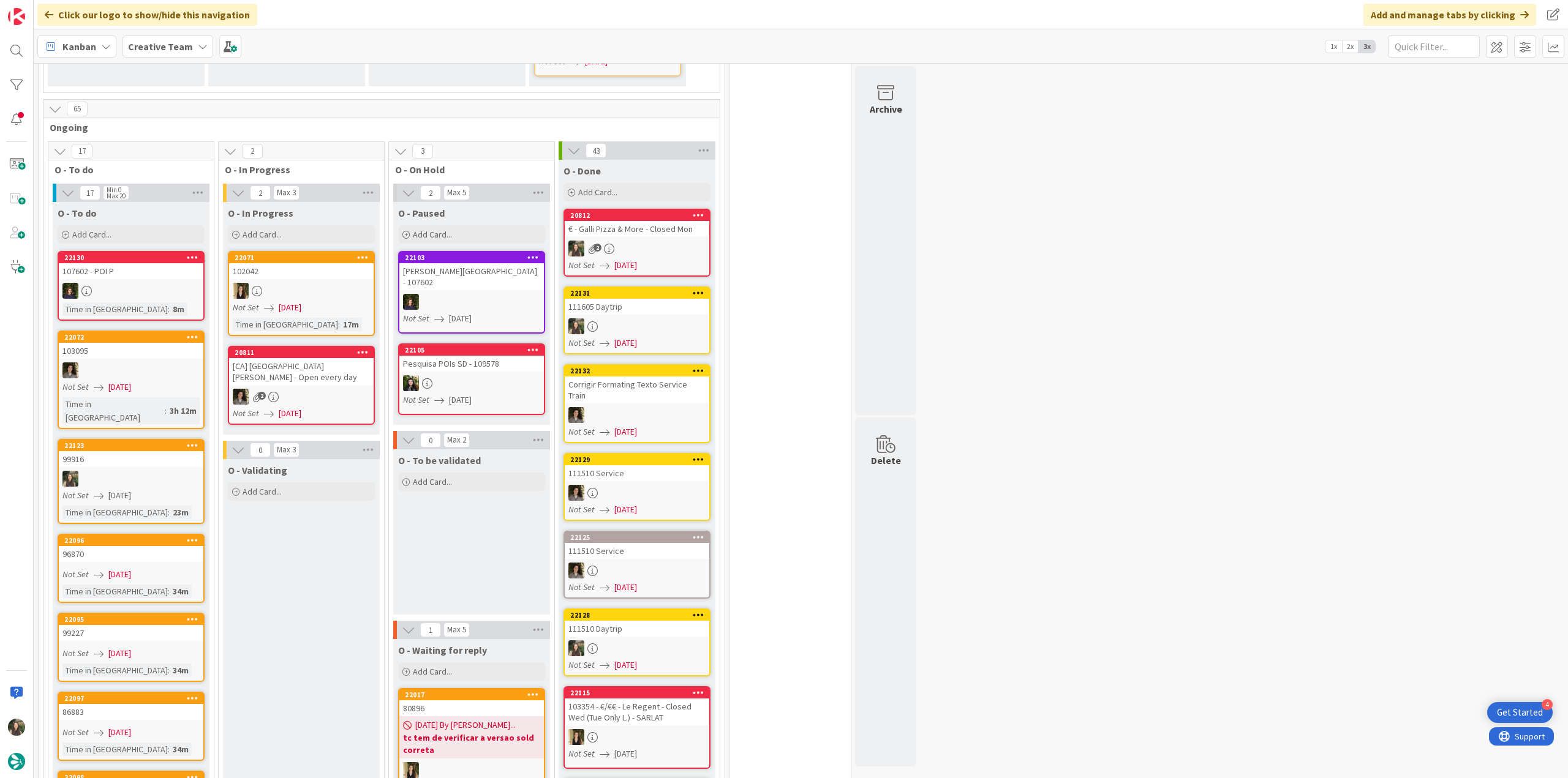
scroll to position [673, 0]
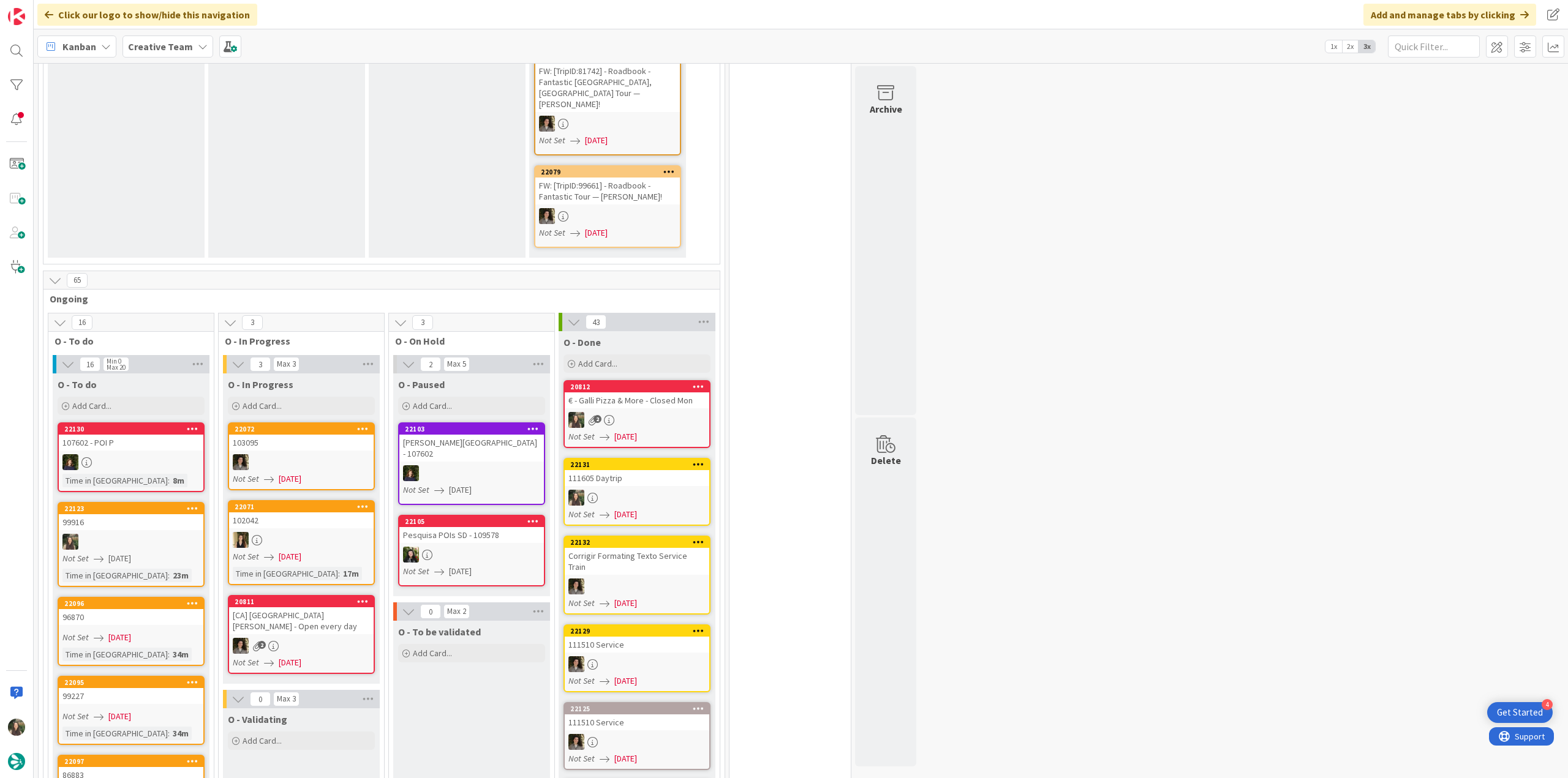
click at [302, 422] on link "22072 103095 Not Set 09/01/2025" at bounding box center [301, 456] width 147 height 68
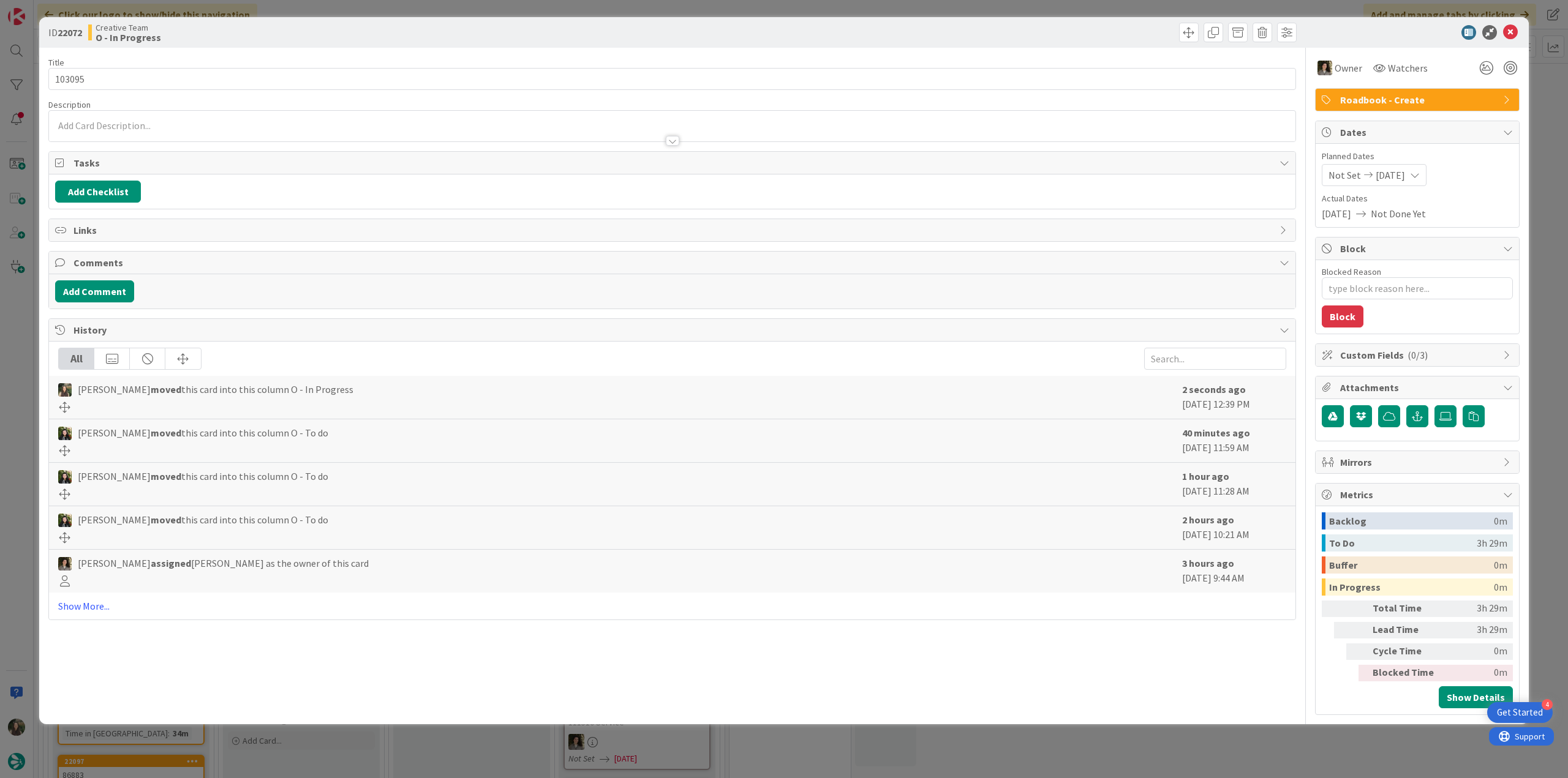
click at [16, 343] on div "ID 22072 Creative Team O - In Progress Title 6 / 128 103095 Description Owner W…" at bounding box center [784, 389] width 1568 height 778
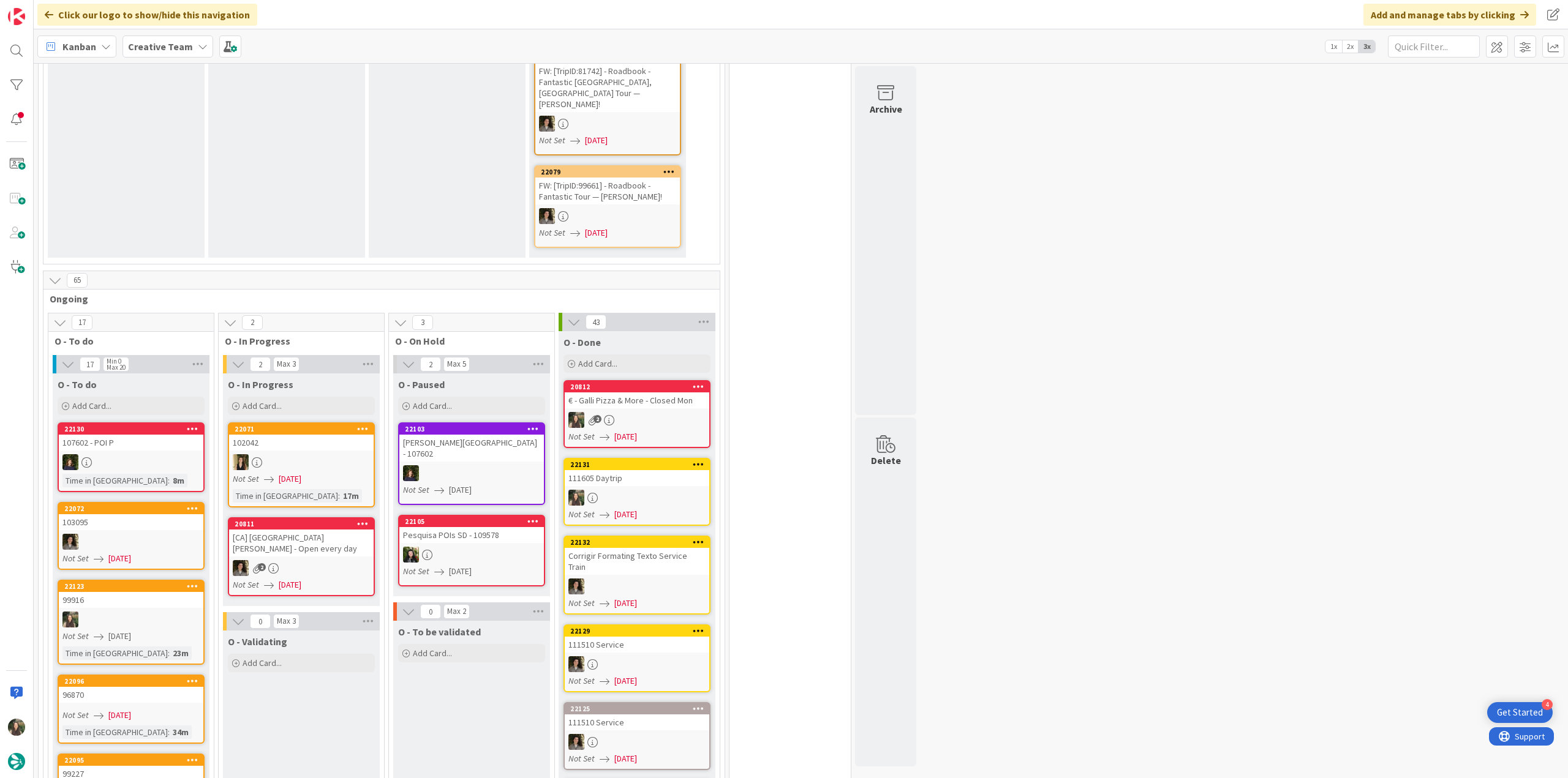
click at [137, 514] on div "103095" at bounding box center [131, 522] width 145 height 16
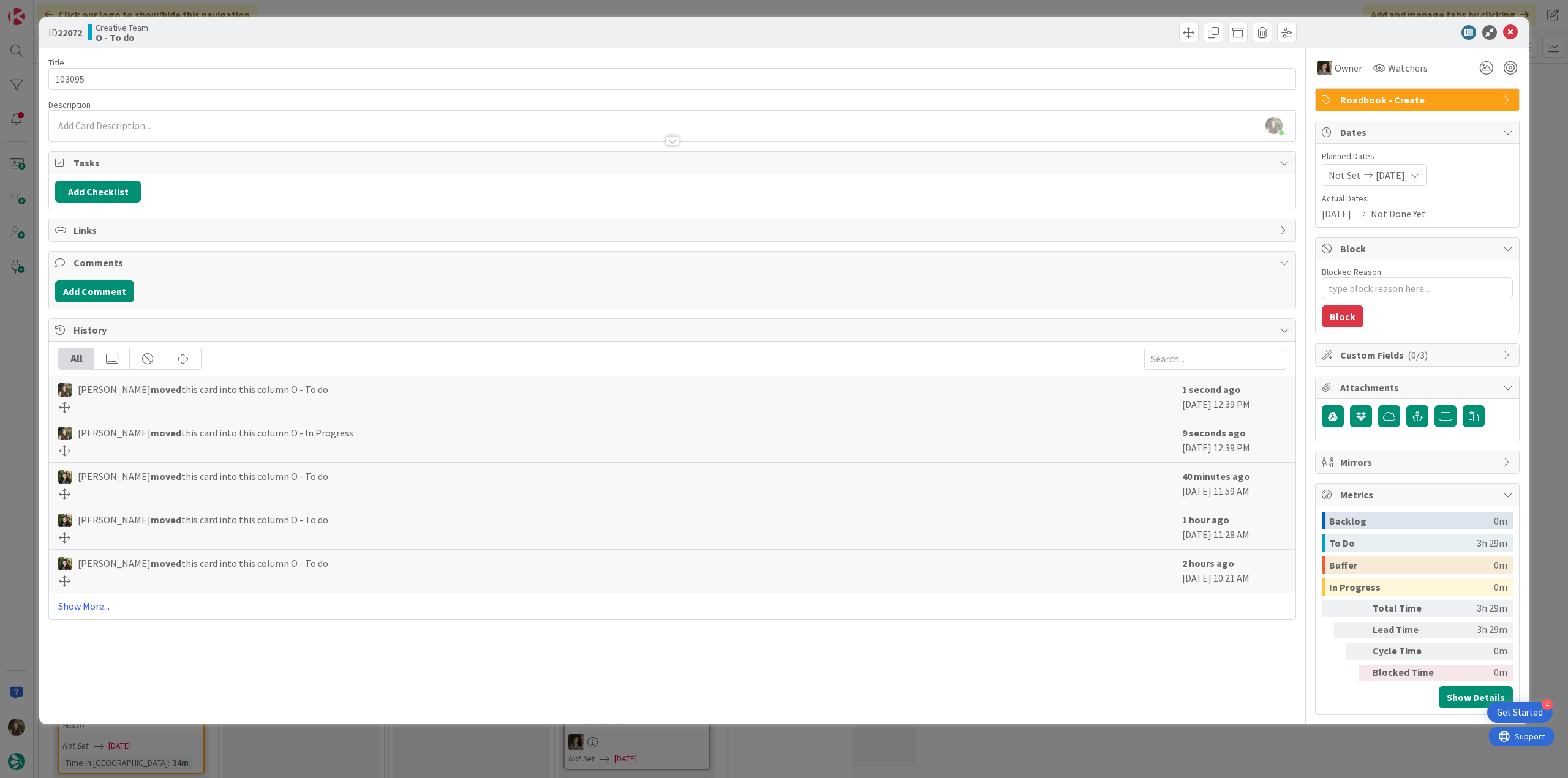
click at [21, 406] on div "ID 22072 Creative Team O - To do Title 6 / 128 103095 Description Inês Gonçalve…" at bounding box center [784, 389] width 1568 height 778
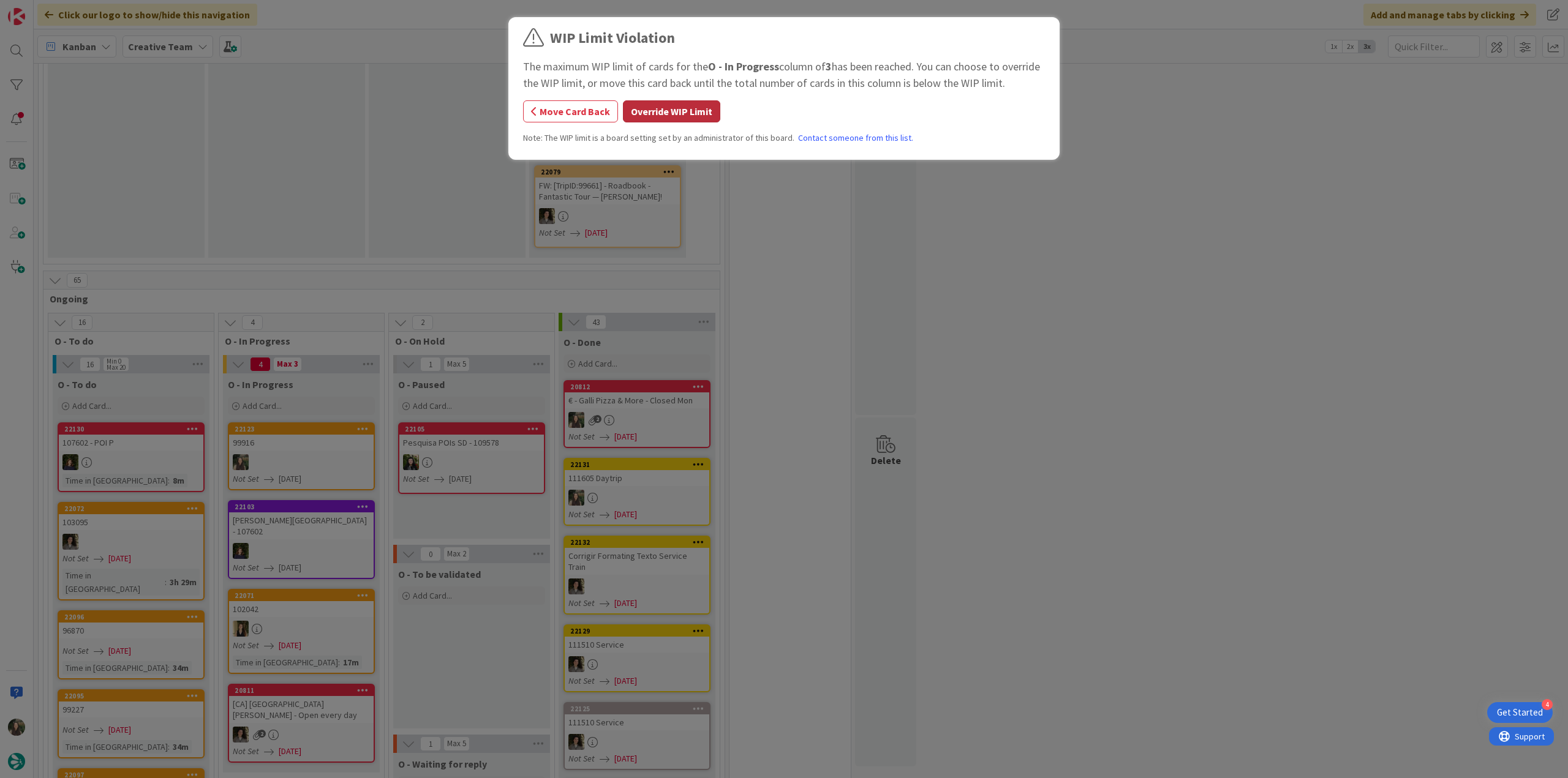
click at [659, 109] on button "Override WIP Limit" at bounding box center [671, 111] width 97 height 22
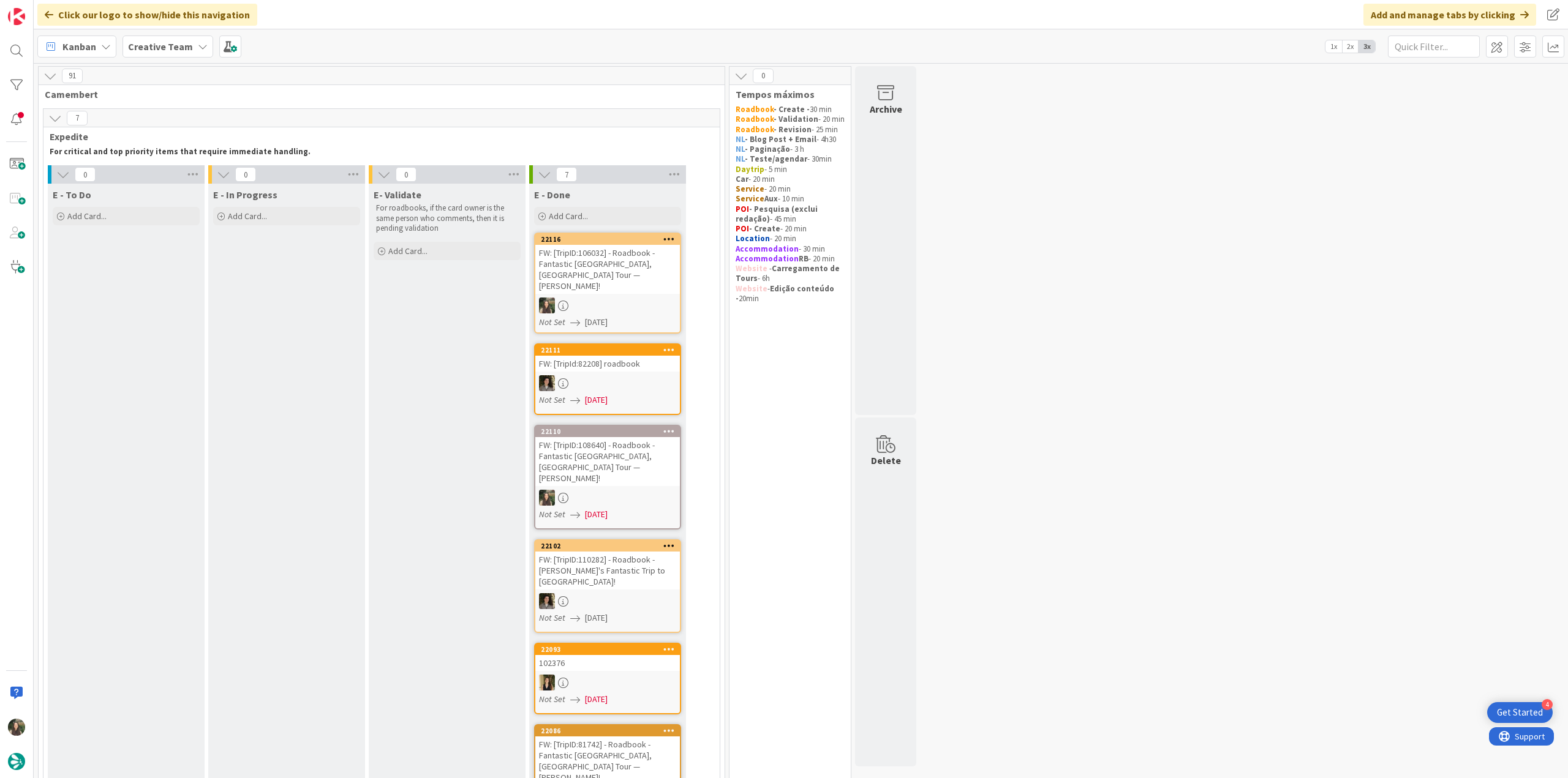
scroll to position [551, 0]
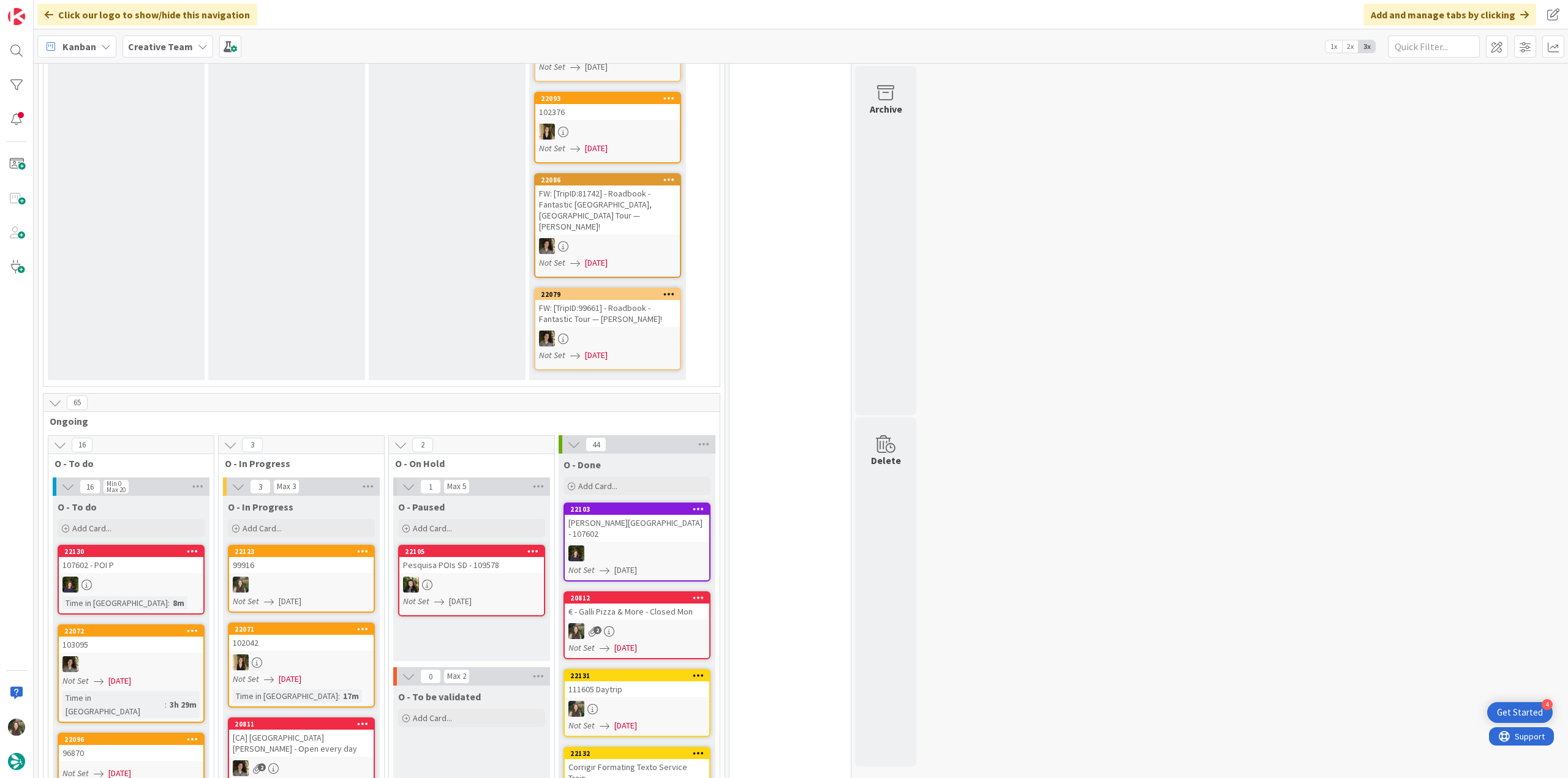
click at [297, 557] on div "99916" at bounding box center [301, 564] width 145 height 16
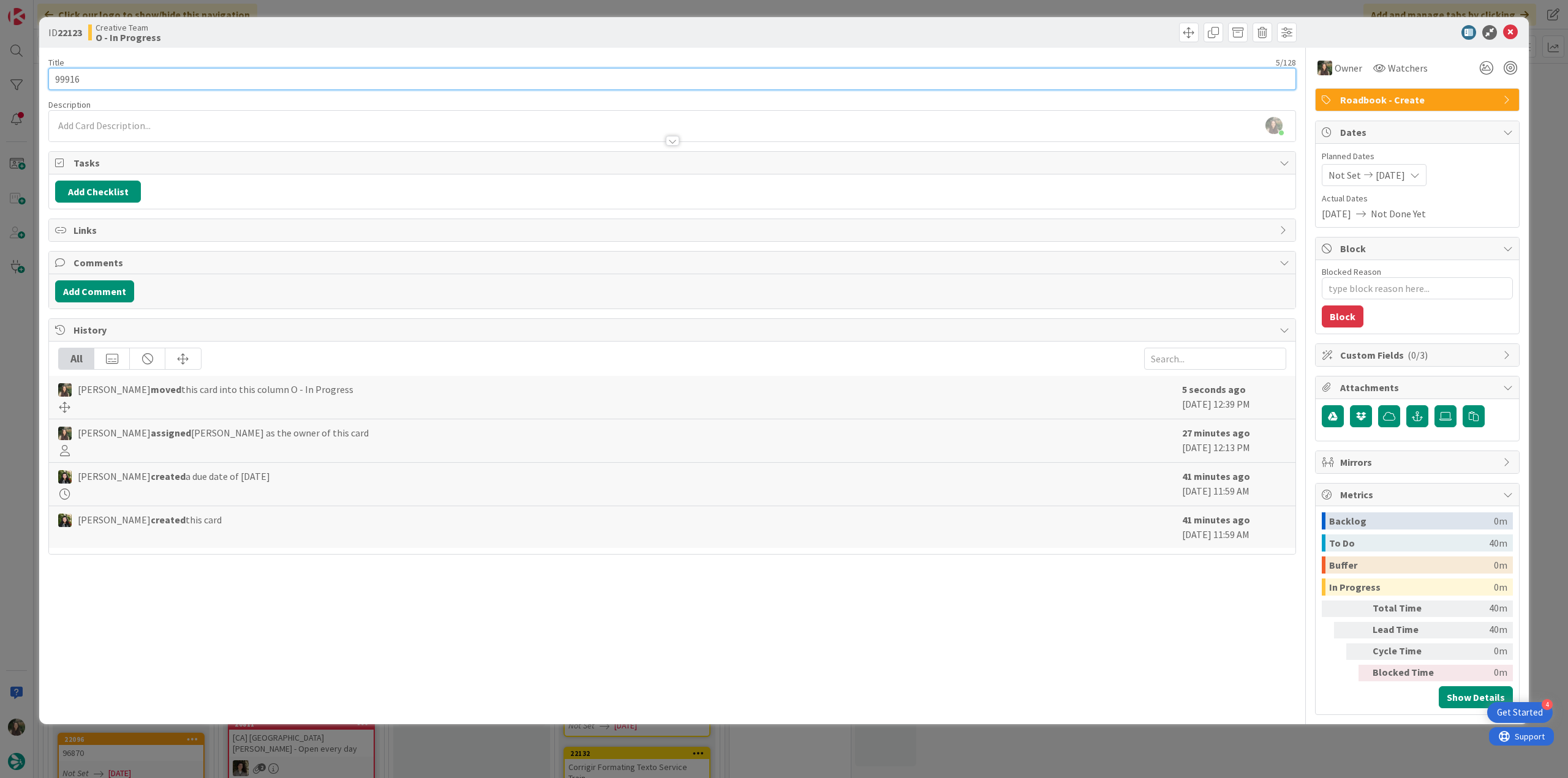
click at [67, 81] on input "99916" at bounding box center [672, 79] width 1247 height 22
click at [21, 371] on div "ID 22123 Creative Team O - In Progress Title 5 / 128 99916 Description Inês Gon…" at bounding box center [784, 389] width 1568 height 778
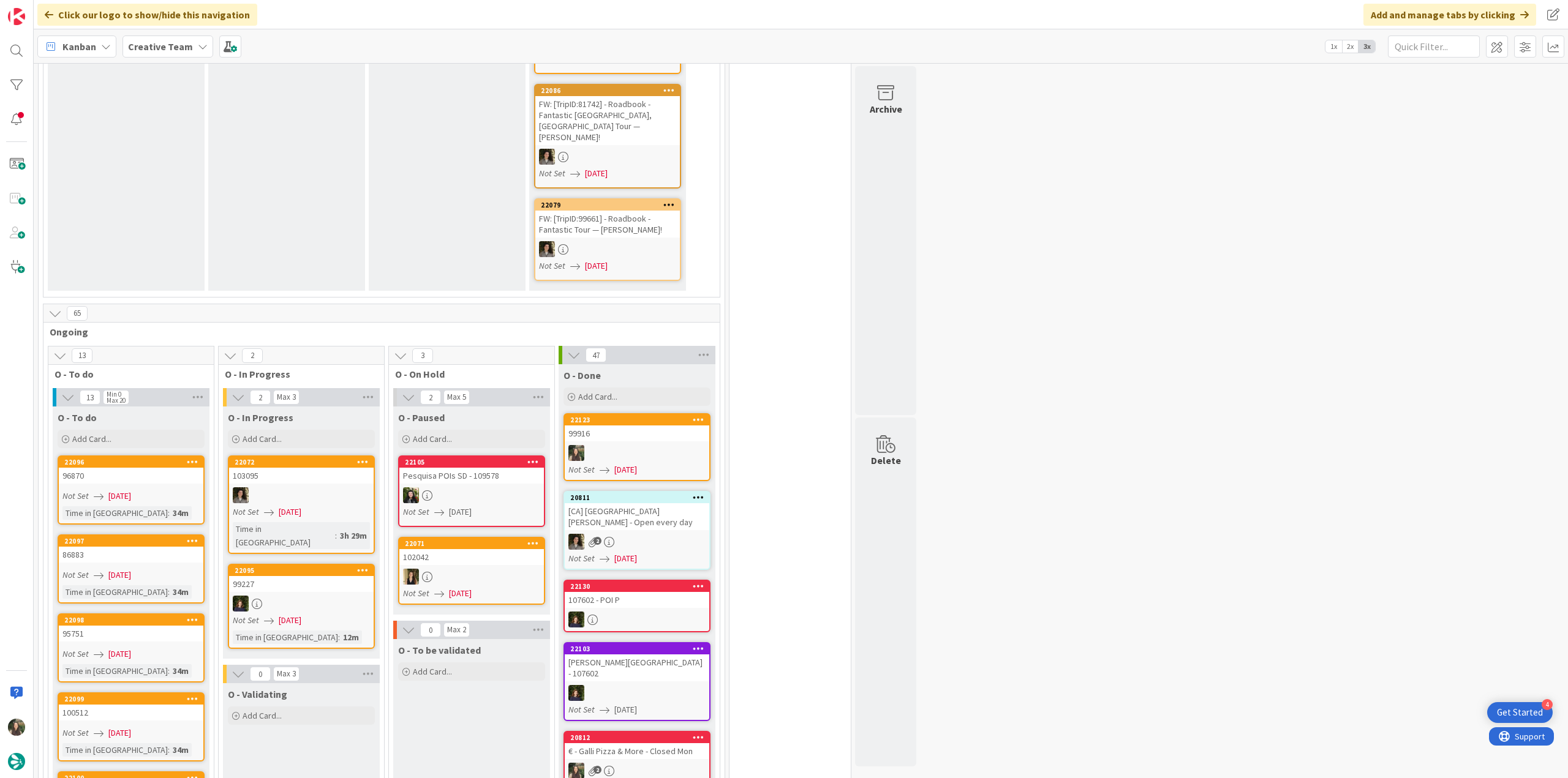
scroll to position [755, 0]
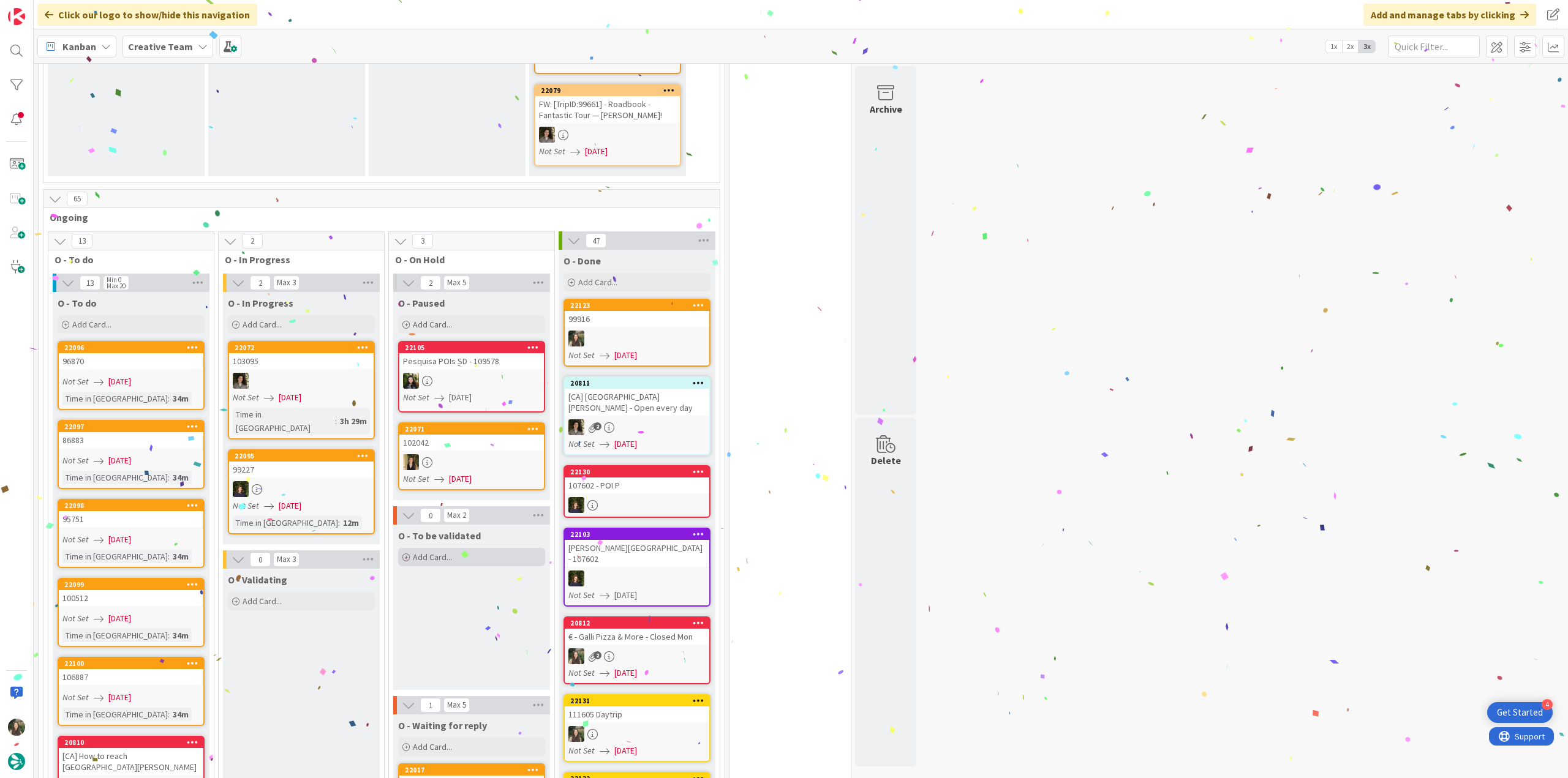
click at [425, 548] on div "Add Card..." at bounding box center [471, 557] width 147 height 18
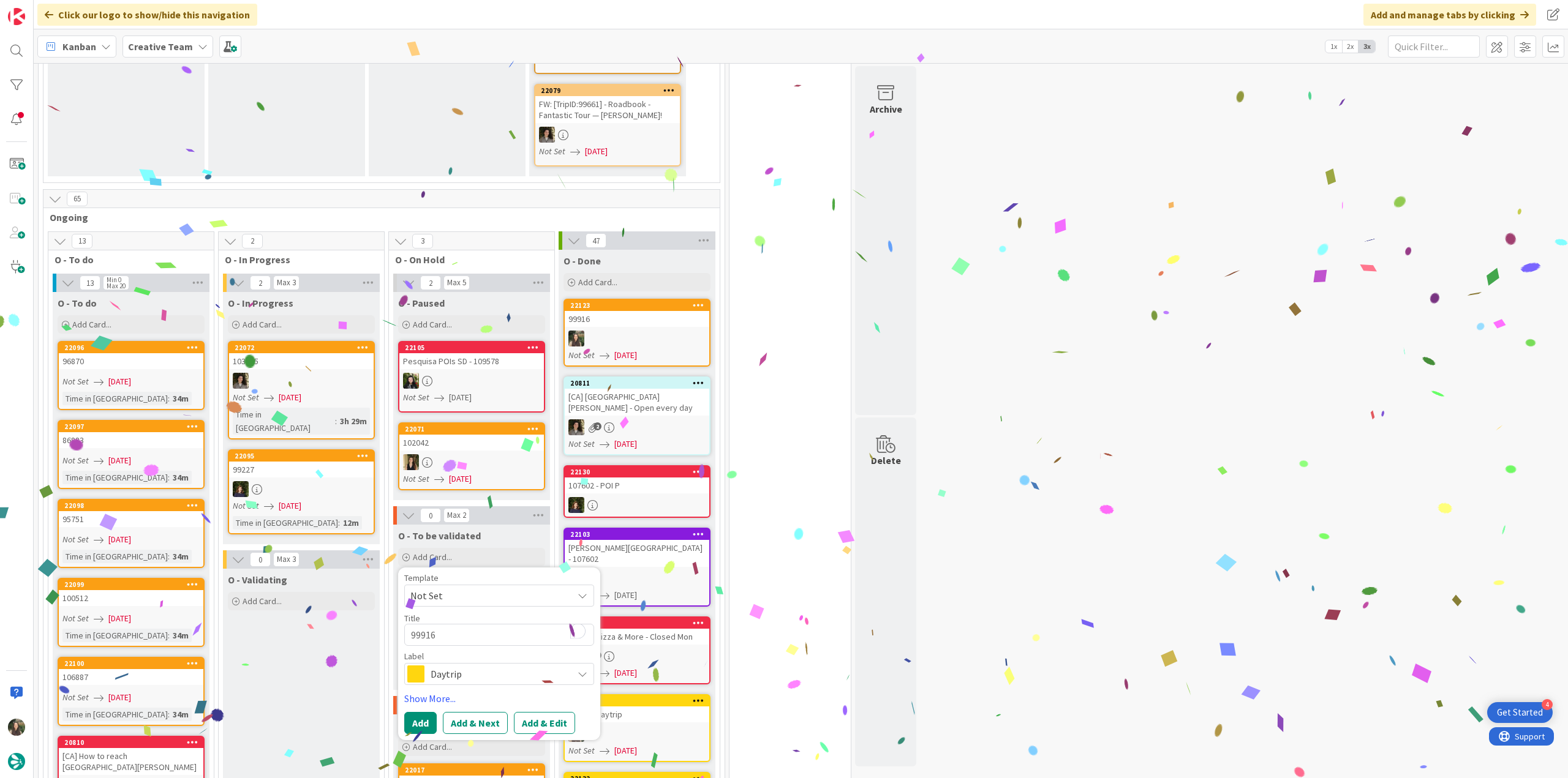
type textarea "x"
type textarea "99916 -"
type textarea "x"
type textarea "99916 -"
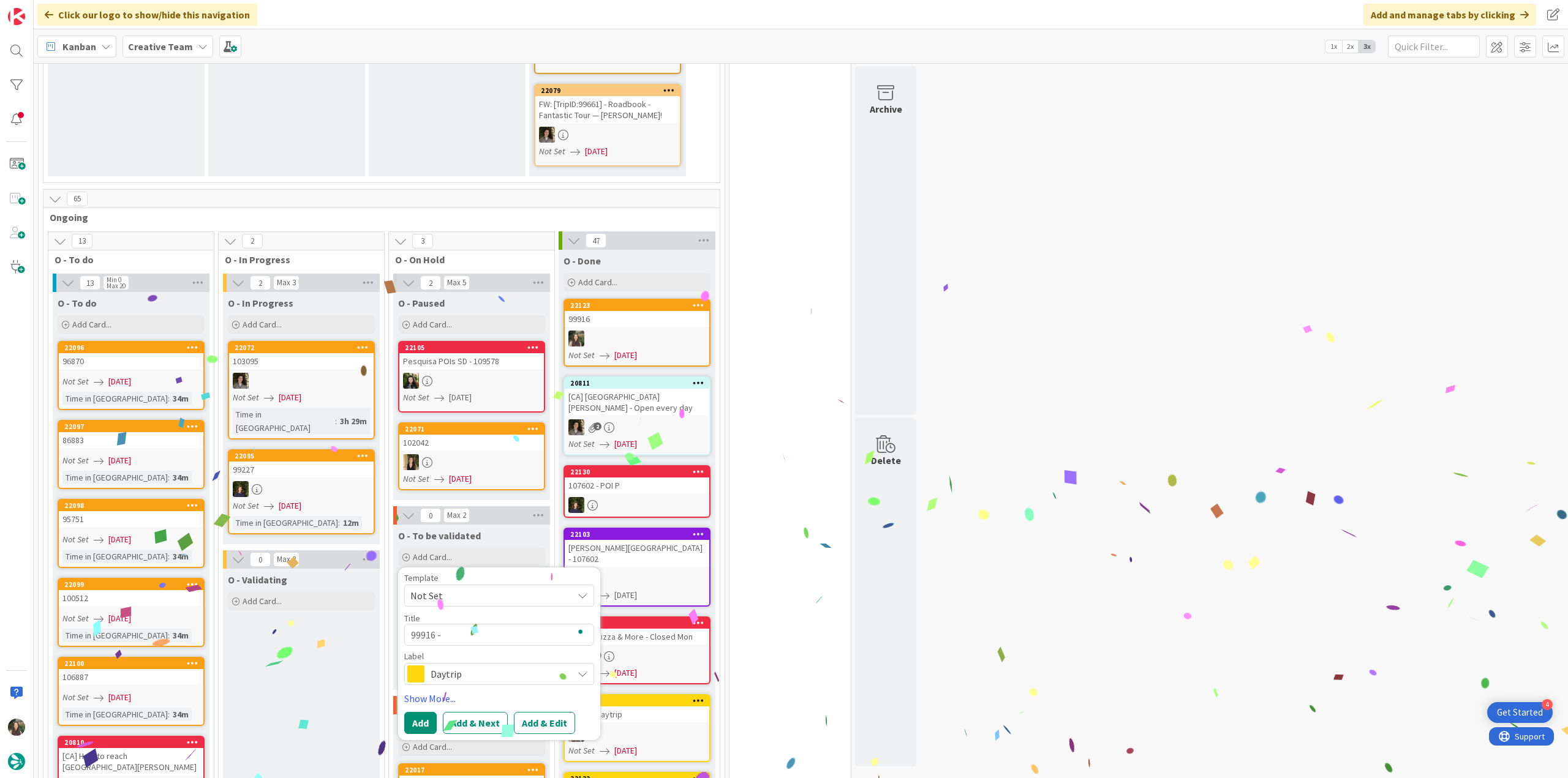
type textarea "x"
type textarea "99916 - V"
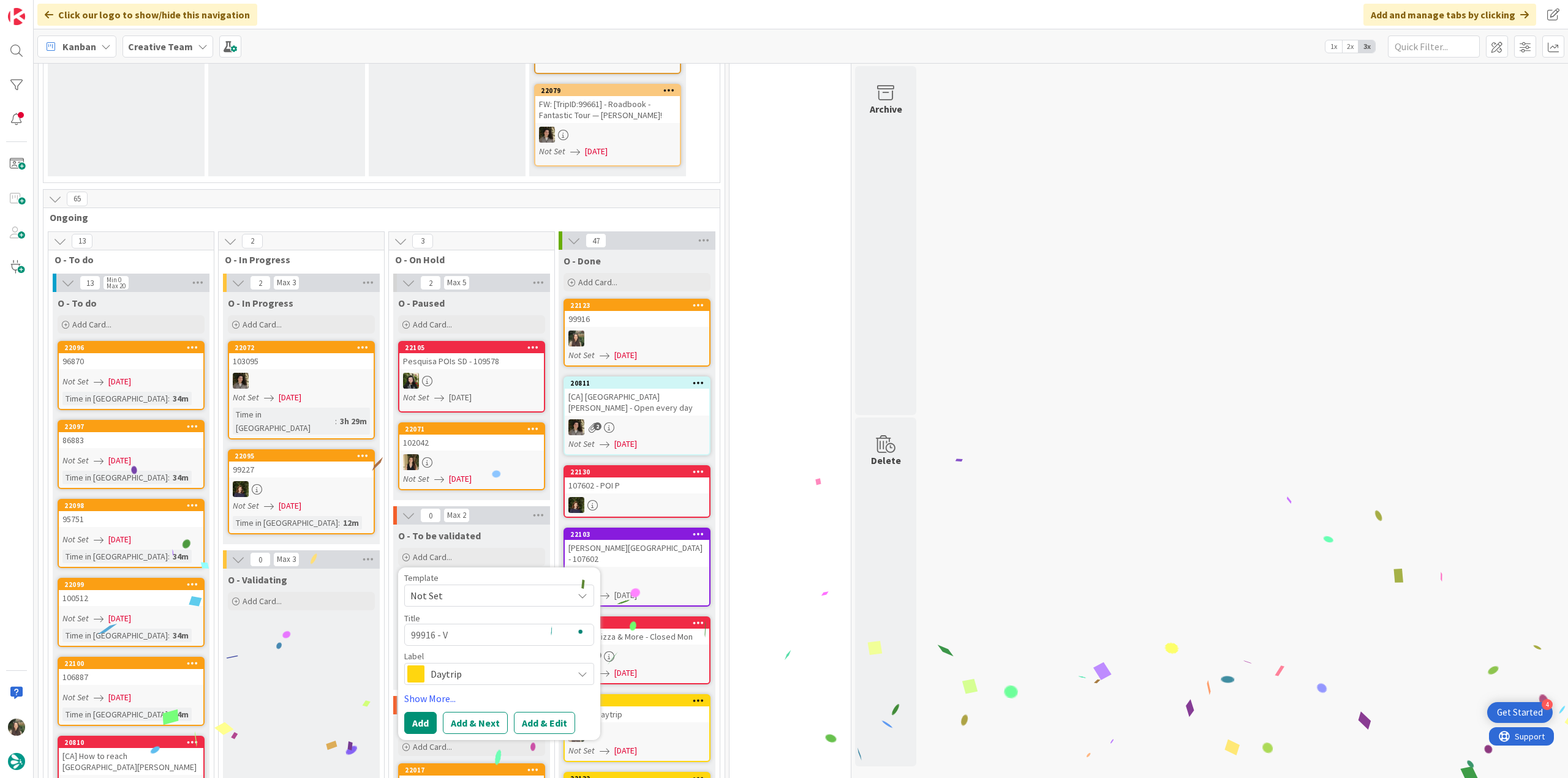
type textarea "x"
type textarea "99916 - Va"
type textarea "x"
type textarea "99916 - Val"
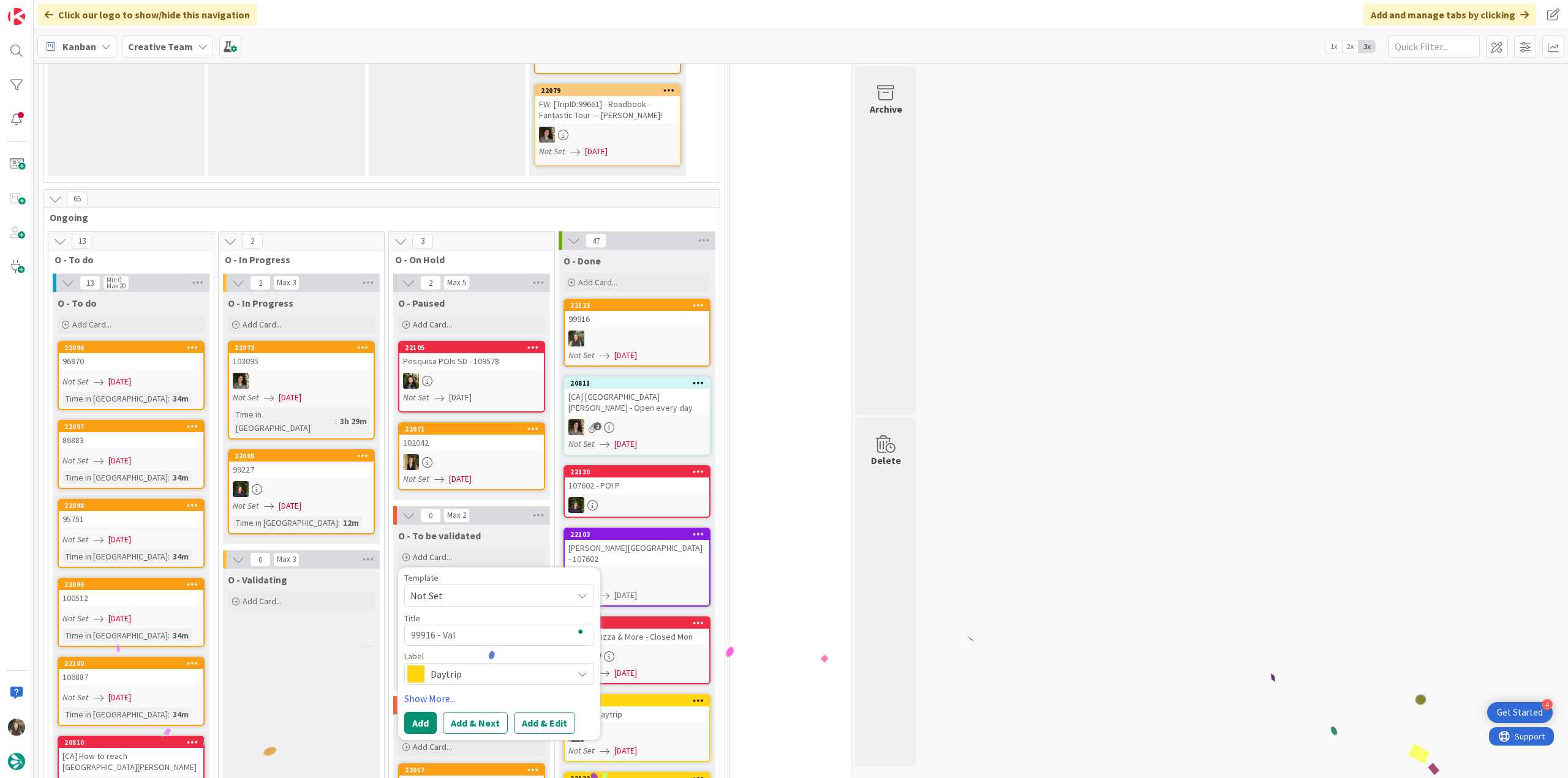
type textarea "x"
type textarea "99916 - Valid"
type textarea "x"
type textarea "99916 - Valida"
type textarea "x"
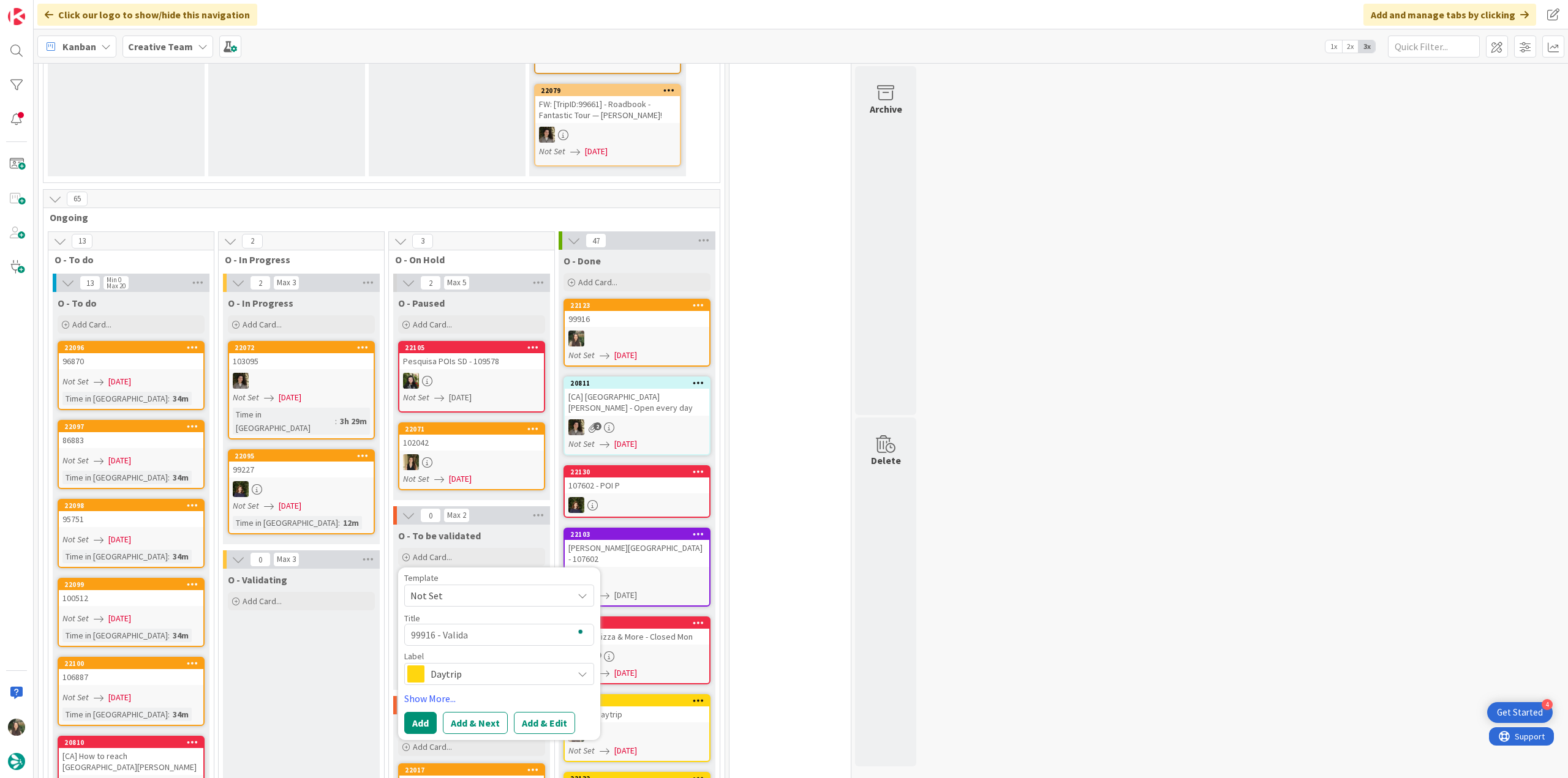
type textarea "99916 - Validat"
type textarea "x"
type textarea "99916 - Validati"
type textarea "x"
type textarea "99916 - Validatio"
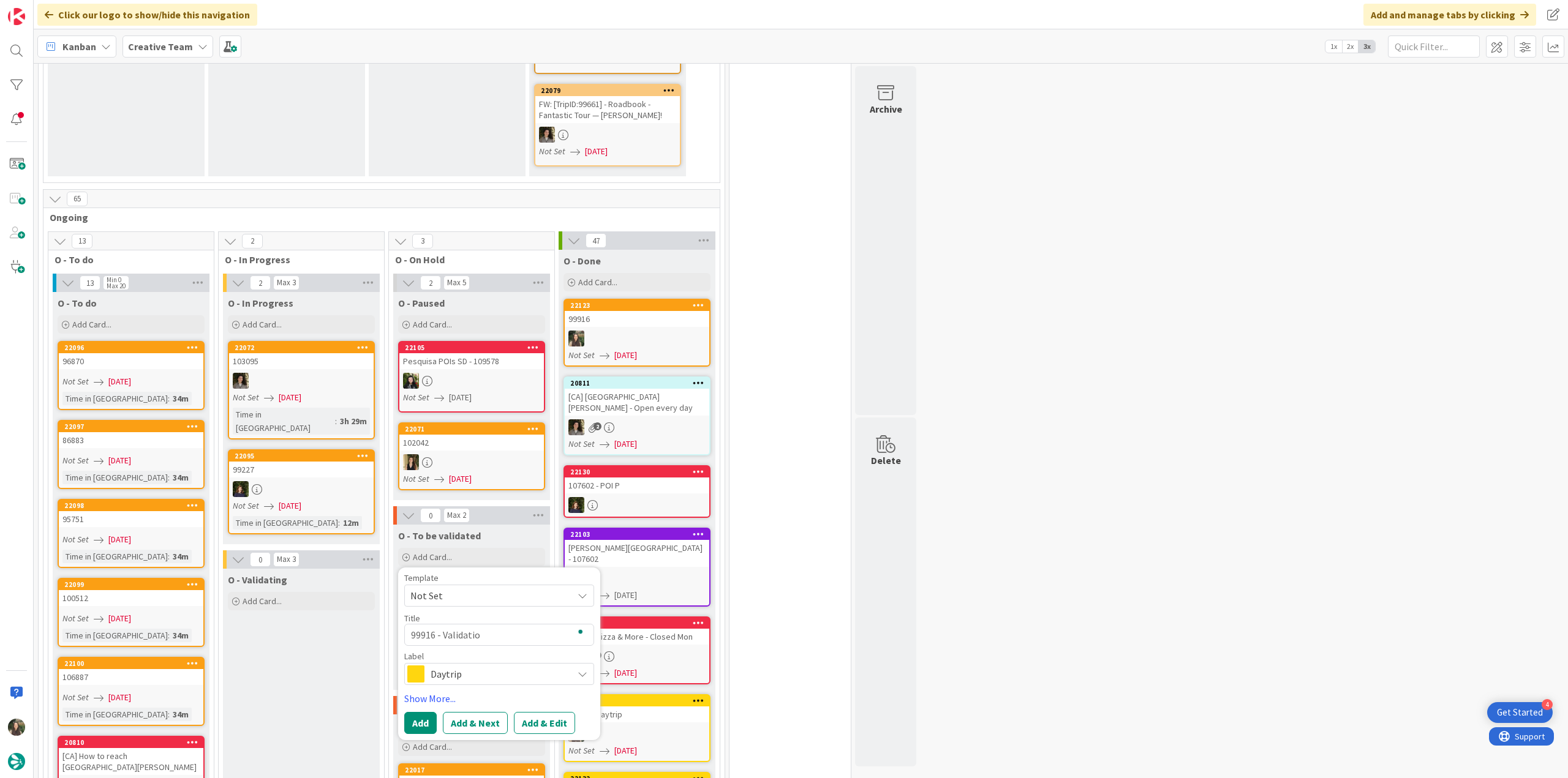
type textarea "x"
type textarea "99916 - Validation"
click at [482, 666] on span "Daytrip" at bounding box center [498, 674] width 136 height 17
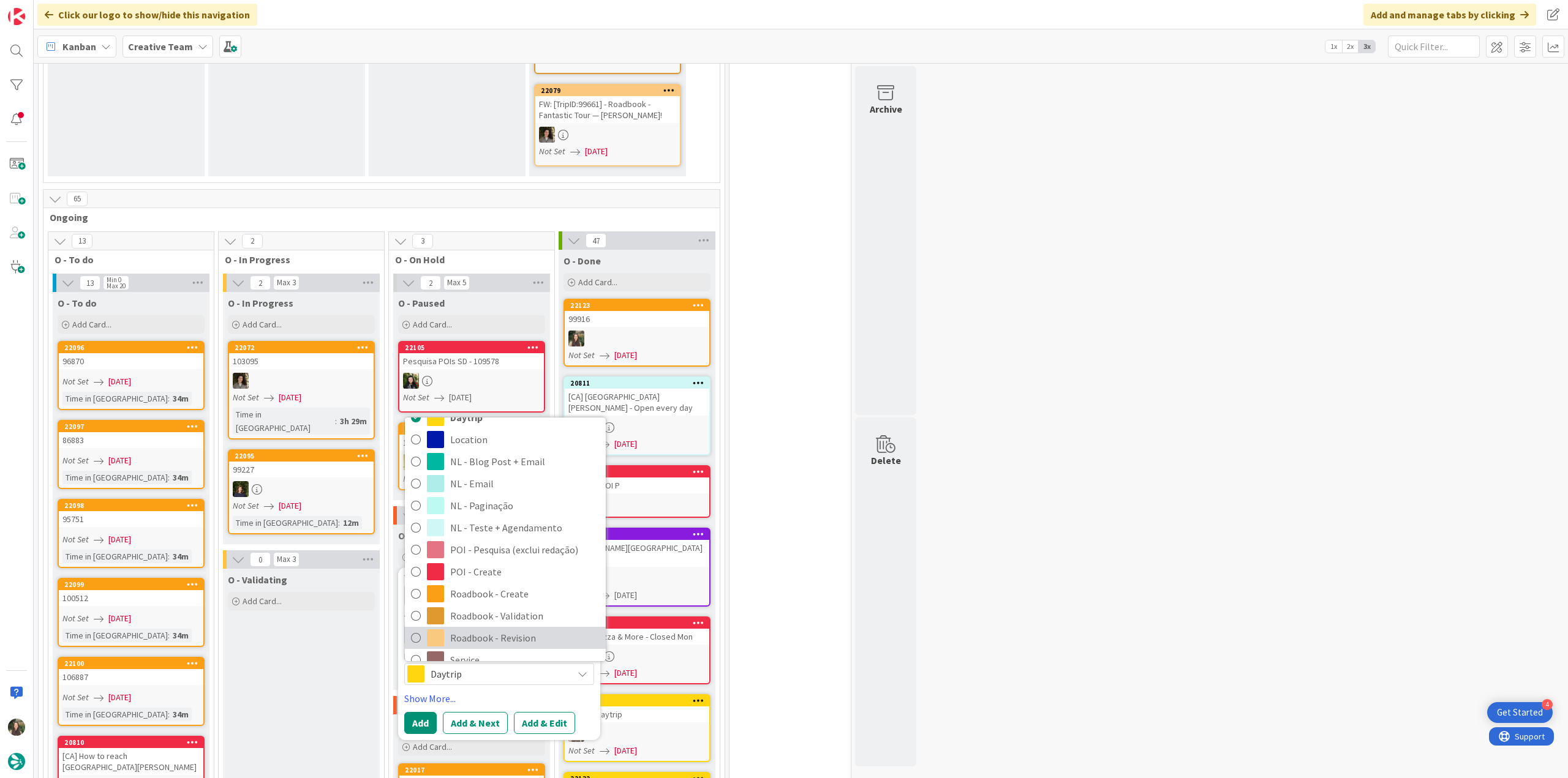
scroll to position [122, 0]
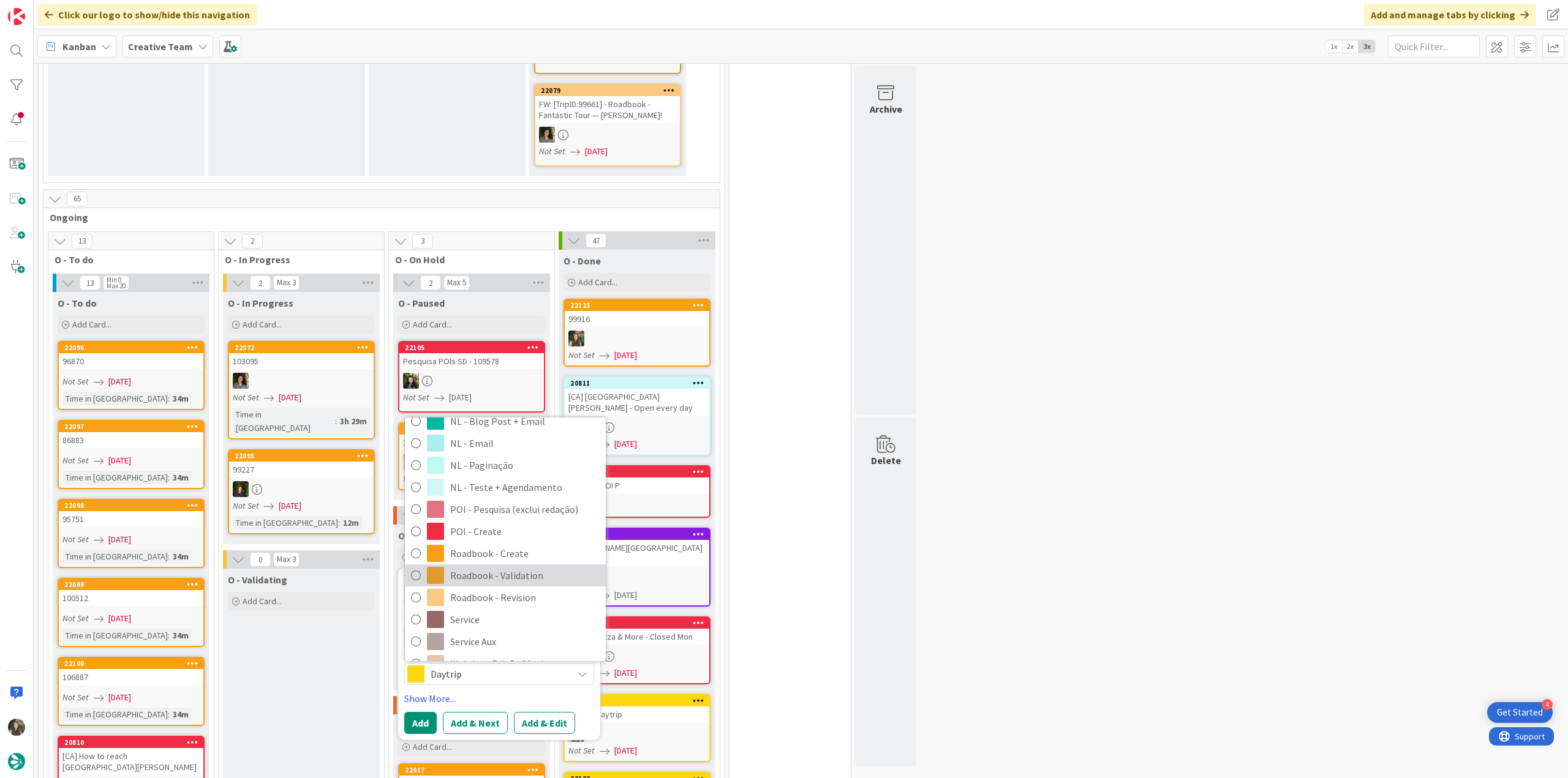
click at [533, 566] on span "Roadbook - Validation" at bounding box center [524, 575] width 149 height 18
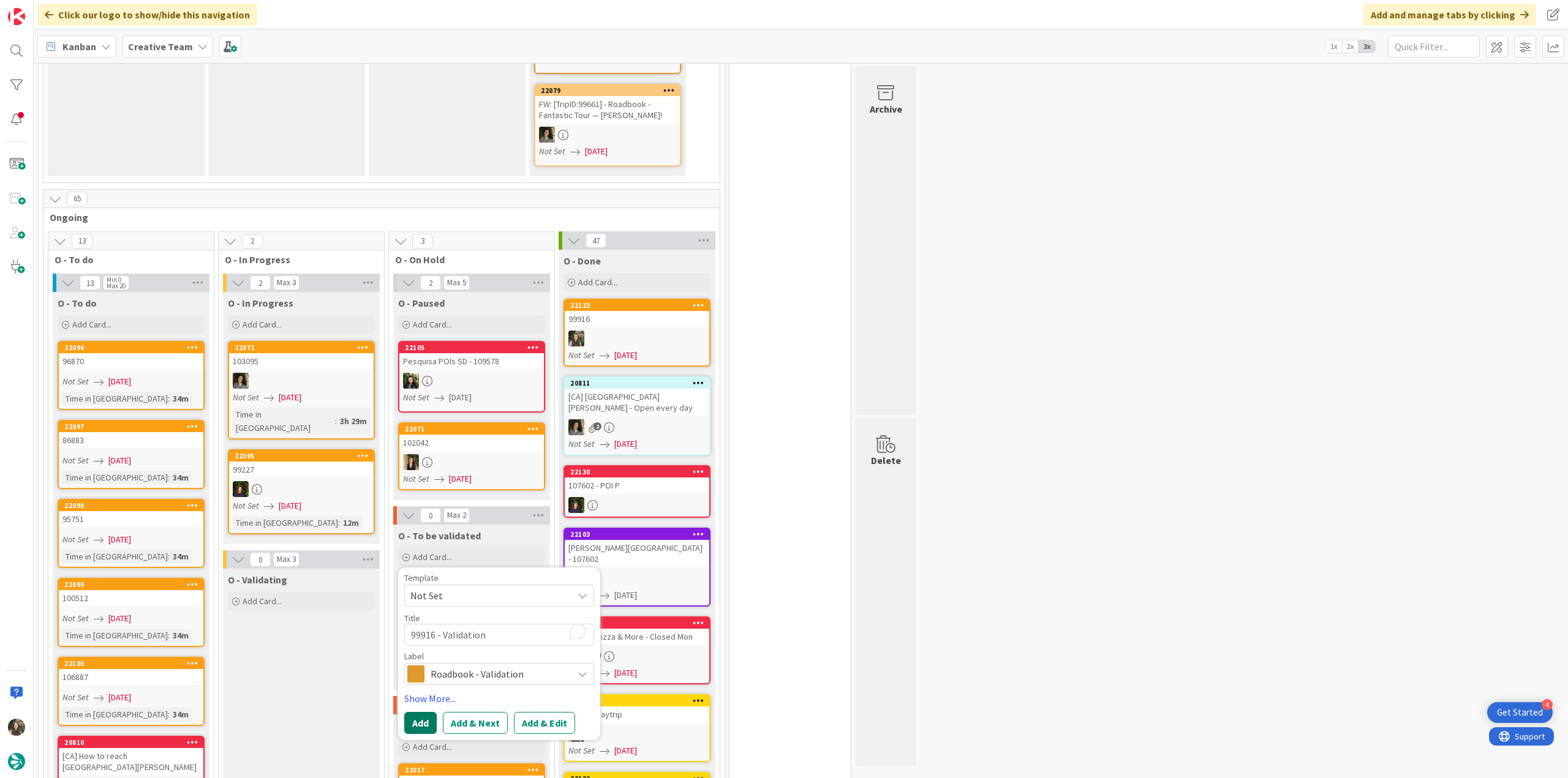
click at [418, 712] on button "Add" at bounding box center [420, 723] width 33 height 22
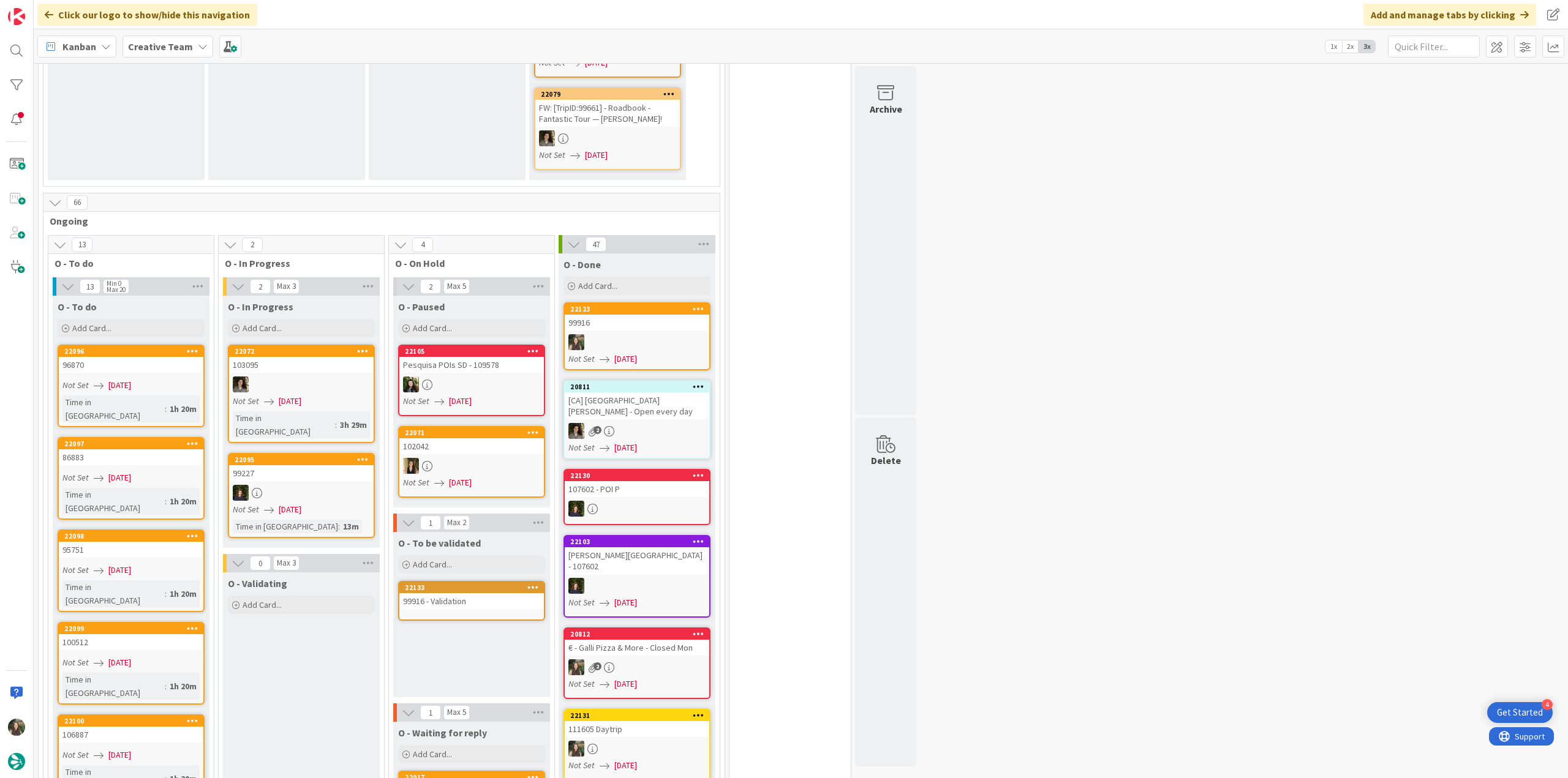
click at [456, 593] on div "99916 - Validation" at bounding box center [472, 600] width 145 height 16
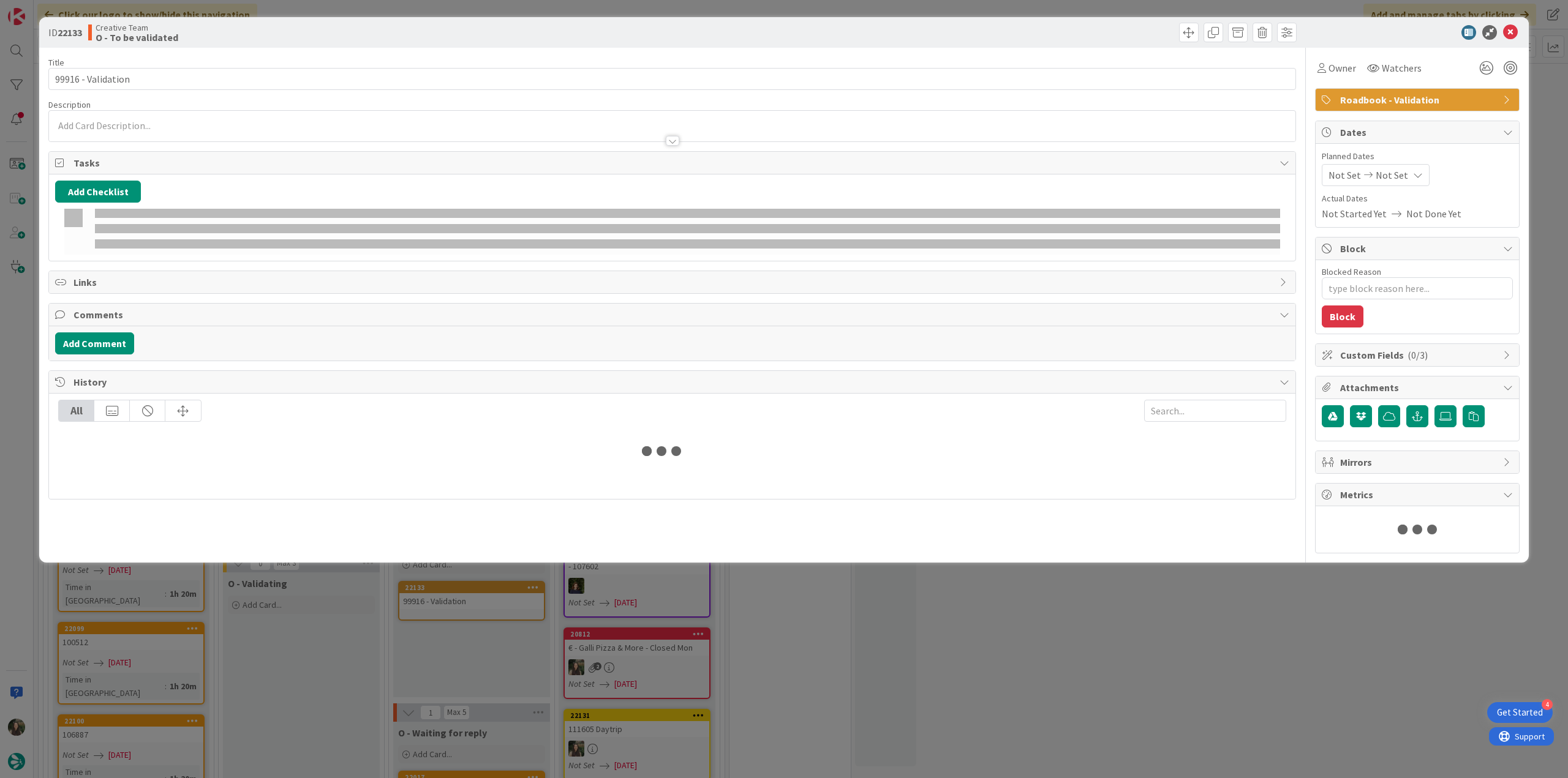
type textarea "x"
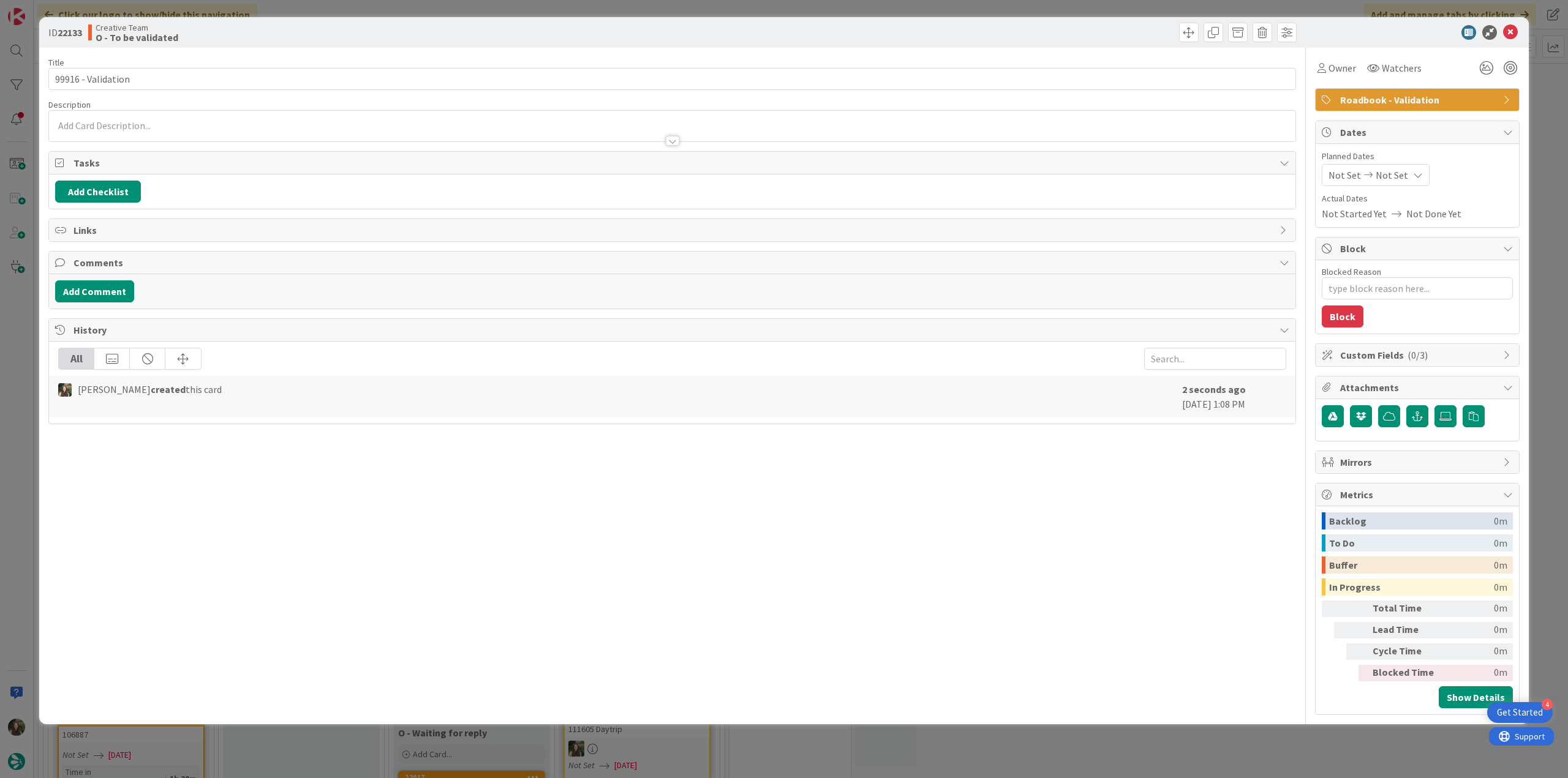
click at [197, 126] on div at bounding box center [672, 126] width 1246 height 31
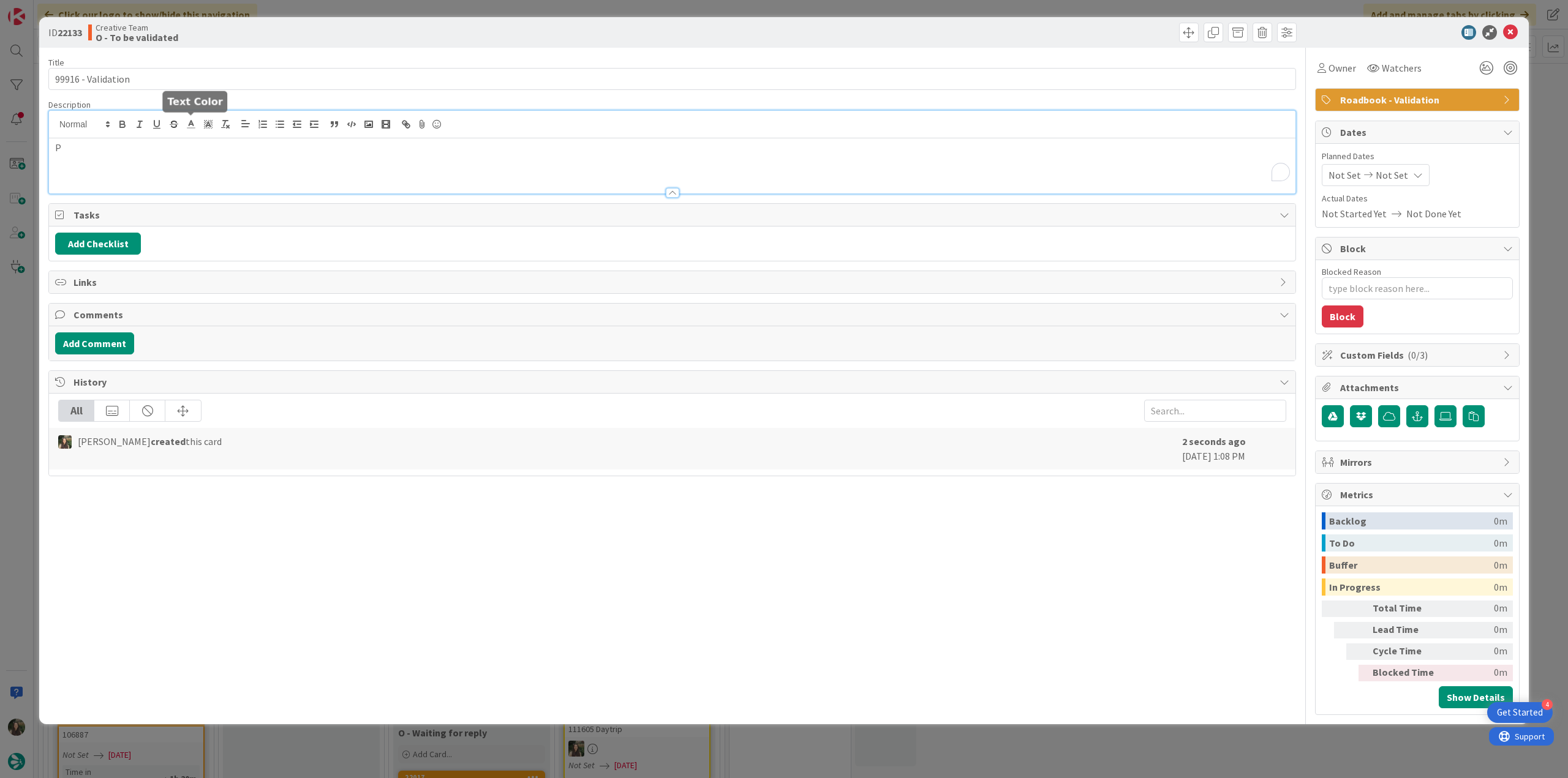
scroll to position [755, 0]
click at [229, 150] on p "Parace me tudo ok" at bounding box center [672, 147] width 1234 height 14
click at [232, 161] on p "Apenas tem a njota último transfer -" at bounding box center [672, 162] width 1234 height 14
click at [121, 157] on p "Apenas tem a njota último transfer - 264310 - está em reprocessar reserva" at bounding box center [672, 162] width 1234 height 14
click at [109, 164] on p "Apenas tem a nota último transfer - 264310 - está em reprocessar reserva" at bounding box center [672, 162] width 1234 height 14
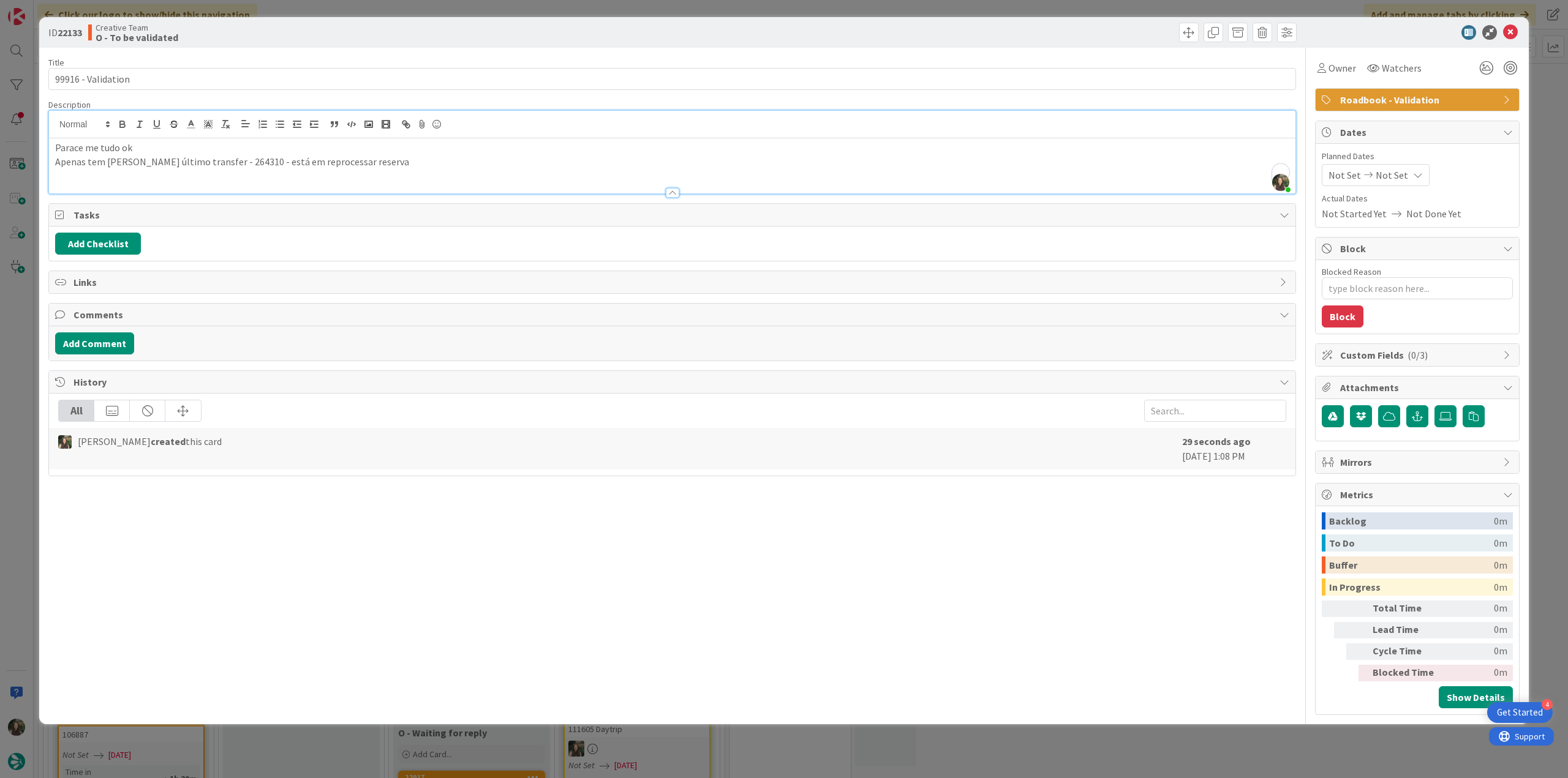
click at [147, 160] on p "Apenas tem uma nota último transfer - 264310 - está em reprocessar reserva" at bounding box center [672, 162] width 1234 height 14
click at [1157, 744] on div "ID 22133 Creative Team O - To be validated Title 18 / 128 99916 - Validation De…" at bounding box center [784, 389] width 1568 height 778
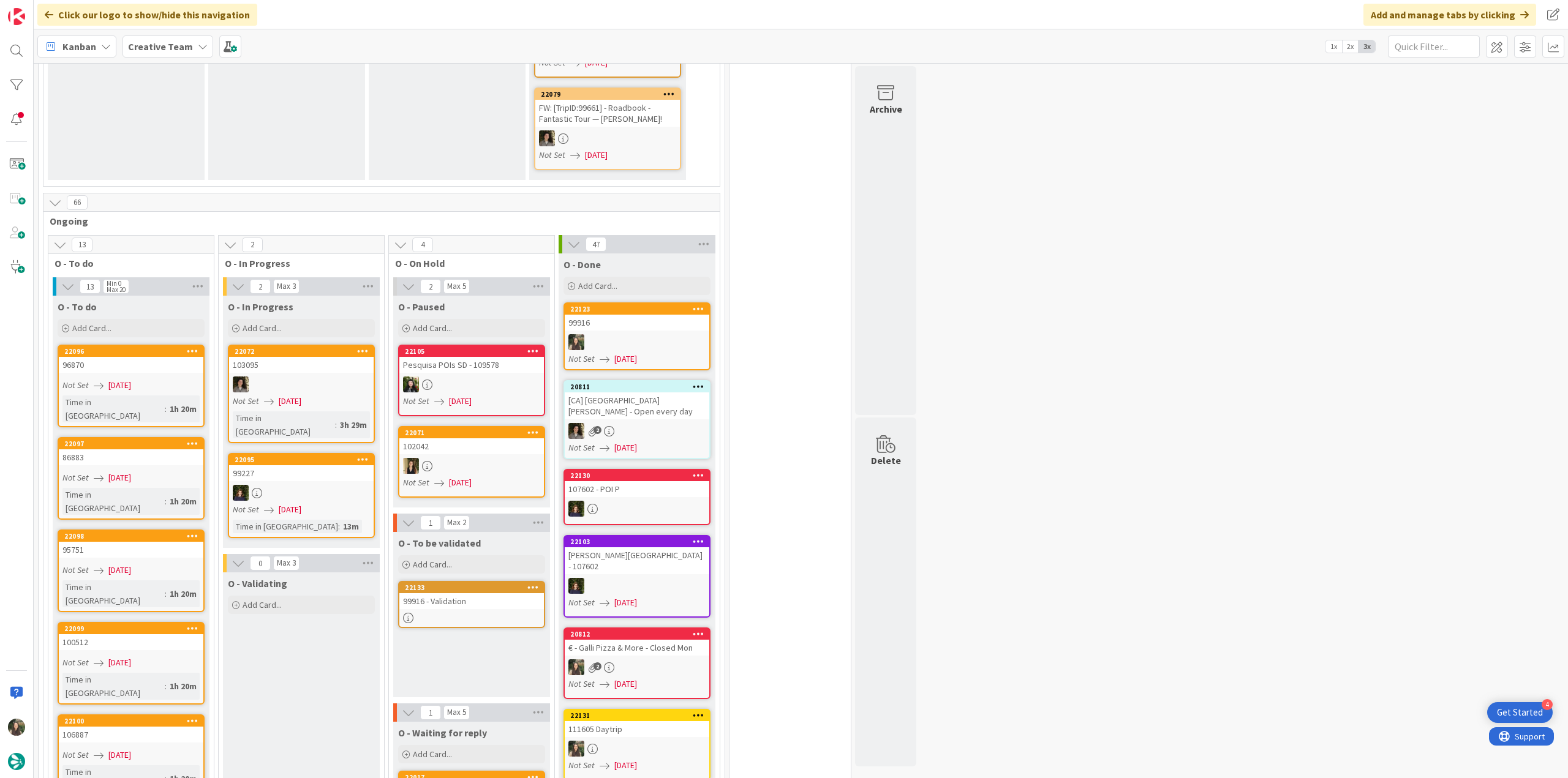
click at [655, 302] on link "22123 99916 Not Set 09/01/2025" at bounding box center [637, 336] width 147 height 68
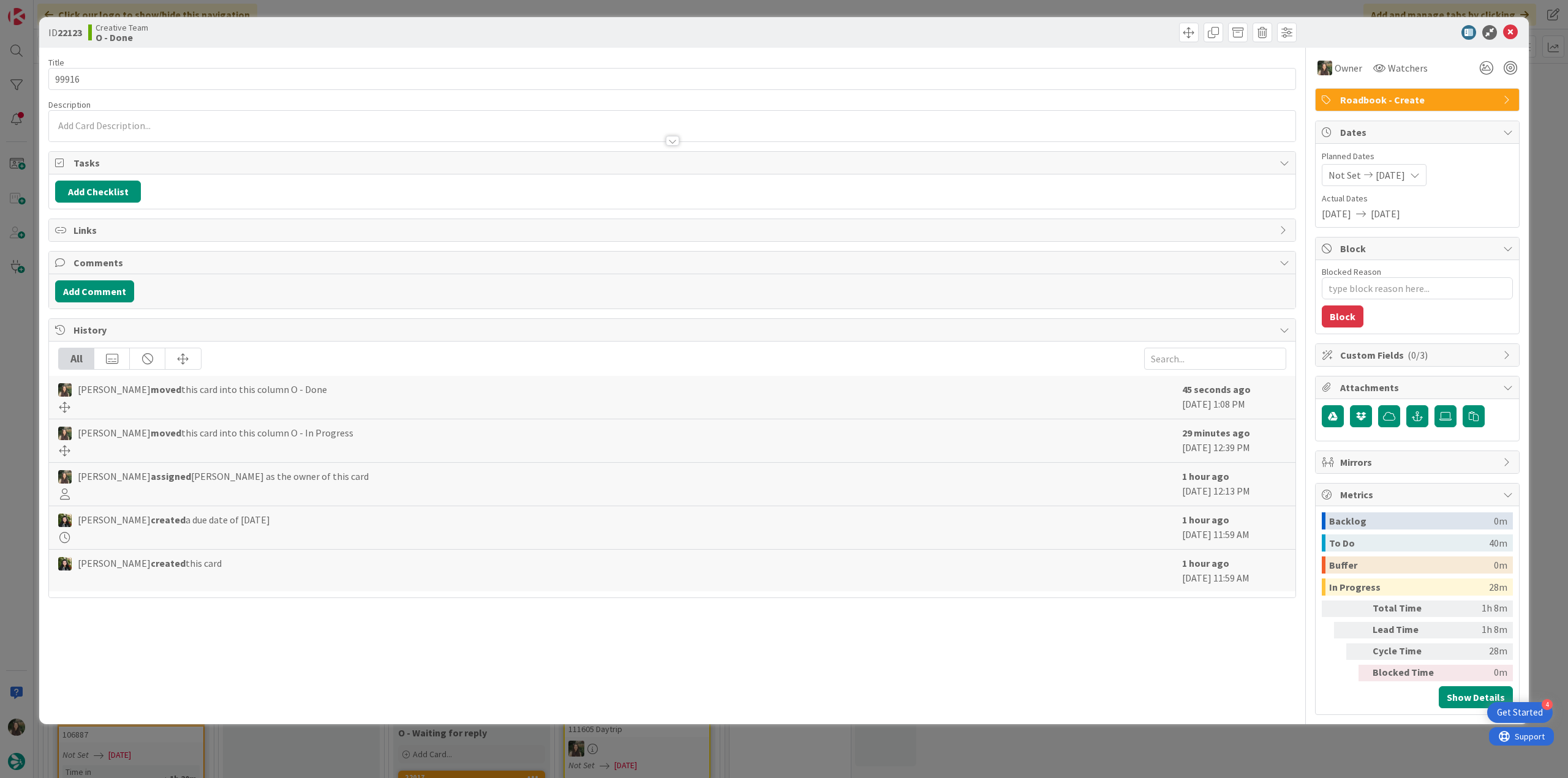
click at [1338, 738] on div "ID 22123 Creative Team O - Done Title 5 / 128 99916 Description Owner Watchers …" at bounding box center [784, 389] width 1568 height 778
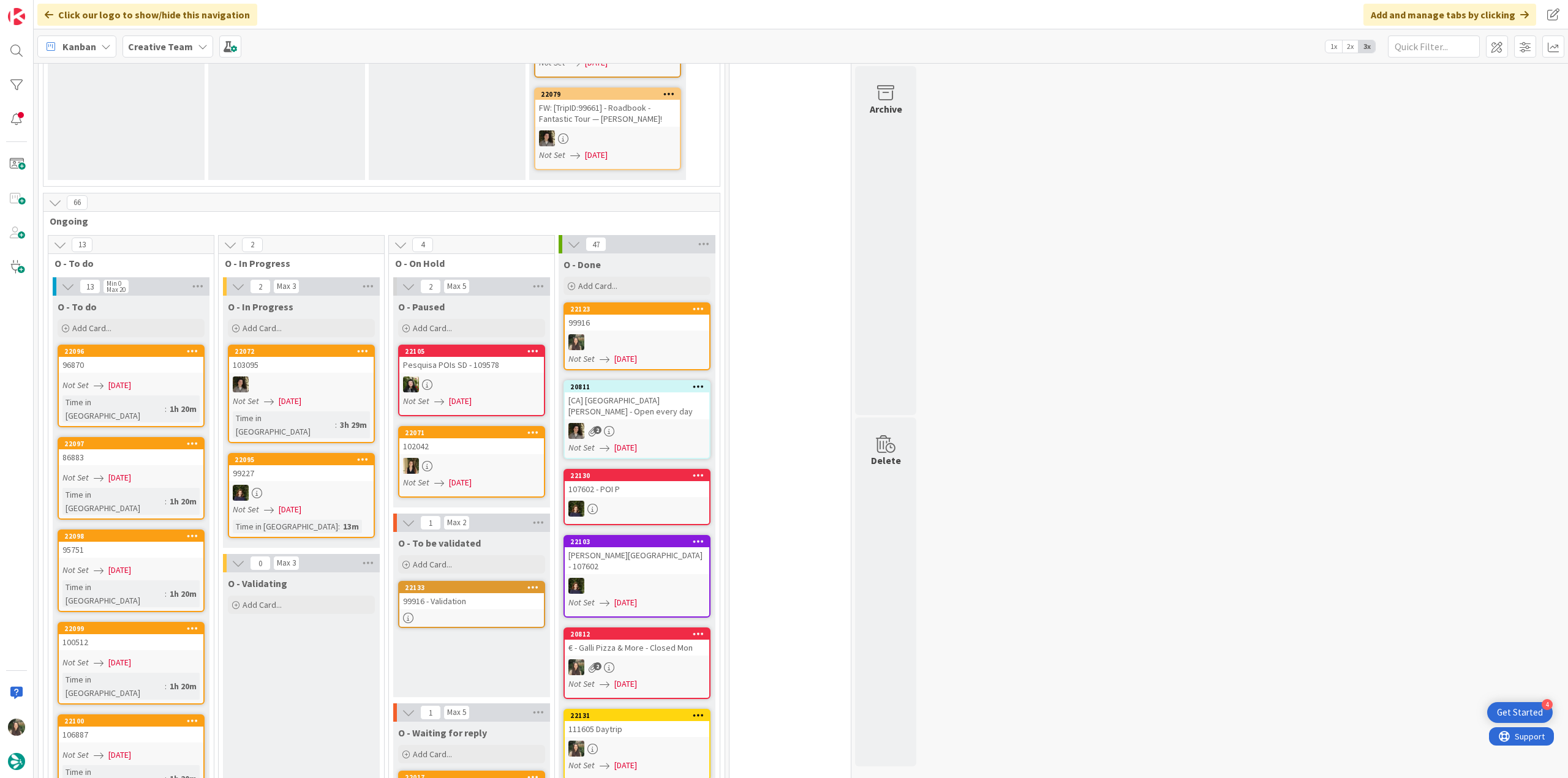
click at [512, 613] on div at bounding box center [472, 618] width 145 height 10
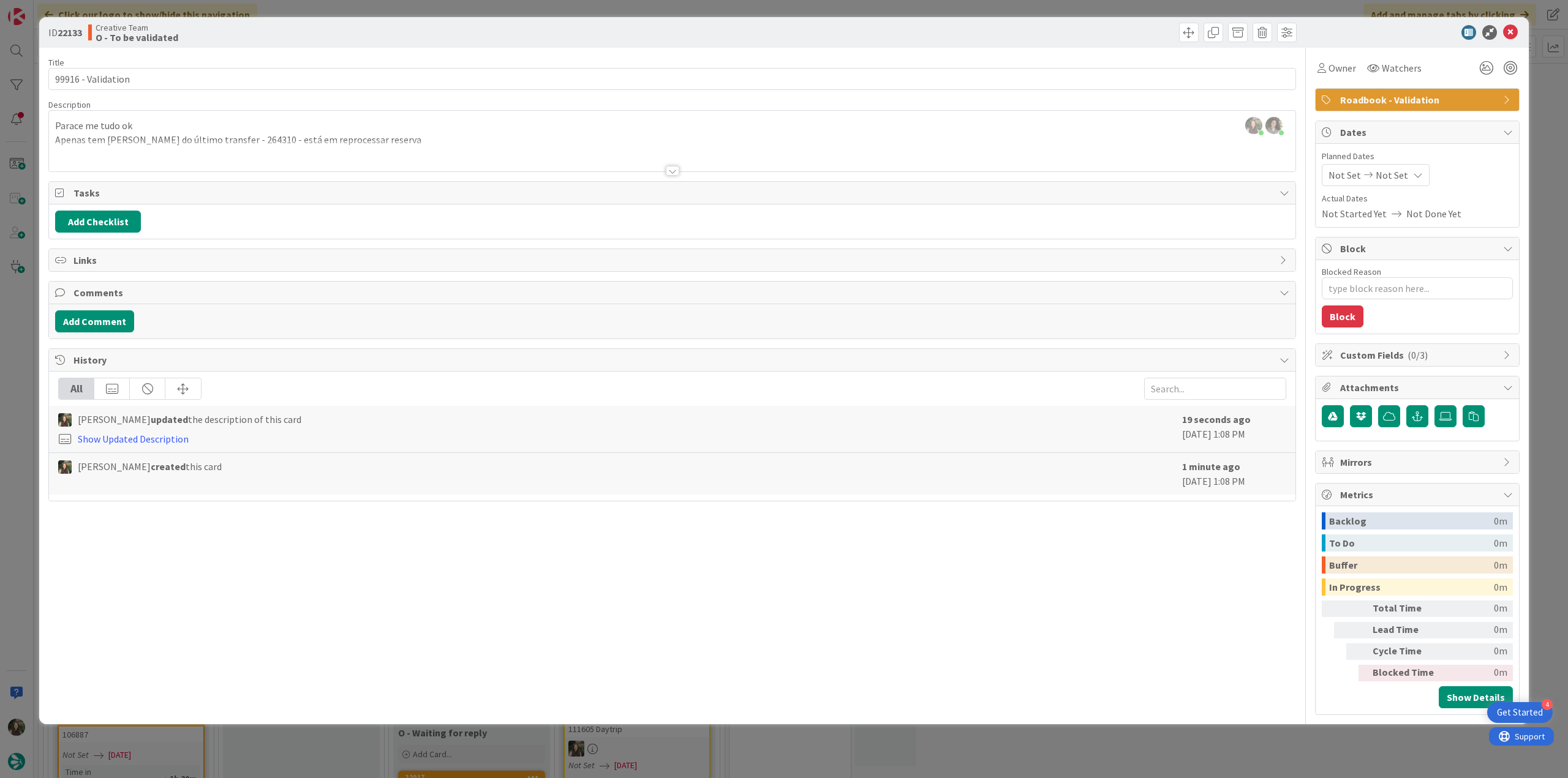
click at [23, 365] on div "ID 22133 Creative Team O - To be validated Title 18 / 128 99916 - Validation De…" at bounding box center [784, 389] width 1568 height 778
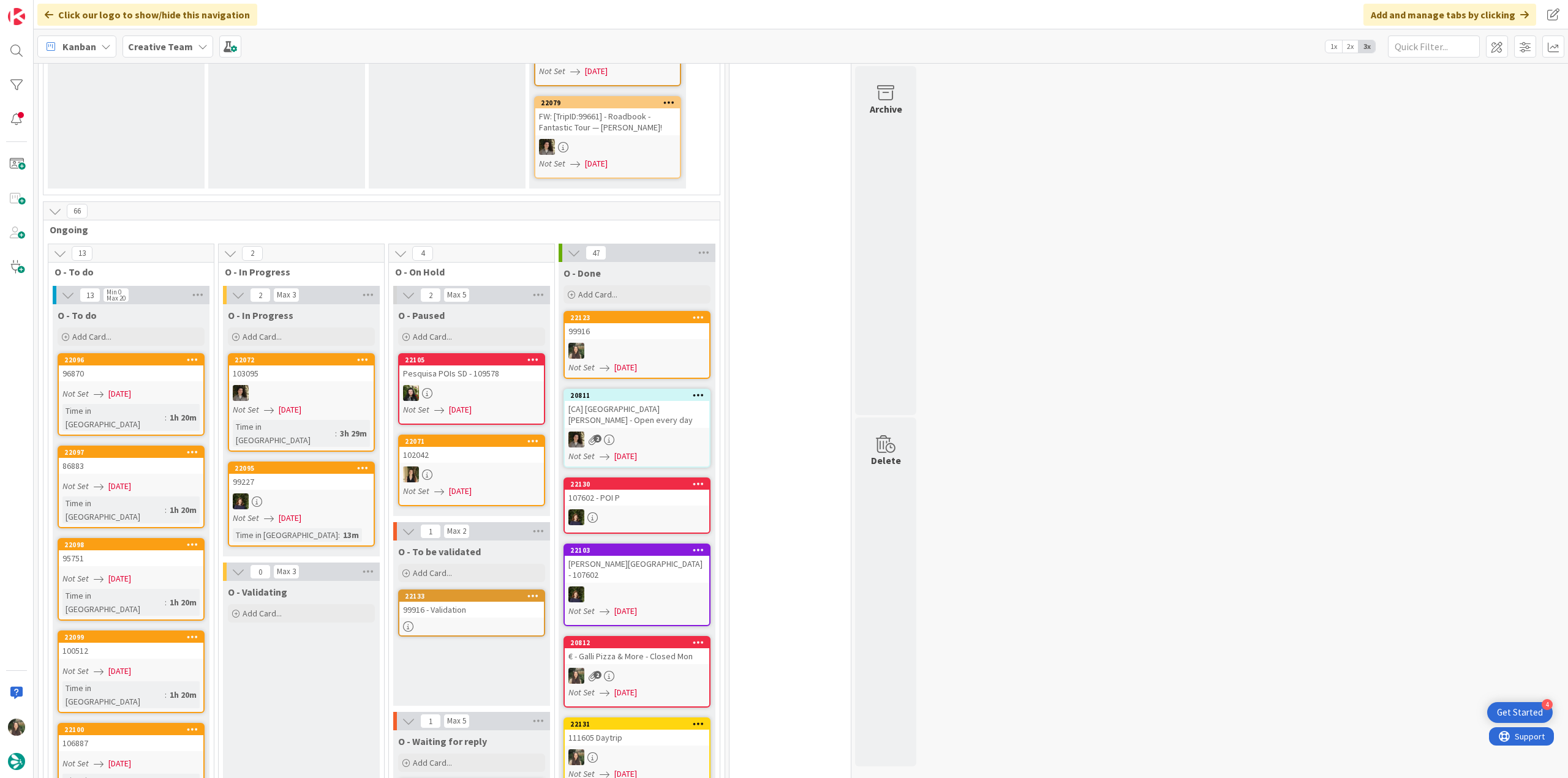
scroll to position [796, 0]
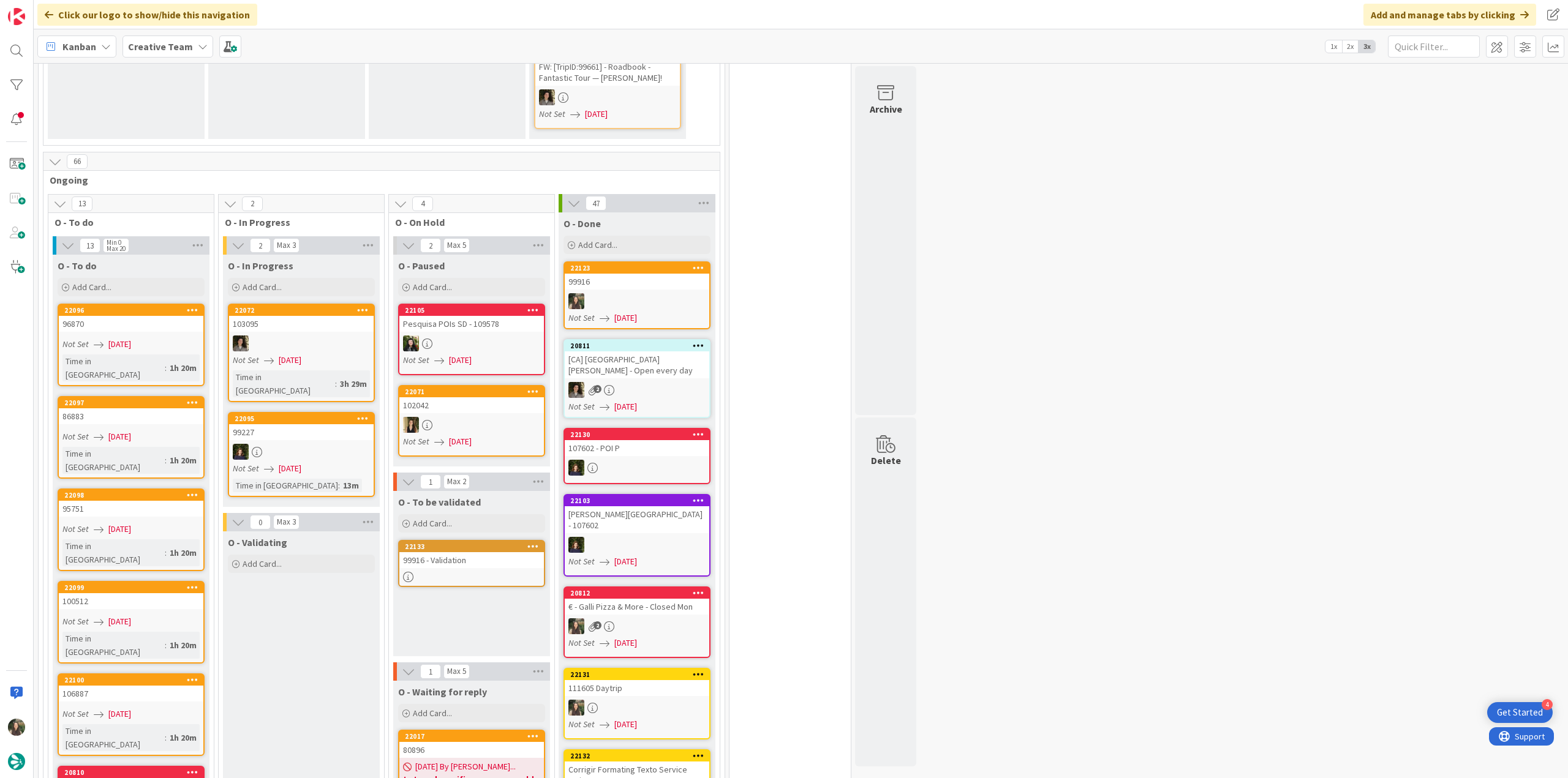
click at [153, 304] on link "22096 96870 Not Set 09/01/2025 Time in Column : 1h 20m" at bounding box center [131, 345] width 147 height 83
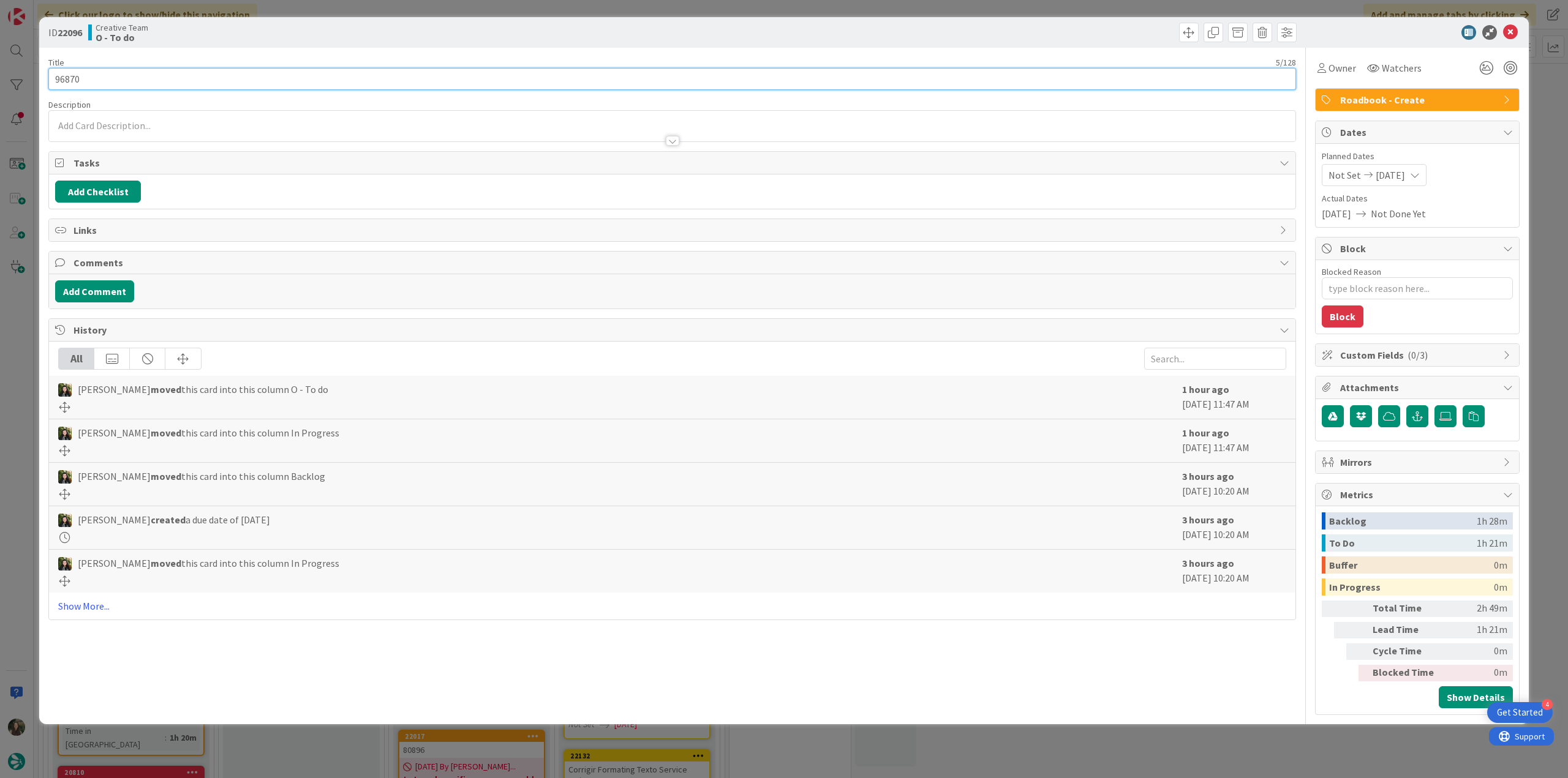
click at [68, 76] on input "96870" at bounding box center [672, 79] width 1247 height 22
click at [69, 76] on input "96870" at bounding box center [672, 79] width 1247 height 22
click at [18, 354] on div "ID 22096 Creative Team O - To do Title 5 / 128 96870 Description Inês Gonçalves…" at bounding box center [784, 389] width 1568 height 778
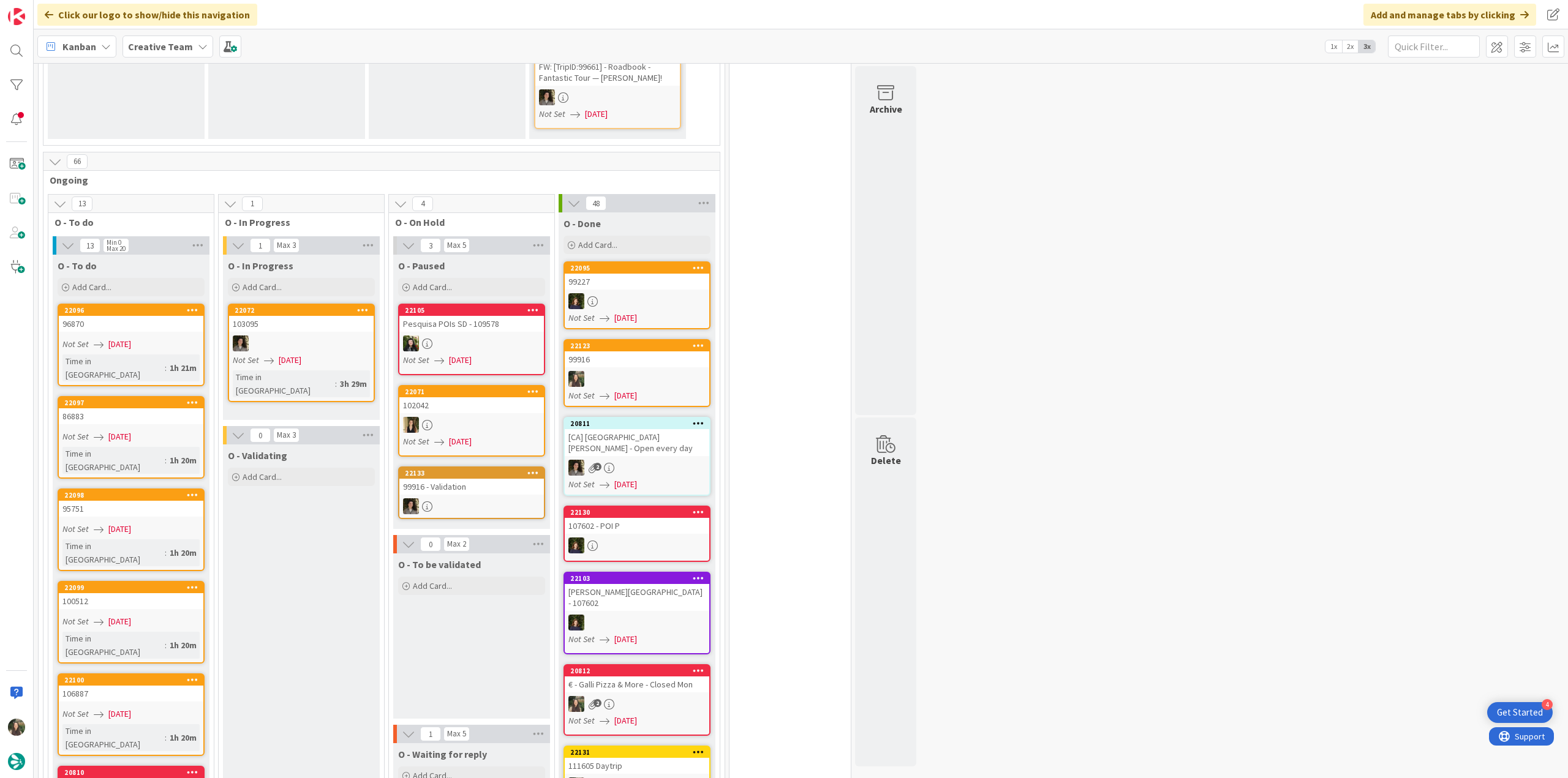
click at [131, 430] on span "[DATE]" at bounding box center [119, 436] width 23 height 13
type textarea "x"
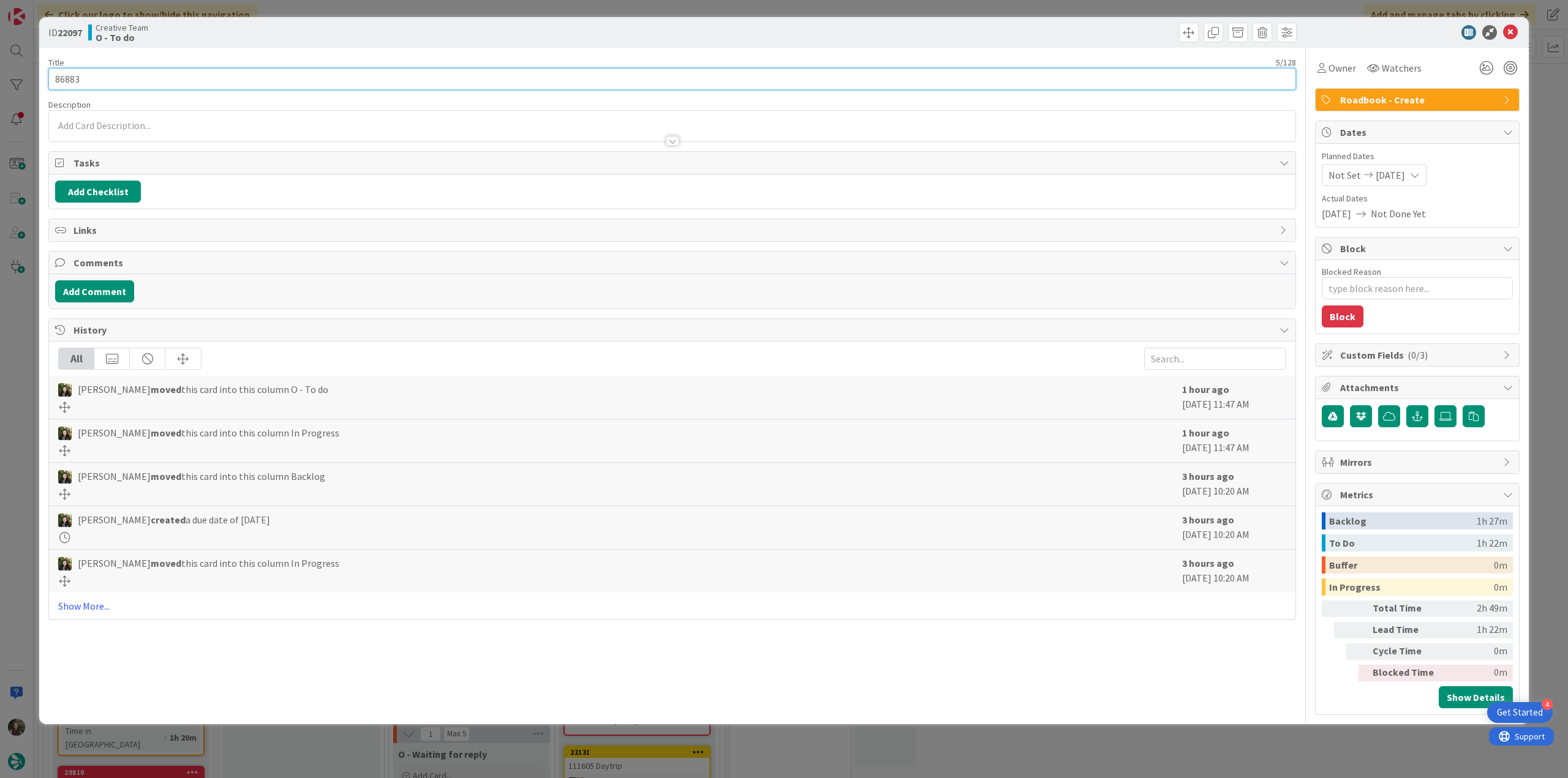
click at [71, 78] on input "86883" at bounding box center [672, 79] width 1247 height 22
click at [1358, 75] on div "Owner Watchers" at bounding box center [1370, 68] width 111 height 22
click at [1335, 73] on span "Owner" at bounding box center [1342, 68] width 28 height 15
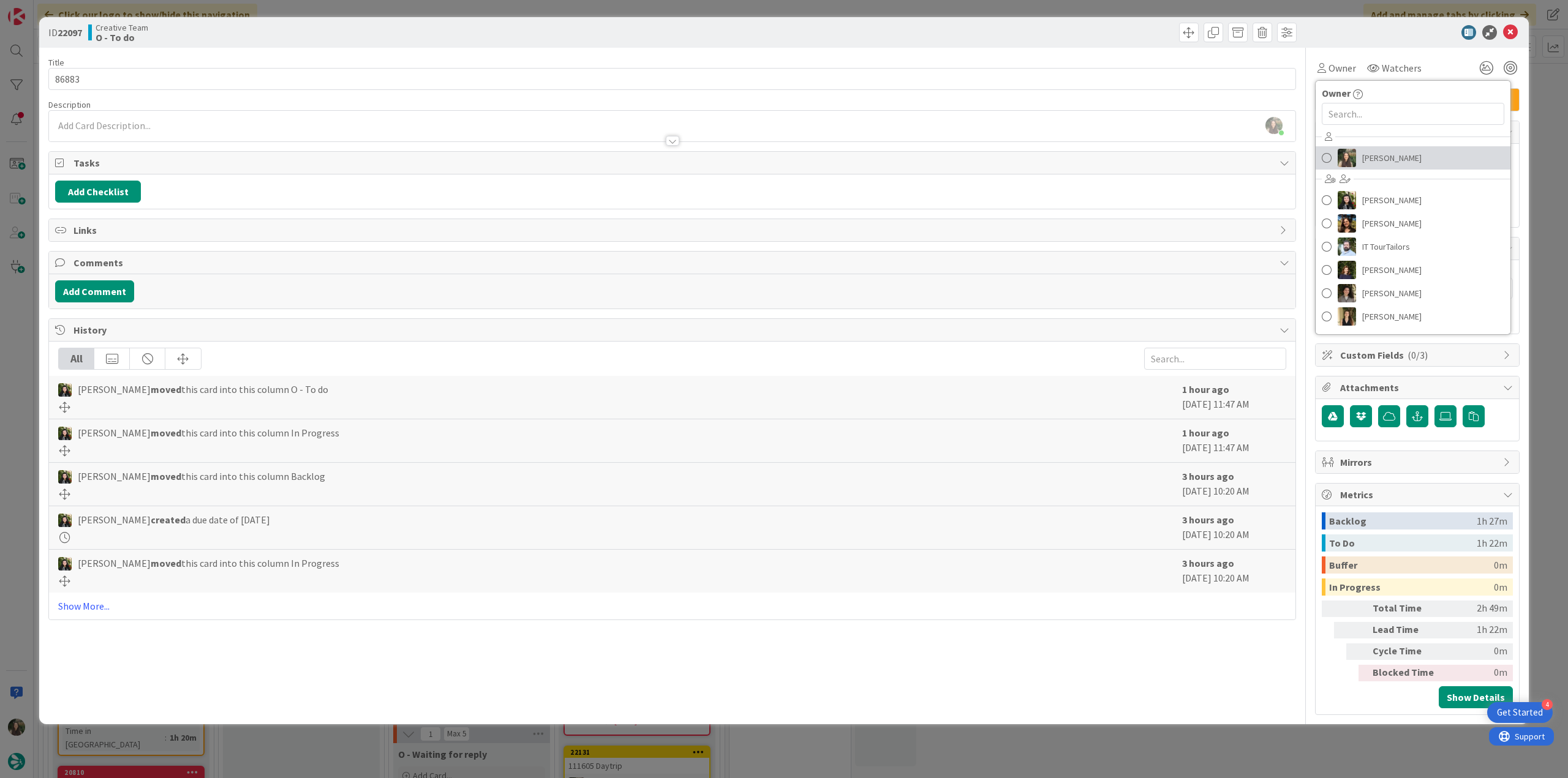
drag, startPoint x: 1396, startPoint y: 158, endPoint x: 1404, endPoint y: 158, distance: 8.0
click at [1396, 158] on span "[PERSON_NAME]" at bounding box center [1391, 158] width 59 height 18
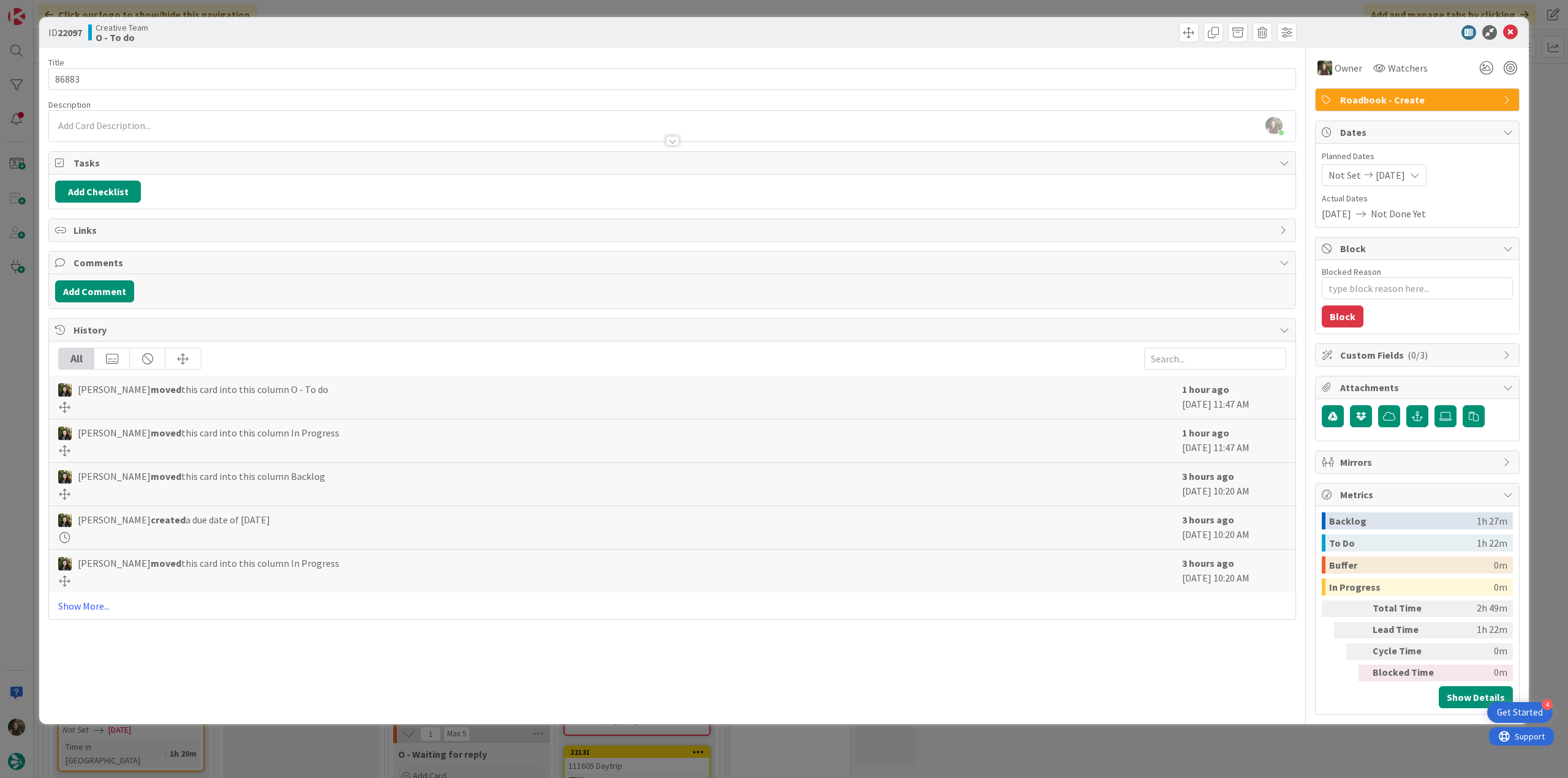
click at [1536, 108] on div "ID 22097 Creative Team O - To do Title 5 / 128 86883 Description [PERSON_NAME] …" at bounding box center [784, 389] width 1568 height 778
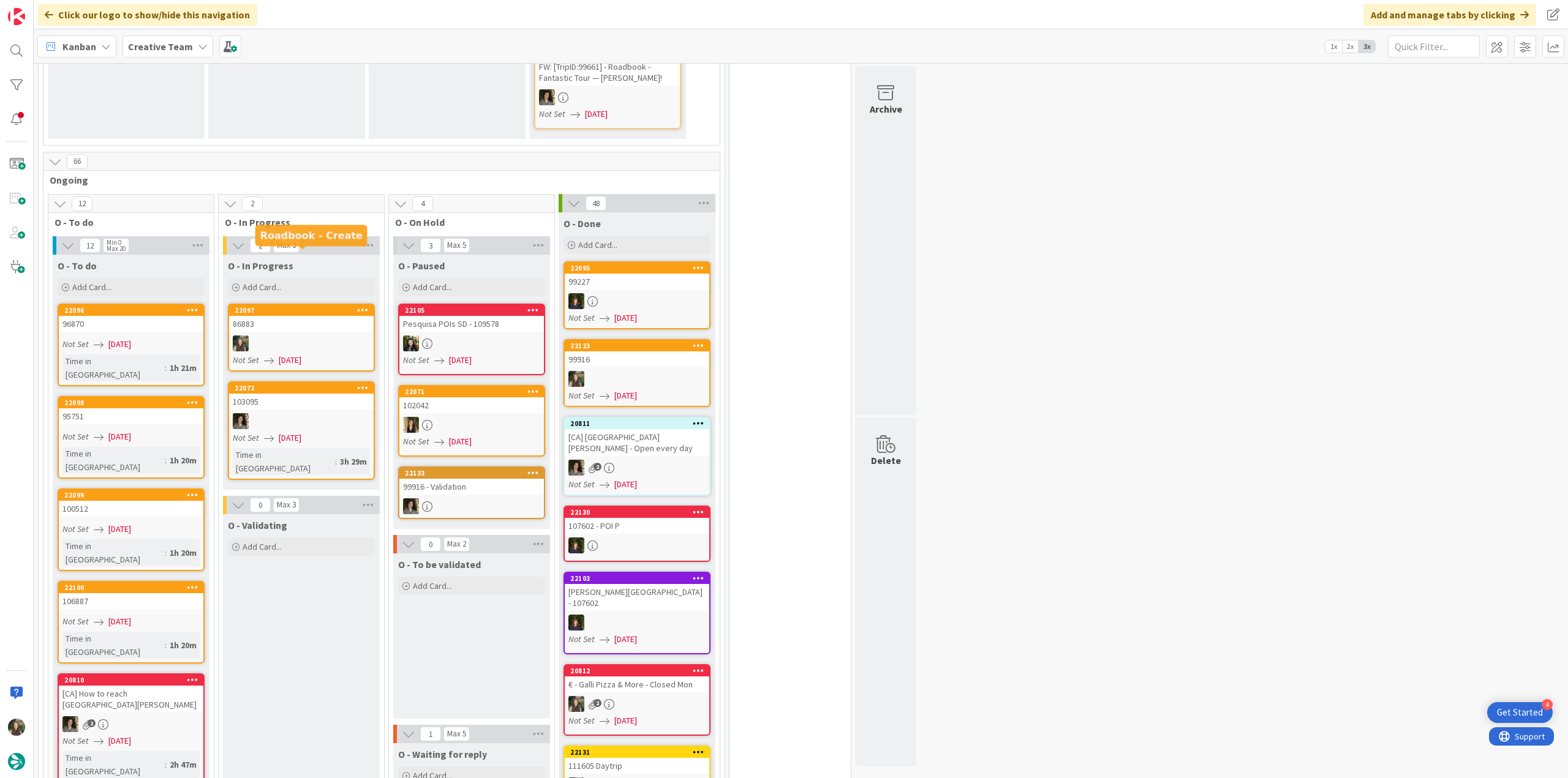
click at [325, 336] on div at bounding box center [301, 343] width 145 height 16
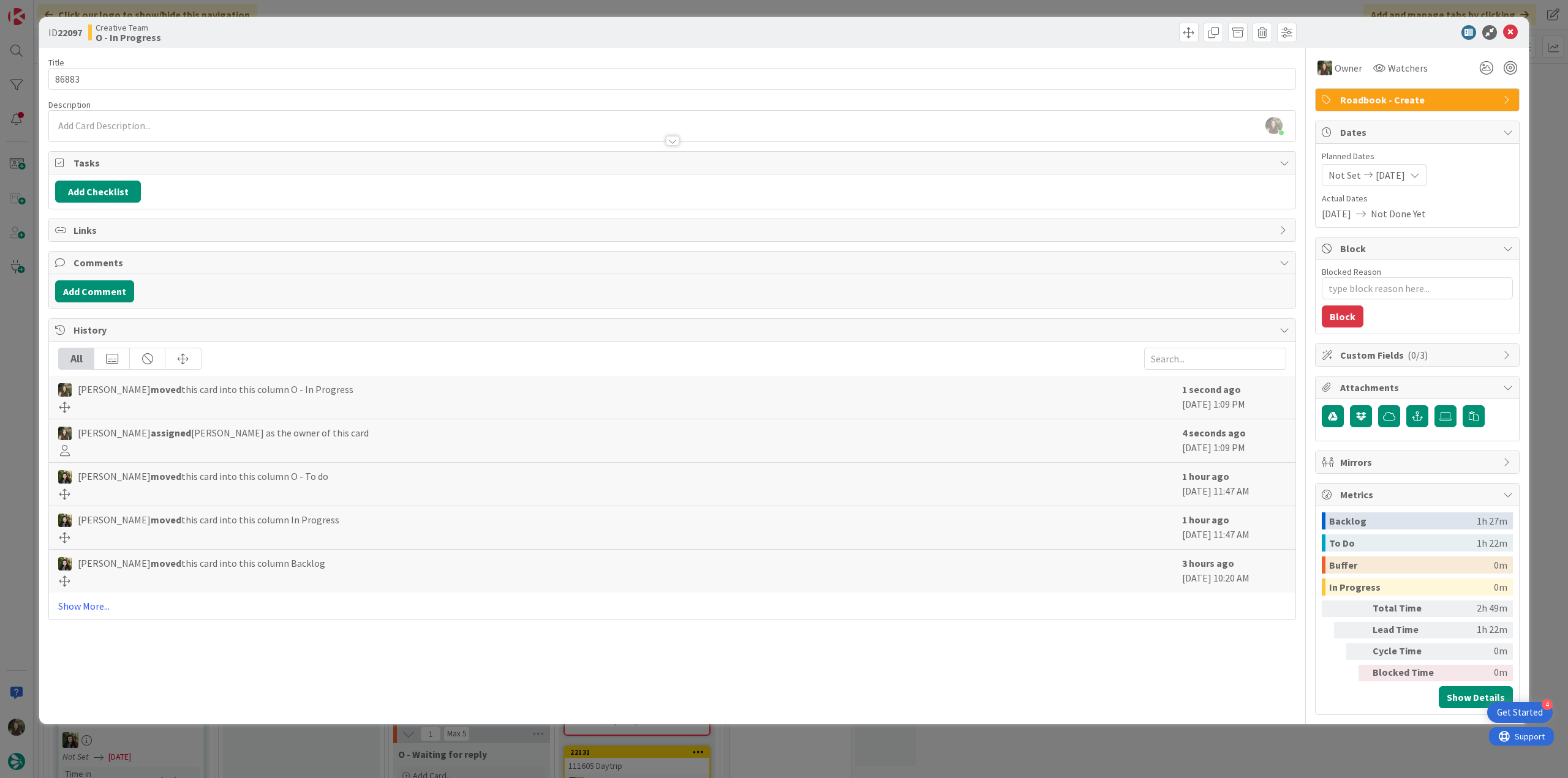
type textarea "x"
click at [20, 462] on div "ID 22097 Creative Team O - In Progress Title 5 / 128 86883 Description [PERSON_…" at bounding box center [784, 389] width 1568 height 778
